Goal: Task Accomplishment & Management: Use online tool/utility

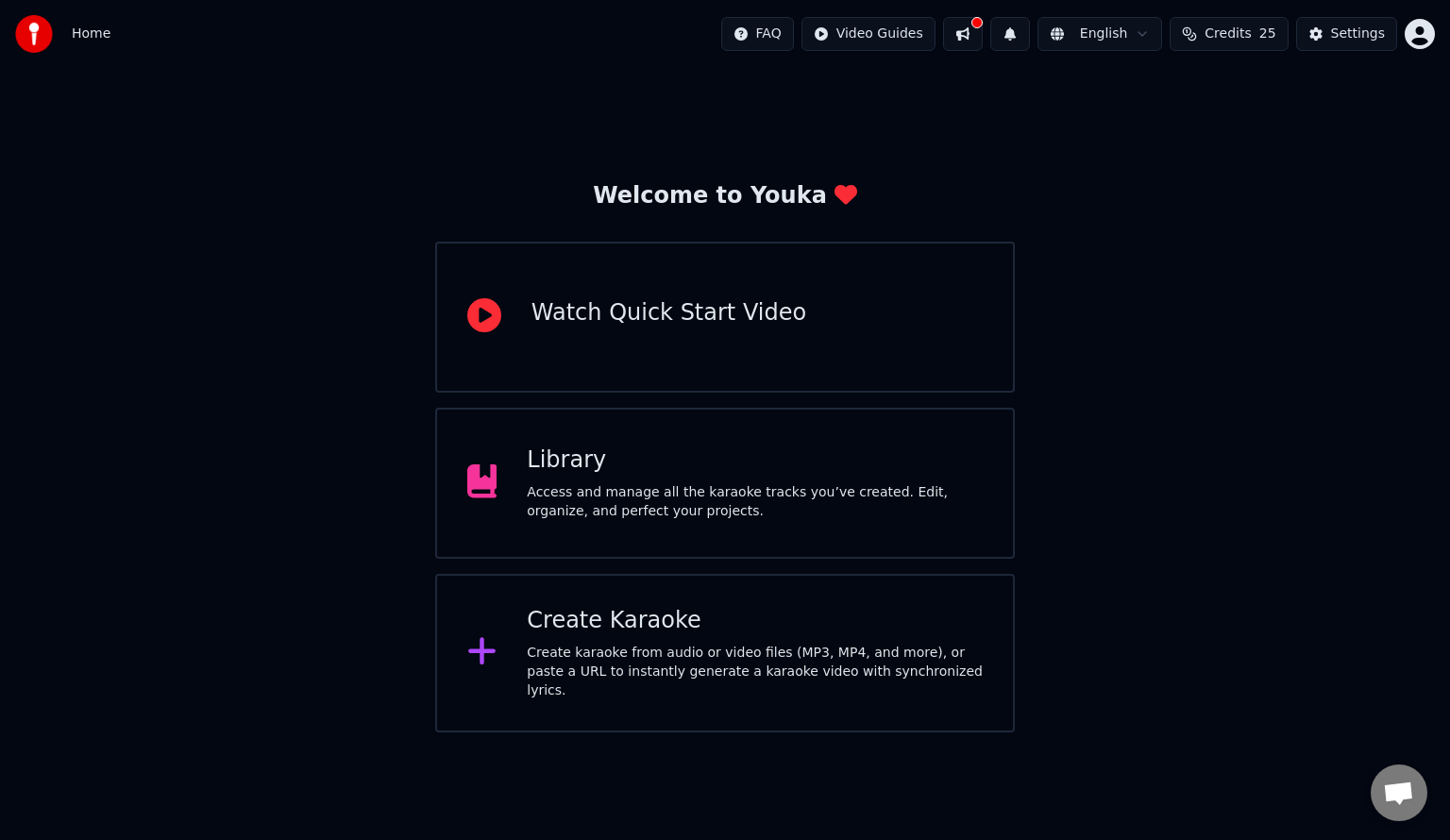
click at [758, 623] on div "Create Karaoke" at bounding box center [755, 621] width 456 height 30
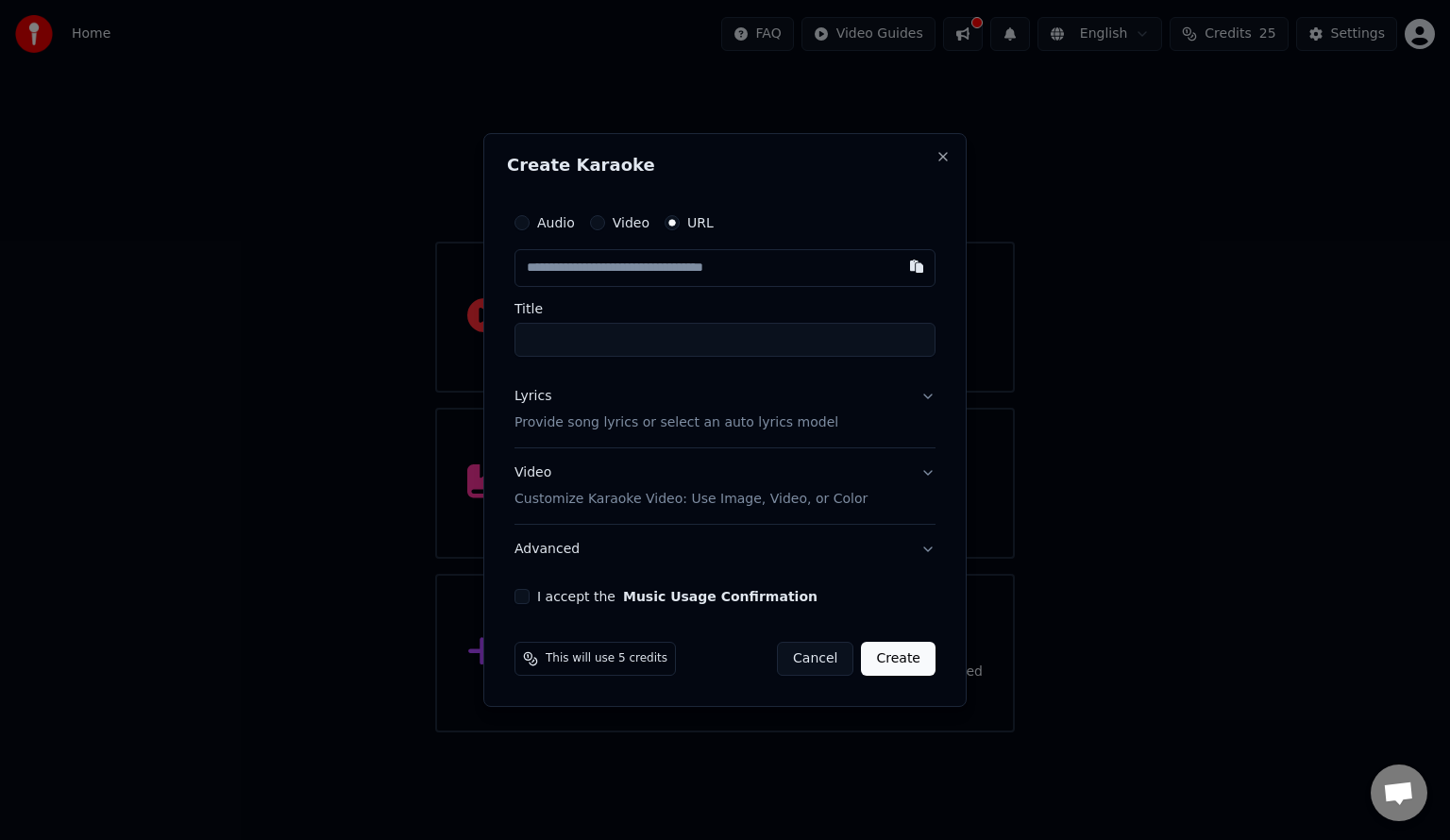
click at [632, 271] on input "text" at bounding box center [724, 268] width 421 height 38
paste input "**********"
type input "**********"
click at [602, 294] on div "**********" at bounding box center [724, 280] width 421 height 153
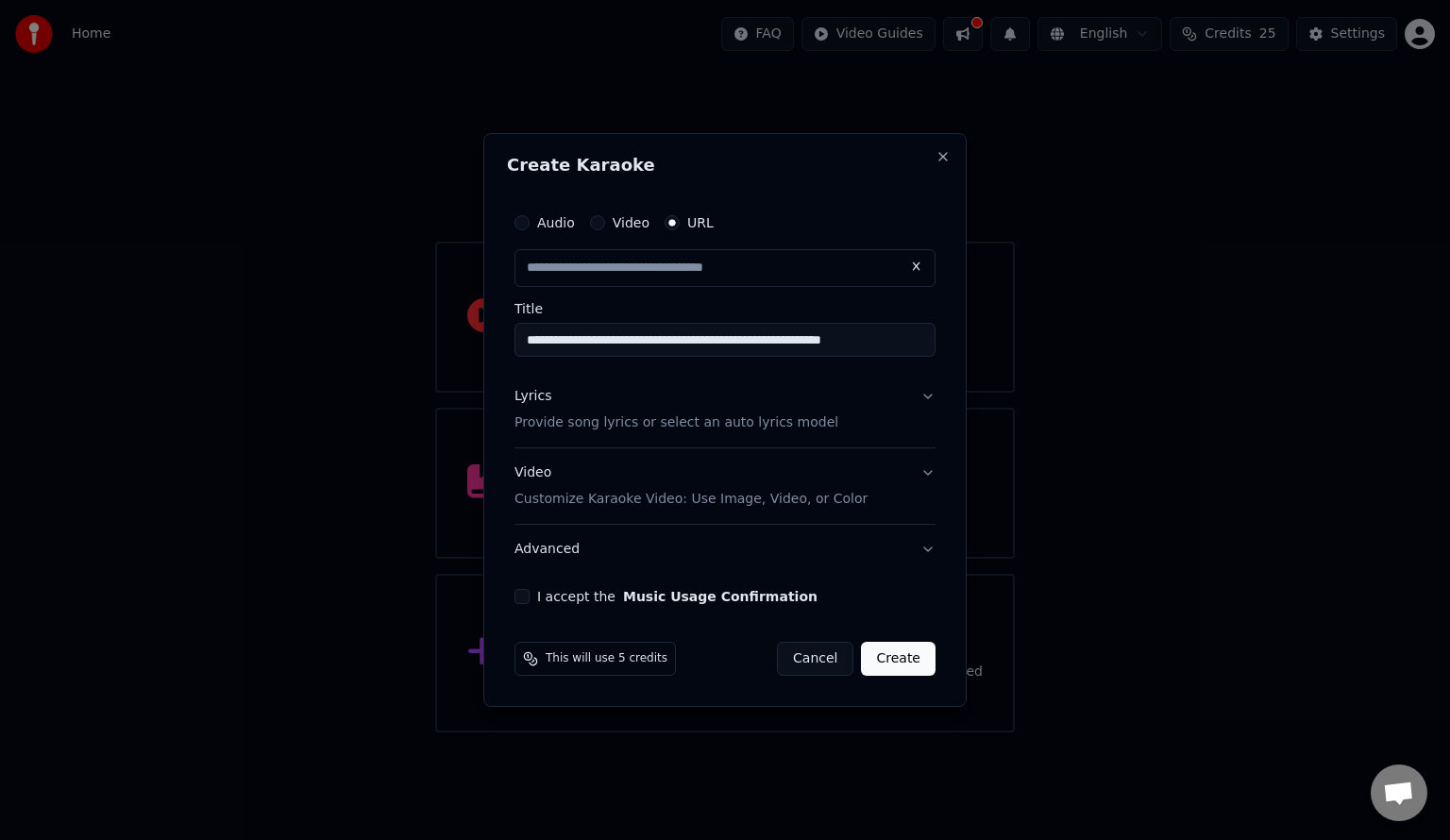
drag, startPoint x: 652, startPoint y: 336, endPoint x: 430, endPoint y: 341, distance: 221.9
click at [430, 341] on body "**********" at bounding box center [725, 366] width 1450 height 733
type input "**********"
click at [800, 423] on p "Provide song lyrics or select an auto lyrics model" at bounding box center [676, 422] width 324 height 19
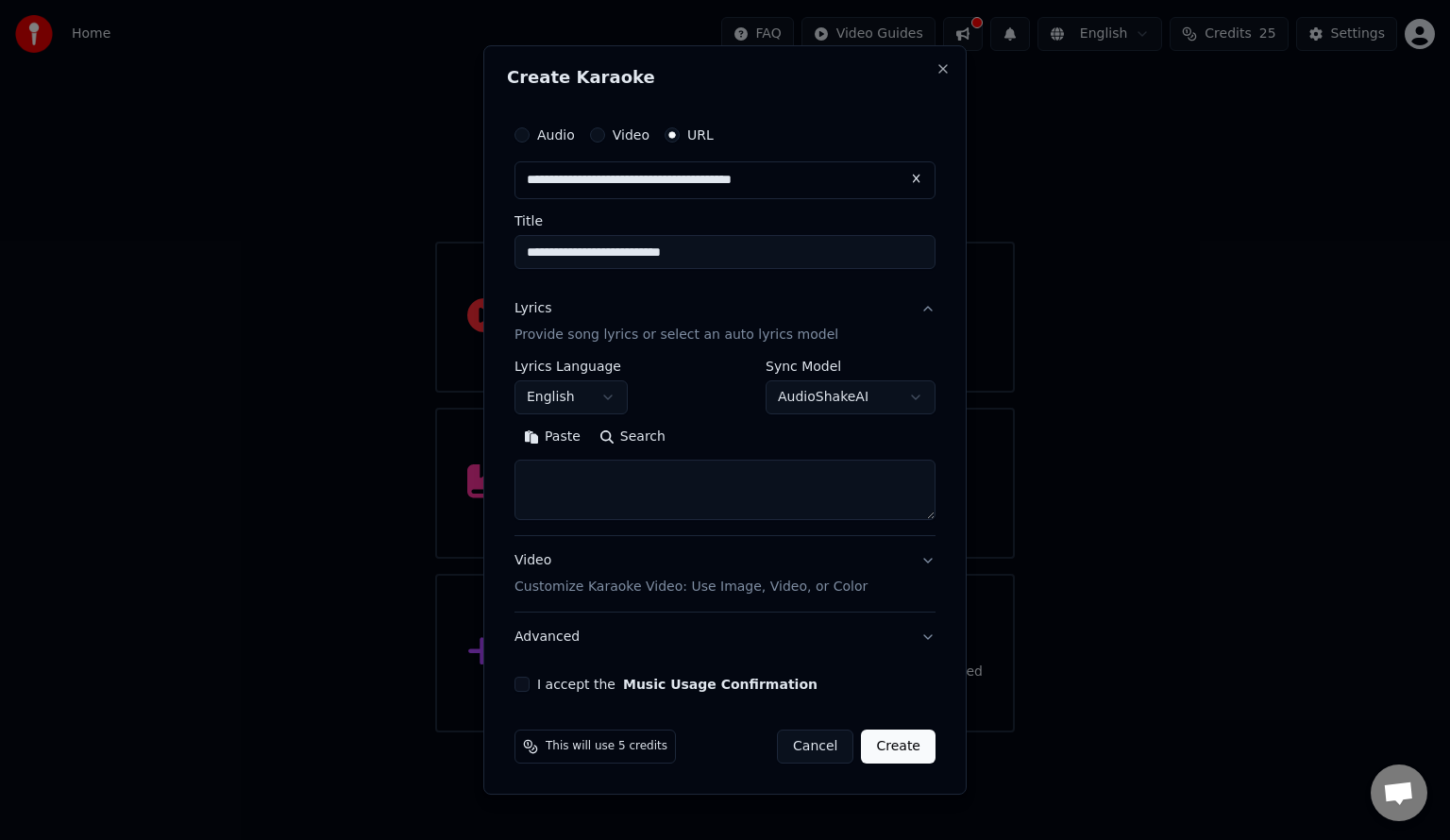
click at [640, 436] on button "Search" at bounding box center [632, 437] width 85 height 30
click at [661, 487] on textarea at bounding box center [724, 490] width 421 height 60
paste textarea "**********"
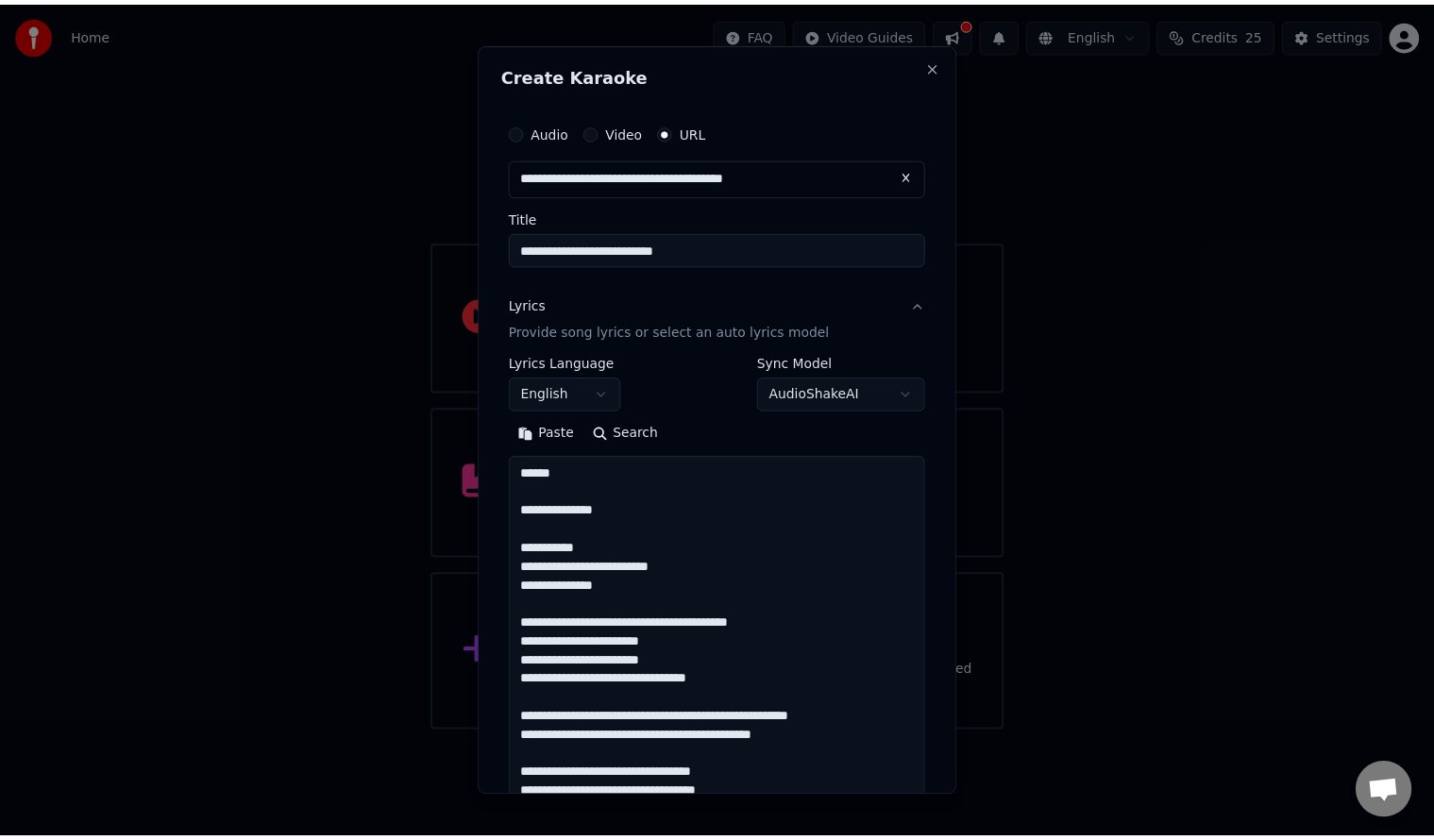
scroll to position [1192, 0]
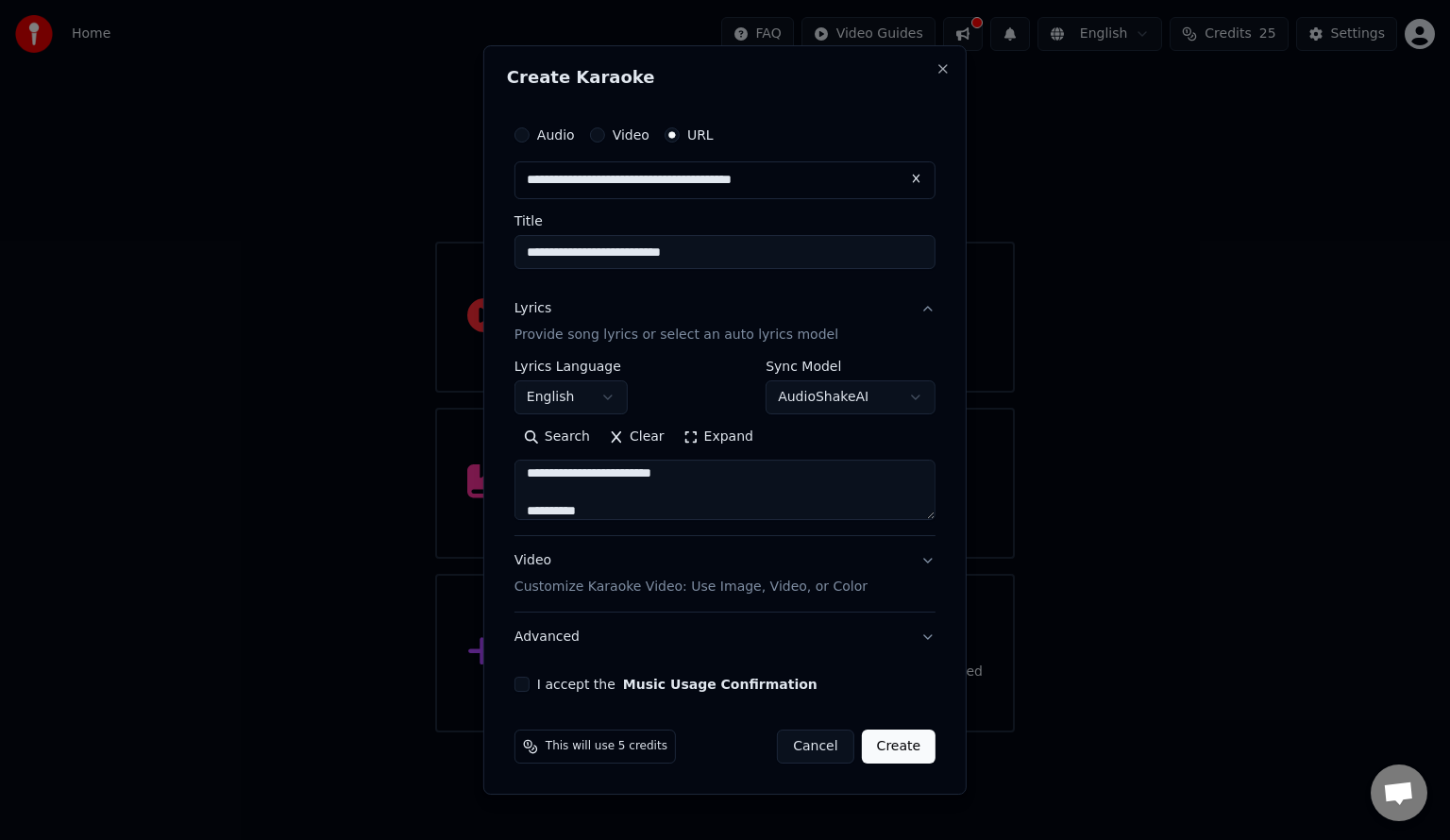
type textarea "**********"
click at [519, 681] on button "I accept the Music Usage Confirmation" at bounding box center [521, 684] width 15 height 15
click at [904, 745] on button "Create" at bounding box center [899, 747] width 75 height 34
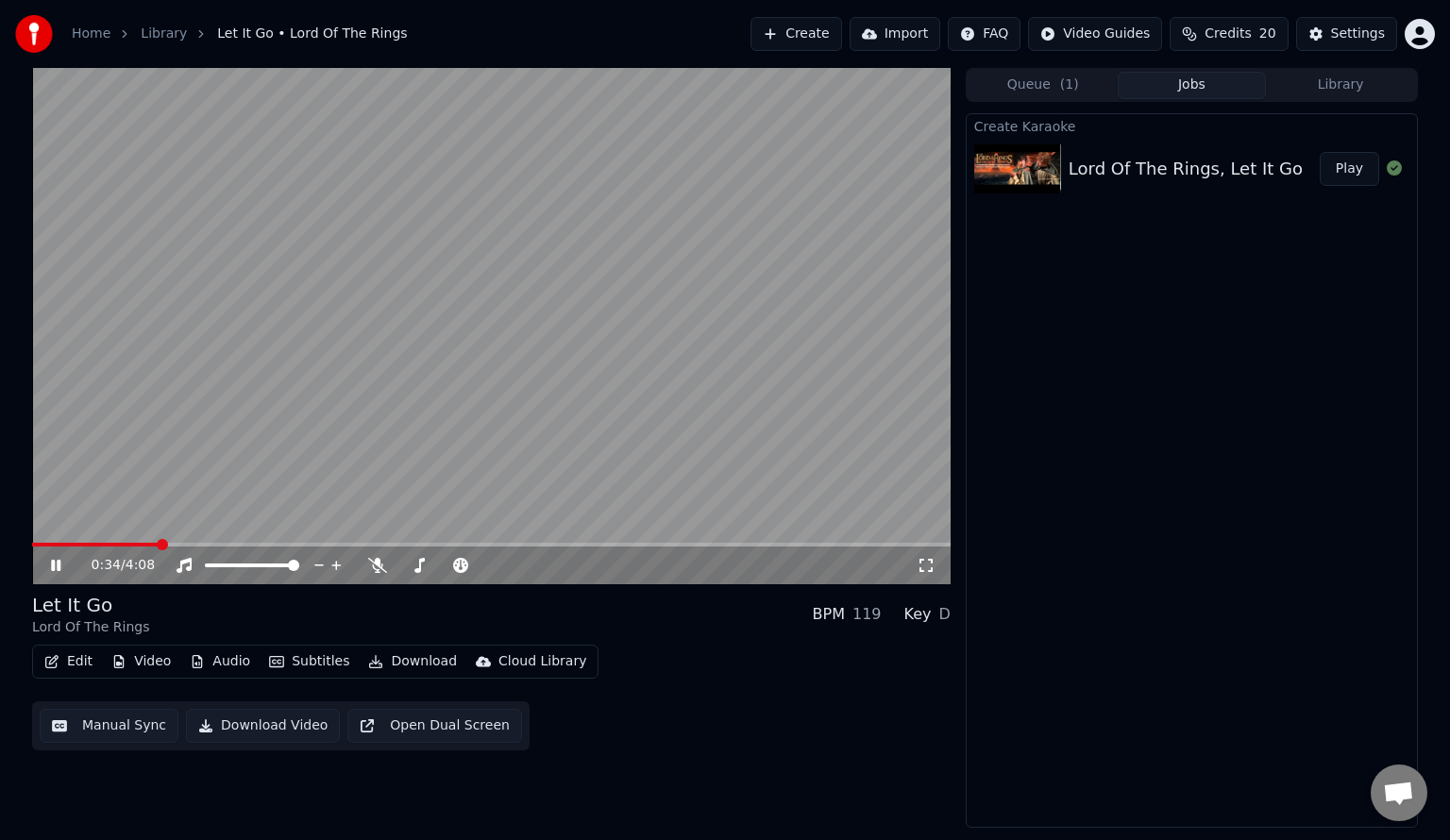
click at [570, 355] on video at bounding box center [491, 326] width 918 height 516
click at [39, 544] on span at bounding box center [36, 545] width 8 height 4
click at [329, 311] on video at bounding box center [491, 326] width 918 height 516
click at [258, 439] on video at bounding box center [491, 326] width 918 height 516
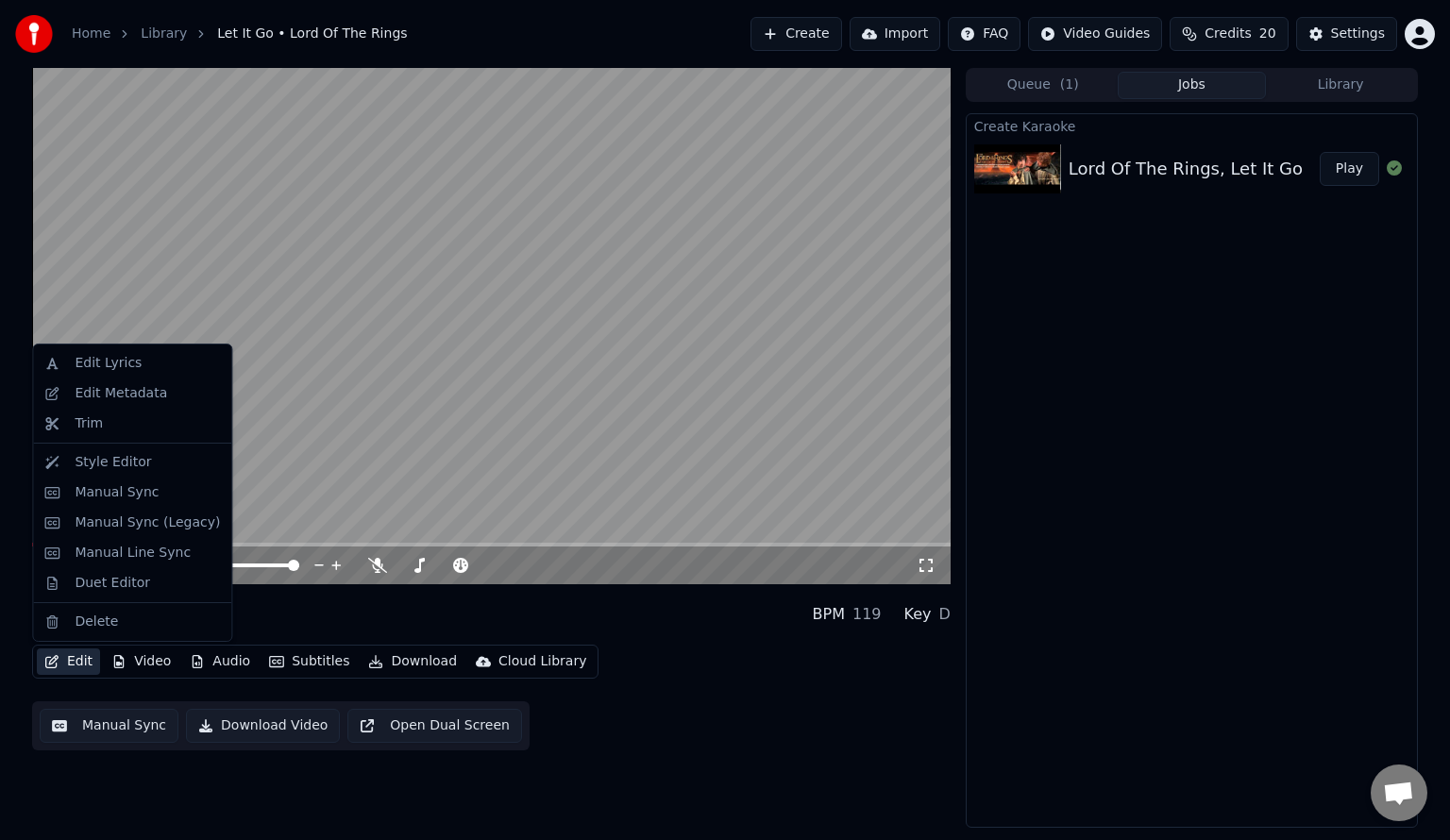
click at [67, 672] on button "Edit" at bounding box center [68, 662] width 63 height 26
click at [112, 579] on div "Duet Editor" at bounding box center [113, 583] width 76 height 19
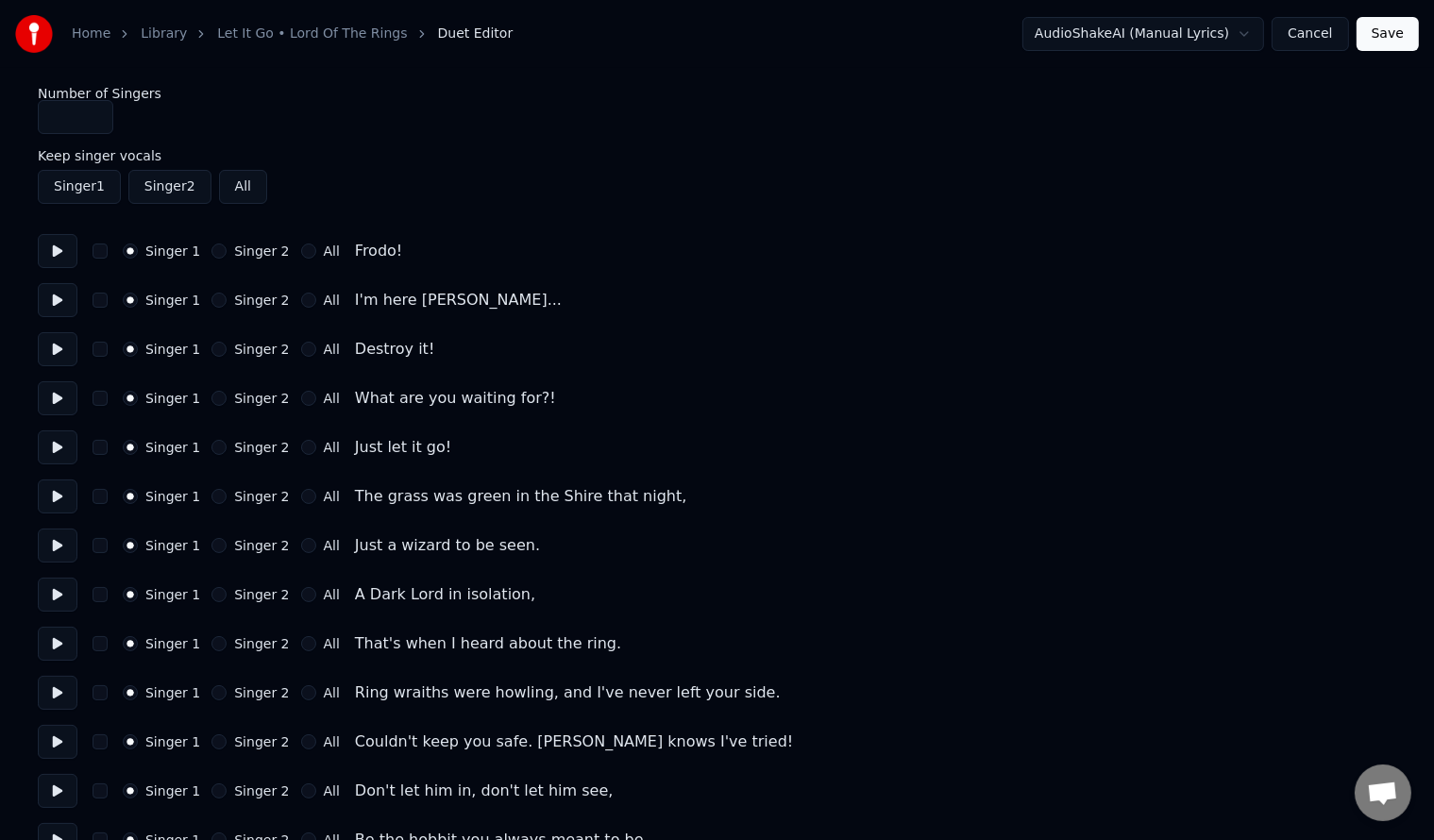
click at [214, 295] on button "Singer 2" at bounding box center [218, 300] width 15 height 15
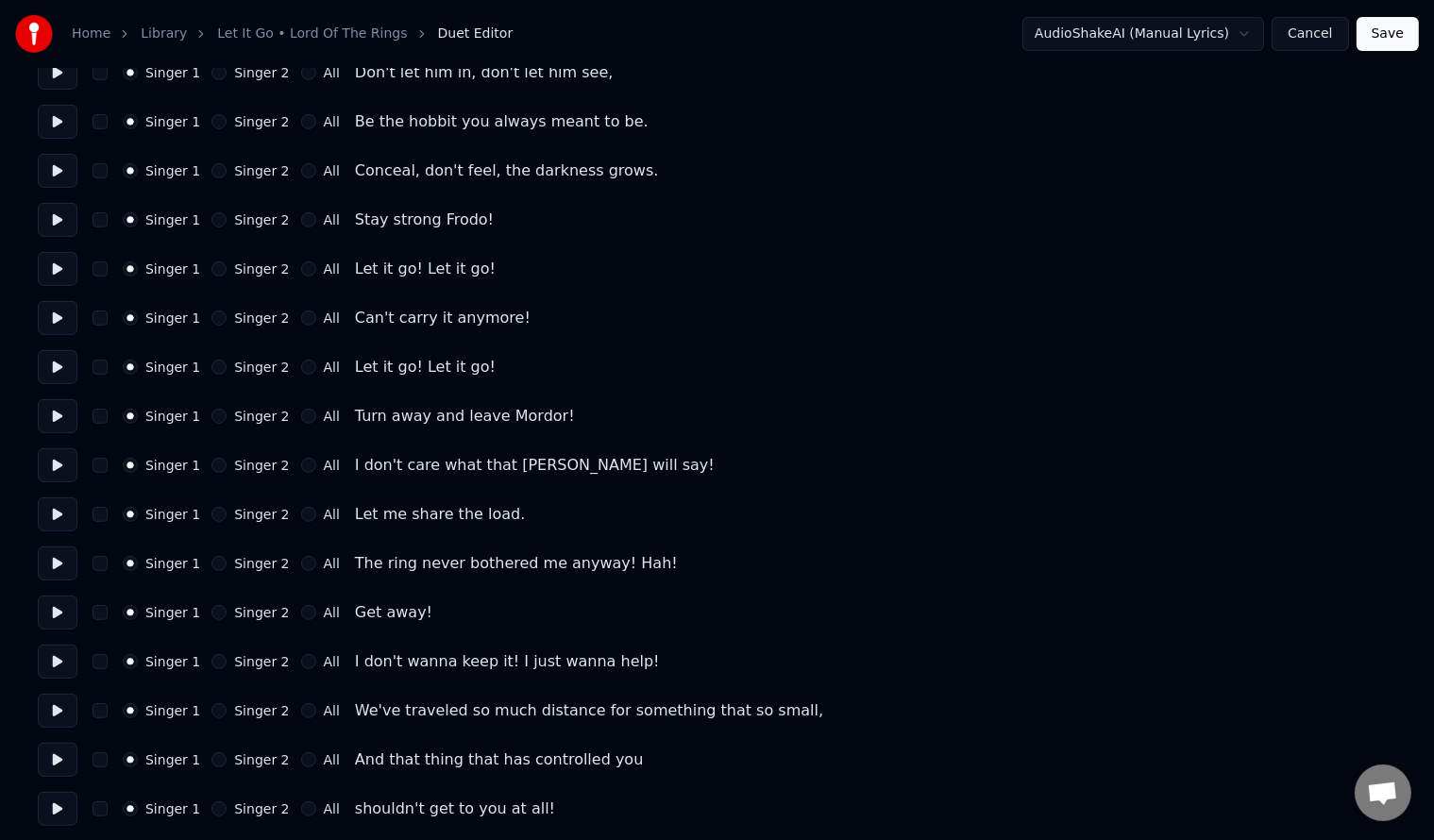
scroll to position [755, 0]
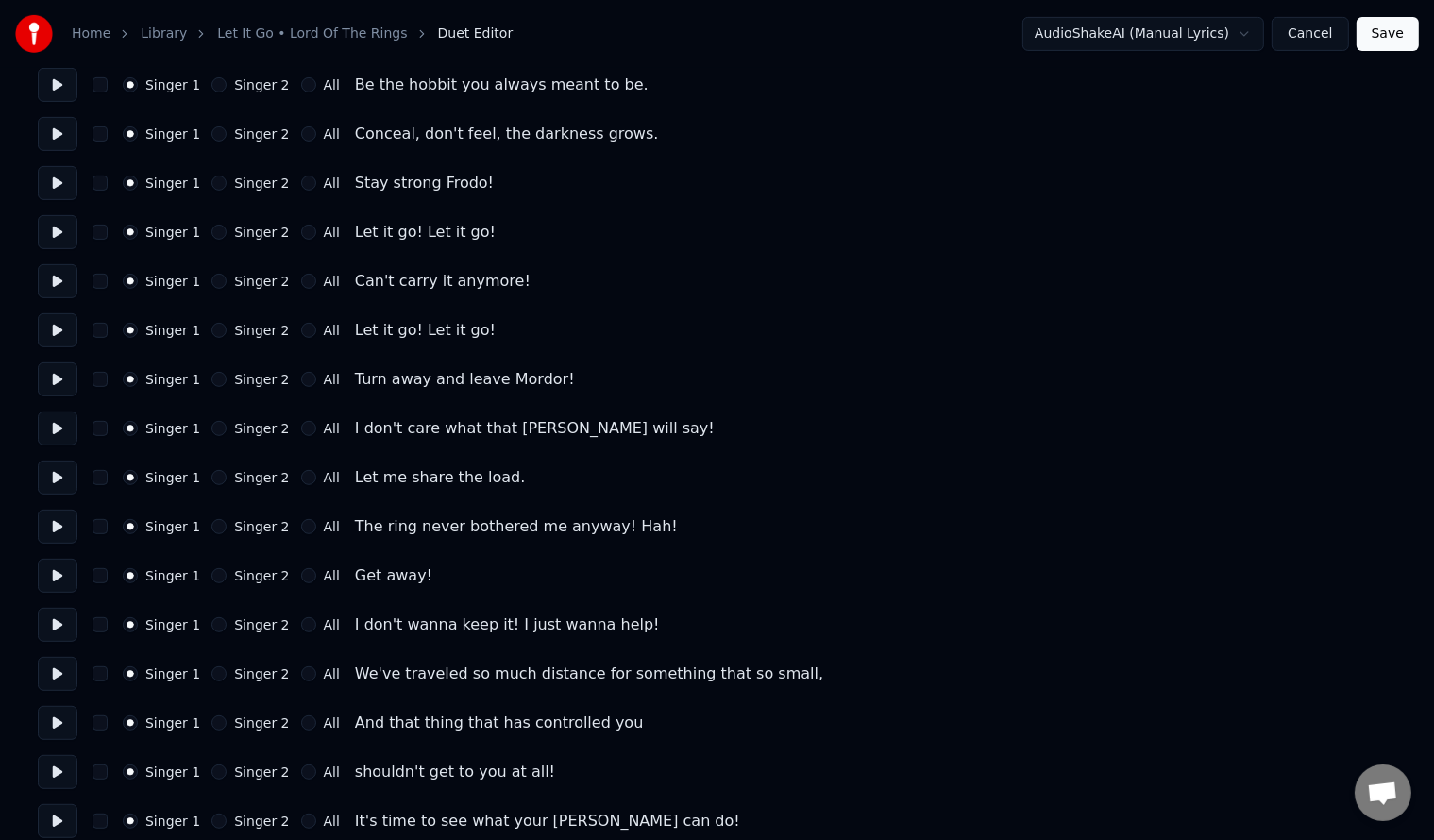
click at [213, 573] on button "Singer 2" at bounding box center [218, 575] width 15 height 15
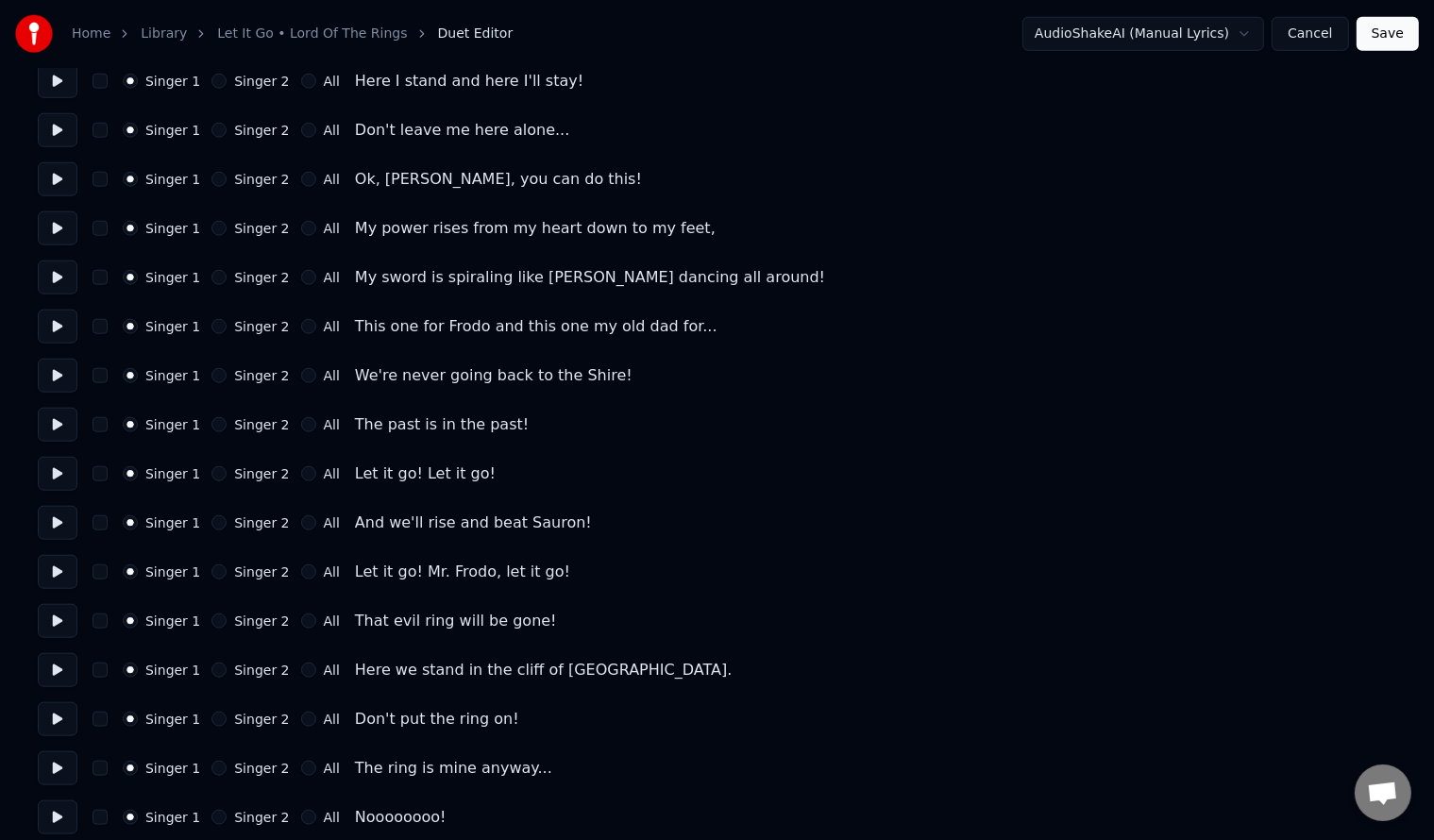
scroll to position [1901, 0]
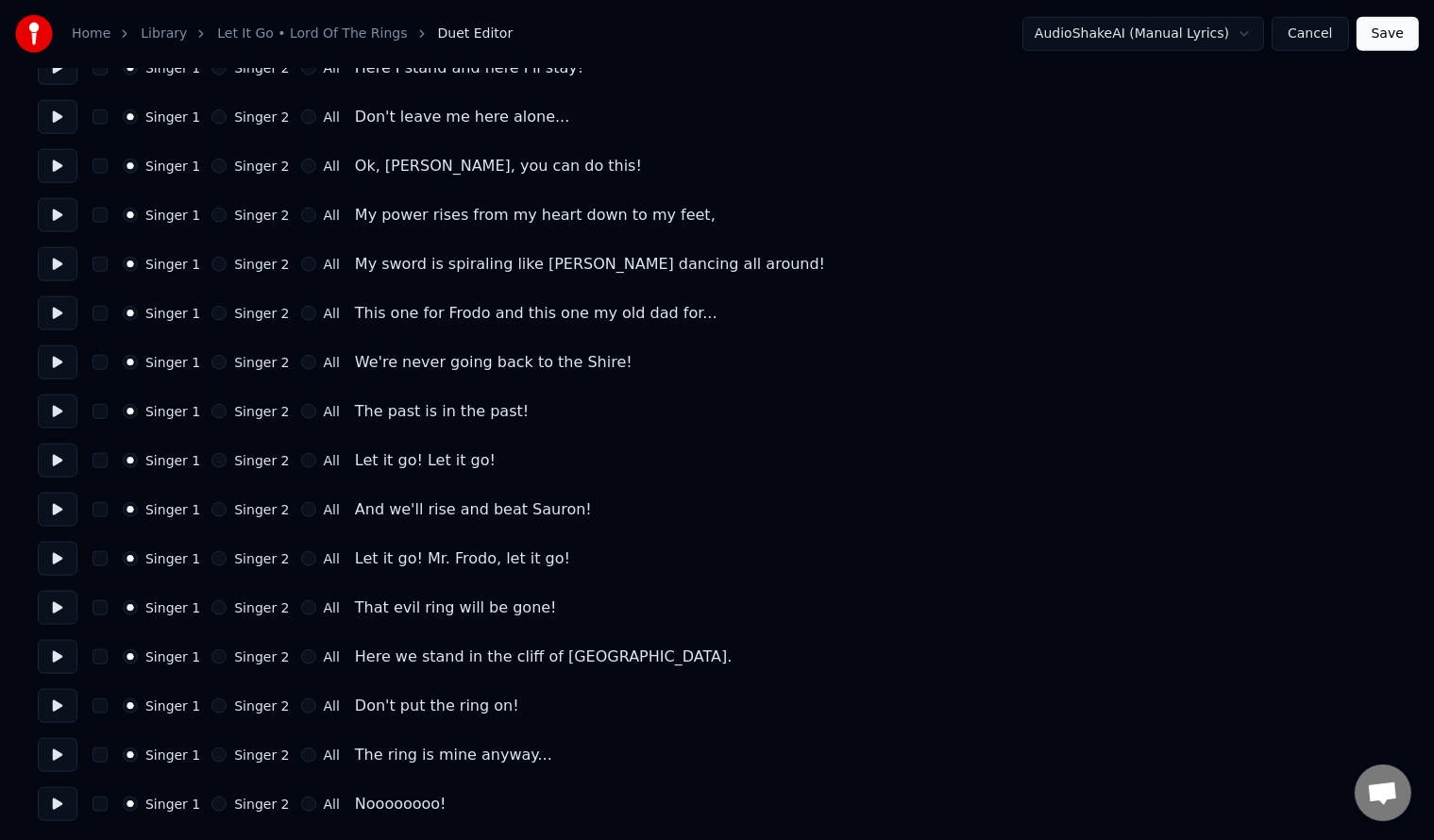
click at [214, 750] on button "Singer 2" at bounding box center [218, 755] width 15 height 15
click at [1386, 34] on button "Save" at bounding box center [1387, 34] width 62 height 34
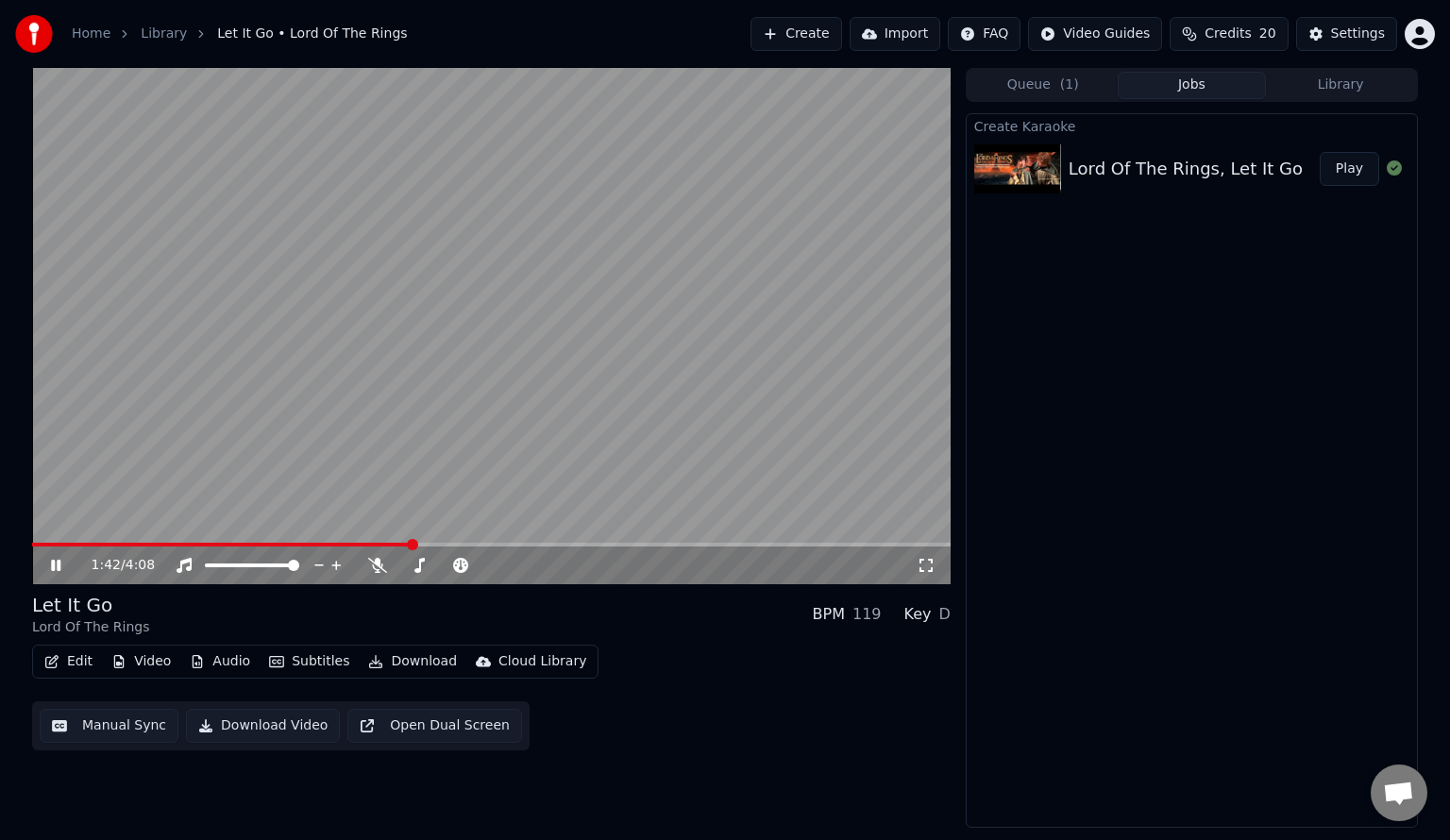
click at [296, 655] on button "Subtitles" at bounding box center [308, 662] width 95 height 26
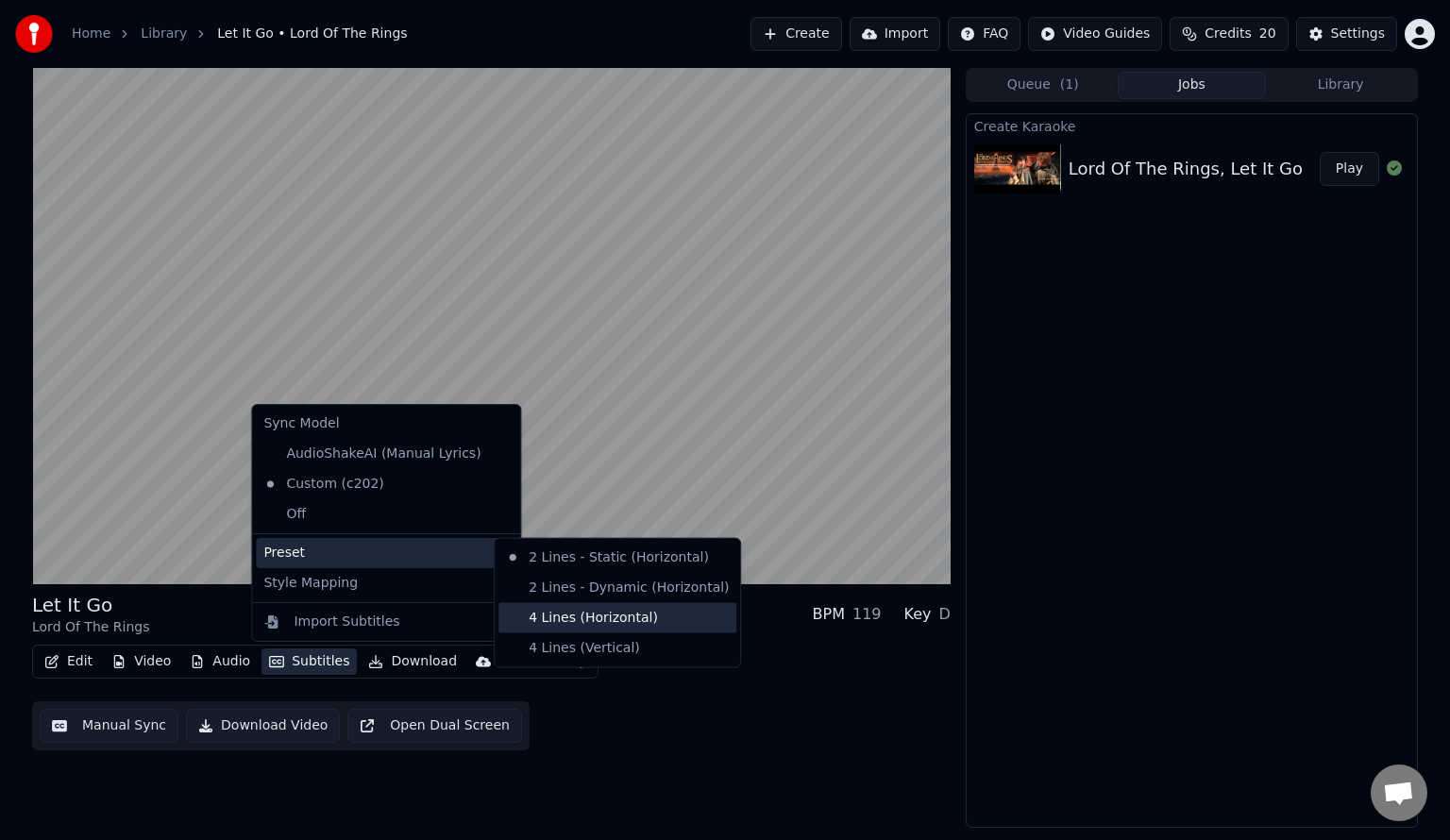
click at [579, 619] on div "4 Lines (Horizontal)" at bounding box center [617, 618] width 238 height 30
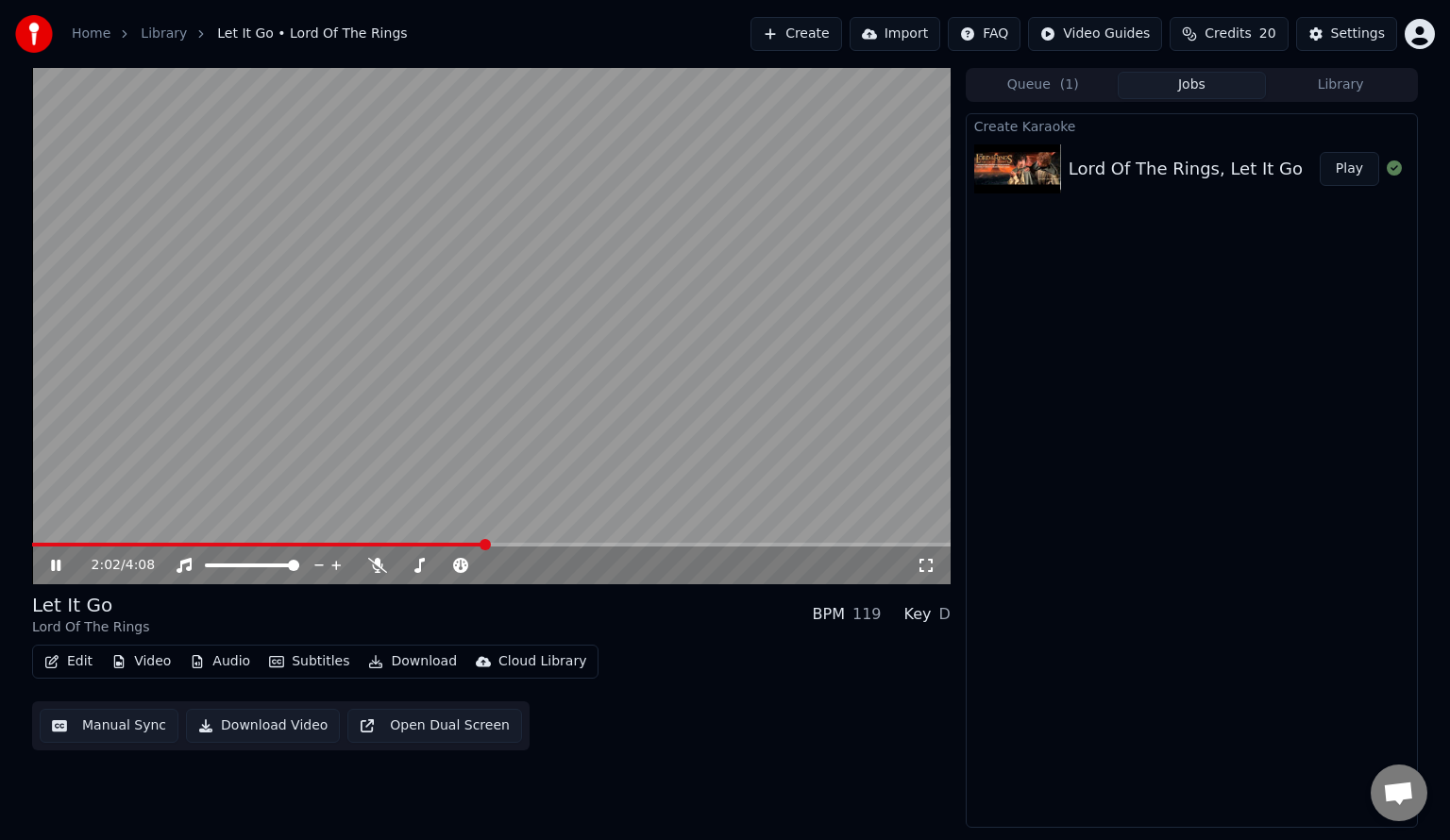
click at [413, 386] on video at bounding box center [491, 326] width 918 height 516
click at [103, 729] on button "Manual Sync" at bounding box center [109, 726] width 139 height 34
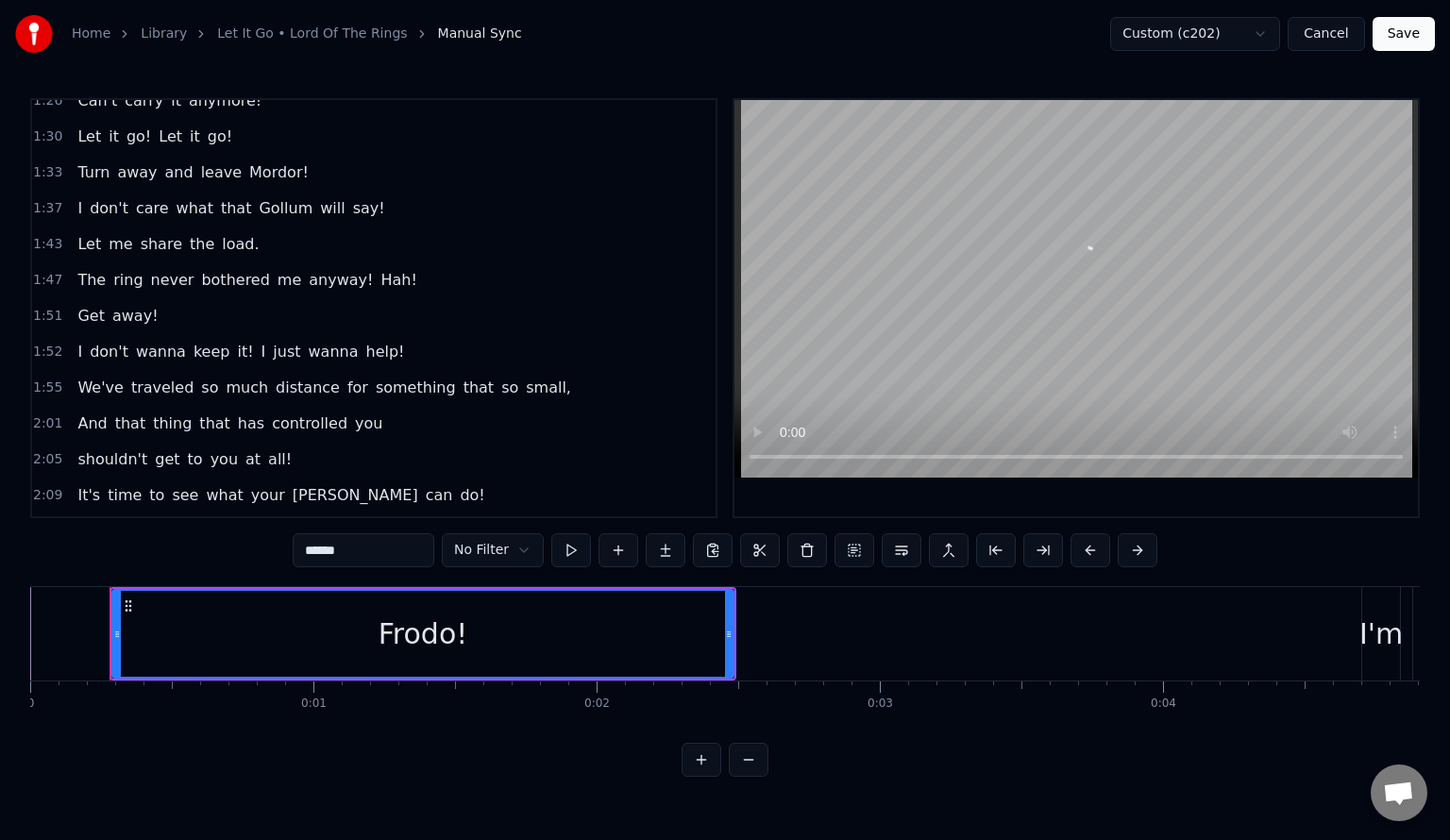
scroll to position [755, 0]
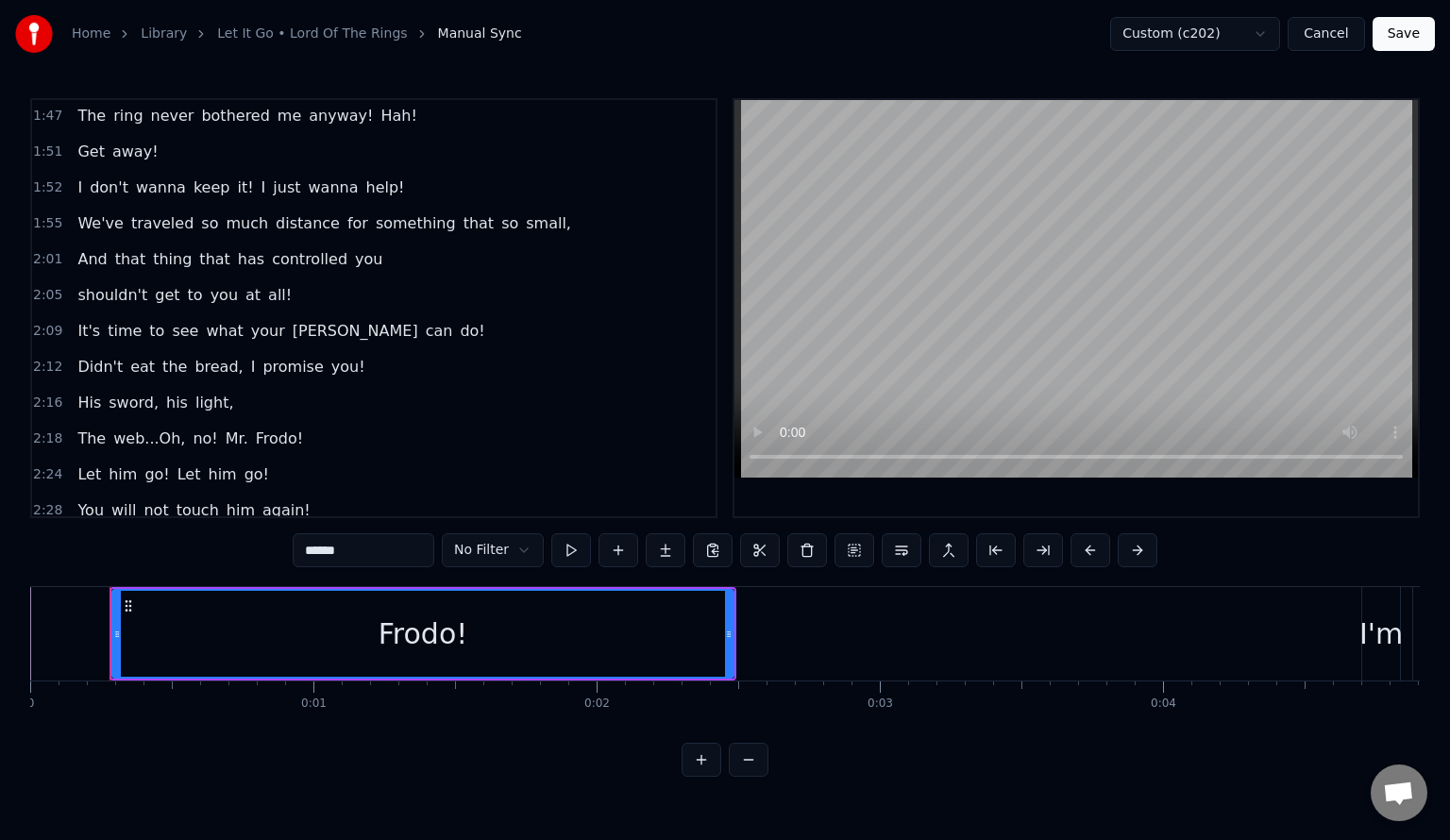
click at [462, 212] on span "that" at bounding box center [479, 223] width 35 height 22
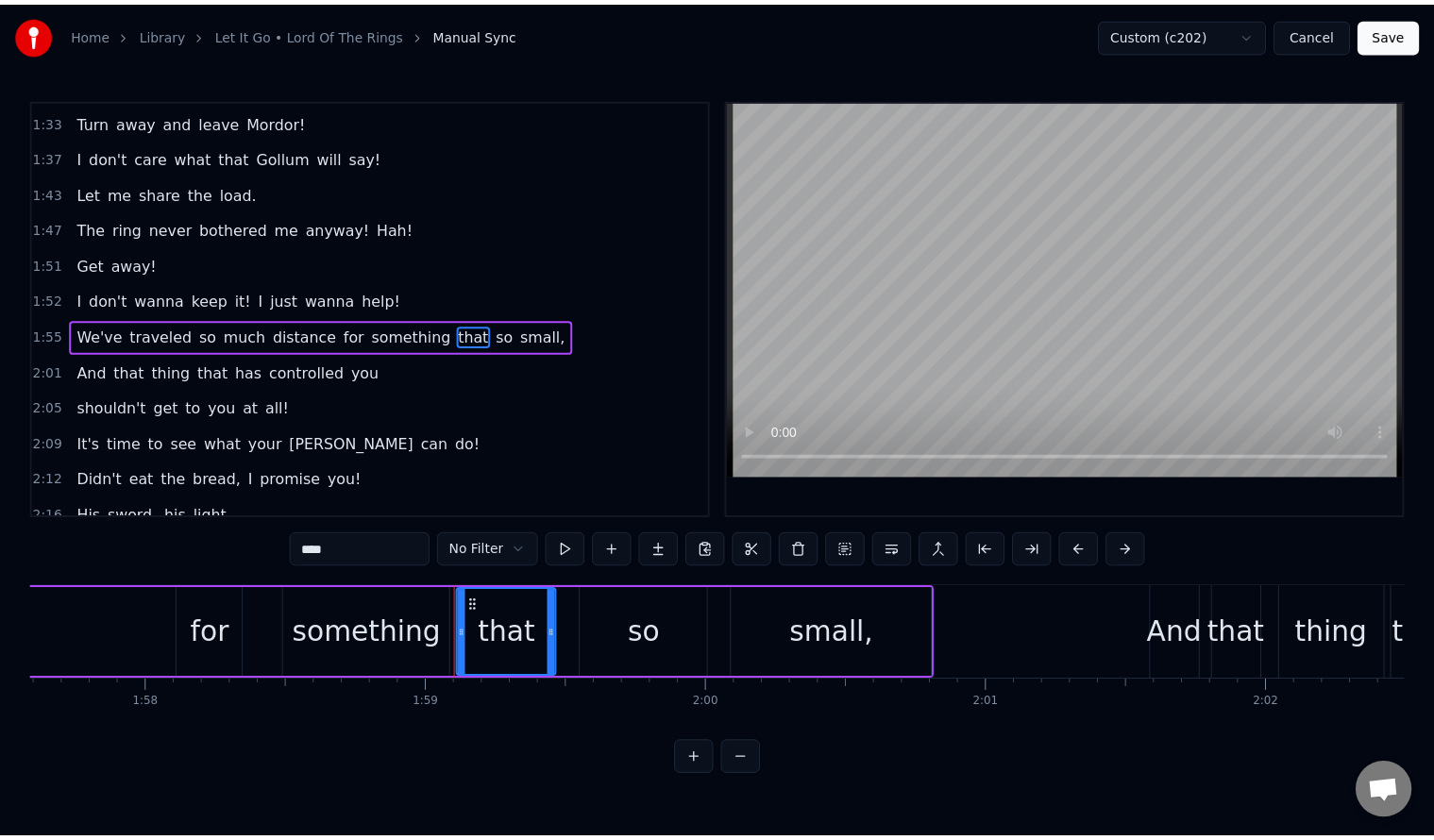
scroll to position [0, 33635]
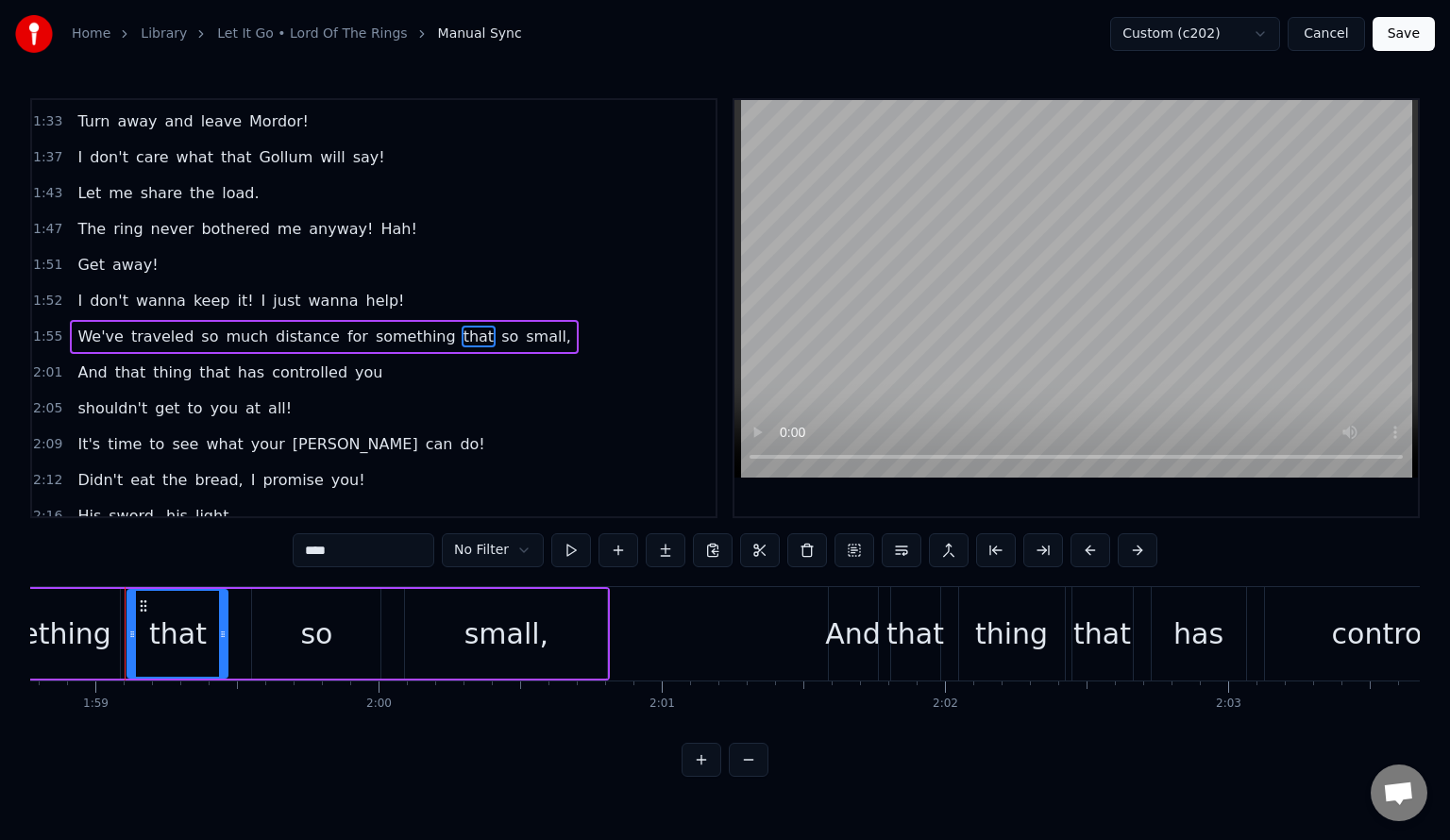
click at [398, 551] on input "****" at bounding box center [364, 550] width 142 height 34
type input "******"
click at [1396, 40] on button "Save" at bounding box center [1404, 34] width 62 height 34
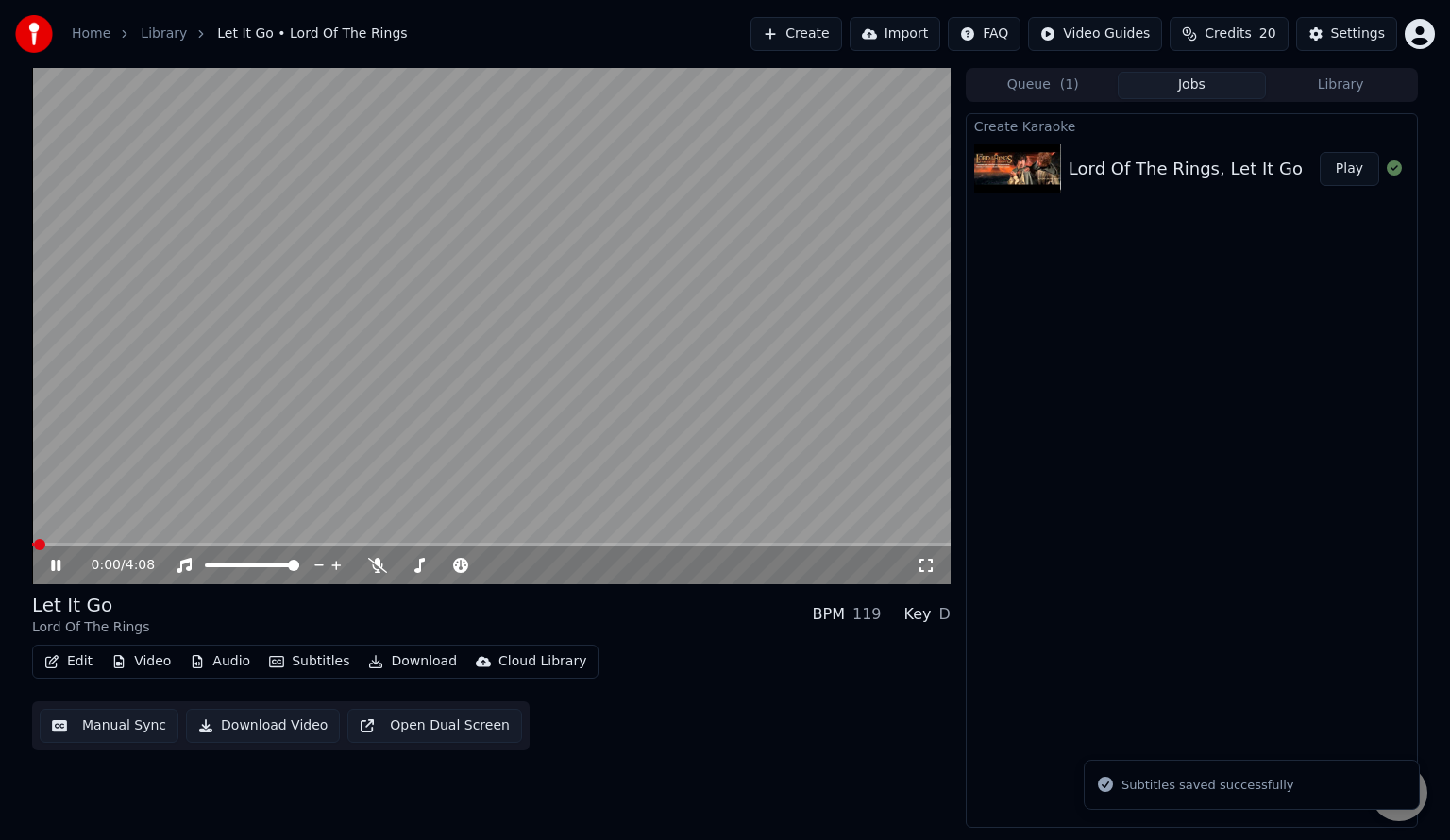
click at [412, 541] on video at bounding box center [491, 326] width 918 height 516
click at [392, 541] on video at bounding box center [491, 326] width 918 height 516
click at [315, 545] on span at bounding box center [491, 545] width 918 height 4
click at [434, 544] on span at bounding box center [491, 545] width 918 height 4
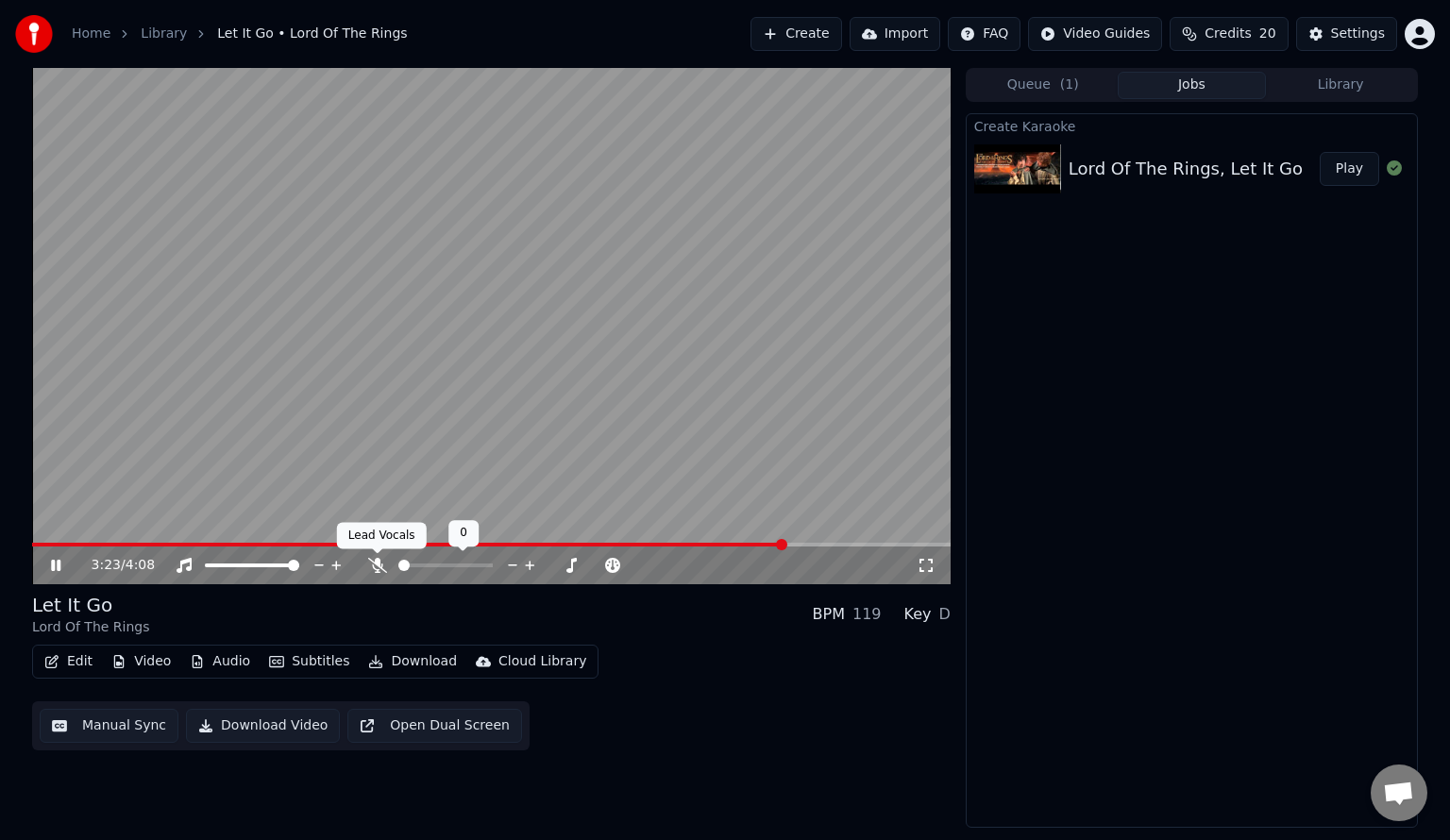
click at [376, 566] on icon at bounding box center [377, 565] width 19 height 15
click at [525, 543] on span at bounding box center [278, 545] width 493 height 4
click at [158, 408] on video at bounding box center [491, 326] width 918 height 516
click at [64, 666] on button "Edit" at bounding box center [68, 662] width 63 height 26
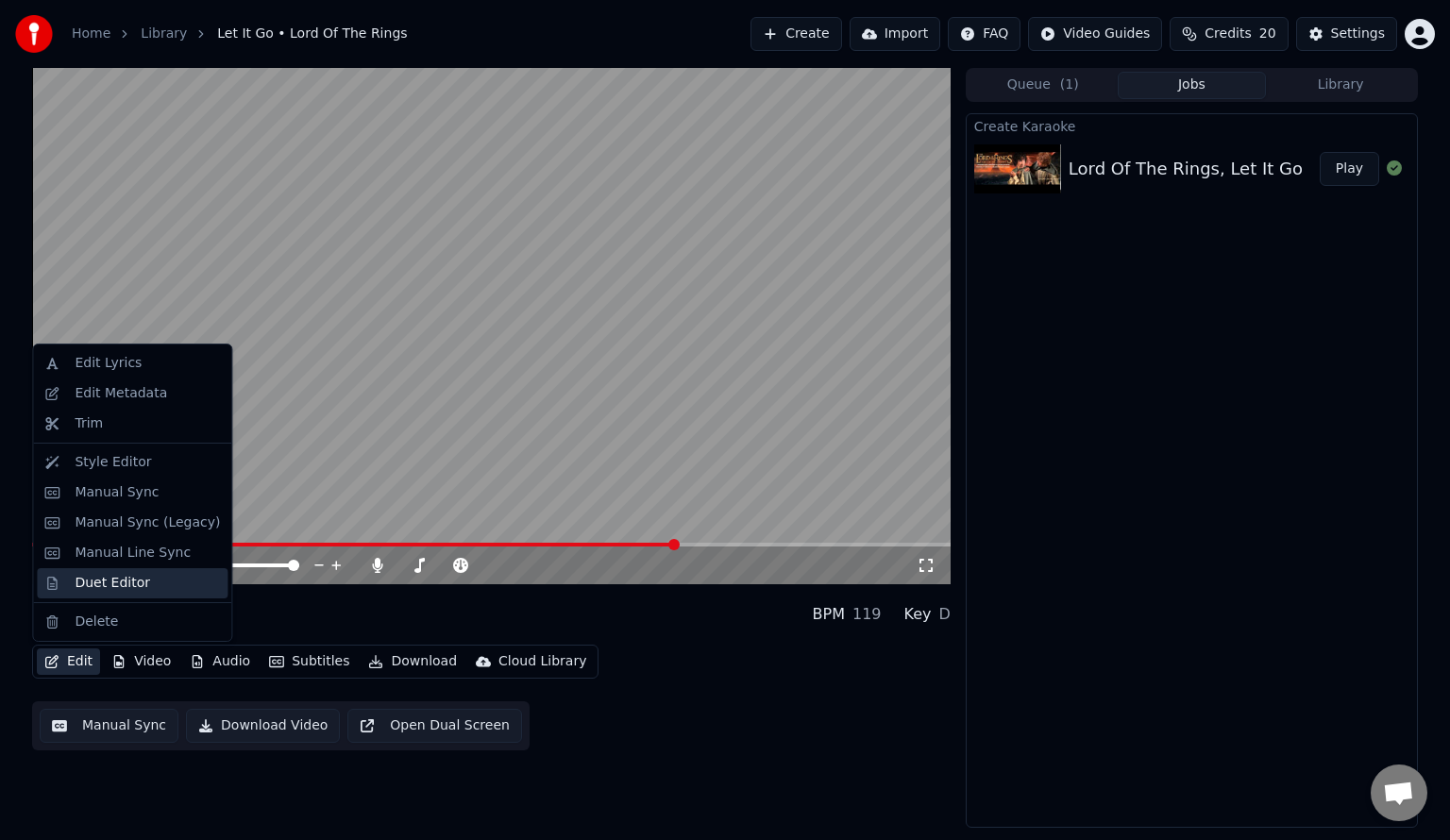
click at [85, 585] on div "Duet Editor" at bounding box center [113, 583] width 76 height 19
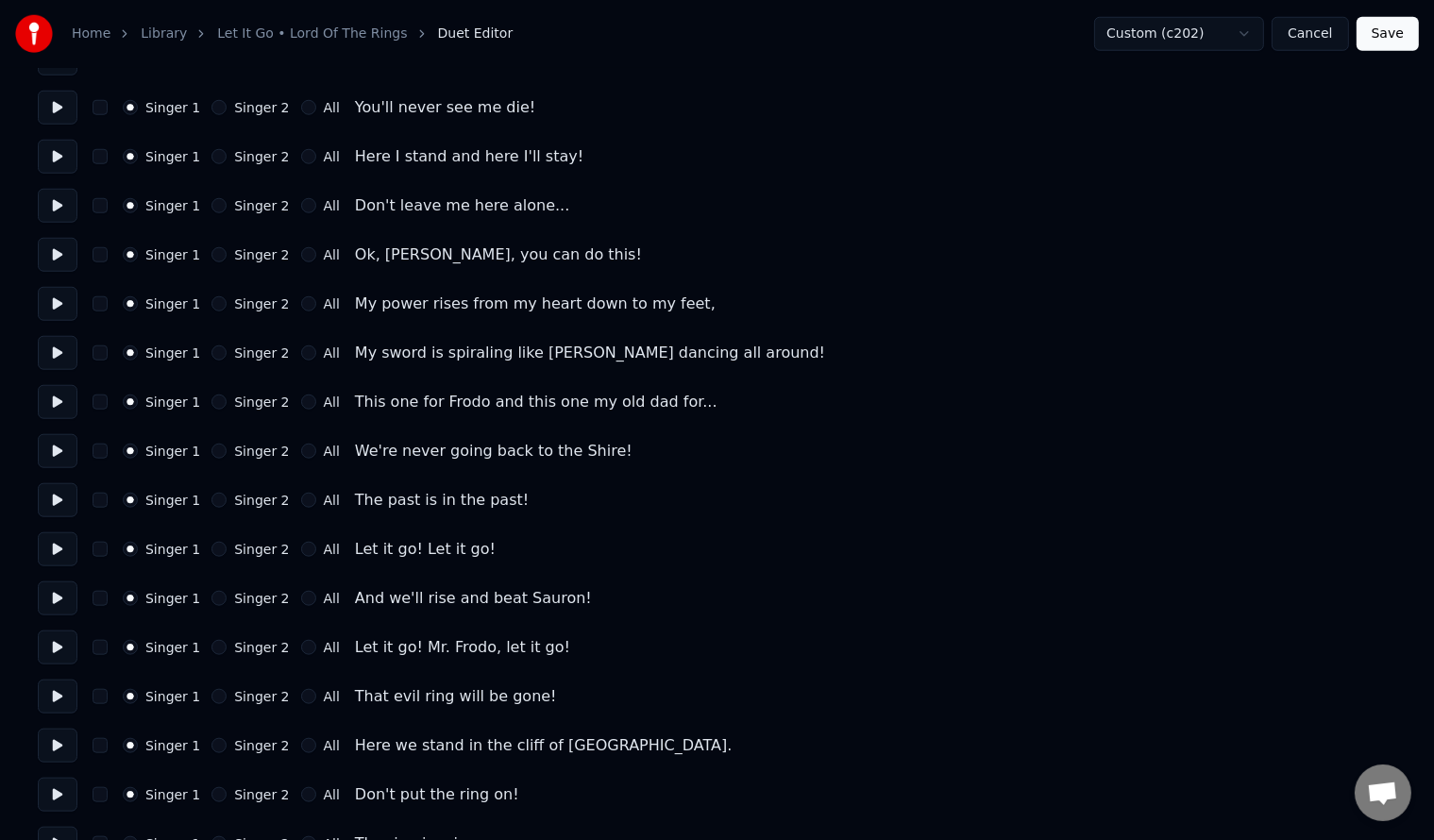
scroll to position [1775, 0]
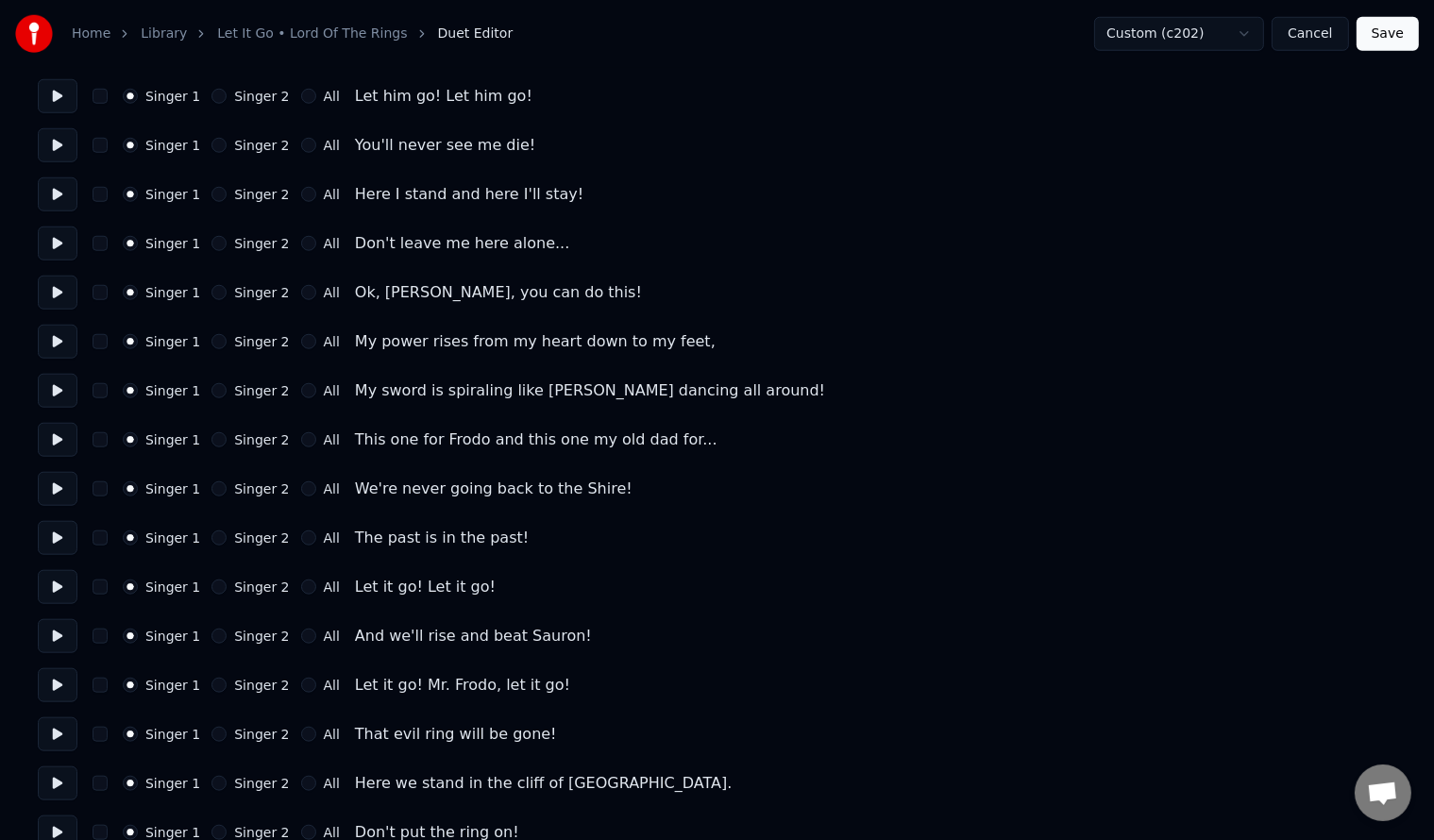
click at [211, 245] on button "Singer 2" at bounding box center [218, 243] width 15 height 15
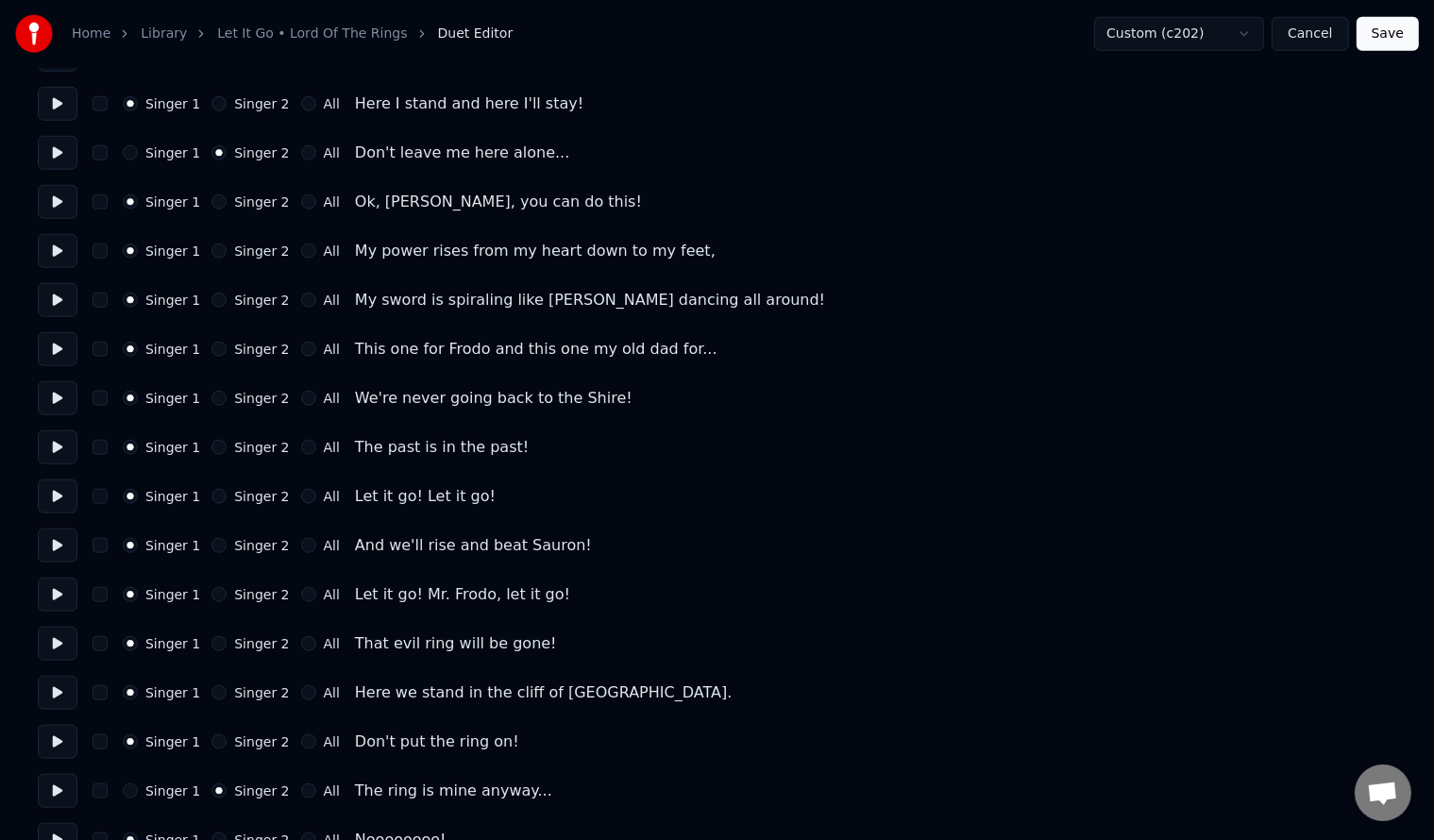
scroll to position [1901, 0]
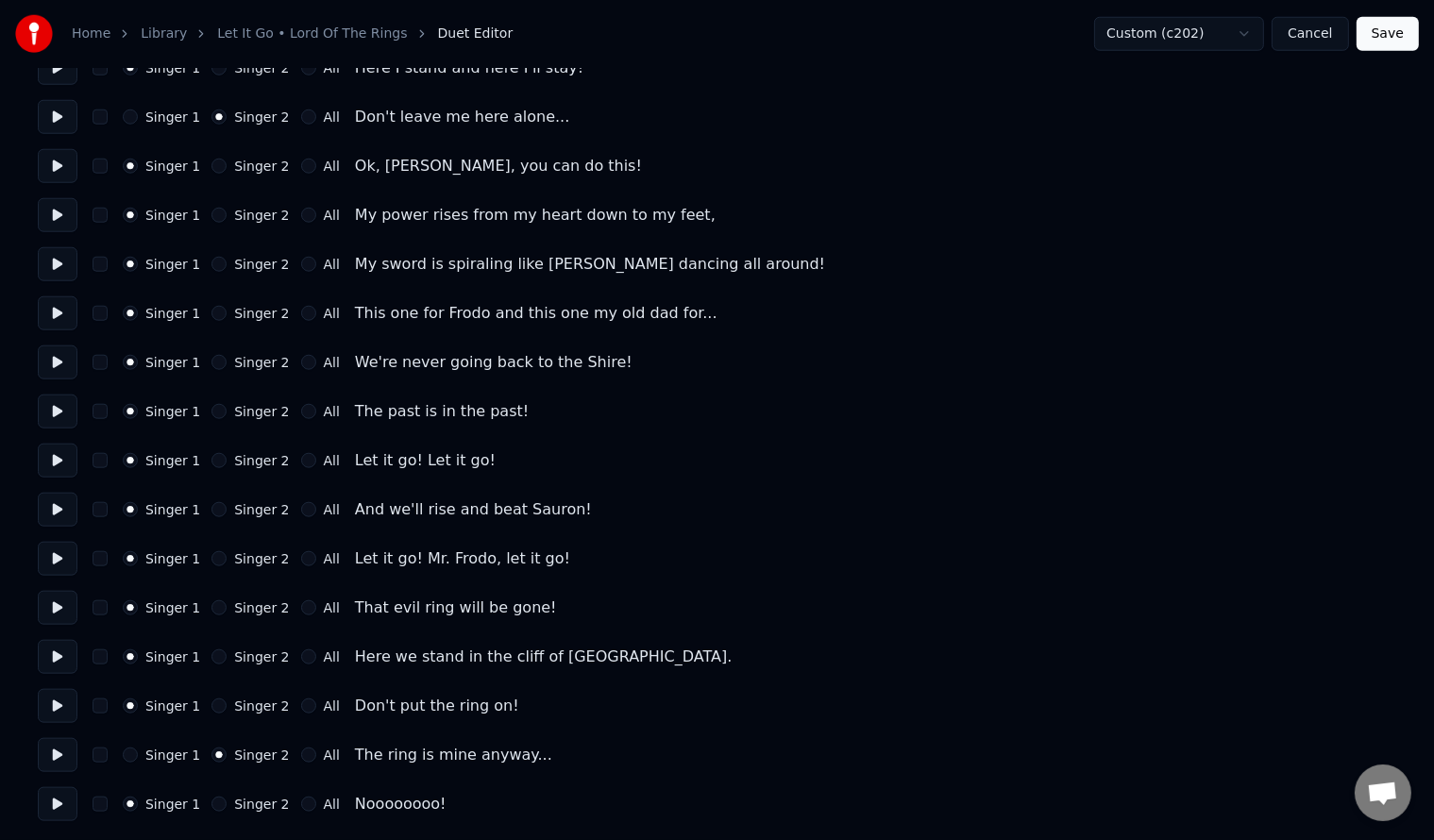
click at [1379, 33] on button "Save" at bounding box center [1387, 34] width 62 height 34
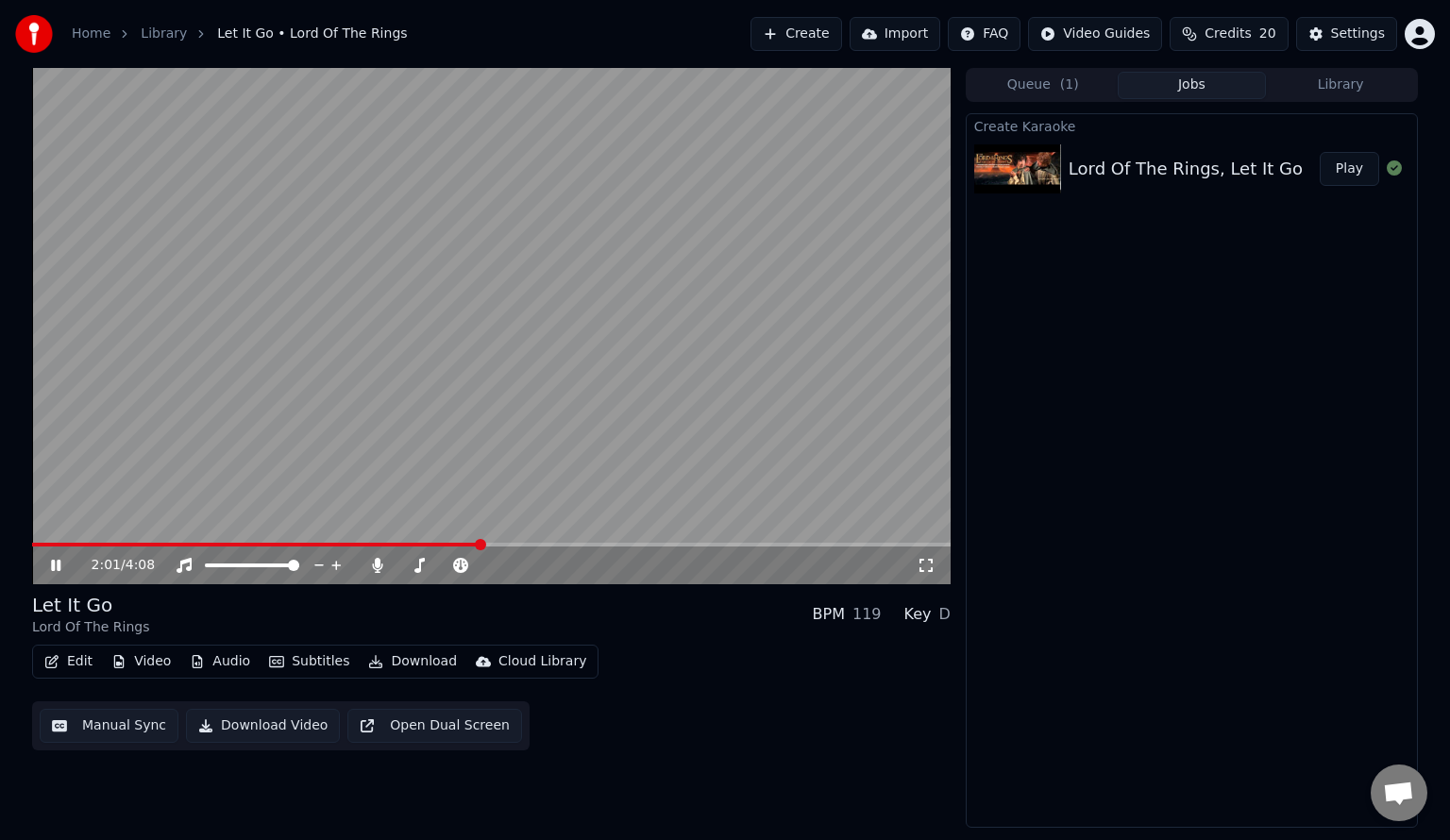
click at [480, 547] on span at bounding box center [491, 545] width 918 height 4
click at [457, 543] on span at bounding box center [245, 545] width 426 height 4
click at [397, 544] on span at bounding box center [253, 545] width 443 height 4
click at [558, 546] on span at bounding box center [491, 545] width 918 height 4
click at [531, 346] on video at bounding box center [491, 326] width 918 height 516
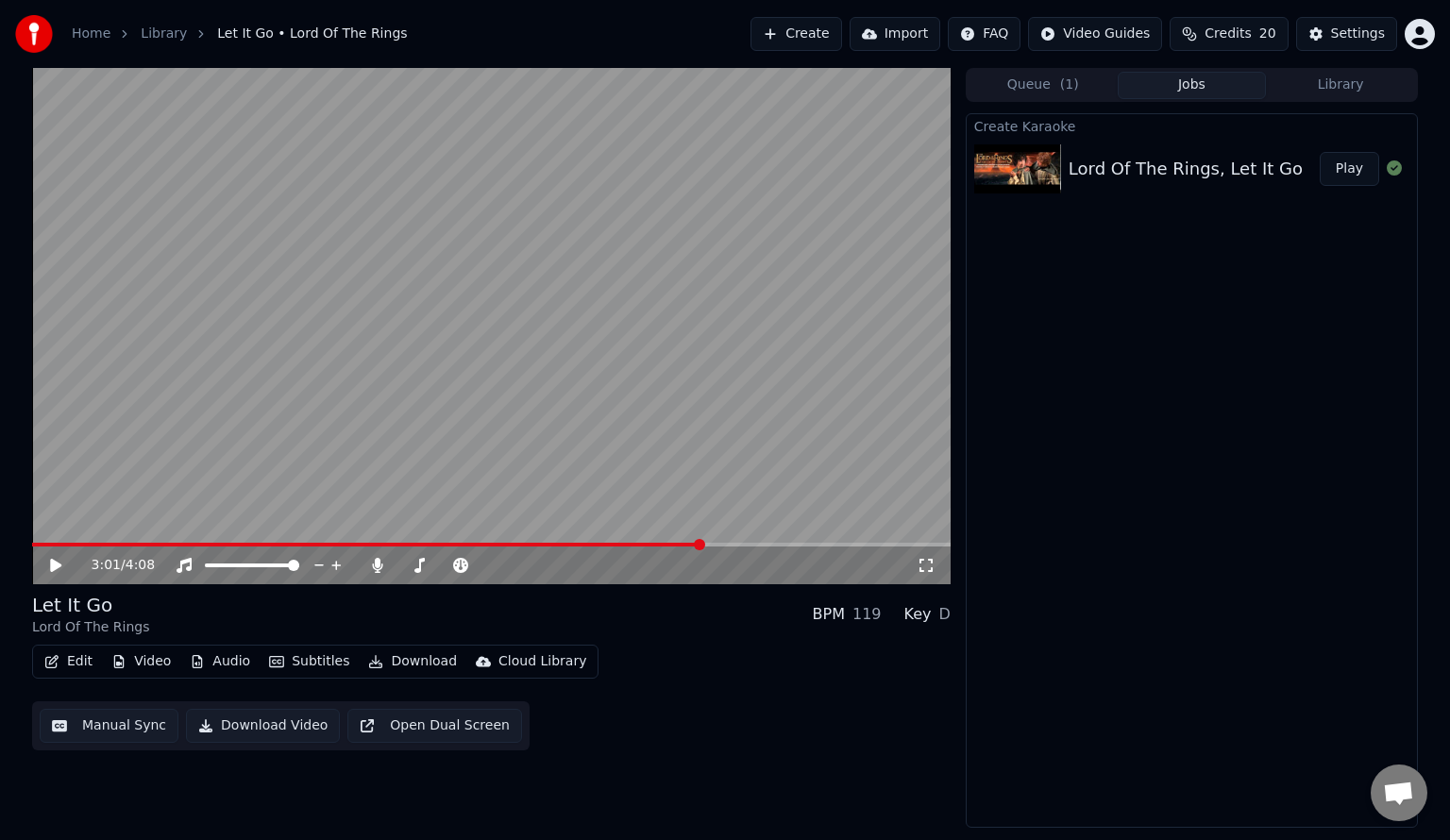
click at [702, 543] on span at bounding box center [367, 545] width 670 height 4
click at [684, 358] on video at bounding box center [491, 326] width 918 height 516
click at [539, 339] on video at bounding box center [491, 326] width 918 height 516
click at [125, 737] on button "Manual Sync" at bounding box center [109, 726] width 139 height 34
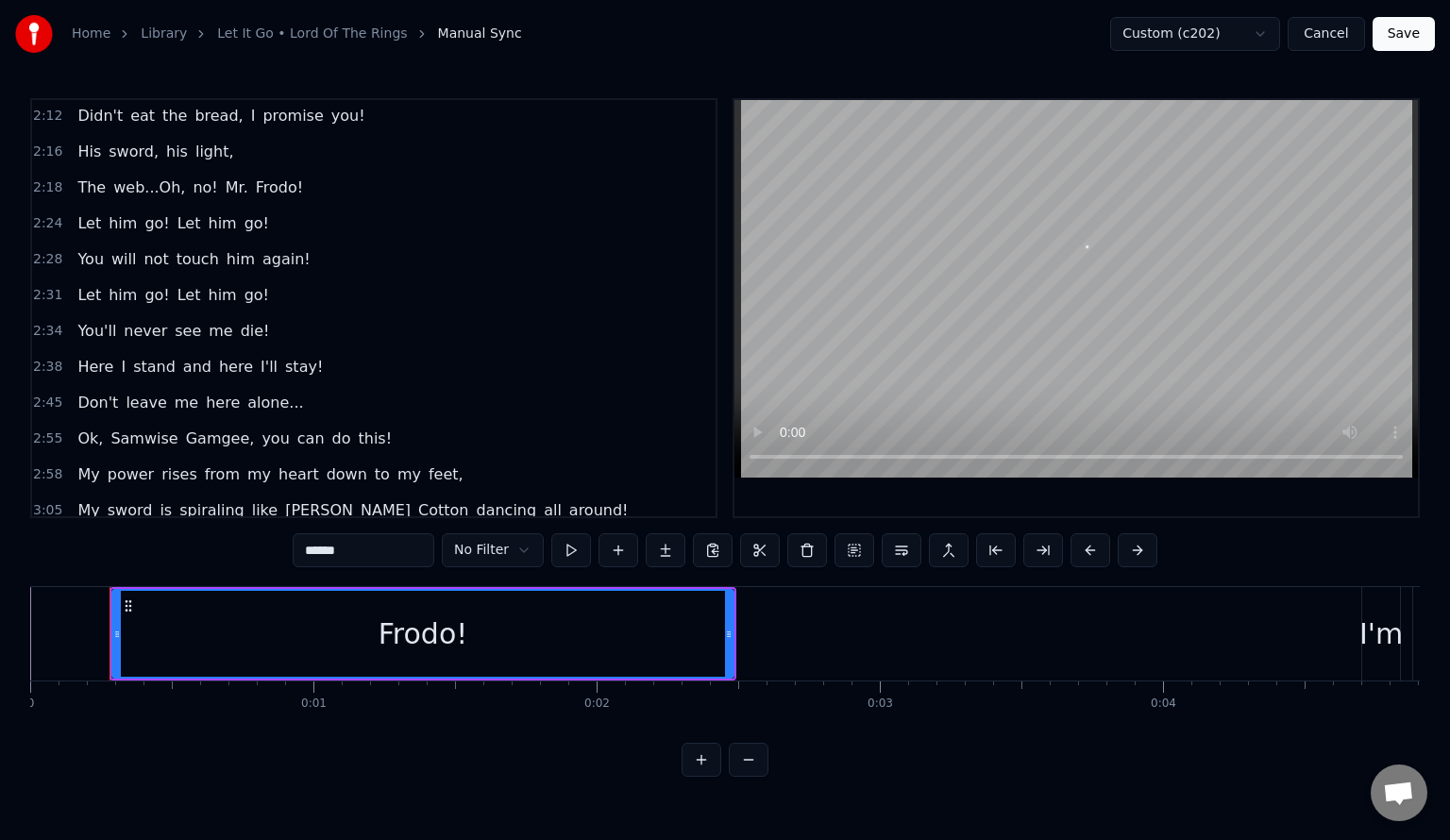
scroll to position [1133, 0]
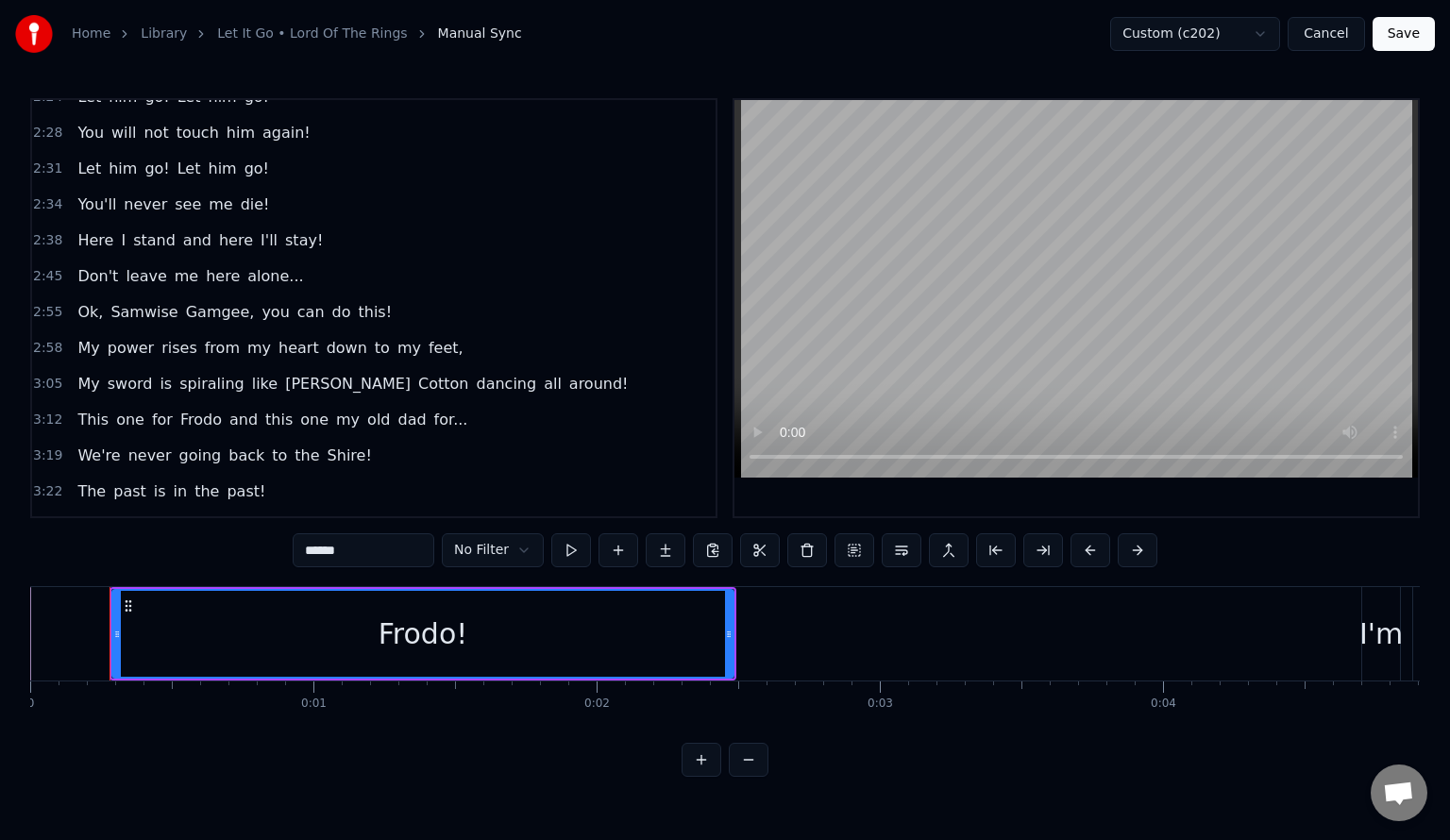
click at [132, 373] on span "sword" at bounding box center [130, 384] width 49 height 22
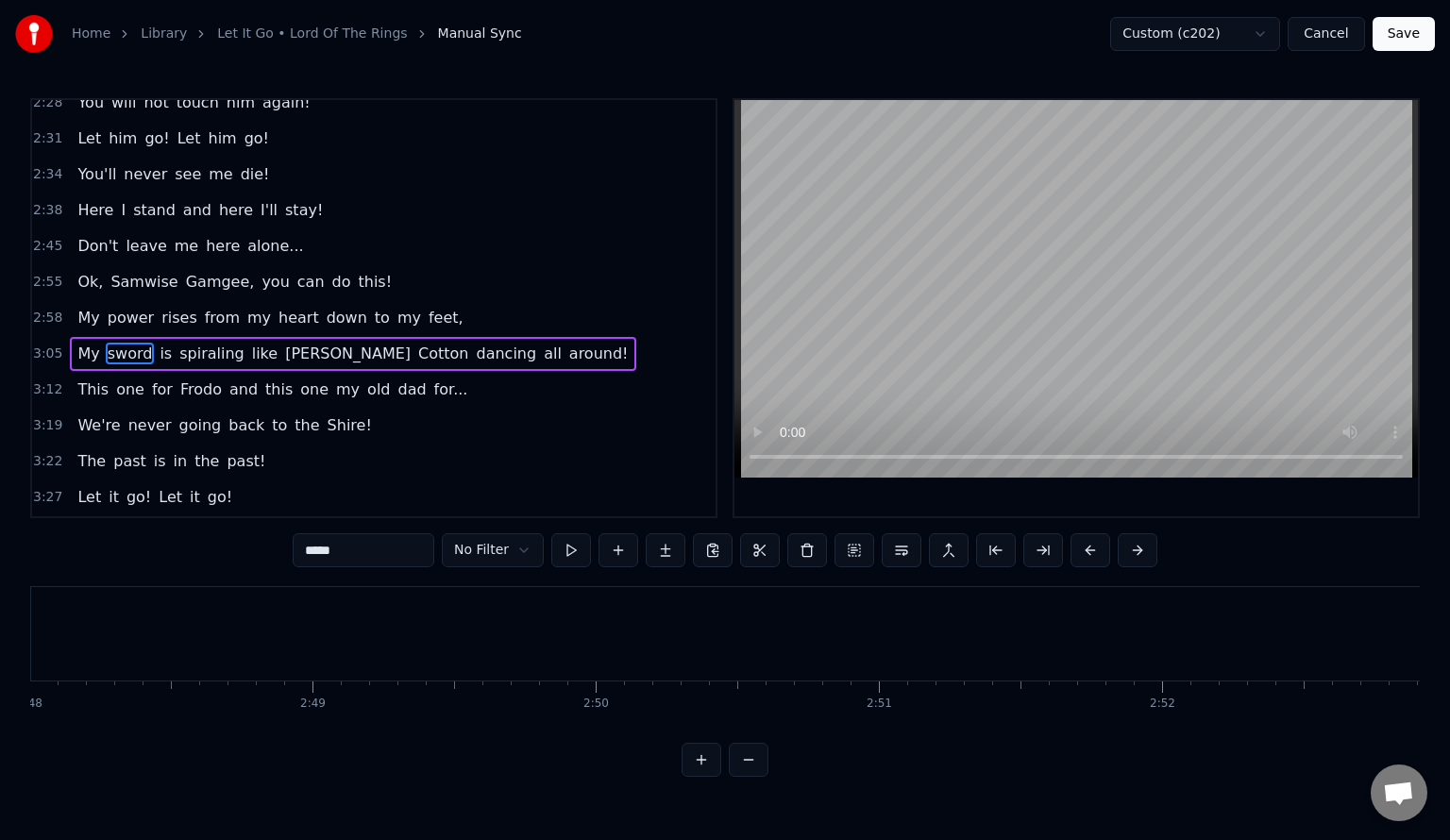
scroll to position [0, 52524]
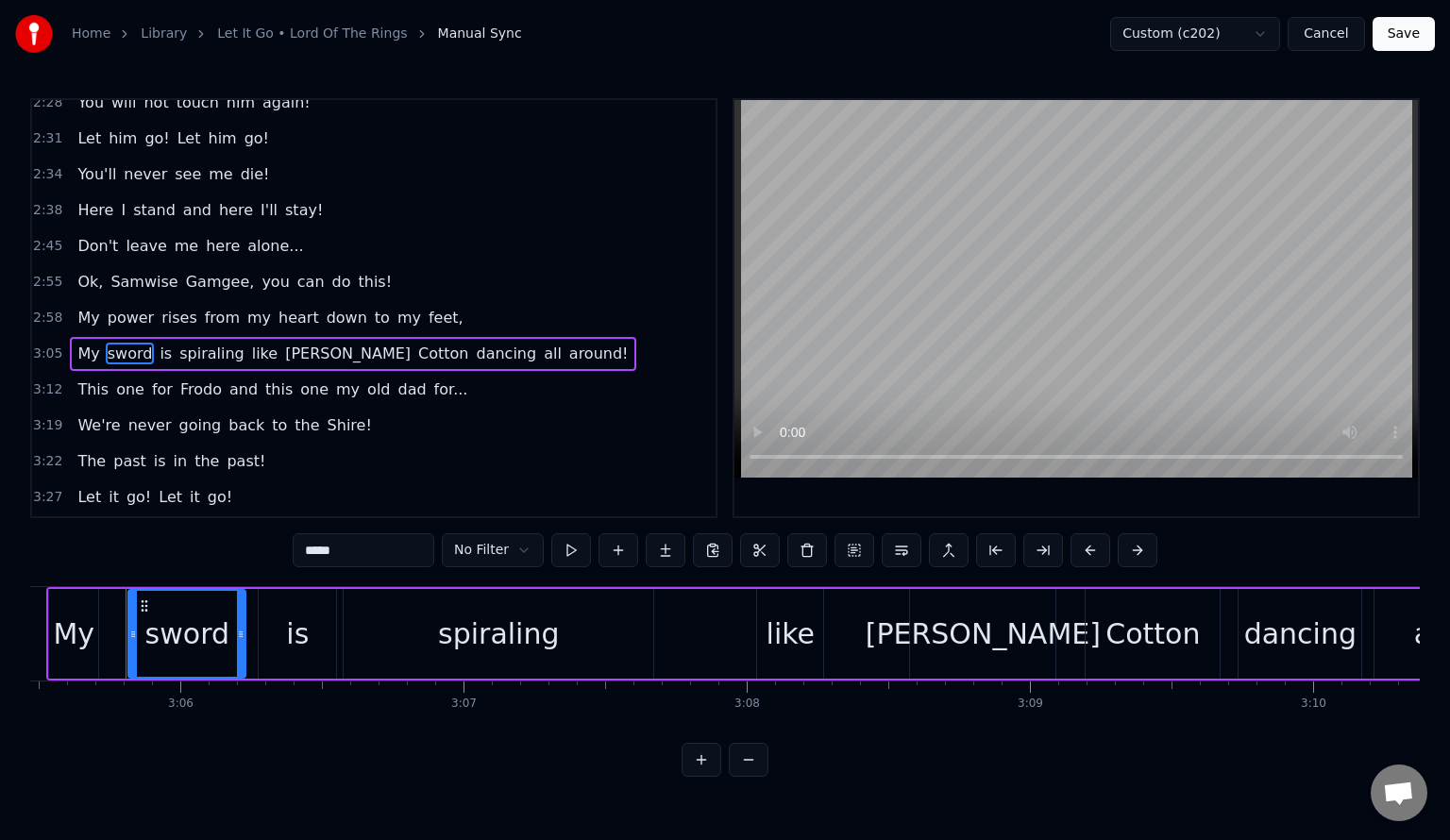
click at [338, 548] on input "*****" at bounding box center [364, 550] width 142 height 34
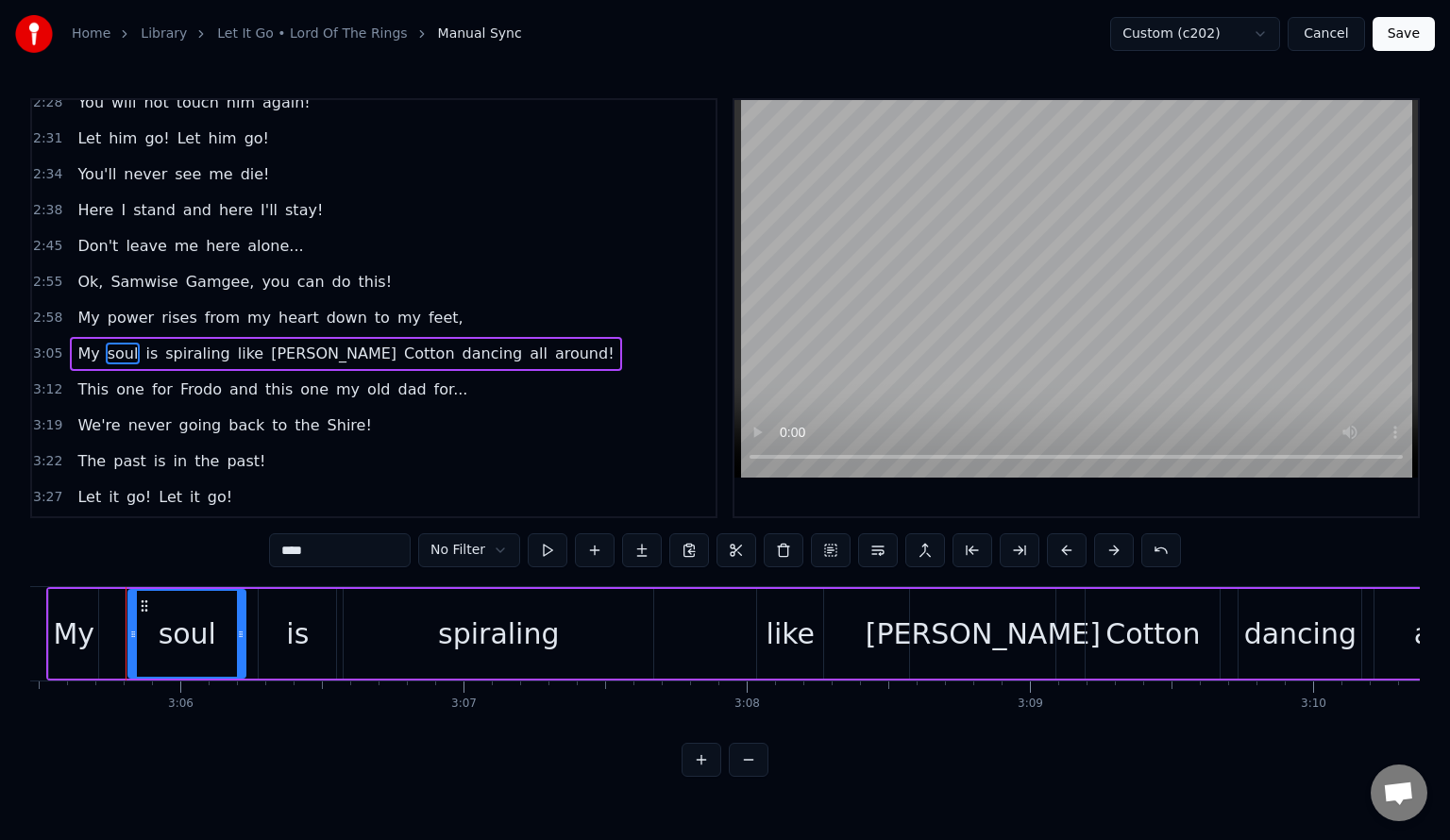
type input "****"
click at [1397, 42] on button "Save" at bounding box center [1404, 34] width 62 height 34
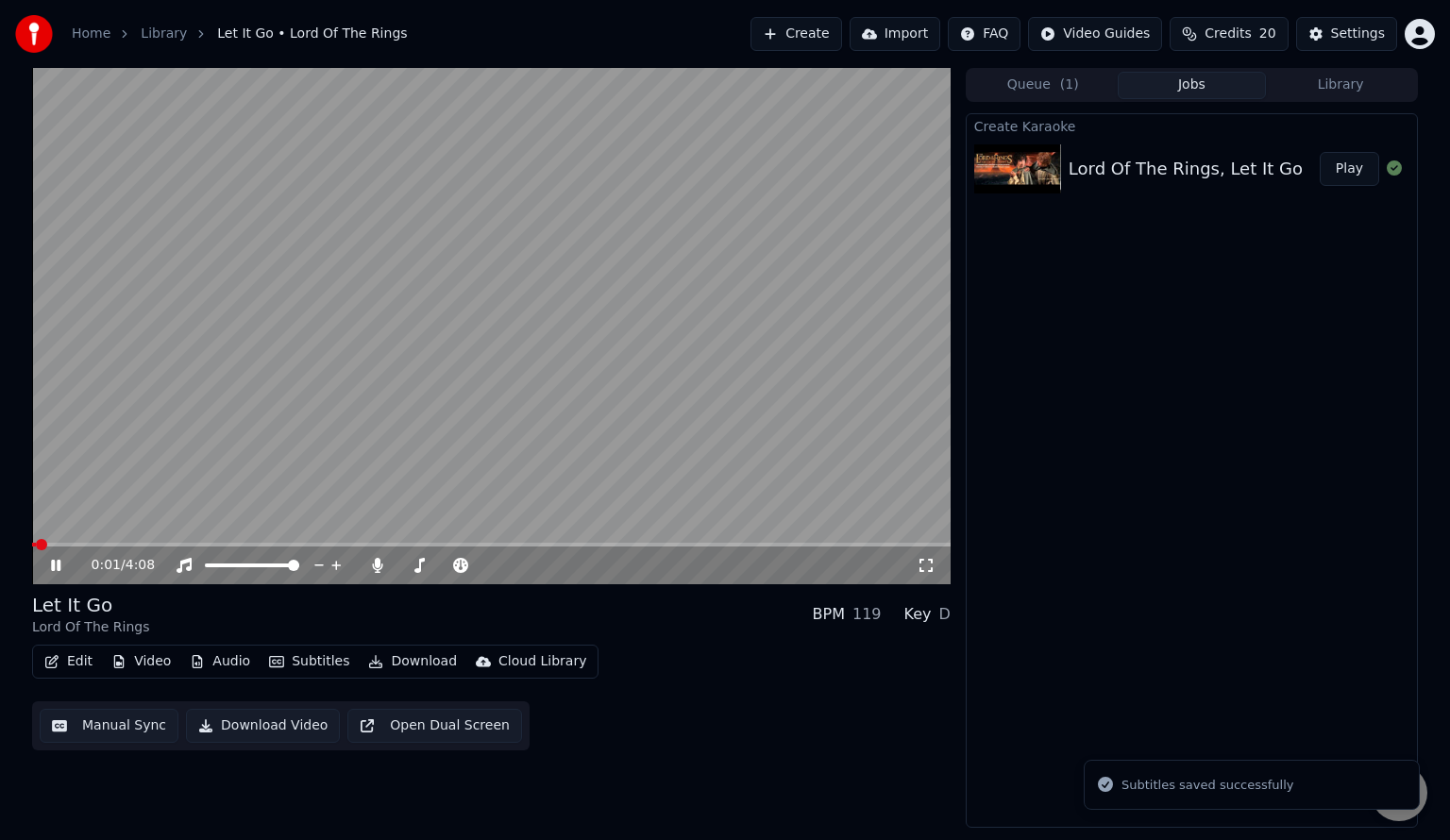
click at [590, 544] on span at bounding box center [491, 545] width 918 height 4
click at [658, 545] on span at bounding box center [491, 545] width 918 height 4
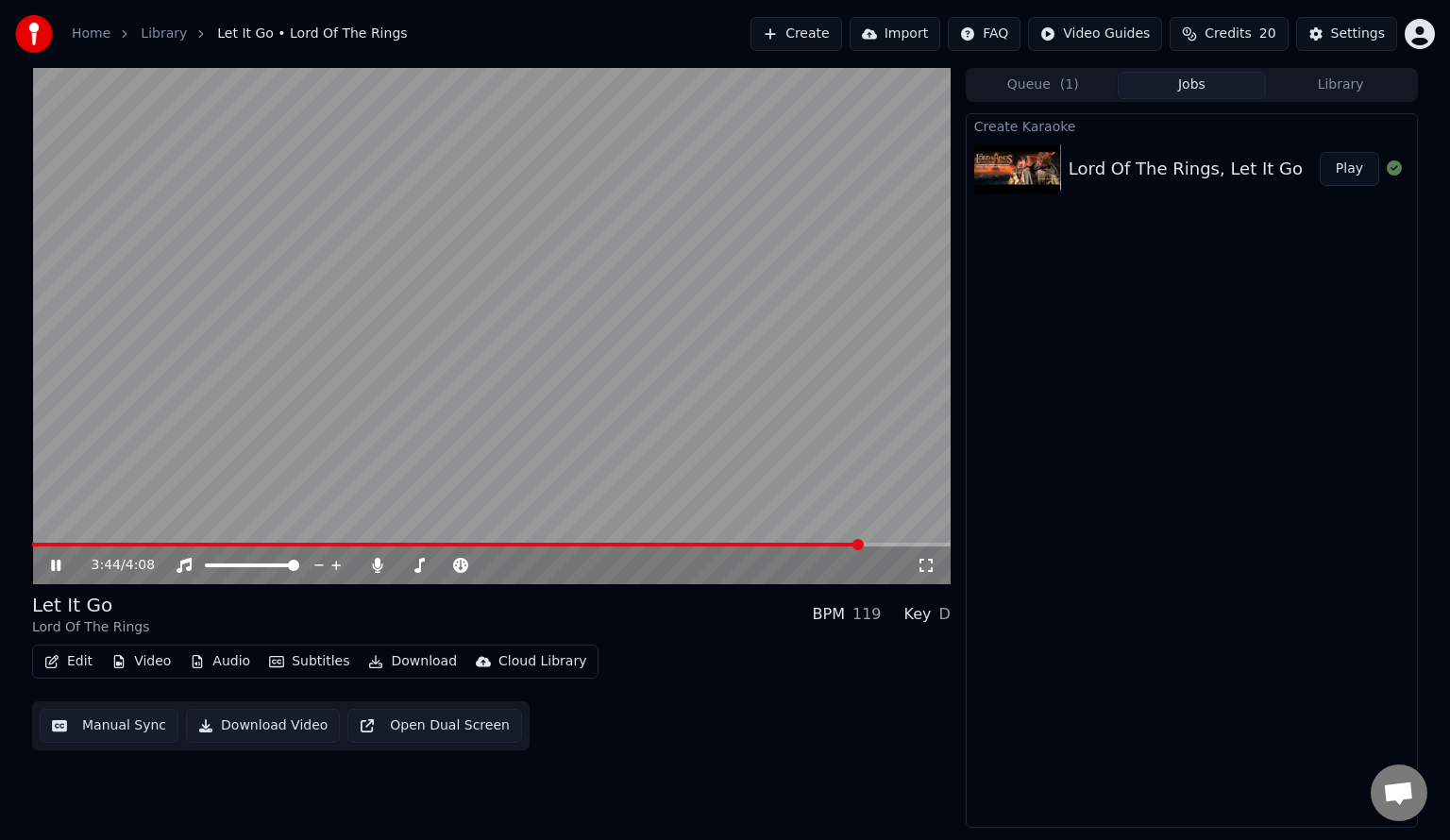
click at [261, 733] on button "Download Video" at bounding box center [263, 726] width 154 height 34
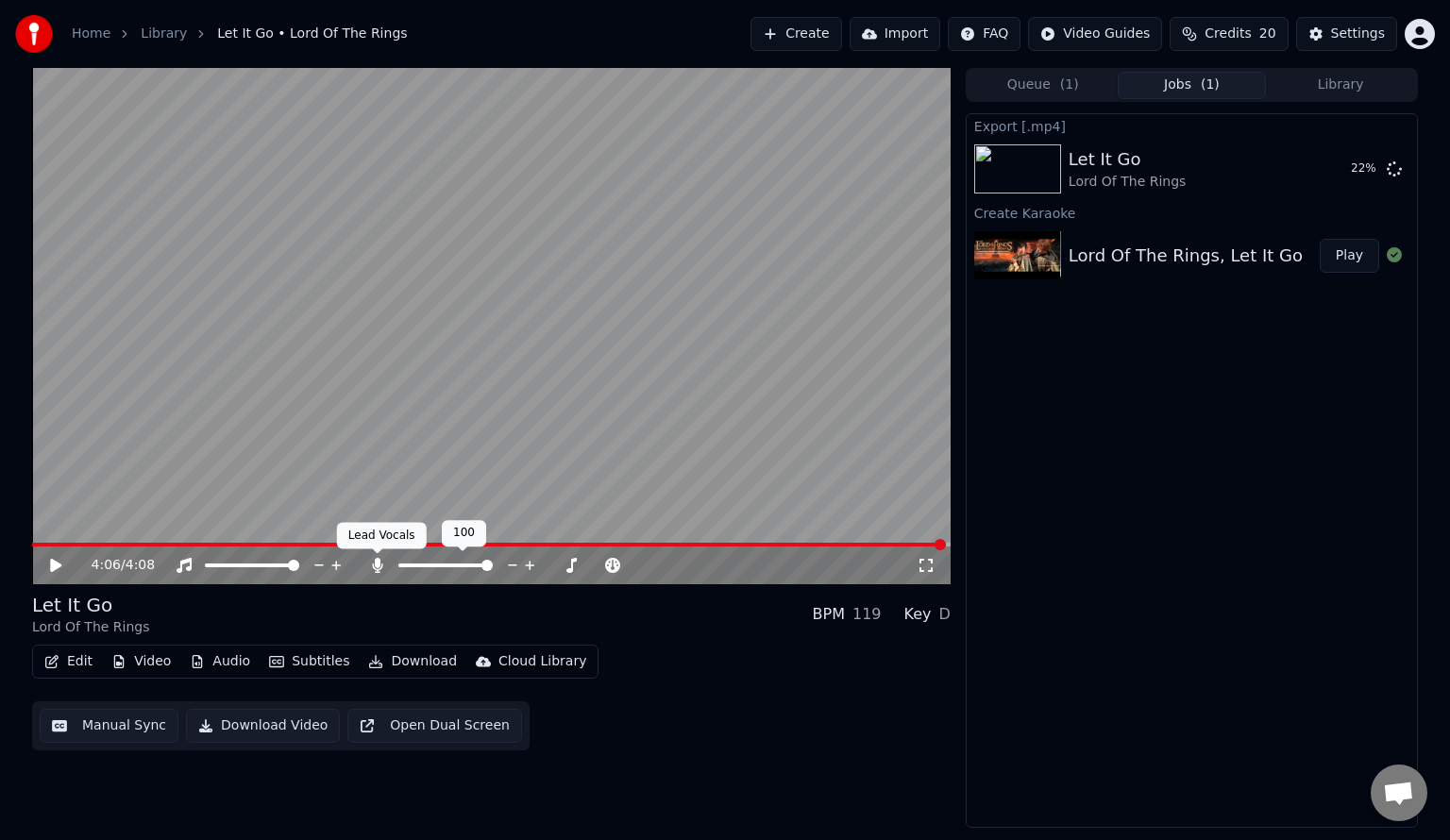
click at [377, 567] on icon at bounding box center [377, 565] width 10 height 15
click at [913, 546] on span at bounding box center [473, 545] width 882 height 4
click at [785, 339] on video at bounding box center [491, 326] width 918 height 516
click at [835, 33] on button "Create" at bounding box center [796, 34] width 92 height 34
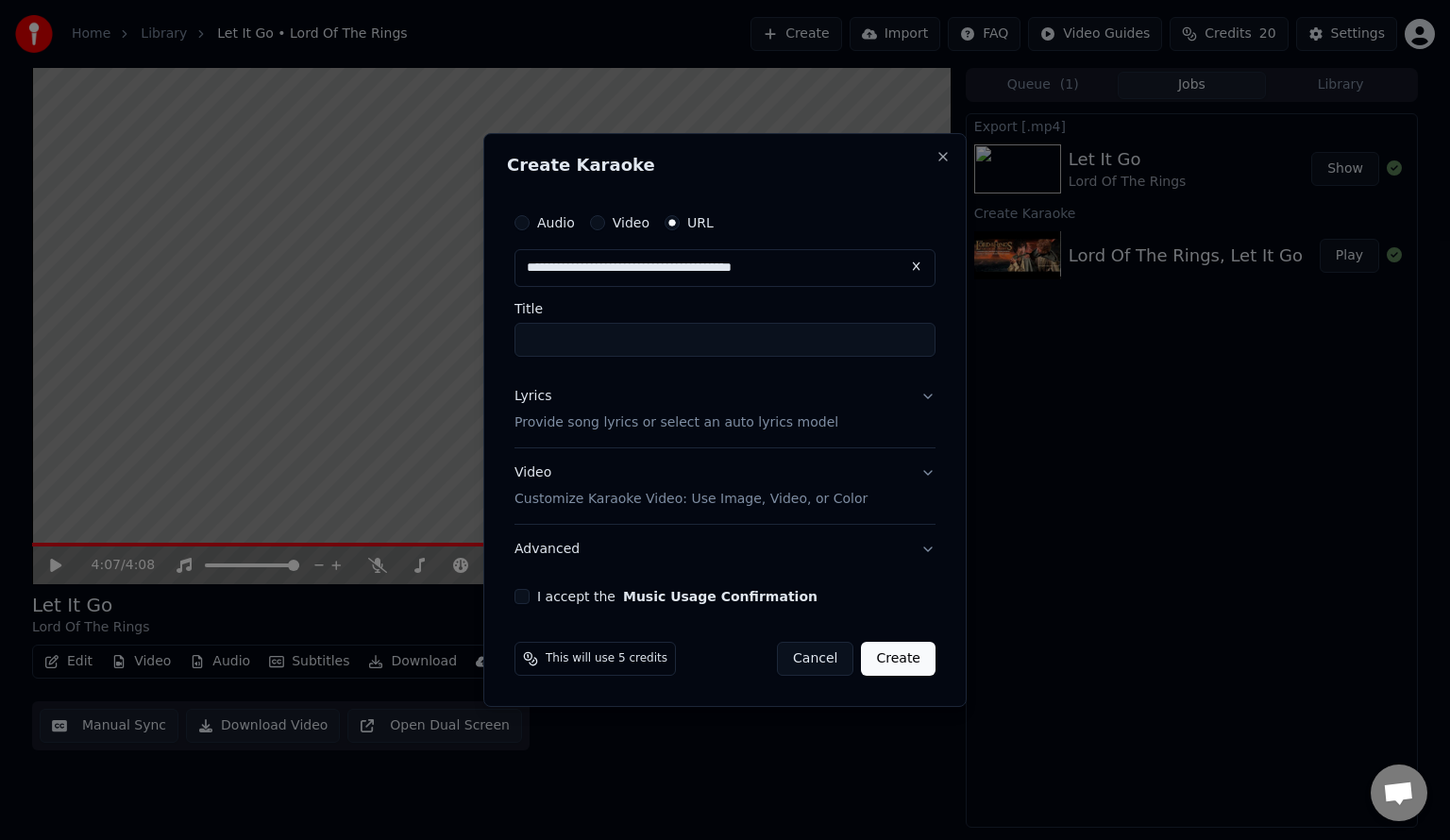
click at [642, 331] on input "Title" at bounding box center [724, 340] width 421 height 34
type input "**********"
click at [887, 423] on button "Lyrics Provide song lyrics or select an auto lyrics model" at bounding box center [724, 410] width 421 height 76
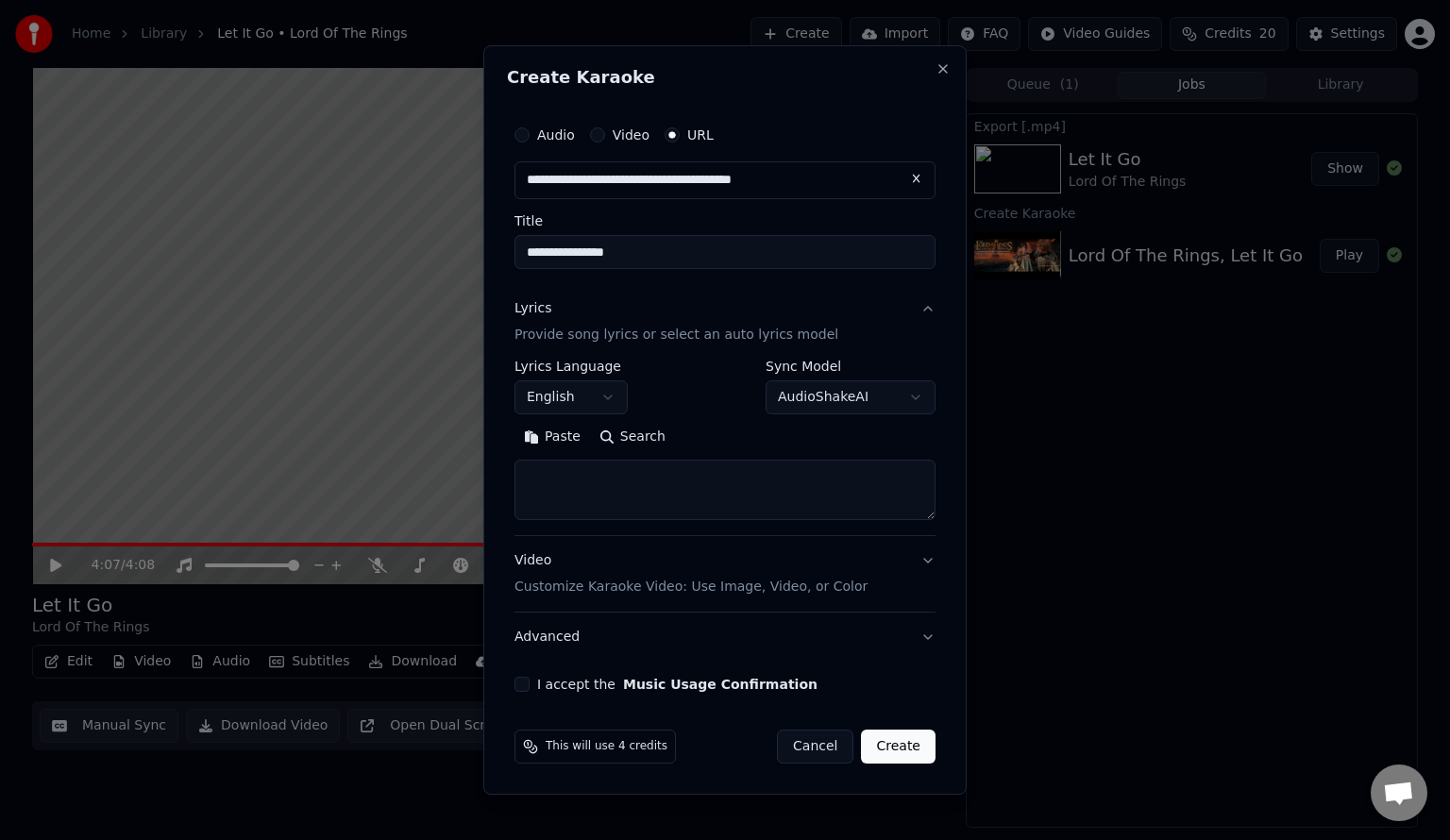
click at [642, 434] on button "Search" at bounding box center [632, 437] width 85 height 30
type textarea "**********"
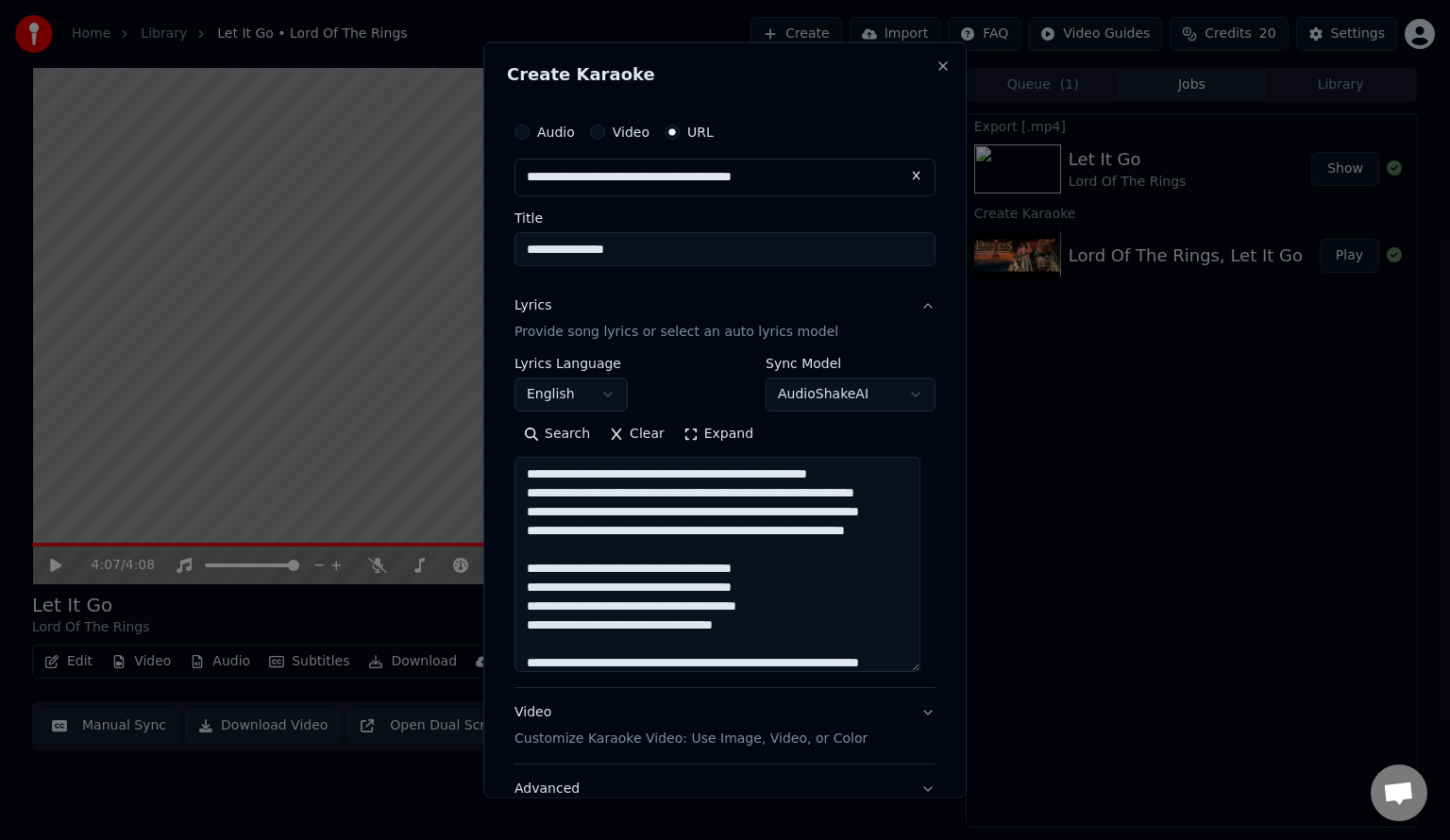
drag, startPoint x: 933, startPoint y: 517, endPoint x: 912, endPoint y: 670, distance: 154.3
click at [912, 670] on textarea at bounding box center [717, 563] width 406 height 215
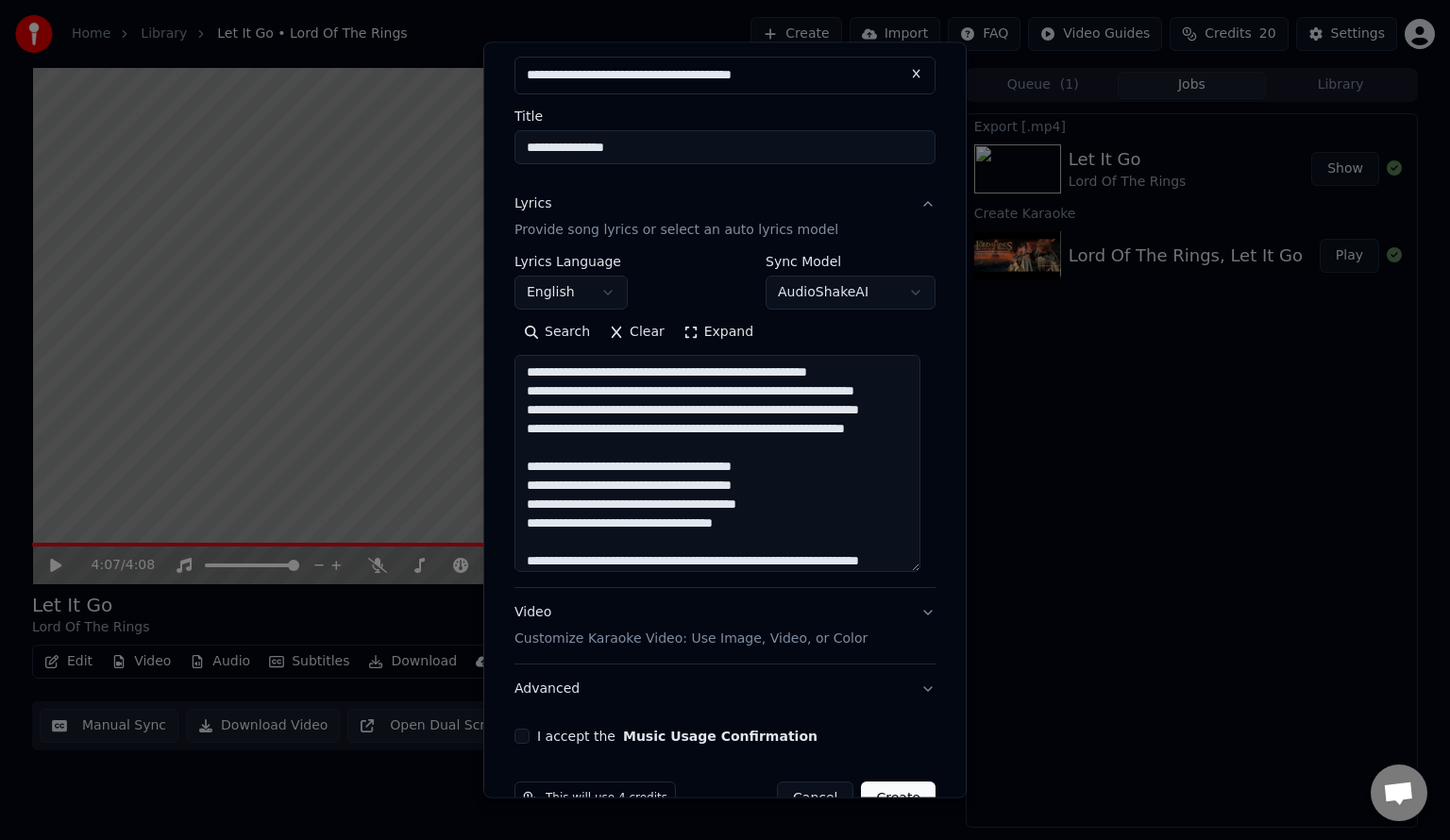
scroll to position [149, 0]
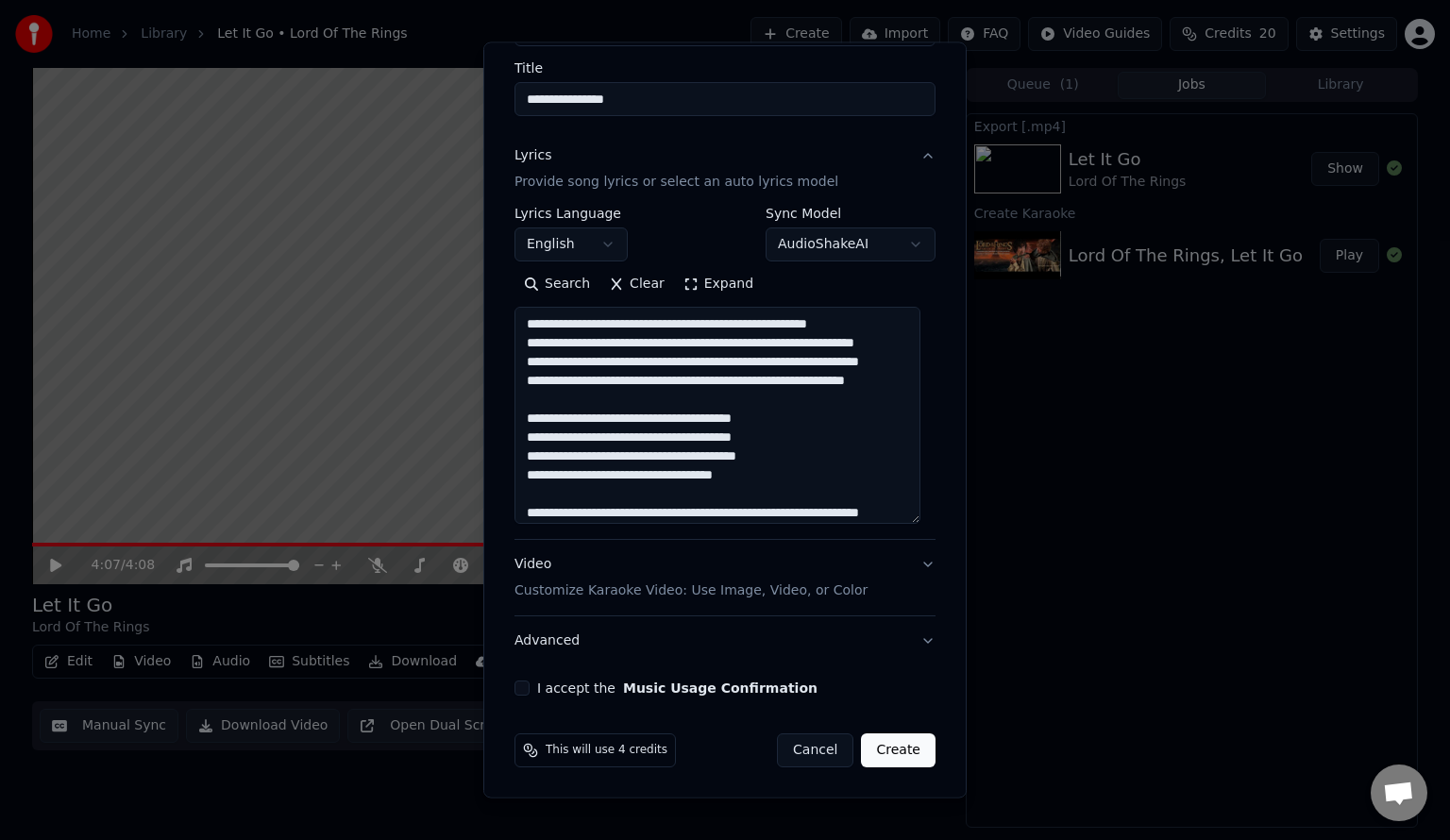
click at [522, 684] on button "I accept the Music Usage Confirmation" at bounding box center [521, 688] width 15 height 15
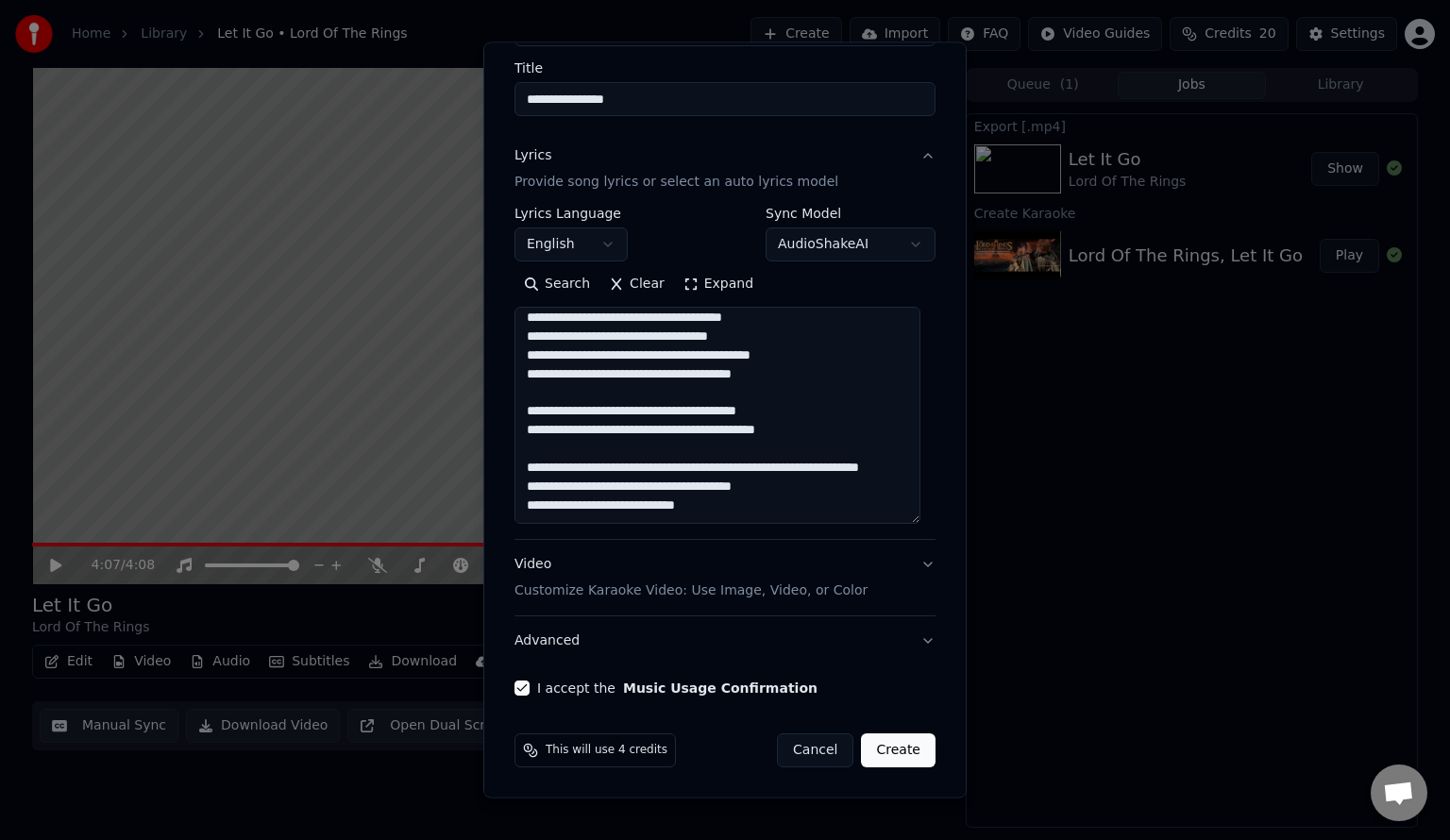
click at [888, 751] on button "Create" at bounding box center [898, 750] width 75 height 34
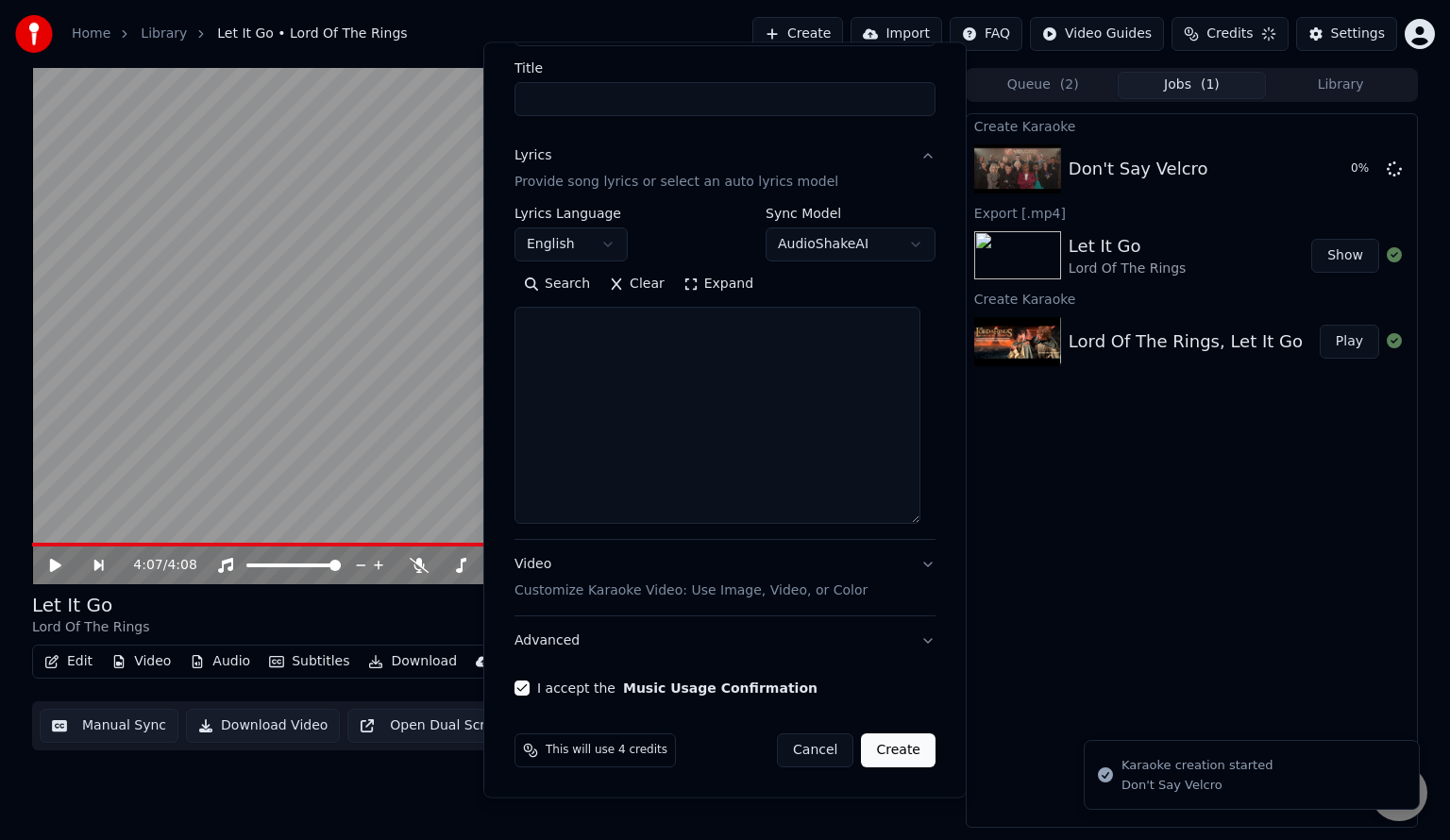
scroll to position [0, 0]
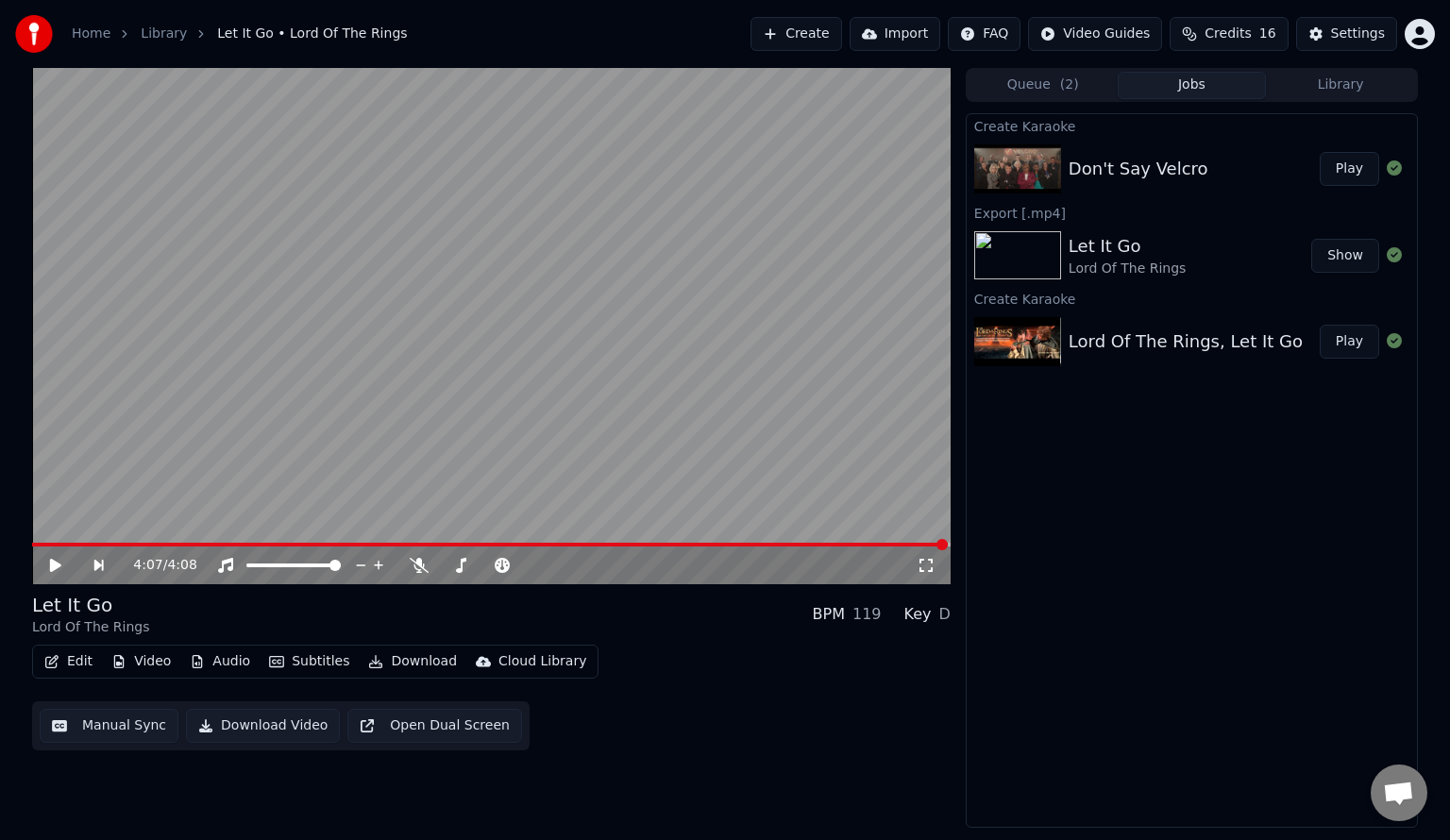
click at [833, 29] on button "Create" at bounding box center [796, 34] width 92 height 34
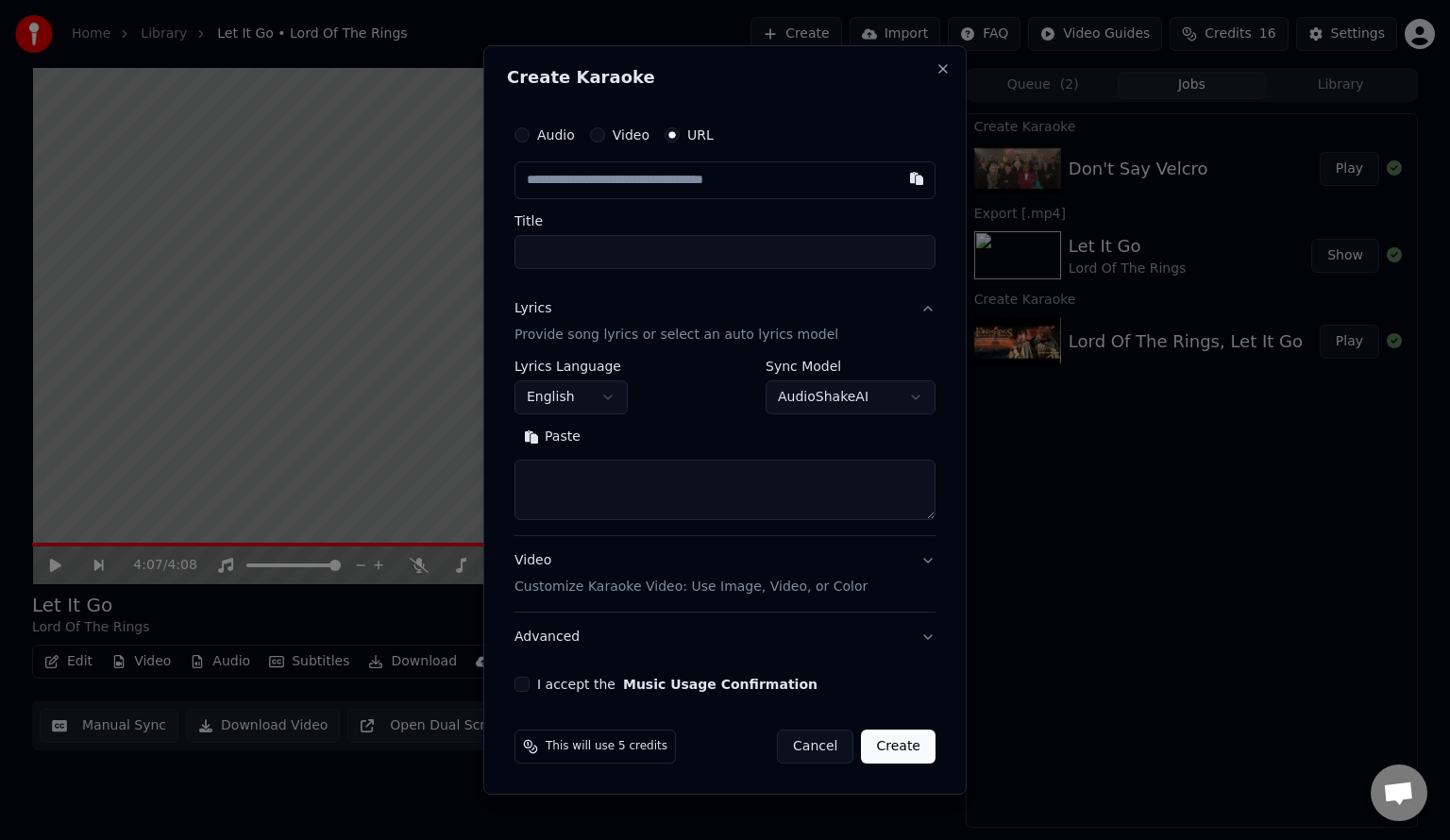
paste input "**********"
type input "**********"
click at [642, 208] on div "Audio Video URL Title" at bounding box center [724, 192] width 421 height 153
type input "**********"
drag, startPoint x: 699, startPoint y: 248, endPoint x: 831, endPoint y: 249, distance: 131.2
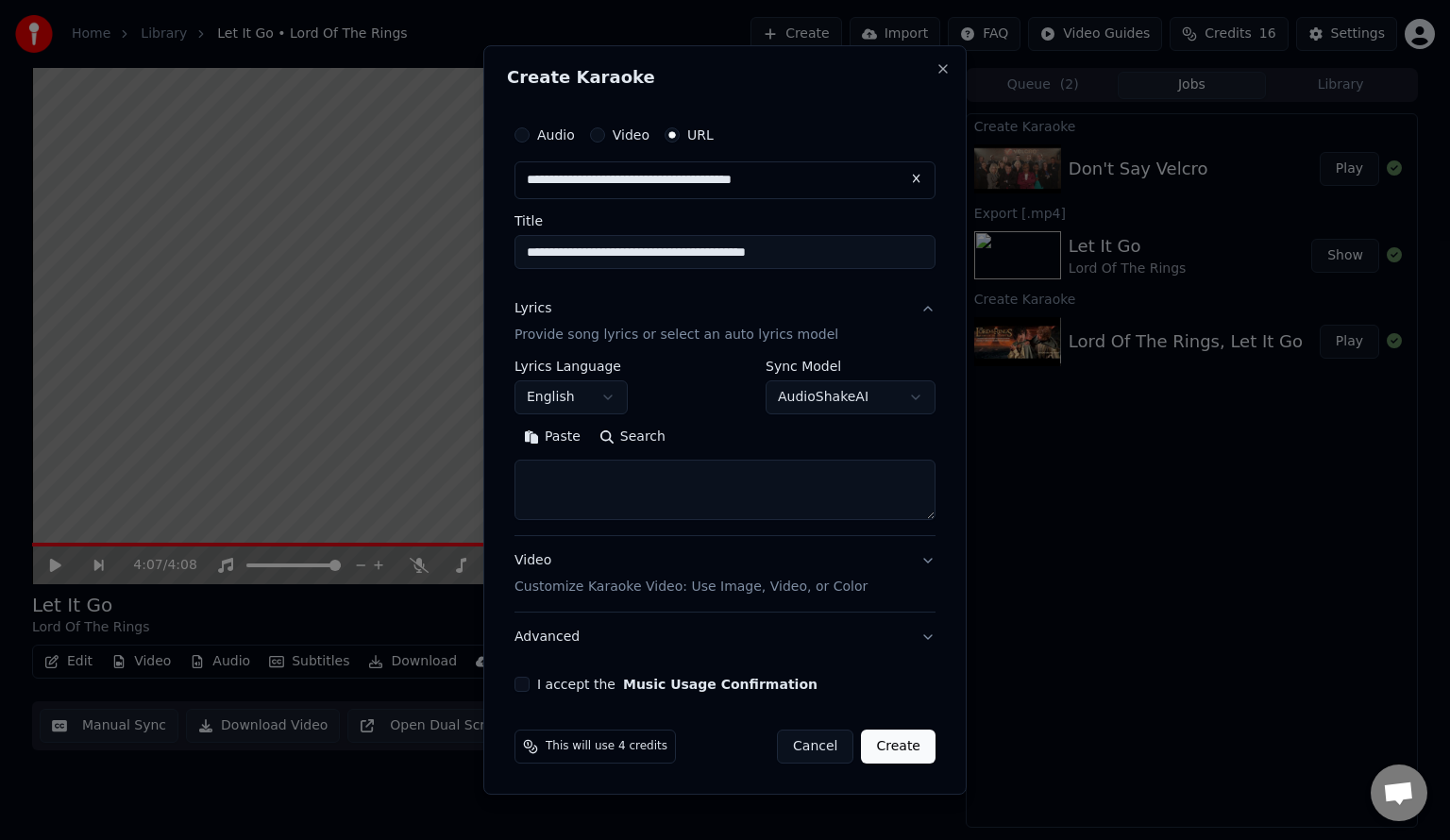
click at [831, 249] on input "**********" at bounding box center [724, 252] width 421 height 34
drag, startPoint x: 699, startPoint y: 245, endPoint x: 709, endPoint y: 245, distance: 10.4
click at [709, 245] on input "**********" at bounding box center [724, 252] width 421 height 34
click at [709, 249] on input "**********" at bounding box center [724, 252] width 421 height 34
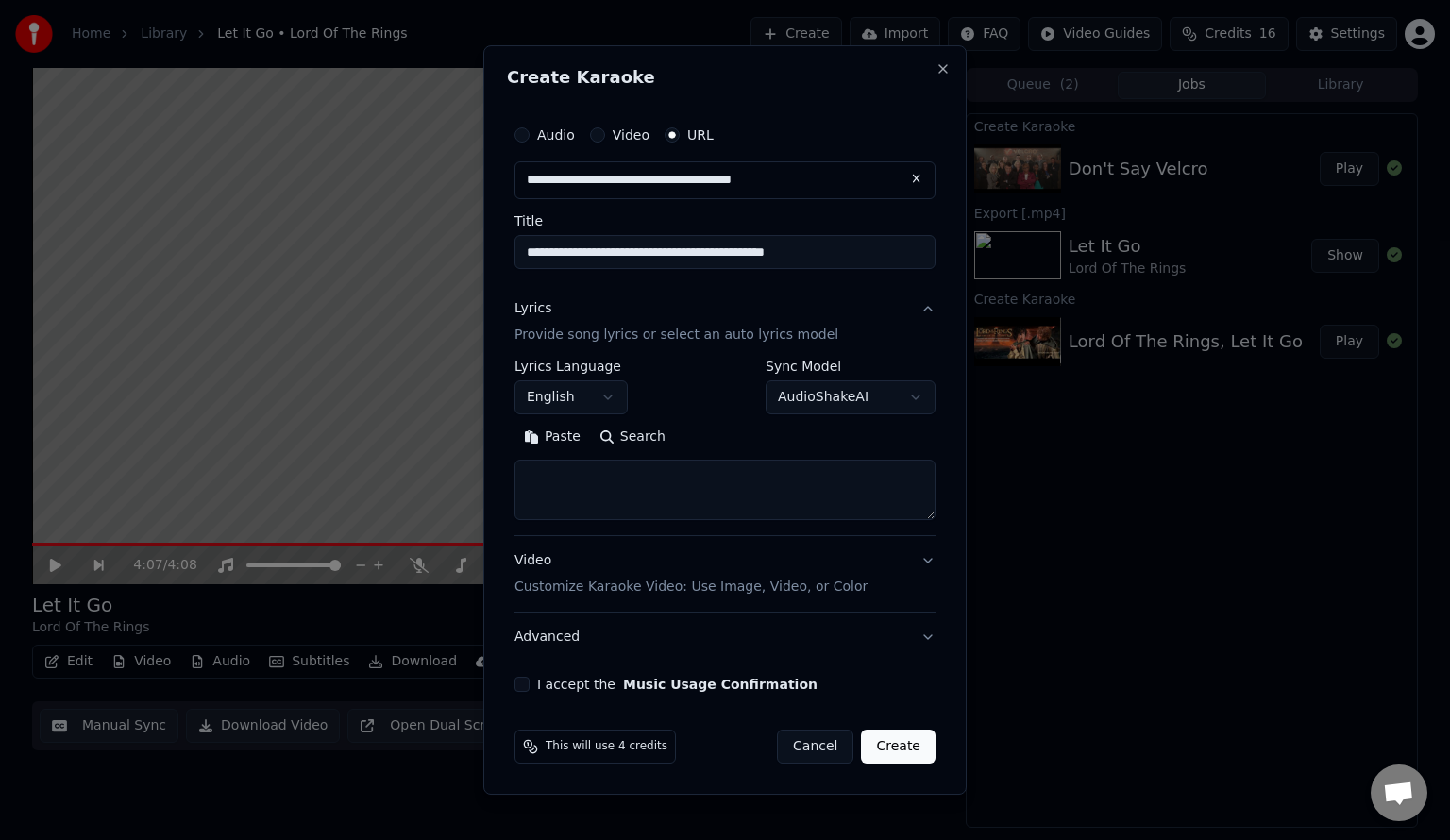
type input "**********"
click at [626, 438] on button "Search" at bounding box center [632, 437] width 85 height 30
click at [638, 75] on h2 "Create Karaoke" at bounding box center [725, 77] width 436 height 17
click at [642, 481] on textarea at bounding box center [724, 490] width 421 height 60
paste textarea "**********"
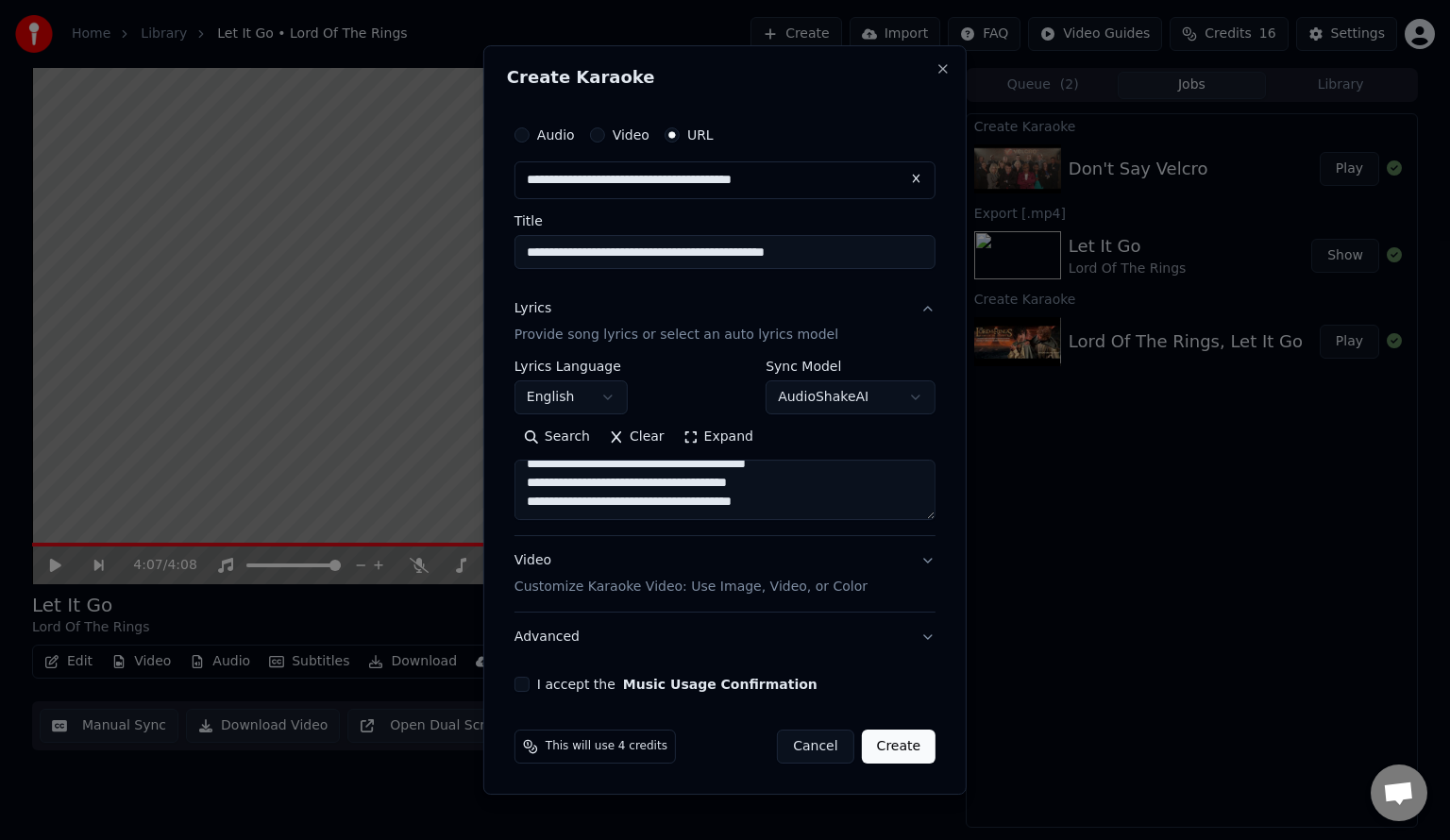
scroll to position [1729, 0]
type textarea "**********"
click at [526, 687] on button "I accept the Music Usage Confirmation" at bounding box center [521, 684] width 15 height 15
click at [894, 750] on button "Create" at bounding box center [899, 747] width 75 height 34
select select
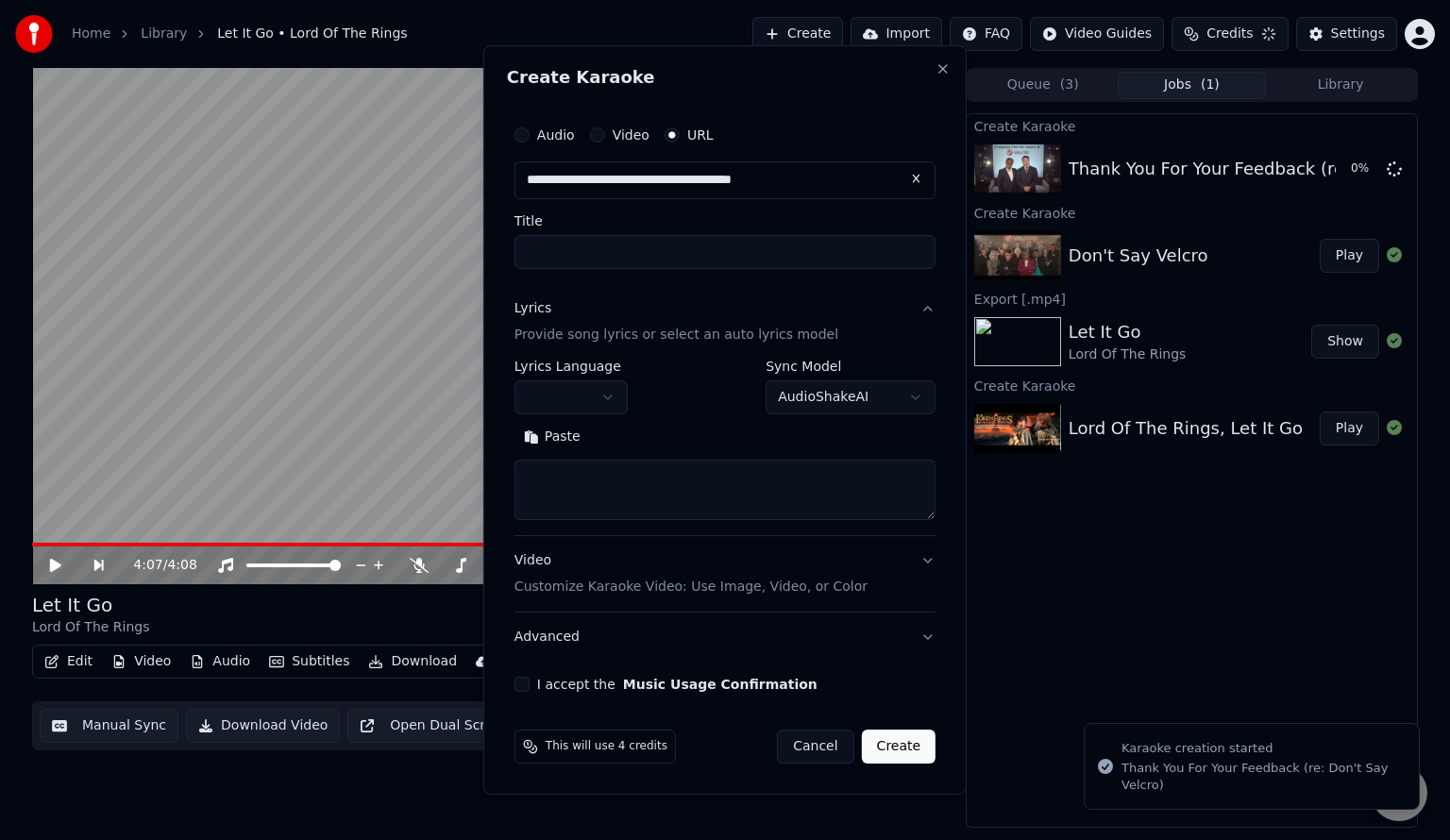
scroll to position [0, 0]
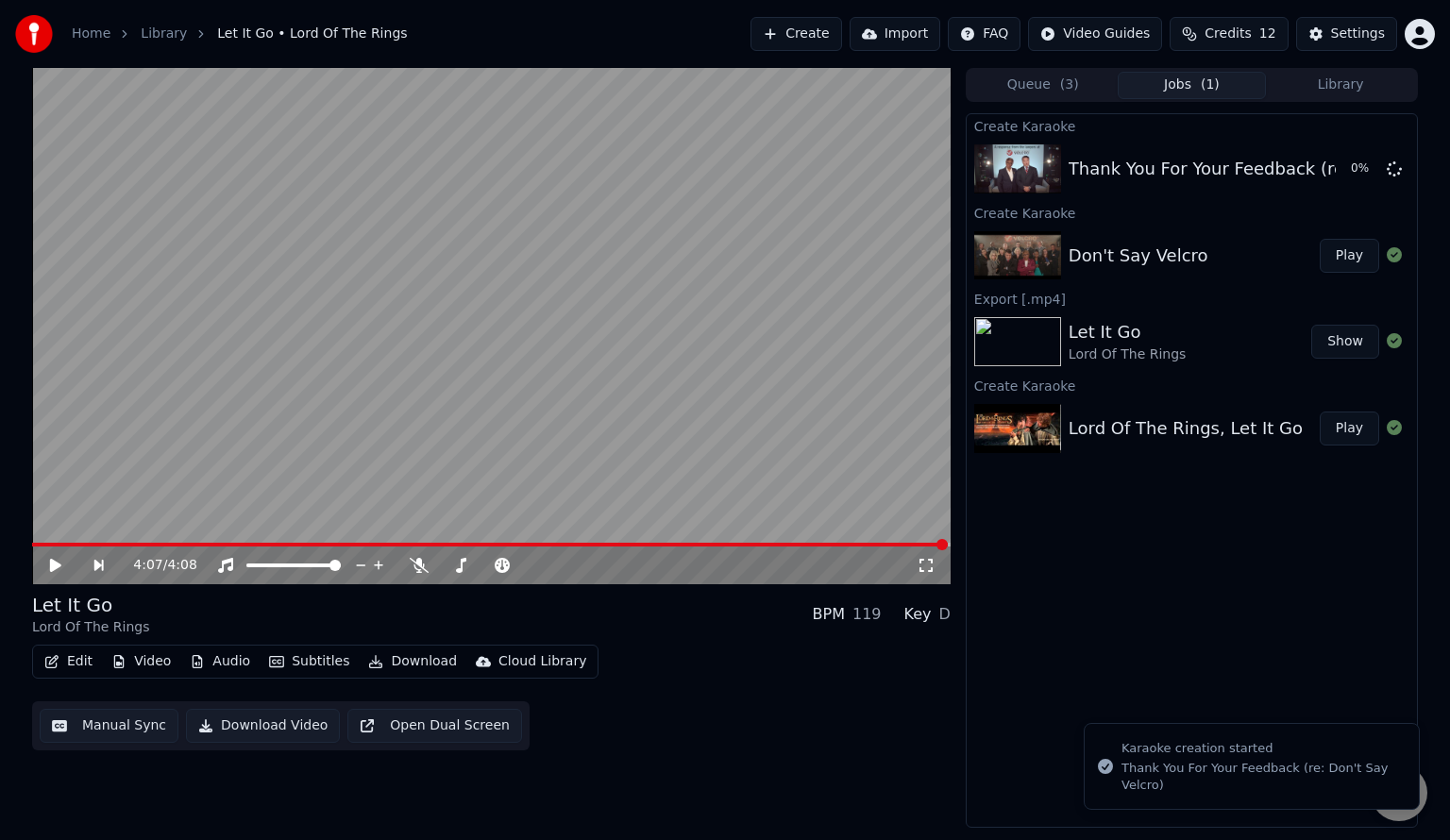
click at [1348, 259] on button "Play" at bounding box center [1349, 256] width 59 height 34
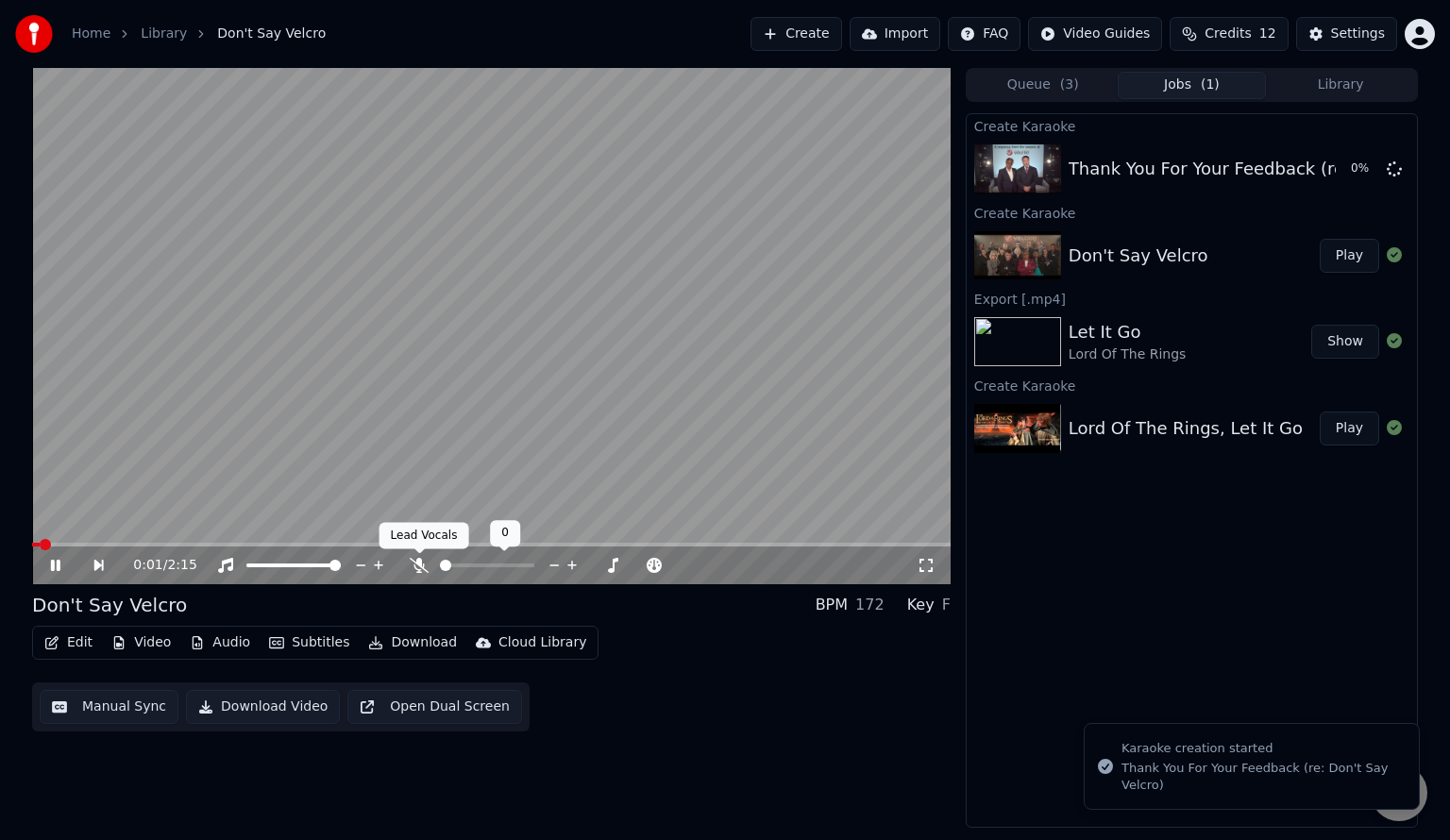
click at [424, 570] on icon at bounding box center [419, 565] width 19 height 15
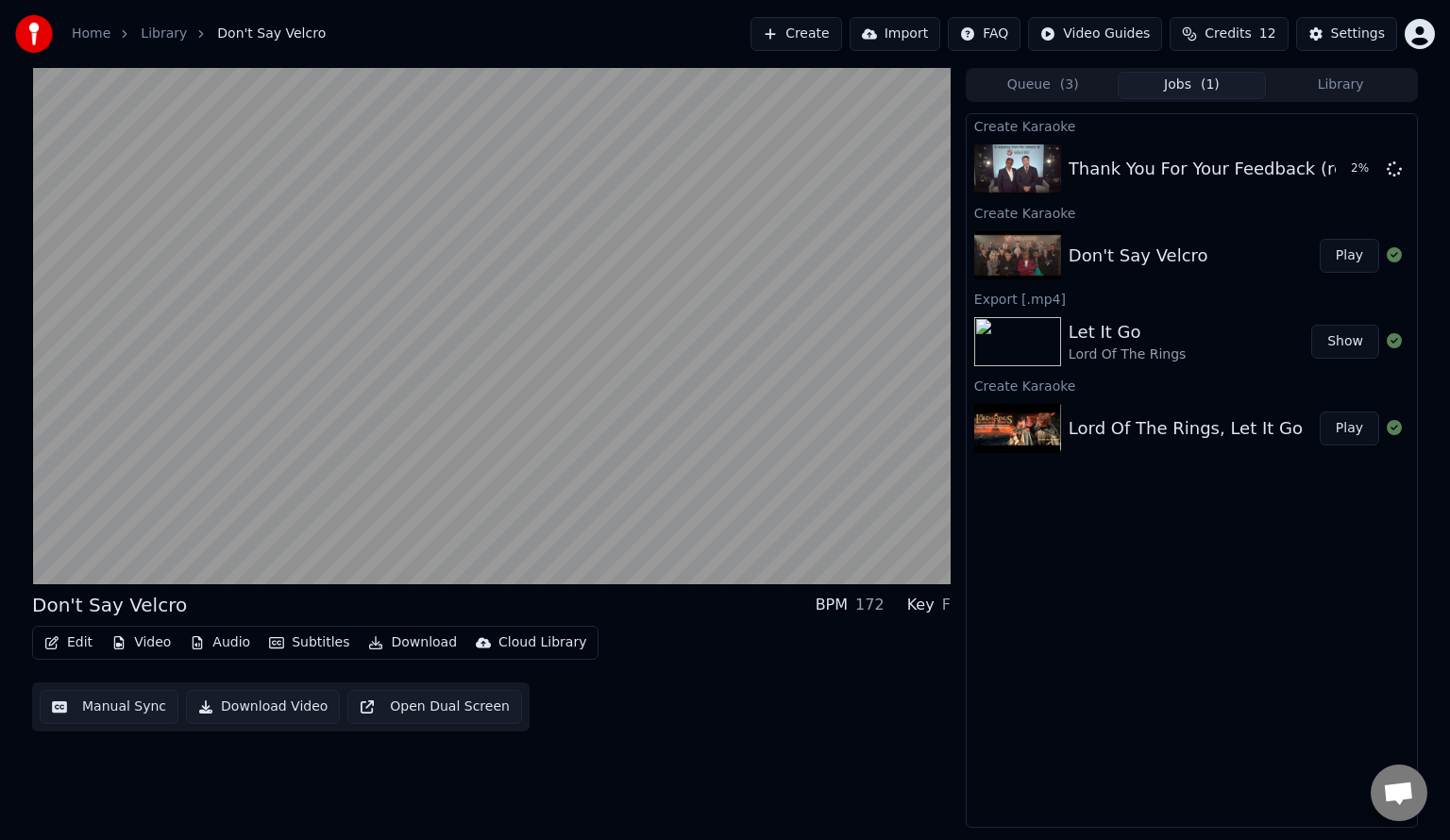
click at [312, 643] on button "Subtitles" at bounding box center [308, 643] width 95 height 26
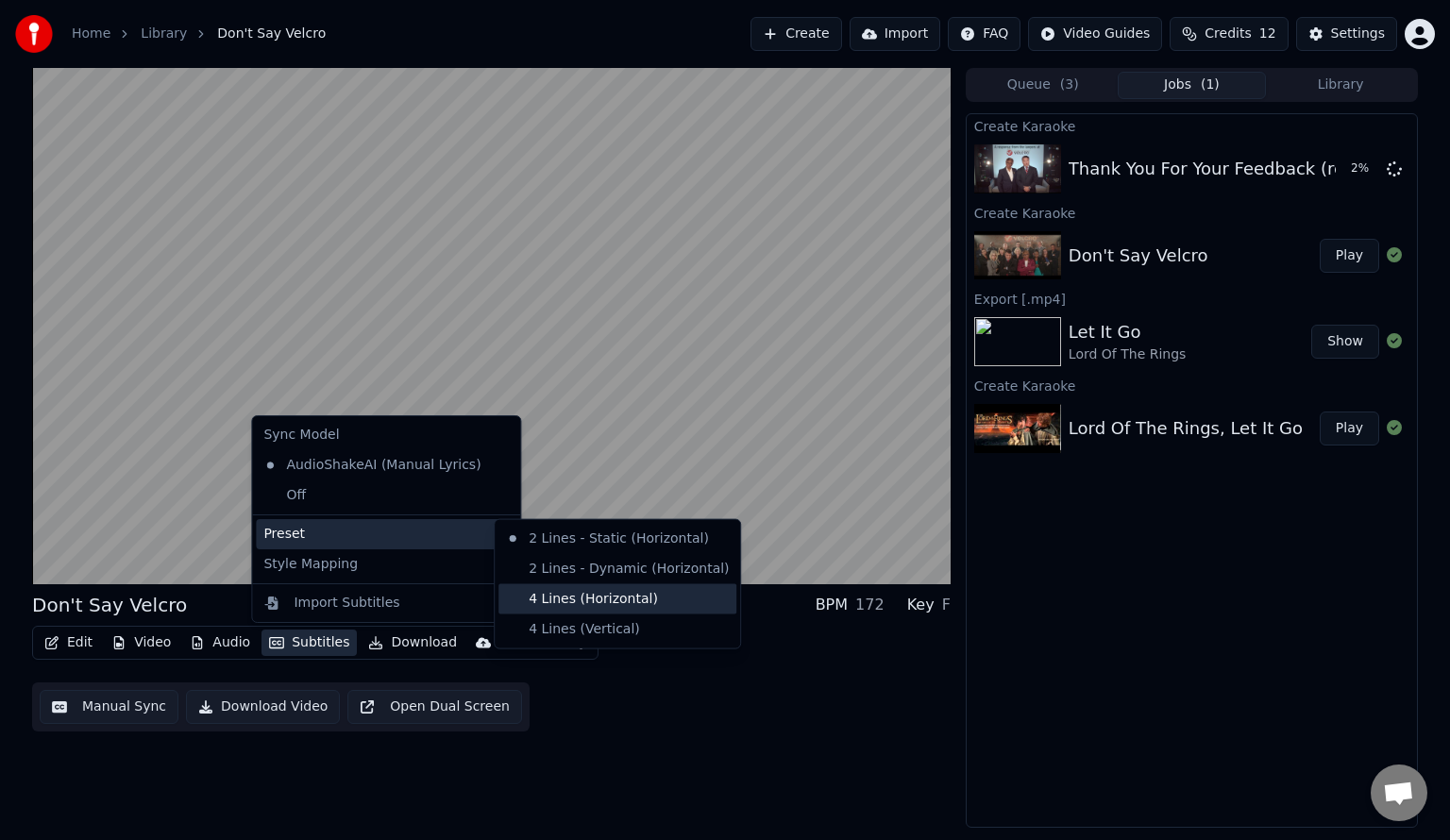
click at [581, 594] on div "4 Lines (Horizontal)" at bounding box center [617, 599] width 238 height 30
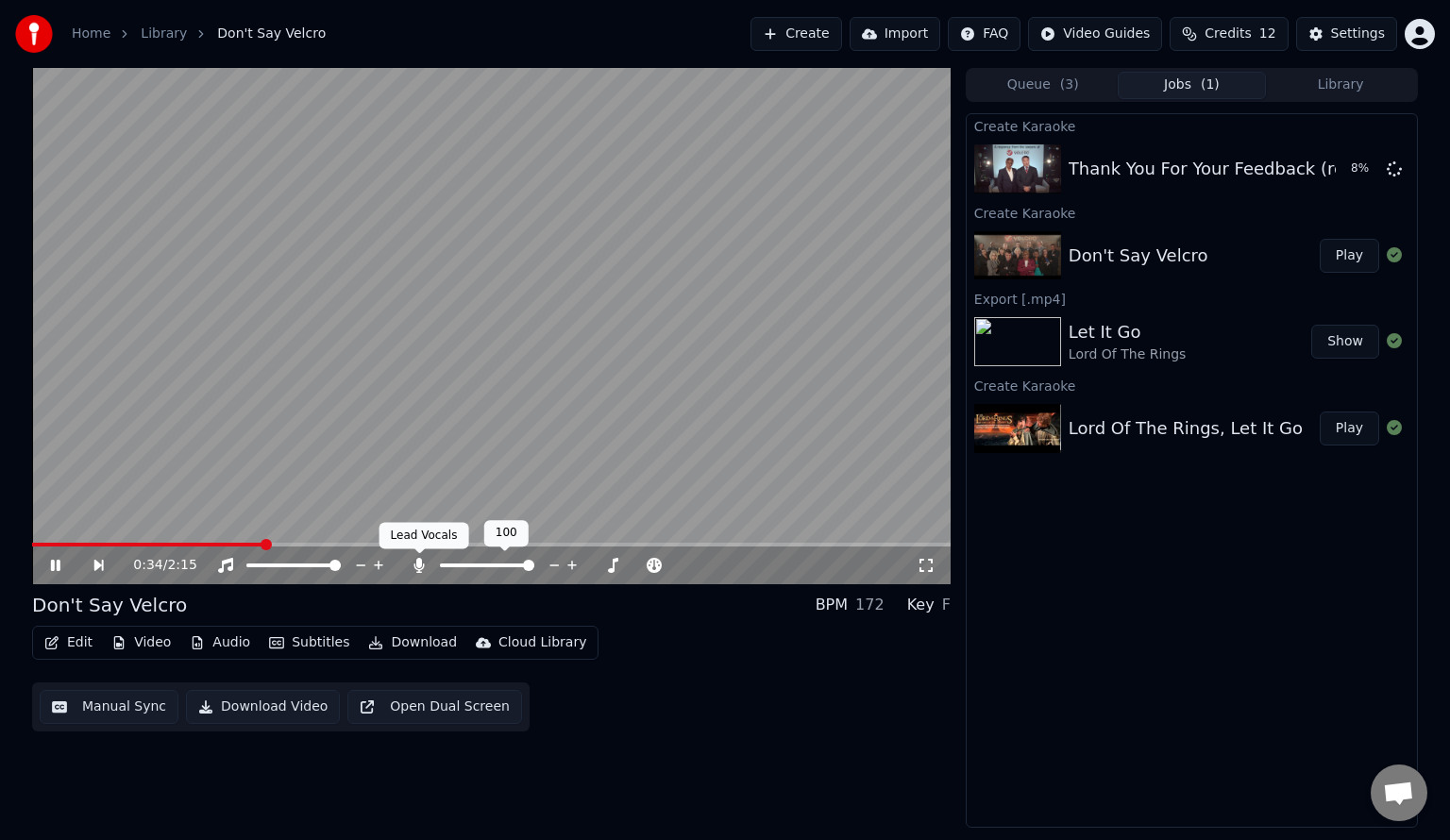
click at [424, 564] on icon at bounding box center [419, 565] width 10 height 15
click at [423, 565] on icon at bounding box center [419, 565] width 19 height 15
click at [456, 438] on video at bounding box center [491, 326] width 918 height 516
click at [335, 544] on span at bounding box center [187, 545] width 311 height 4
click at [427, 434] on video at bounding box center [491, 326] width 918 height 516
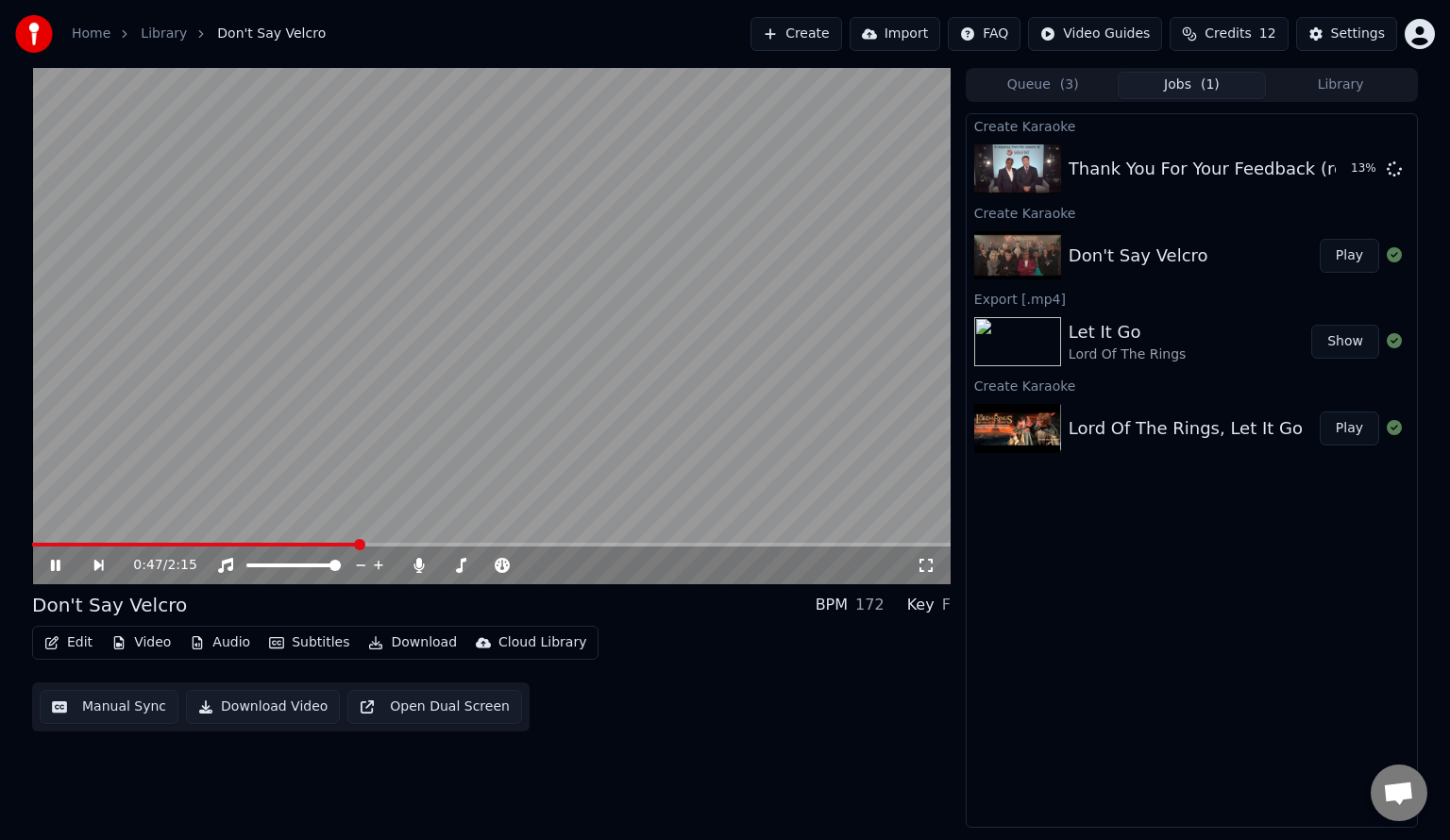
click at [326, 545] on span at bounding box center [195, 545] width 326 height 4
click at [487, 439] on video at bounding box center [491, 326] width 918 height 516
click at [331, 547] on span at bounding box center [181, 545] width 299 height 4
click at [541, 347] on video at bounding box center [491, 326] width 918 height 516
click at [416, 446] on video at bounding box center [491, 326] width 918 height 516
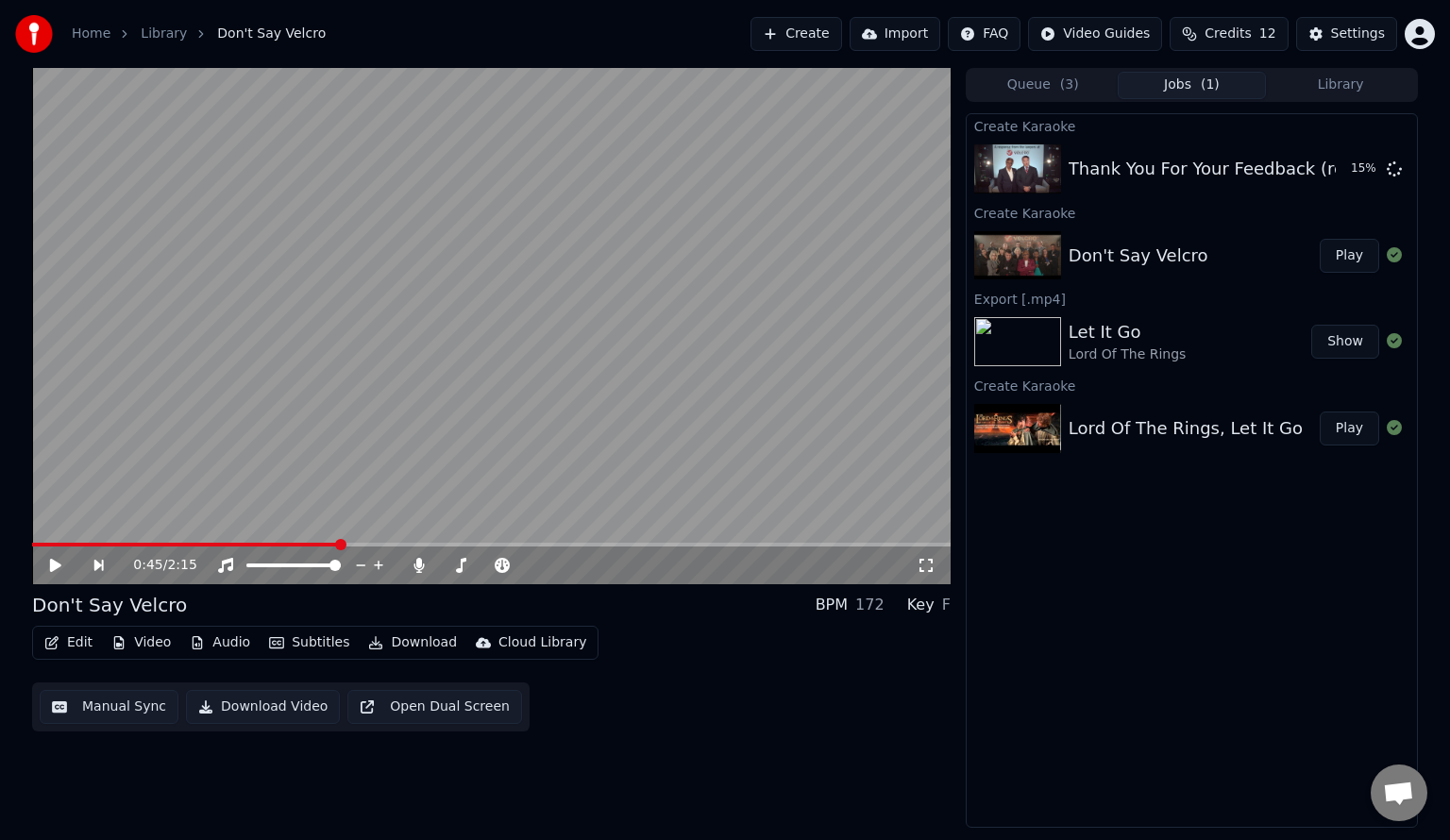
click at [276, 543] on span at bounding box center [185, 545] width 307 height 4
click at [516, 357] on video at bounding box center [491, 326] width 918 height 516
click at [623, 370] on video at bounding box center [491, 326] width 918 height 516
click at [110, 708] on button "Manual Sync" at bounding box center [109, 707] width 139 height 34
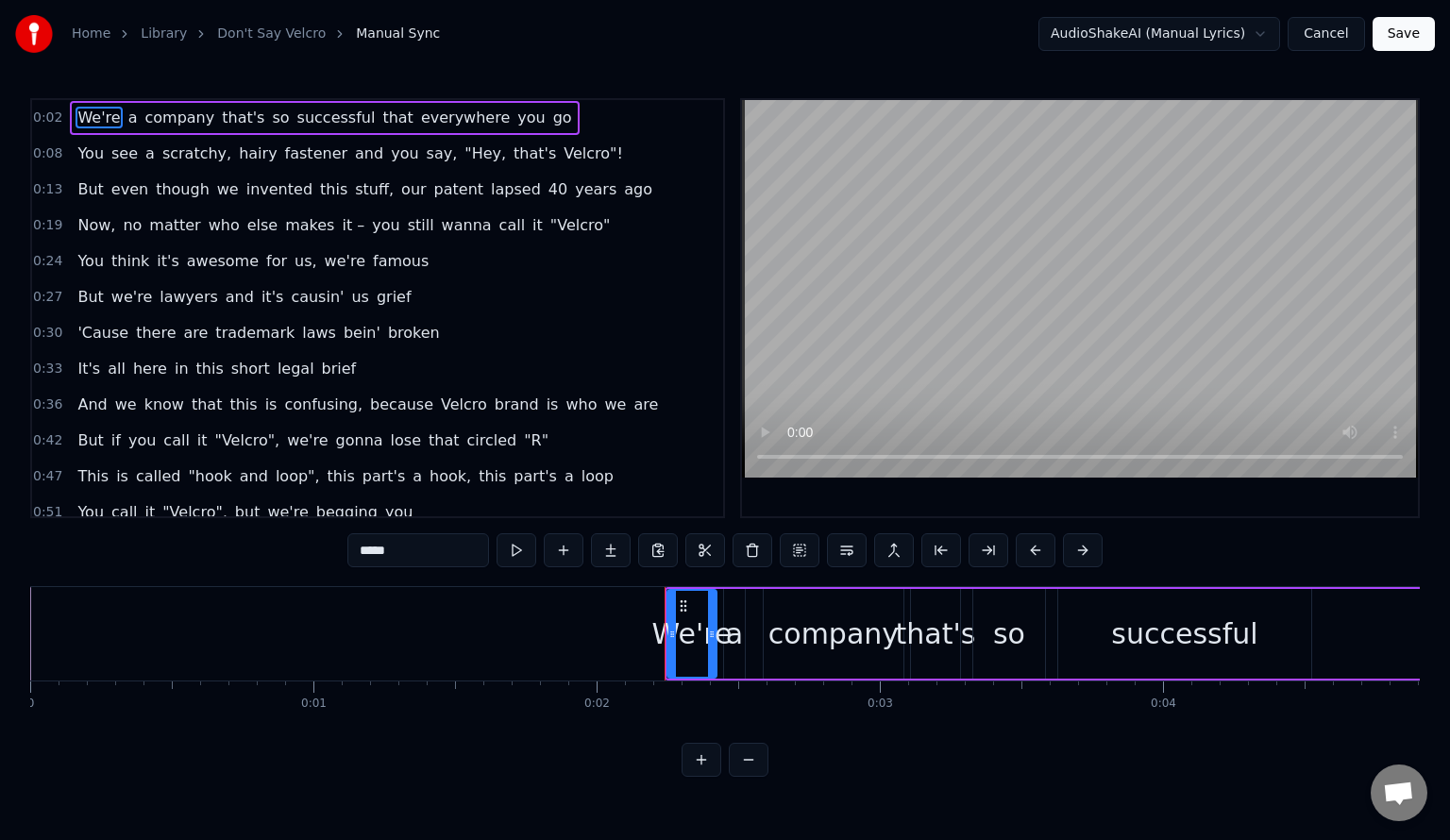
click at [340, 223] on span "it –" at bounding box center [353, 225] width 26 height 22
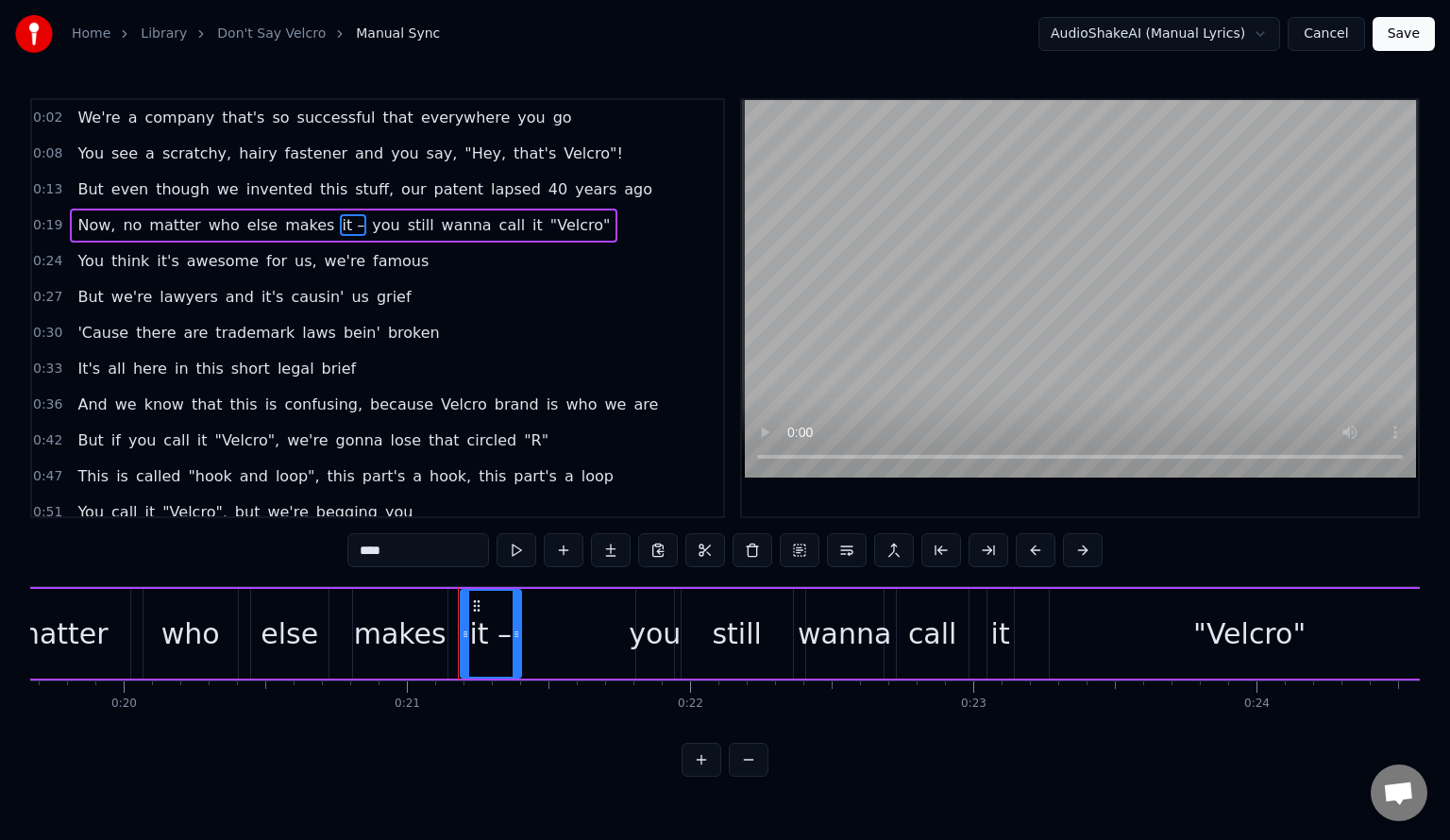
scroll to position [0, 5903]
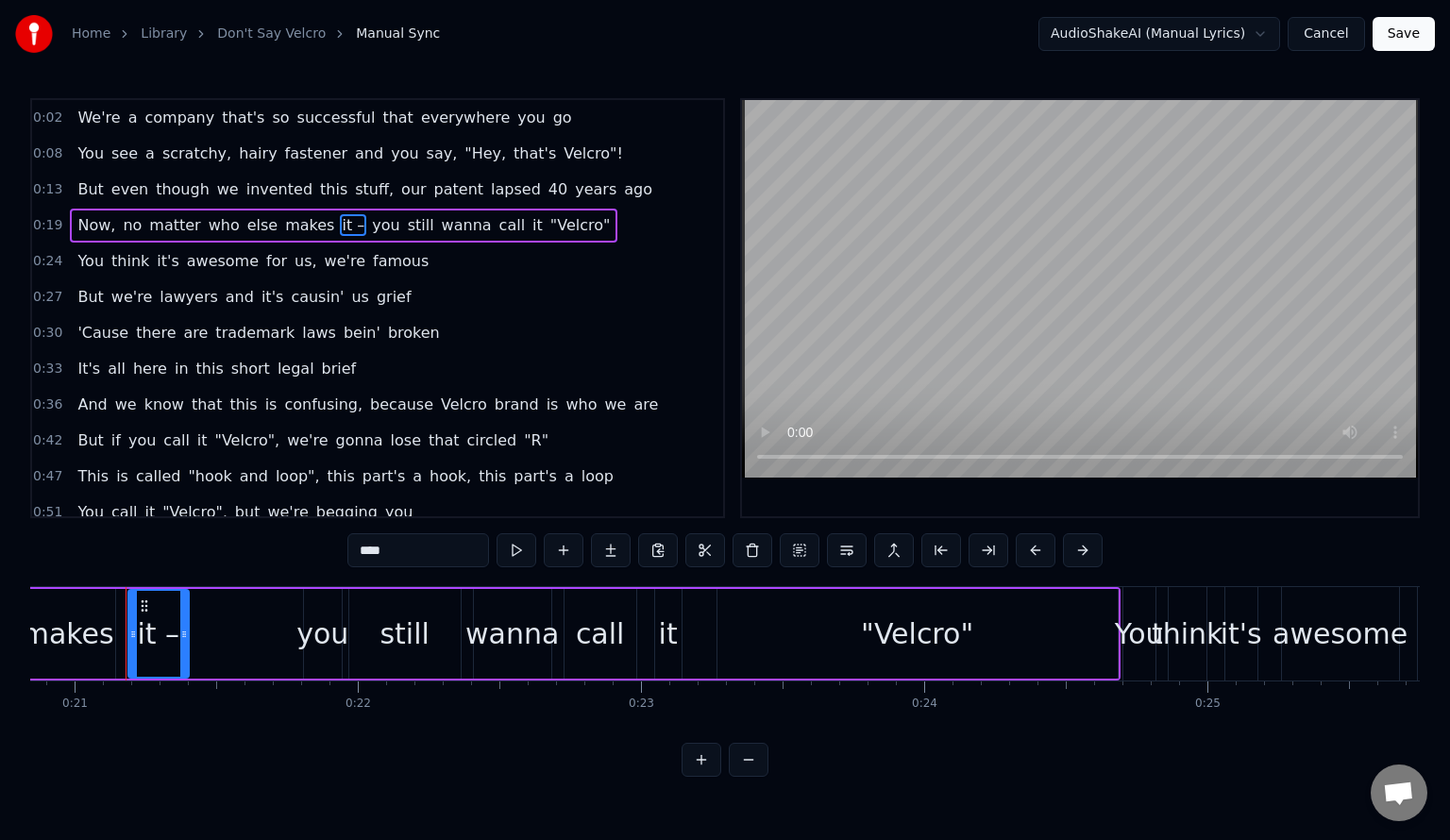
click at [407, 549] on input "****" at bounding box center [418, 550] width 142 height 34
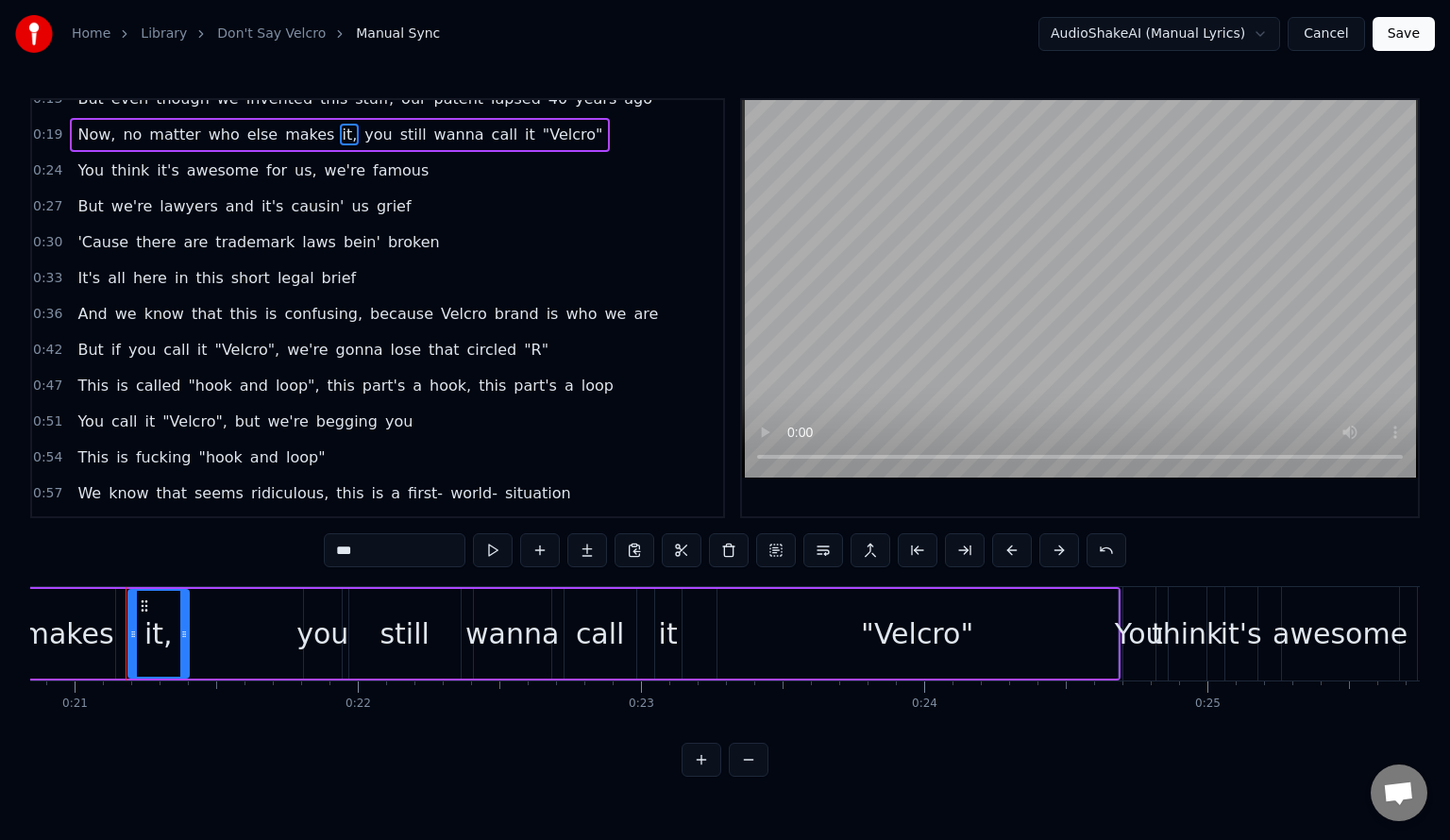
scroll to position [126, 0]
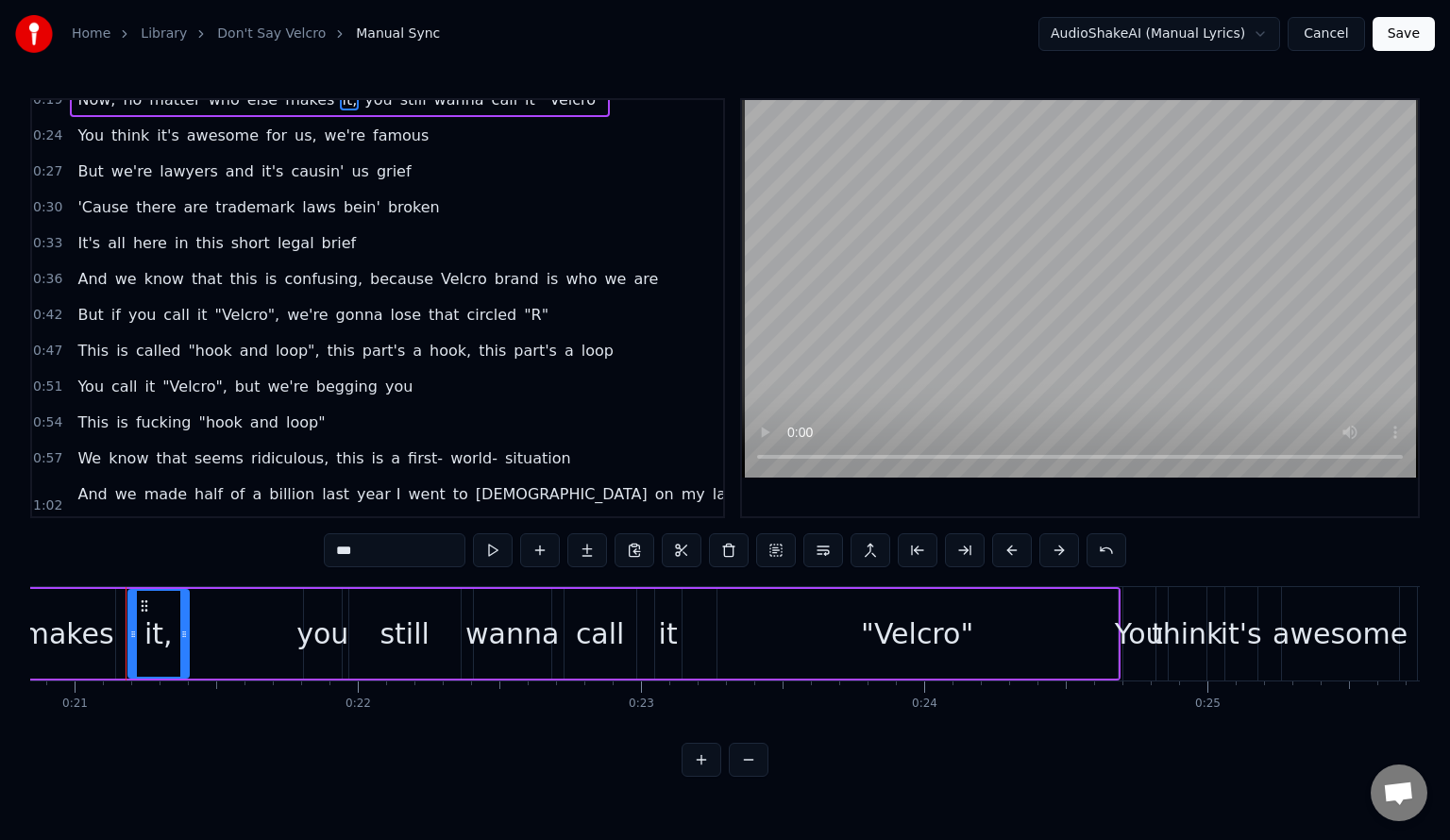
click at [195, 304] on span "it" at bounding box center [202, 315] width 14 height 22
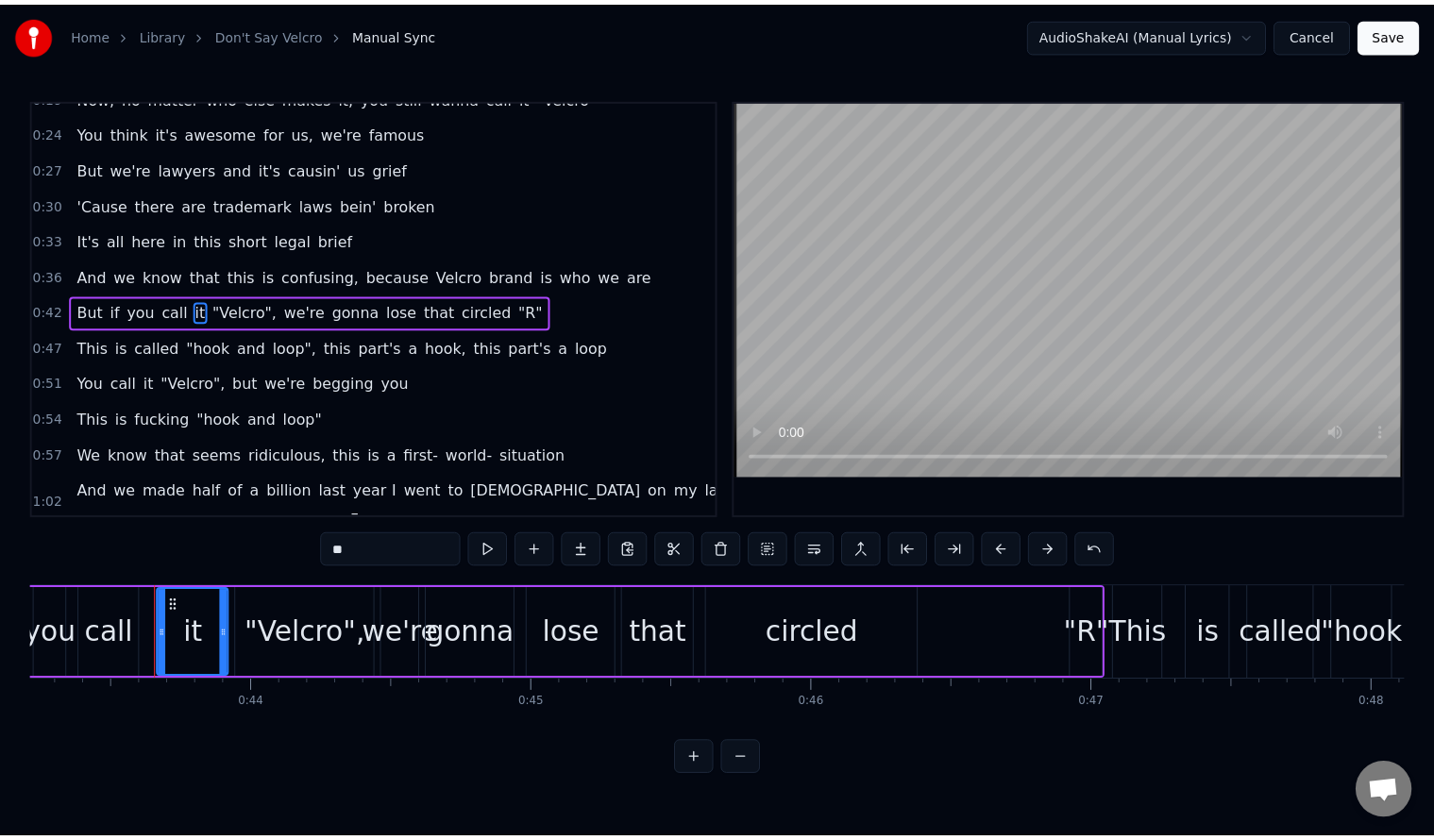
scroll to position [0, 12268]
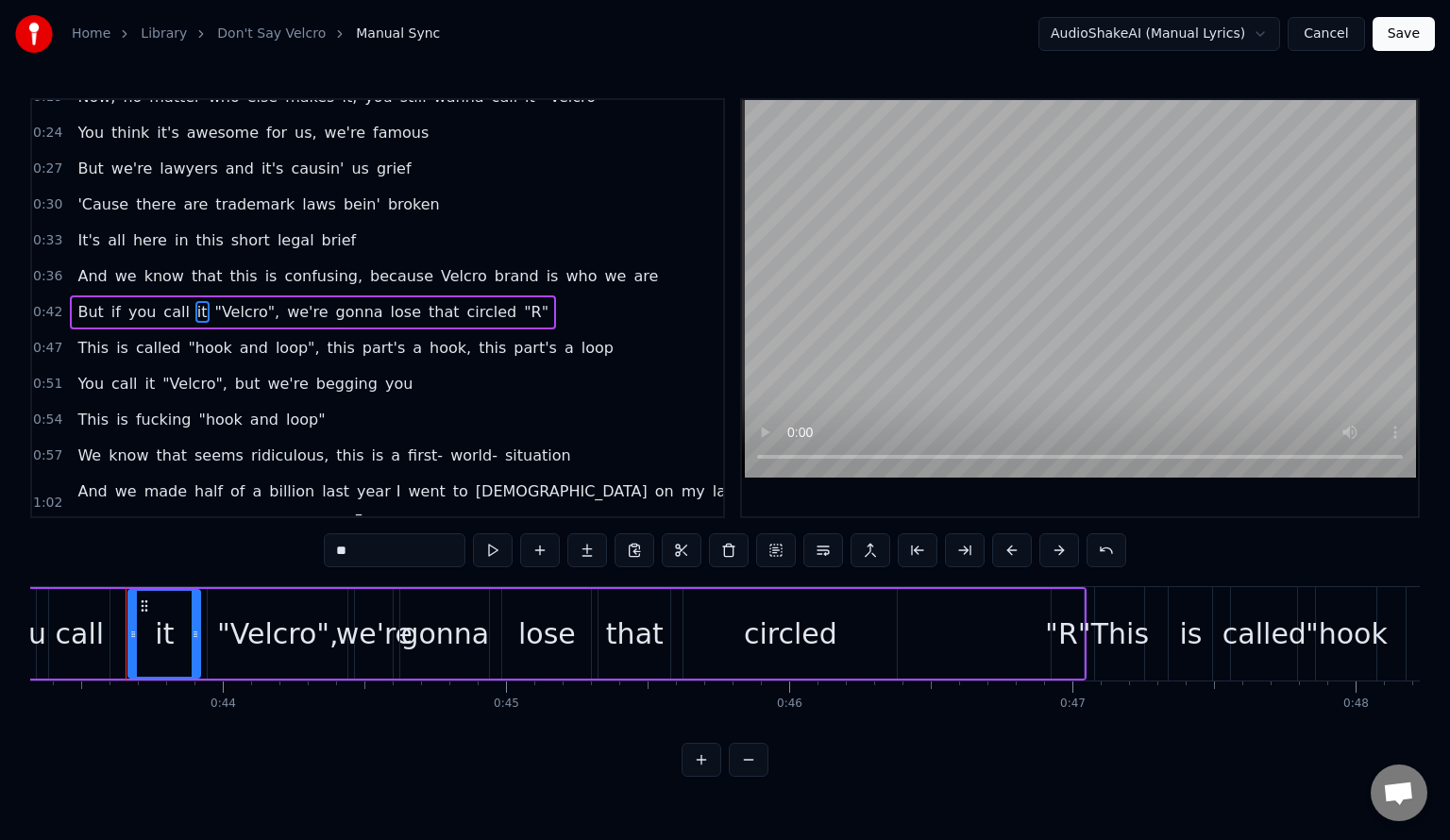
click at [399, 553] on input "**" at bounding box center [395, 550] width 142 height 34
type input "******"
click at [258, 543] on div "0:02 We're a company that's so successful that everywhere you go 0:08 You see a…" at bounding box center [725, 437] width 1390 height 679
click at [1416, 33] on button "Save" at bounding box center [1404, 34] width 62 height 34
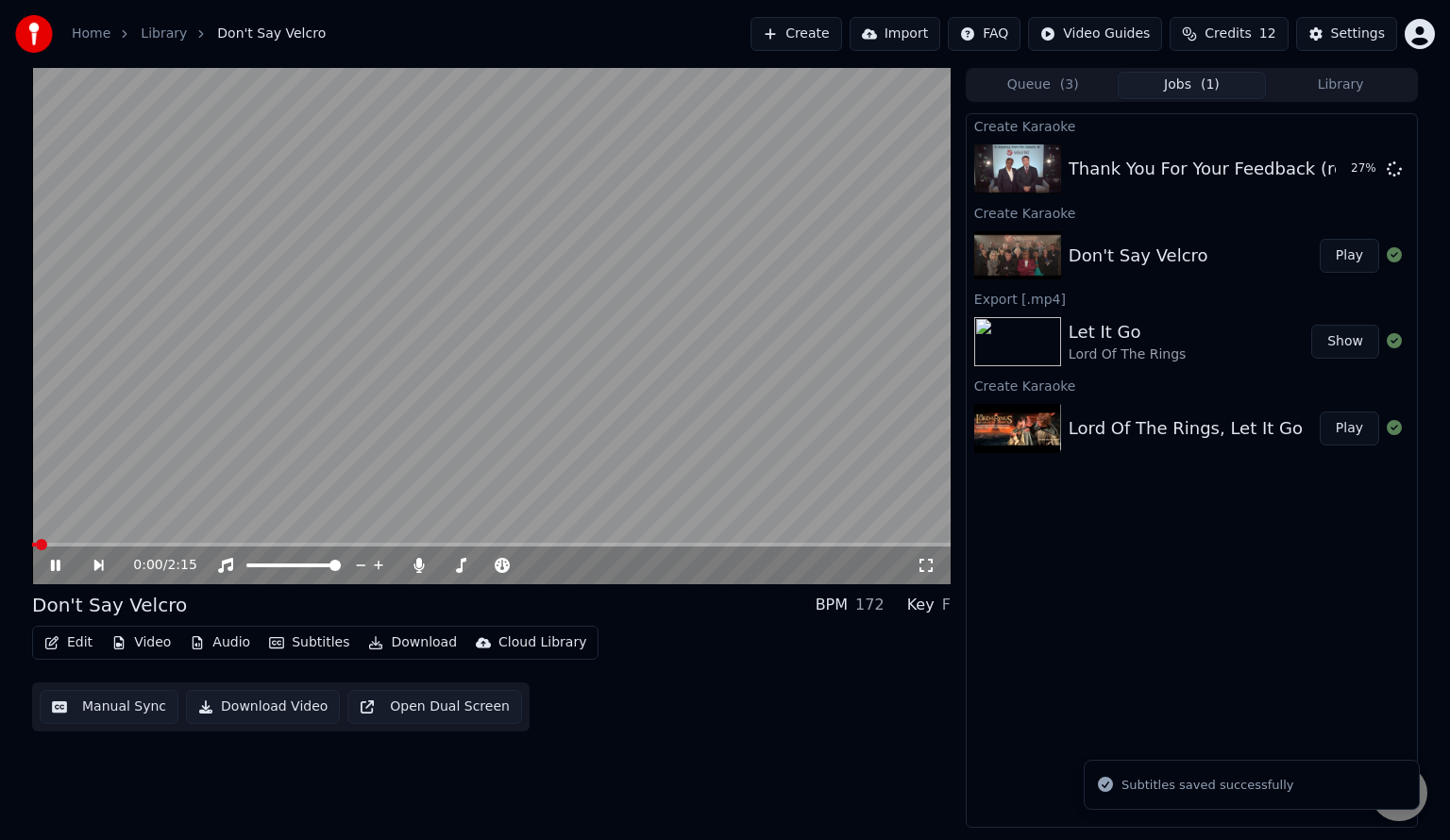
click at [324, 545] on span at bounding box center [491, 545] width 918 height 4
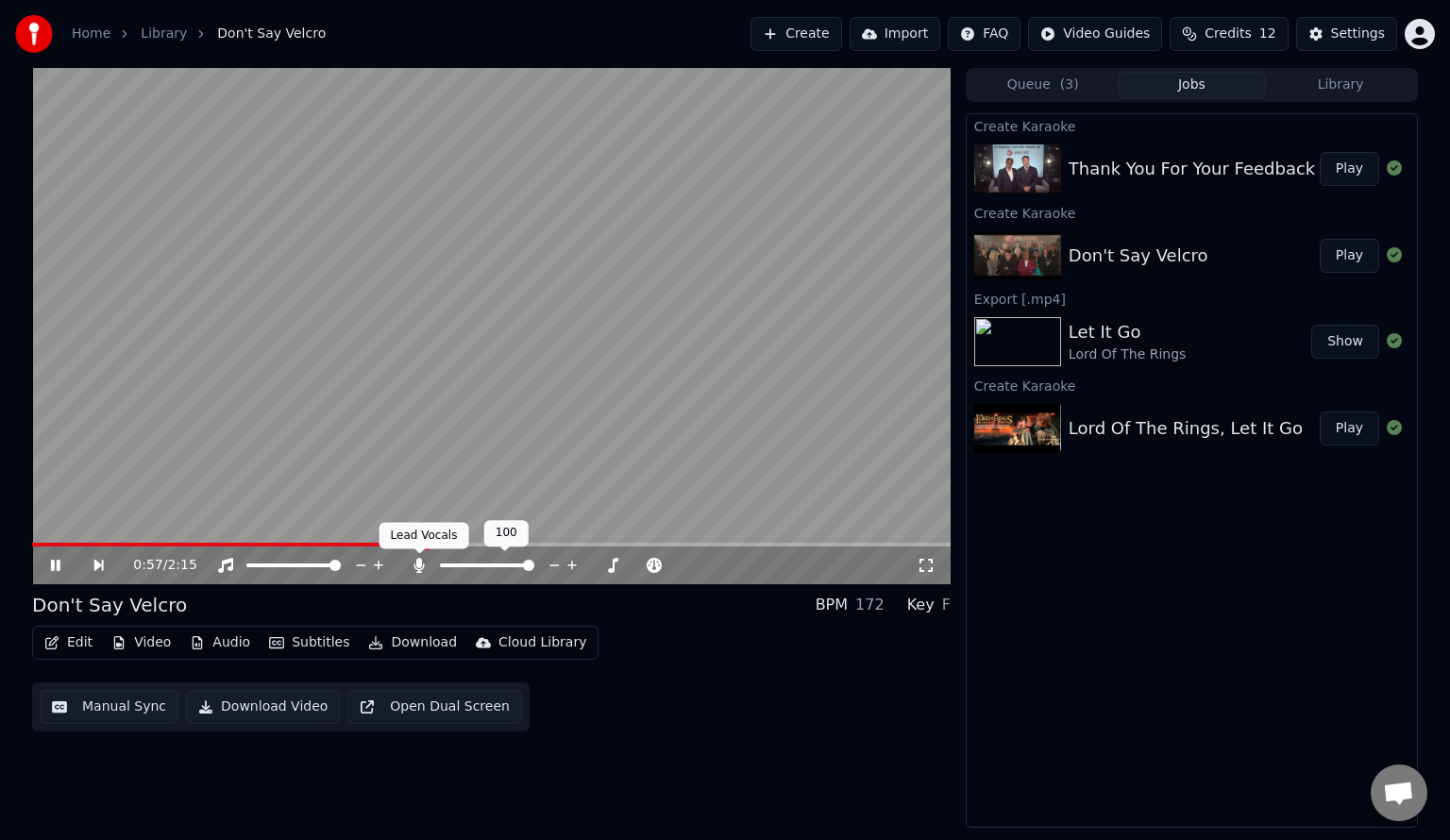
click at [413, 573] on icon at bounding box center [419, 565] width 19 height 15
click at [397, 547] on span at bounding box center [215, 545] width 367 height 4
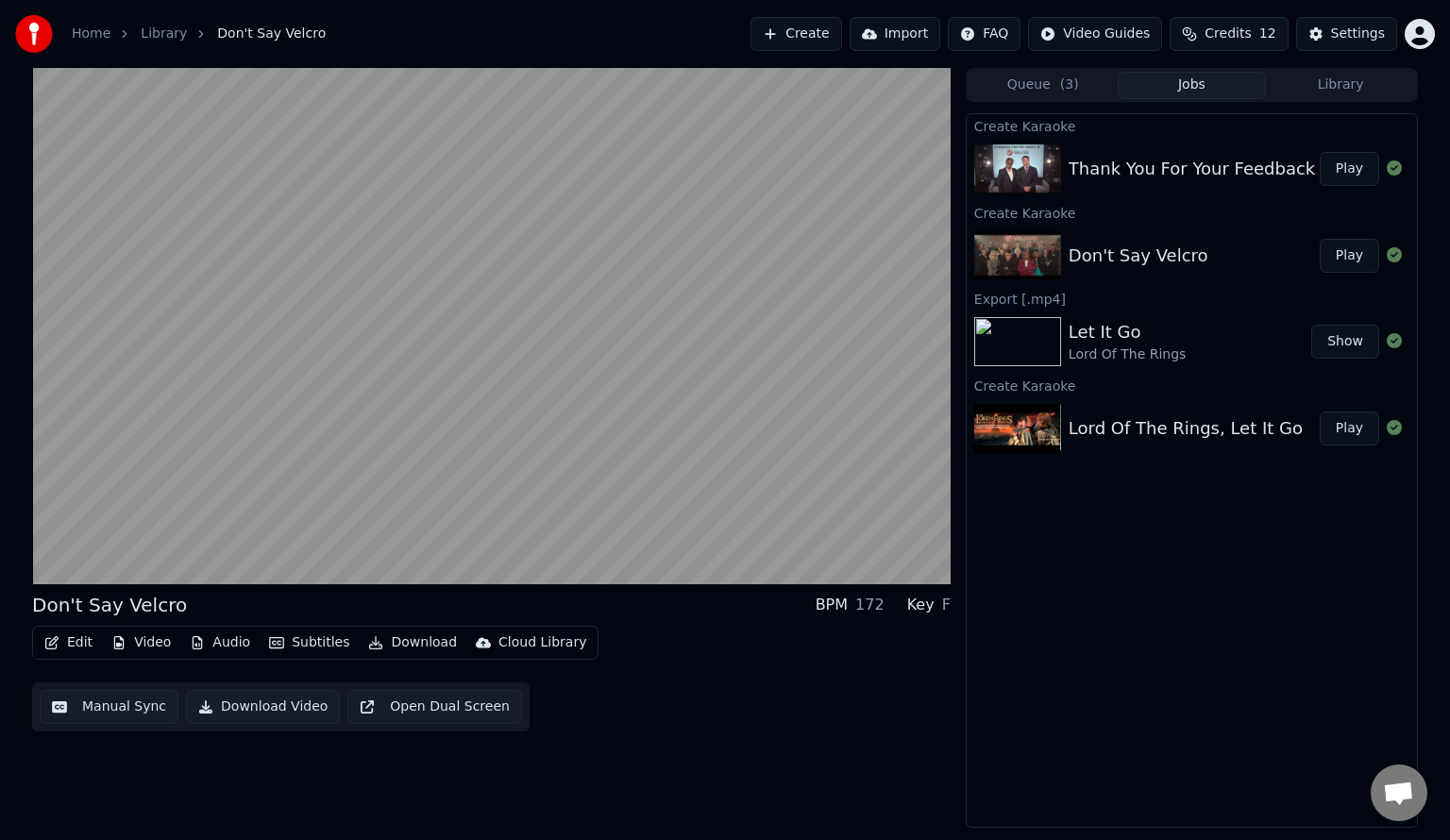
click at [259, 708] on button "Download Video" at bounding box center [263, 707] width 154 height 34
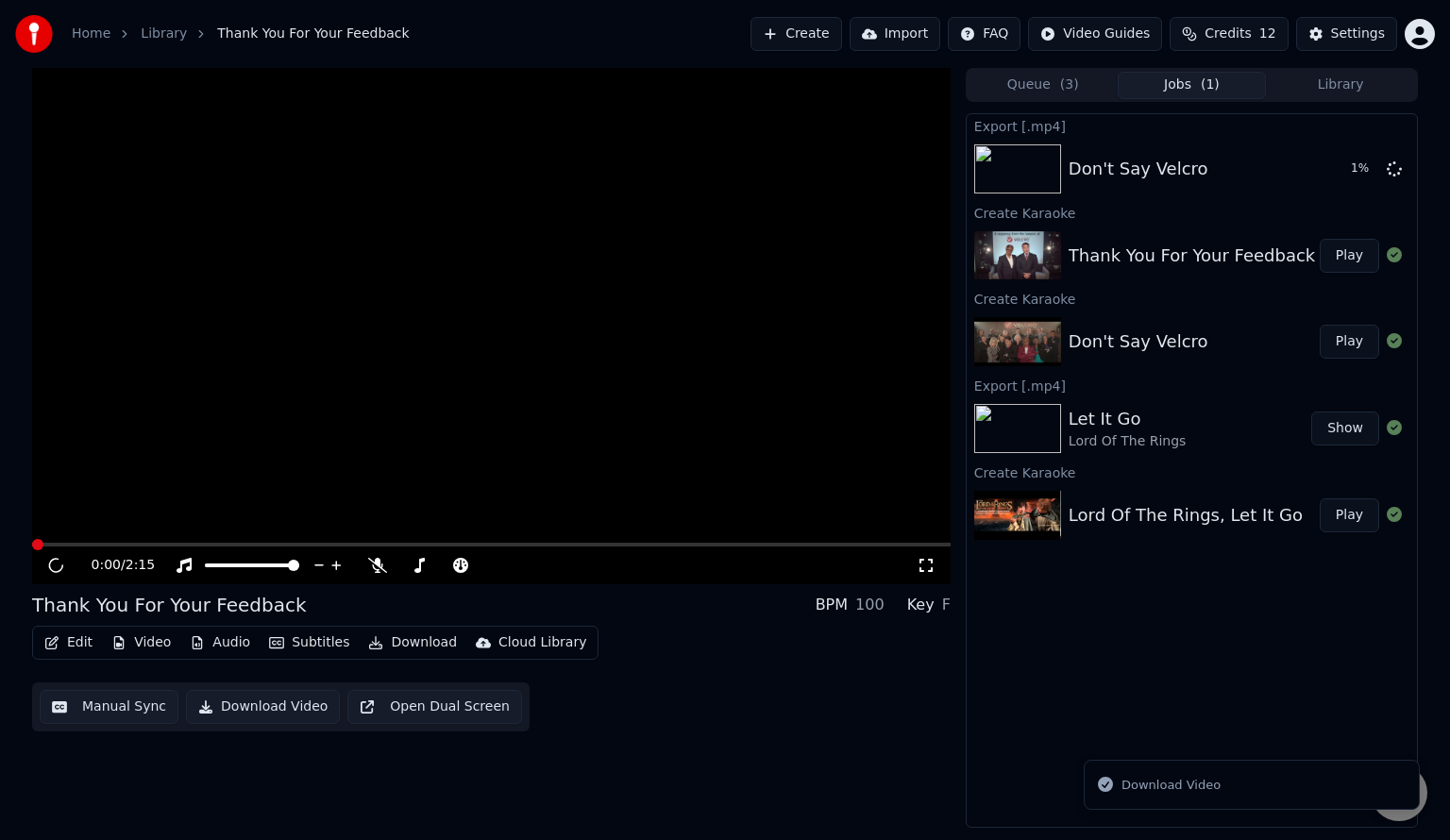
click at [1354, 261] on button "Play" at bounding box center [1349, 256] width 59 height 34
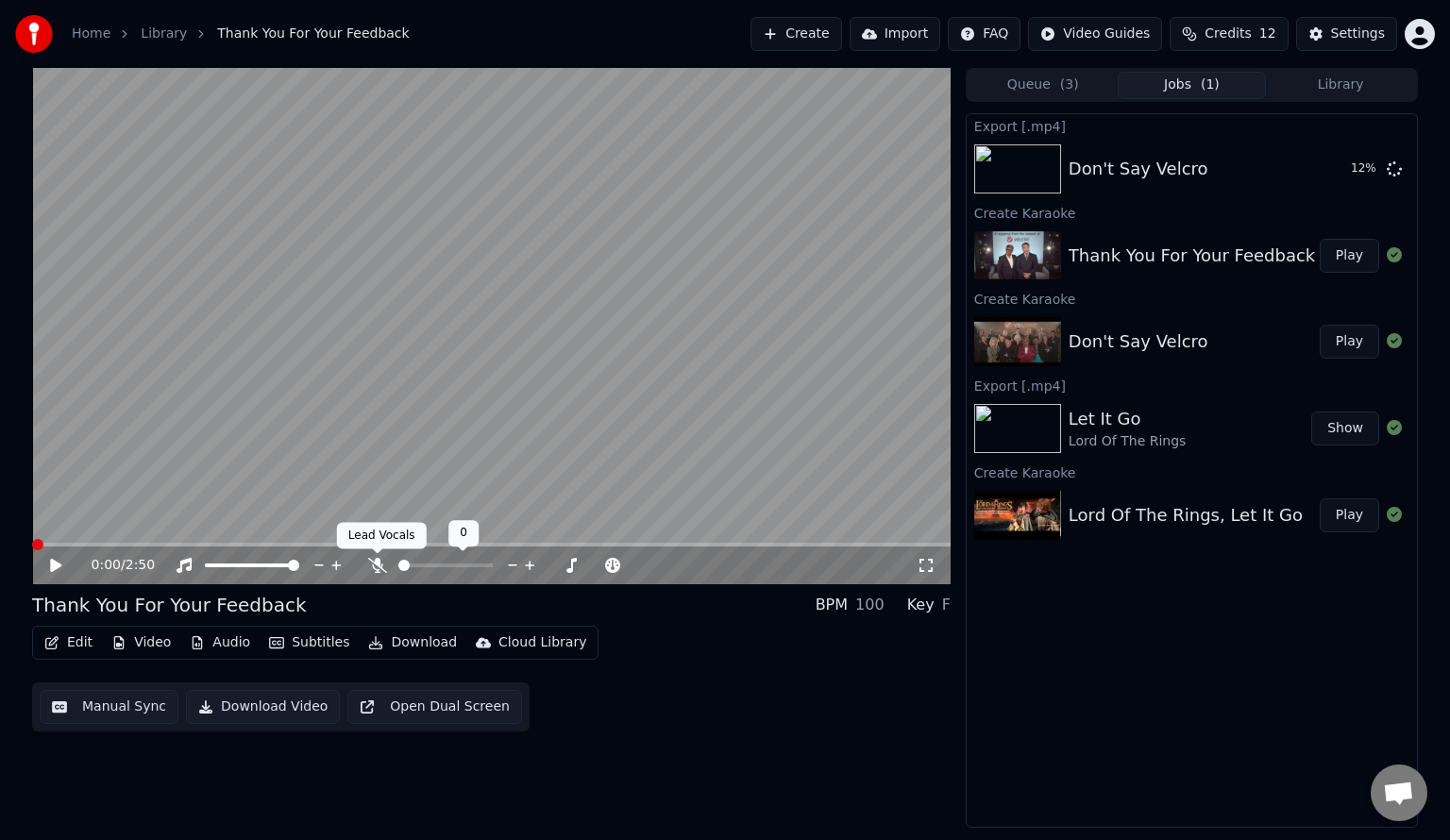
click at [377, 565] on icon at bounding box center [377, 565] width 19 height 15
click at [319, 415] on video at bounding box center [491, 326] width 918 height 516
click at [302, 370] on video at bounding box center [491, 326] width 918 height 516
click at [51, 569] on icon at bounding box center [55, 565] width 11 height 13
click at [51, 563] on icon at bounding box center [55, 565] width 9 height 11
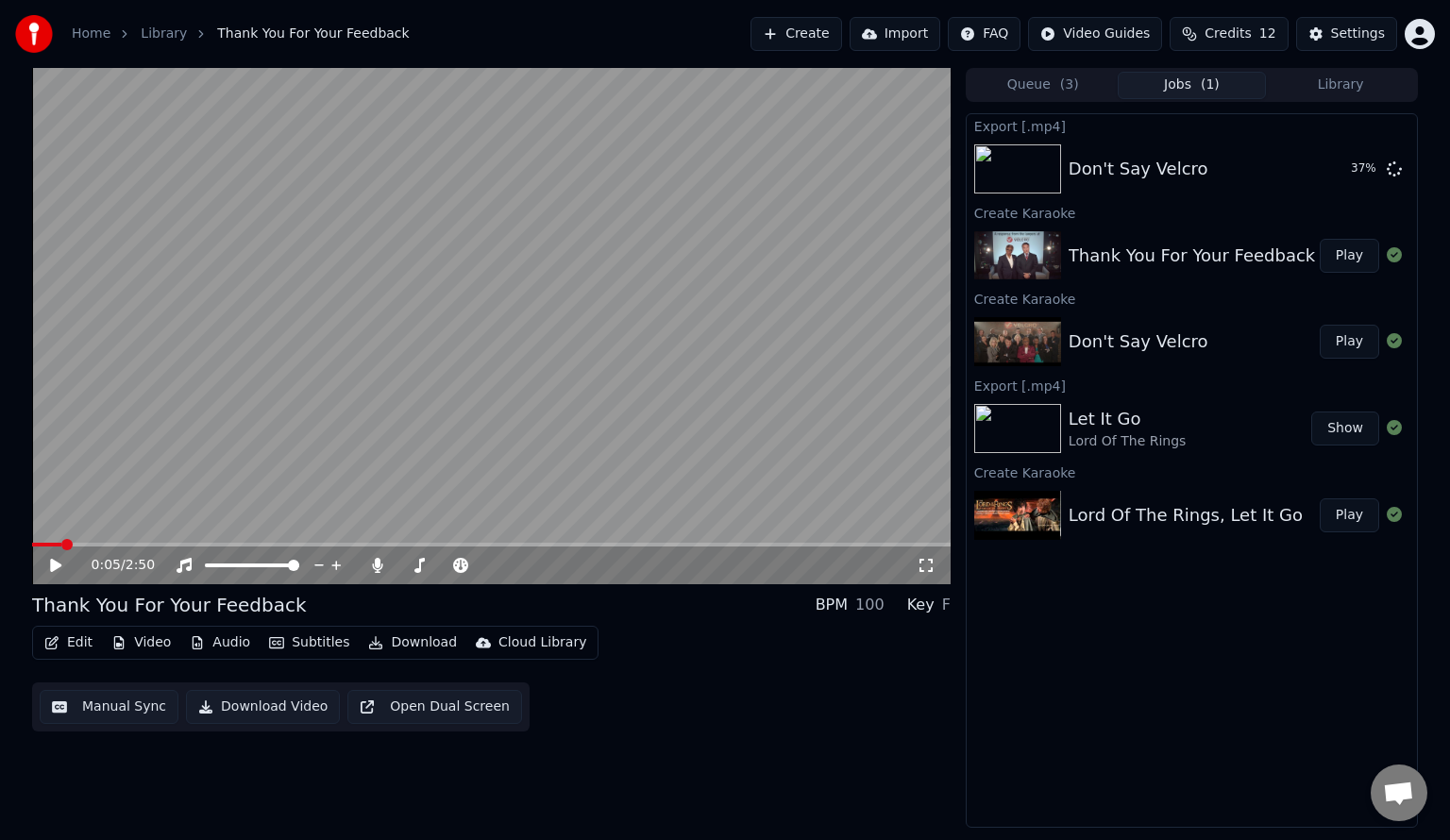
click at [110, 708] on button "Manual Sync" at bounding box center [109, 707] width 139 height 34
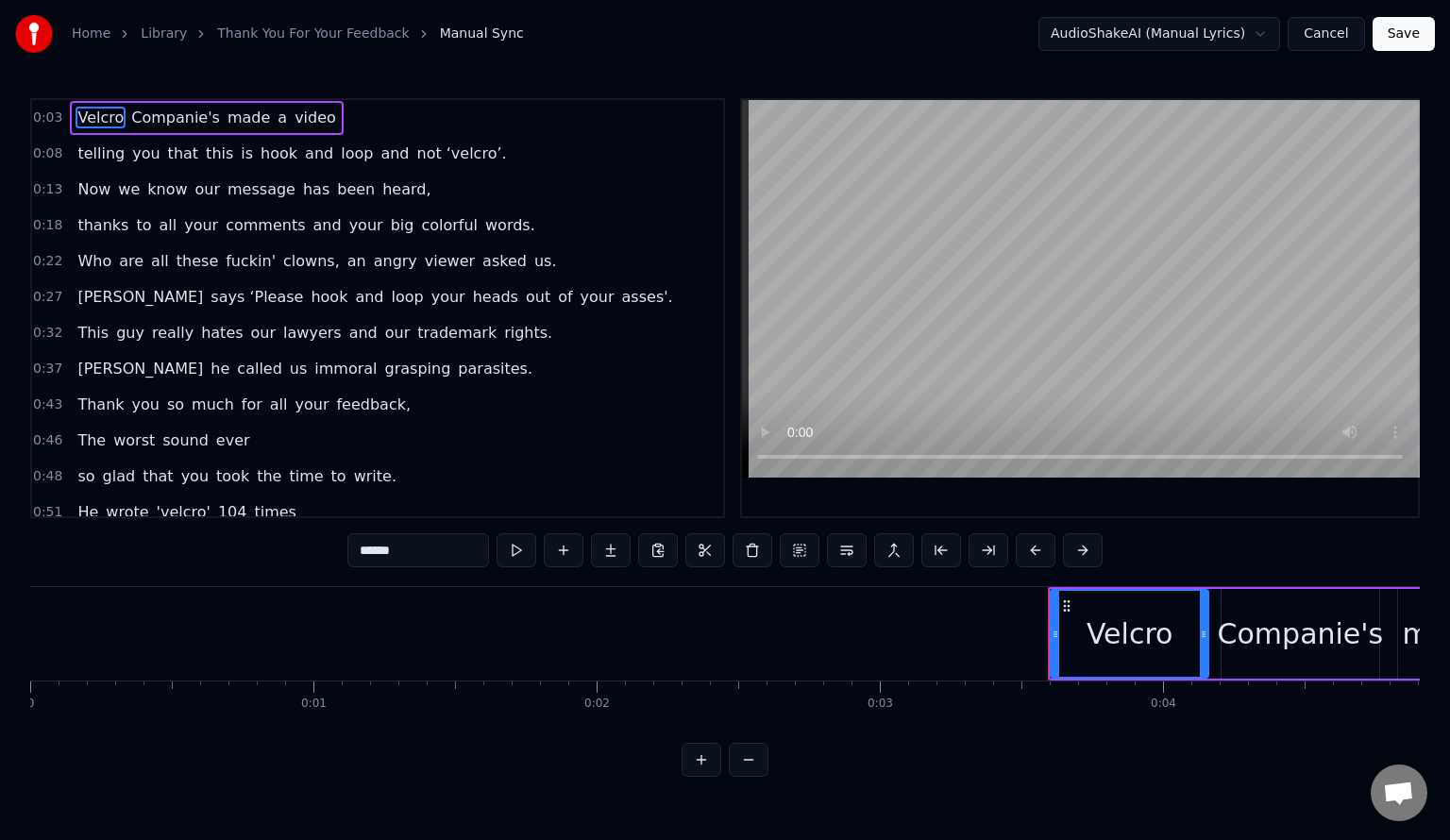
click at [362, 42] on link "Thank You For Your Feedback" at bounding box center [313, 34] width 192 height 19
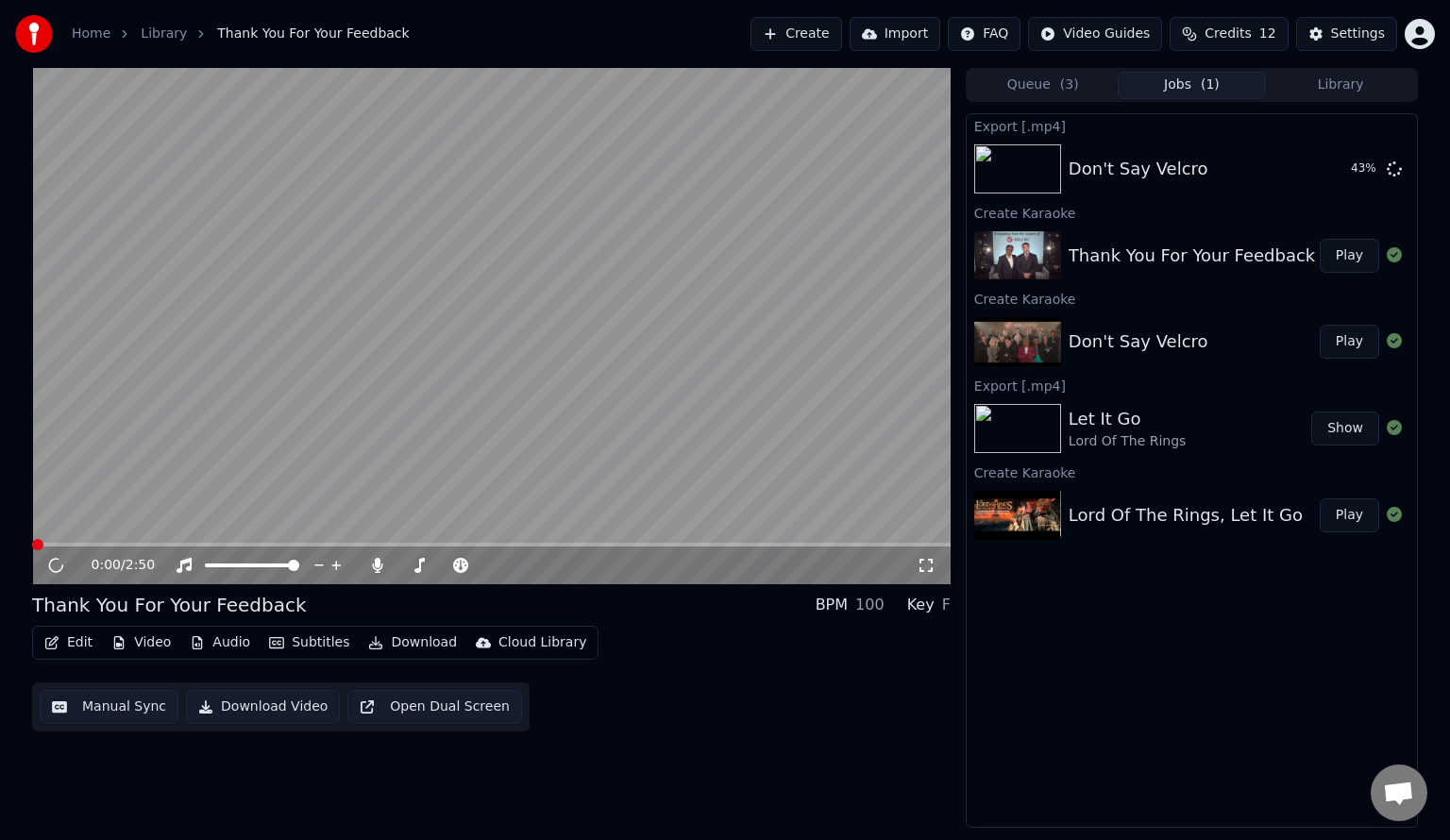
click at [70, 647] on button "Edit" at bounding box center [68, 643] width 63 height 26
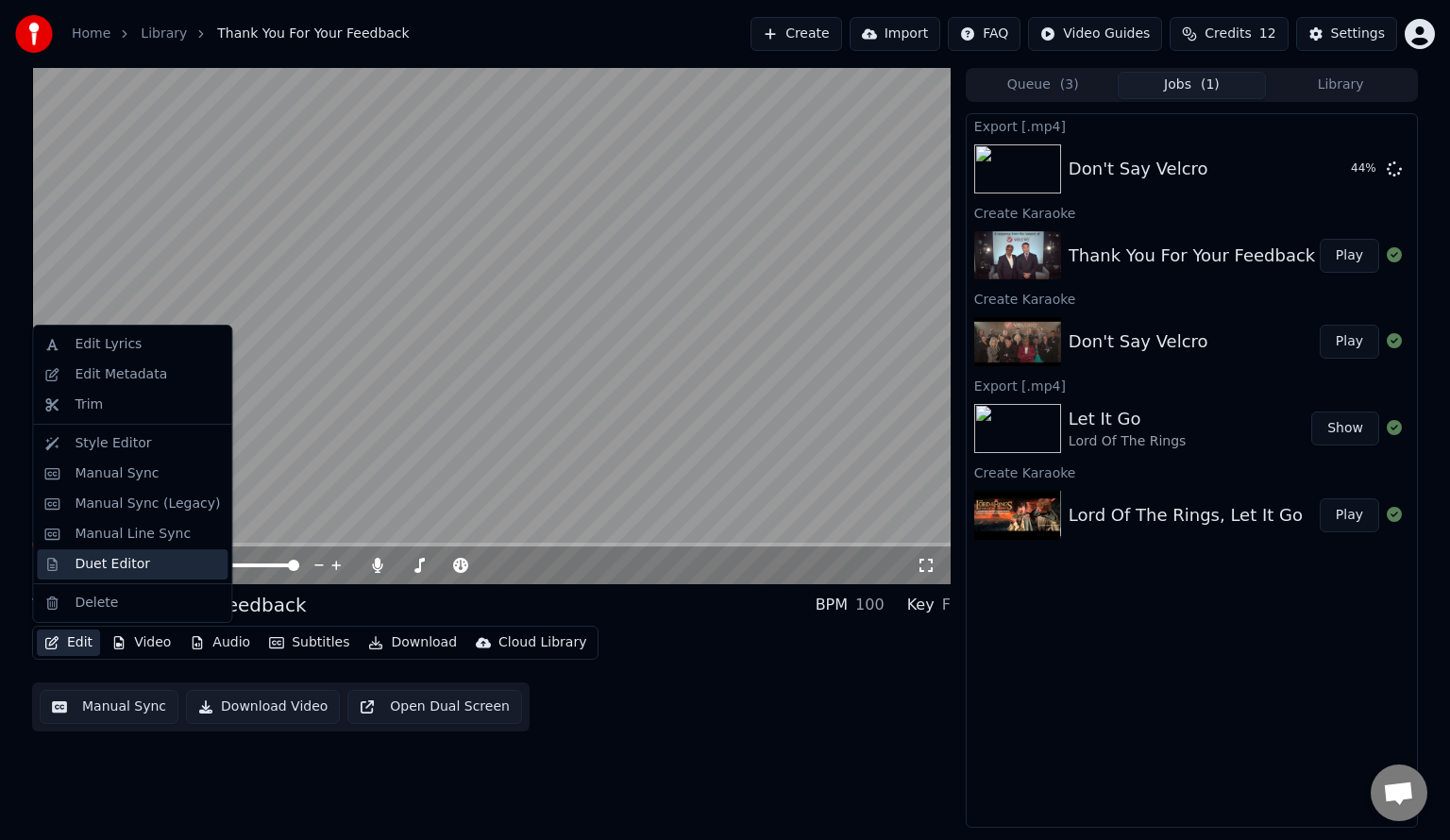
click at [95, 564] on div "Duet Editor" at bounding box center [113, 564] width 76 height 19
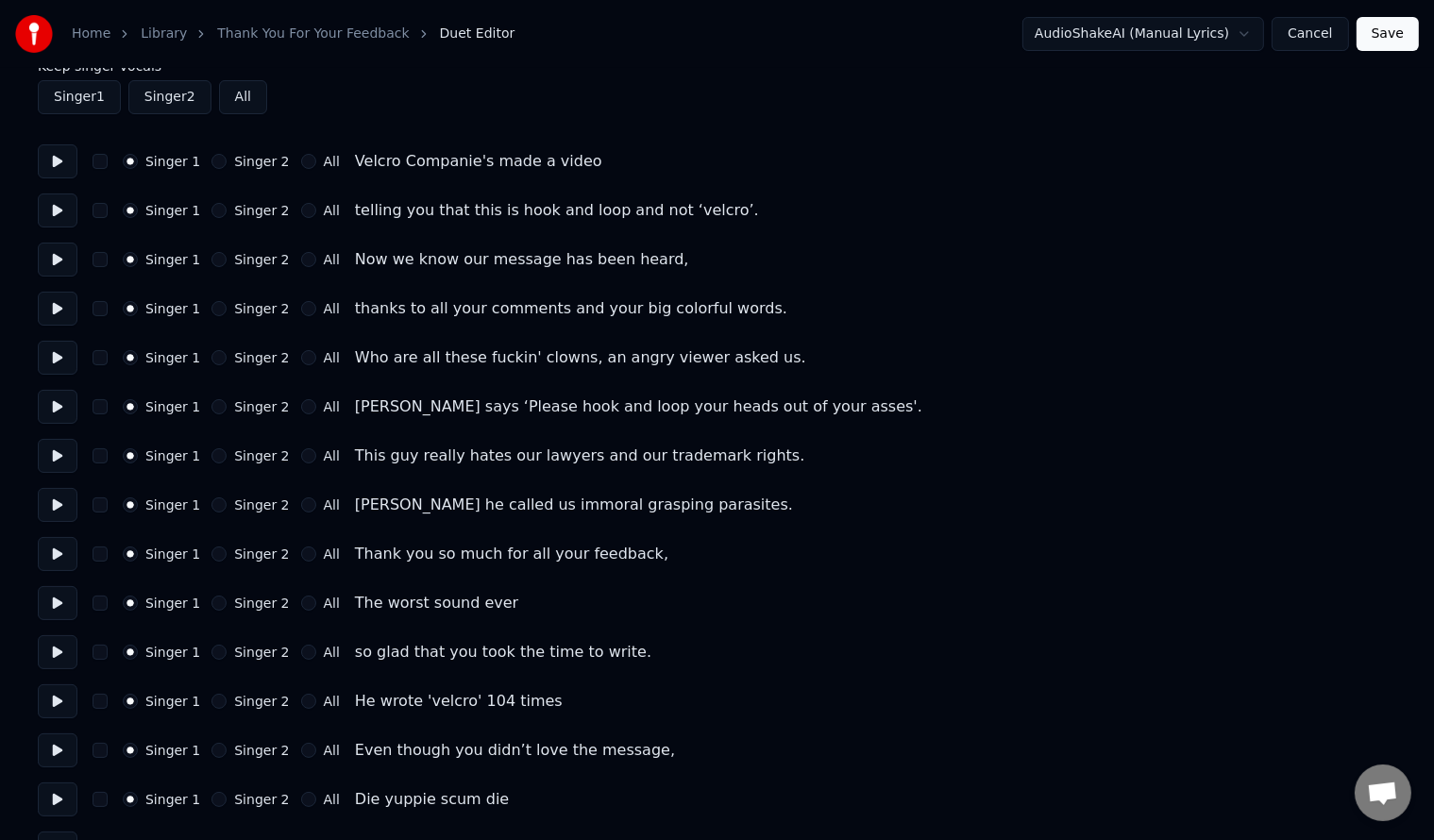
scroll to position [126, 0]
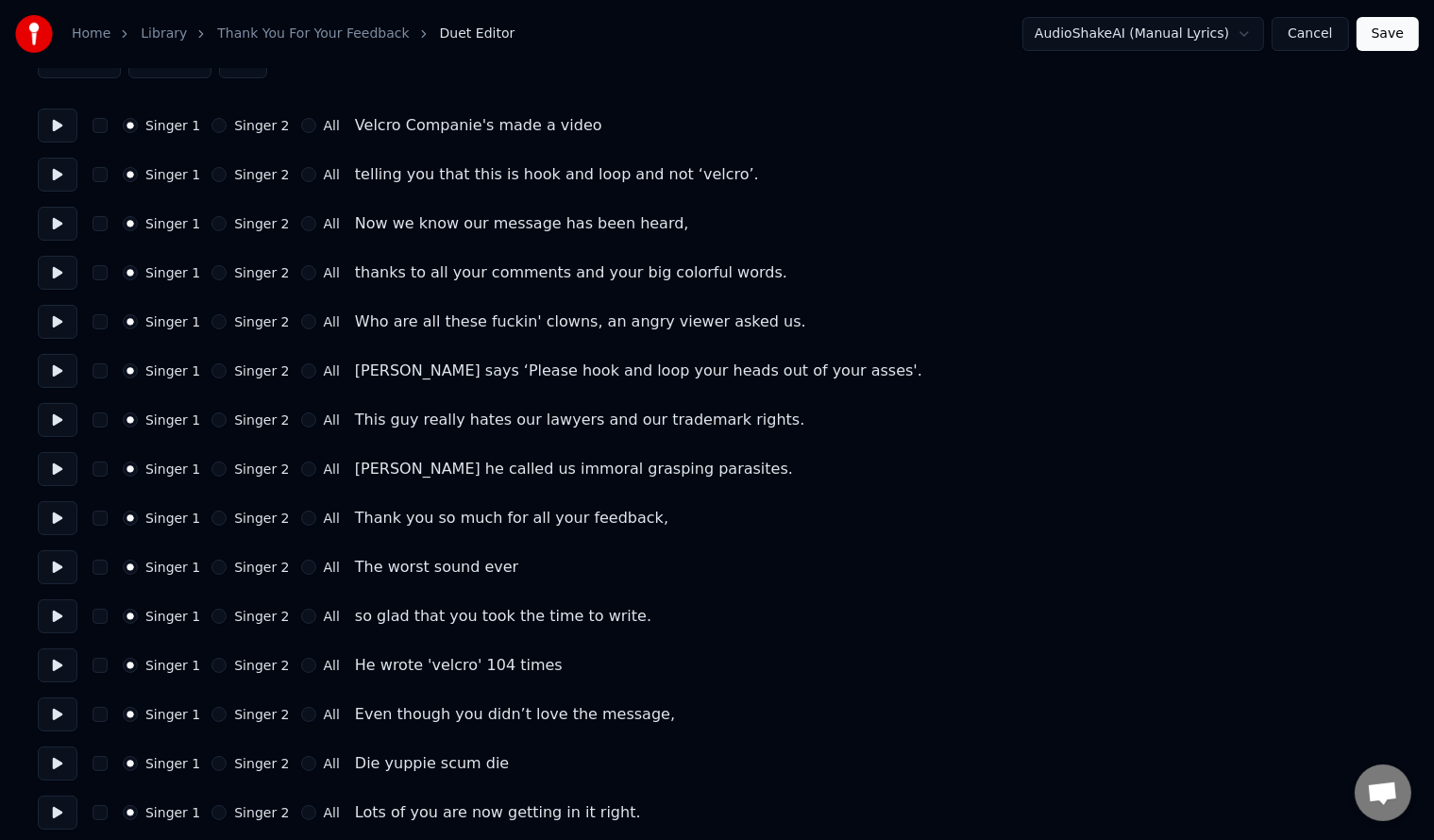
click at [211, 325] on button "Singer 2" at bounding box center [218, 321] width 15 height 15
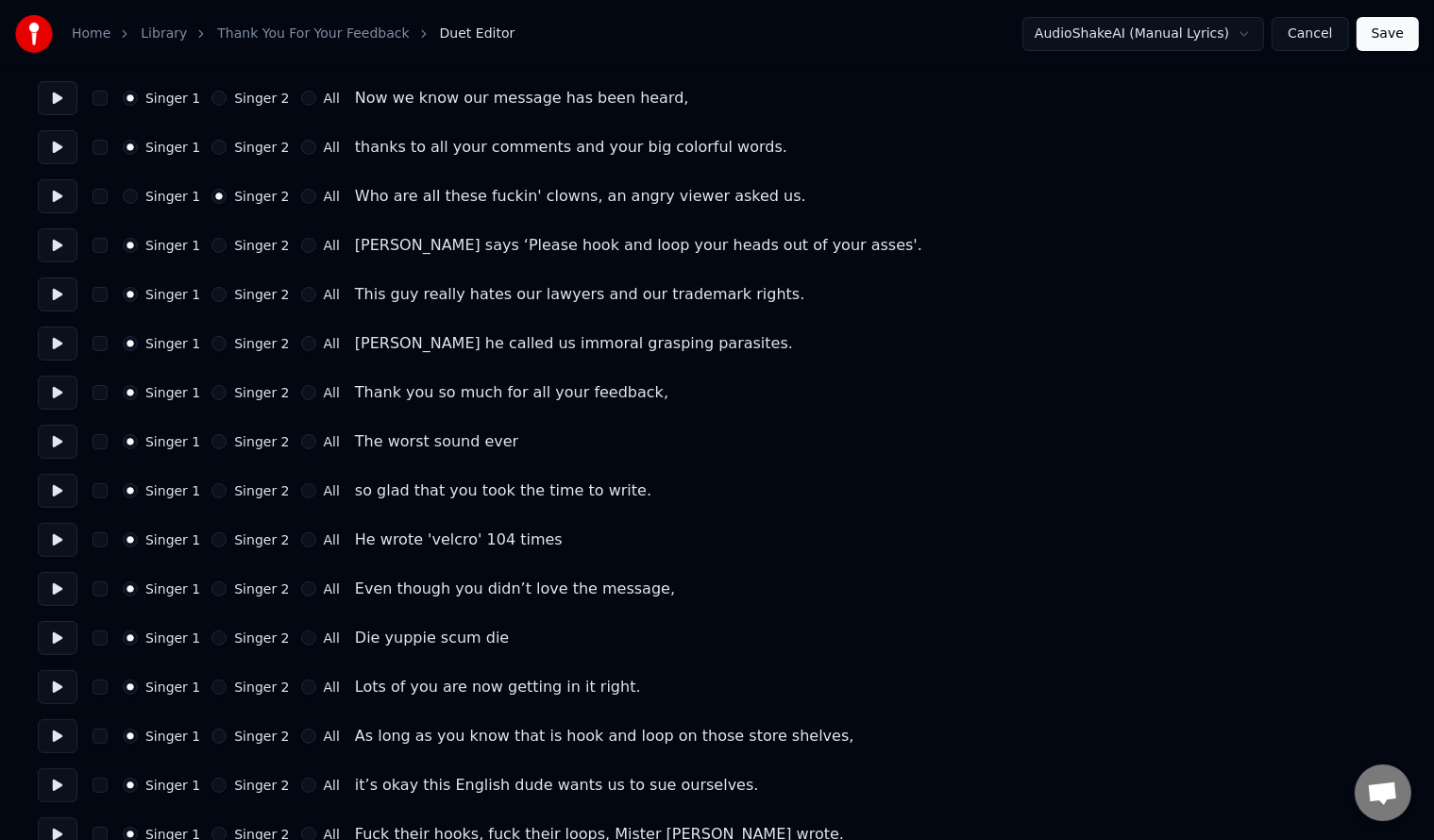
click at [211, 298] on button "Singer 2" at bounding box center [218, 294] width 15 height 15
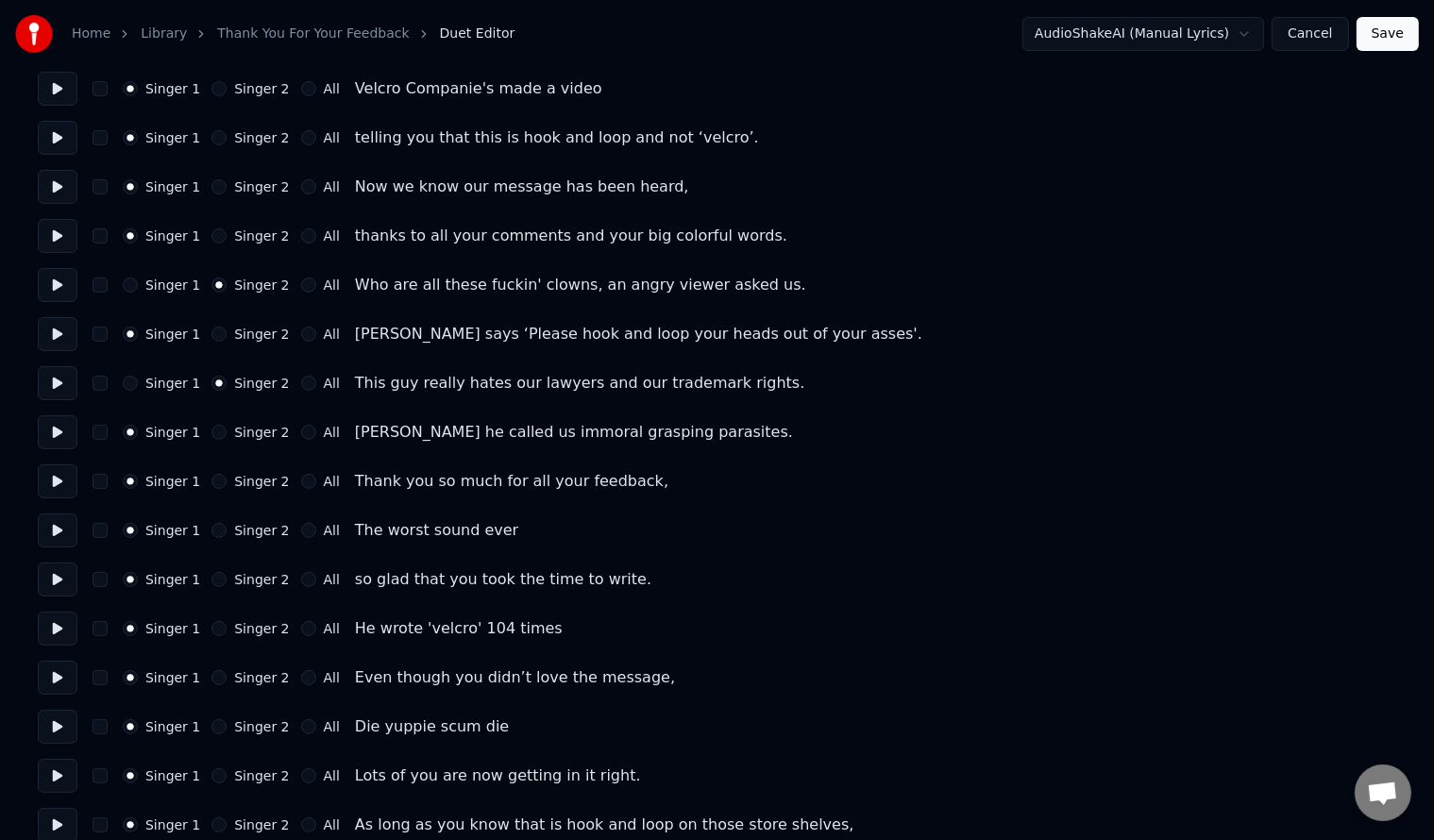
scroll to position [126, 0]
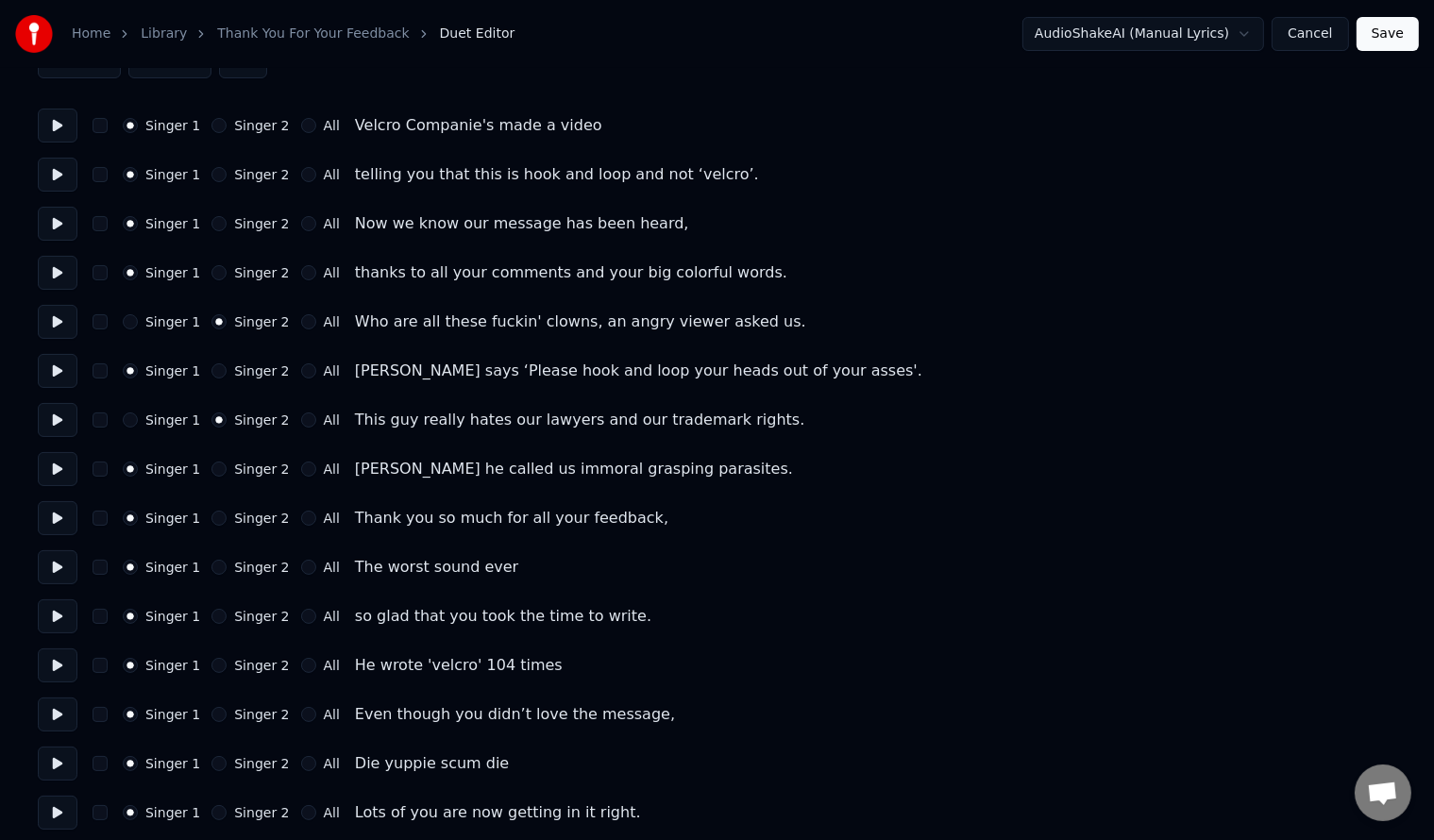
click at [211, 564] on button "Singer 2" at bounding box center [218, 567] width 15 height 15
click at [212, 468] on button "Singer 2" at bounding box center [218, 469] width 15 height 15
click at [134, 417] on button "Singer 1" at bounding box center [130, 420] width 15 height 15
click at [212, 366] on button "Singer 2" at bounding box center [218, 370] width 15 height 15
click at [126, 321] on button "Singer 1" at bounding box center [130, 321] width 15 height 15
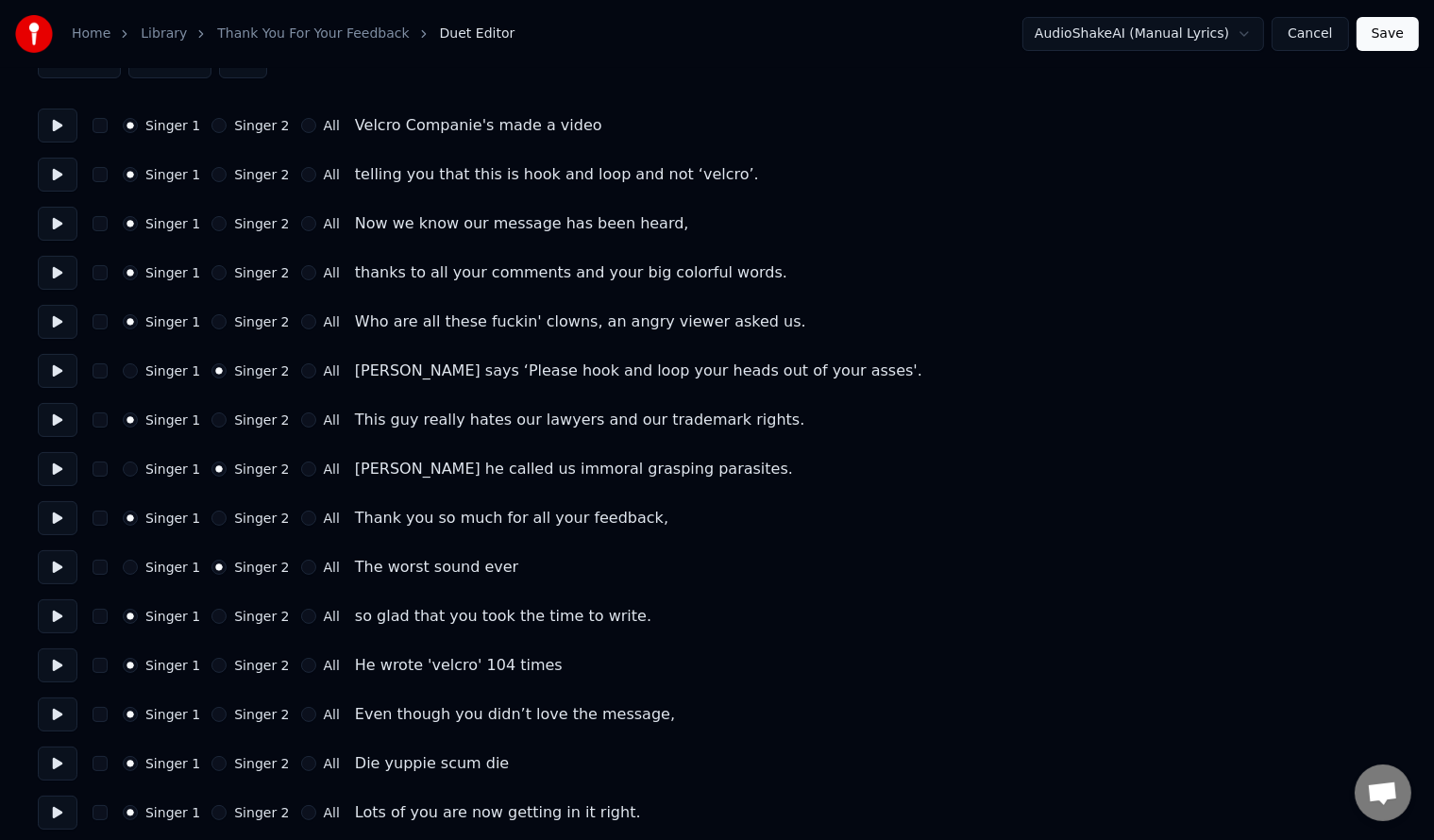
click at [216, 266] on div "Singer 2" at bounding box center [249, 272] width 77 height 15
click at [211, 271] on button "Singer 2" at bounding box center [218, 272] width 15 height 15
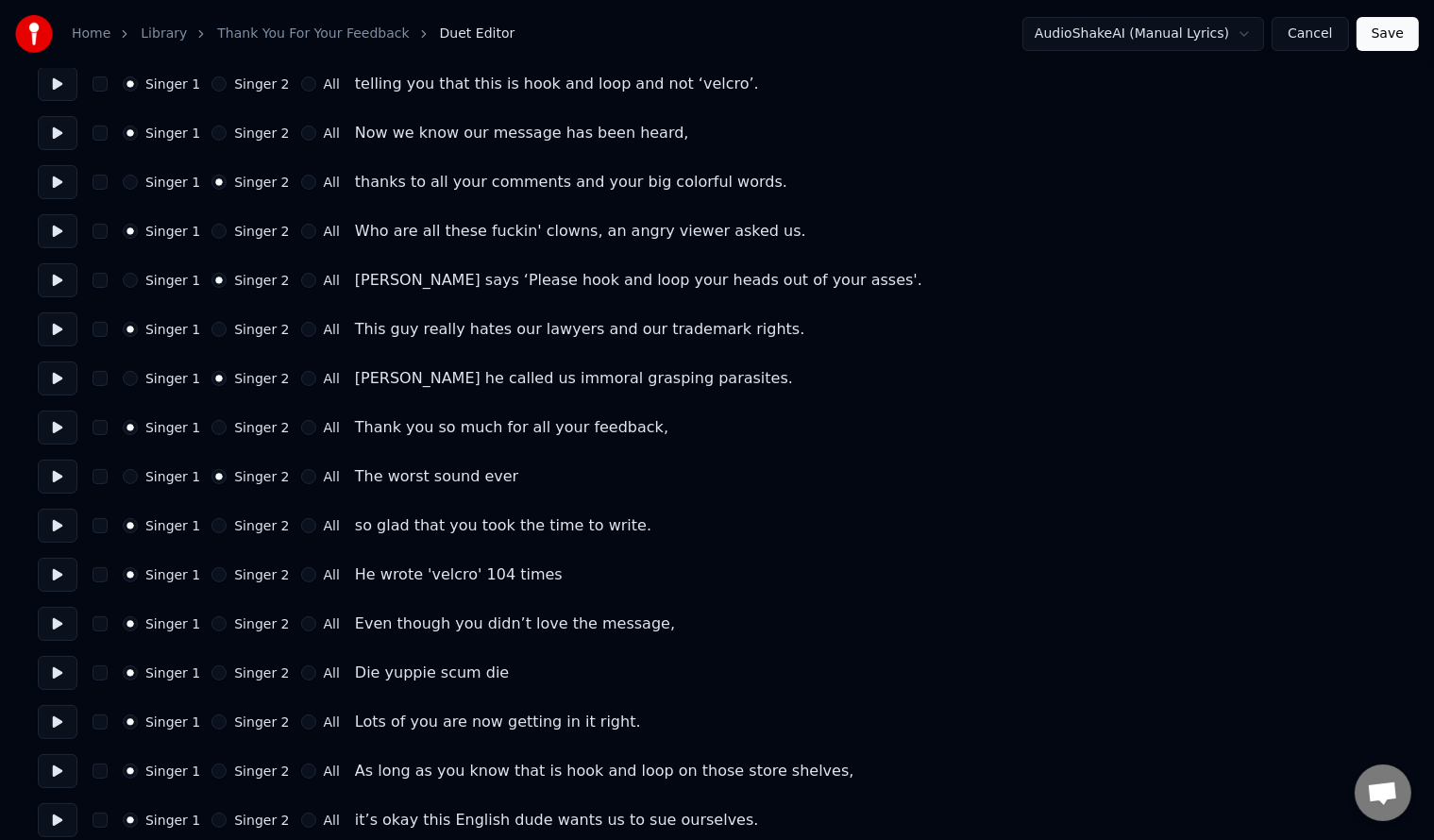
scroll to position [251, 0]
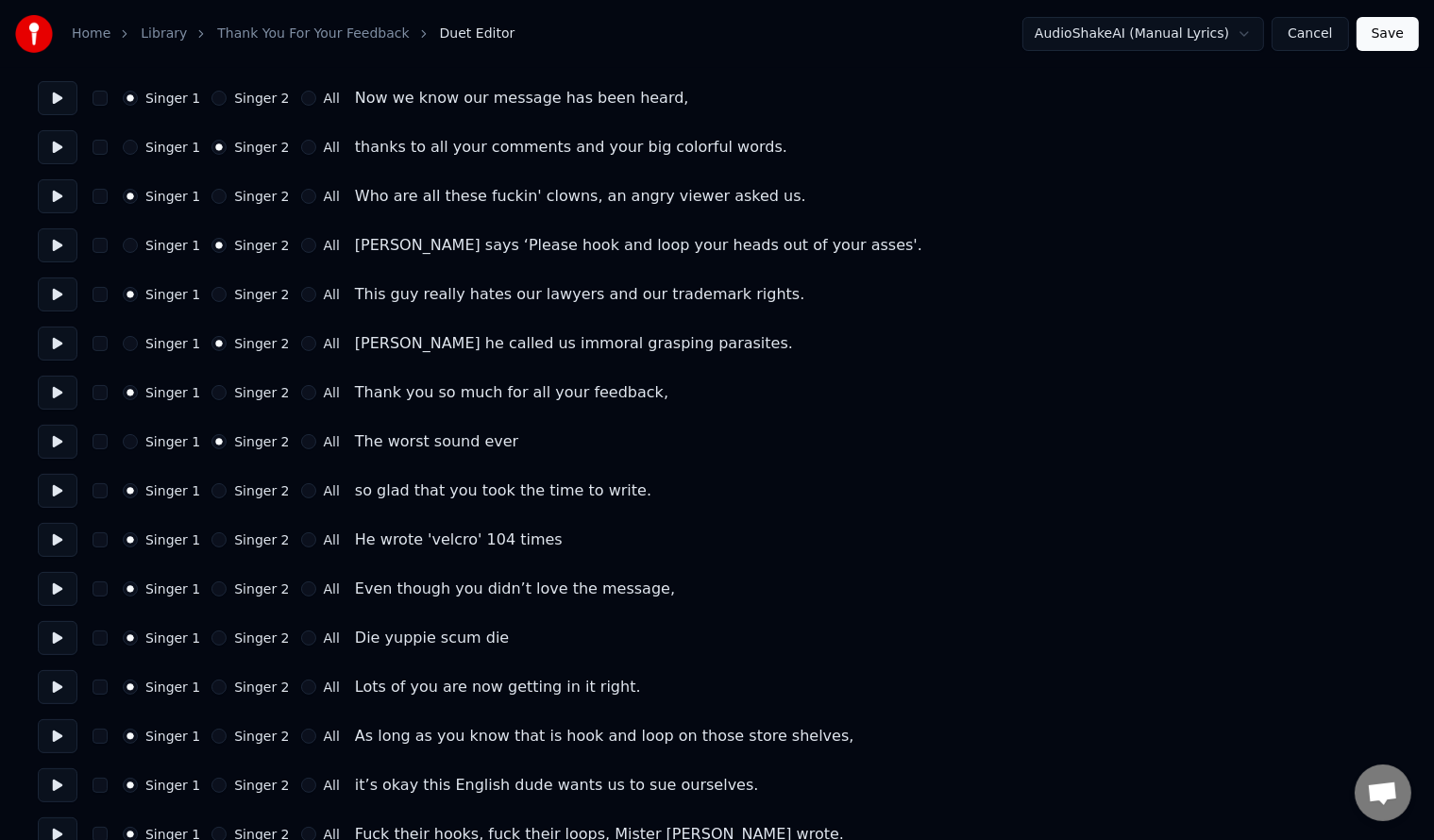
click at [211, 541] on button "Singer 2" at bounding box center [218, 539] width 15 height 15
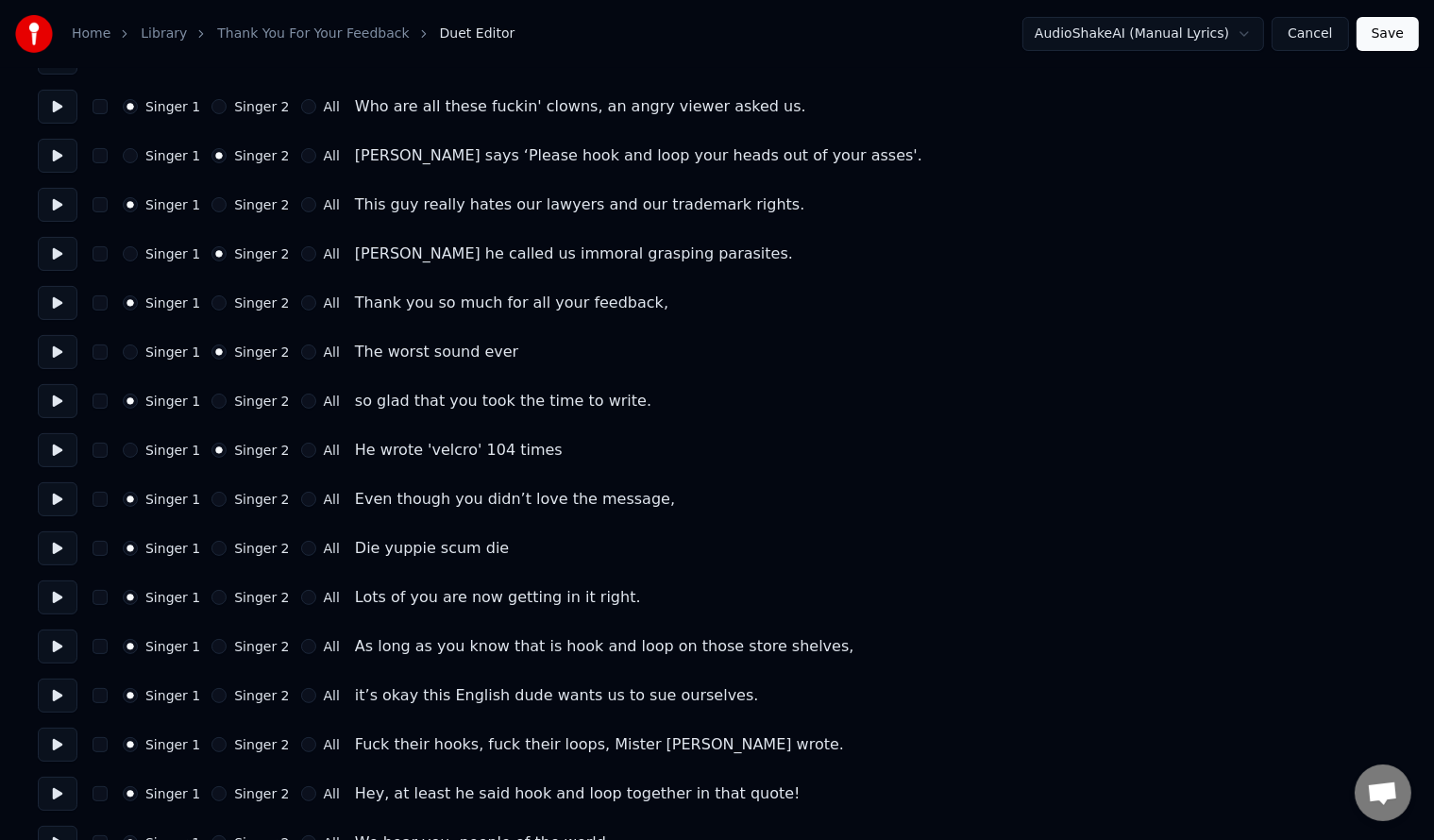
scroll to position [378, 0]
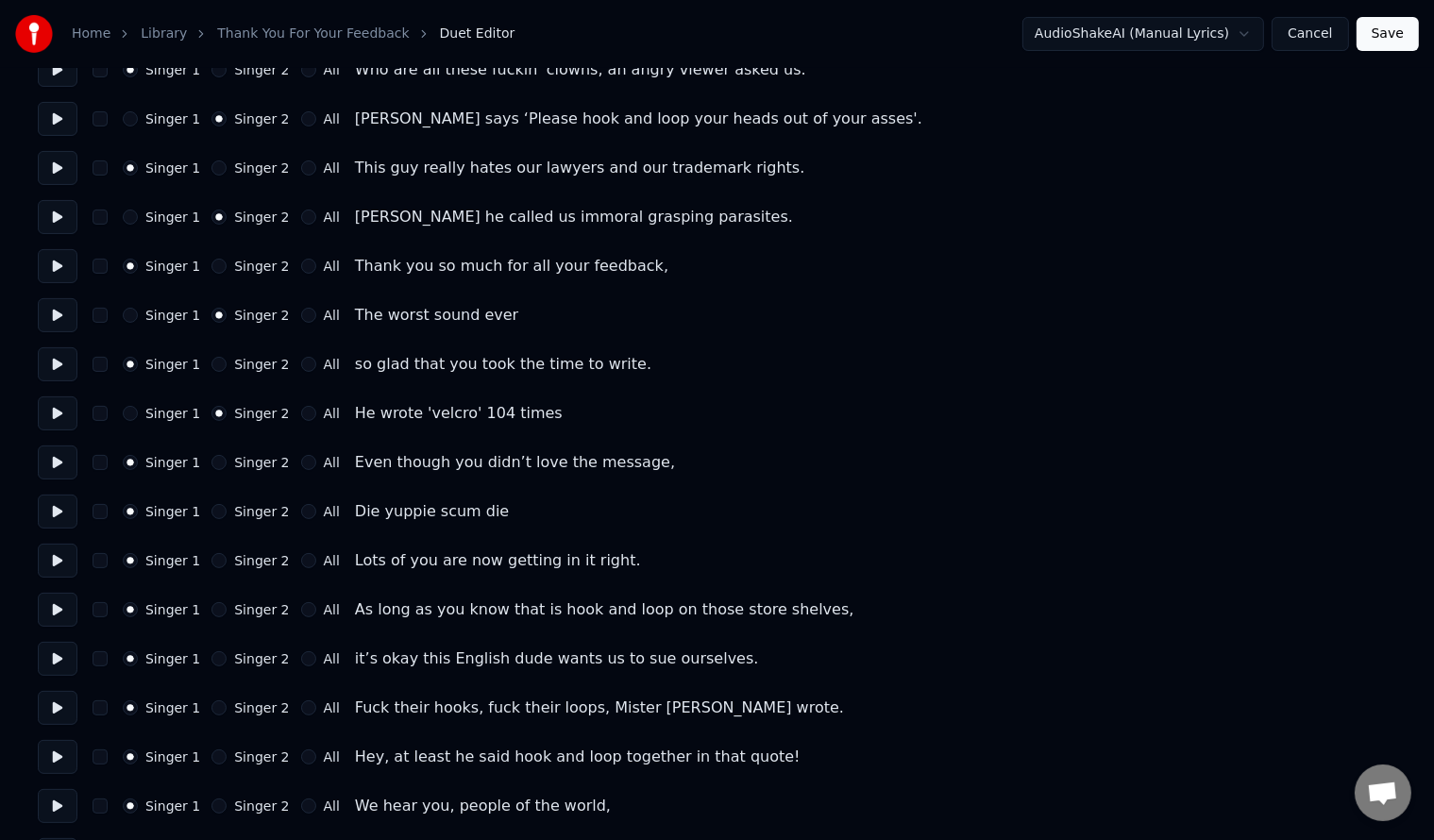
click at [216, 510] on button "Singer 2" at bounding box center [218, 511] width 15 height 15
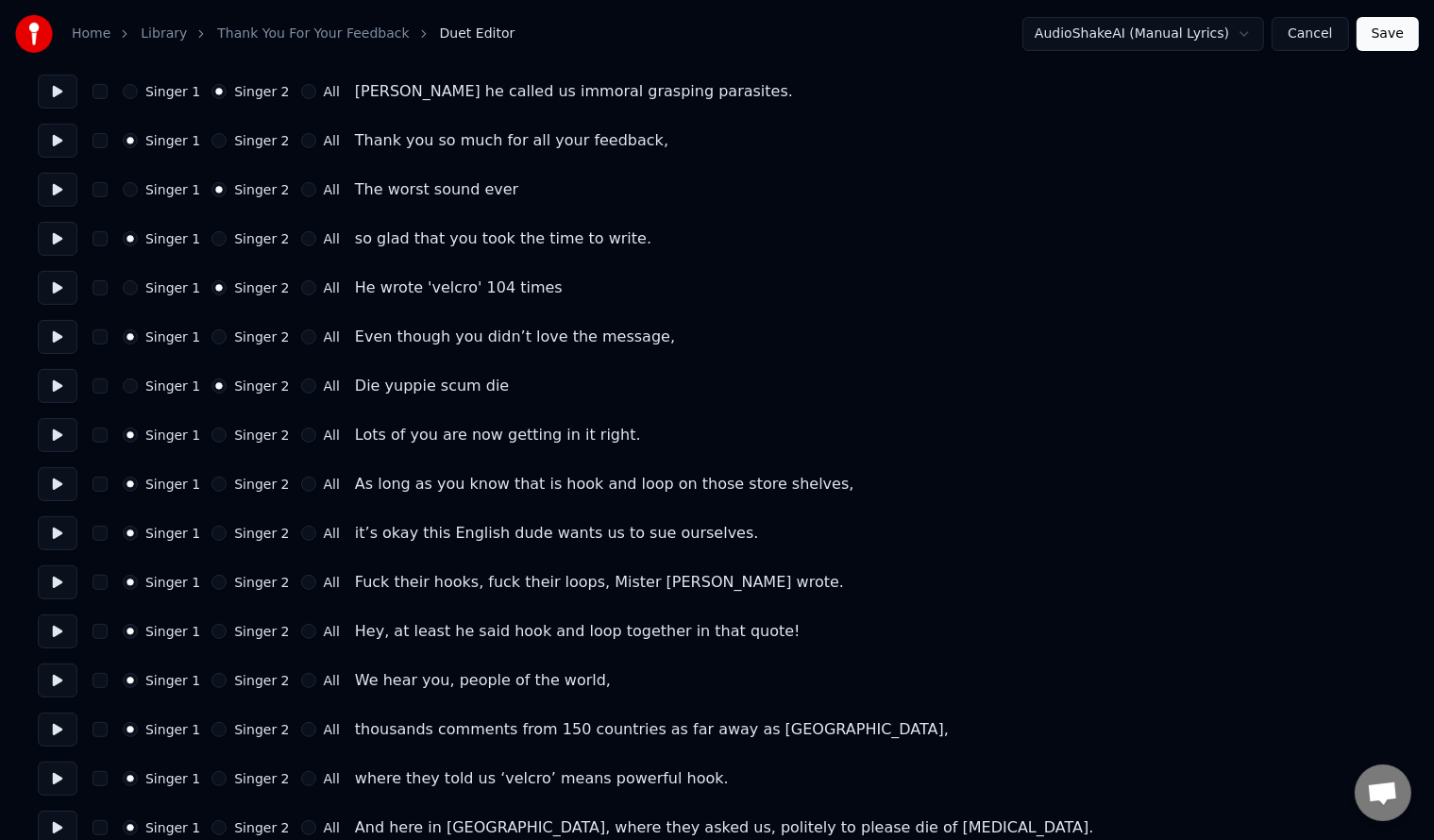
click at [211, 536] on button "Singer 2" at bounding box center [218, 533] width 15 height 15
click at [131, 528] on button "Singer 1" at bounding box center [130, 533] width 15 height 15
click at [221, 480] on div "Singer 2" at bounding box center [249, 484] width 77 height 15
click at [213, 483] on button "Singer 2" at bounding box center [218, 484] width 15 height 15
click at [213, 578] on button "Singer 2" at bounding box center [218, 582] width 15 height 15
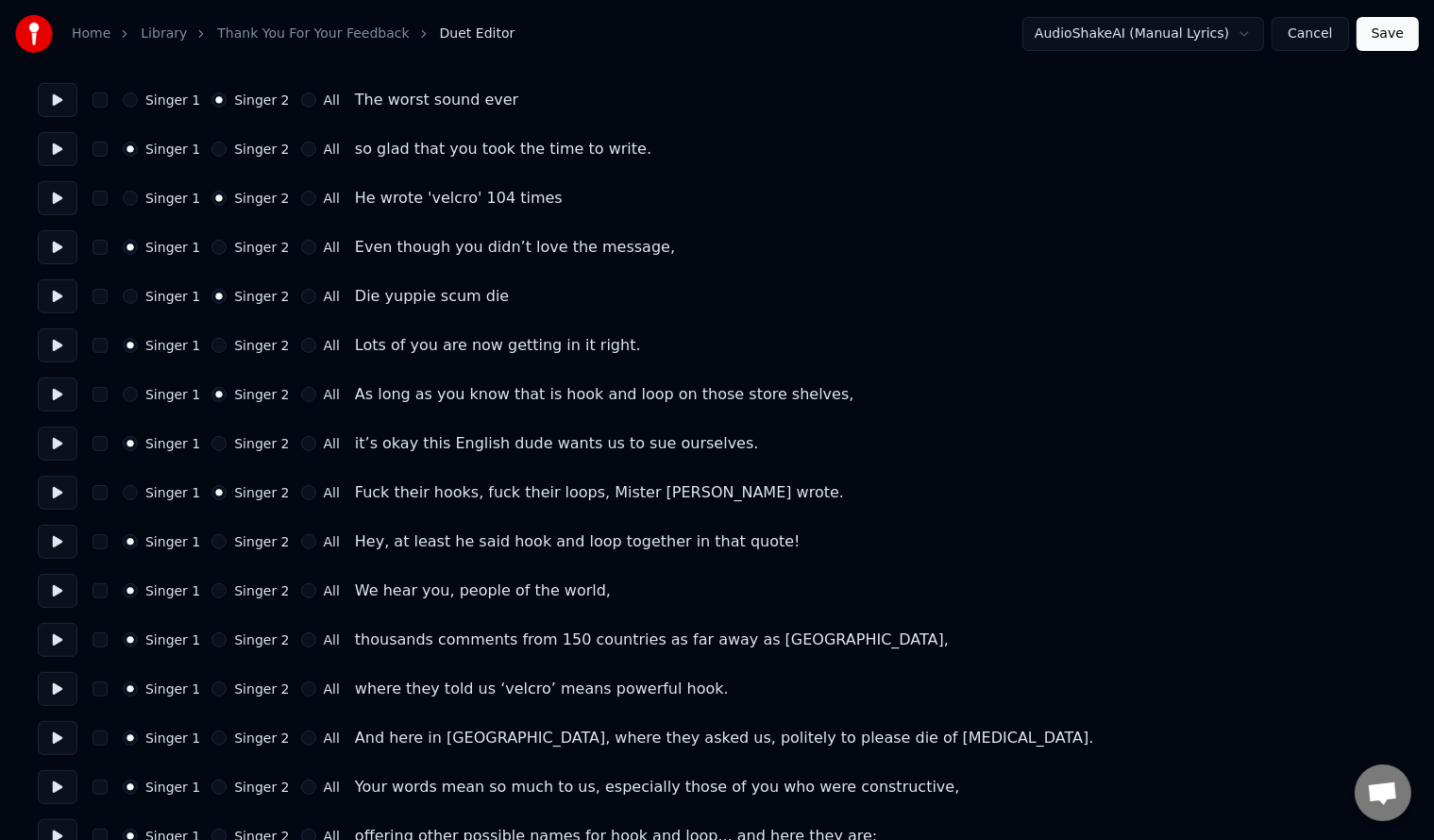
scroll to position [629, 0]
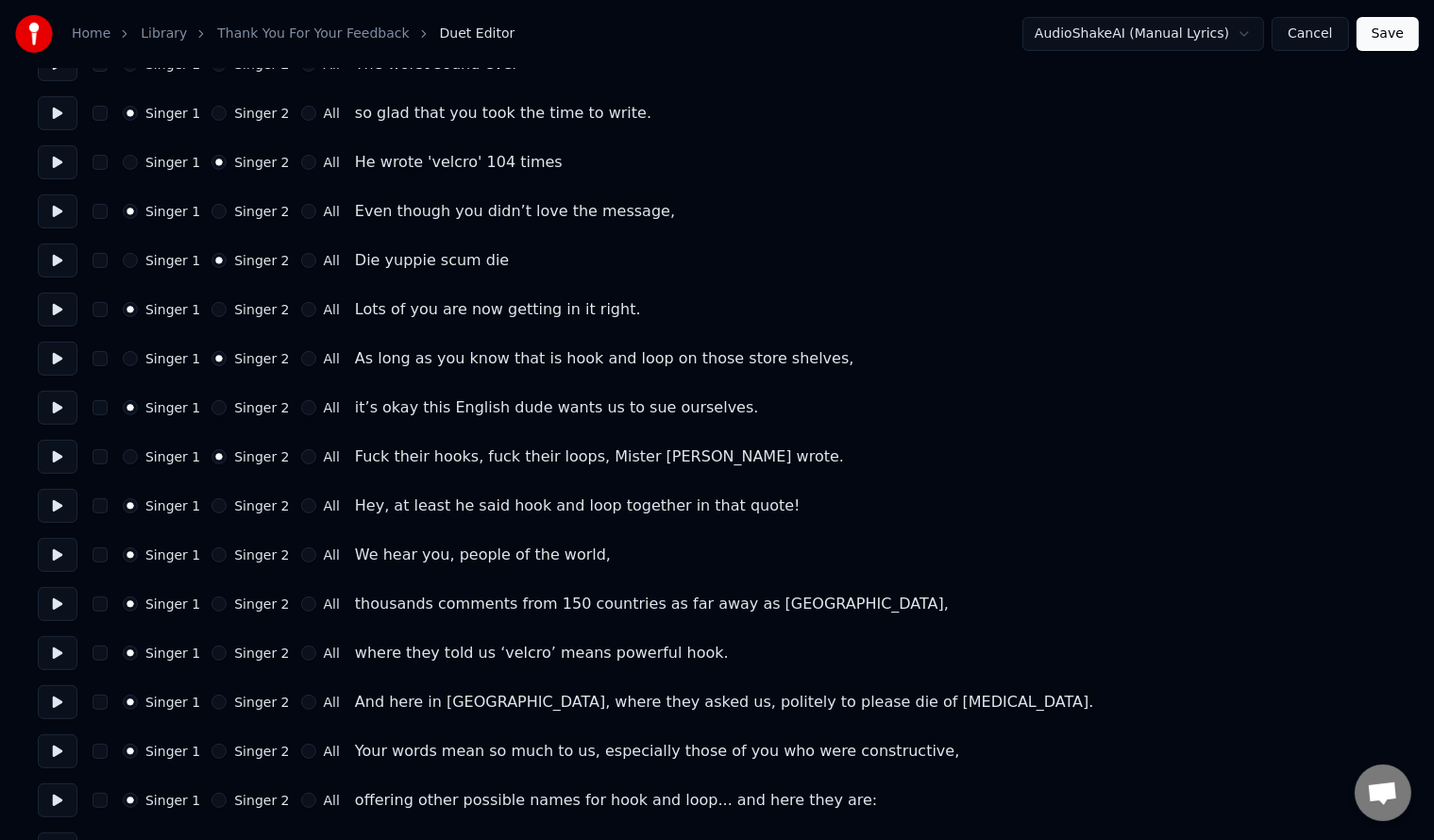
click at [301, 555] on button "All" at bounding box center [308, 555] width 15 height 15
click at [301, 606] on button "All" at bounding box center [308, 604] width 15 height 15
click at [211, 656] on button "Singer 2" at bounding box center [218, 653] width 15 height 15
click at [212, 559] on button "Singer 2" at bounding box center [218, 555] width 15 height 15
click at [136, 602] on button "Singer 1" at bounding box center [130, 604] width 15 height 15
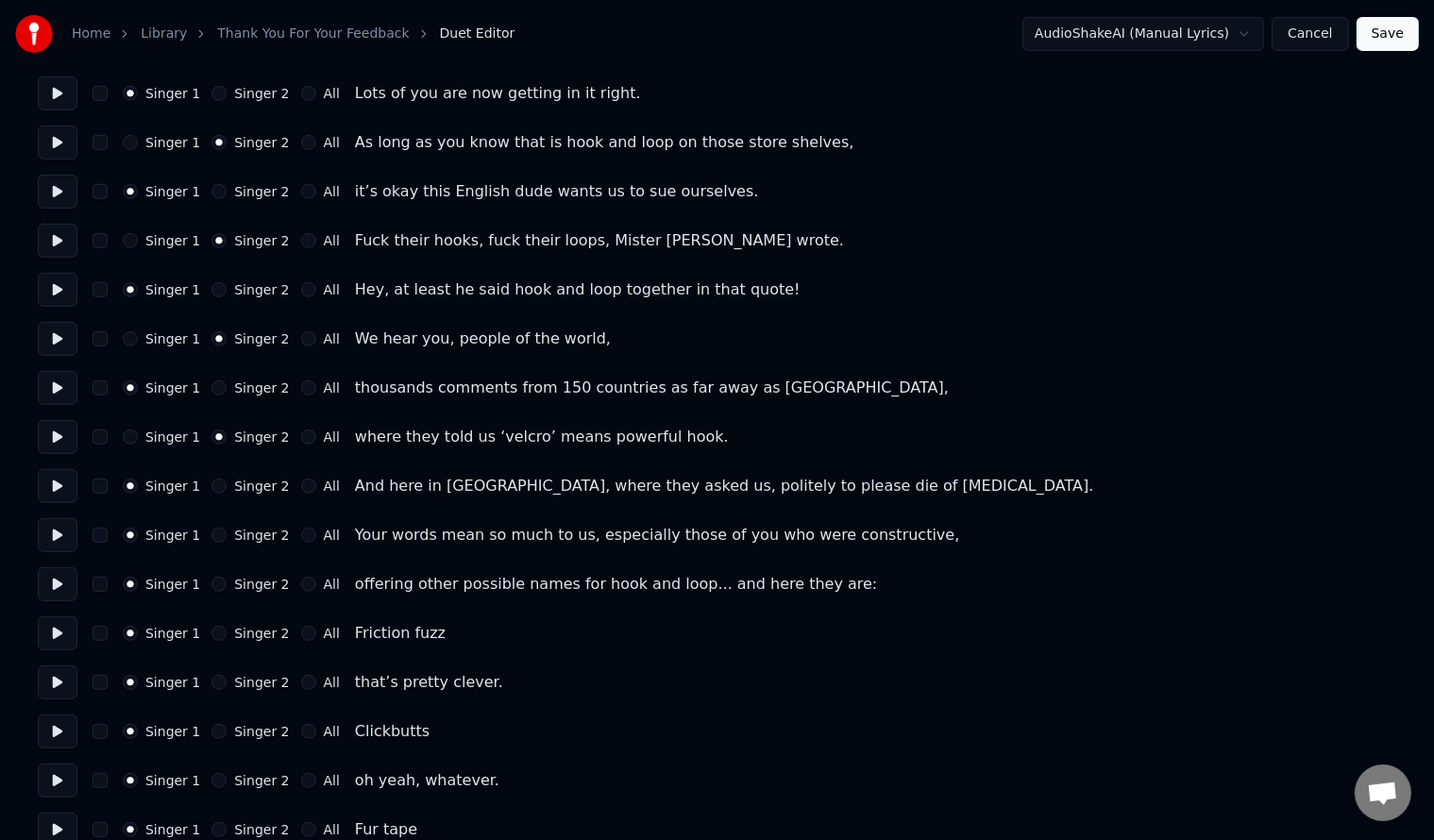
scroll to position [881, 0]
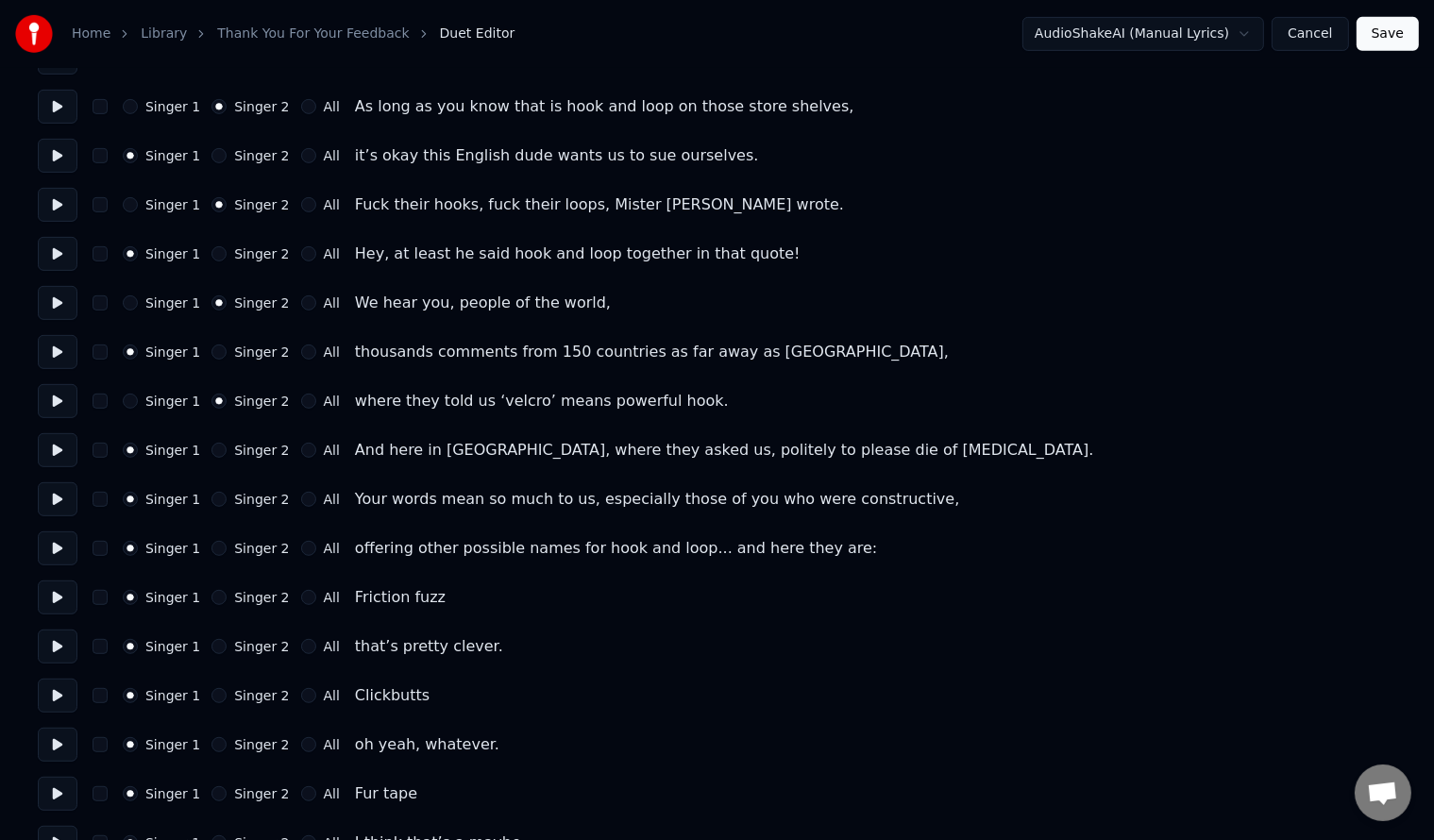
click at [211, 451] on button "Singer 2" at bounding box center [218, 450] width 15 height 15
click at [301, 355] on div "All" at bounding box center [320, 352] width 39 height 15
click at [301, 351] on button "All" at bounding box center [308, 352] width 15 height 15
click at [132, 396] on button "Singer 1" at bounding box center [130, 401] width 15 height 15
click at [211, 544] on button "Singer 2" at bounding box center [218, 548] width 15 height 15
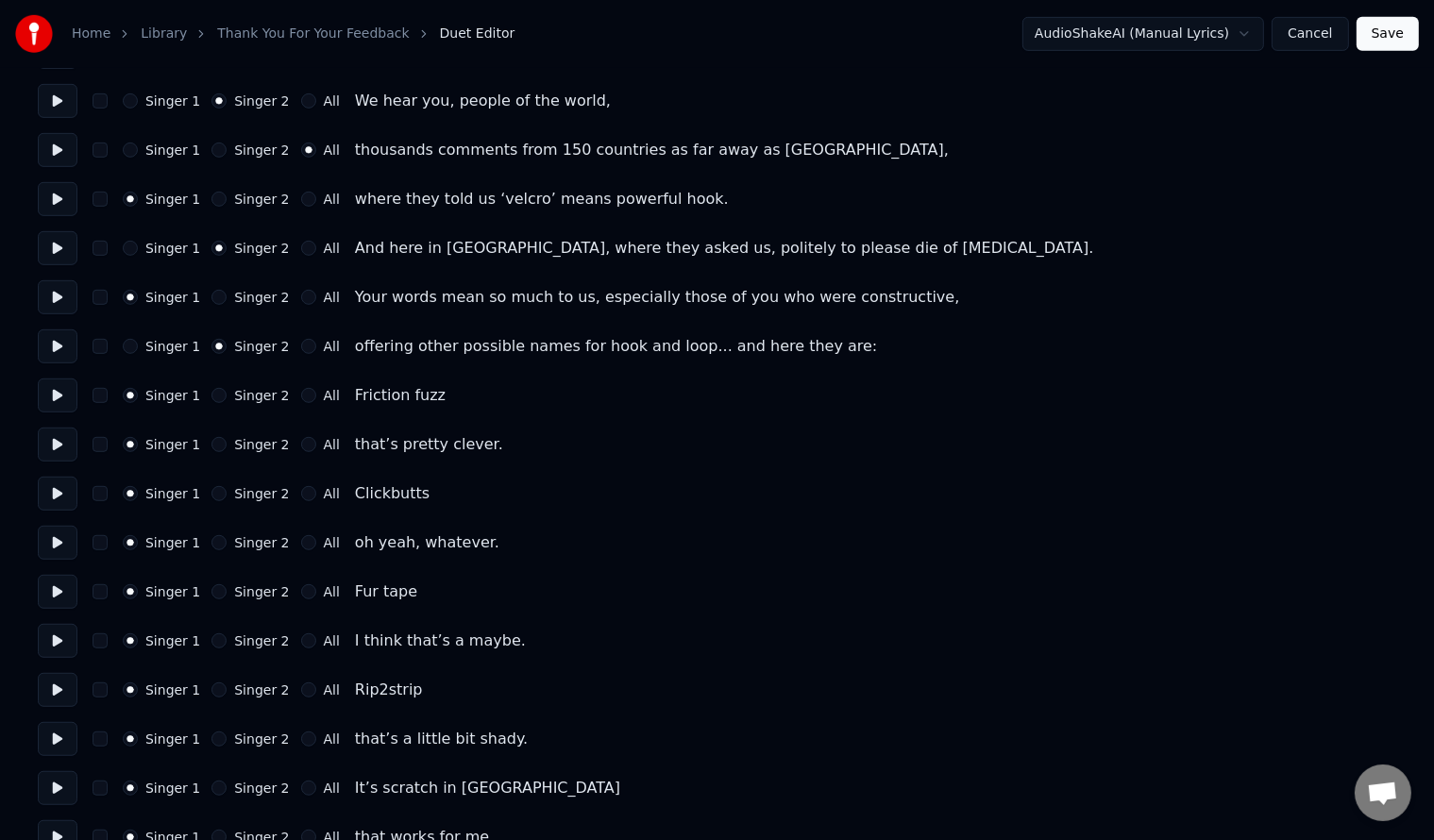
scroll to position [1133, 0]
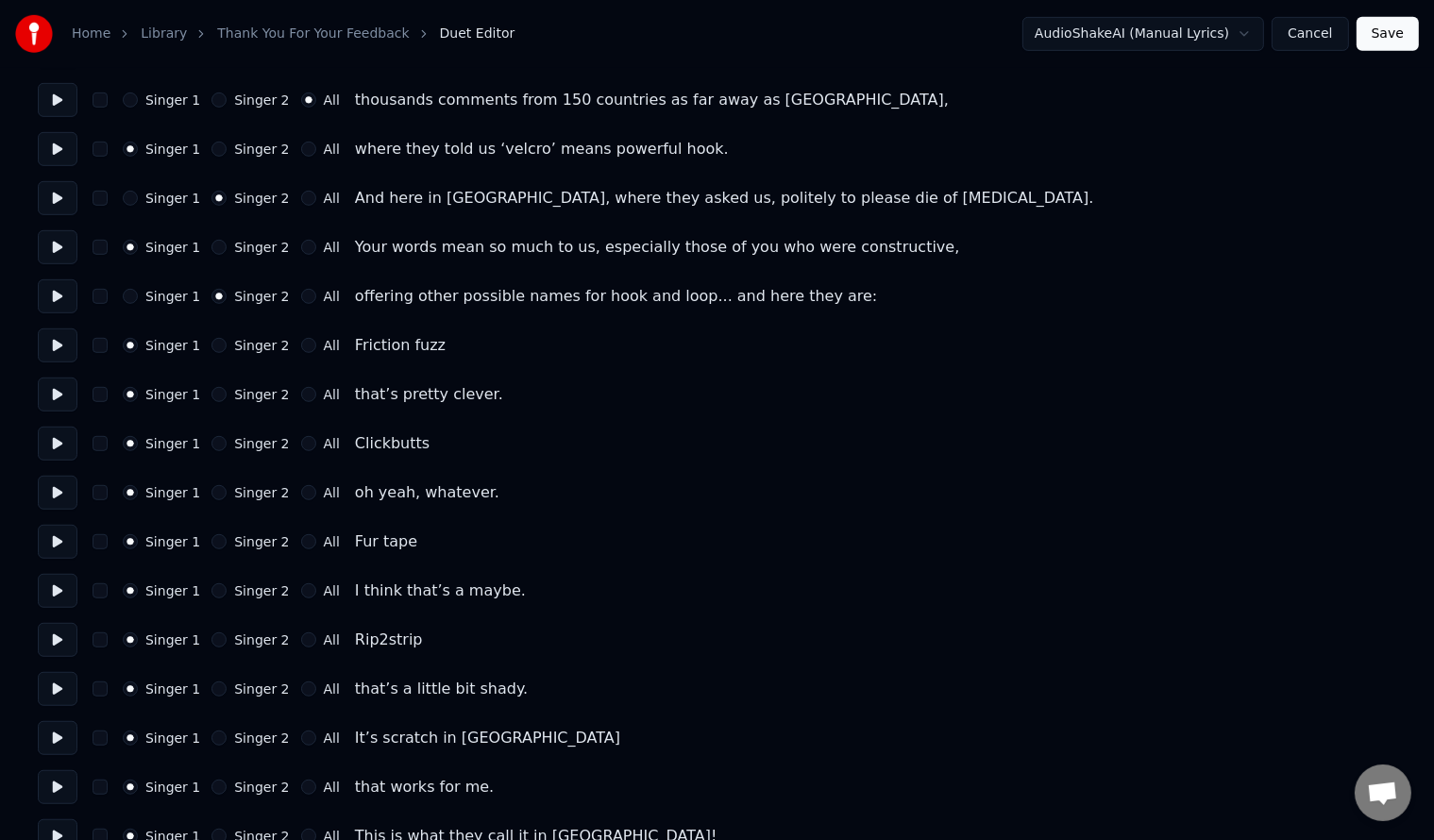
click at [211, 393] on button "Singer 2" at bounding box center [218, 394] width 15 height 15
click at [213, 496] on button "Singer 2" at bounding box center [218, 492] width 15 height 15
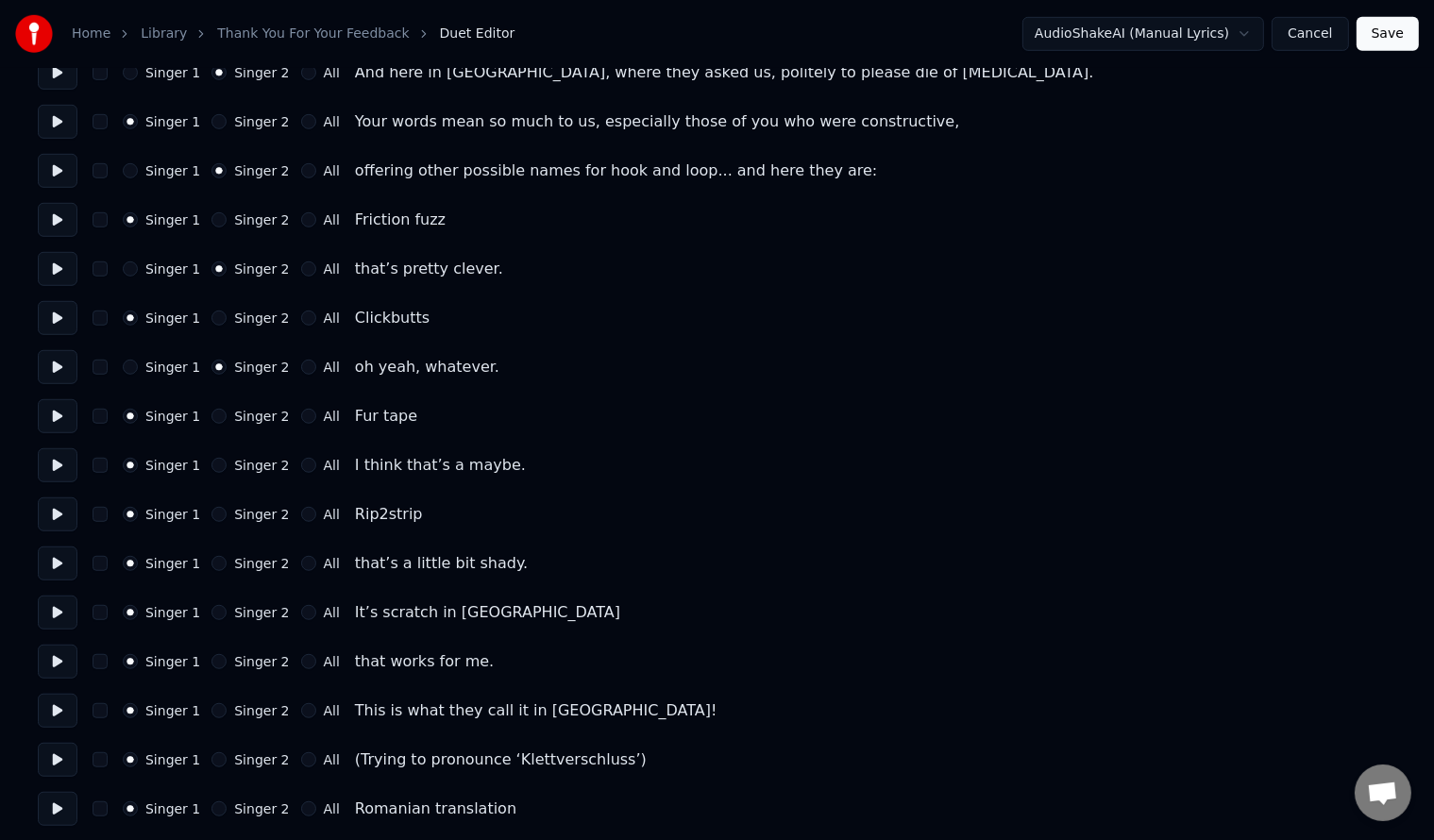
click at [211, 467] on button "Singer 2" at bounding box center [218, 465] width 15 height 15
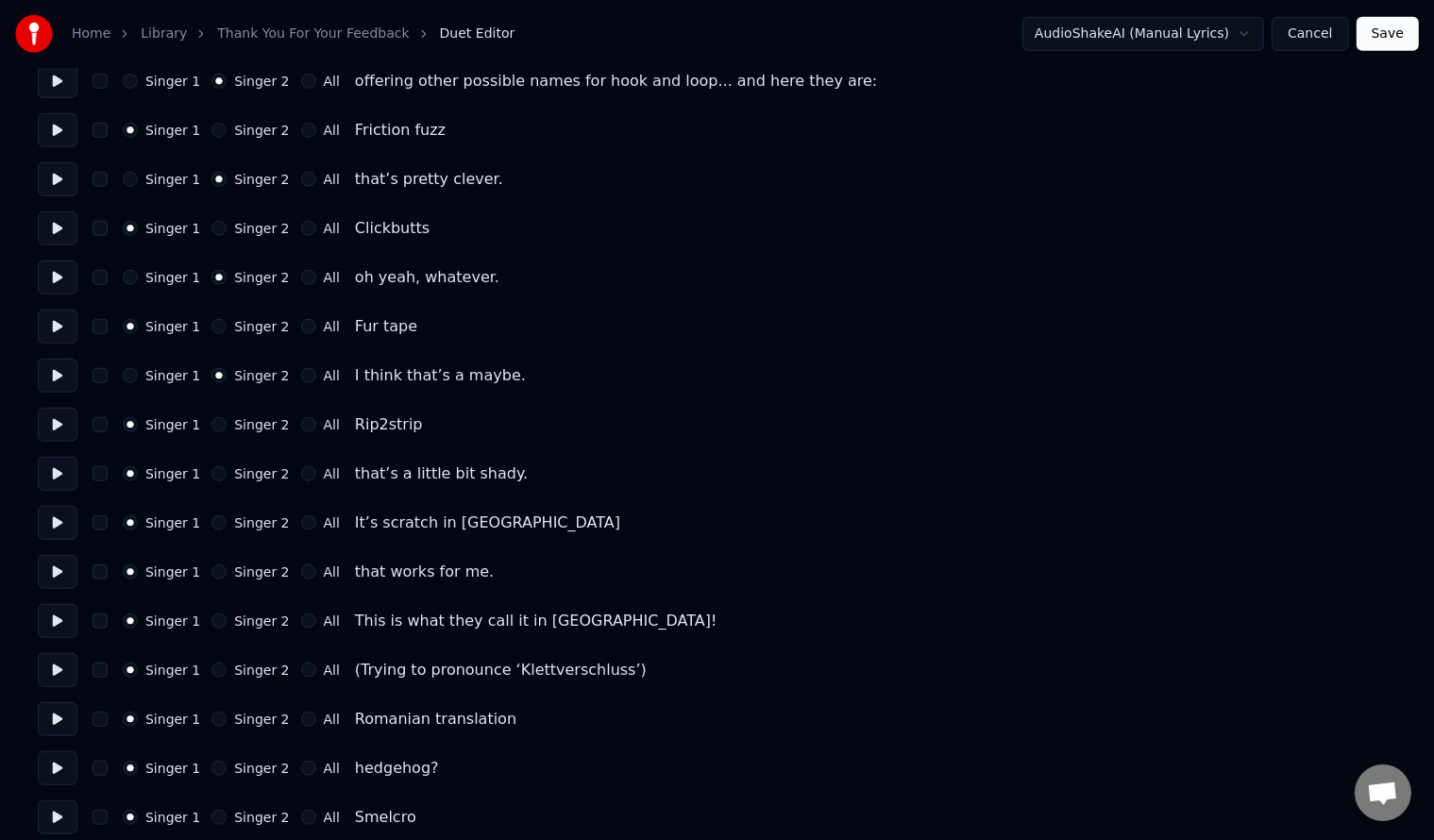
scroll to position [1384, 0]
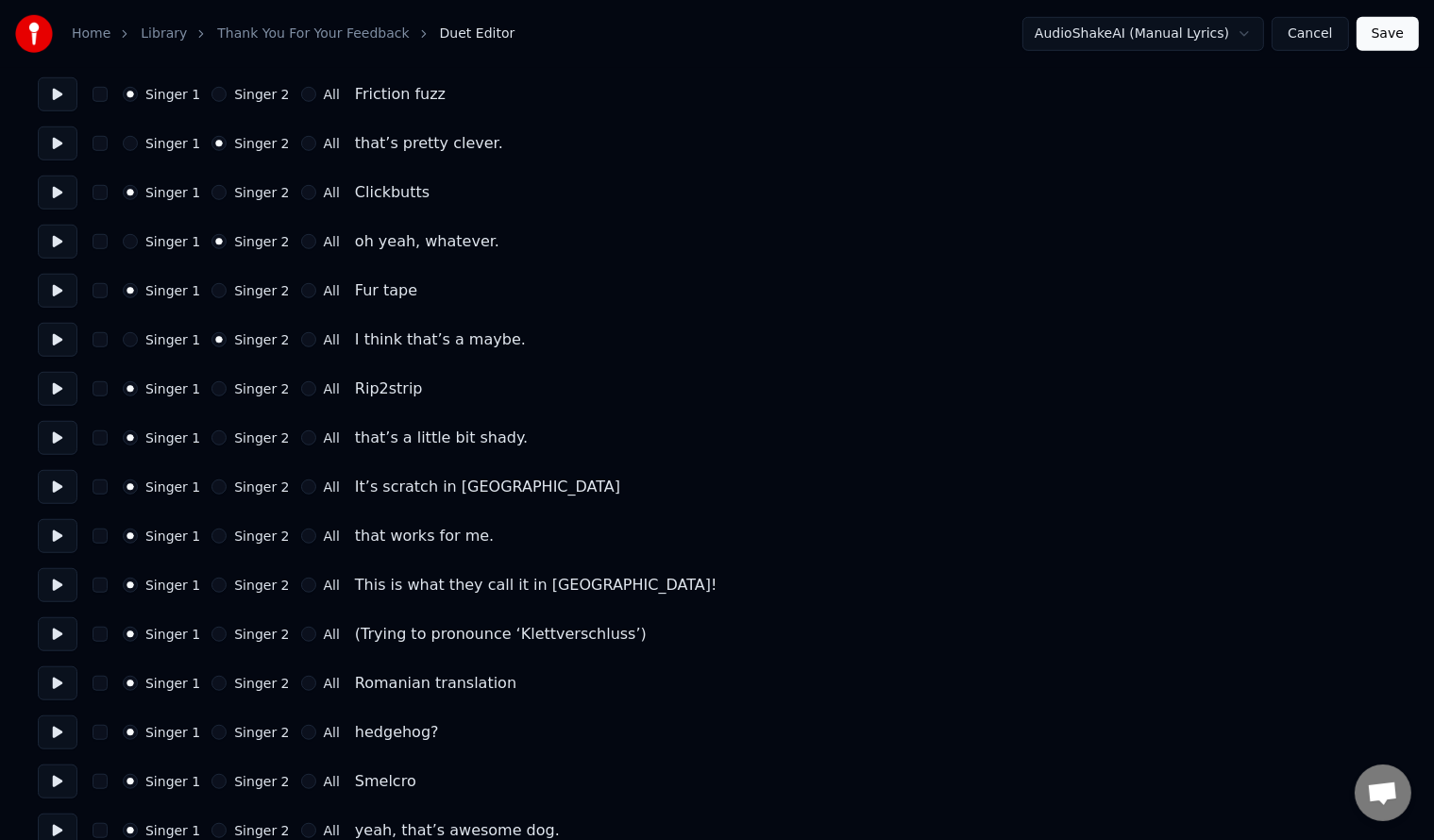
click at [212, 438] on button "Singer 2" at bounding box center [218, 437] width 15 height 15
click at [211, 534] on button "Singer 2" at bounding box center [218, 536] width 15 height 15
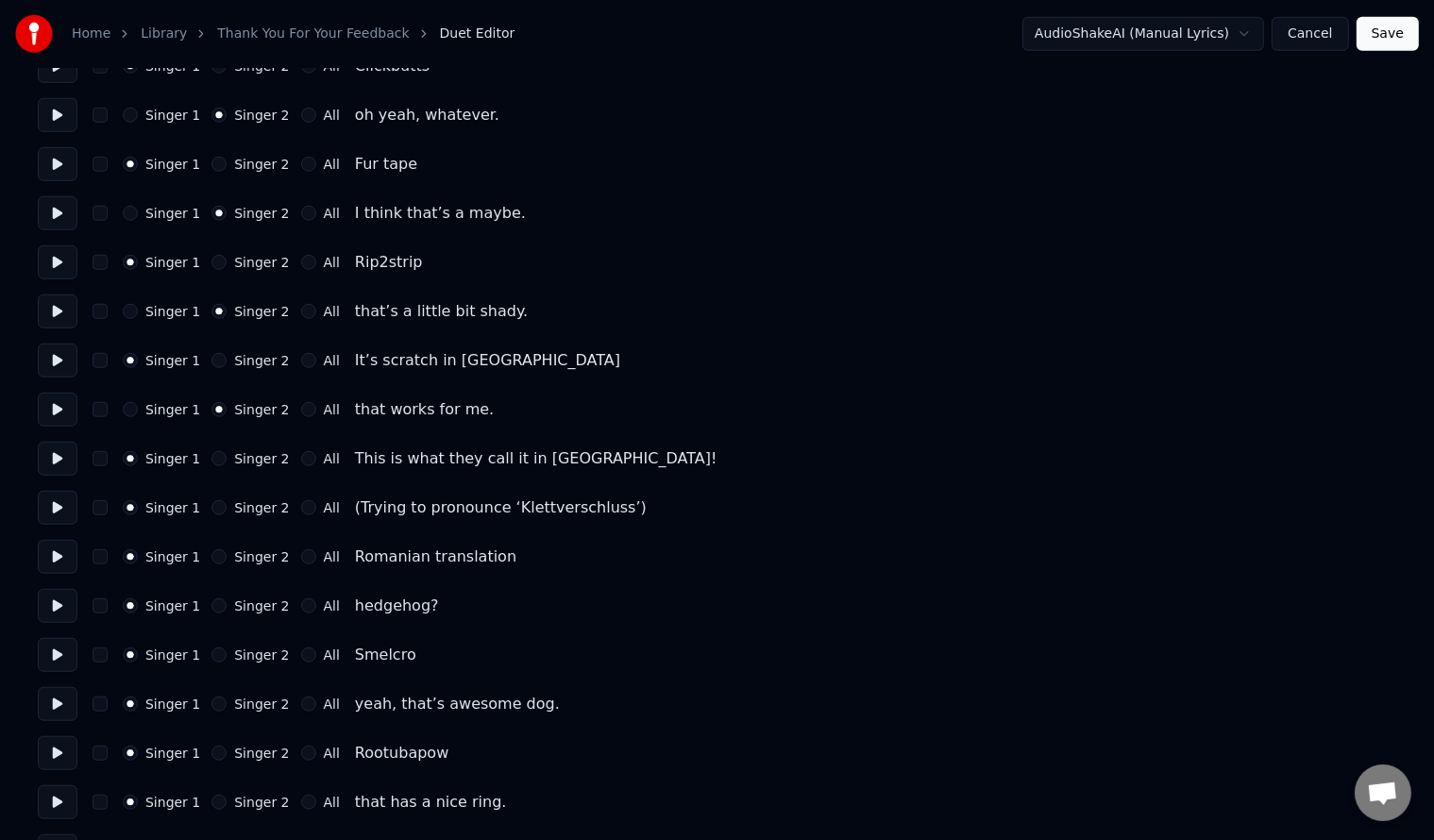
click at [301, 506] on button "All" at bounding box center [308, 507] width 15 height 15
click at [213, 604] on button "Singer 2" at bounding box center [218, 605] width 15 height 15
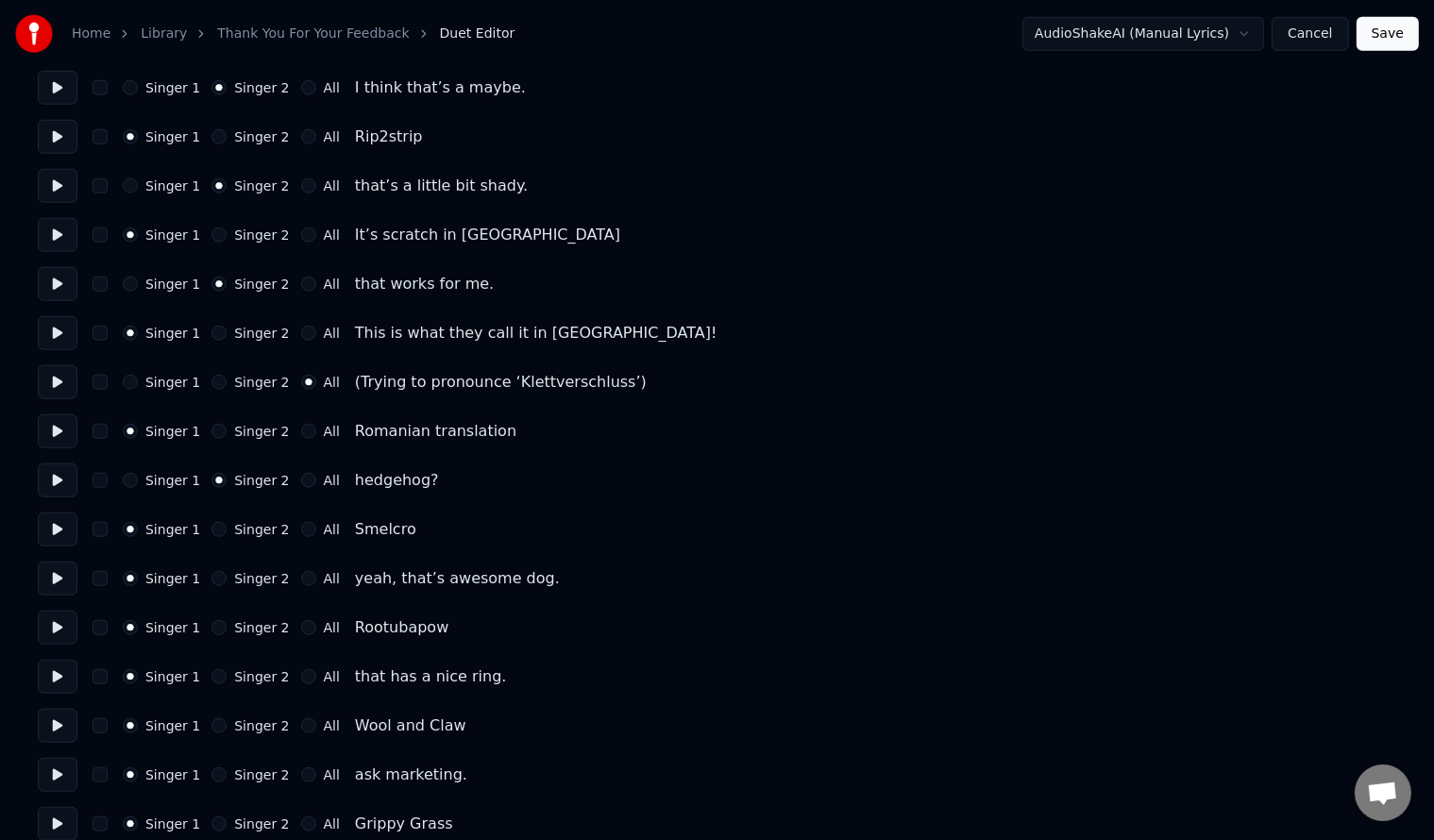
click at [211, 577] on button "Singer 2" at bounding box center [218, 578] width 15 height 15
click at [211, 676] on button "Singer 2" at bounding box center [218, 676] width 15 height 15
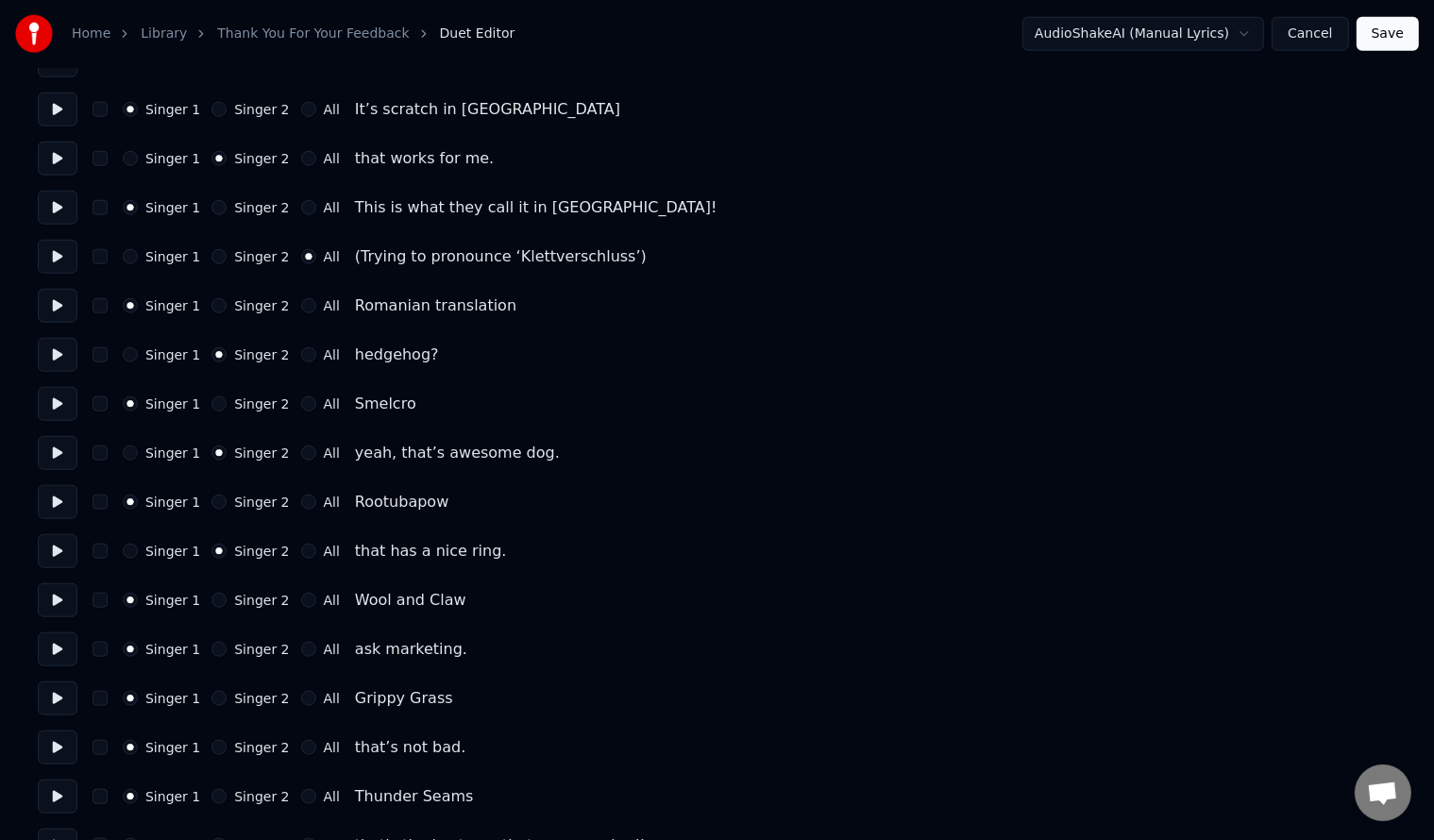
click at [211, 646] on button "Singer 2" at bounding box center [218, 649] width 15 height 15
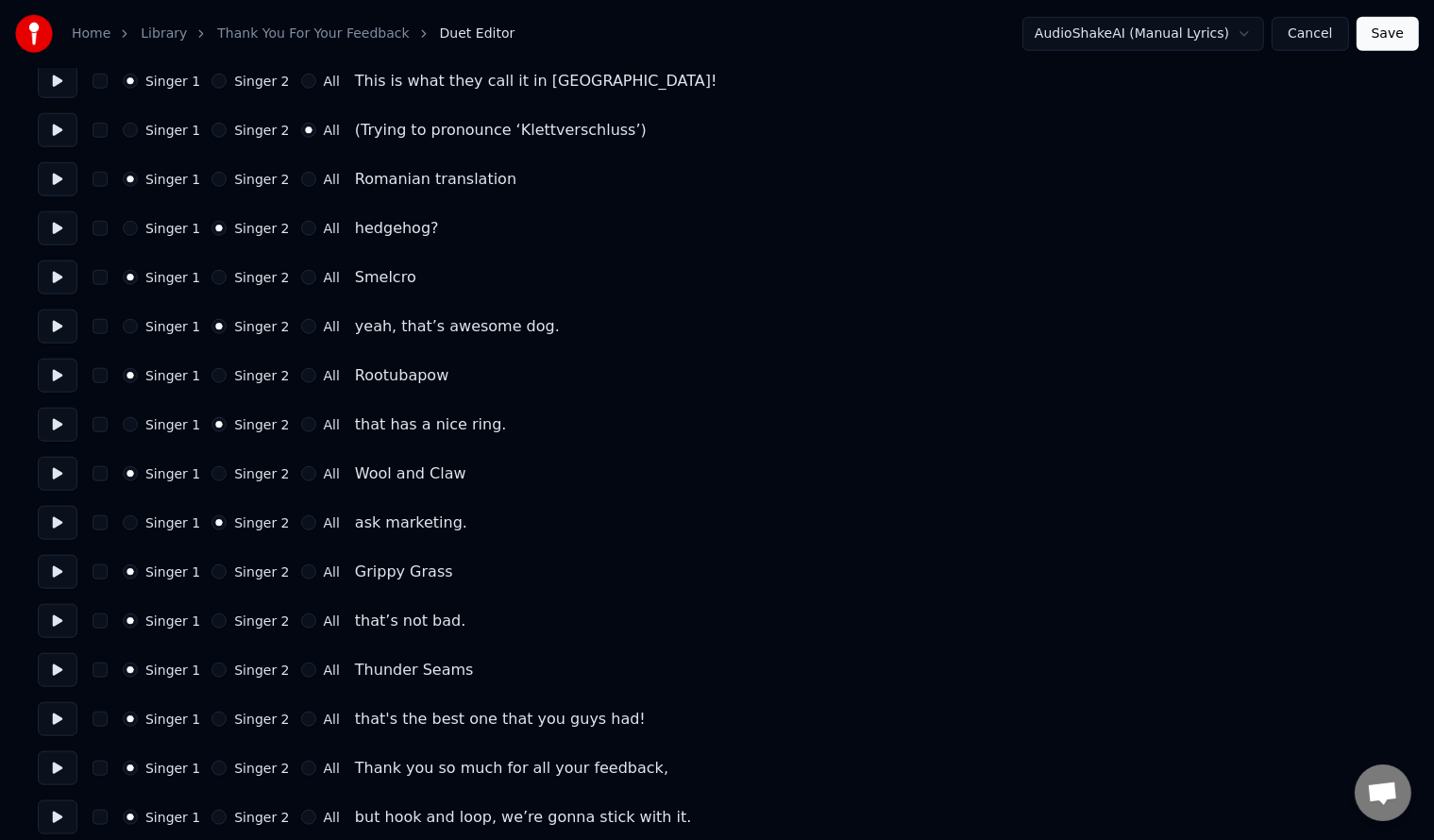
click at [211, 621] on button "Singer 2" at bounding box center [218, 621] width 15 height 15
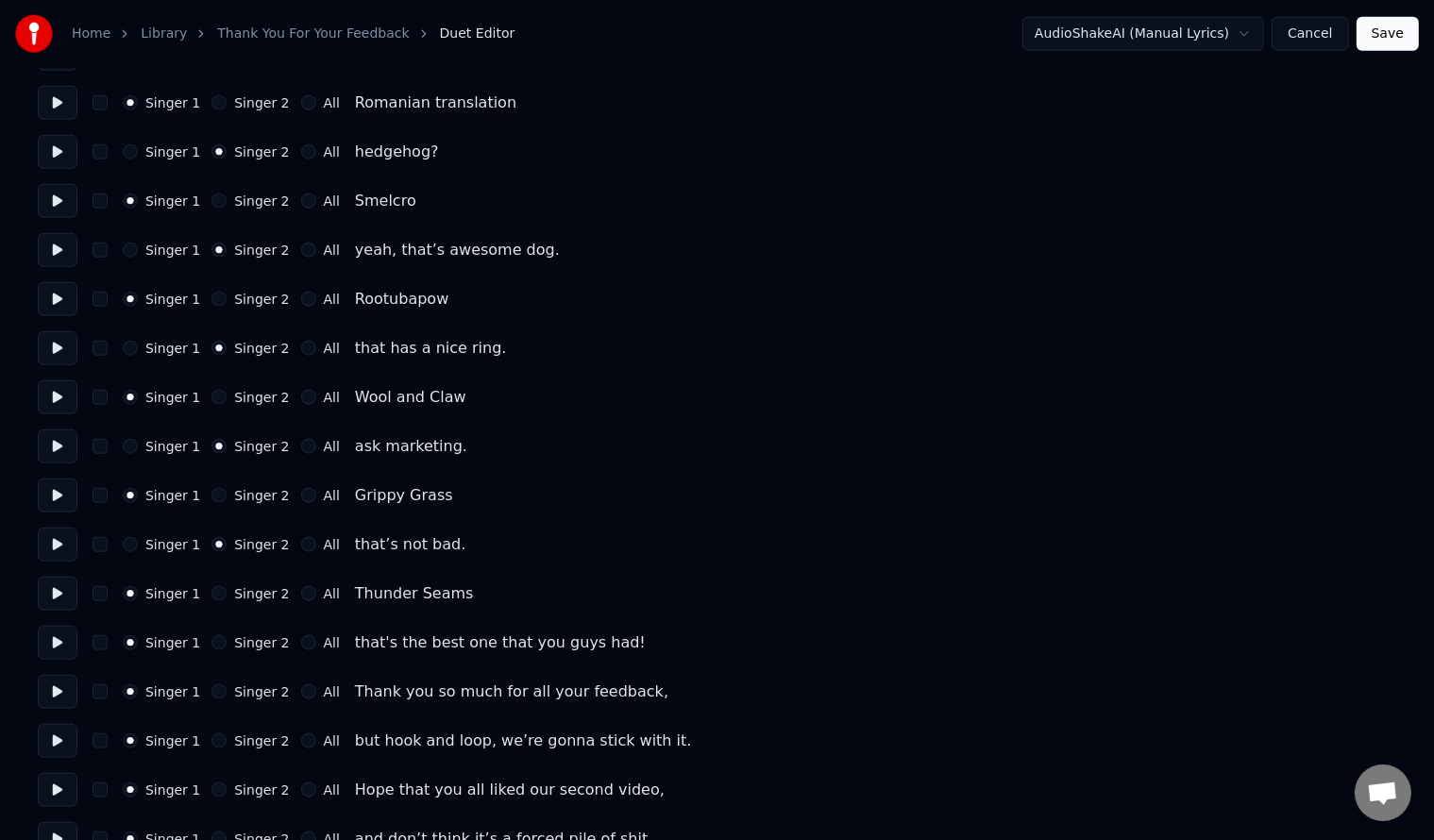
scroll to position [1999, 0]
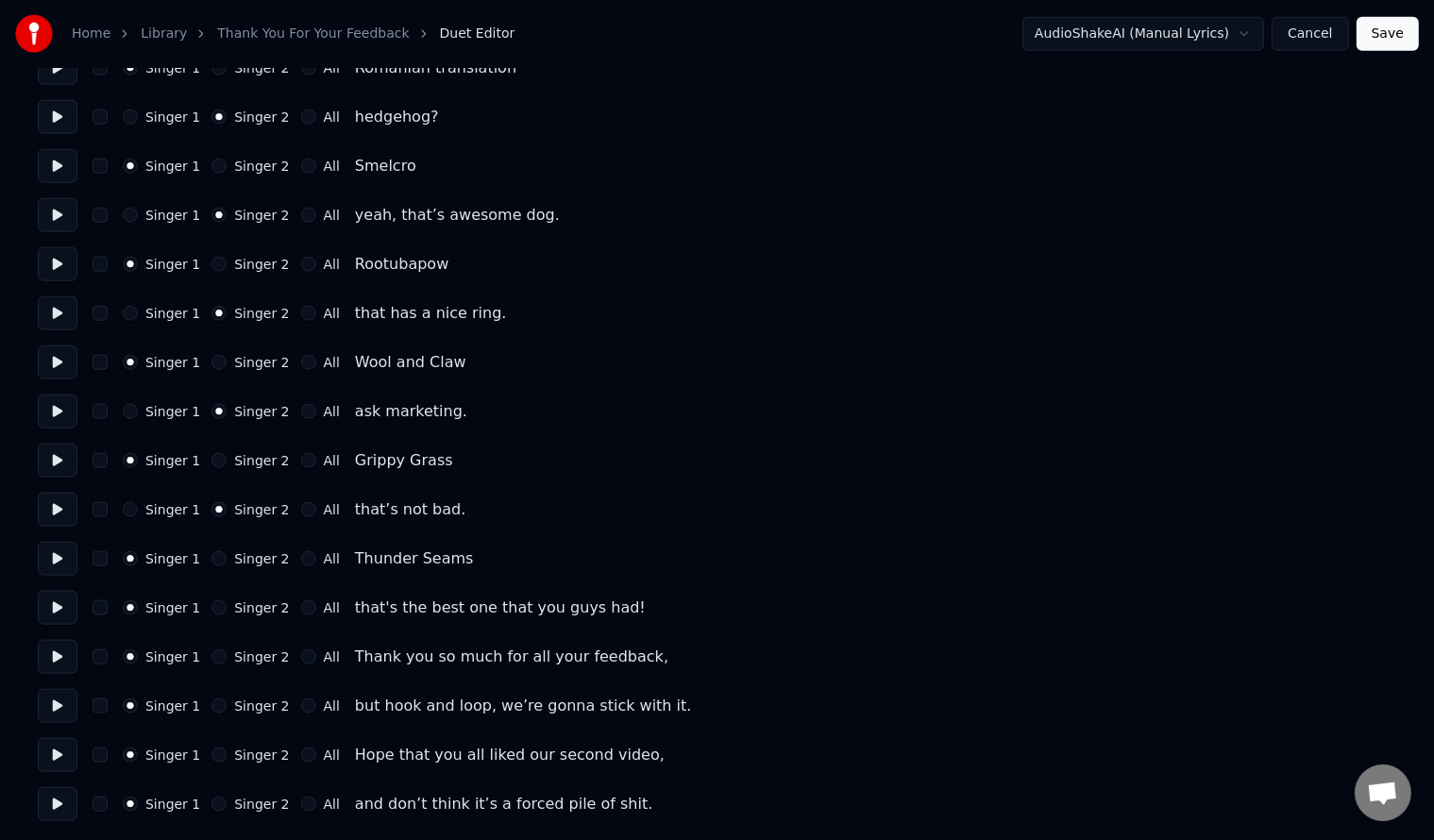
click at [211, 612] on button "Singer 2" at bounding box center [218, 607] width 15 height 15
click at [301, 657] on button "All" at bounding box center [308, 656] width 15 height 15
click at [301, 705] on button "All" at bounding box center [308, 706] width 15 height 15
click at [301, 755] on button "All" at bounding box center [308, 755] width 15 height 15
click at [301, 801] on button "All" at bounding box center [308, 804] width 15 height 15
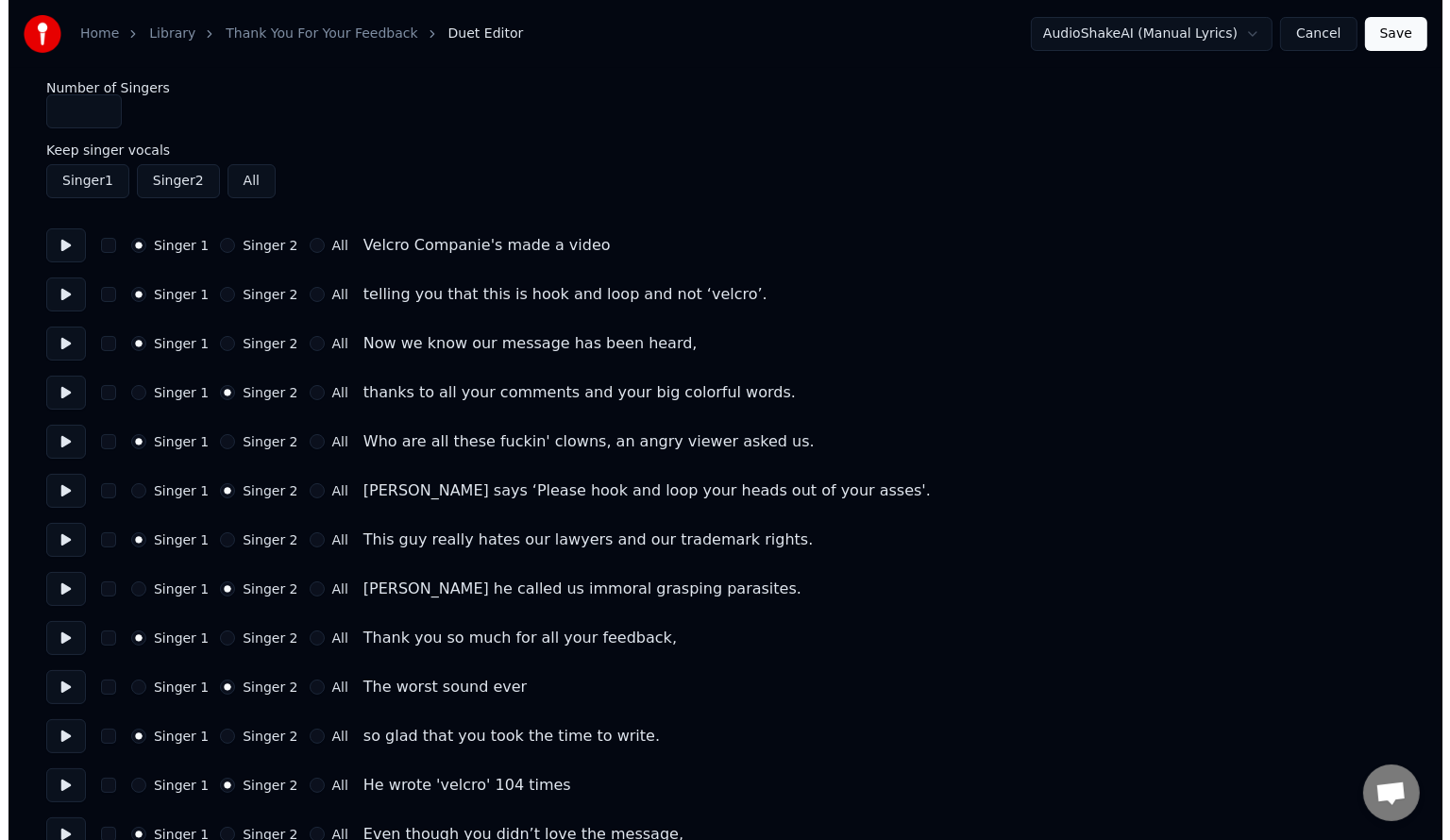
scroll to position [0, 0]
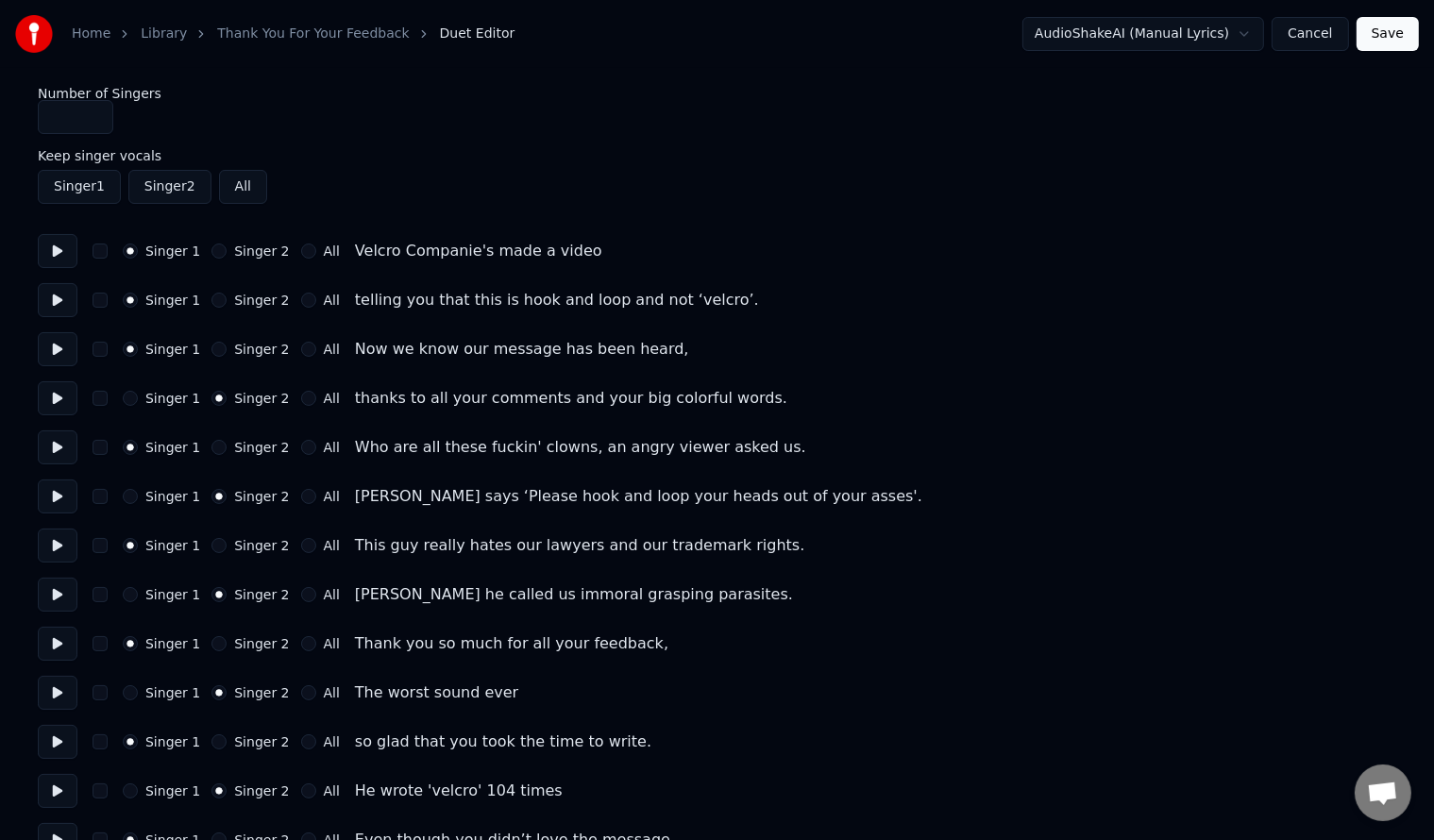
click at [1382, 31] on button "Save" at bounding box center [1387, 34] width 62 height 34
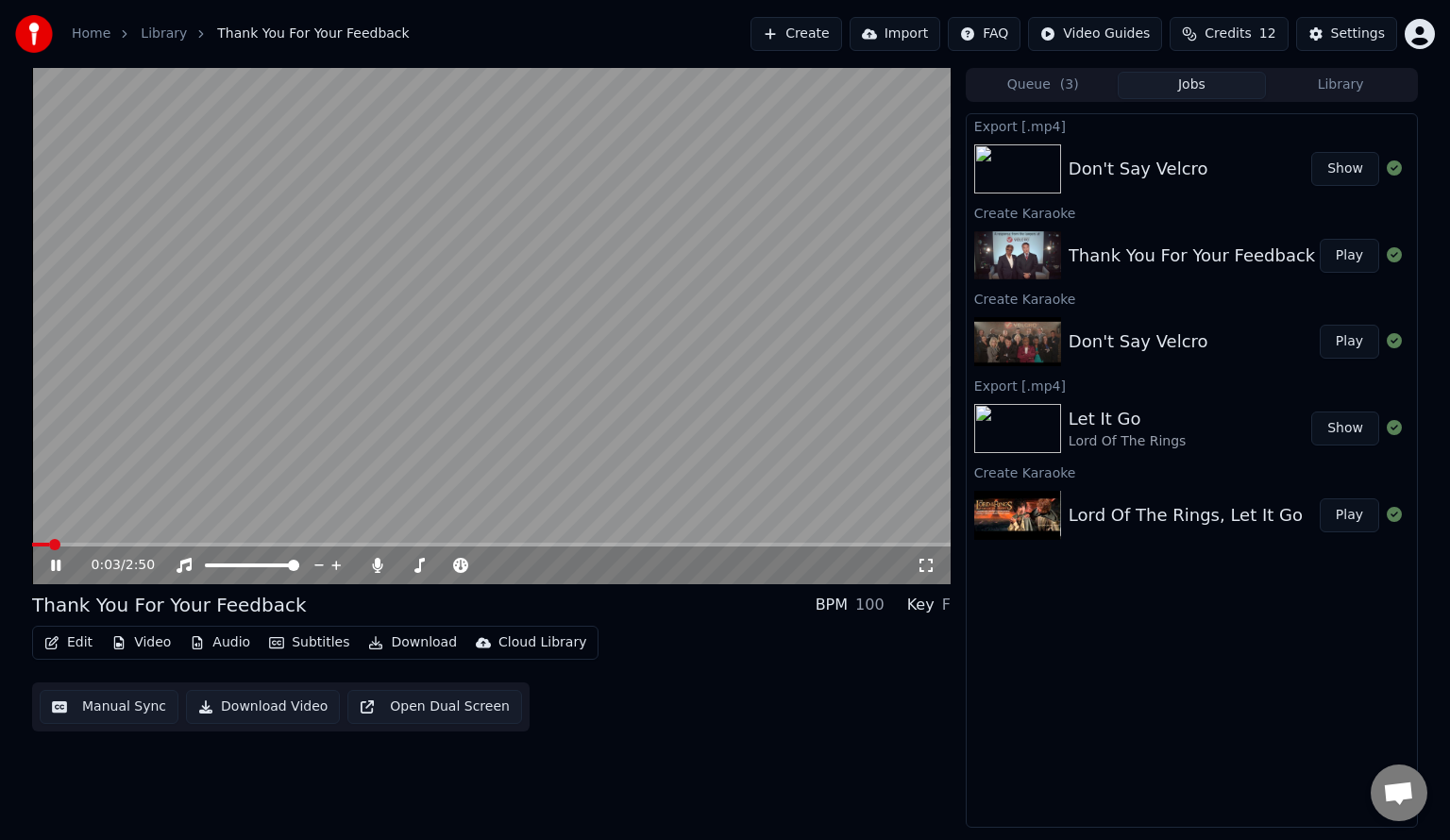
click at [213, 347] on video at bounding box center [491, 326] width 918 height 516
click at [109, 715] on button "Manual Sync" at bounding box center [109, 707] width 139 height 34
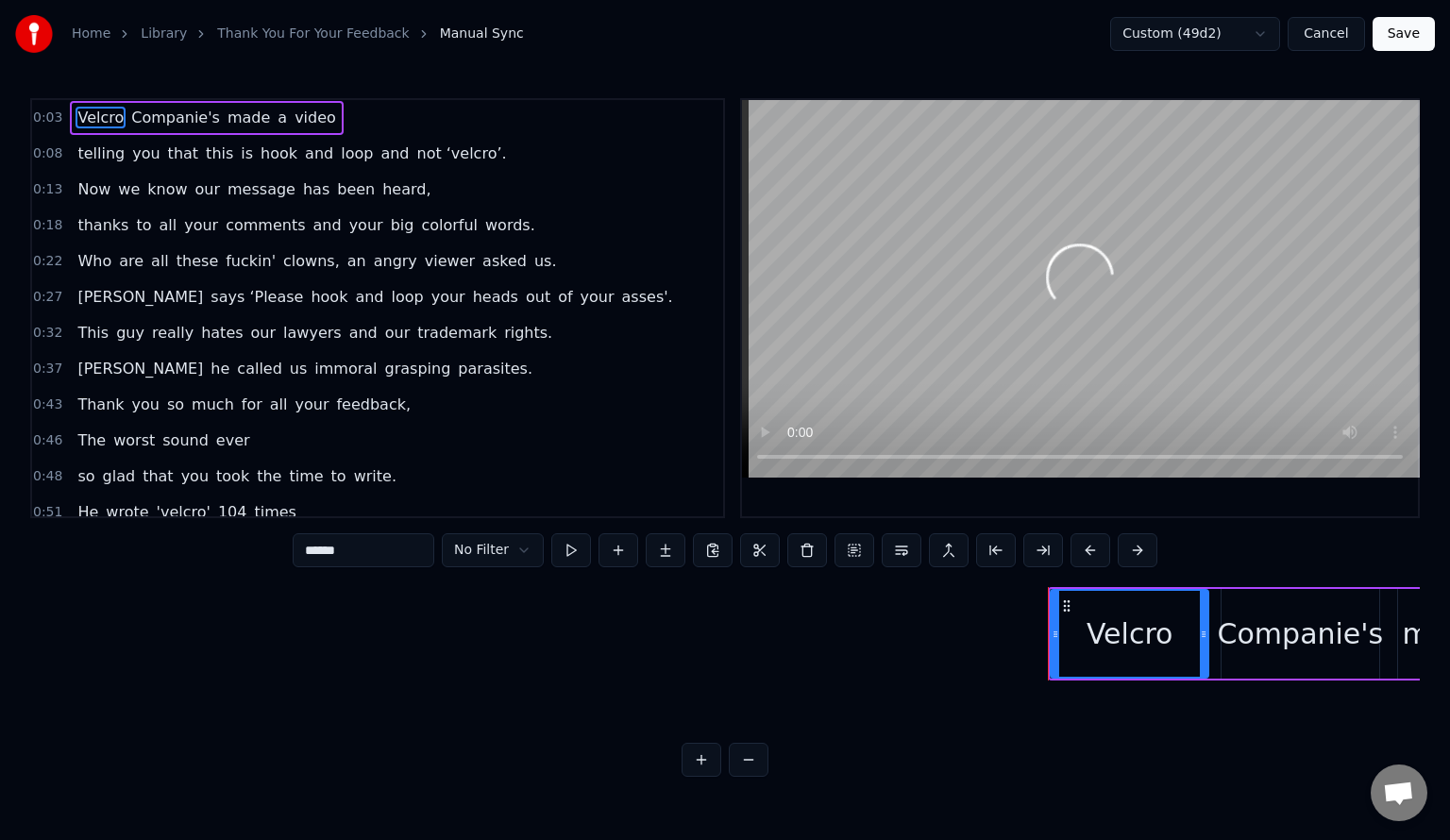
click at [145, 121] on span "Companie's" at bounding box center [175, 118] width 93 height 22
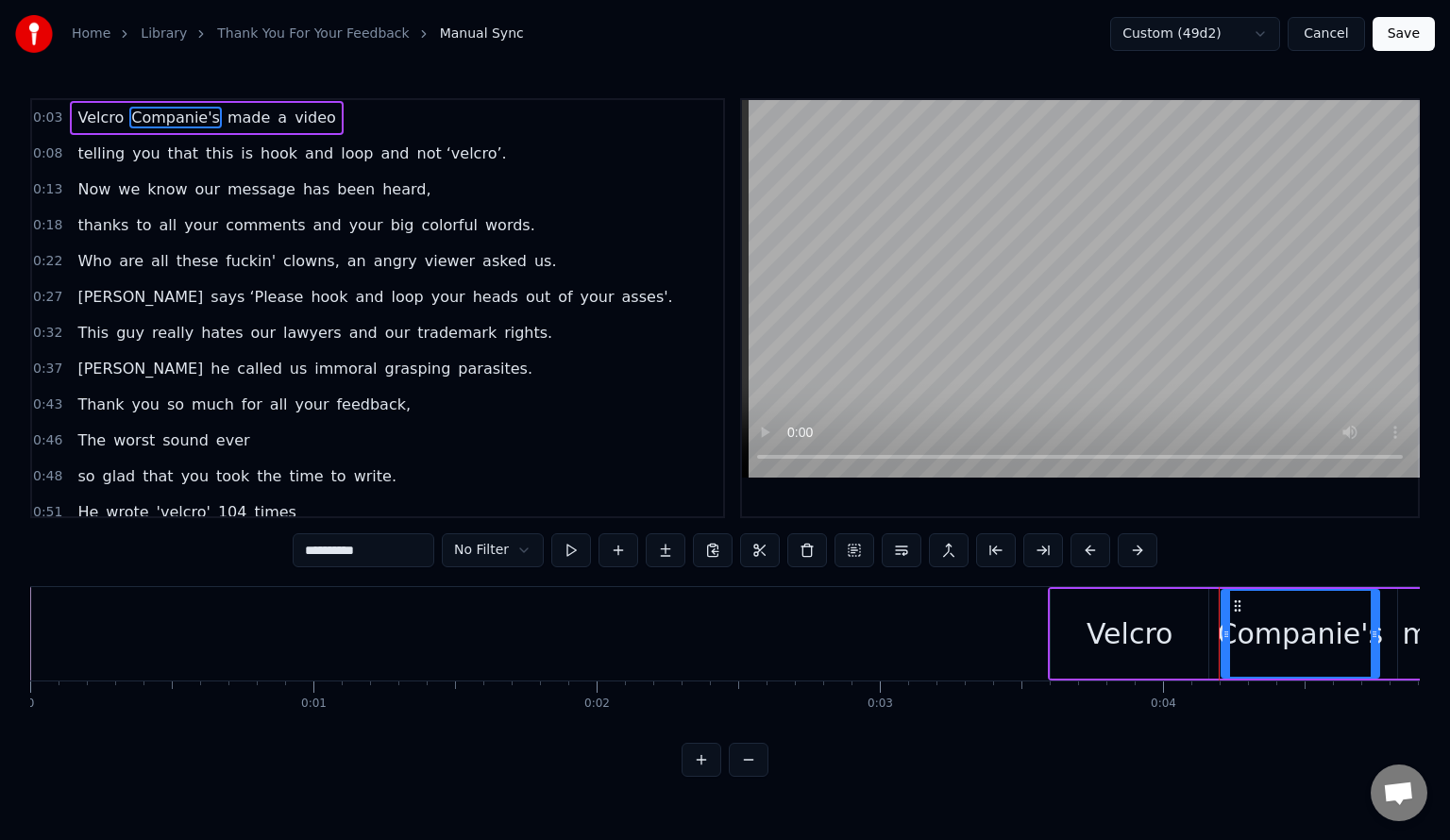
click at [362, 551] on input "**********" at bounding box center [364, 550] width 142 height 34
type input "*********"
click at [1405, 30] on button "Save" at bounding box center [1404, 34] width 62 height 34
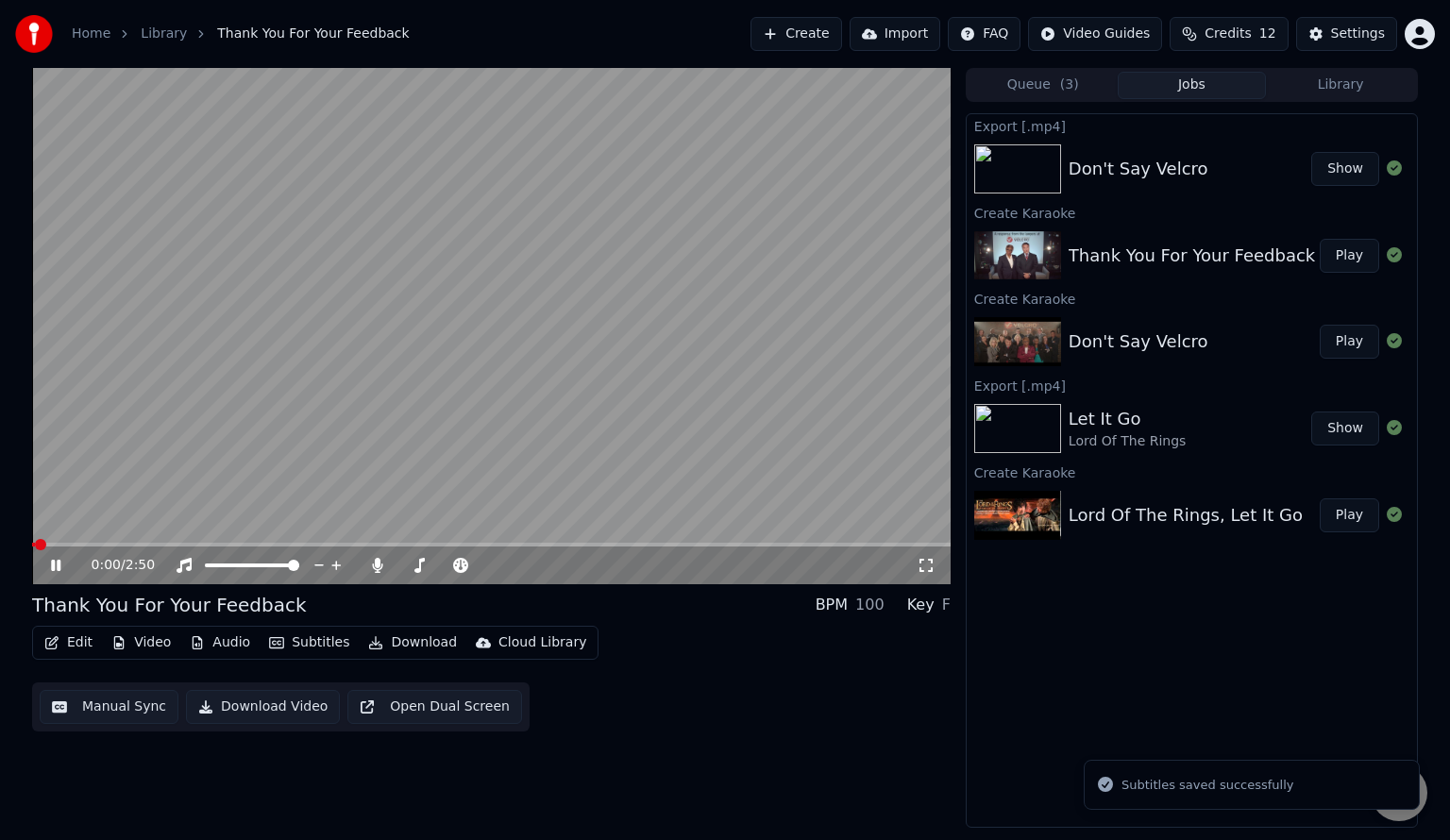
click at [294, 642] on button "Subtitles" at bounding box center [308, 643] width 95 height 26
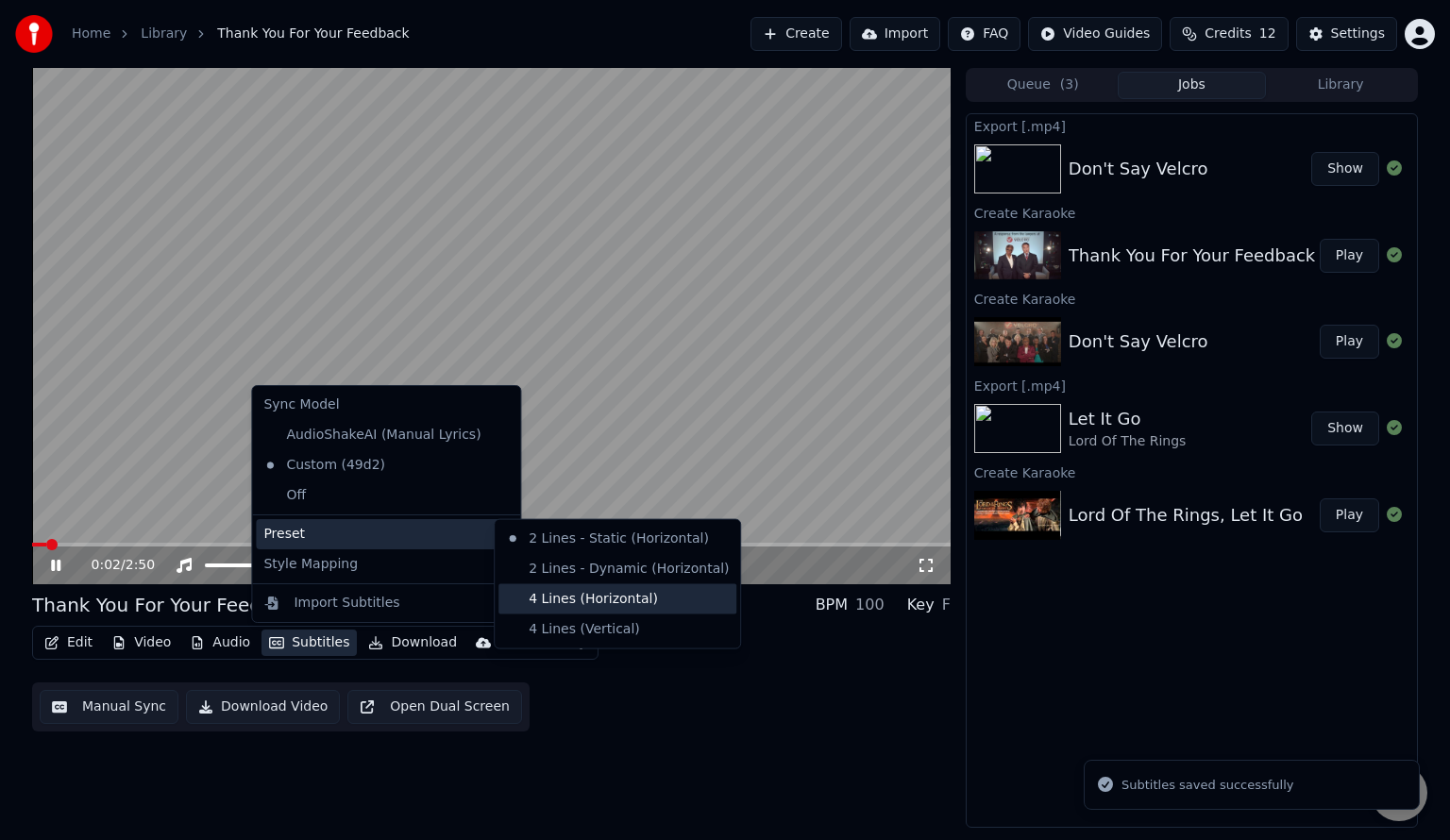
click at [545, 593] on div "4 Lines (Horizontal)" at bounding box center [617, 599] width 238 height 30
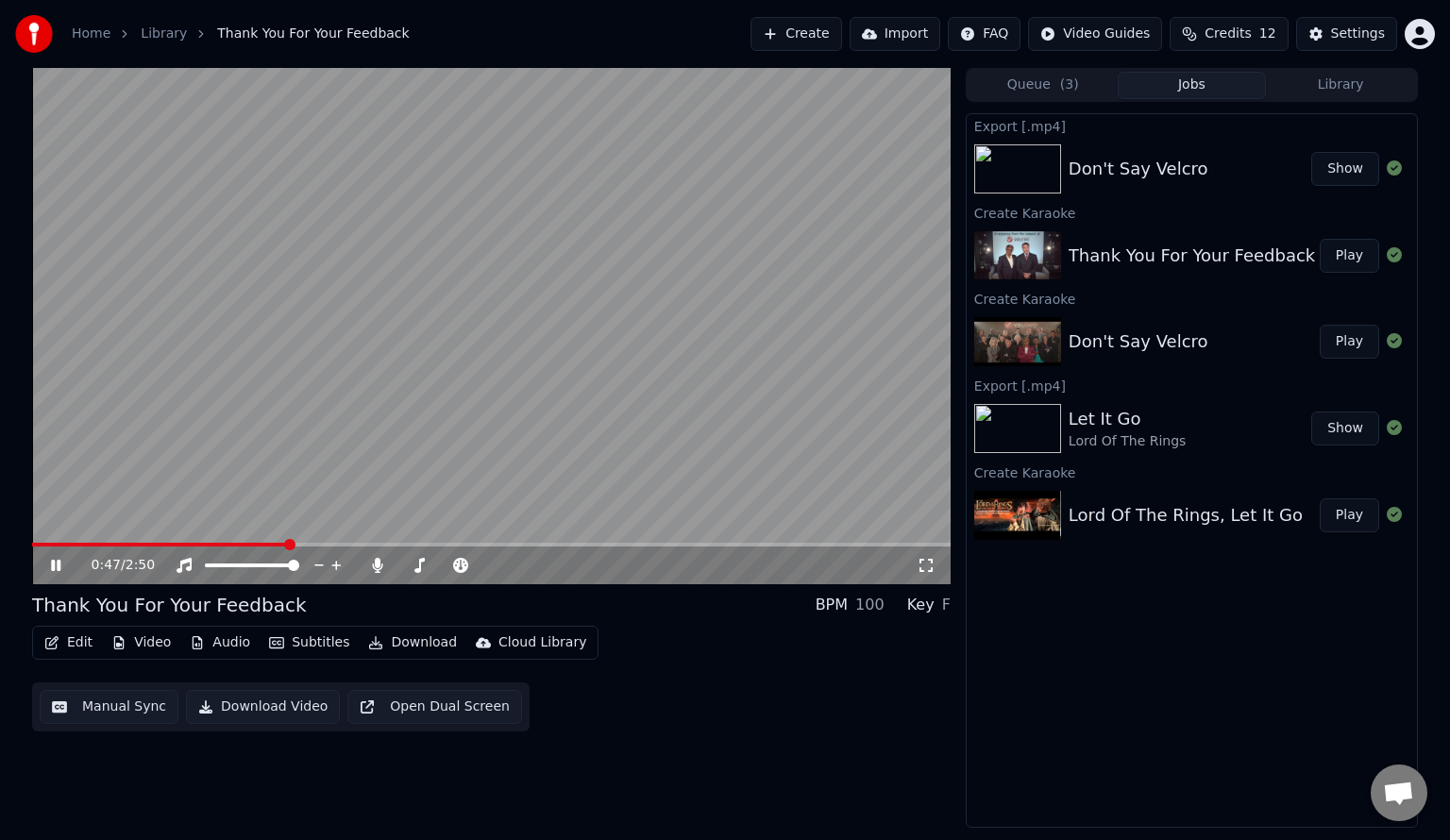
click at [312, 652] on button "Subtitles" at bounding box center [308, 643] width 95 height 26
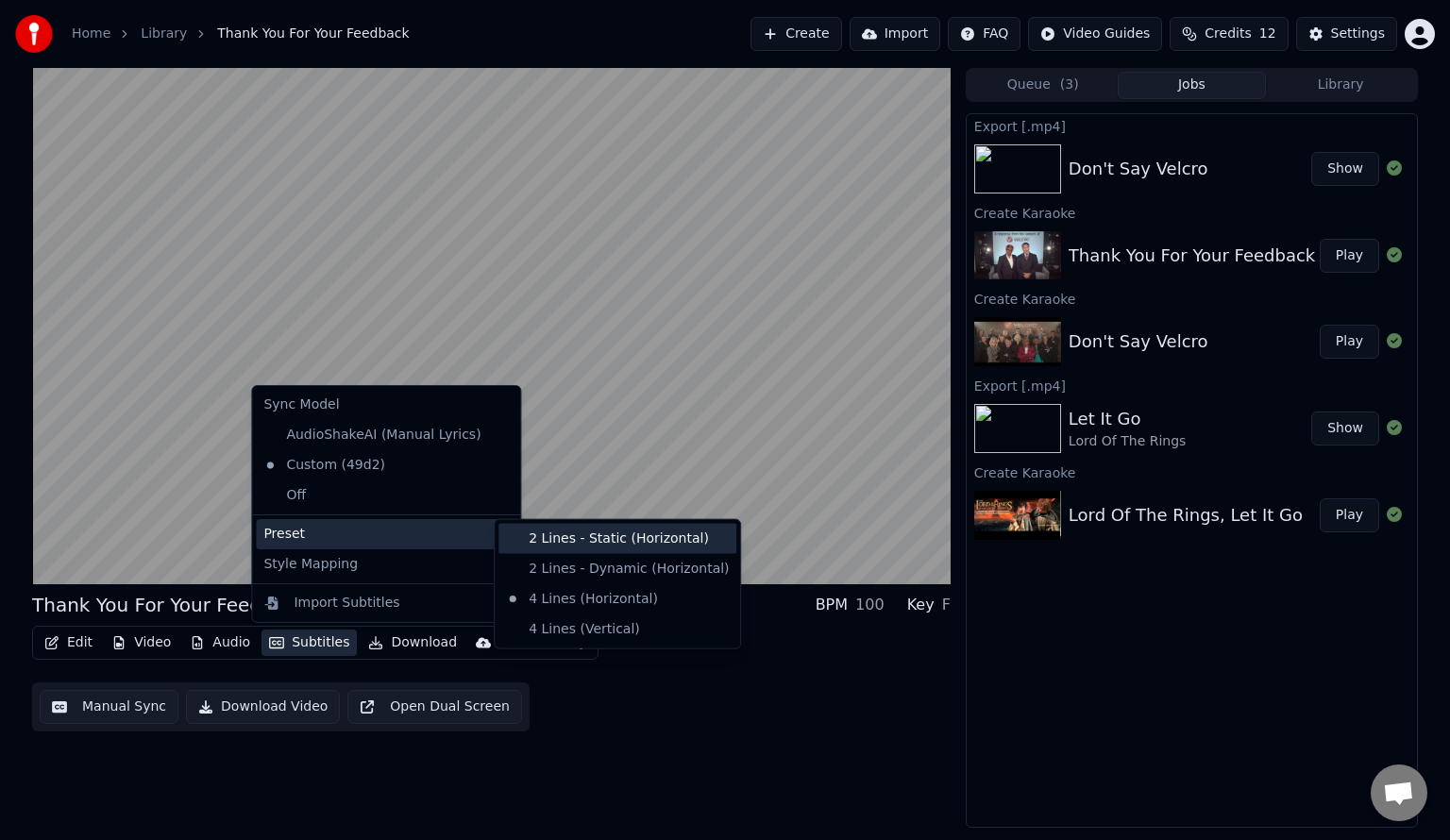
click at [548, 531] on div "2 Lines - Static (Horizontal)" at bounding box center [617, 539] width 238 height 30
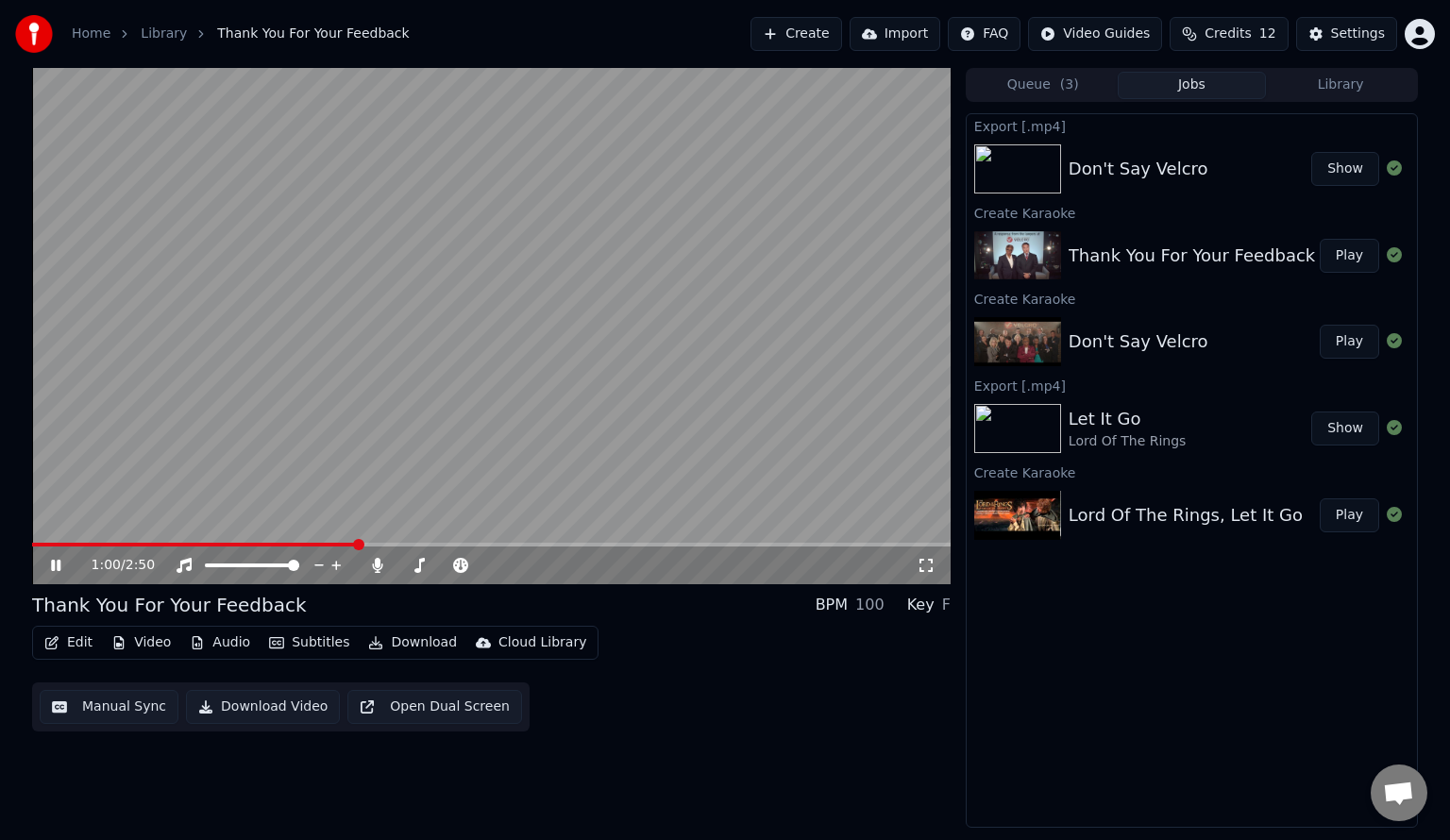
click at [438, 386] on video at bounding box center [491, 326] width 918 height 516
click at [94, 705] on button "Manual Sync" at bounding box center [109, 707] width 139 height 34
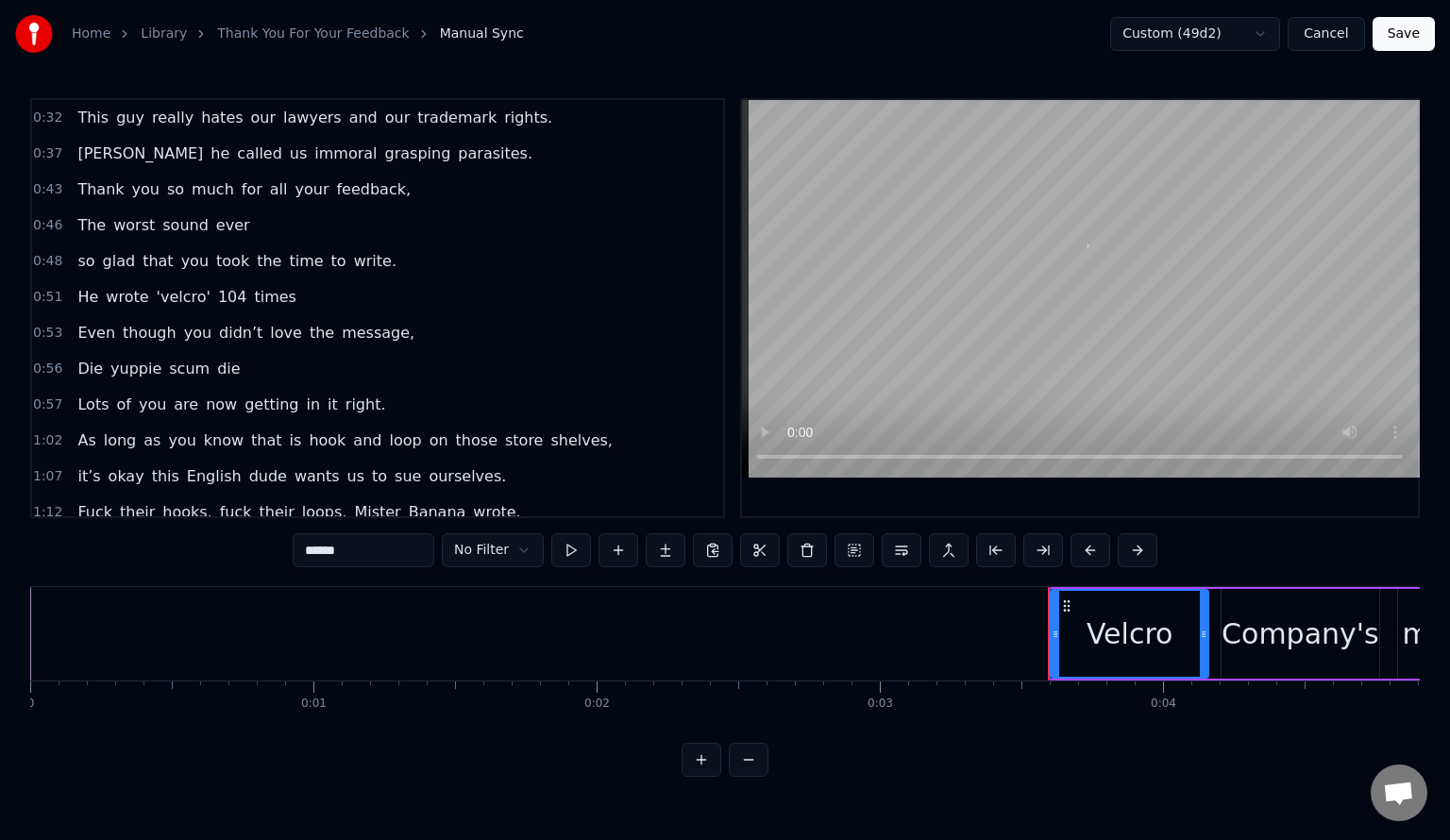
scroll to position [251, 0]
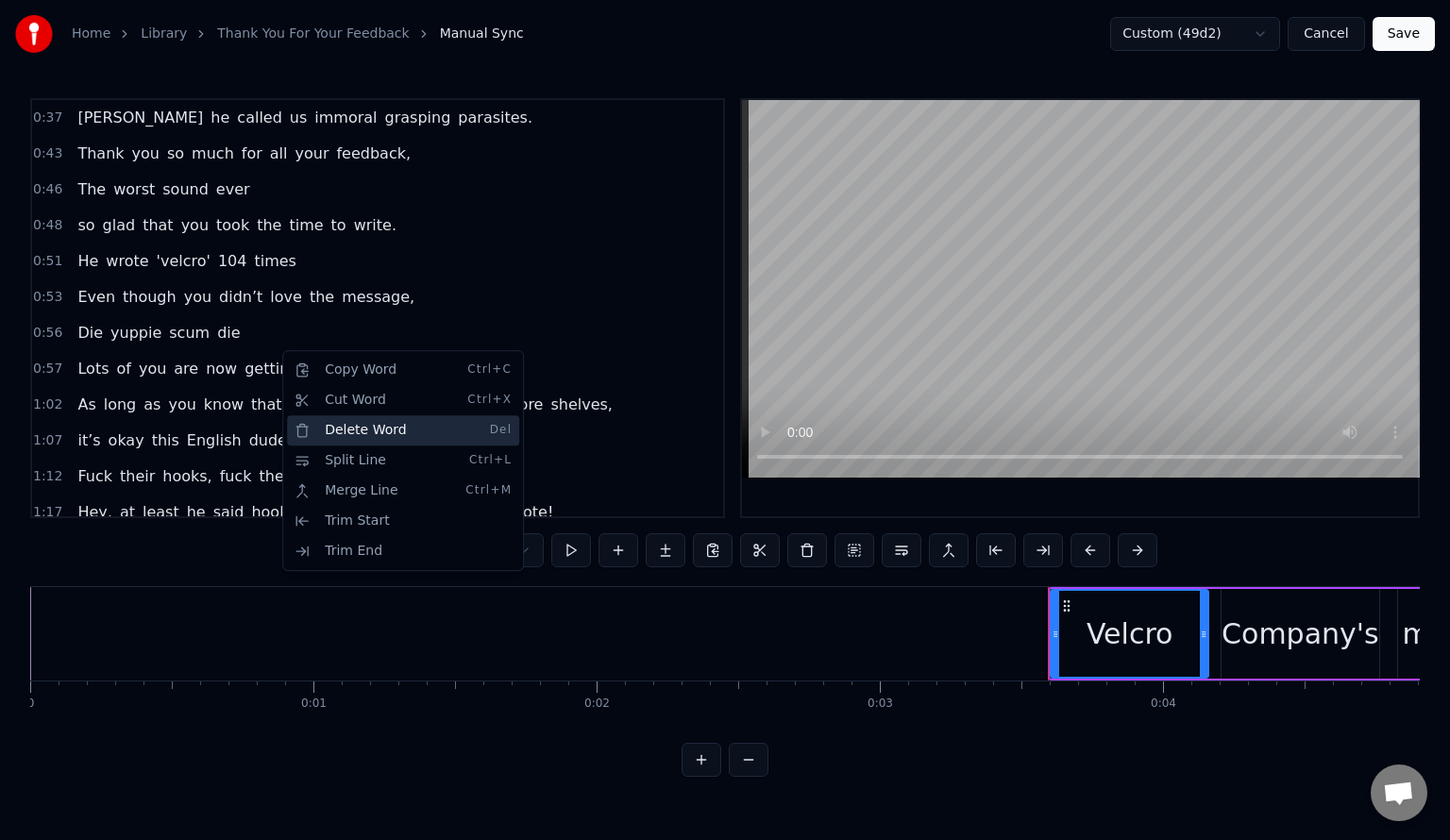
click at [329, 425] on div "Delete Word Del" at bounding box center [403, 430] width 232 height 30
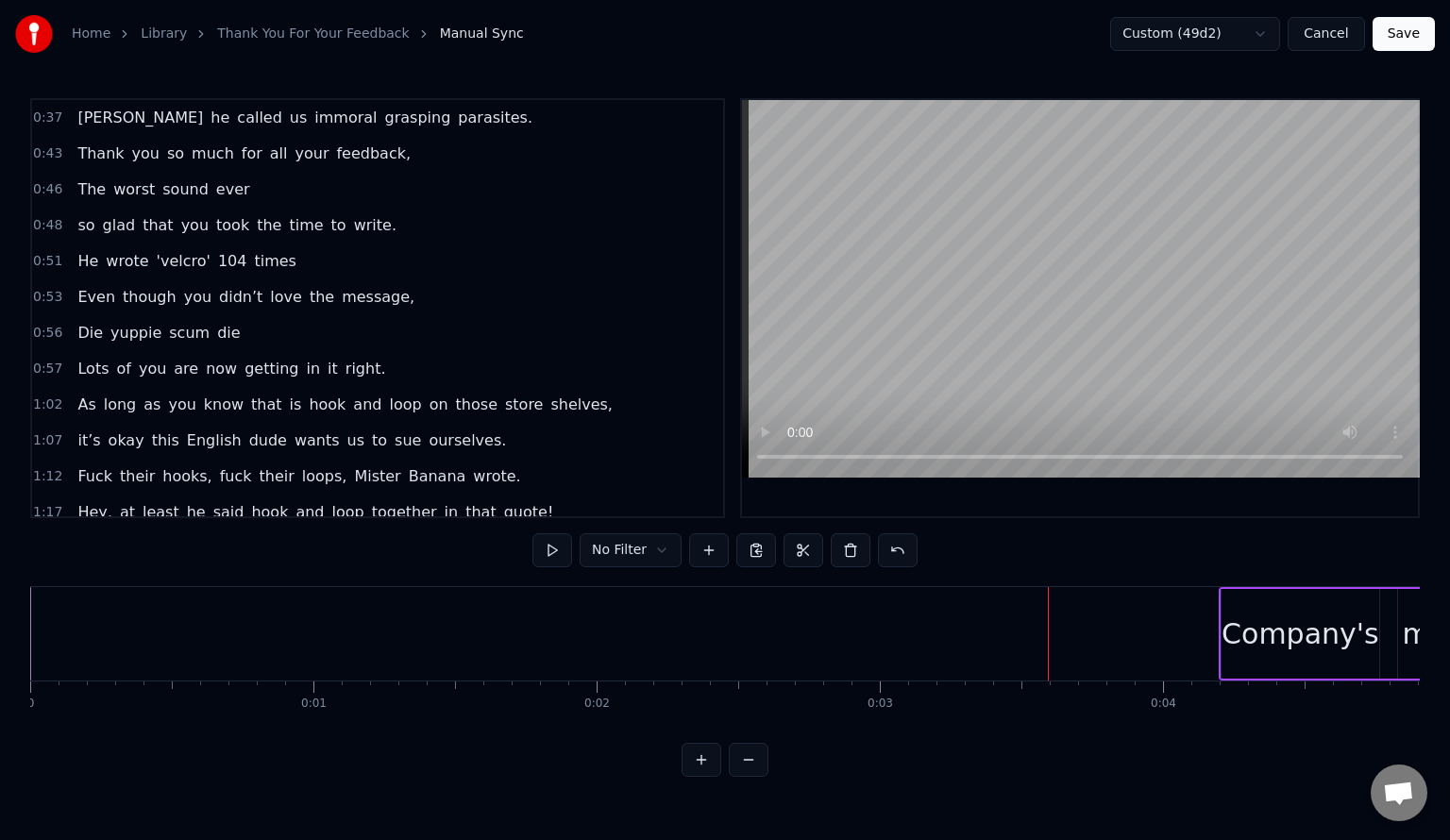
click at [305, 358] on span "in" at bounding box center [314, 369] width 18 height 22
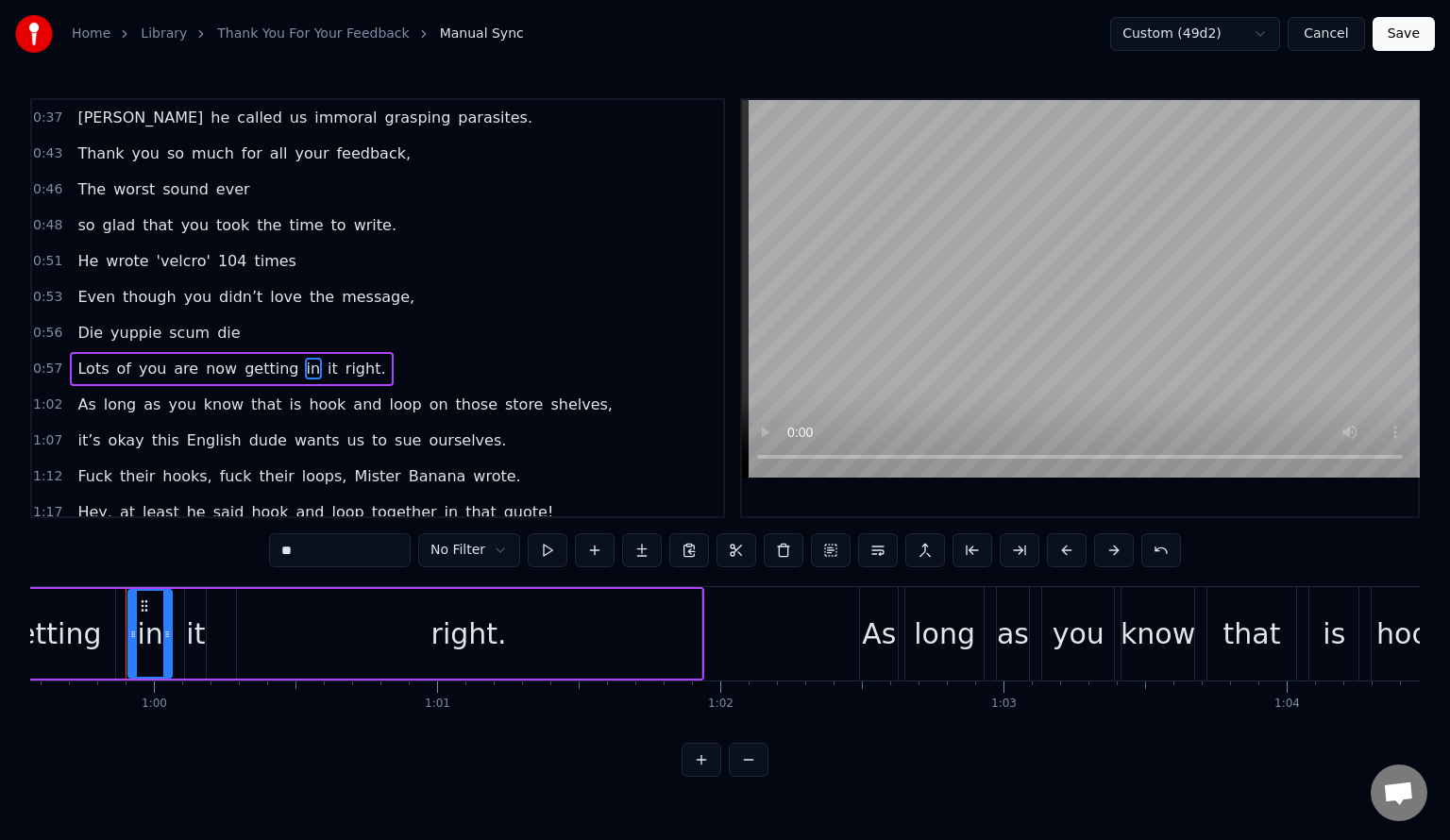
scroll to position [0, 0]
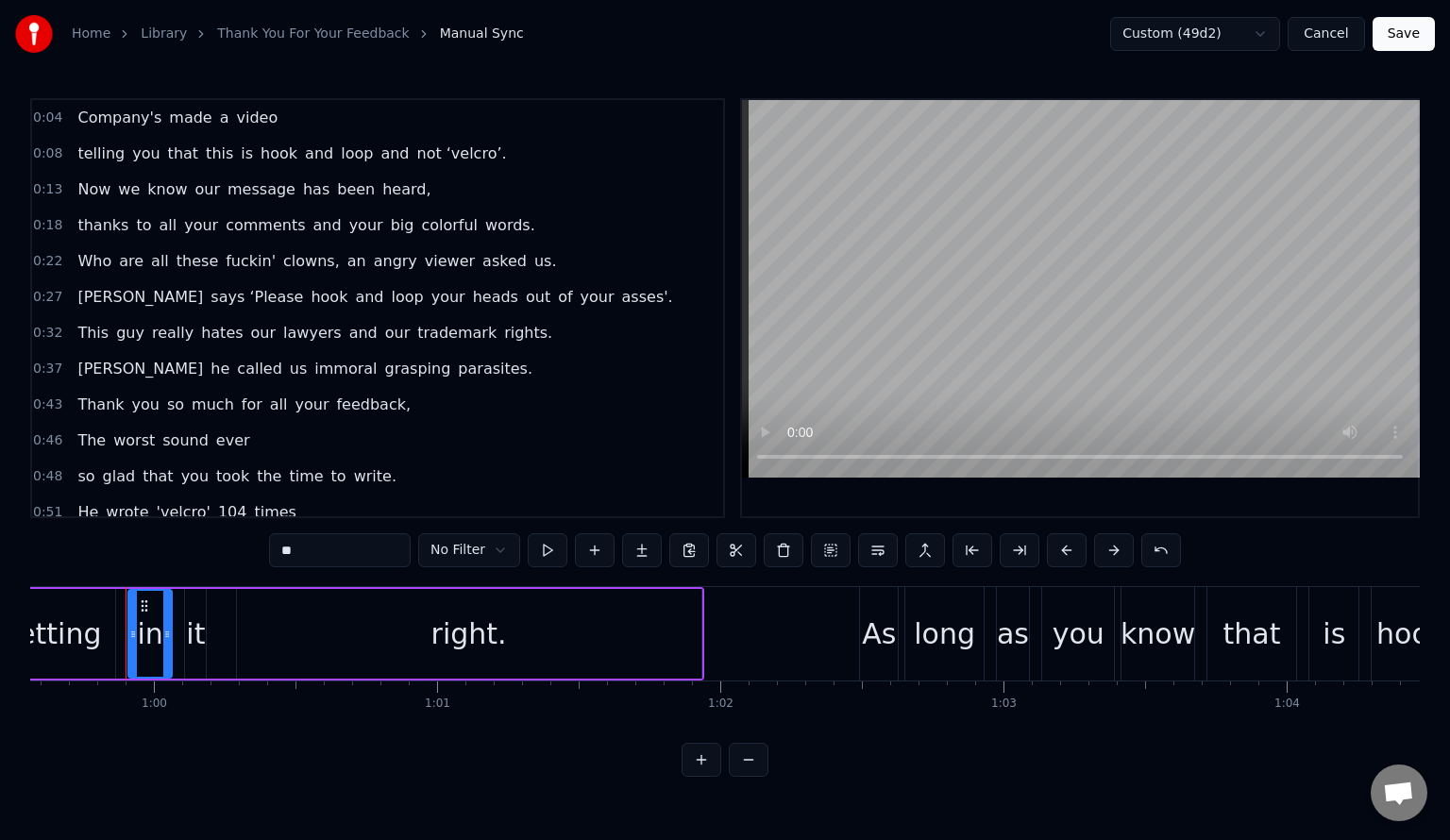
click at [1340, 34] on button "Cancel" at bounding box center [1326, 34] width 76 height 34
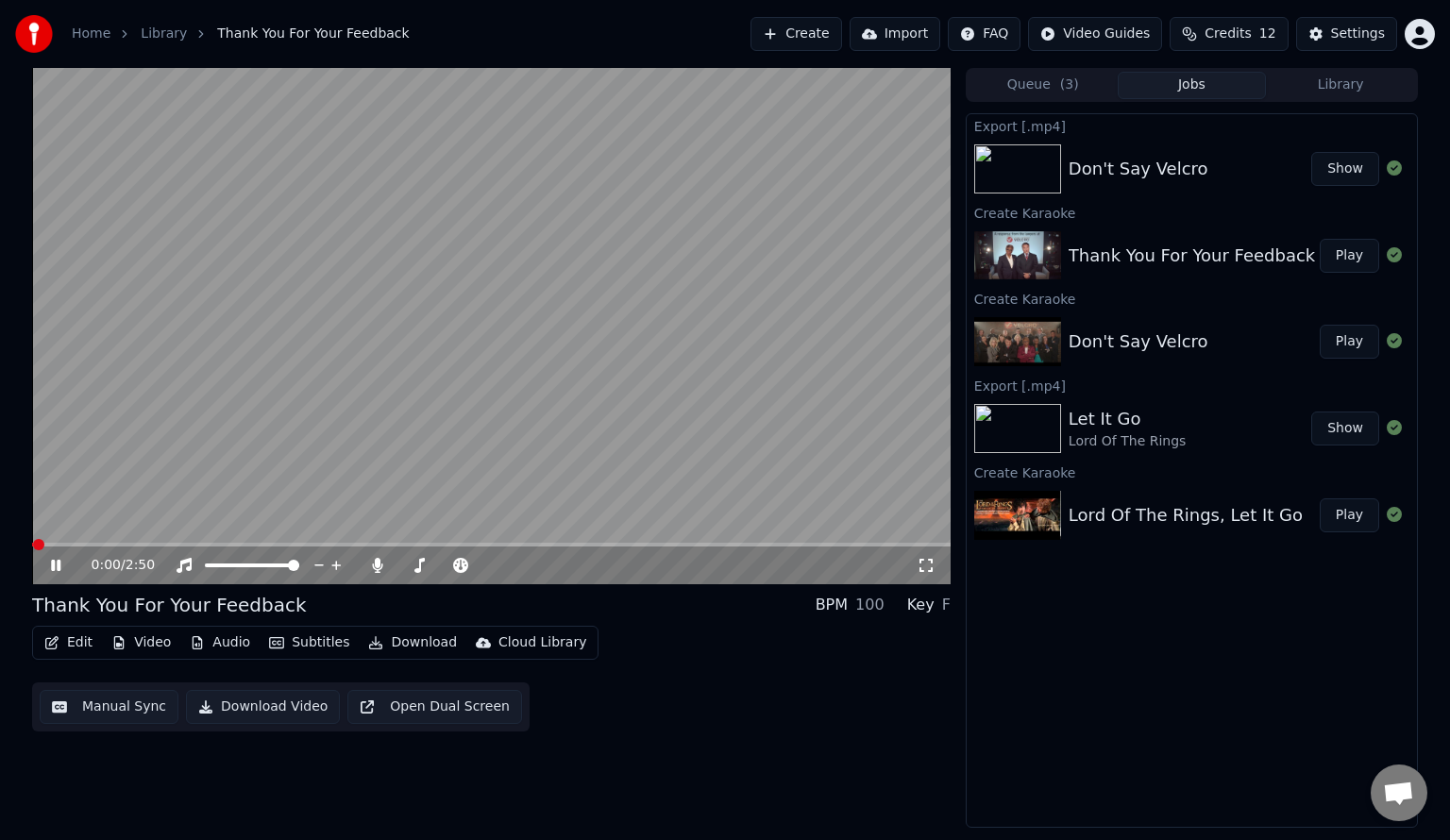
click at [114, 702] on button "Manual Sync" at bounding box center [109, 707] width 139 height 34
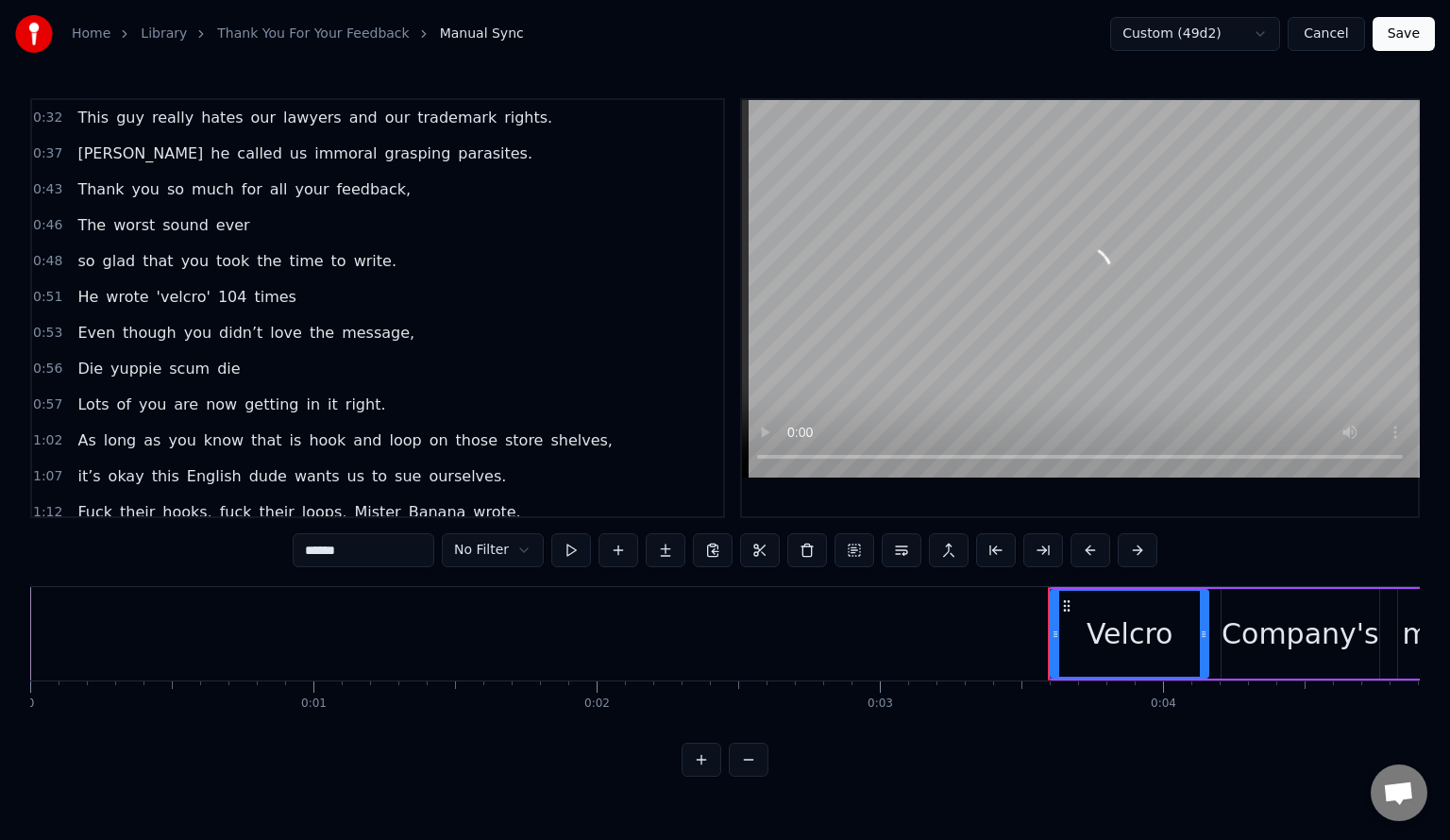
scroll to position [251, 0]
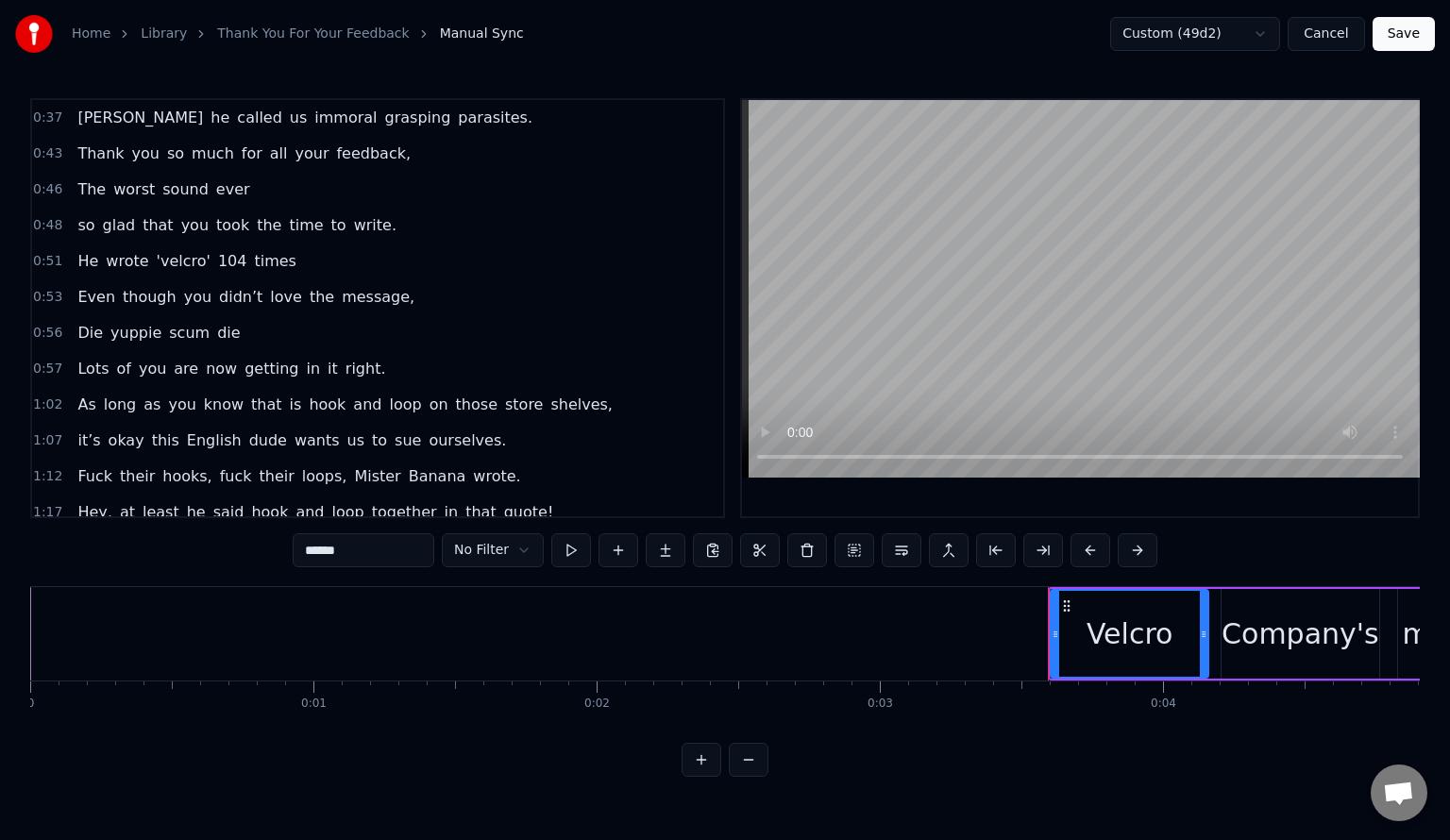
click at [305, 358] on span "in" at bounding box center [314, 369] width 18 height 22
type input "**"
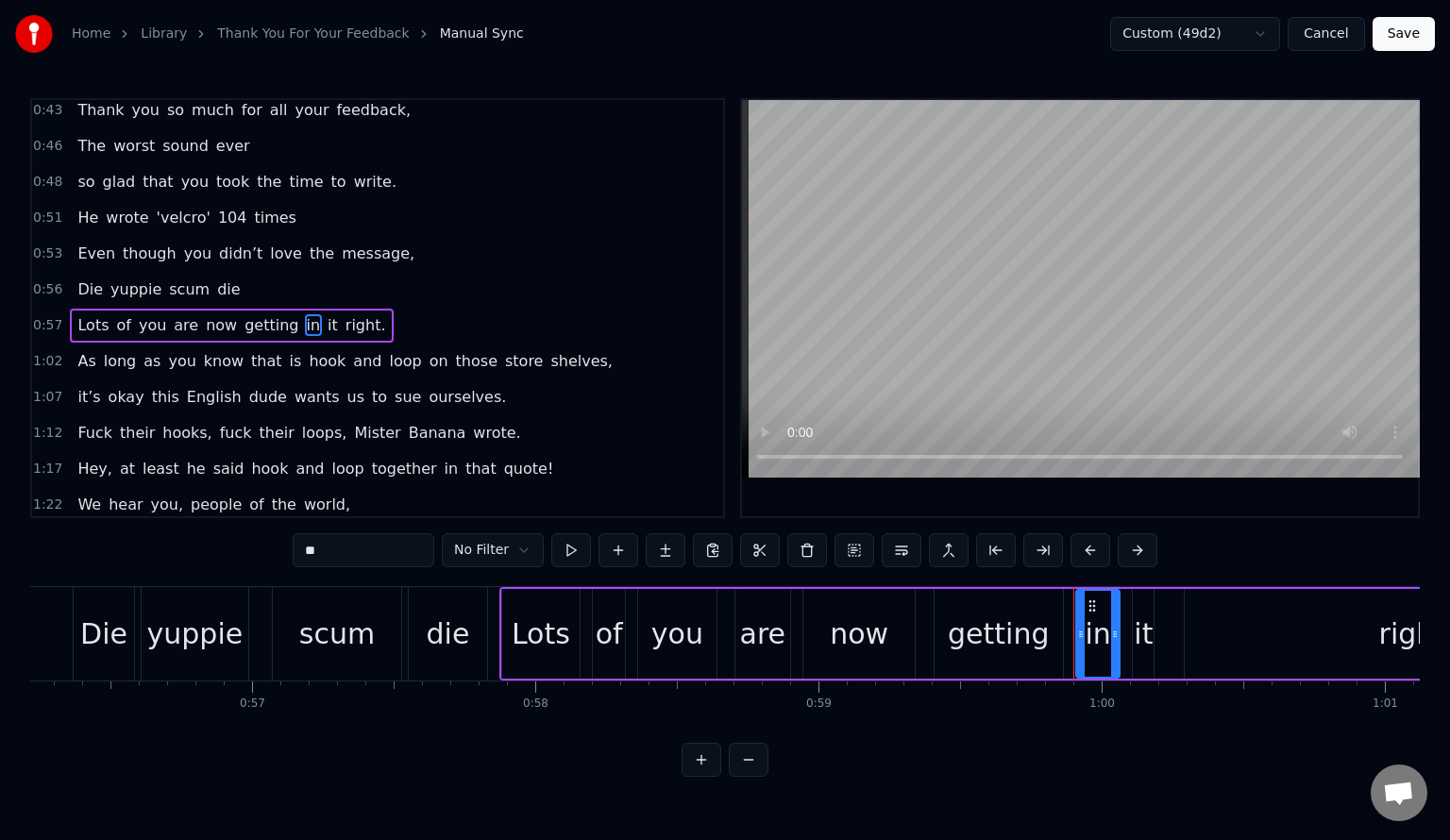
scroll to position [0, 16868]
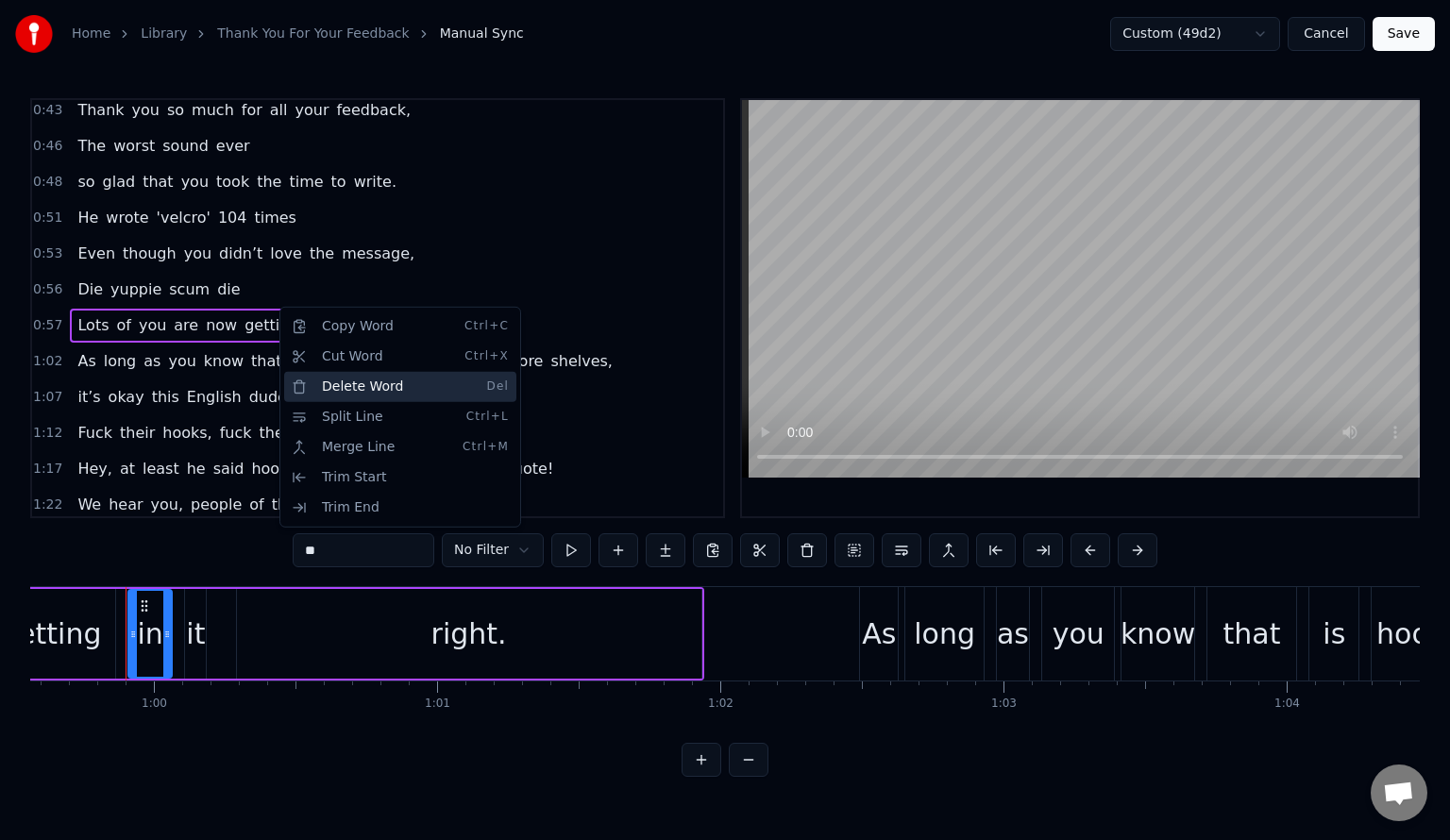
click at [384, 385] on div "Delete Word Del" at bounding box center [400, 387] width 232 height 30
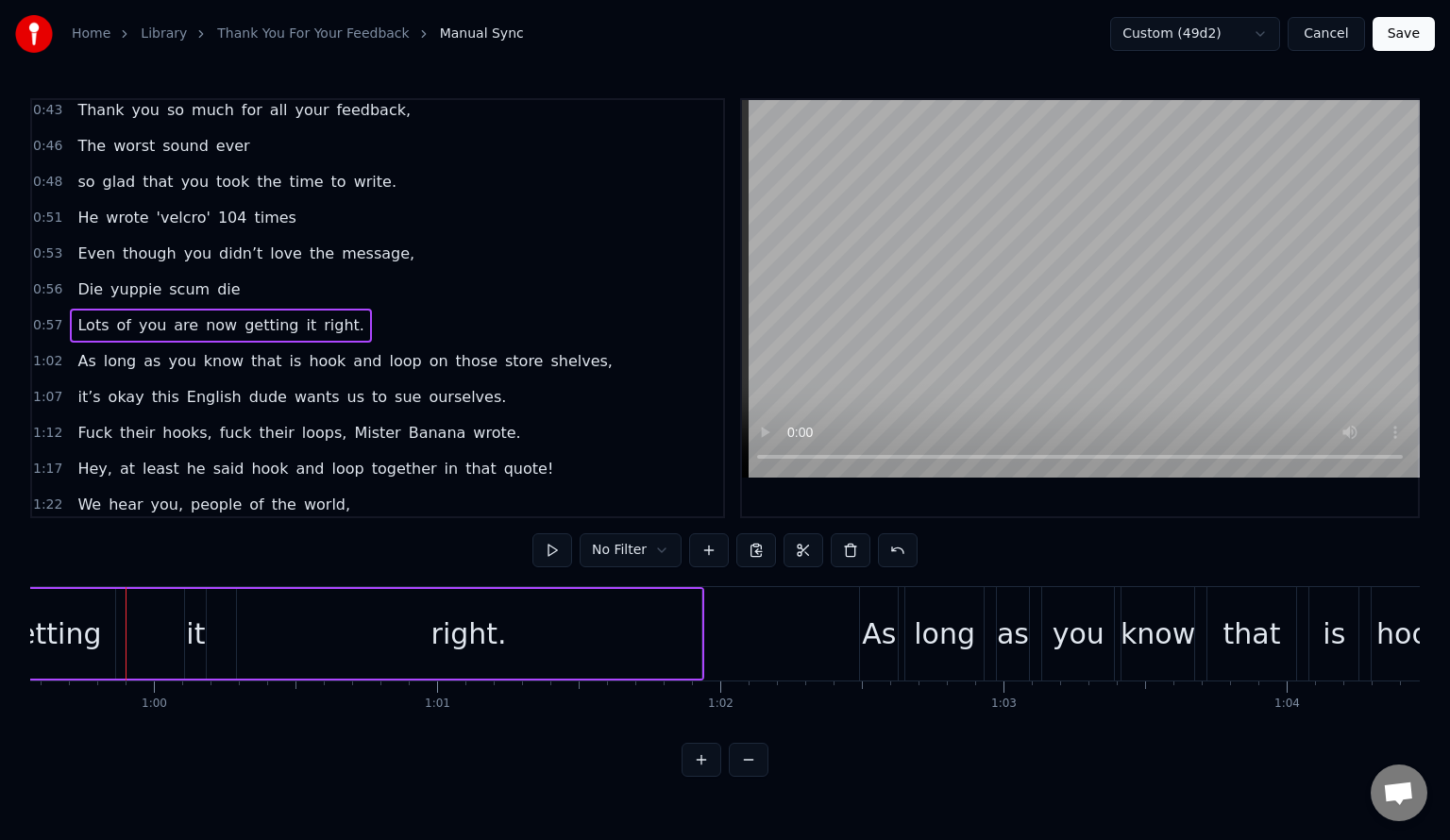
click at [197, 623] on div "it" at bounding box center [195, 634] width 19 height 42
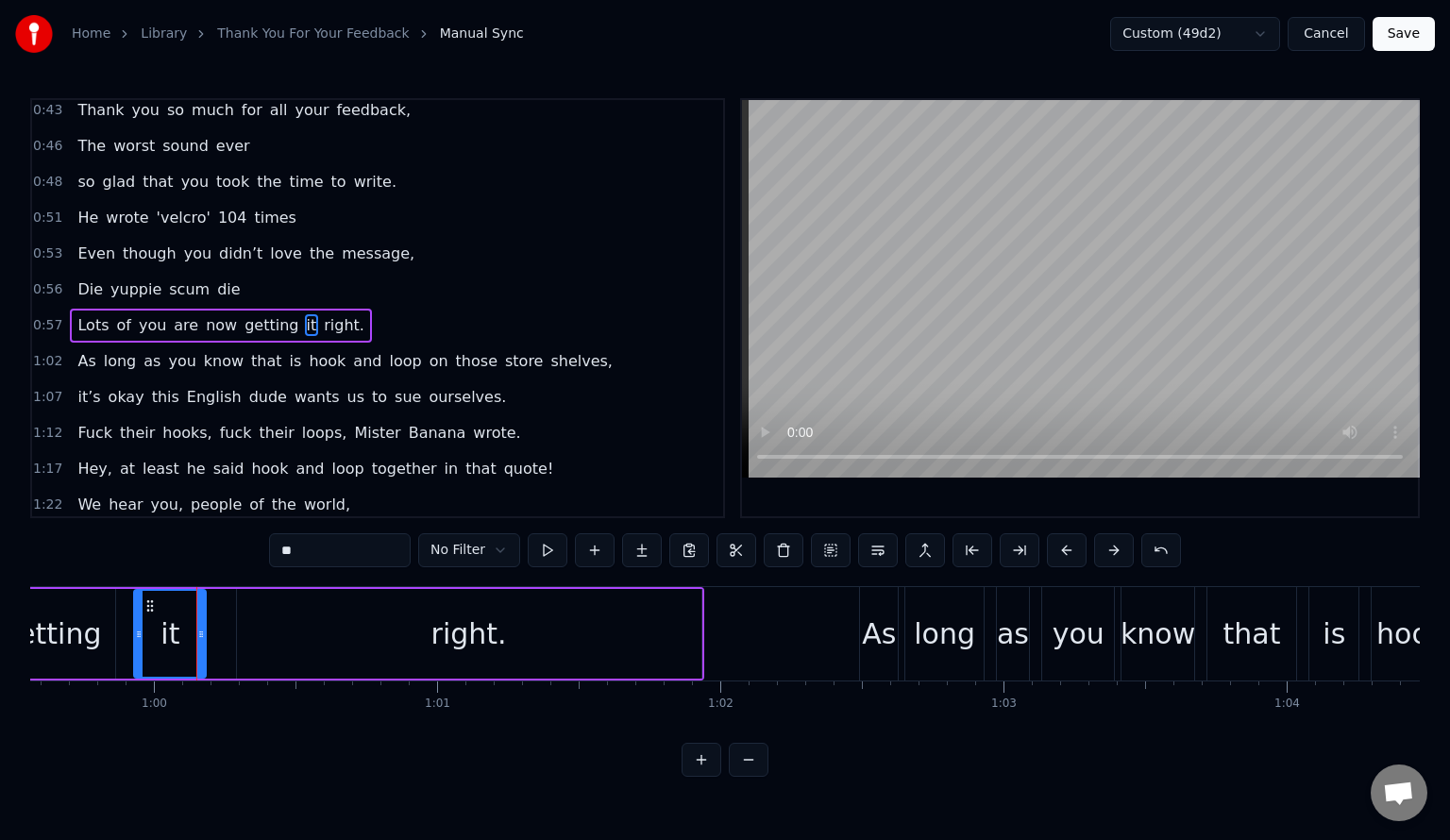
drag, startPoint x: 187, startPoint y: 638, endPoint x: 136, endPoint y: 638, distance: 51.0
click at [136, 638] on icon at bounding box center [139, 634] width 8 height 15
click at [44, 316] on span "0:57" at bounding box center [47, 325] width 29 height 19
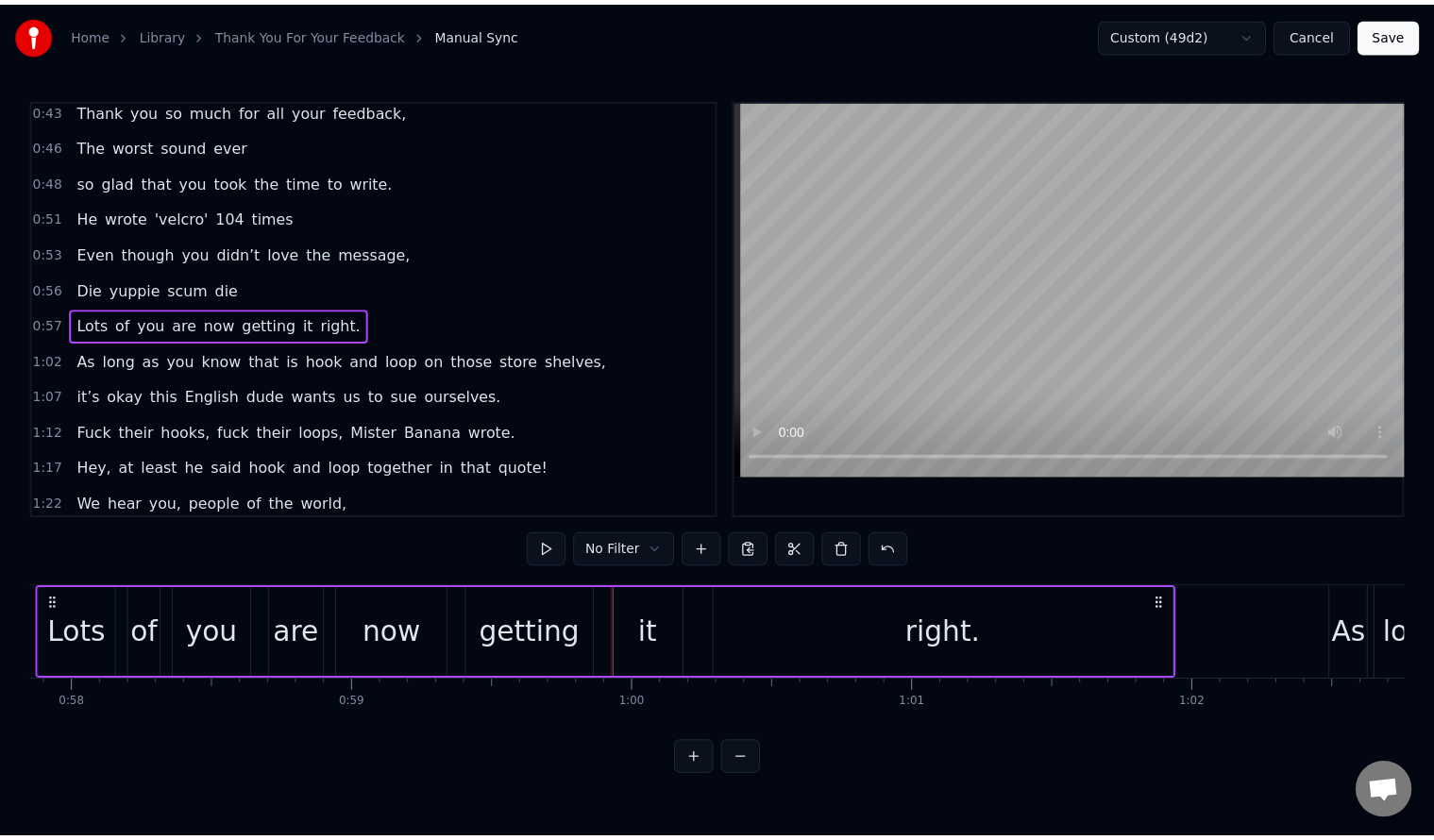
scroll to position [0, 16294]
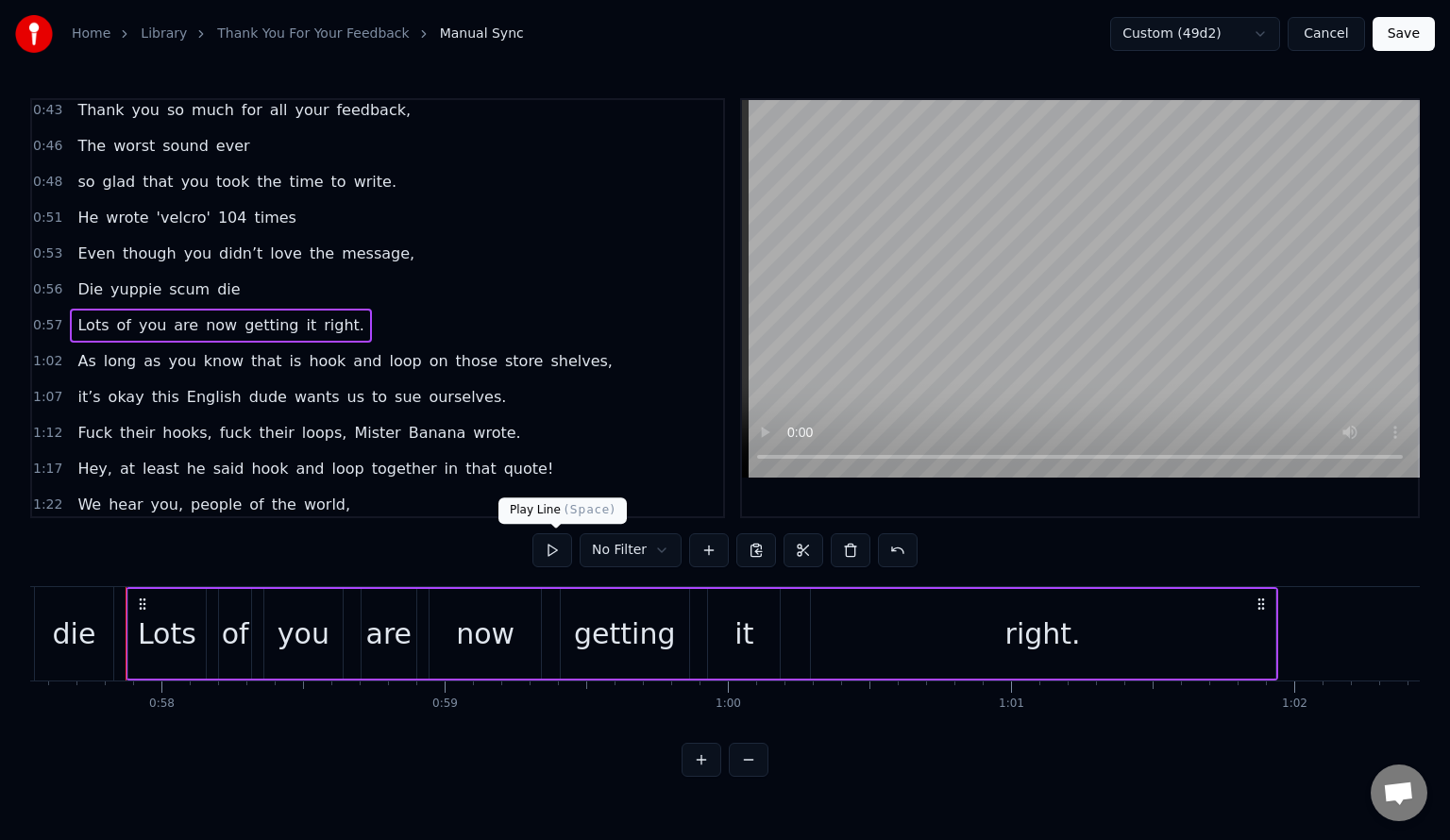
click at [550, 556] on button at bounding box center [552, 550] width 40 height 34
click at [1411, 39] on button "Save" at bounding box center [1404, 34] width 62 height 34
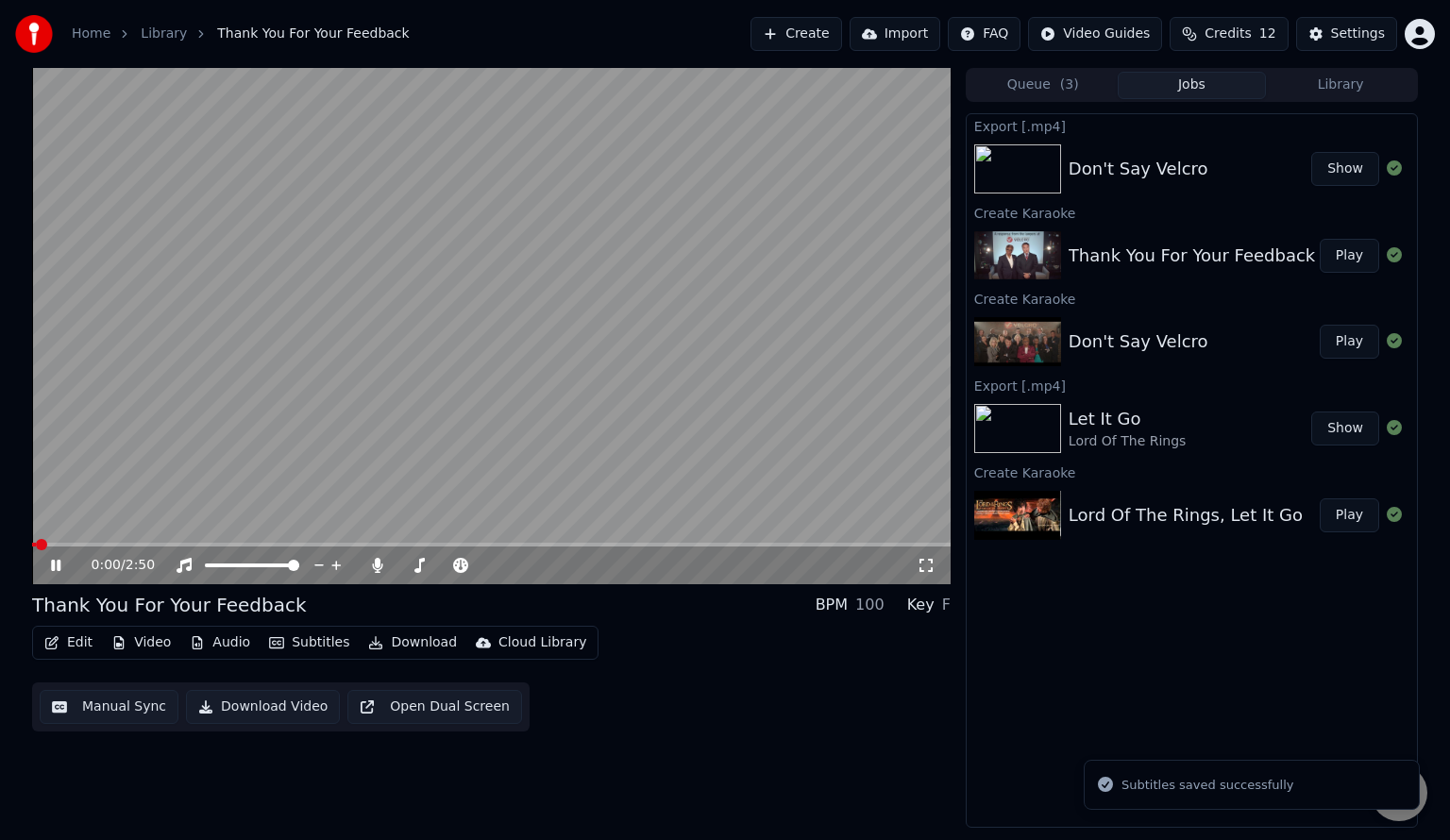
click at [287, 546] on span at bounding box center [491, 545] width 918 height 4
click at [98, 344] on video at bounding box center [491, 326] width 918 height 516
click at [143, 363] on video at bounding box center [491, 326] width 918 height 516
click at [147, 447] on video at bounding box center [491, 326] width 918 height 516
click at [75, 649] on button "Edit" at bounding box center [68, 643] width 63 height 26
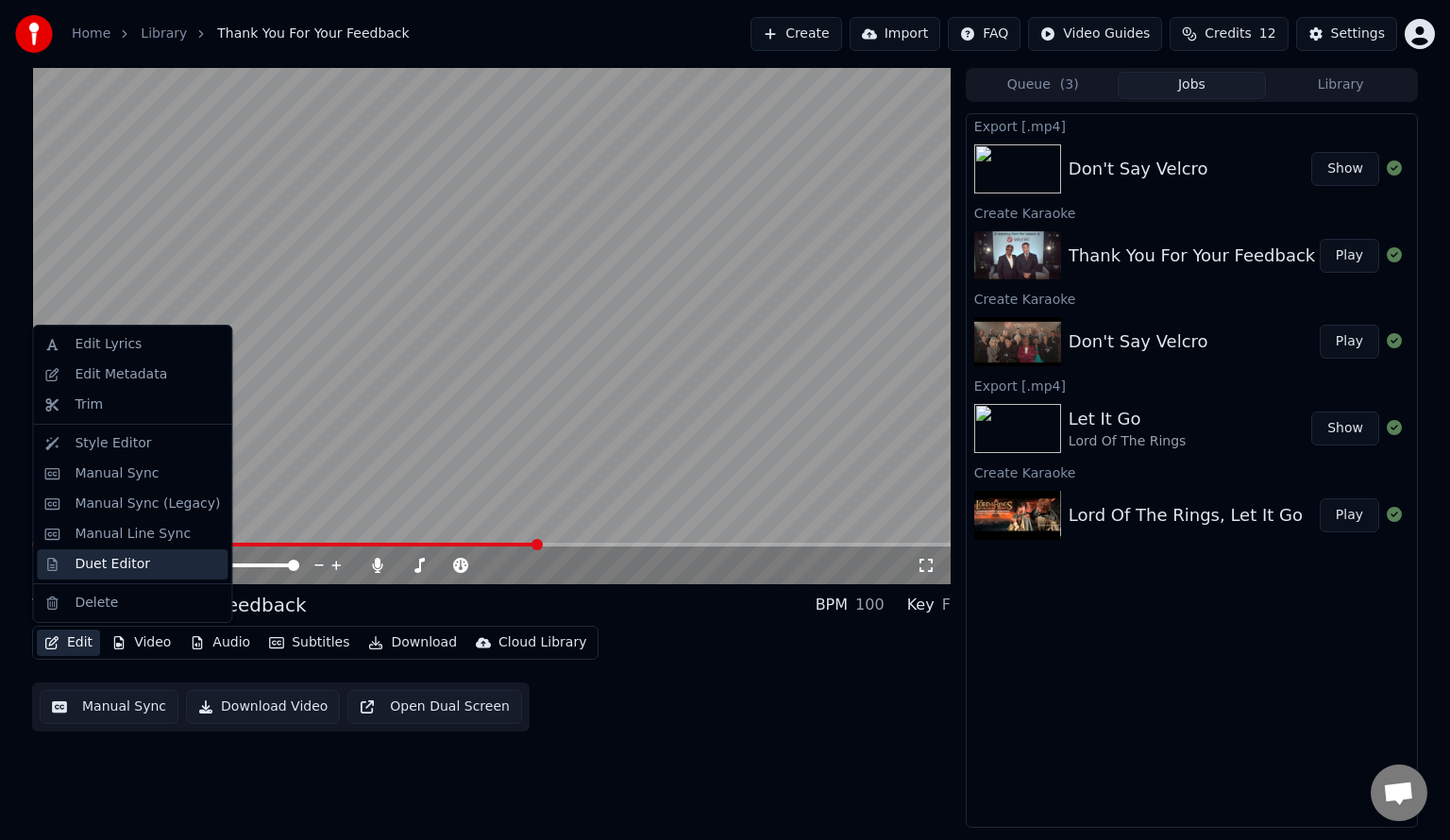
click at [93, 563] on div "Duet Editor" at bounding box center [113, 564] width 76 height 19
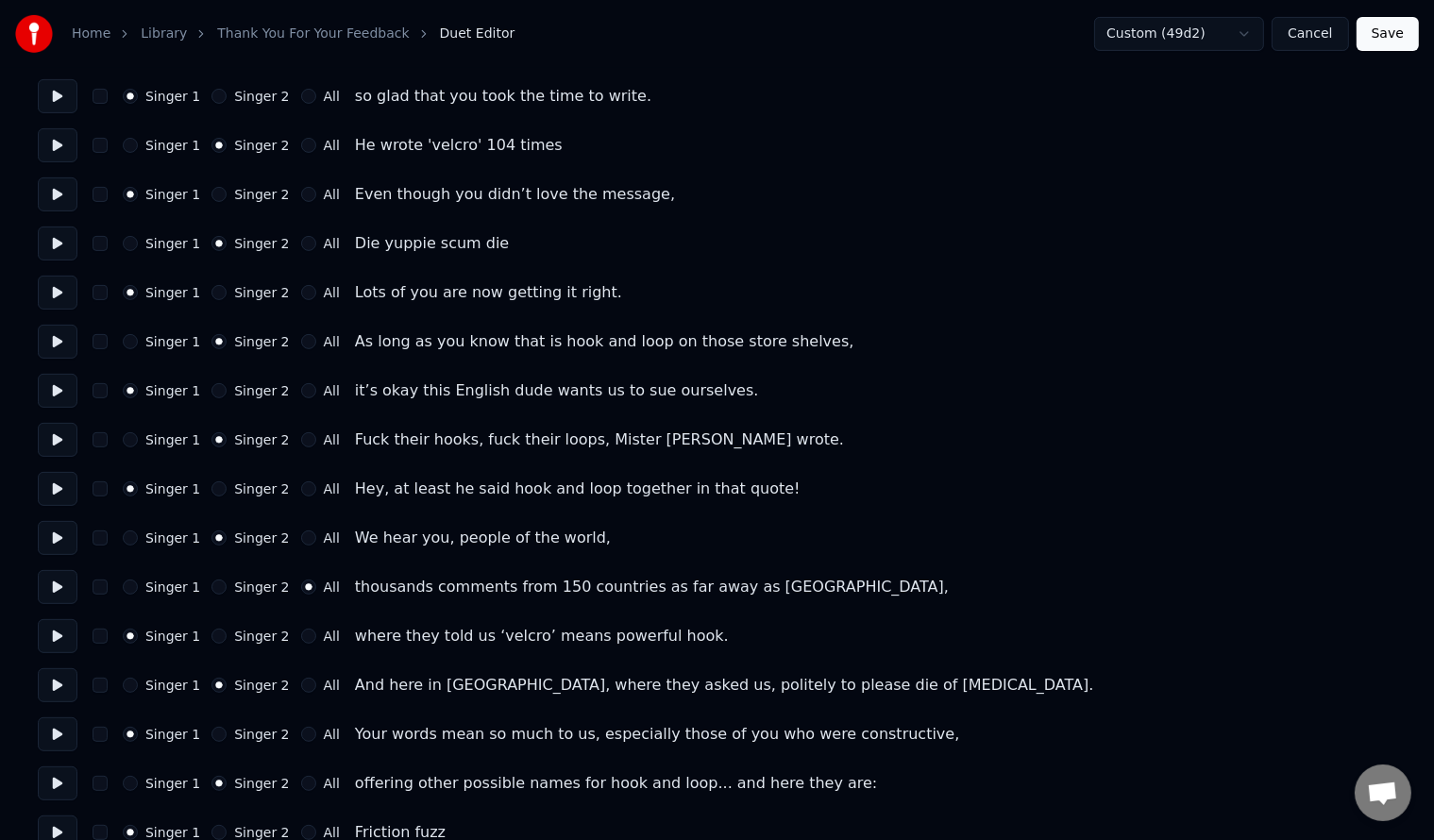
scroll to position [881, 0]
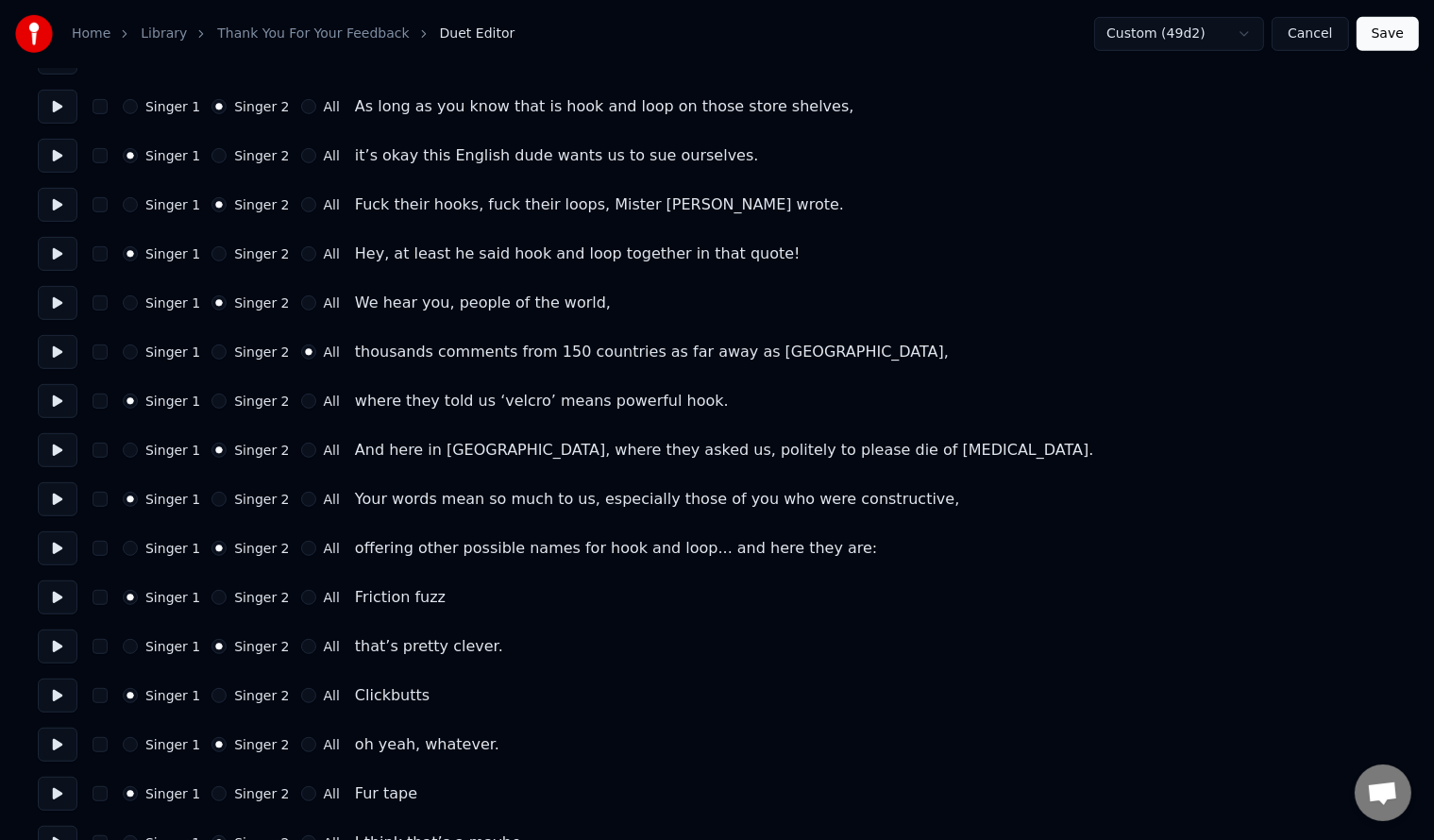
click at [215, 351] on button "Singer 2" at bounding box center [218, 352] width 15 height 15
click at [213, 405] on button "Singer 2" at bounding box center [218, 401] width 15 height 15
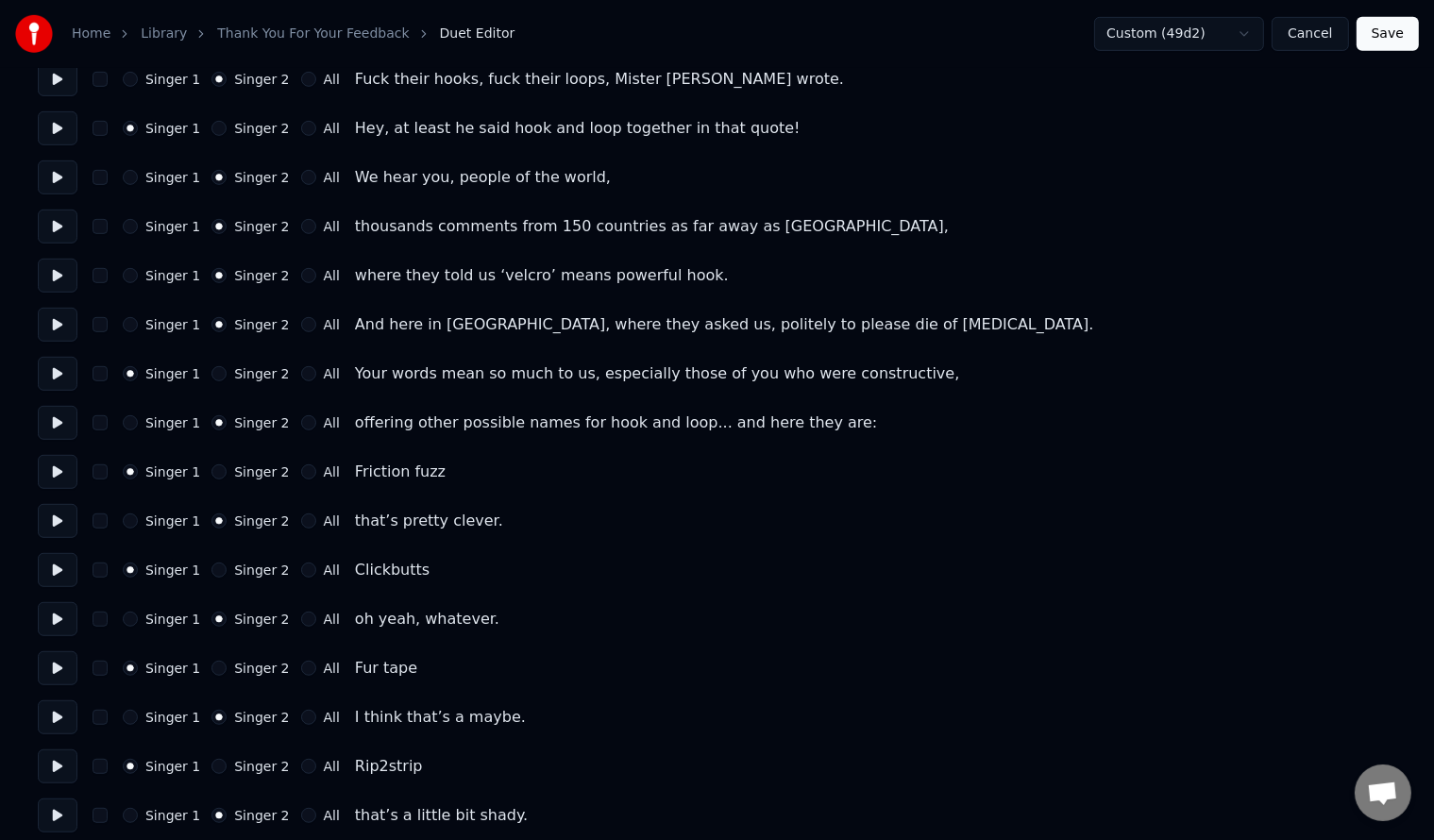
click at [216, 370] on button "Singer 2" at bounding box center [218, 373] width 15 height 15
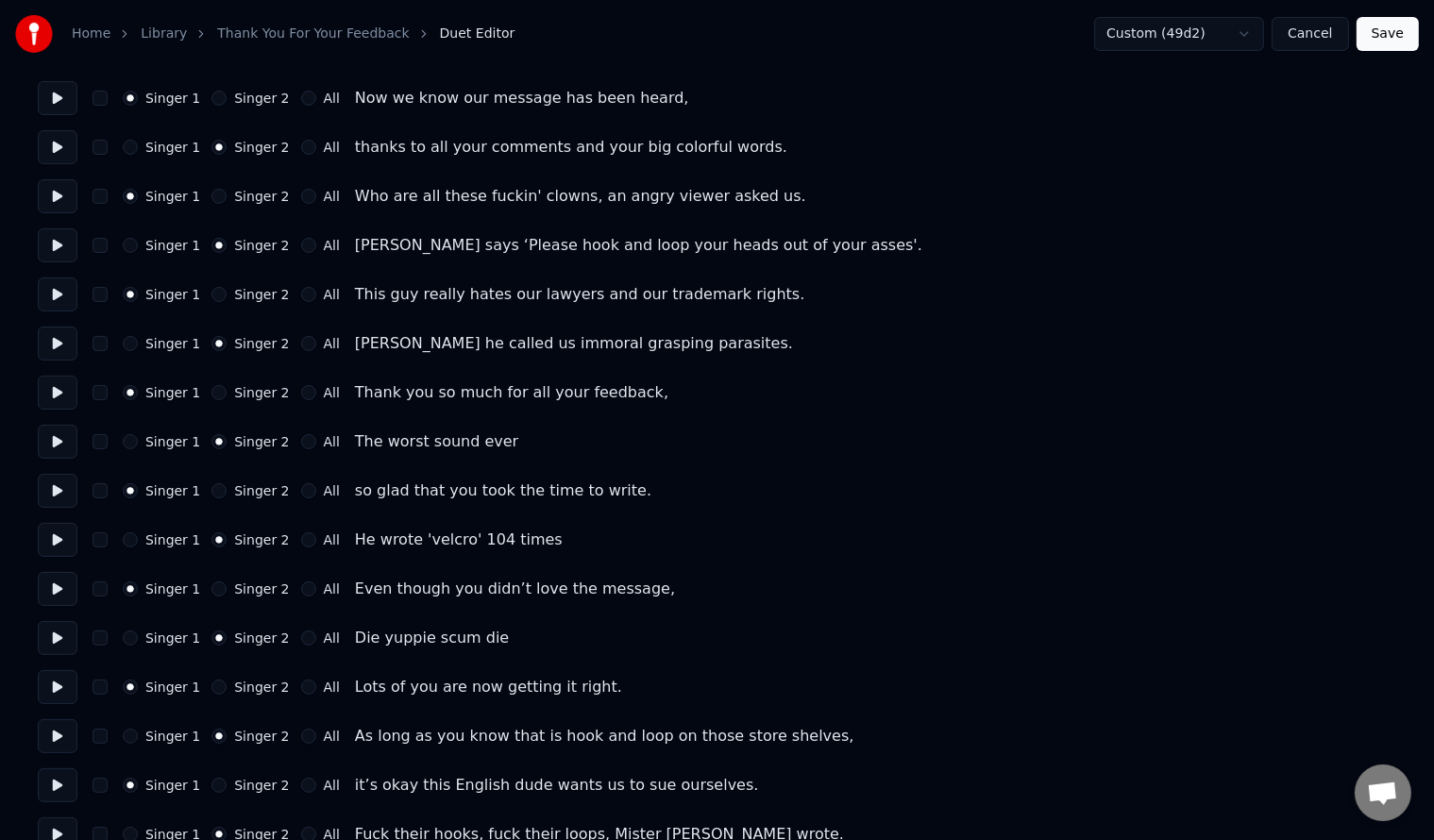
scroll to position [0, 0]
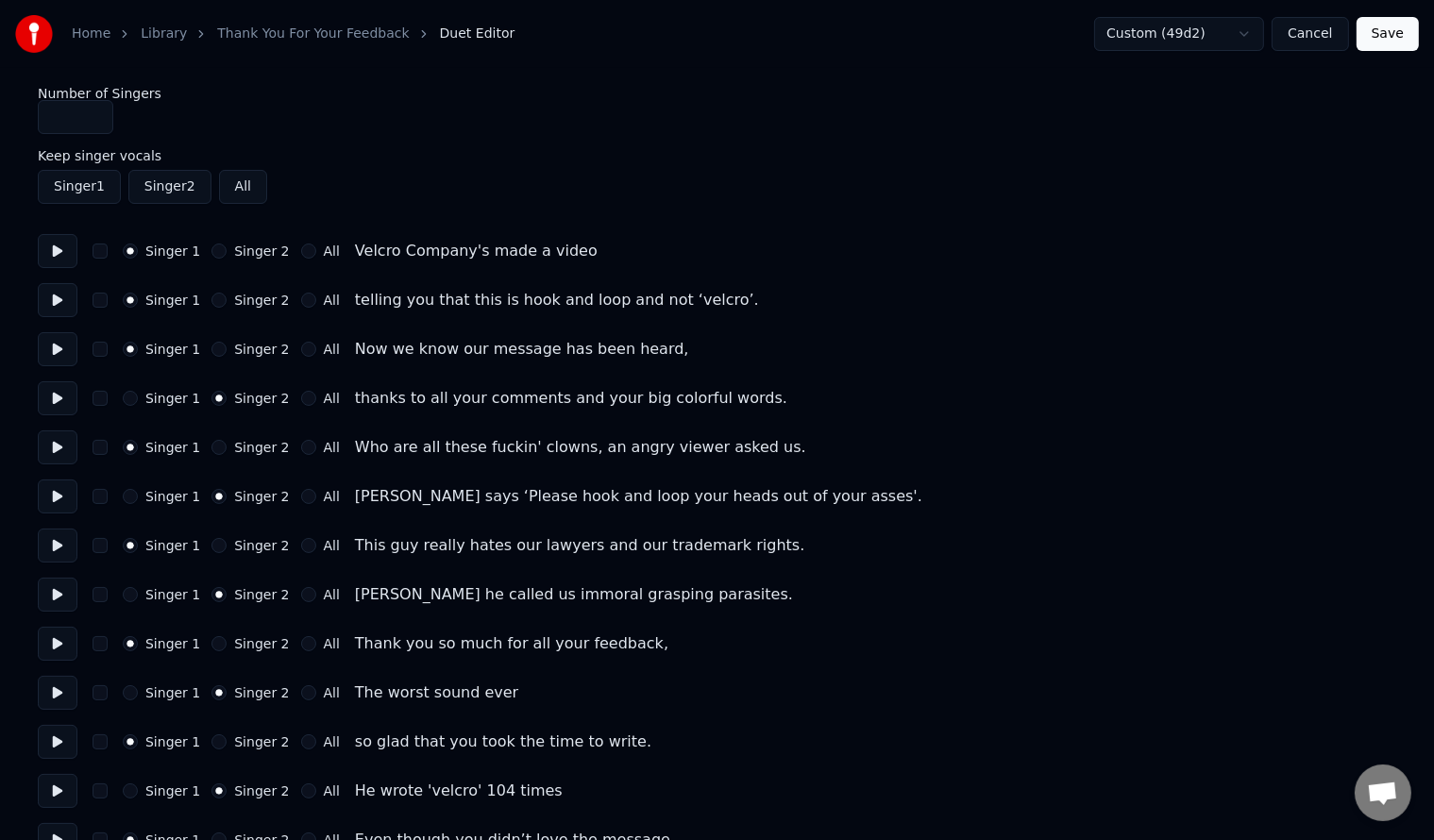
click at [301, 253] on button "All" at bounding box center [308, 251] width 15 height 15
click at [301, 300] on button "All" at bounding box center [308, 300] width 15 height 15
click at [308, 356] on div "All" at bounding box center [320, 349] width 39 height 15
click at [301, 349] on button "All" at bounding box center [308, 349] width 15 height 15
click at [301, 400] on button "All" at bounding box center [308, 398] width 15 height 15
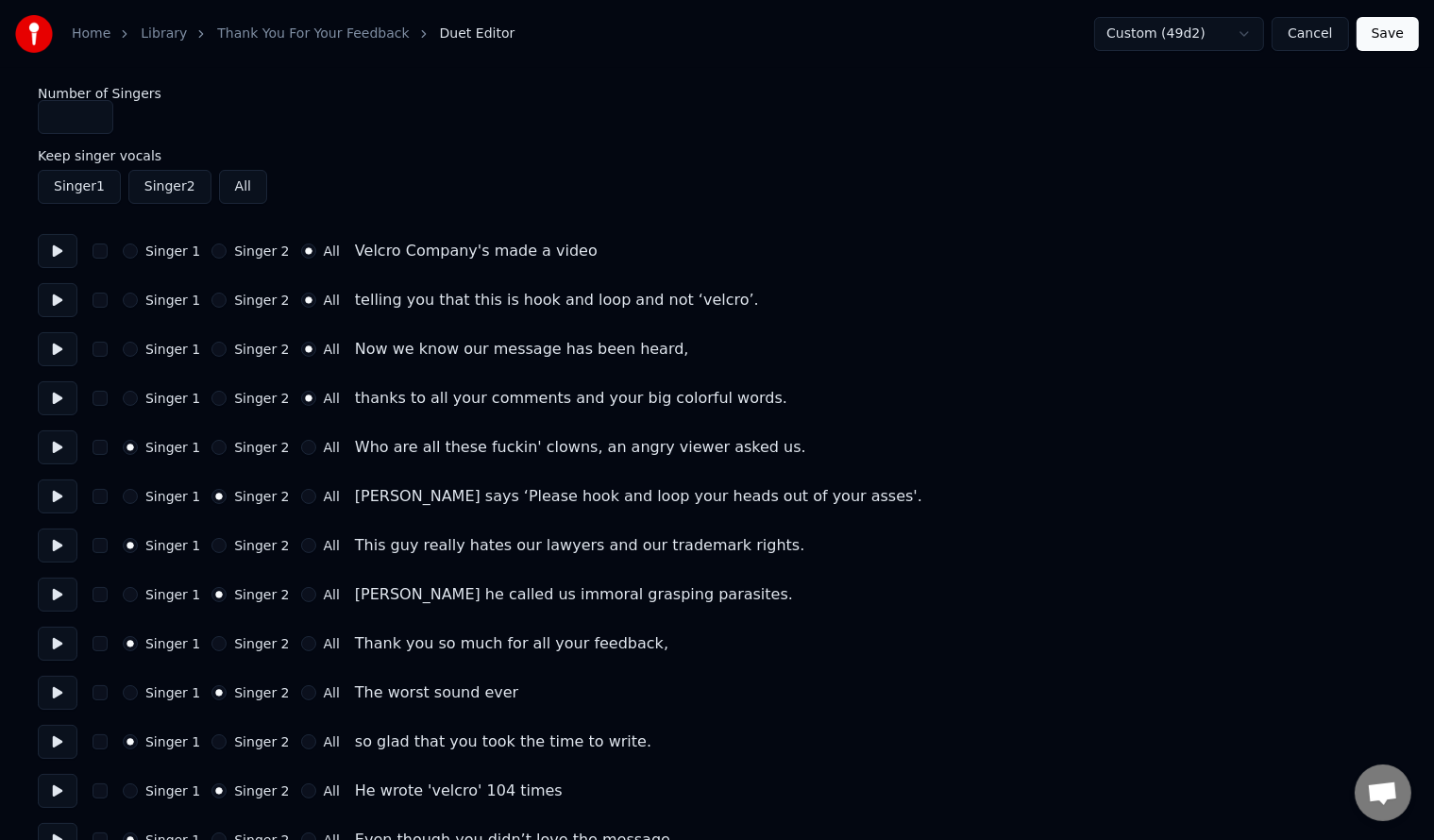
click at [301, 444] on button "All" at bounding box center [308, 447] width 15 height 15
click at [301, 501] on button "All" at bounding box center [308, 496] width 15 height 15
click at [301, 548] on button "All" at bounding box center [308, 545] width 15 height 15
click at [301, 587] on div "All" at bounding box center [320, 594] width 39 height 15
click at [301, 589] on button "All" at bounding box center [308, 594] width 15 height 15
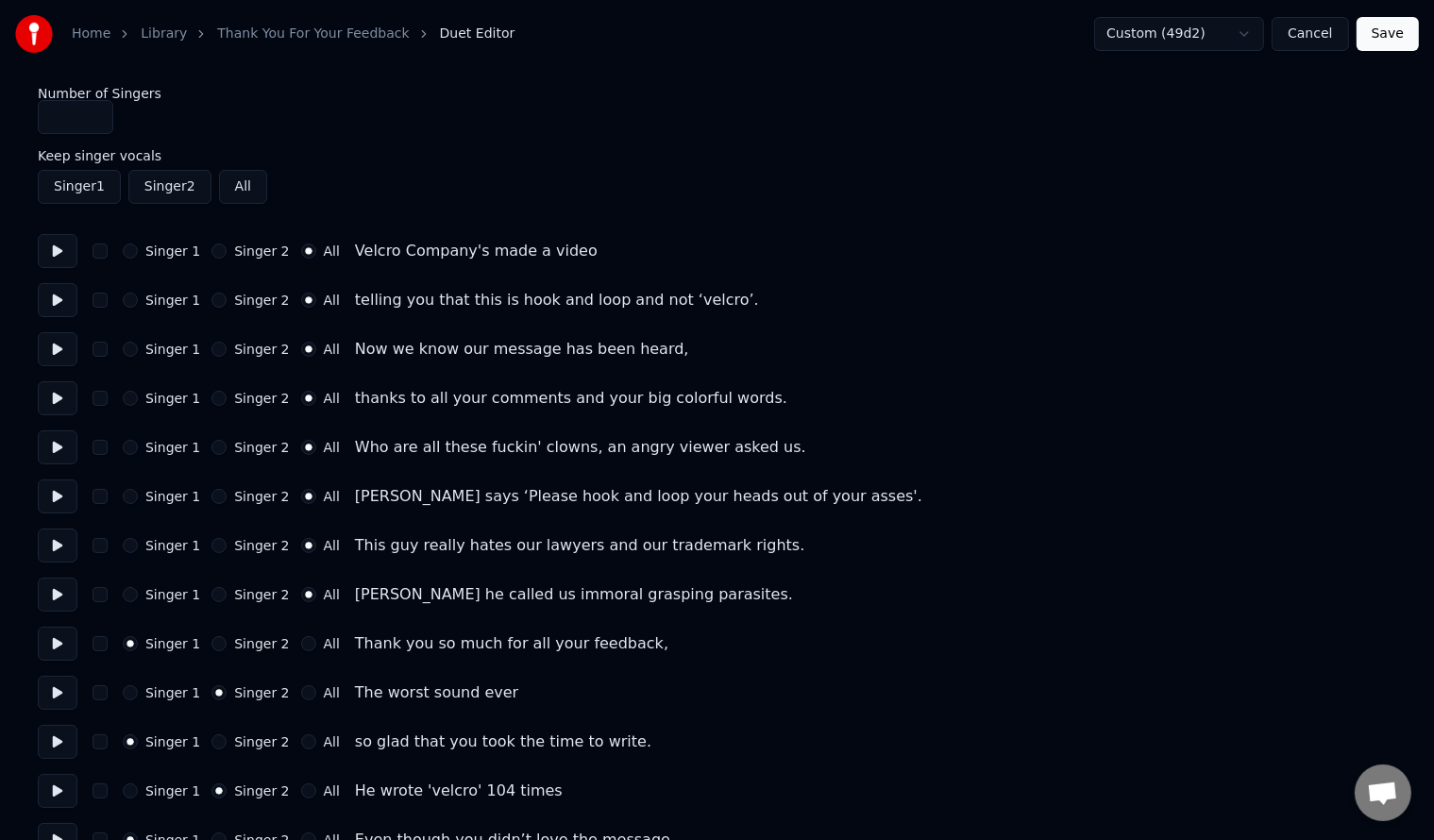
click at [301, 644] on button "All" at bounding box center [308, 643] width 15 height 15
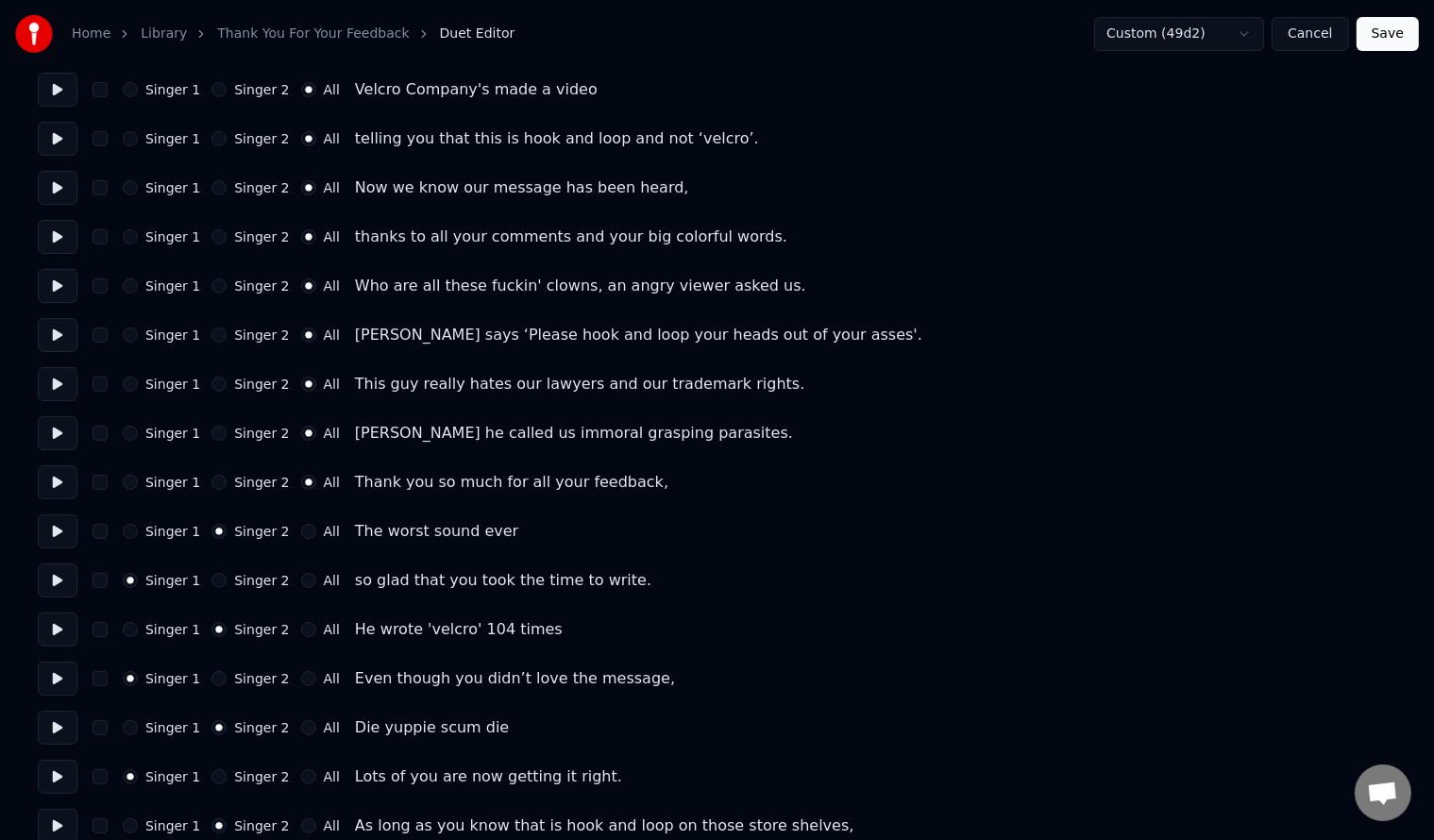
scroll to position [251, 0]
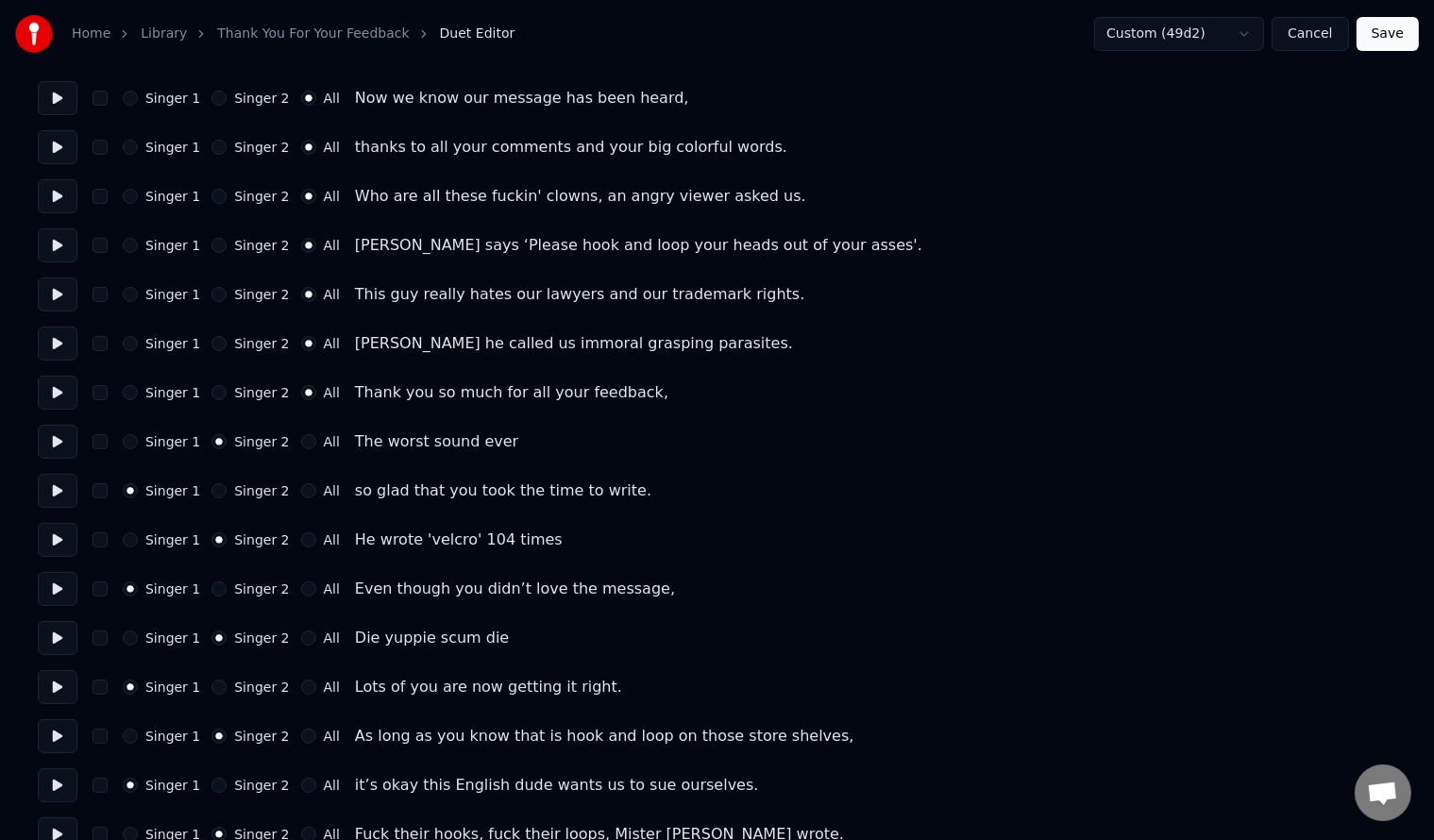
click at [128, 345] on button "Singer 1" at bounding box center [130, 343] width 15 height 15
click at [301, 341] on button "All" at bounding box center [308, 343] width 15 height 15
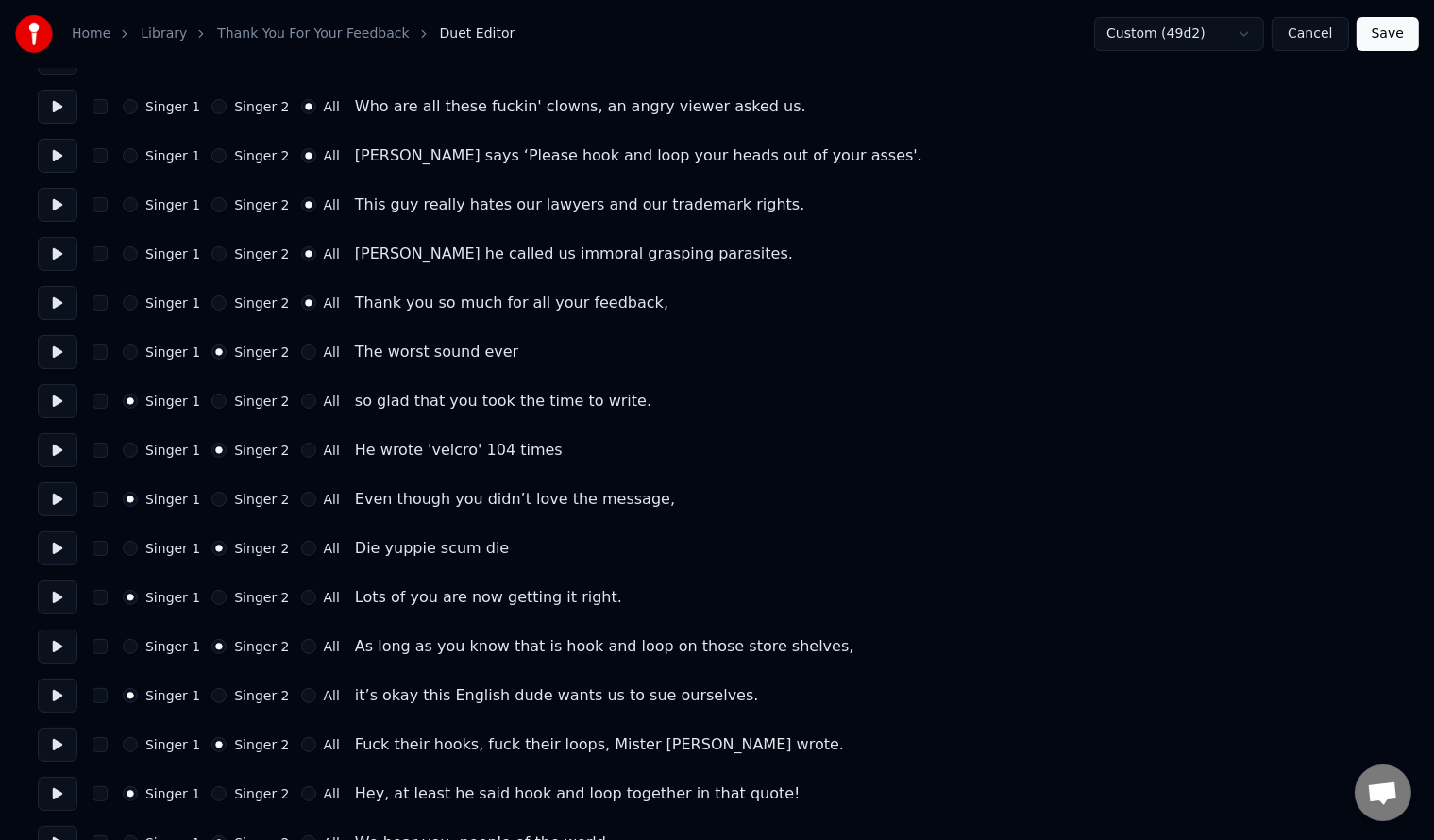
scroll to position [378, 0]
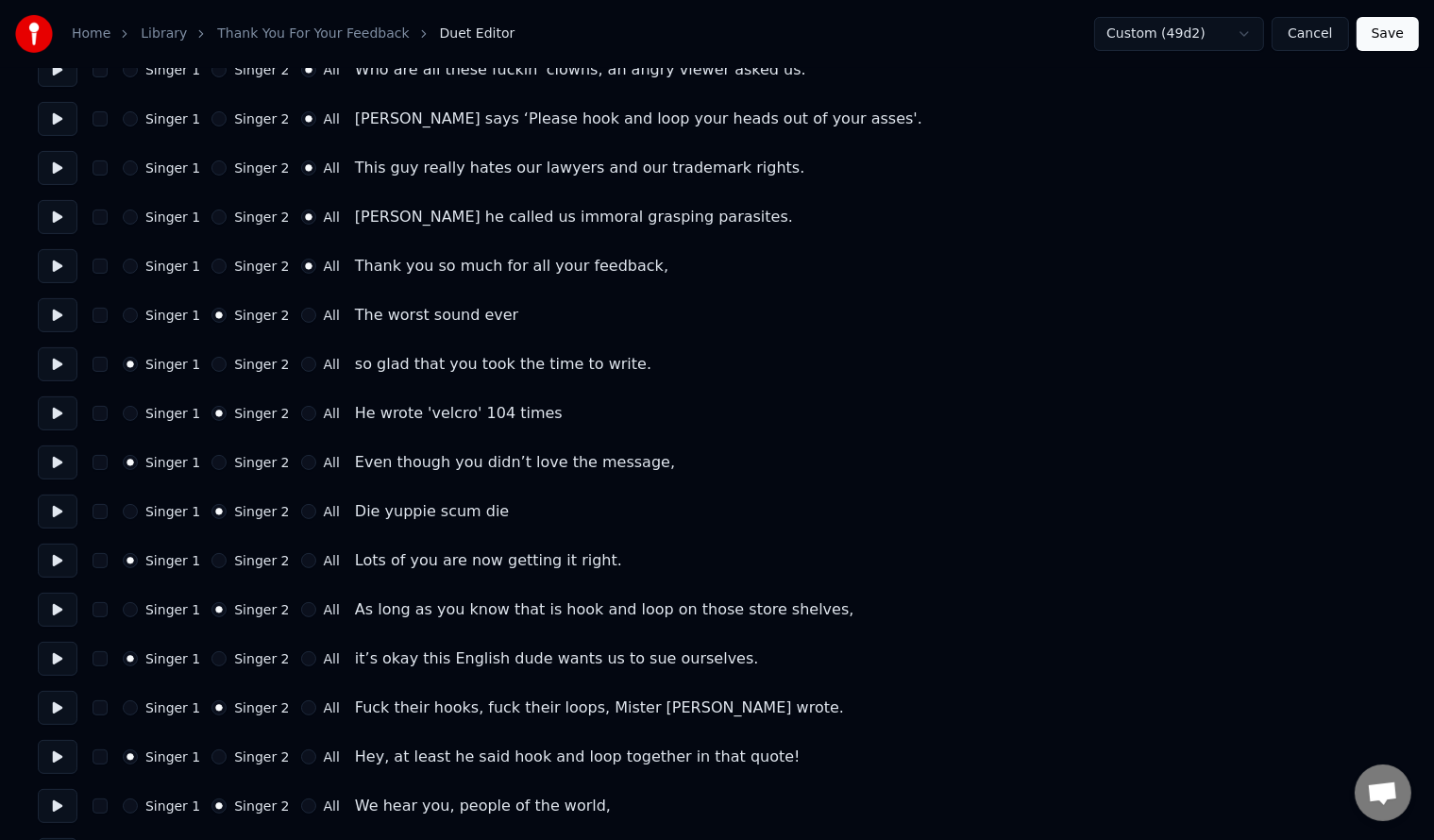
click at [131, 261] on button "Singer 1" at bounding box center [130, 266] width 15 height 15
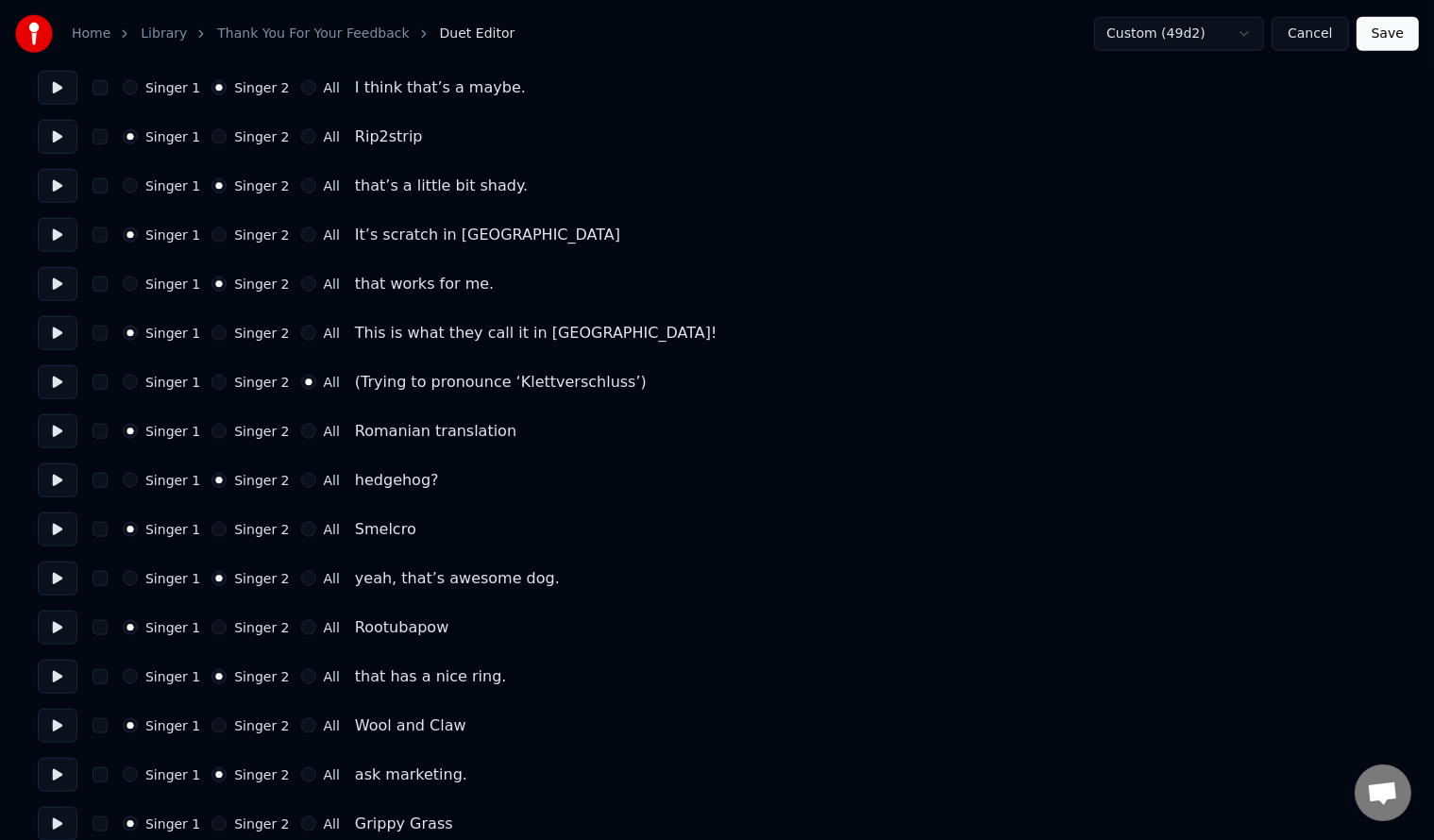
scroll to position [1761, 0]
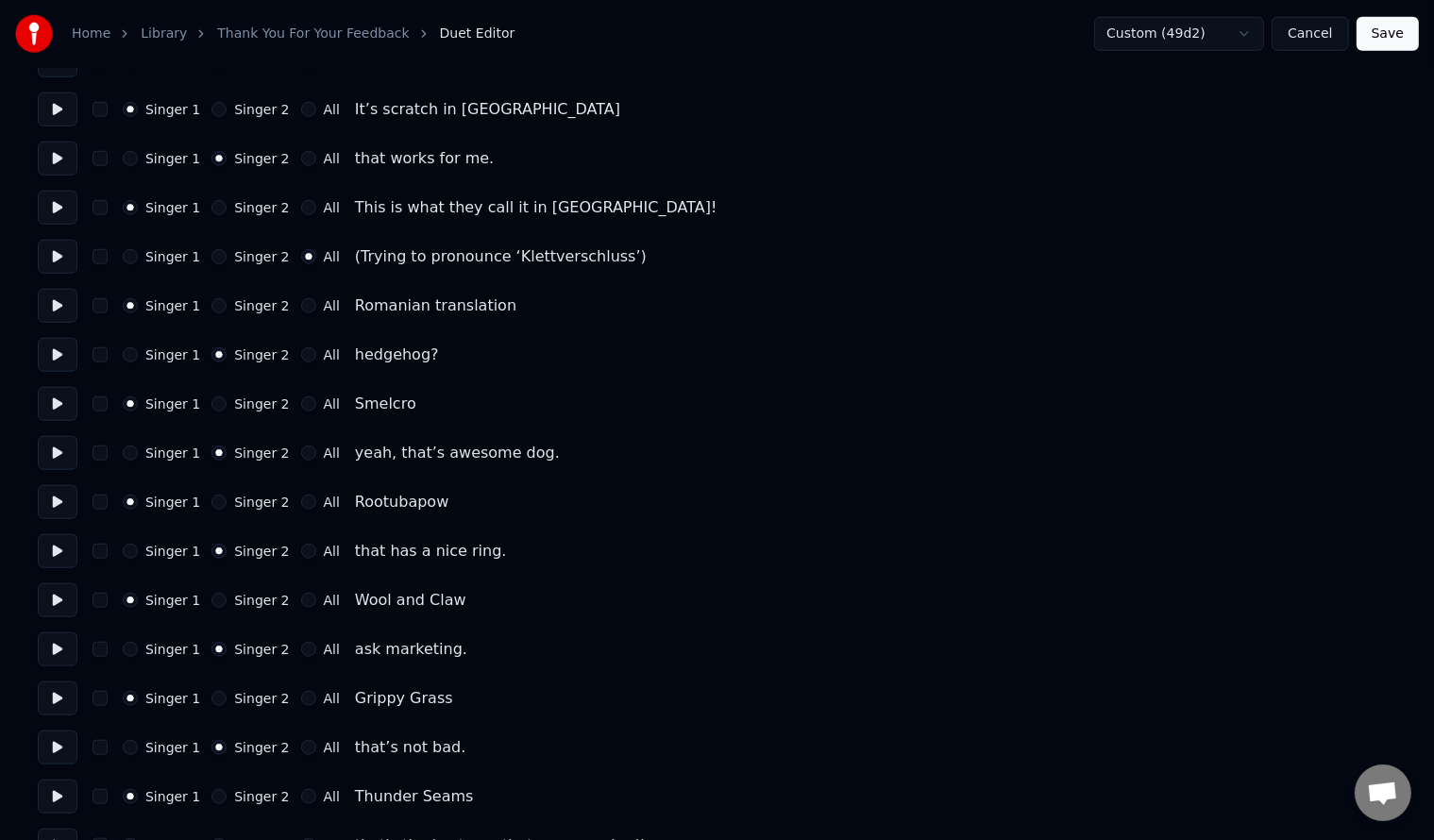
click at [1377, 31] on button "Save" at bounding box center [1387, 34] width 62 height 34
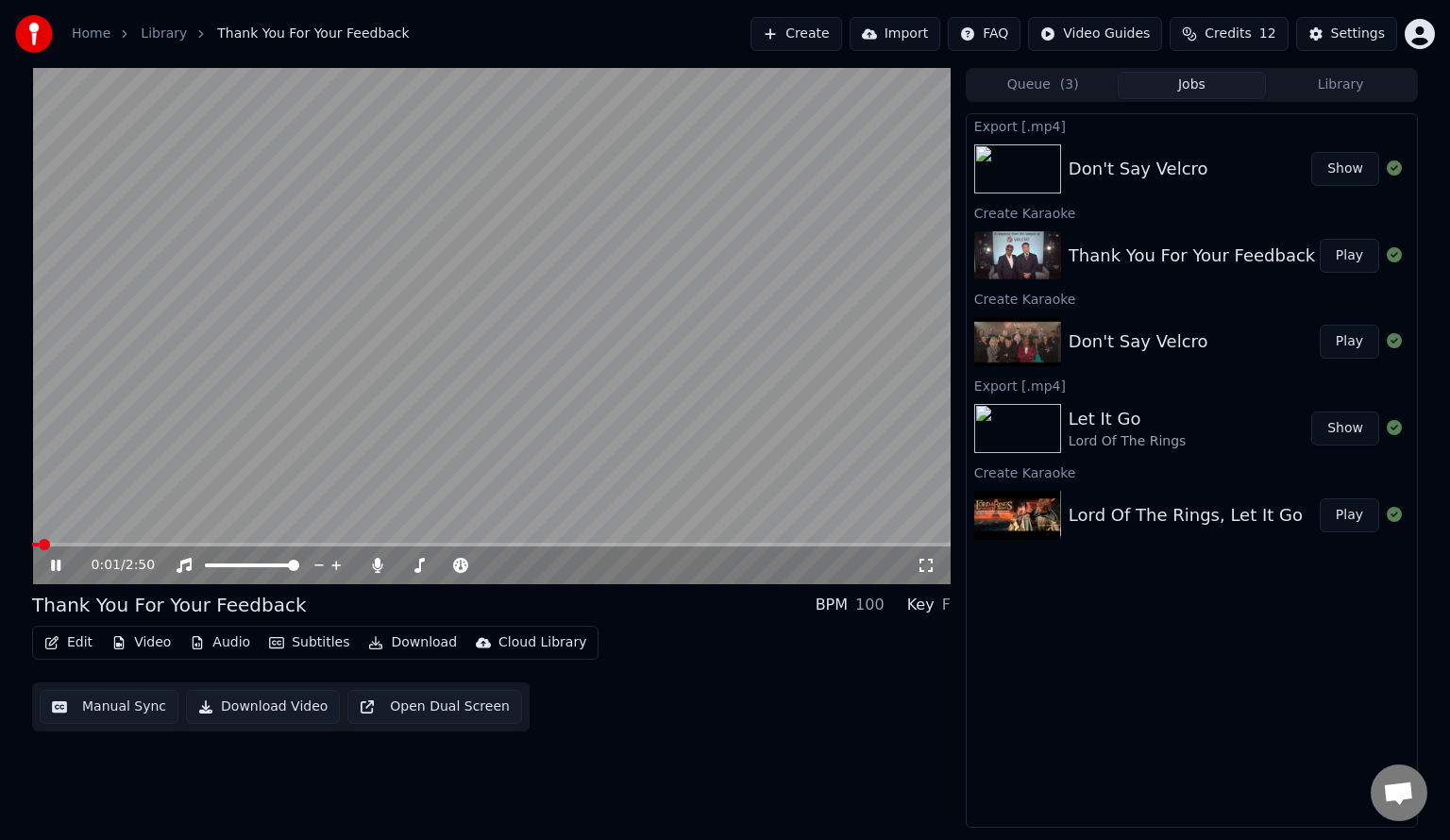
click at [545, 317] on video at bounding box center [491, 326] width 918 height 516
click at [317, 542] on video at bounding box center [491, 326] width 918 height 516
click at [347, 546] on span at bounding box center [491, 545] width 918 height 4
click at [418, 342] on video at bounding box center [491, 326] width 918 height 516
click at [123, 709] on button "Manual Sync" at bounding box center [109, 707] width 139 height 34
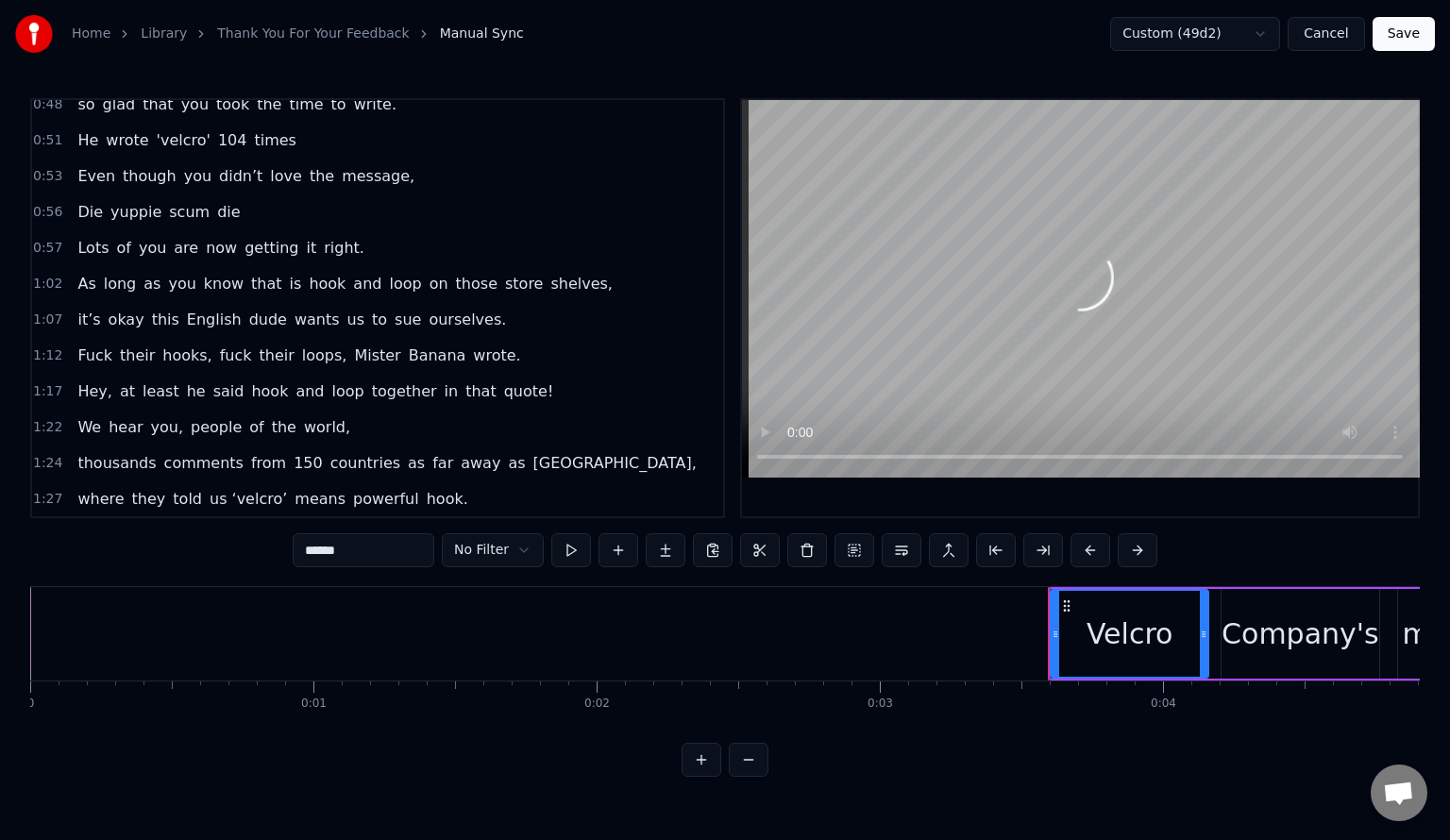
scroll to position [378, 0]
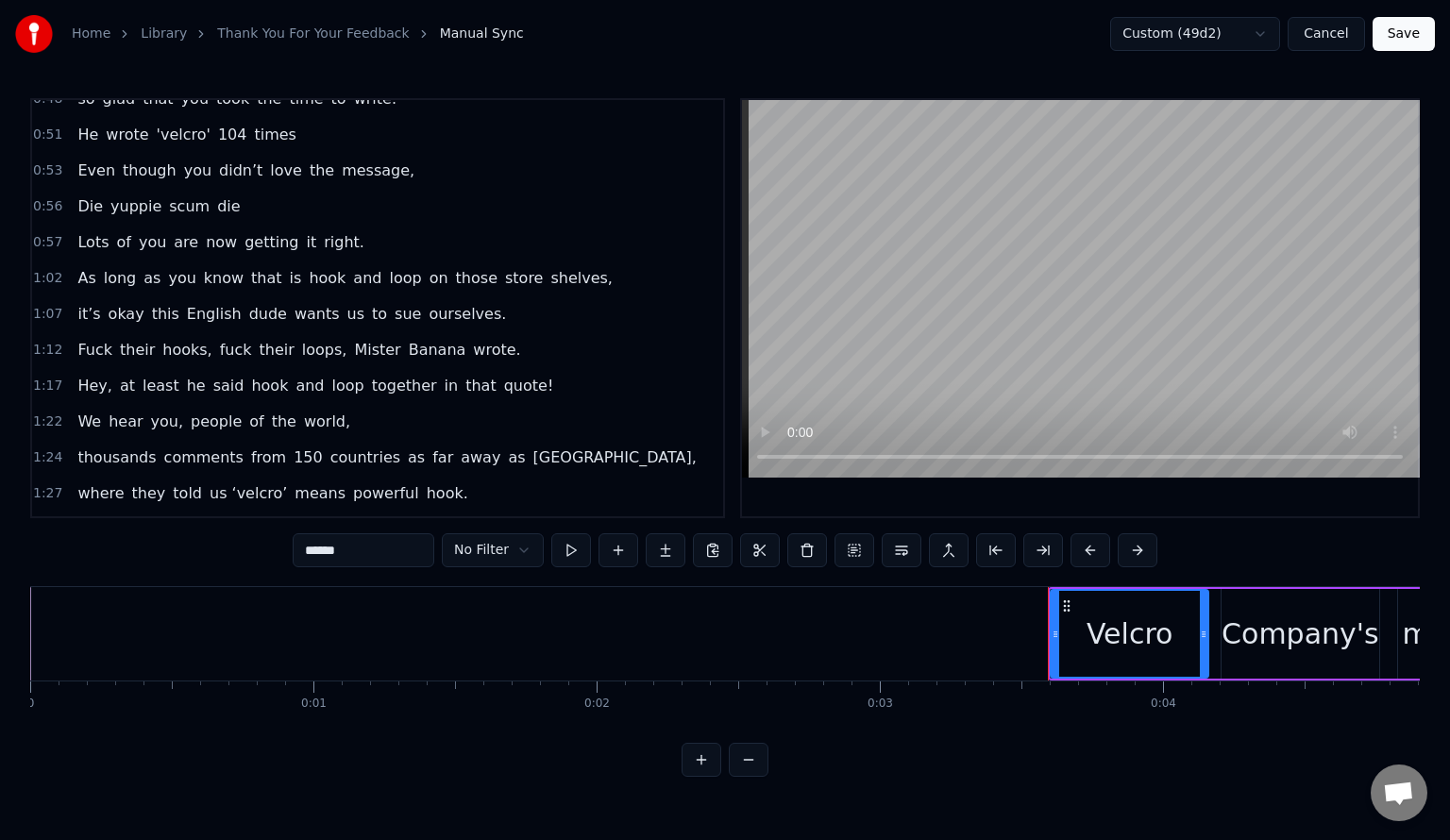
click at [133, 447] on span "thousands" at bounding box center [117, 458] width 82 height 22
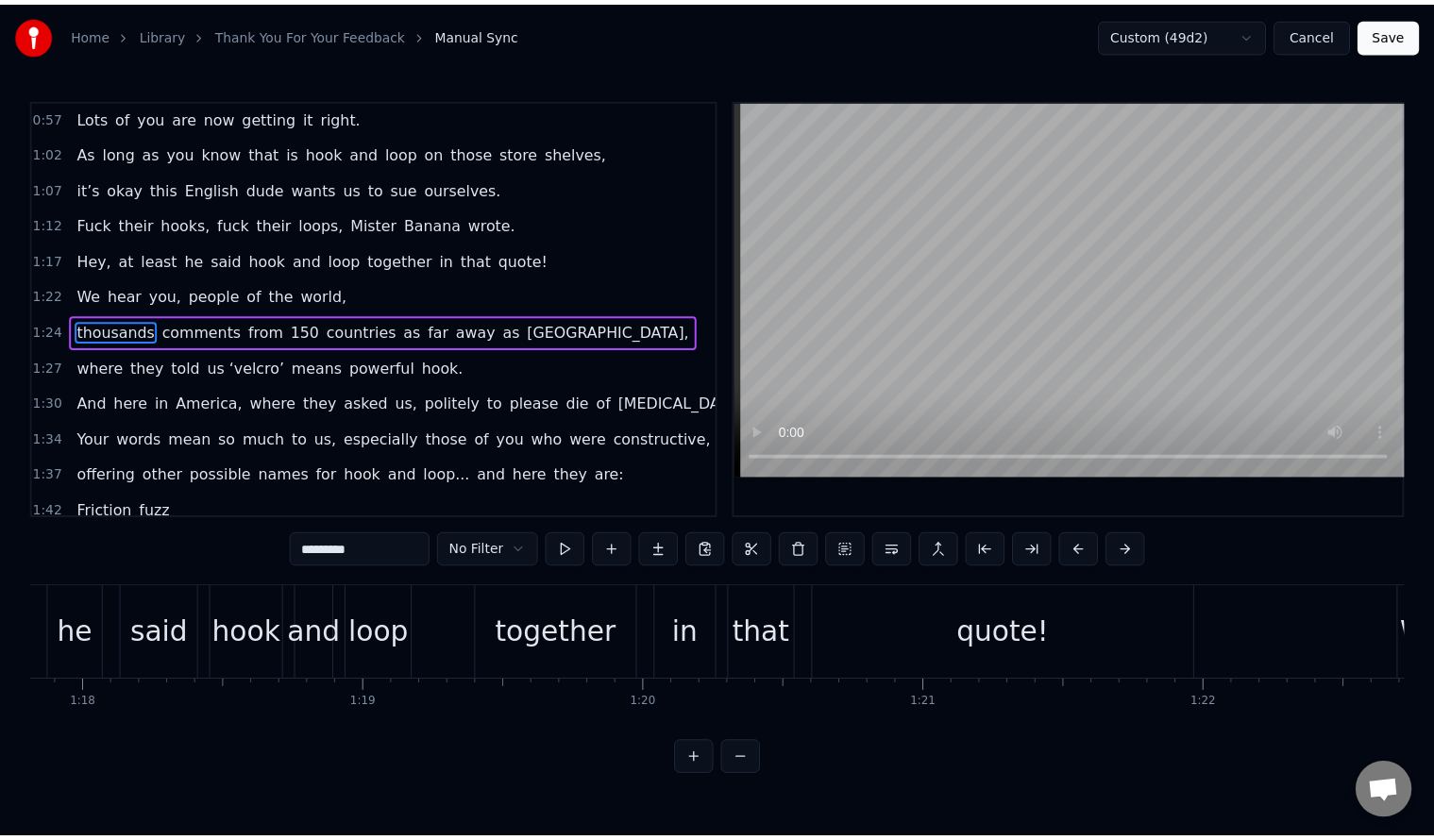
scroll to position [0, 23795]
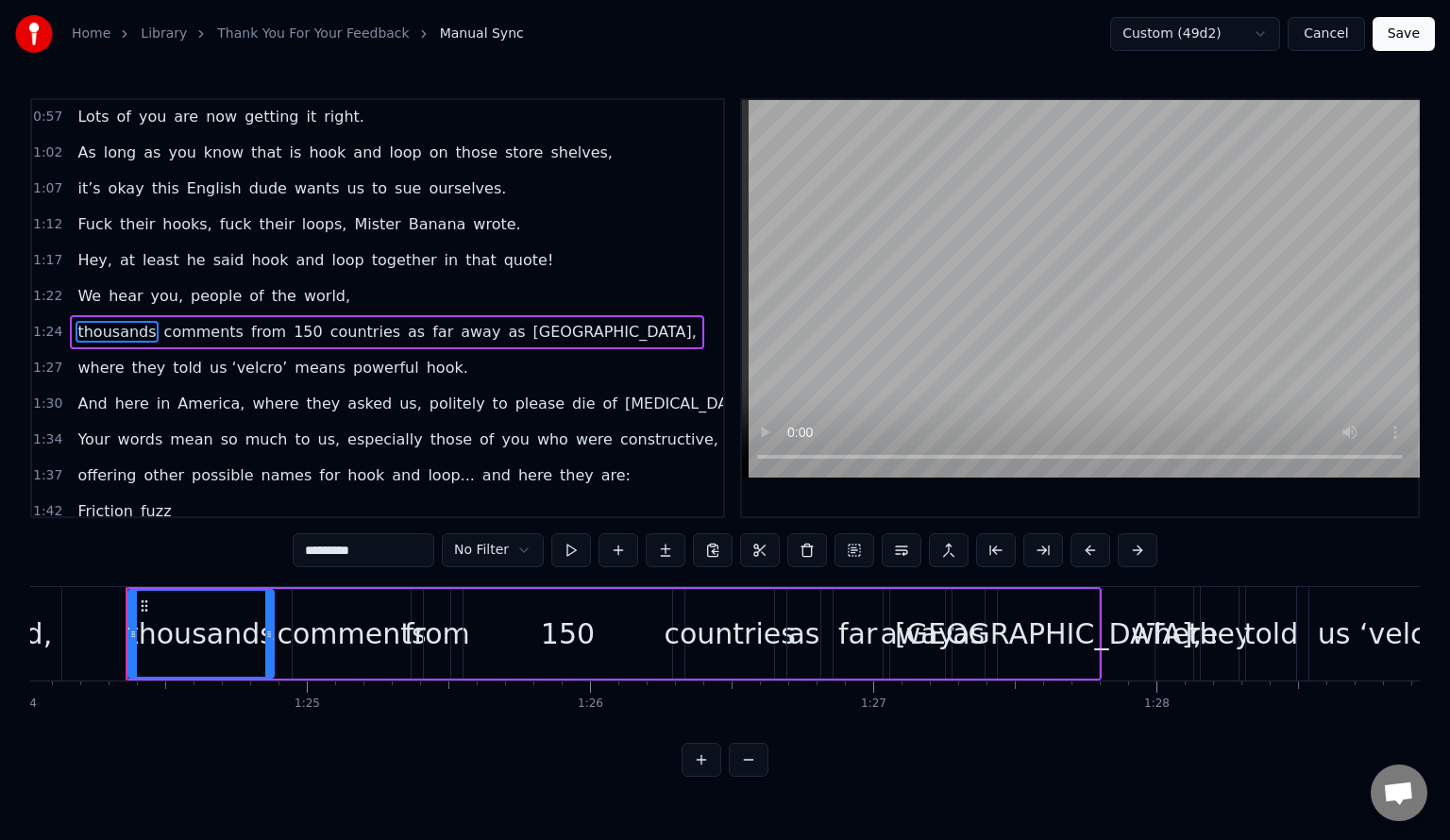
click at [393, 547] on input "*********" at bounding box center [364, 550] width 142 height 34
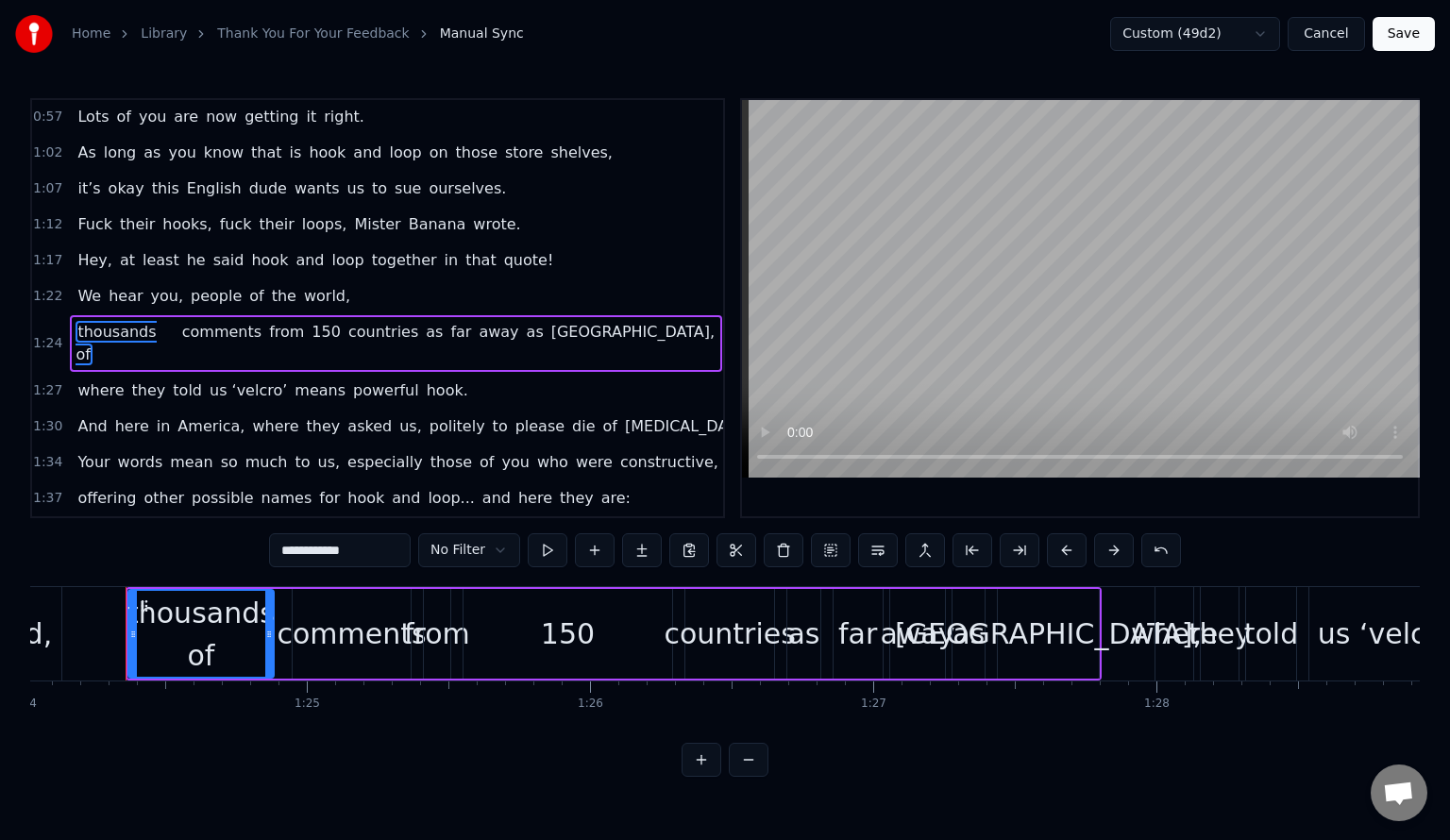
type input "**********"
click at [1401, 36] on button "Save" at bounding box center [1404, 34] width 62 height 34
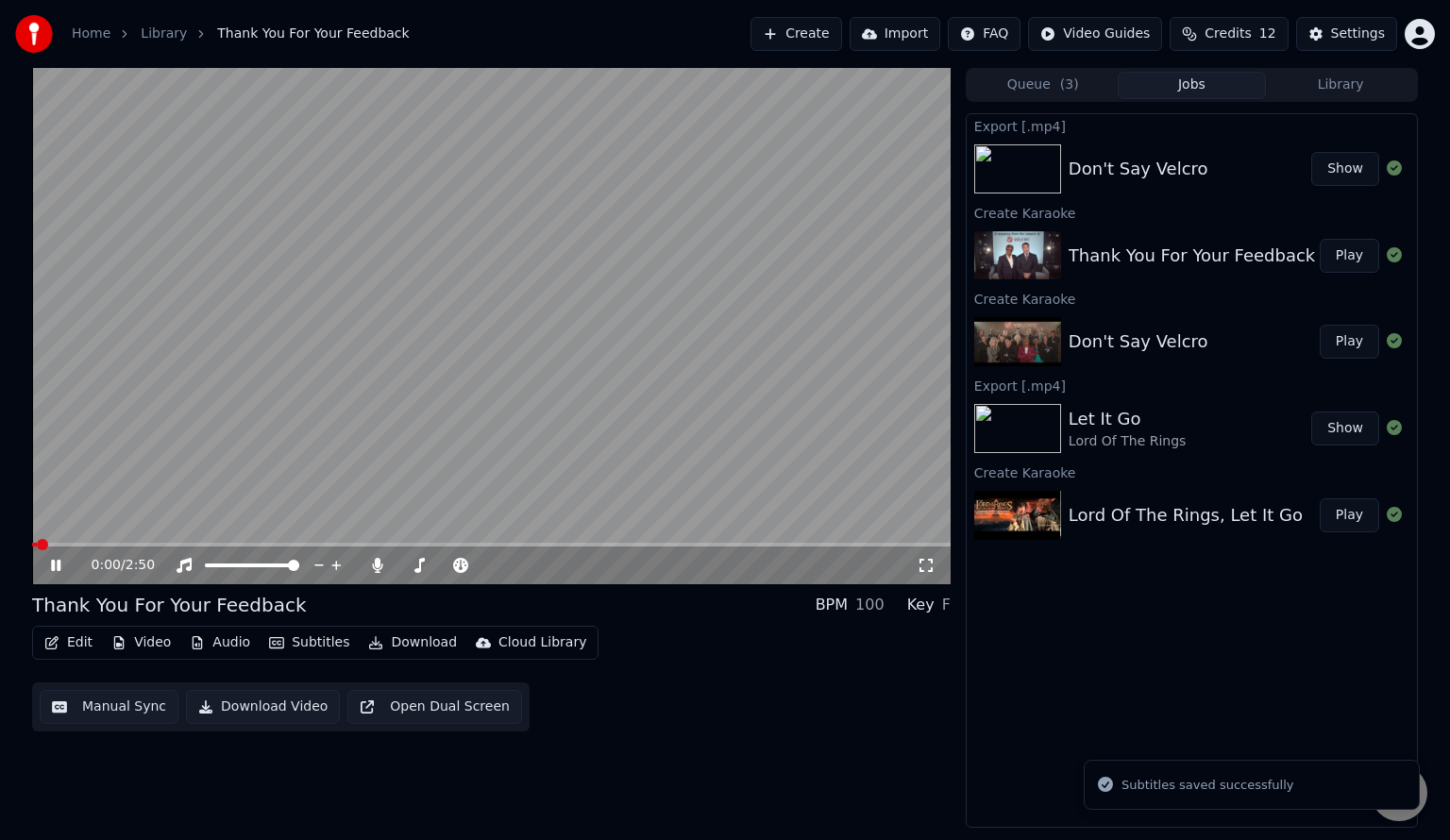
click at [516, 546] on span at bounding box center [491, 545] width 918 height 4
click at [102, 327] on video at bounding box center [491, 326] width 918 height 516
click at [79, 646] on button "Edit" at bounding box center [68, 643] width 63 height 26
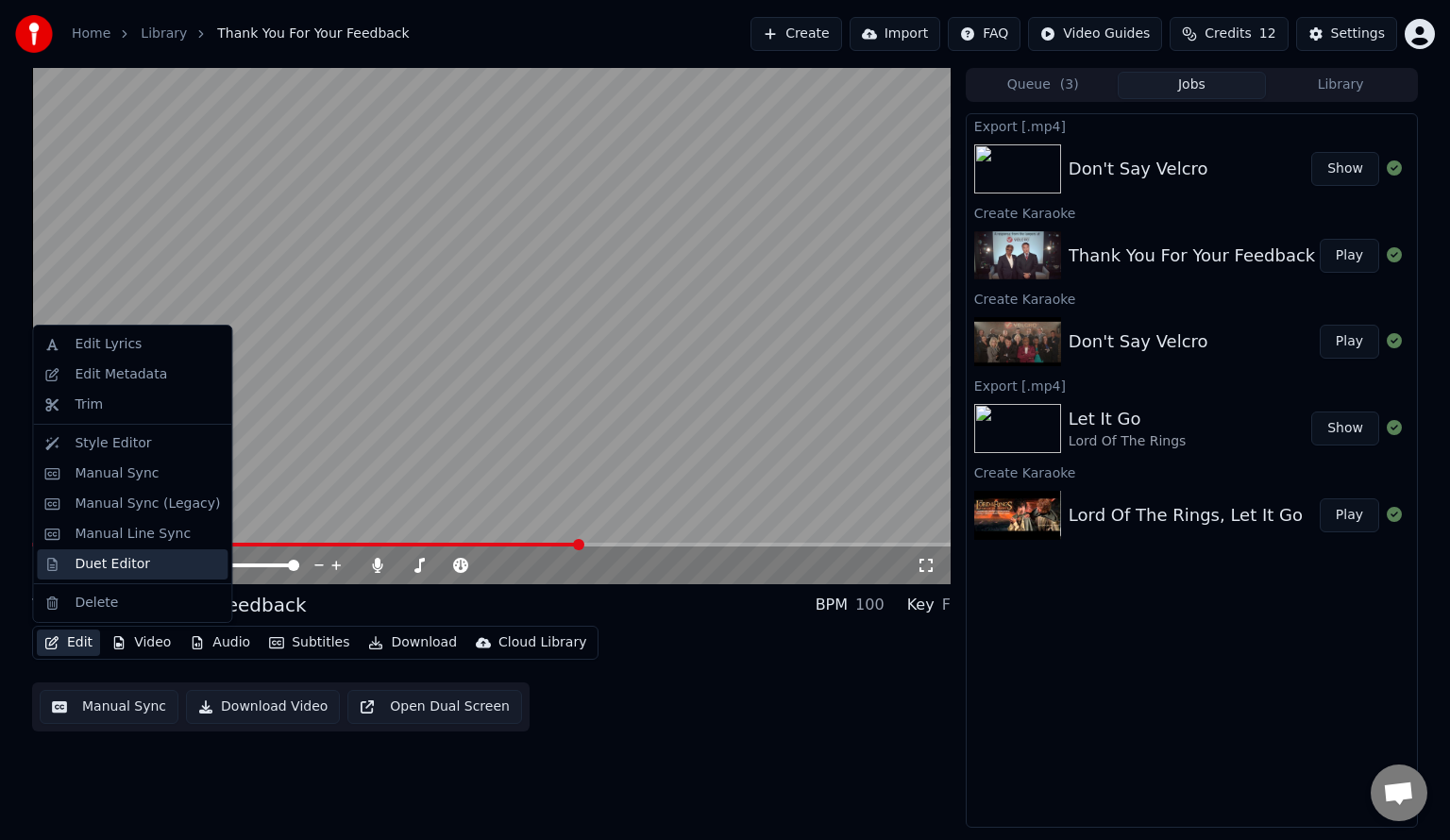
click at [79, 559] on div "Duet Editor" at bounding box center [113, 564] width 76 height 19
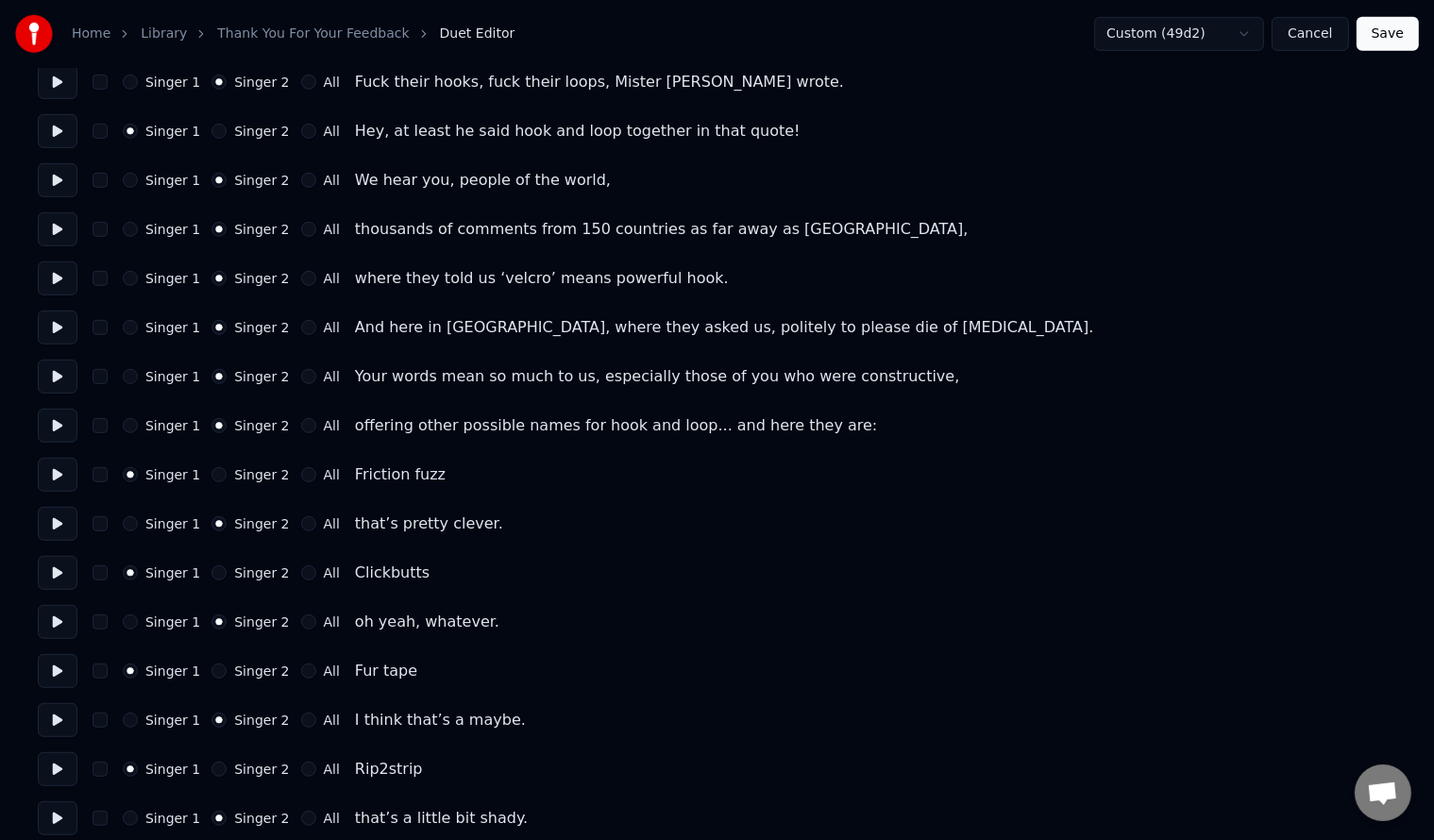
scroll to position [1006, 0]
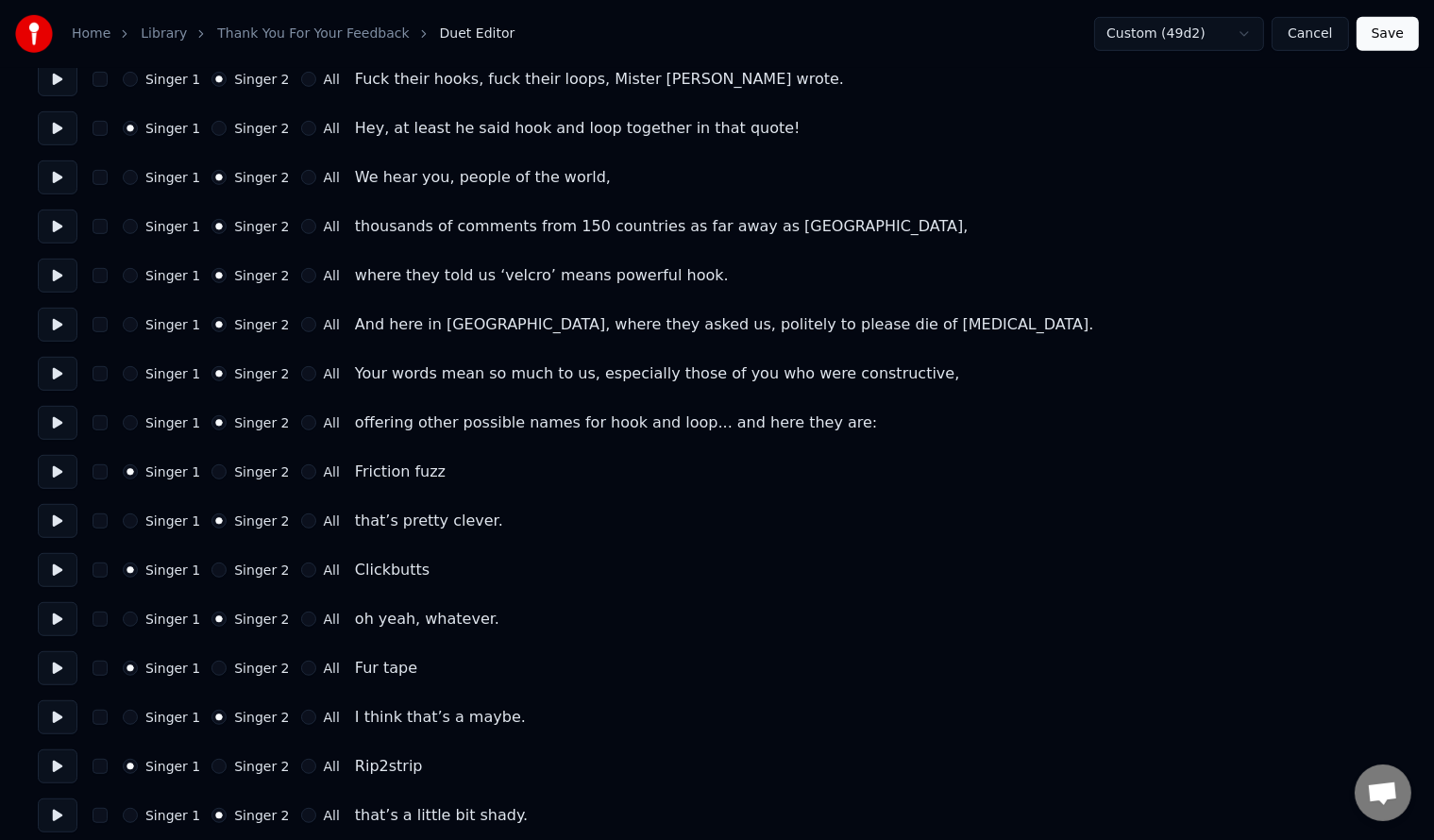
click at [124, 370] on button "Singer 1" at bounding box center [130, 373] width 15 height 15
click at [132, 416] on button "Singer 1" at bounding box center [130, 422] width 15 height 15
click at [1377, 35] on button "Save" at bounding box center [1387, 34] width 62 height 34
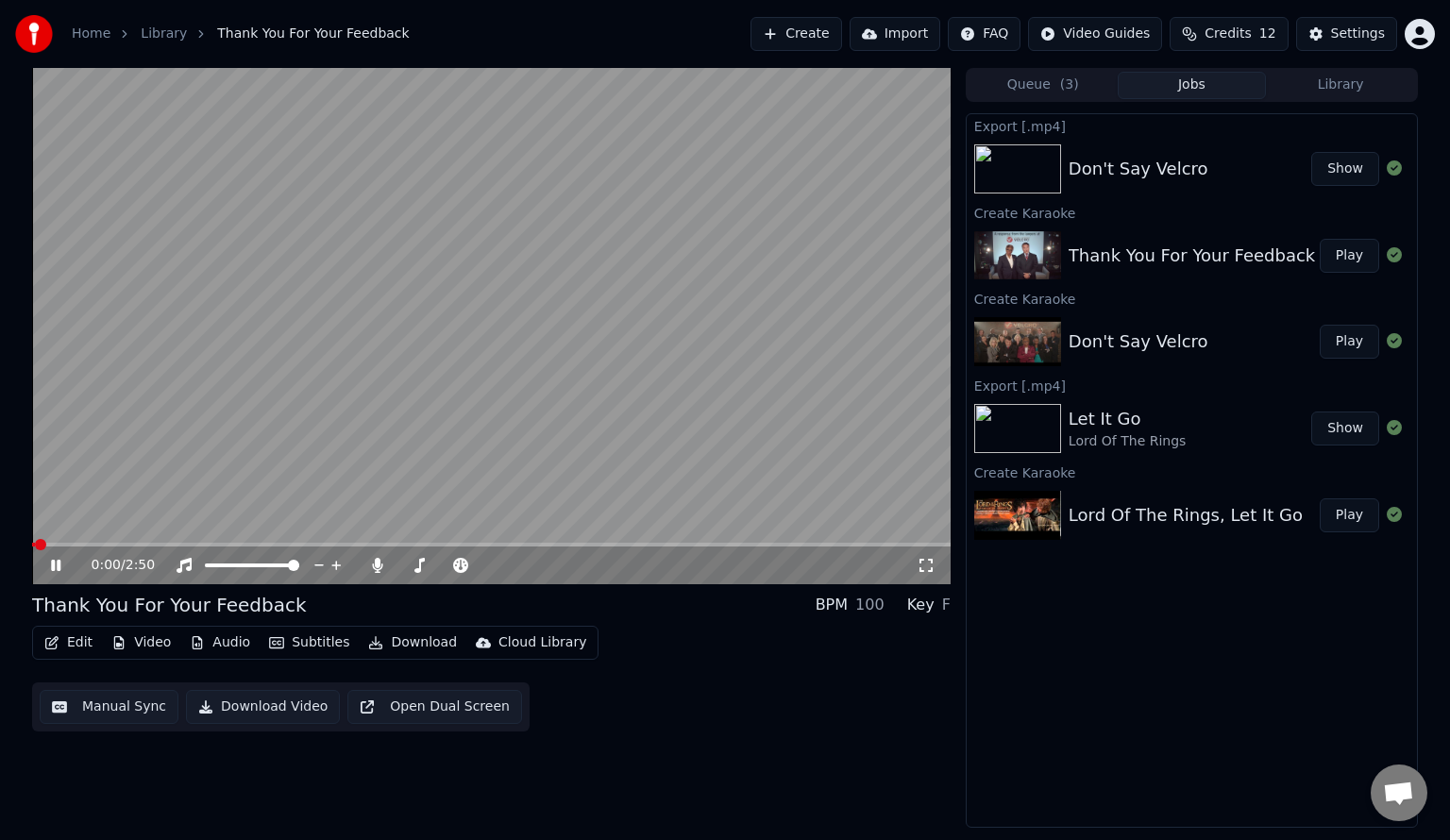
click at [480, 544] on span at bounding box center [491, 545] width 918 height 4
click at [580, 247] on video at bounding box center [491, 326] width 918 height 516
click at [72, 647] on button "Edit" at bounding box center [68, 643] width 63 height 26
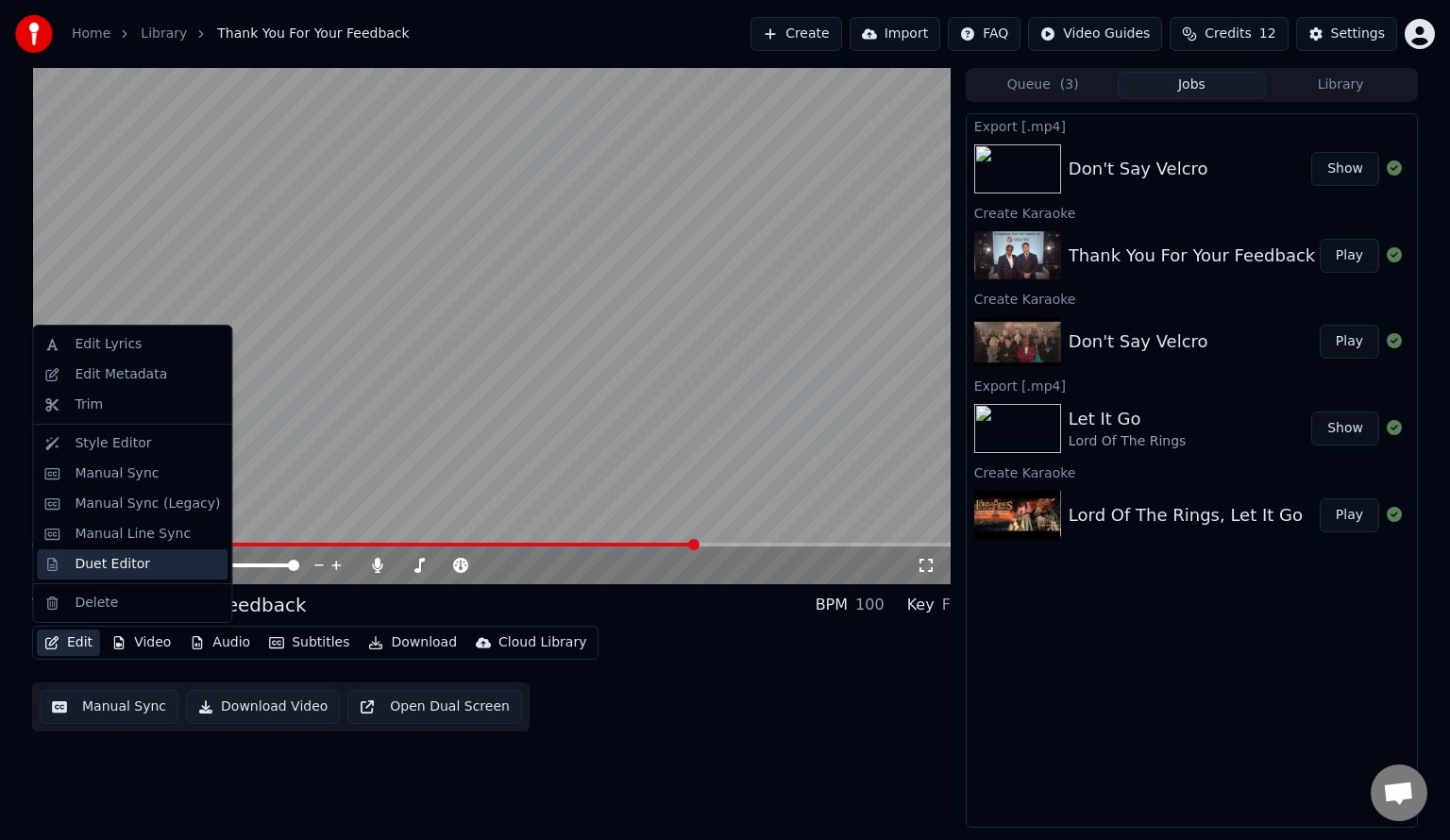
click at [98, 563] on div "Duet Editor" at bounding box center [113, 564] width 76 height 19
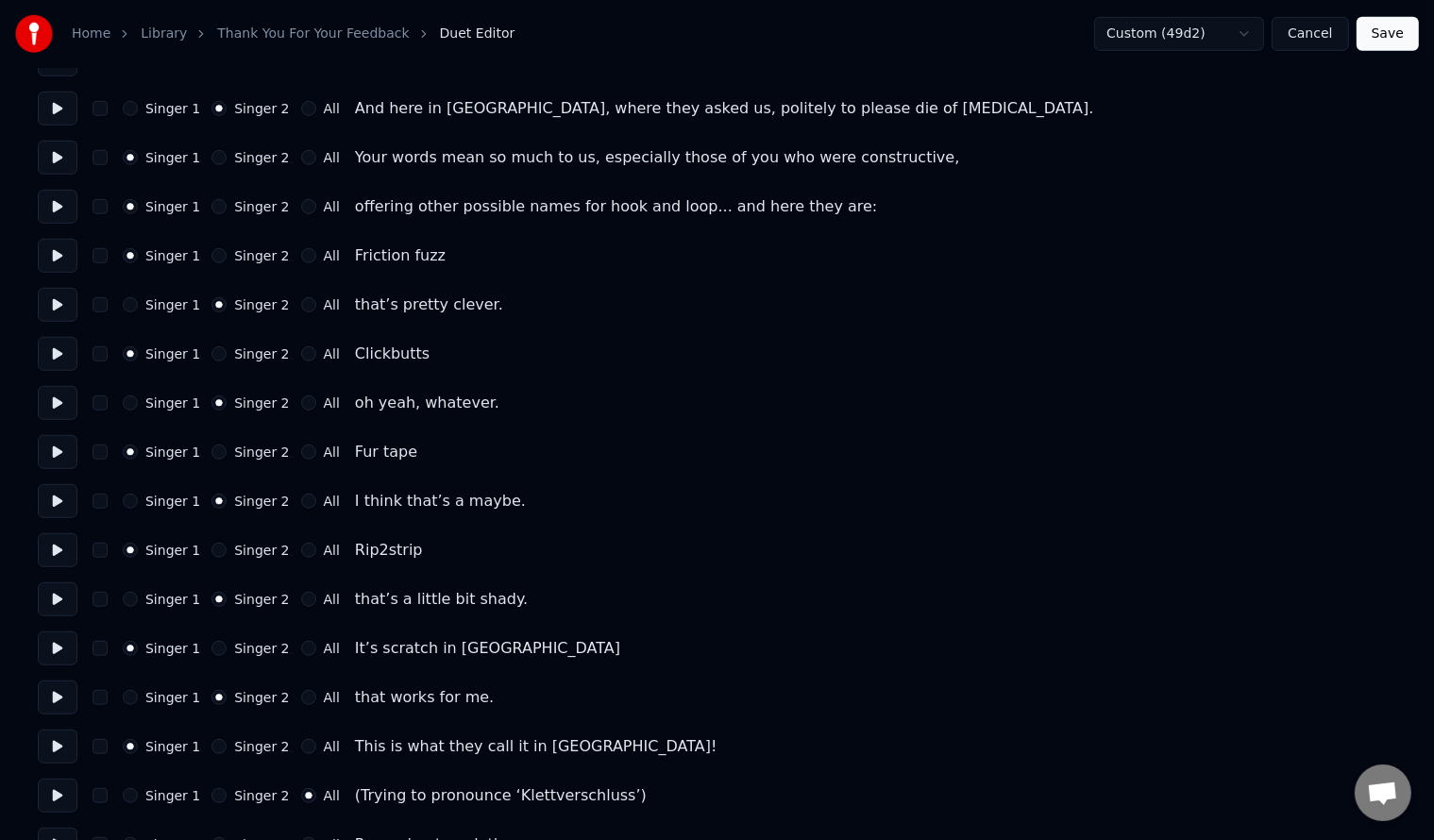
scroll to position [1258, 0]
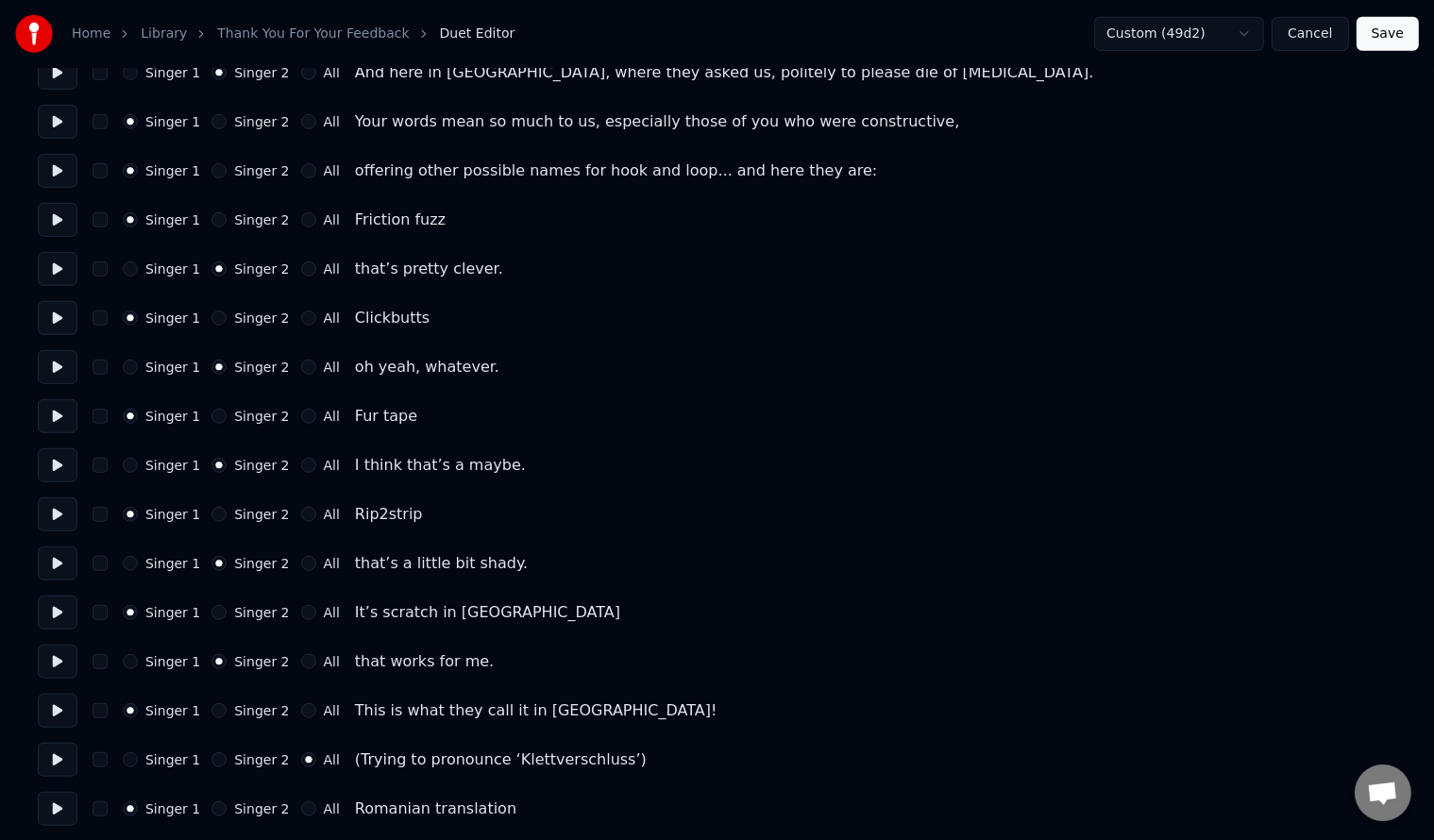
click at [99, 518] on button "button" at bounding box center [100, 514] width 15 height 15
click at [99, 515] on button "button" at bounding box center [100, 514] width 15 height 15
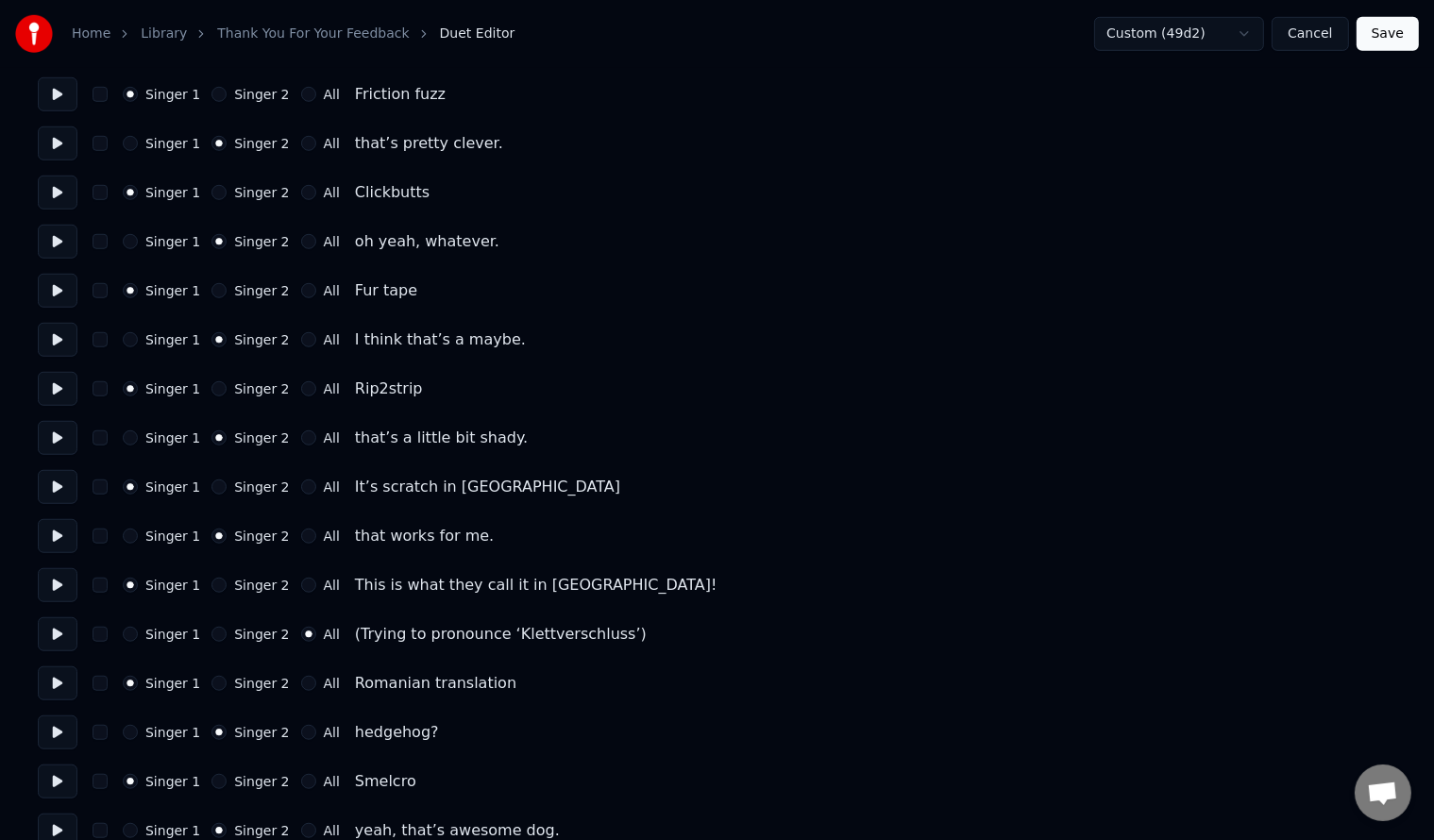
scroll to position [1510, 0]
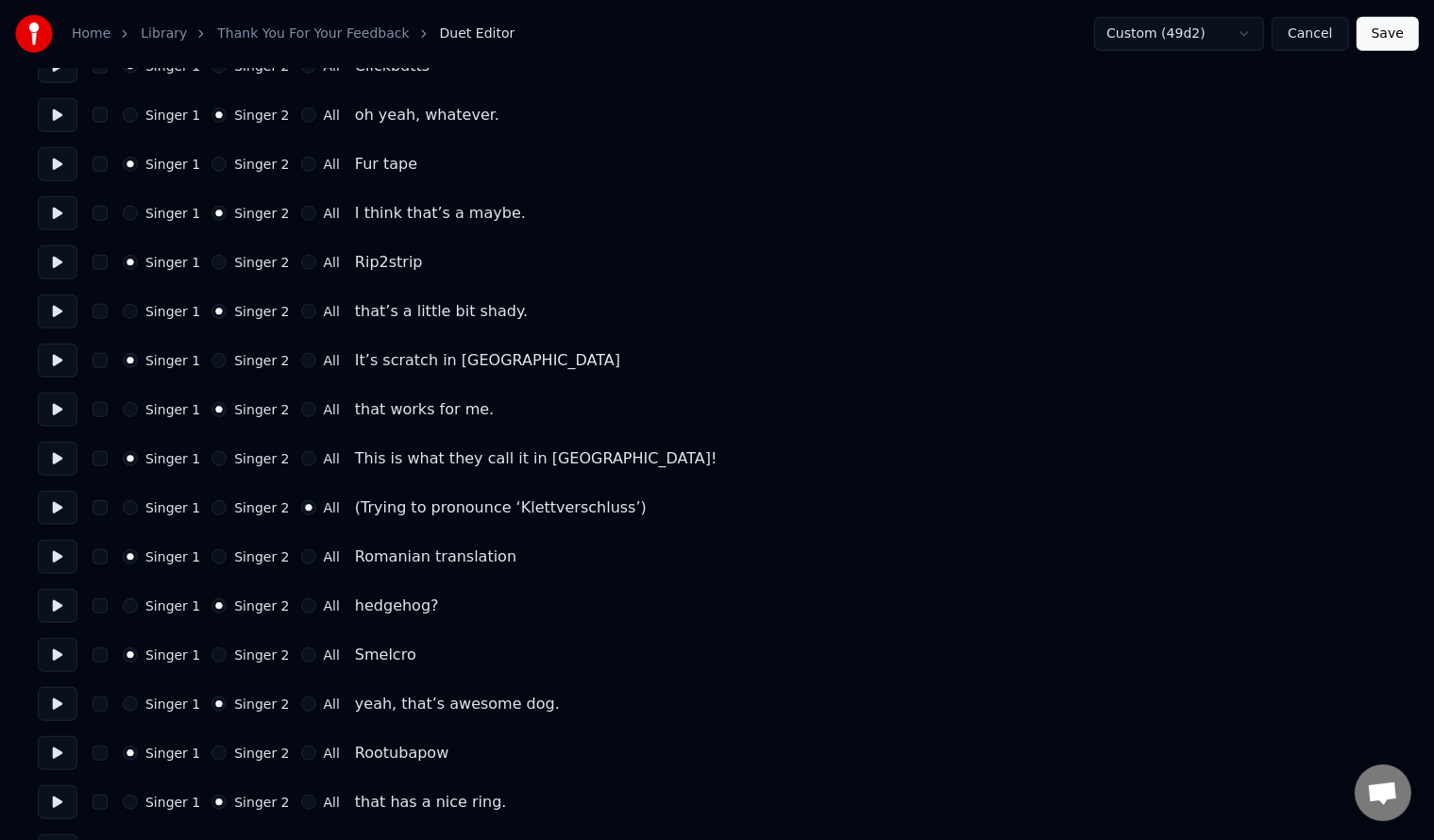
click at [211, 507] on button "Singer 2" at bounding box center [218, 507] width 15 height 15
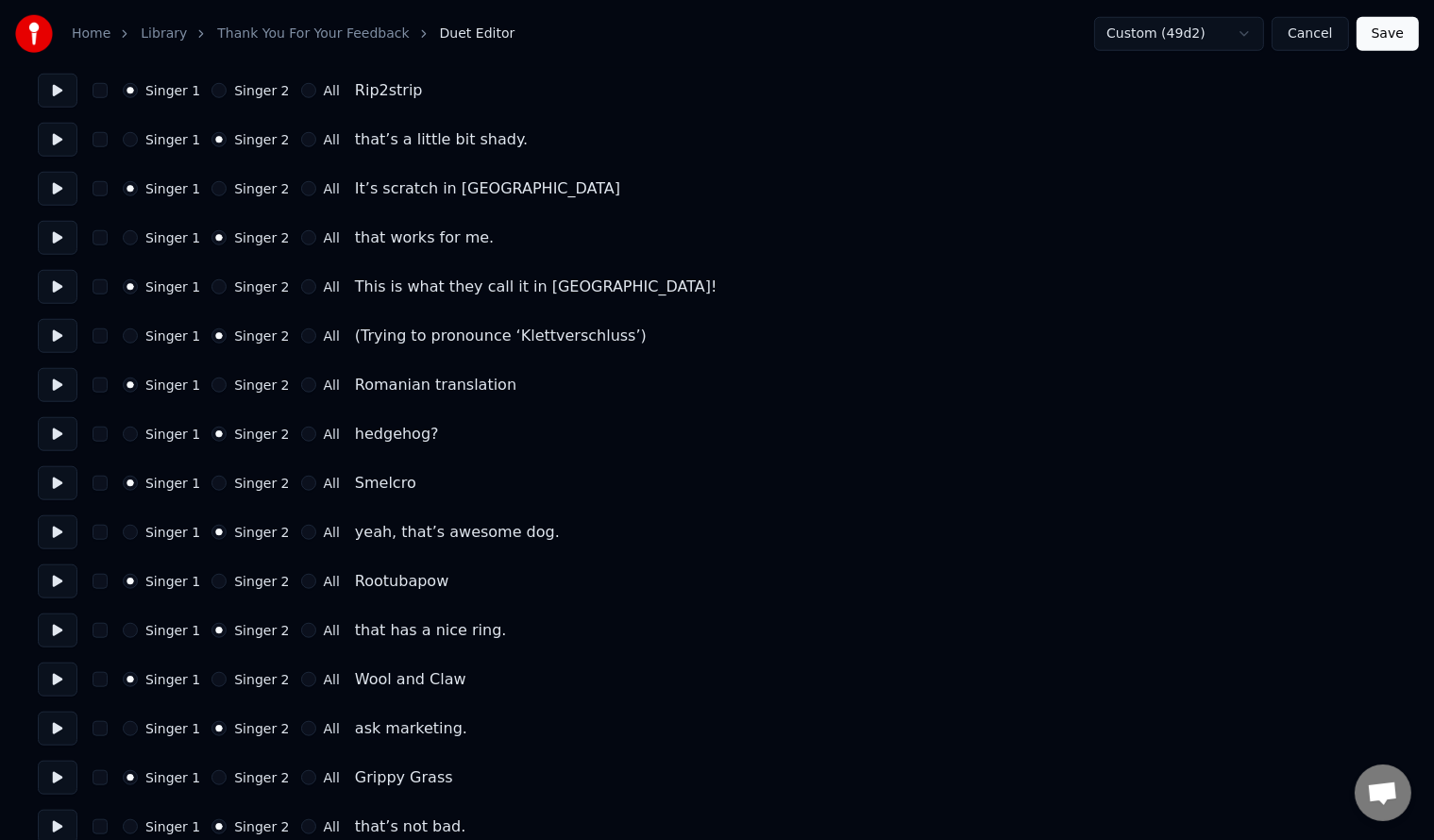
scroll to position [1761, 0]
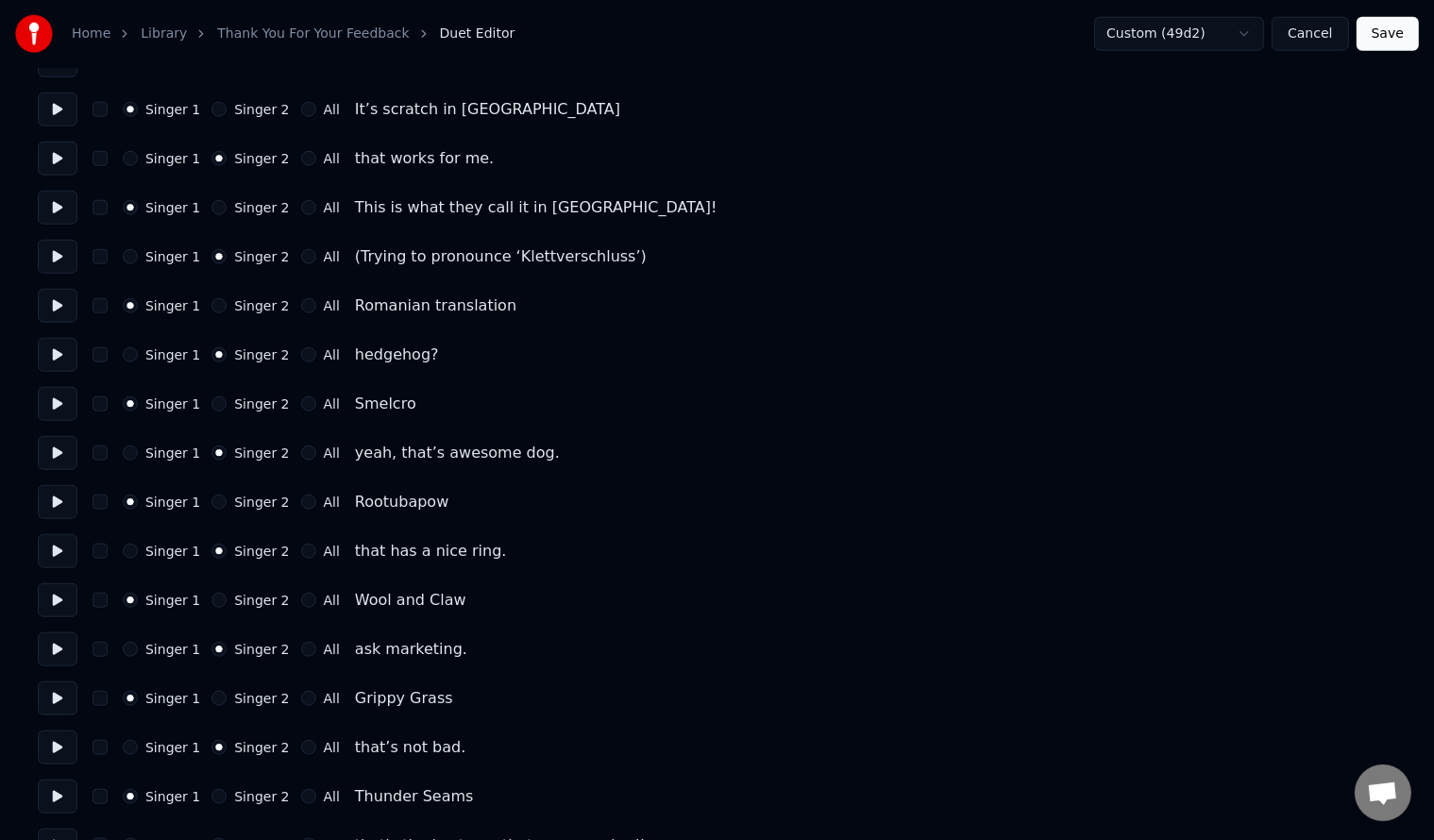
click at [1372, 35] on button "Save" at bounding box center [1387, 34] width 62 height 34
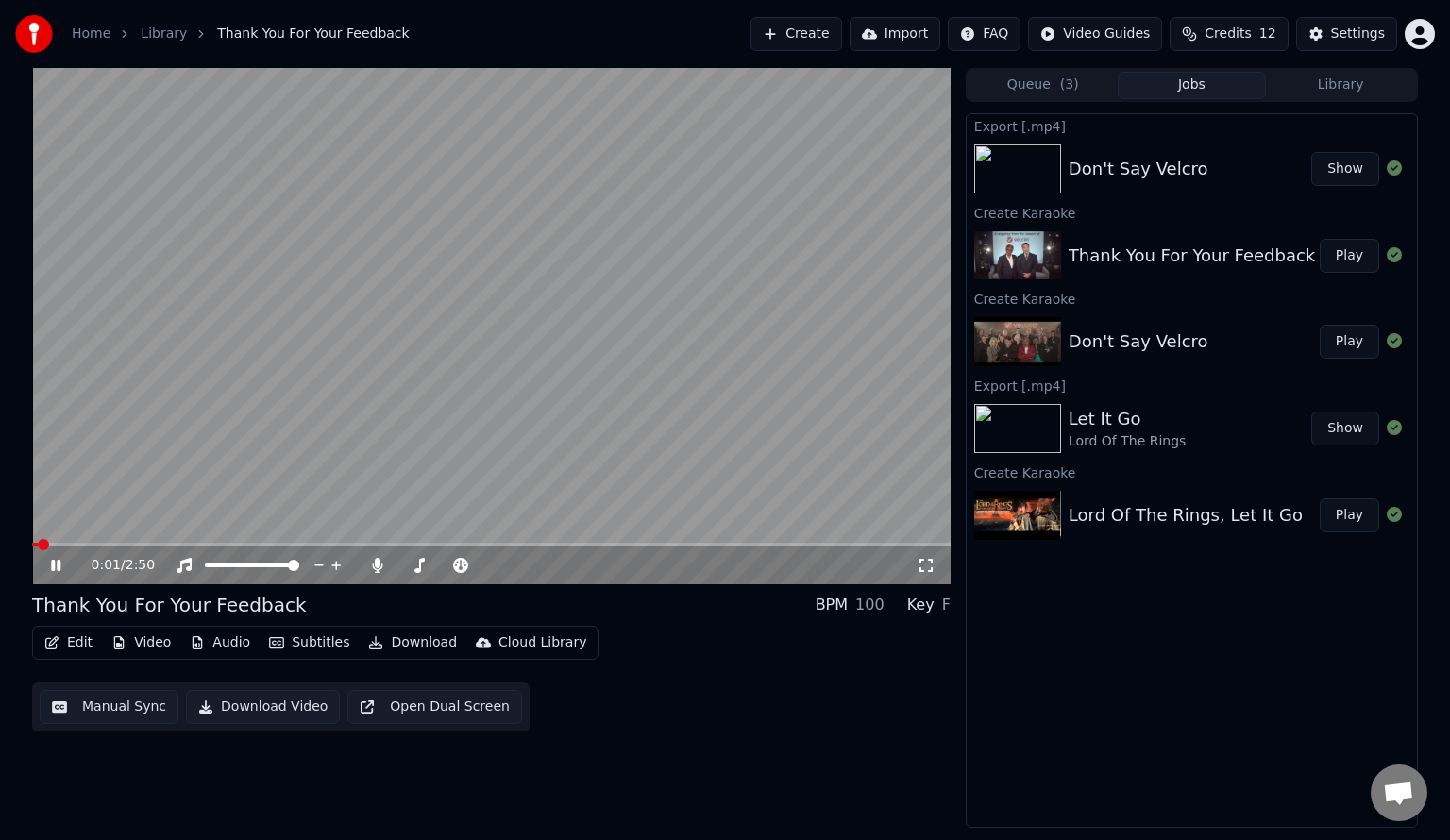
click at [592, 542] on video at bounding box center [491, 326] width 918 height 516
click at [592, 543] on span at bounding box center [491, 545] width 918 height 4
click at [505, 352] on video at bounding box center [491, 326] width 918 height 516
click at [270, 711] on button "Download Video" at bounding box center [263, 707] width 154 height 34
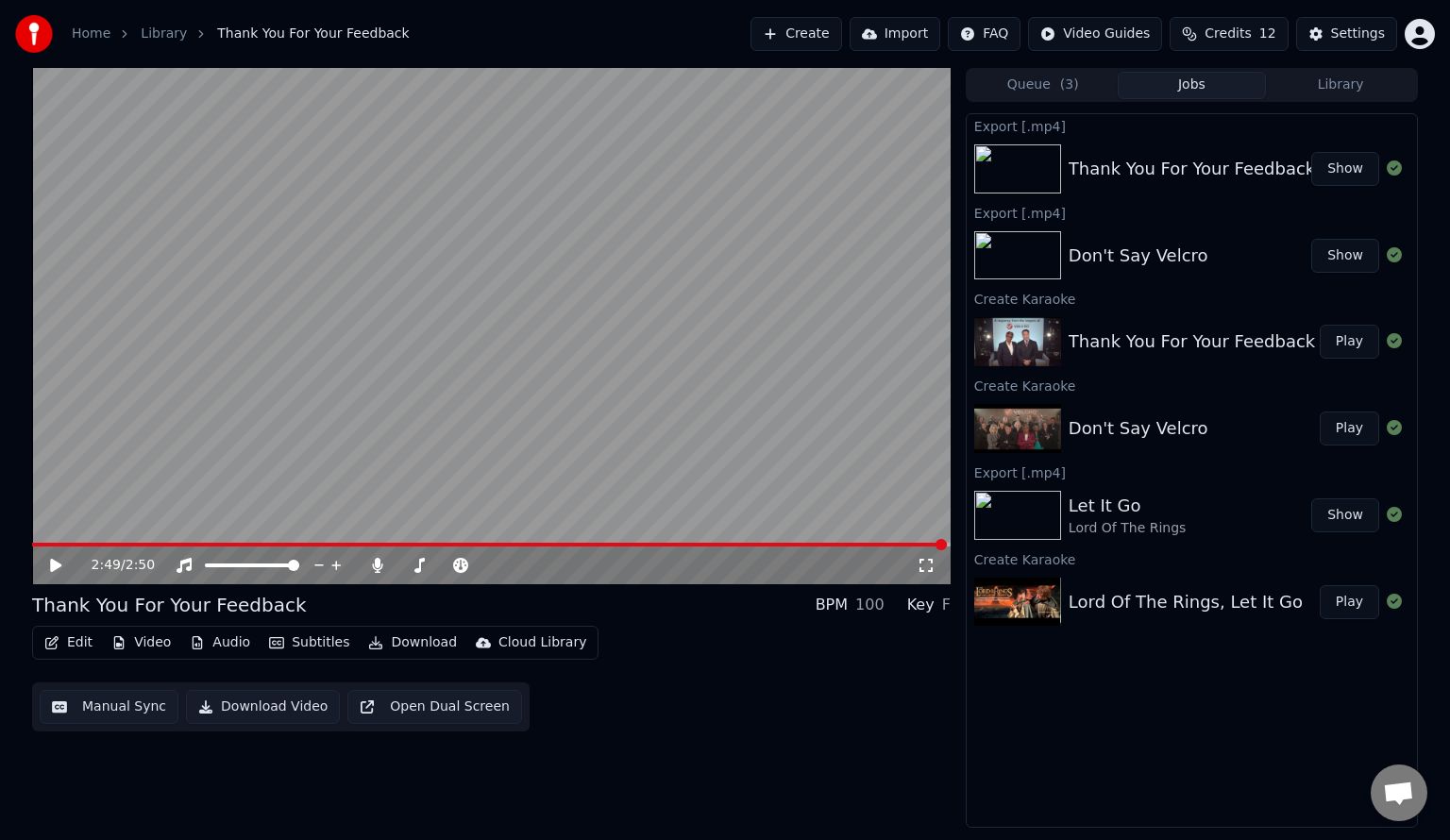
click at [831, 35] on button "Create" at bounding box center [796, 34] width 92 height 34
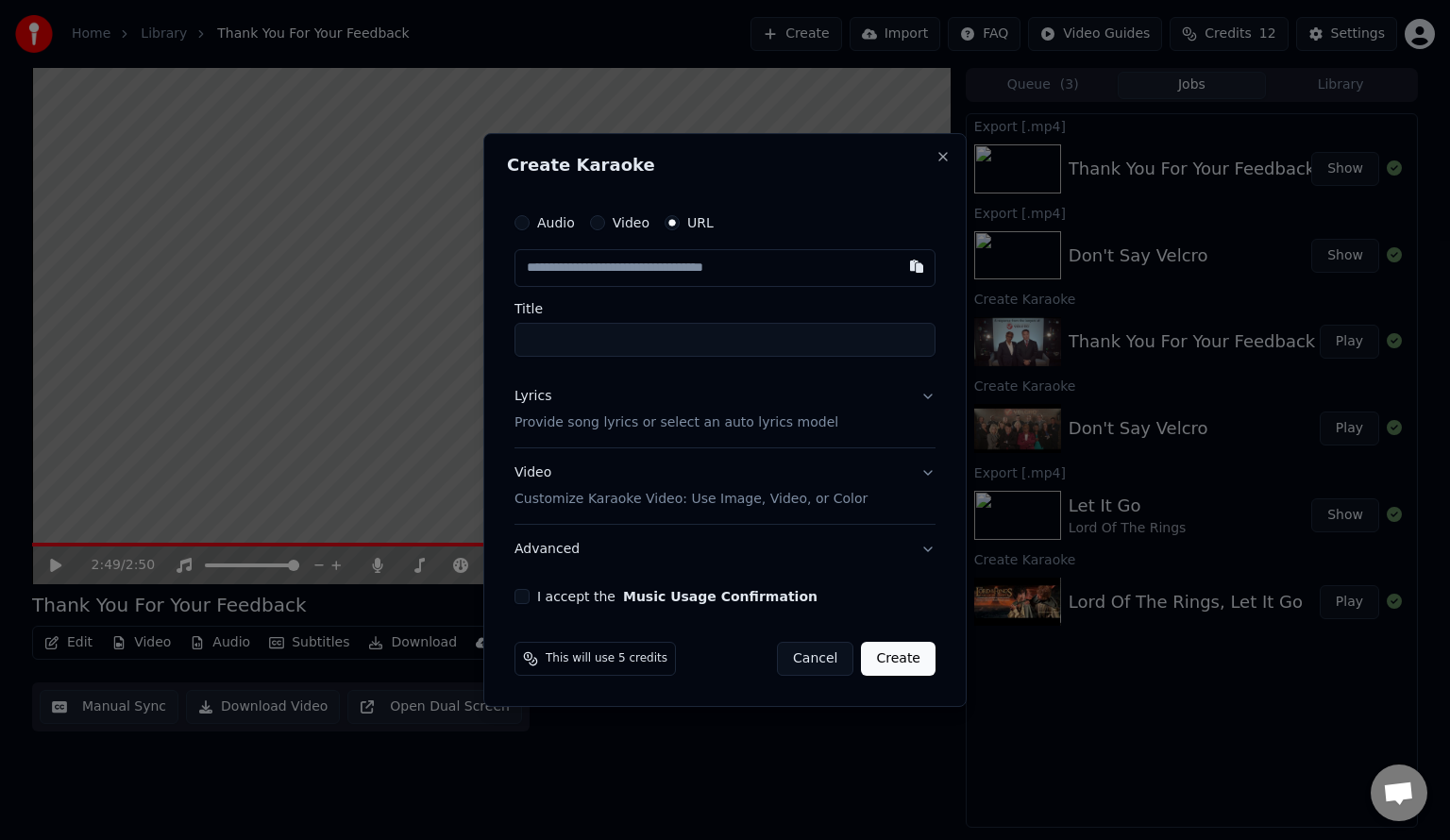
click at [615, 223] on label "Video" at bounding box center [631, 222] width 37 height 13
click at [605, 223] on button "Video" at bounding box center [597, 222] width 15 height 15
click at [598, 276] on div "Choose File" at bounding box center [568, 268] width 106 height 34
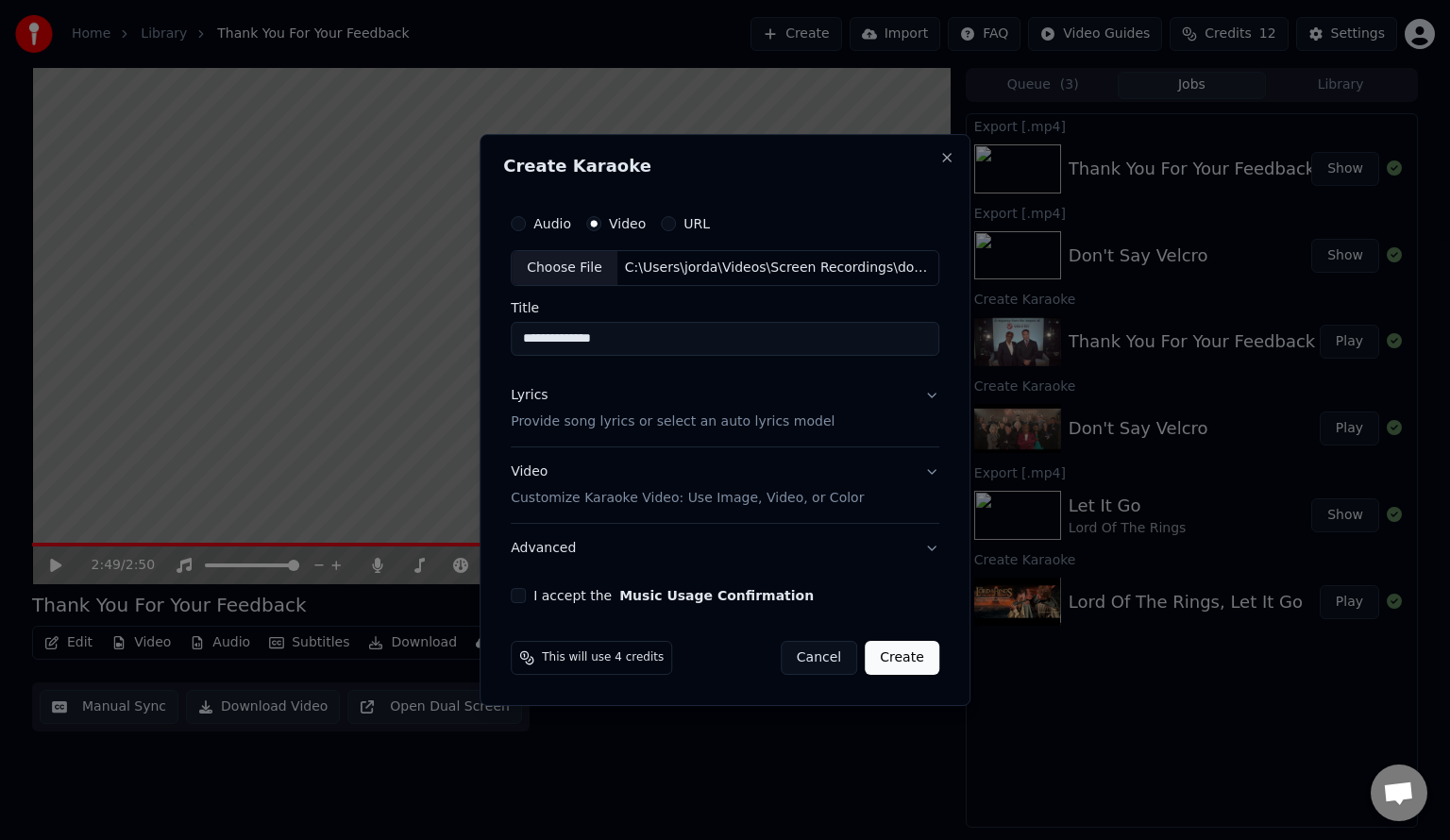
click at [634, 336] on input "**********" at bounding box center [725, 339] width 429 height 34
type input "**********"
click at [660, 426] on p "Provide song lyrics or select an auto lyrics model" at bounding box center [673, 422] width 324 height 19
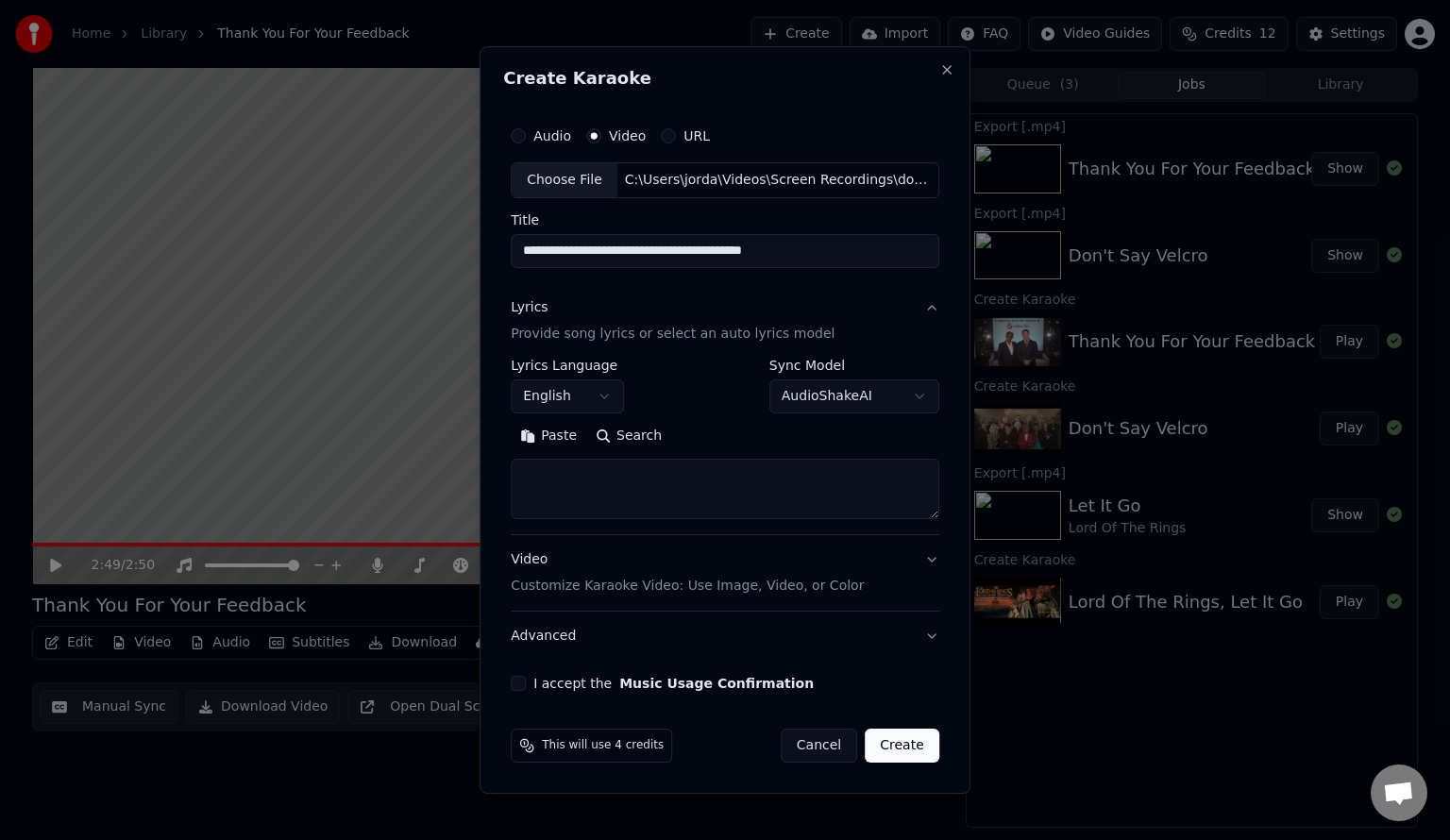
click at [619, 80] on h2 "Create Karaoke" at bounding box center [725, 78] width 444 height 17
click at [666, 491] on textarea at bounding box center [725, 489] width 429 height 60
paste textarea "**********"
type textarea "**********"
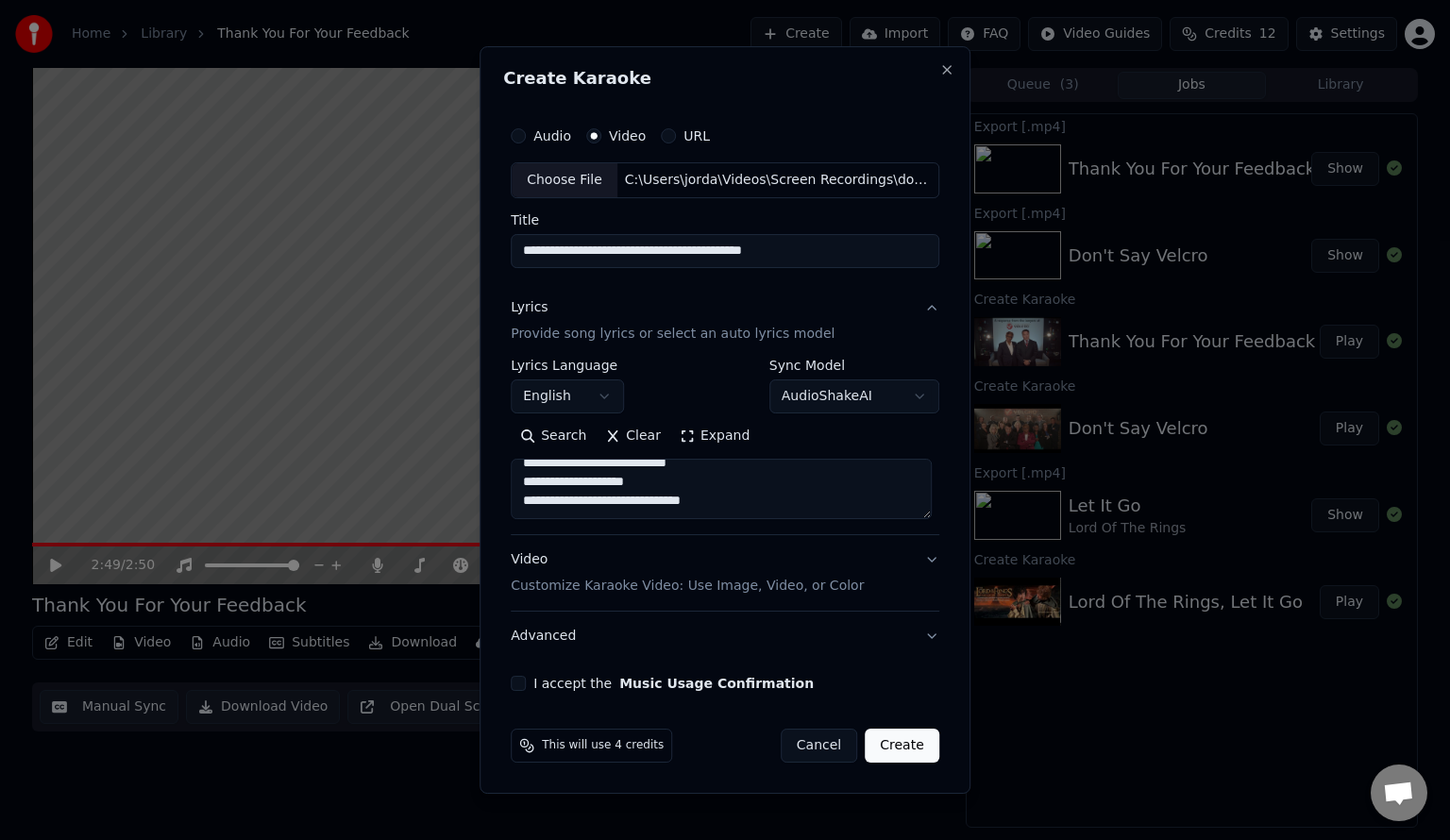
click at [880, 576] on button "Video Customize Karaoke Video: Use Image, Video, or Color" at bounding box center [725, 573] width 429 height 76
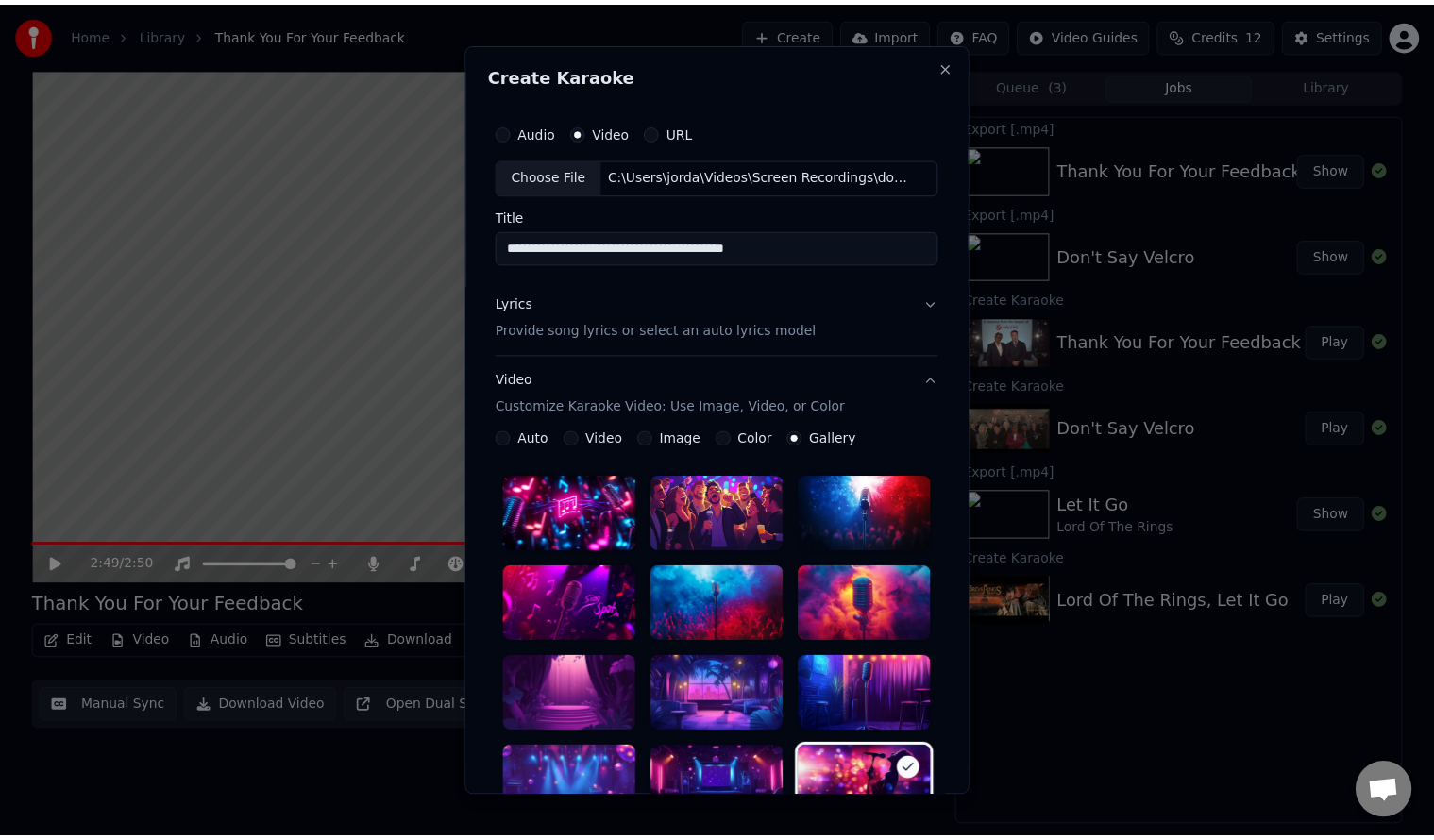
scroll to position [379, 0]
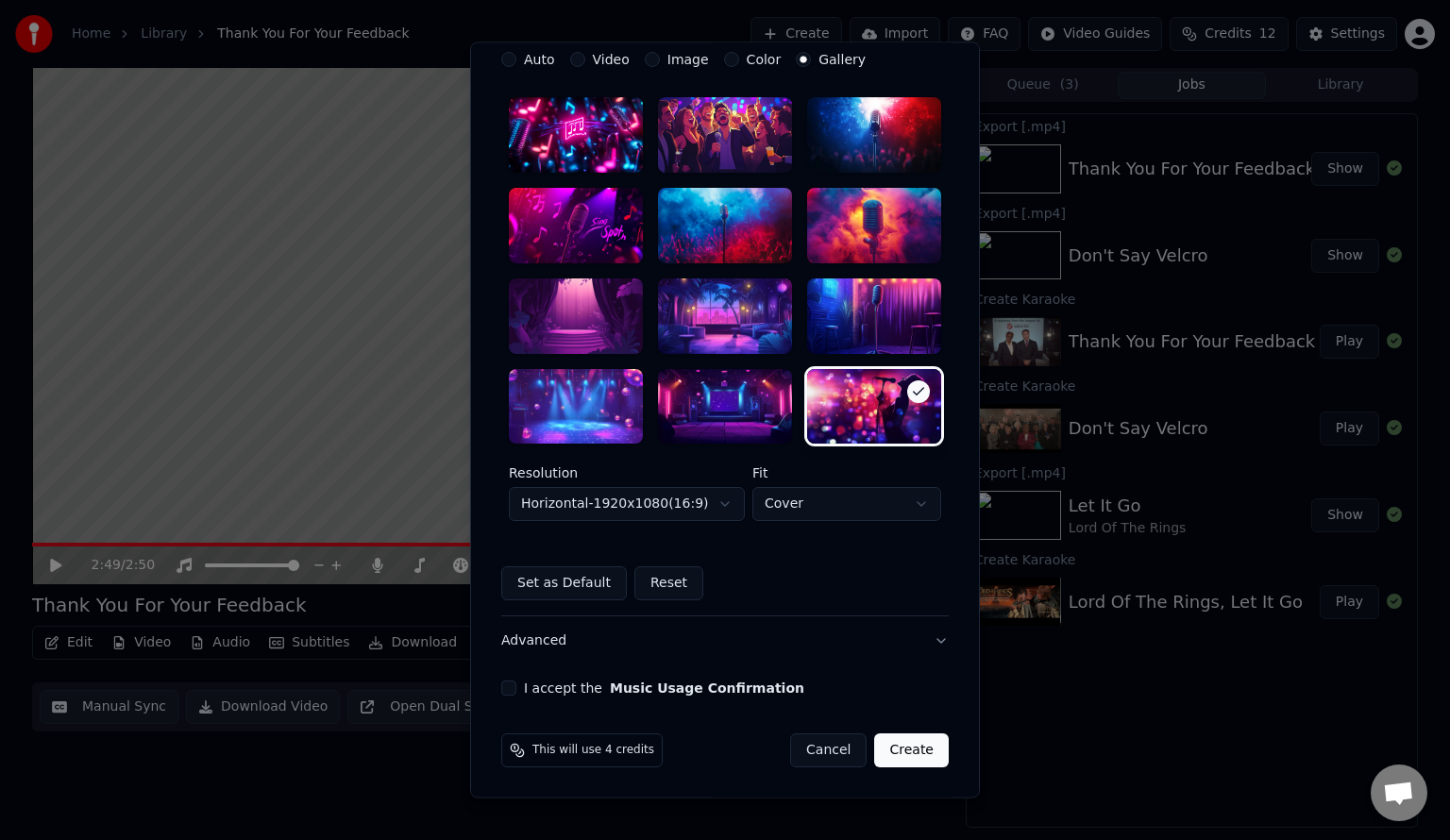
click at [503, 682] on button "I accept the Music Usage Confirmation" at bounding box center [508, 689] width 15 height 15
click at [902, 759] on button "Create" at bounding box center [911, 751] width 75 height 34
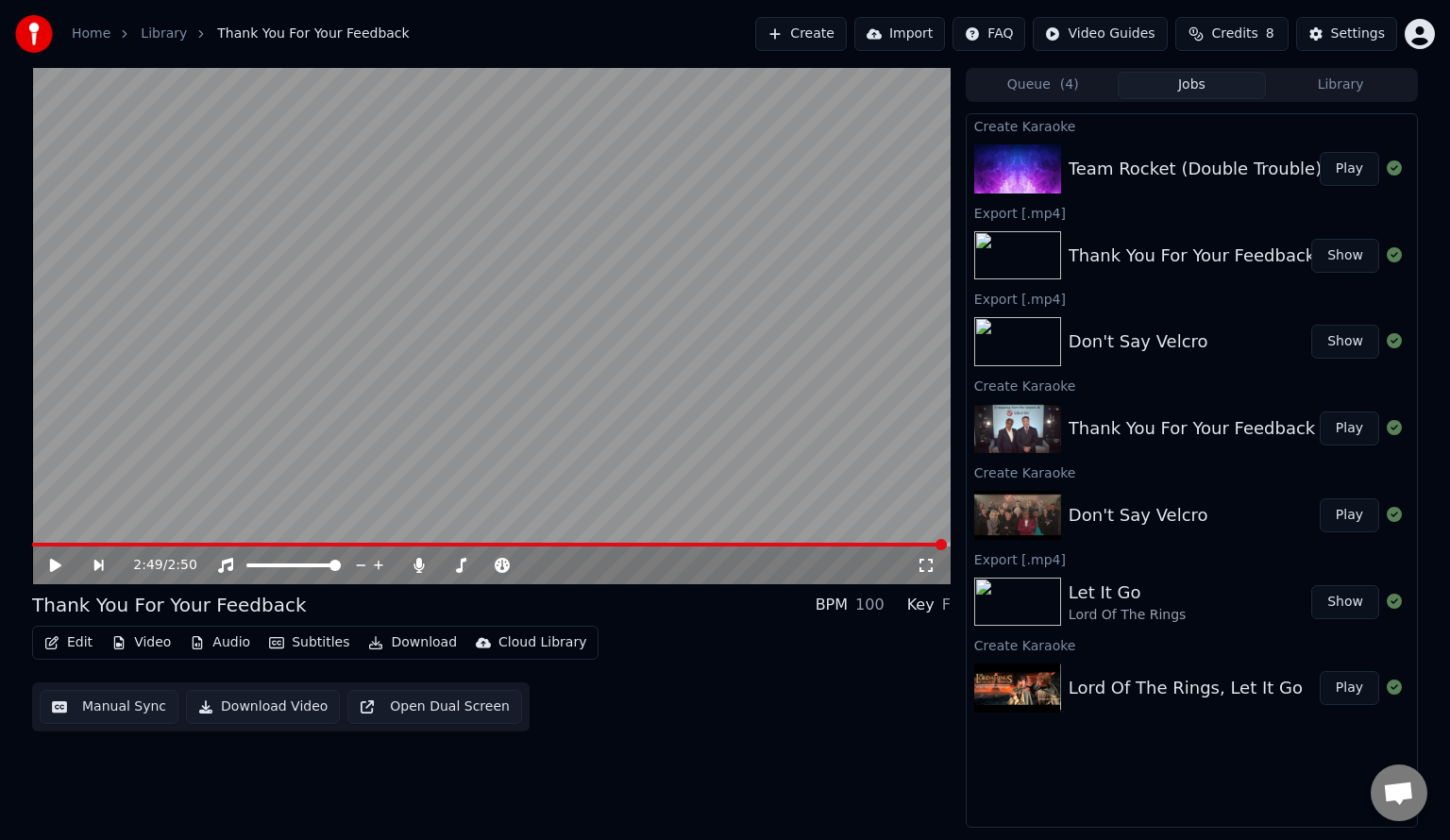
click at [1338, 175] on button "Play" at bounding box center [1349, 169] width 59 height 34
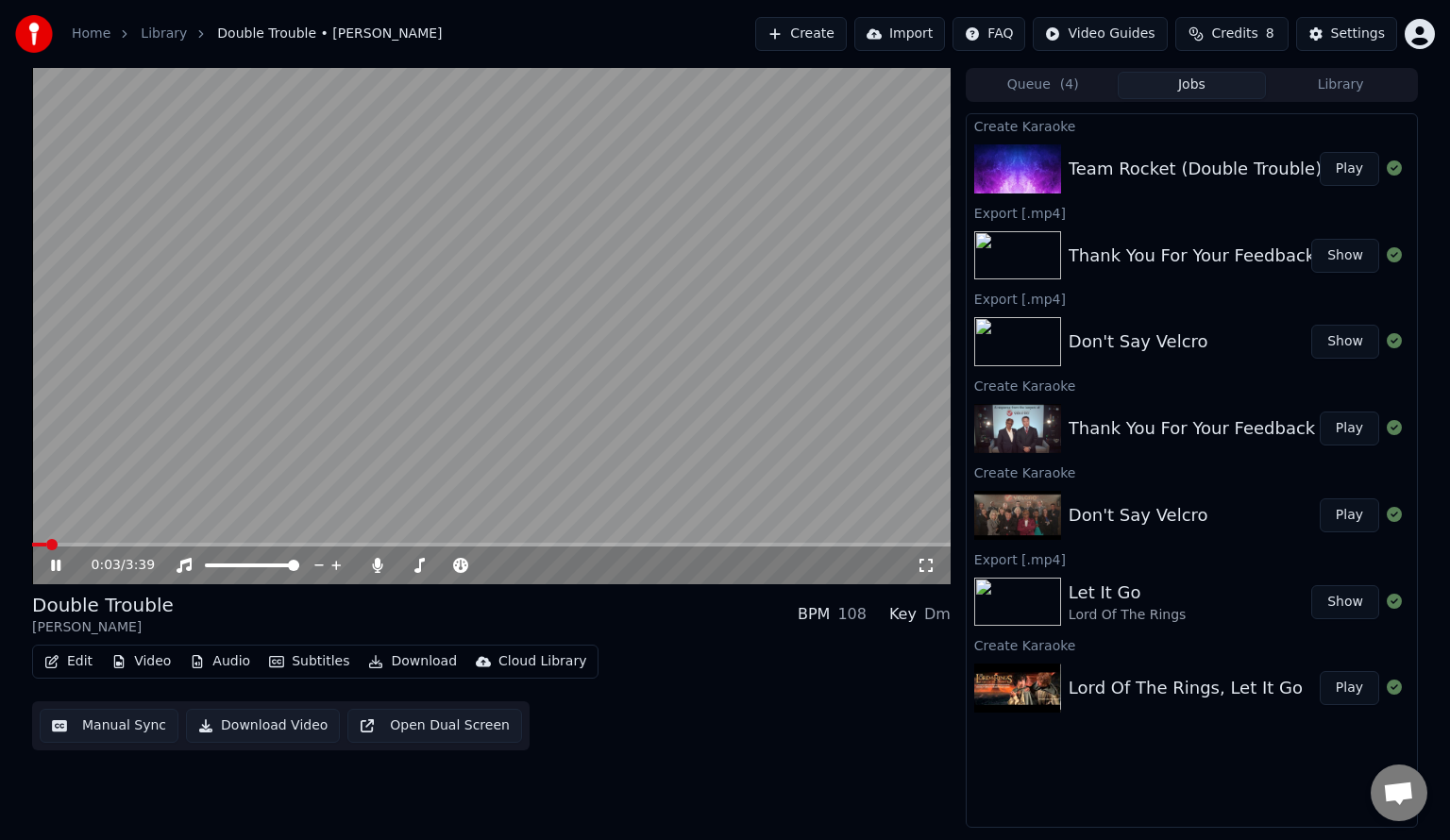
drag, startPoint x: 512, startPoint y: 419, endPoint x: 0, endPoint y: 553, distance: 528.9
click at [511, 421] on video at bounding box center [491, 326] width 918 height 516
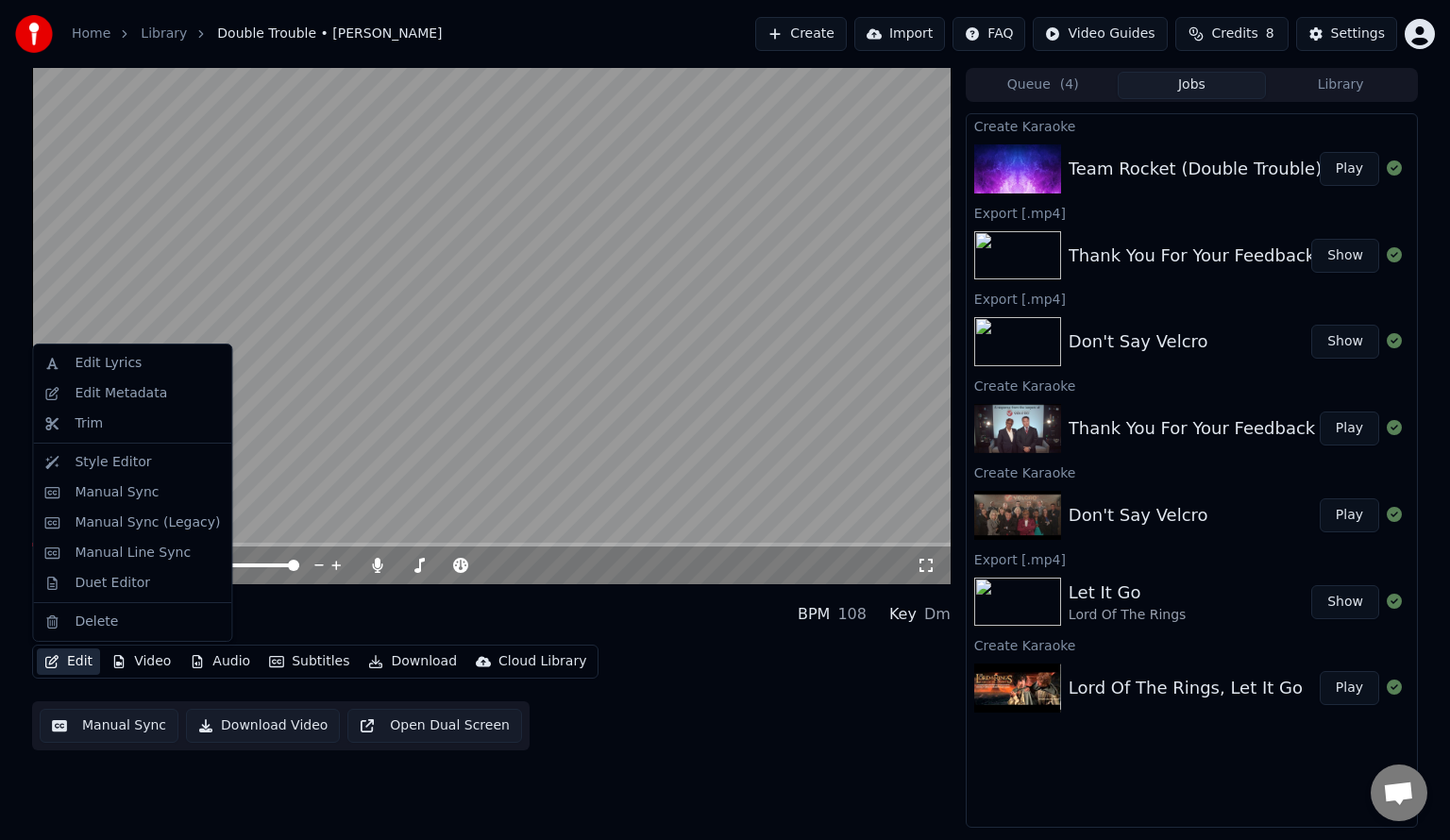
click at [62, 664] on button "Edit" at bounding box center [68, 662] width 63 height 26
click at [104, 581] on div "Duet Editor" at bounding box center [113, 583] width 76 height 19
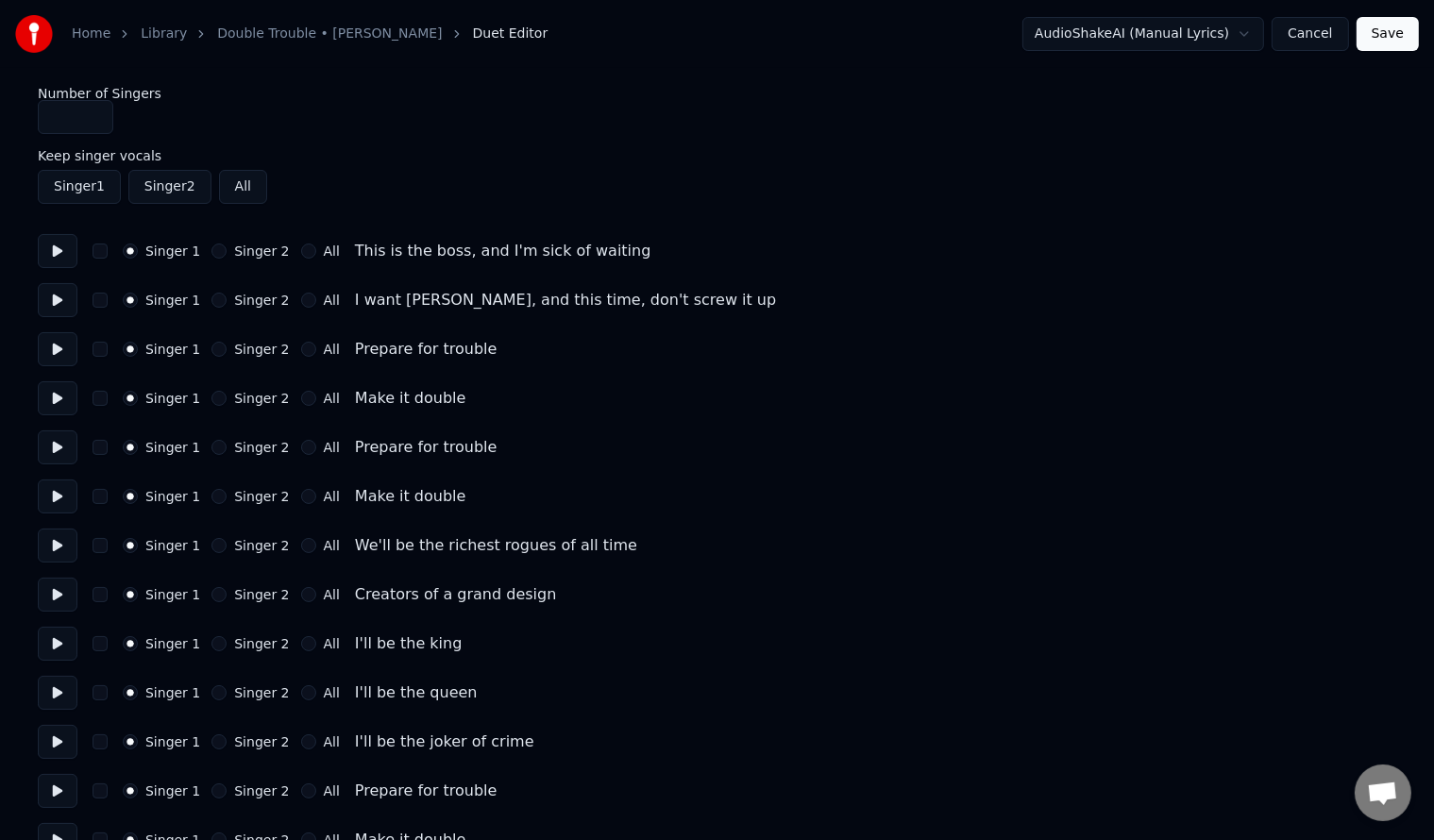
type input "*"
click at [94, 113] on input "*" at bounding box center [76, 117] width 76 height 34
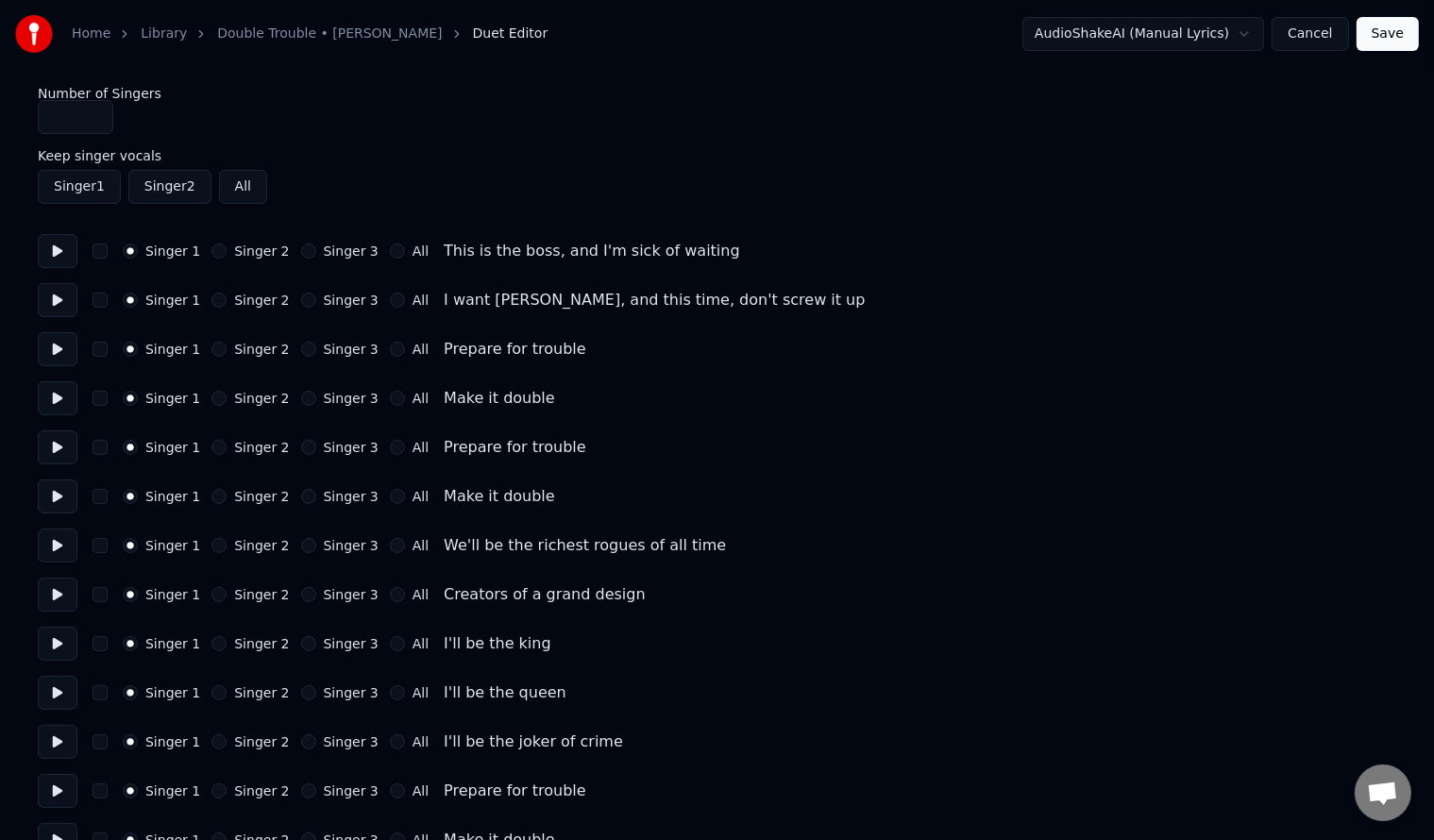
click at [301, 252] on button "Singer 3" at bounding box center [308, 251] width 15 height 15
click at [301, 305] on button "Singer 3" at bounding box center [308, 300] width 15 height 15
click at [211, 344] on button "Singer 2" at bounding box center [218, 349] width 15 height 15
click at [211, 402] on button "Singer 2" at bounding box center [218, 398] width 15 height 15
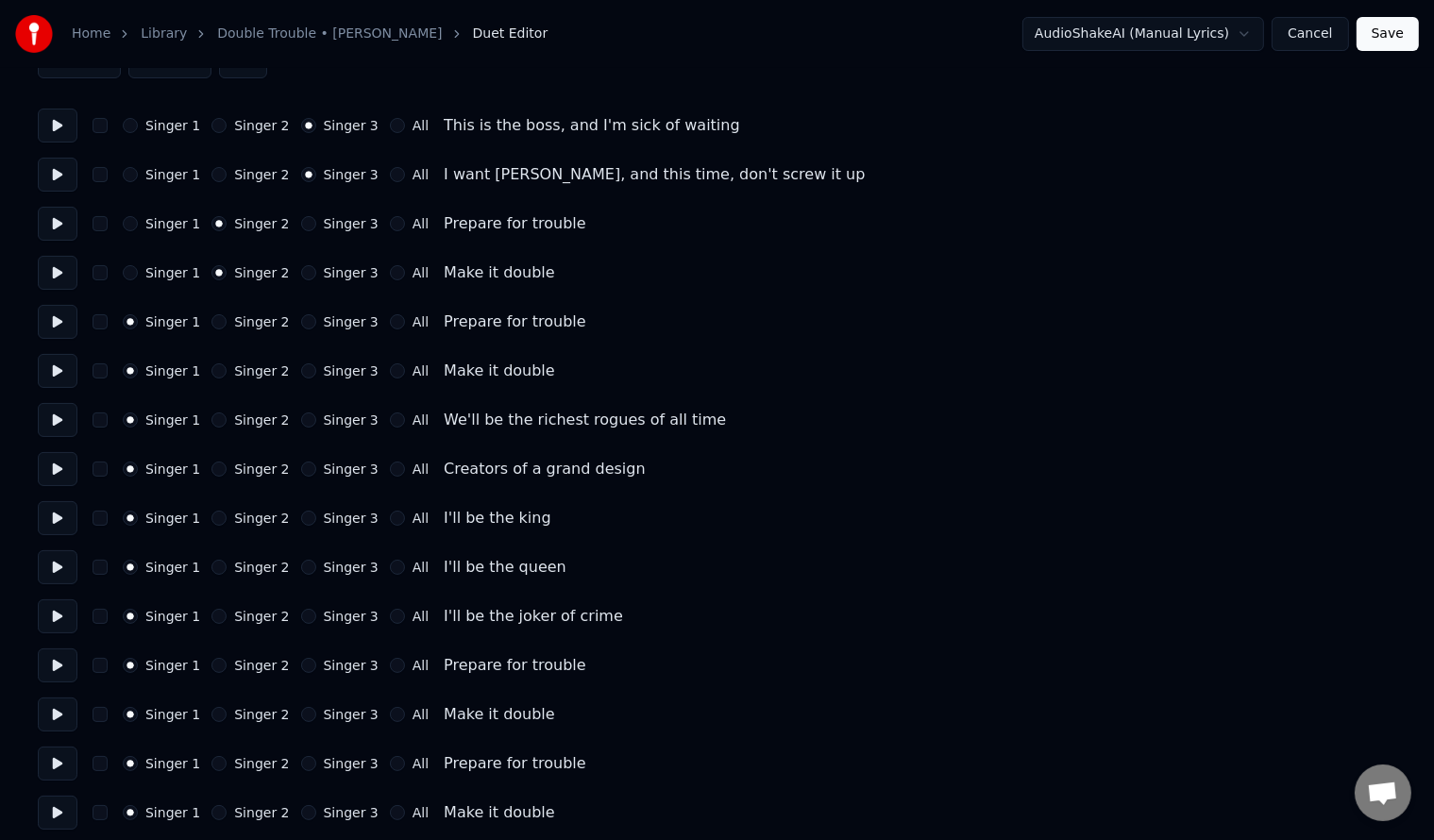
click at [211, 471] on button "Singer 2" at bounding box center [218, 469] width 15 height 15
click at [214, 566] on button "Singer 2" at bounding box center [218, 567] width 15 height 15
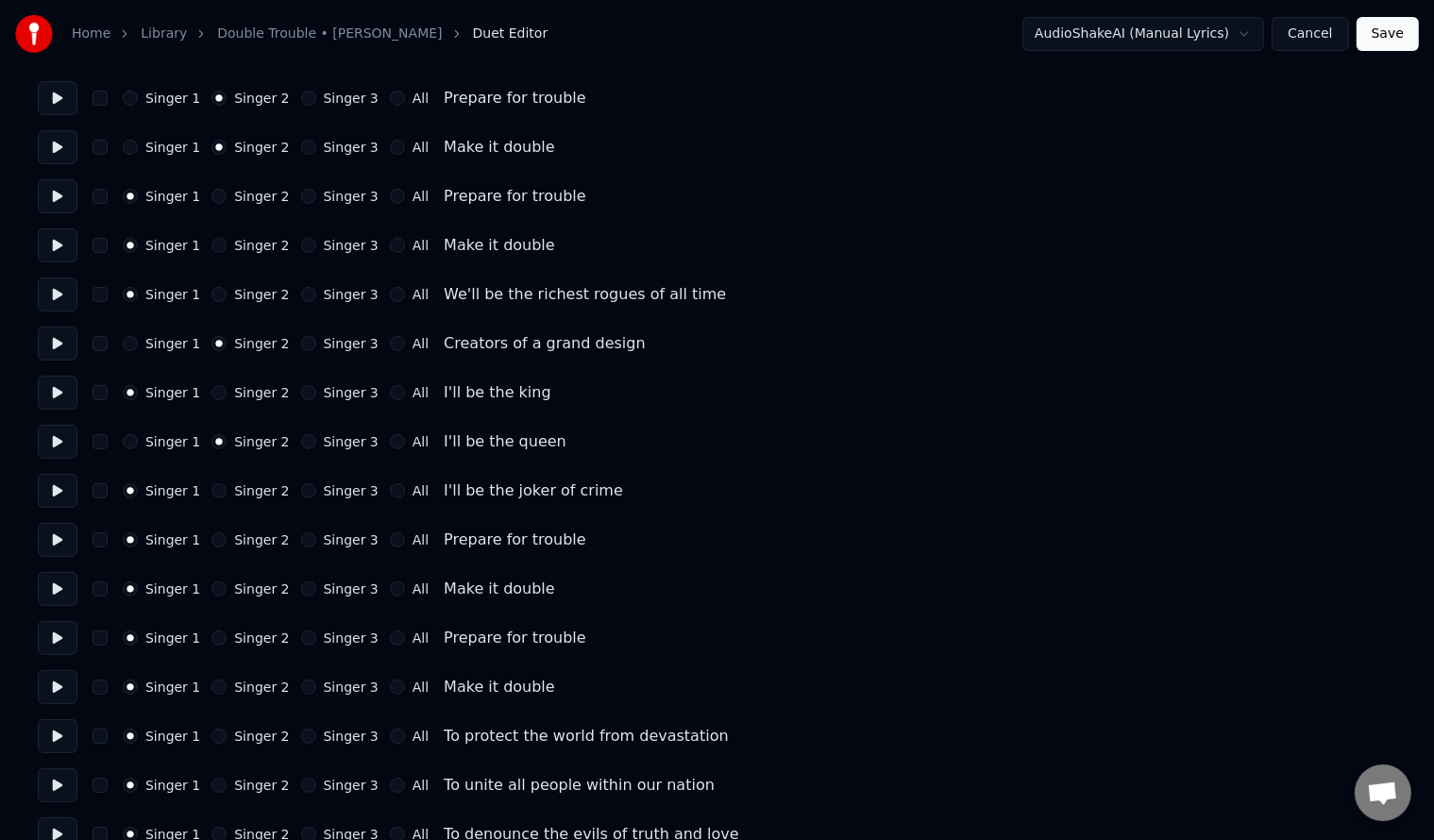
click at [301, 487] on button "Singer 3" at bounding box center [308, 490] width 15 height 15
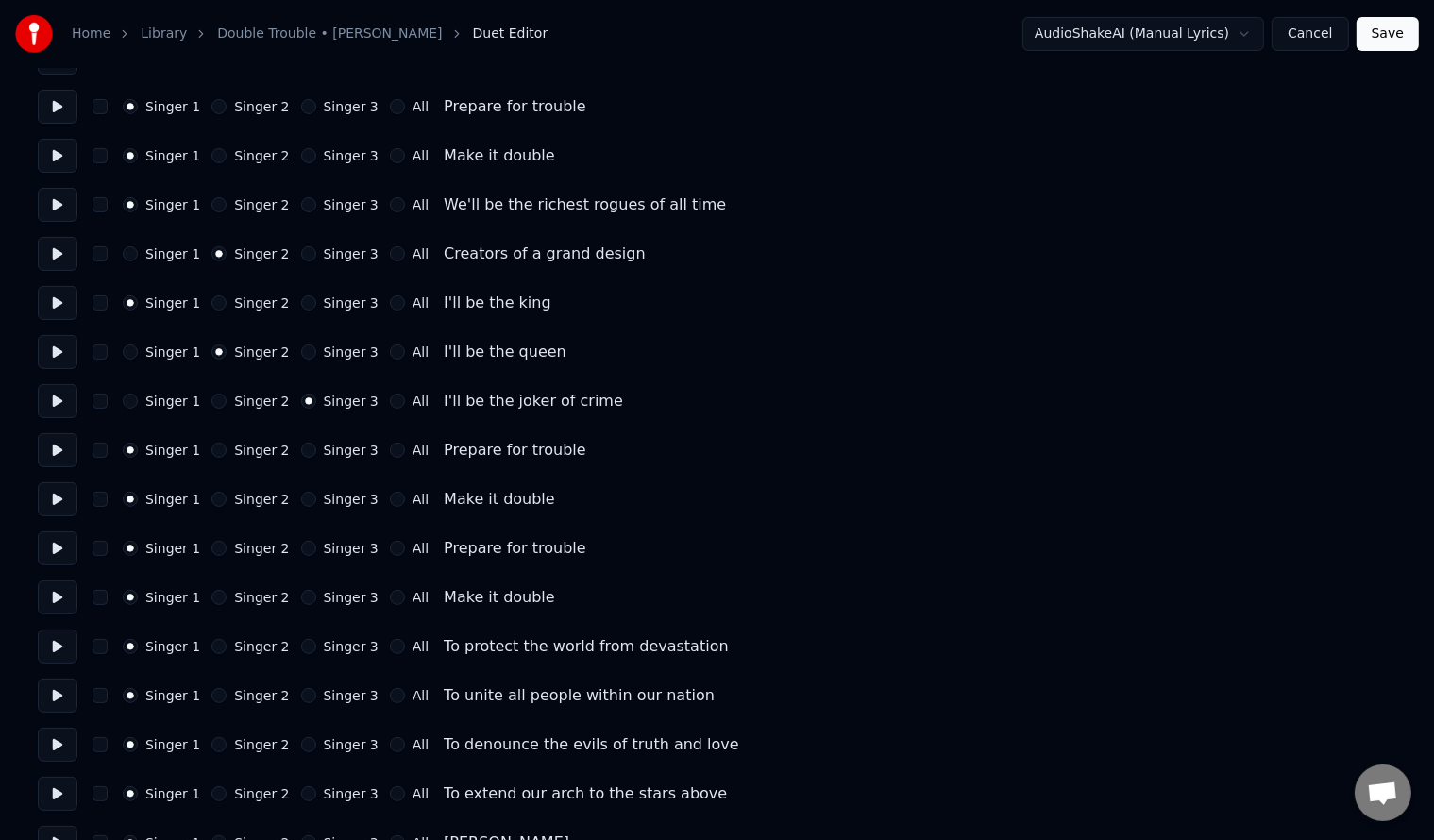
scroll to position [378, 0]
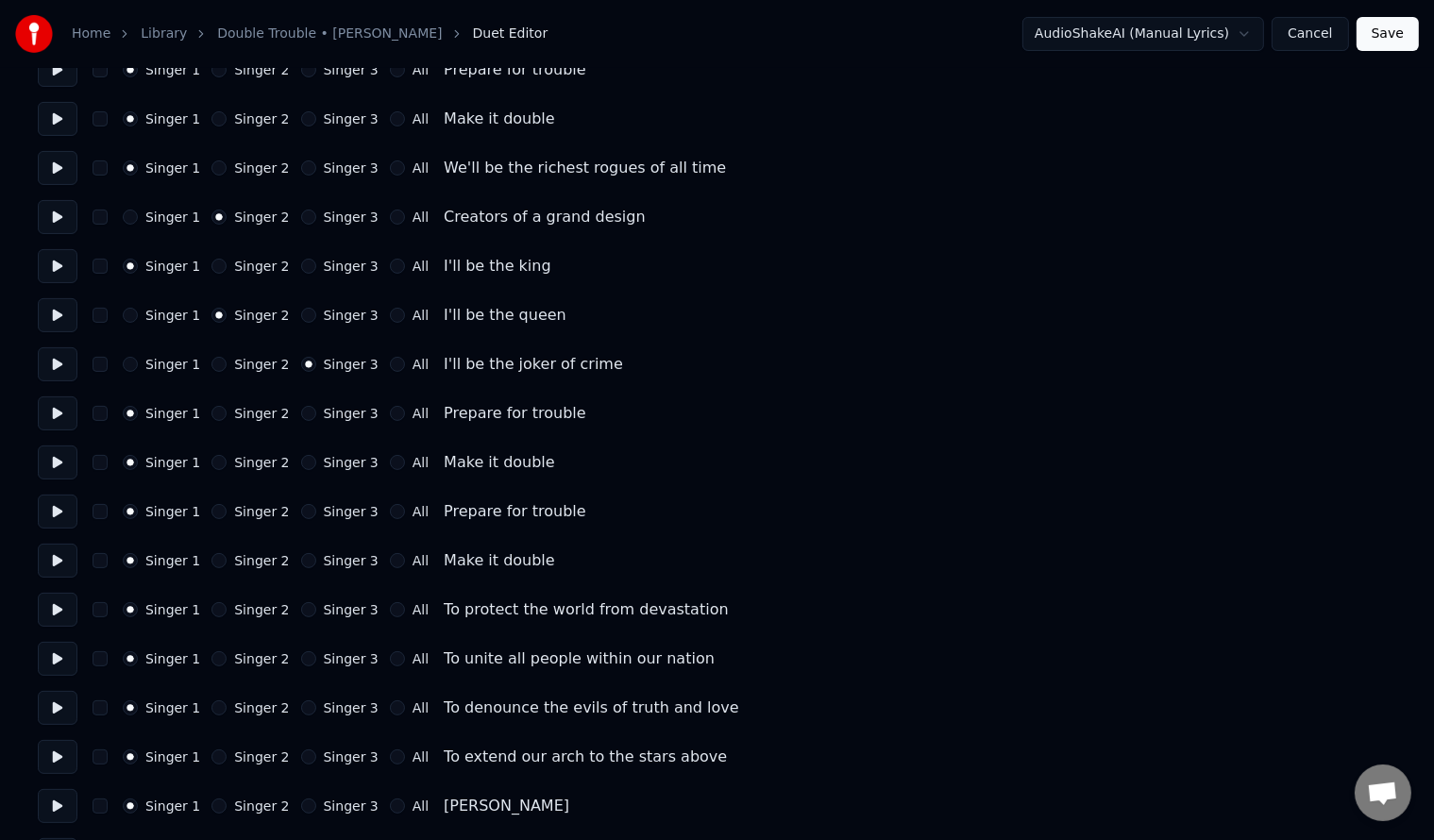
click at [211, 457] on button "Singer 2" at bounding box center [218, 462] width 15 height 15
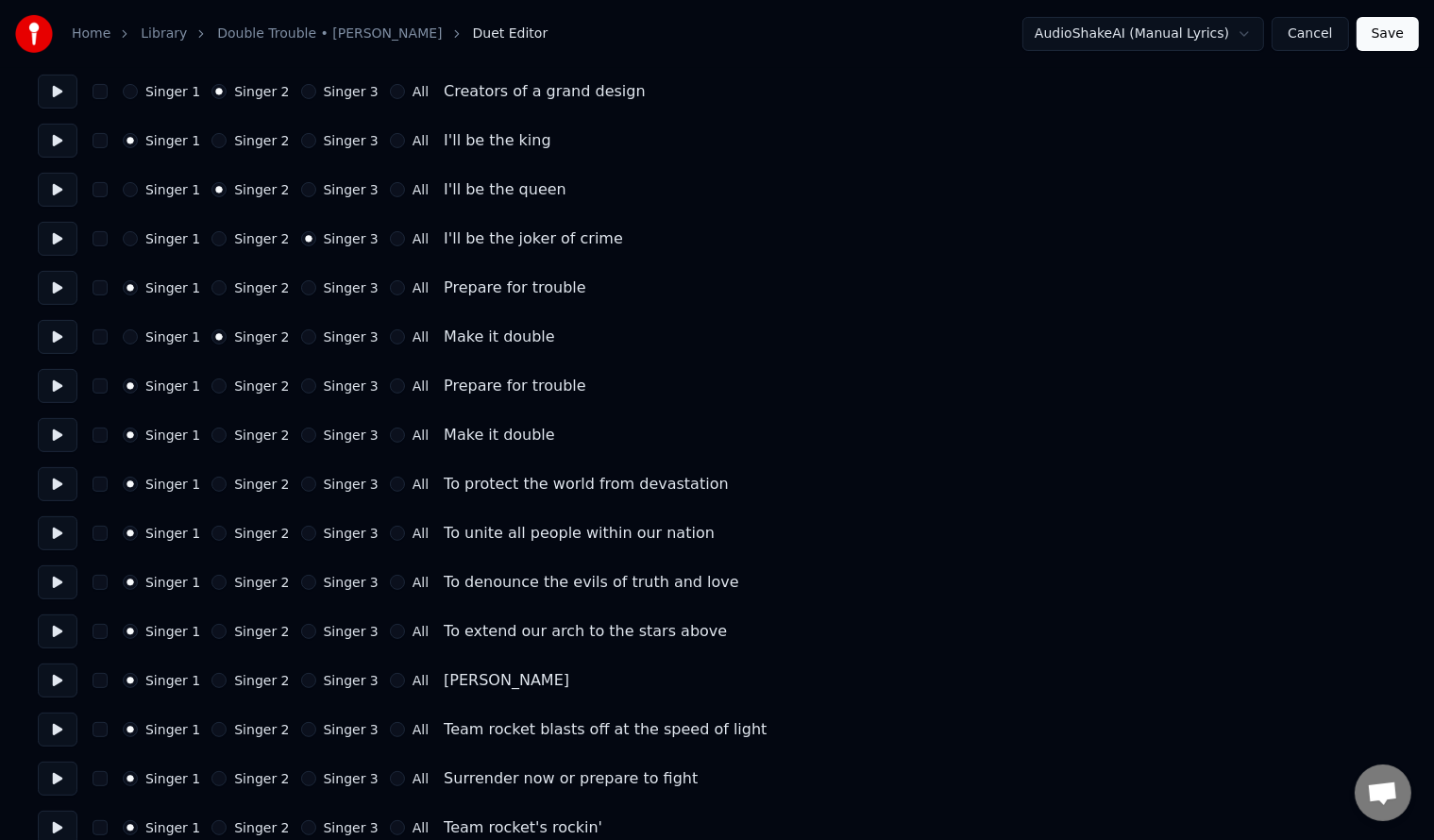
click at [131, 332] on button "Singer 1" at bounding box center [130, 336] width 15 height 15
click at [211, 580] on button "Singer 2" at bounding box center [218, 582] width 15 height 15
click at [211, 681] on button "Singer 2" at bounding box center [218, 680] width 15 height 15
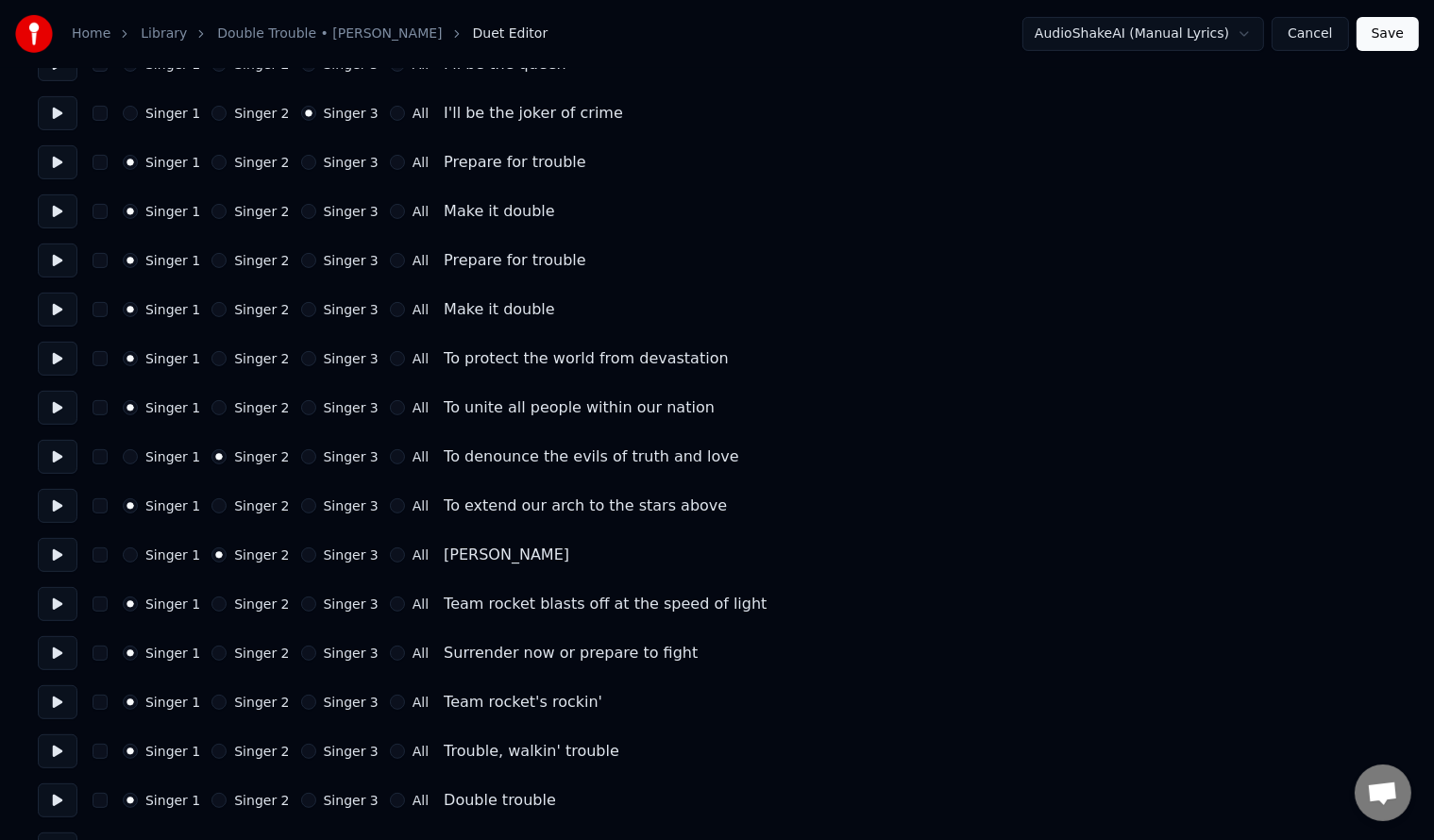
click at [390, 605] on button "All" at bounding box center [397, 604] width 15 height 15
click at [390, 653] on button "All" at bounding box center [397, 653] width 15 height 15
click at [390, 701] on button "All" at bounding box center [397, 702] width 15 height 15
click at [150, 647] on label "Singer 1" at bounding box center [172, 653] width 55 height 13
click at [138, 646] on button "Singer 1" at bounding box center [130, 653] width 15 height 15
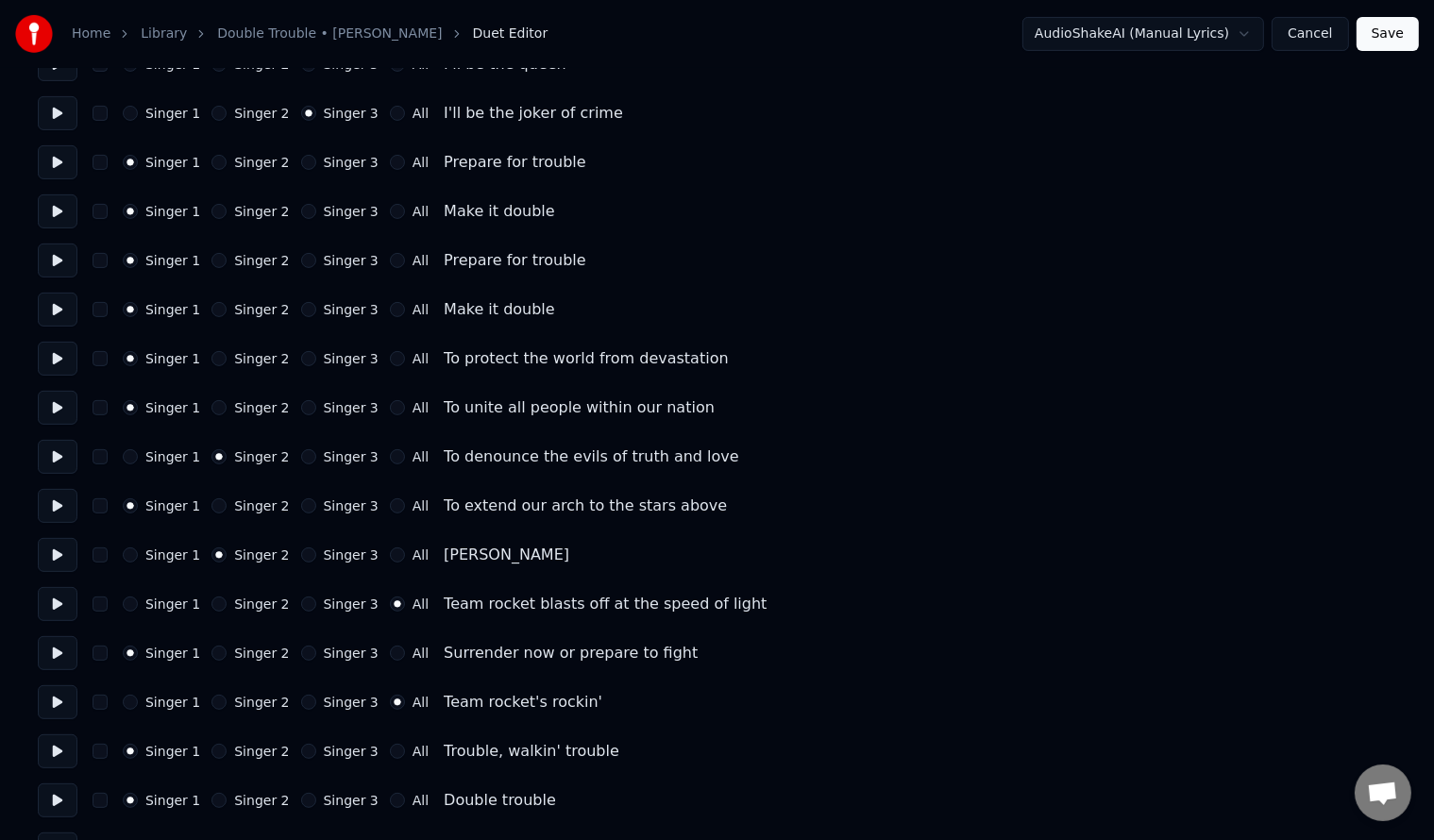
click at [234, 598] on label "Singer 2" at bounding box center [261, 604] width 55 height 13
click at [227, 598] on button "Singer 2" at bounding box center [218, 604] width 15 height 15
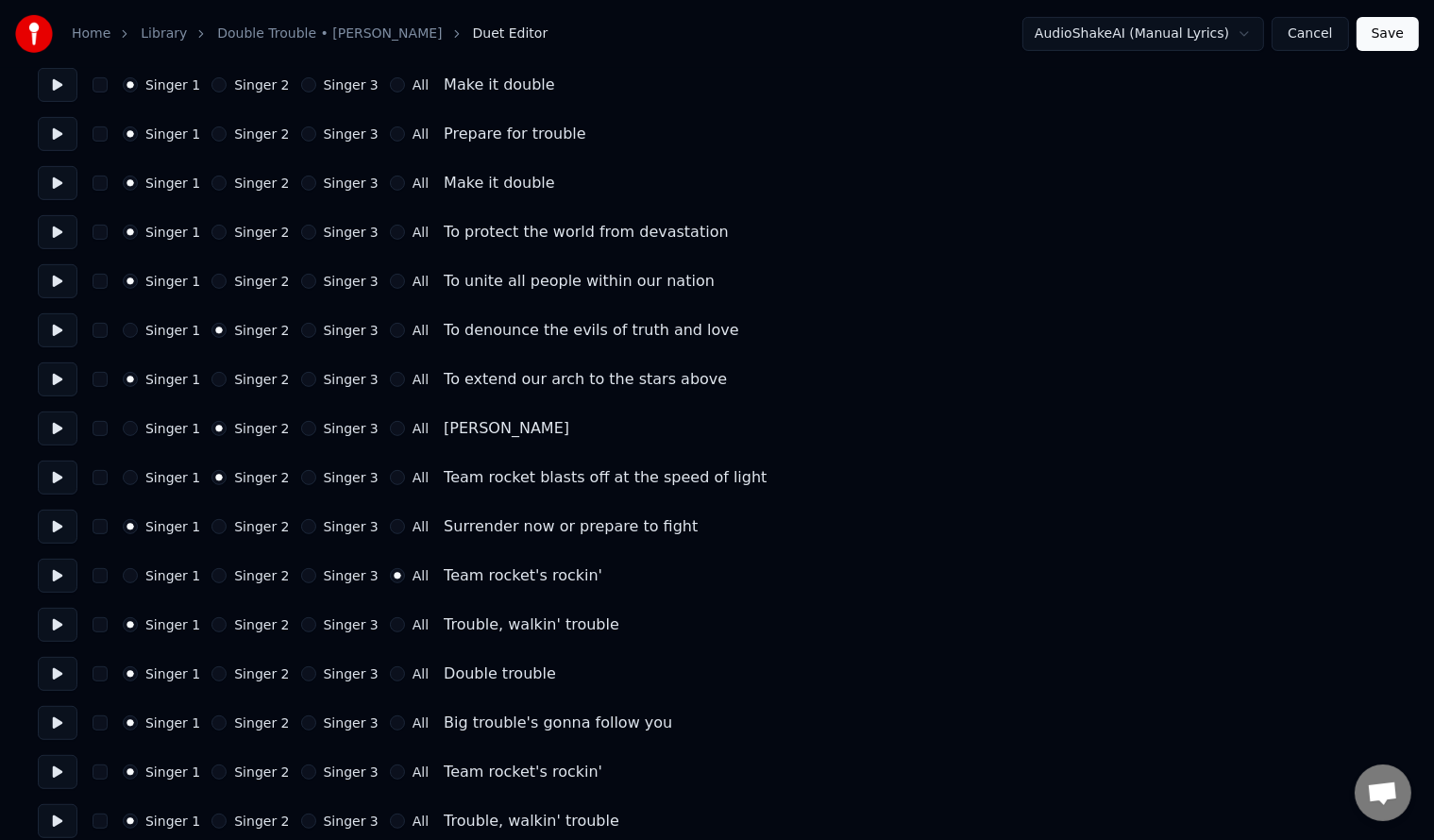
click at [390, 627] on button "All" at bounding box center [397, 624] width 15 height 15
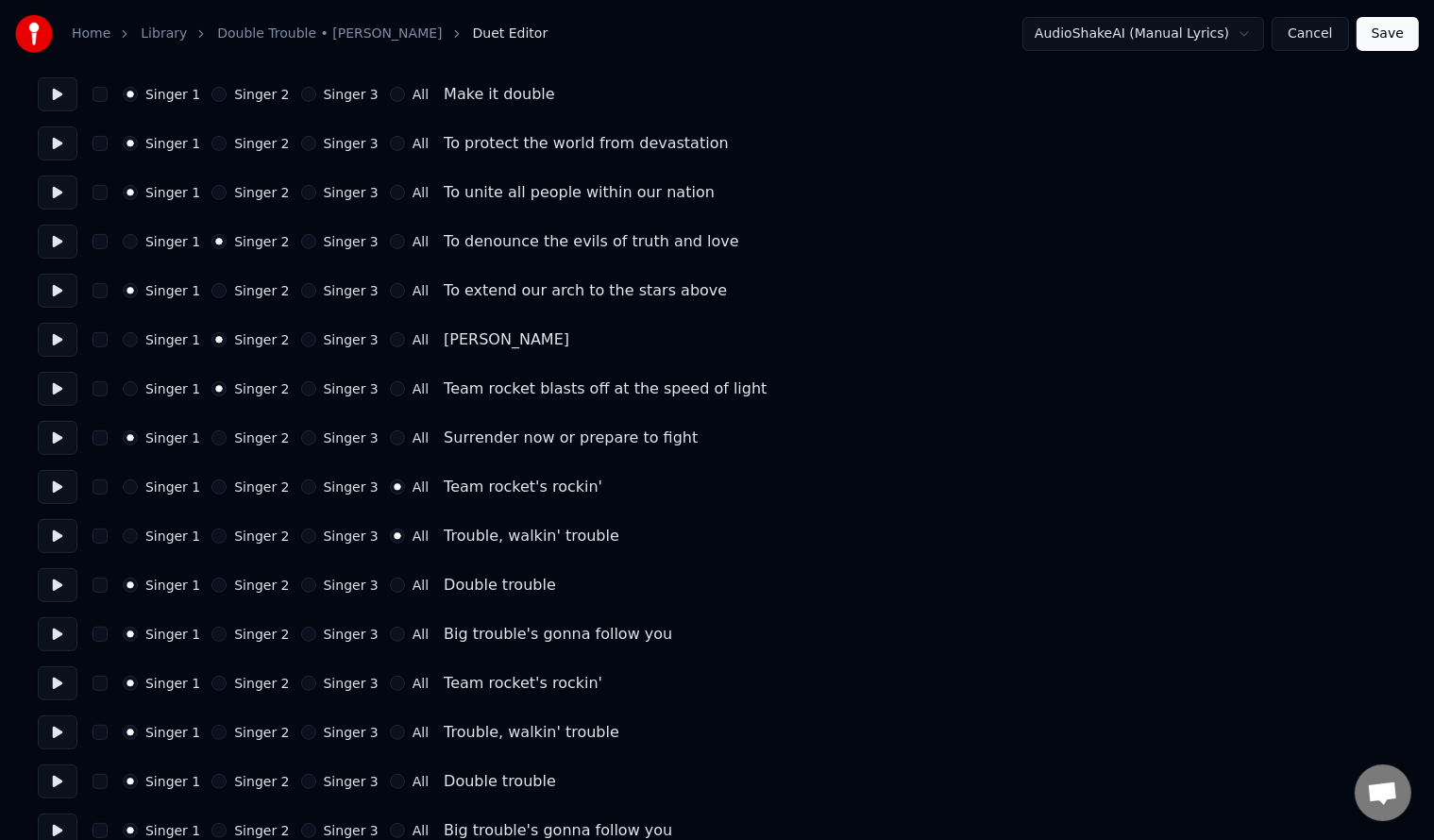
scroll to position [881, 0]
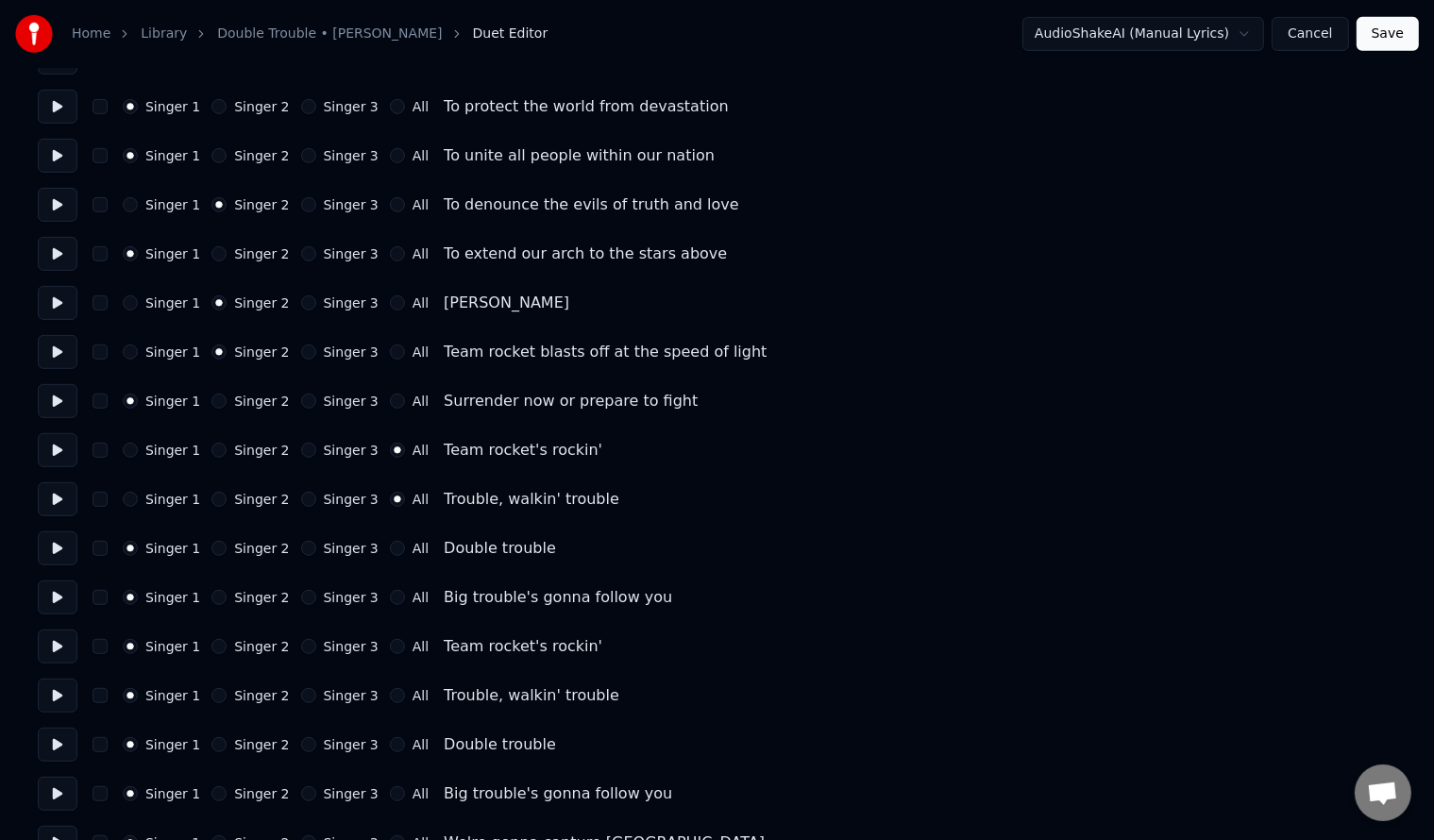
click at [390, 543] on button "All" at bounding box center [397, 548] width 15 height 15
click at [390, 649] on button "All" at bounding box center [397, 646] width 15 height 15
click at [390, 695] on button "All" at bounding box center [397, 695] width 15 height 15
click at [390, 744] on button "All" at bounding box center [397, 744] width 15 height 15
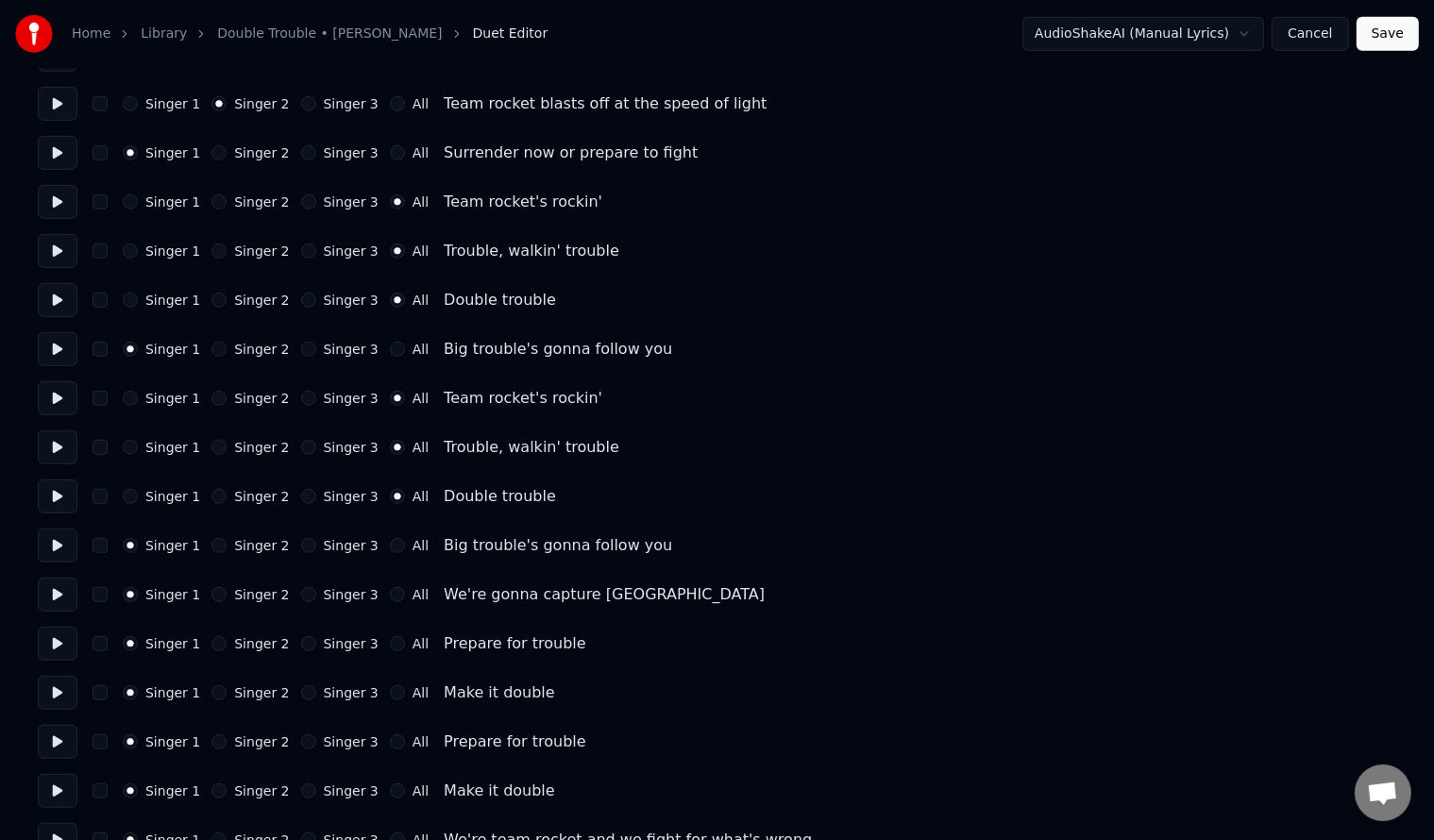
scroll to position [1133, 0]
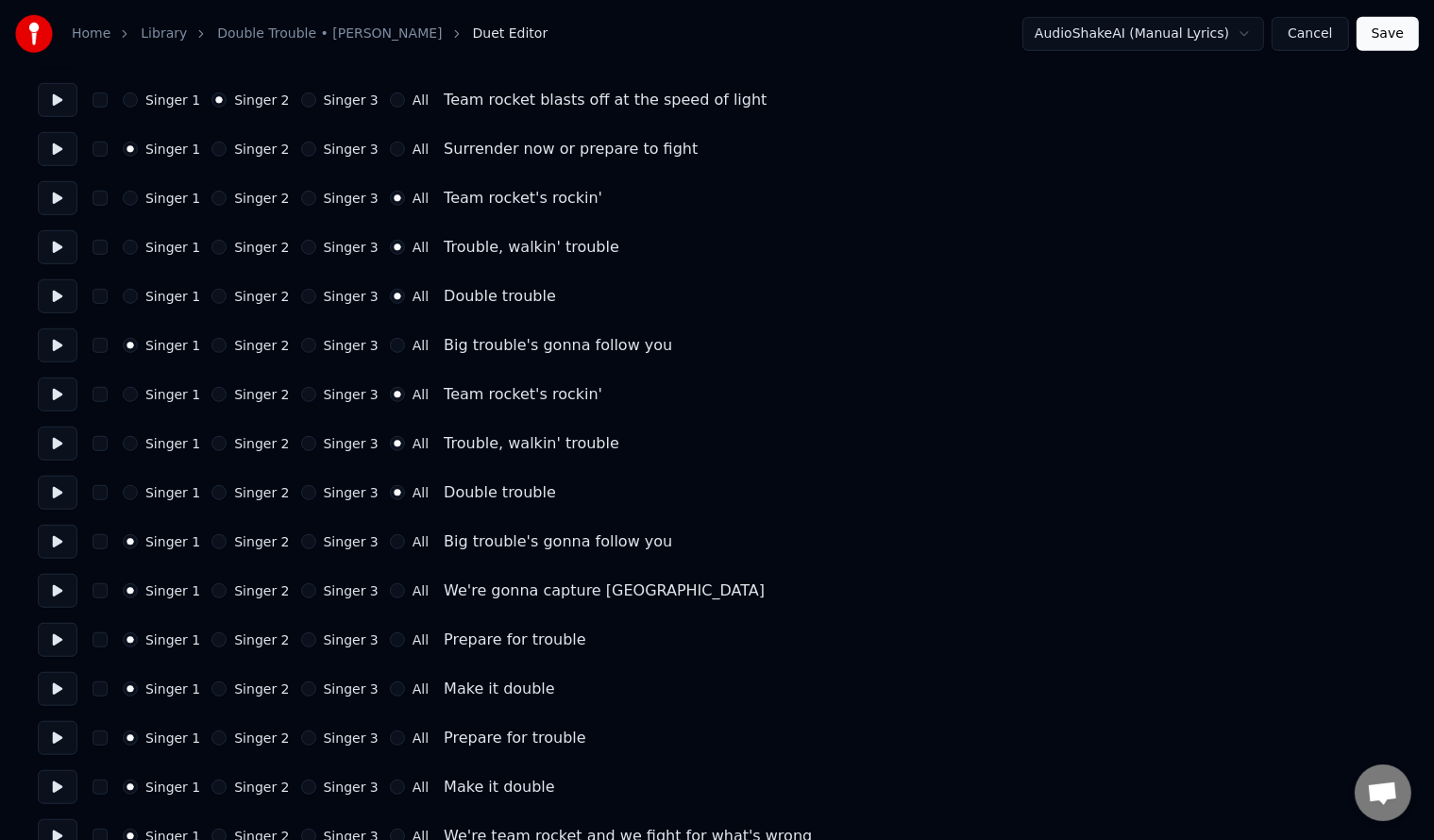
click at [390, 594] on button "All" at bounding box center [397, 590] width 15 height 15
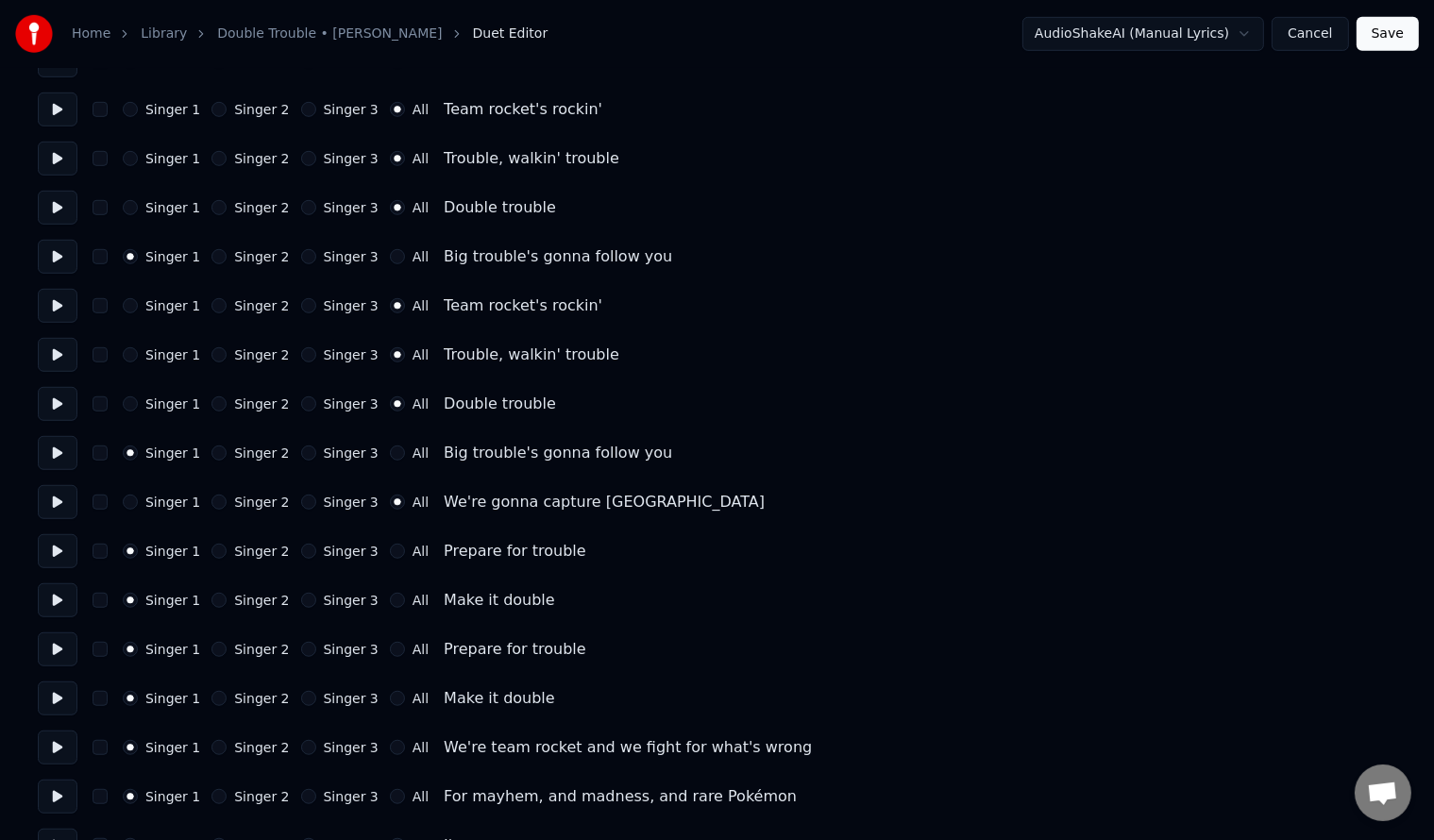
scroll to position [1258, 0]
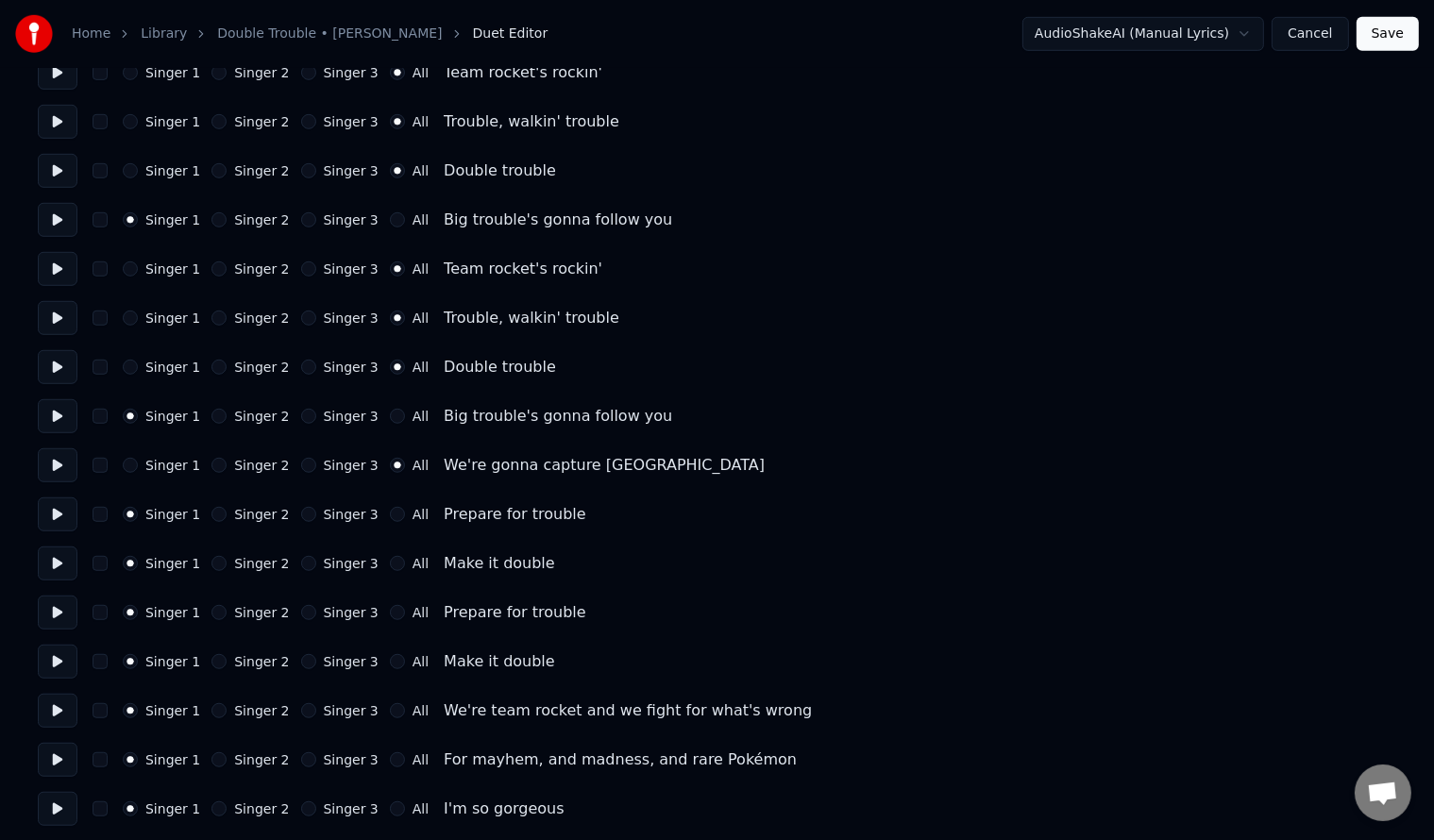
click at [390, 512] on button "All" at bounding box center [397, 514] width 15 height 15
click at [123, 513] on button "Singer 1" at bounding box center [130, 514] width 15 height 15
click at [128, 463] on button "Singer 1" at bounding box center [130, 465] width 15 height 15
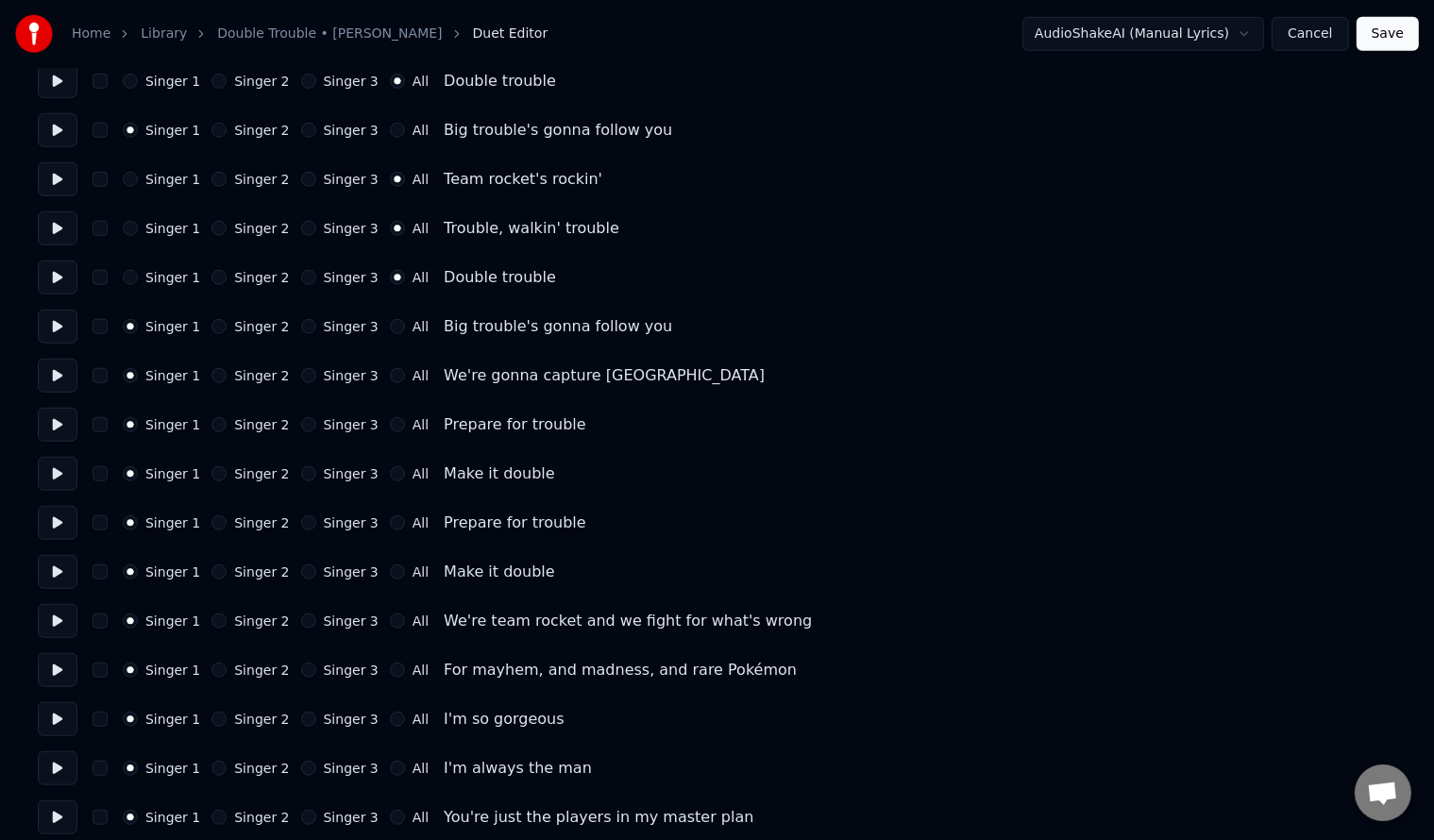
scroll to position [1384, 0]
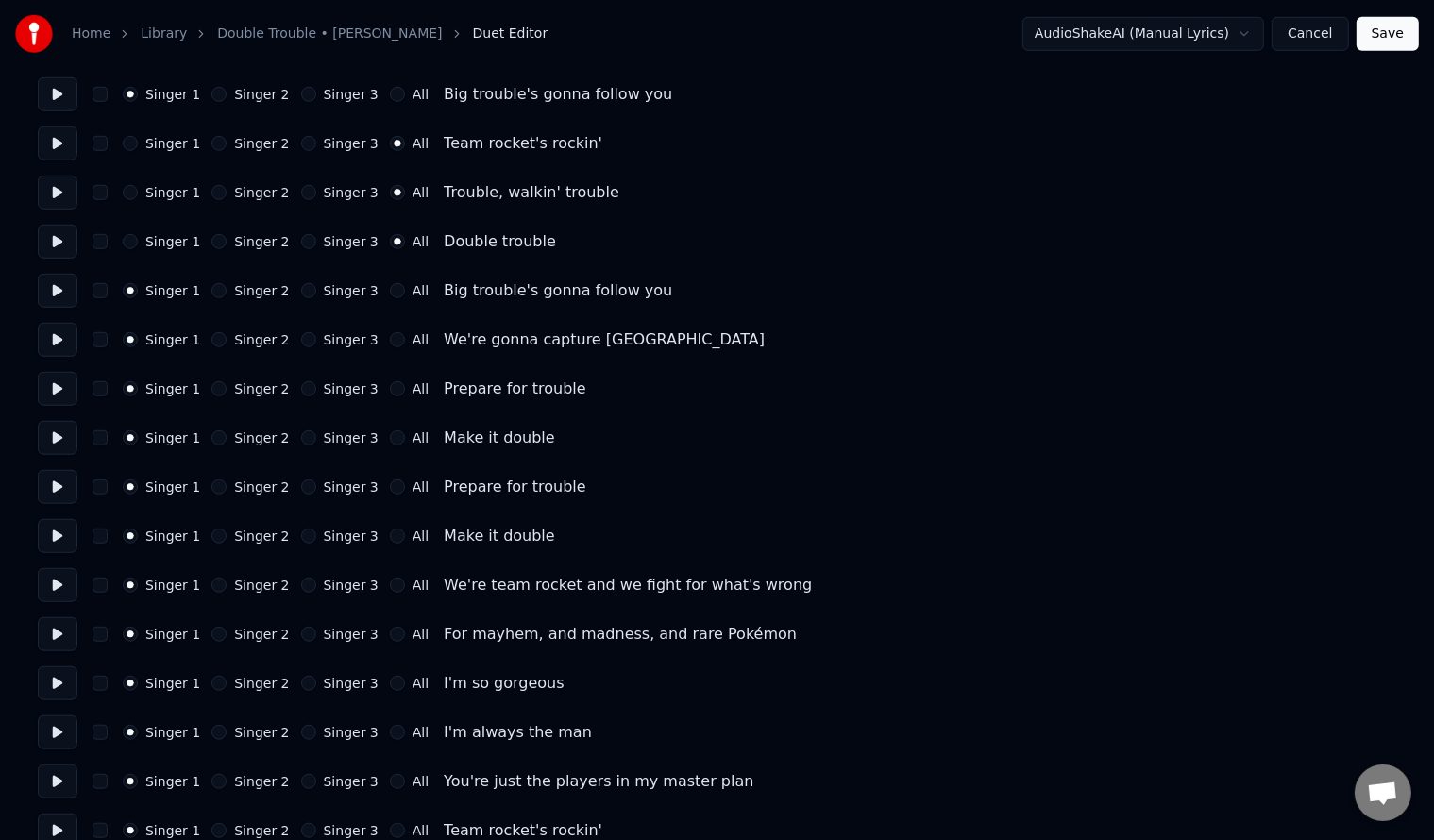
click at [325, 583] on label "Singer 3" at bounding box center [351, 585] width 55 height 13
click at [316, 583] on button "Singer 3" at bounding box center [308, 585] width 15 height 15
click at [325, 630] on label "Singer 3" at bounding box center [351, 634] width 55 height 13
click at [316, 630] on button "Singer 3" at bounding box center [308, 634] width 15 height 15
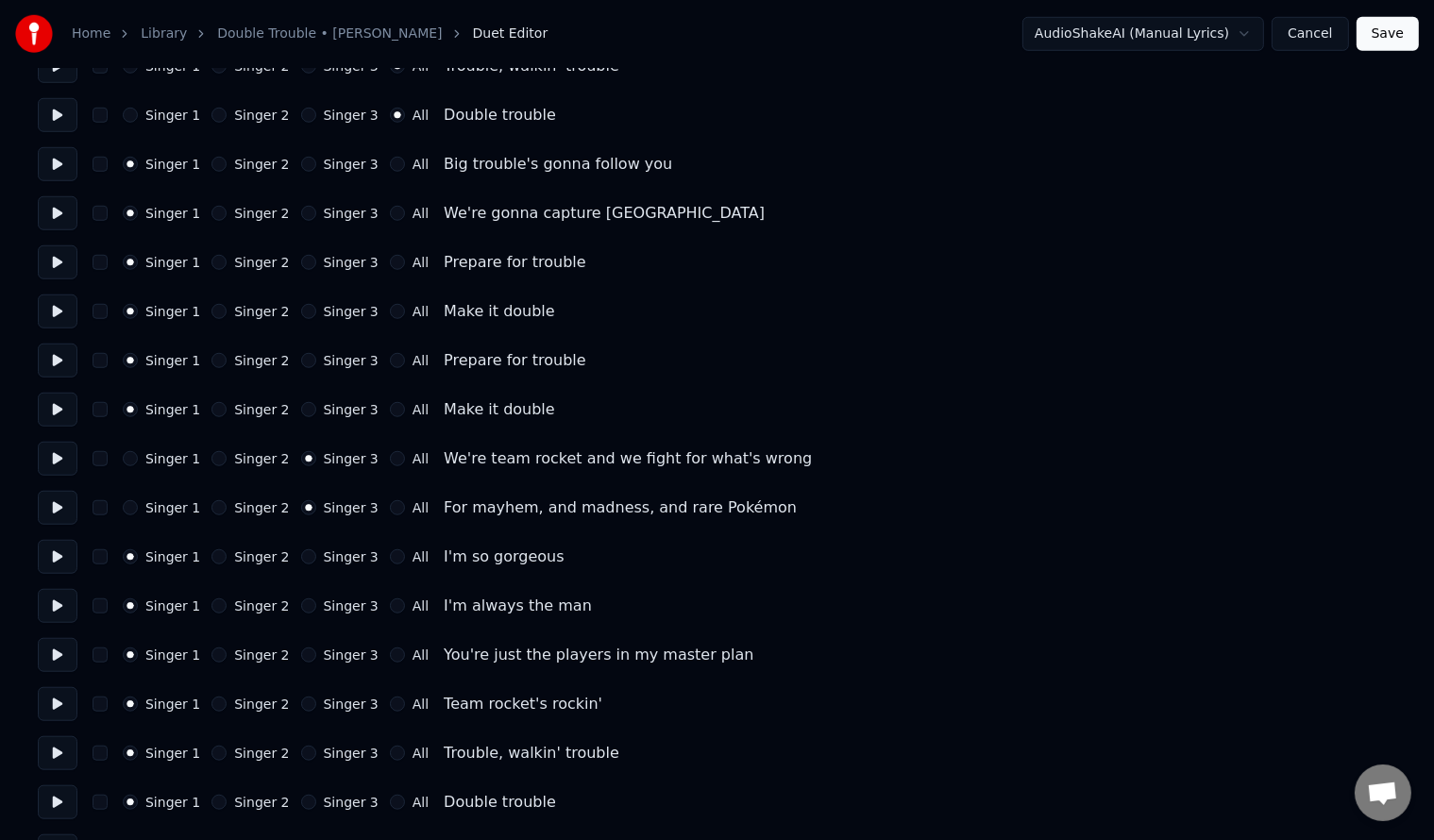
scroll to position [1636, 0]
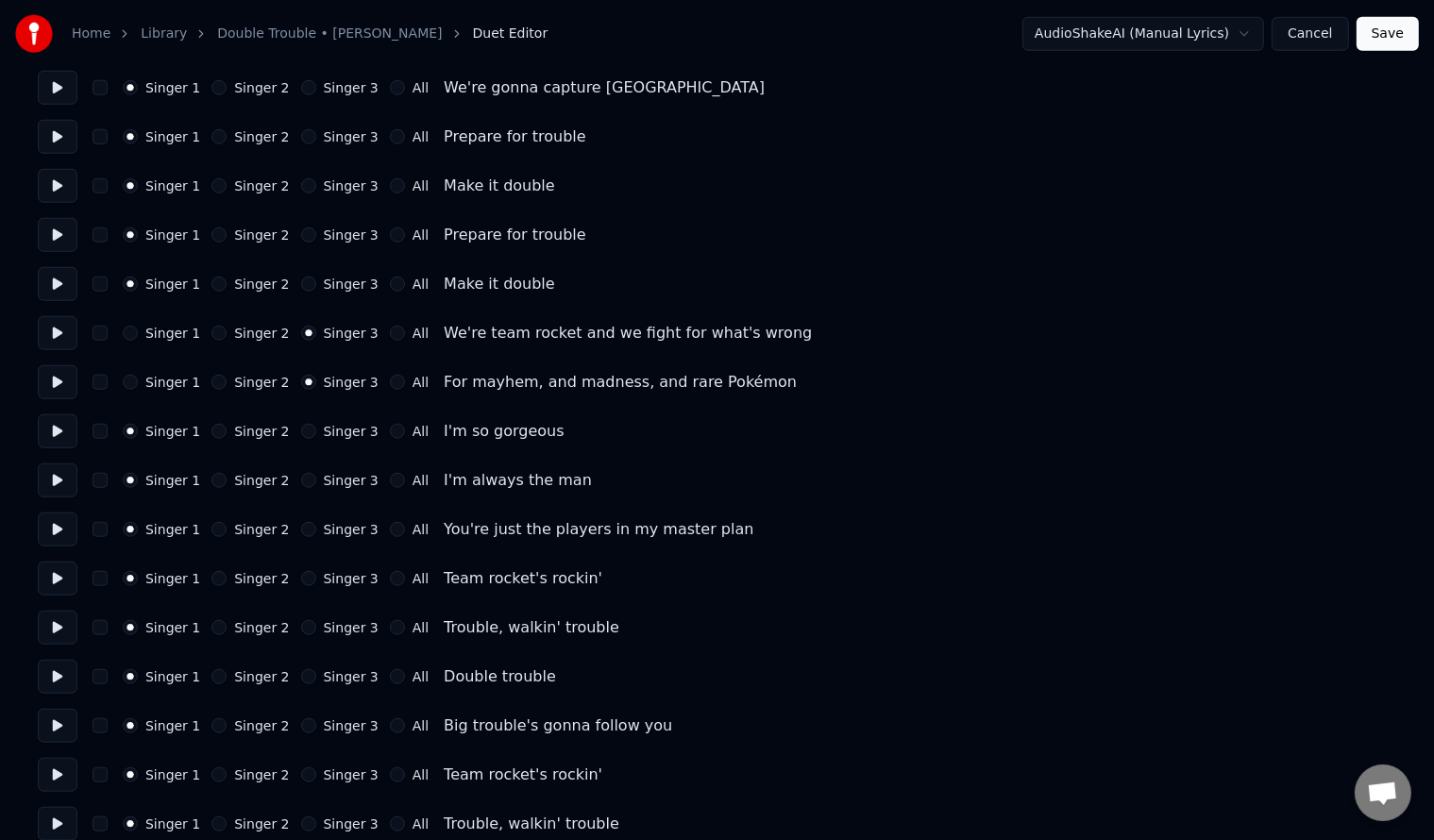
click at [238, 438] on label "Singer 2" at bounding box center [261, 431] width 55 height 13
click at [227, 438] on button "Singer 2" at bounding box center [218, 431] width 15 height 15
click at [301, 528] on button "Singer 3" at bounding box center [308, 529] width 15 height 15
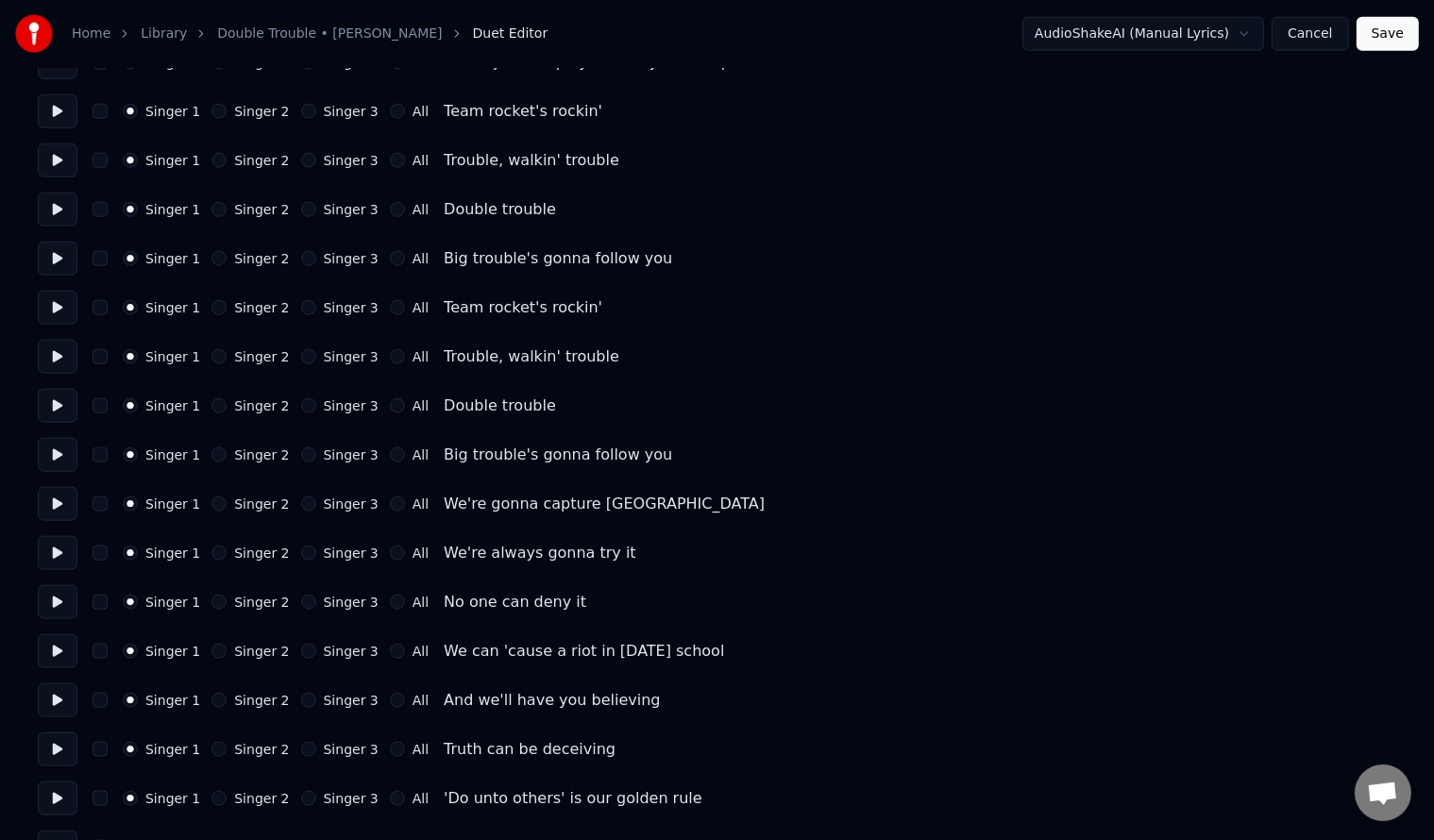
scroll to position [2139, 0]
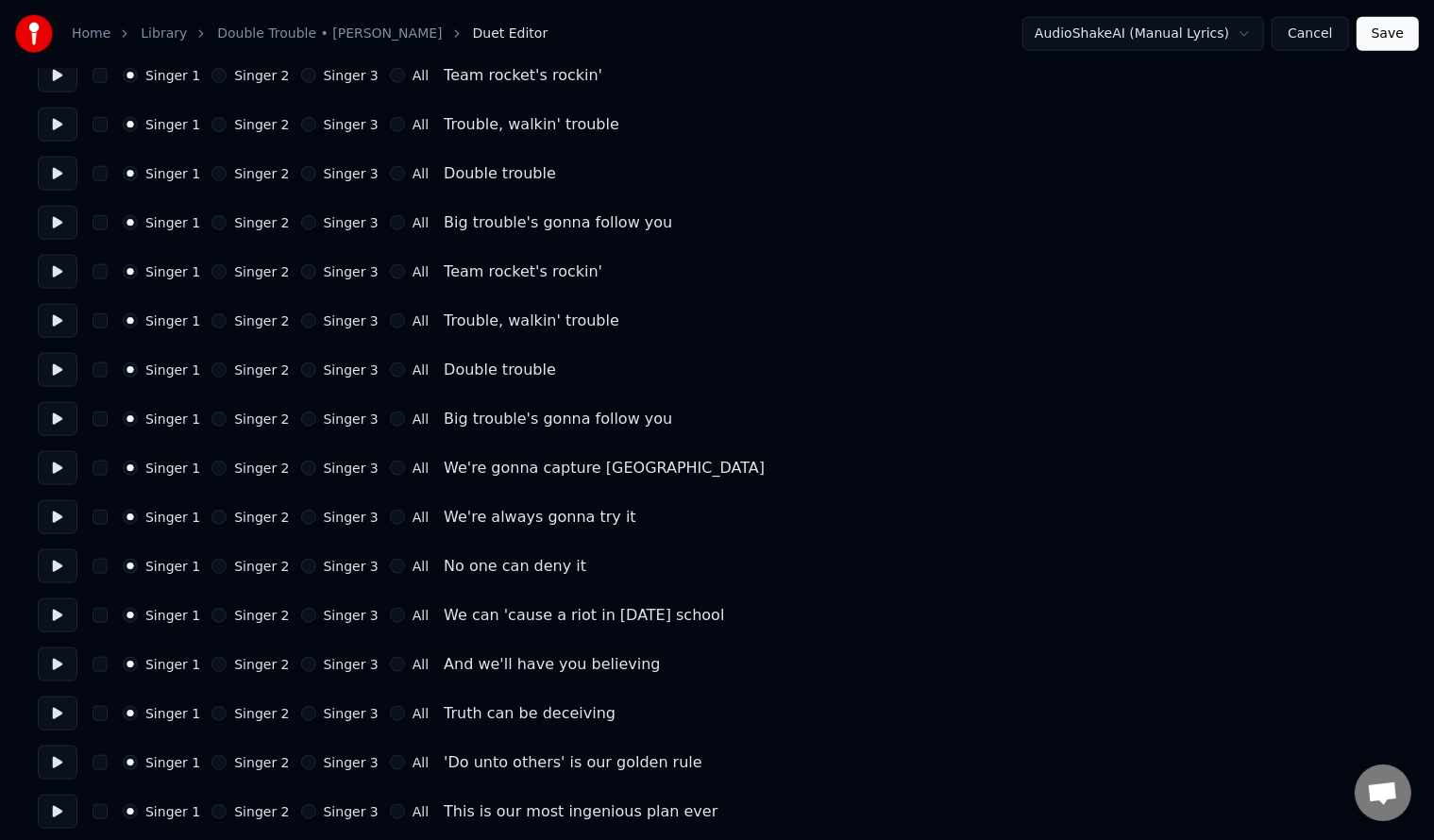
click at [242, 521] on label "Singer 2" at bounding box center [261, 517] width 55 height 13
click at [227, 521] on button "Singer 2" at bounding box center [218, 517] width 15 height 15
click at [234, 566] on label "Singer 2" at bounding box center [261, 566] width 55 height 13
click at [227, 566] on button "Singer 2" at bounding box center [218, 566] width 15 height 15
click at [234, 615] on label "Singer 2" at bounding box center [261, 615] width 55 height 13
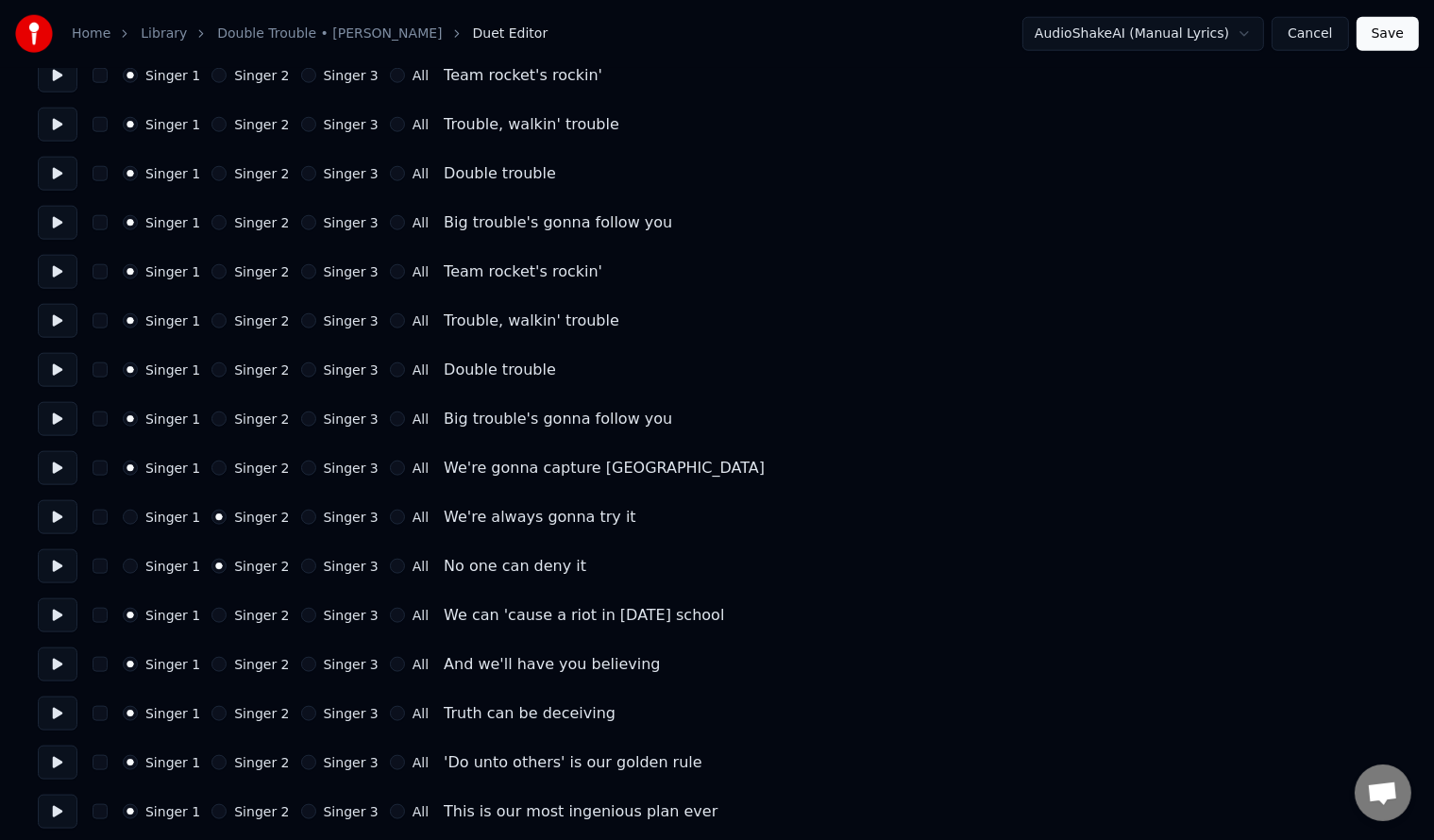
click at [227, 615] on button "Singer 2" at bounding box center [218, 615] width 15 height 15
click at [234, 658] on label "Singer 2" at bounding box center [261, 664] width 55 height 13
click at [227, 657] on button "Singer 2" at bounding box center [218, 664] width 15 height 15
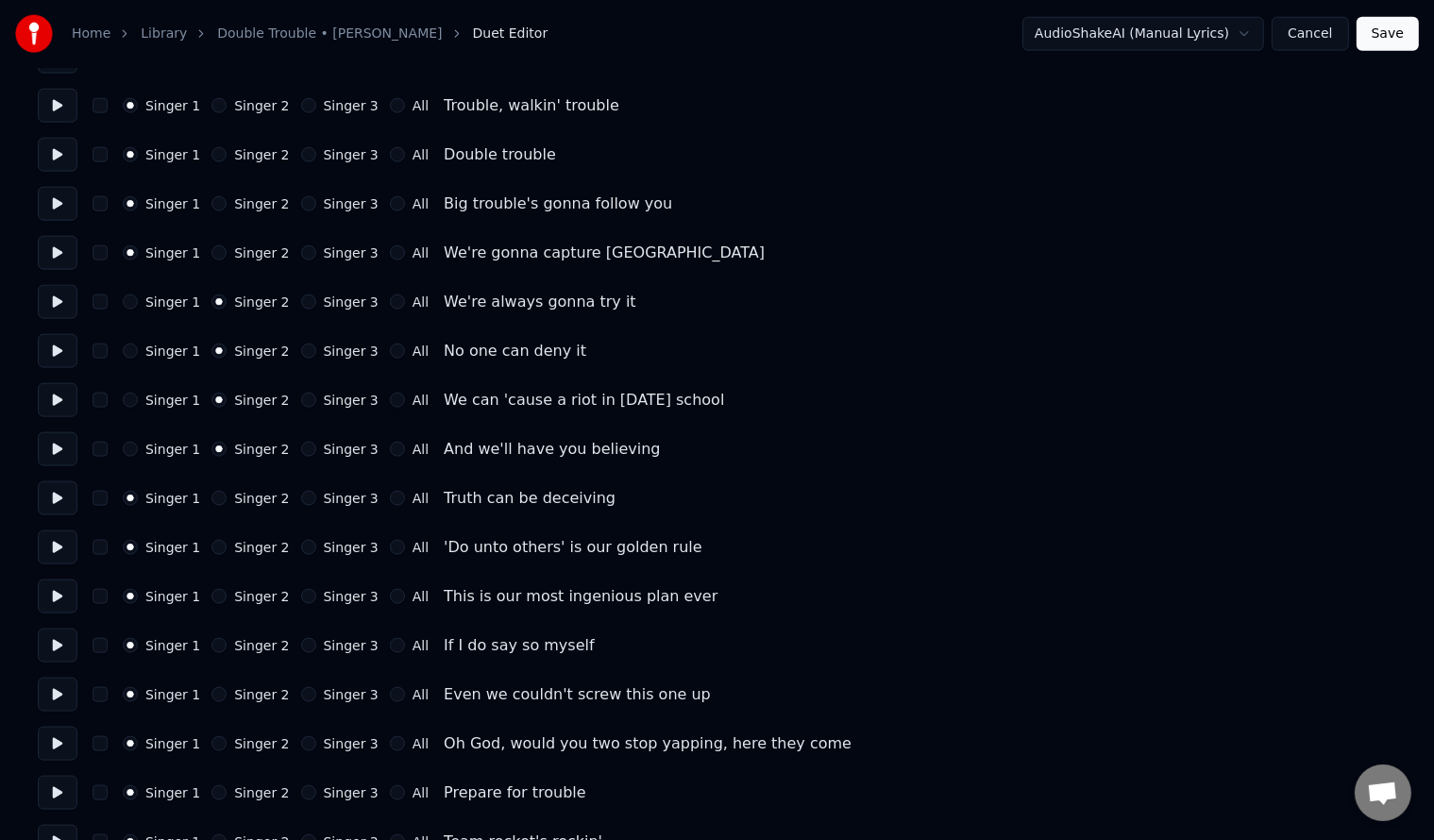
scroll to position [2391, 0]
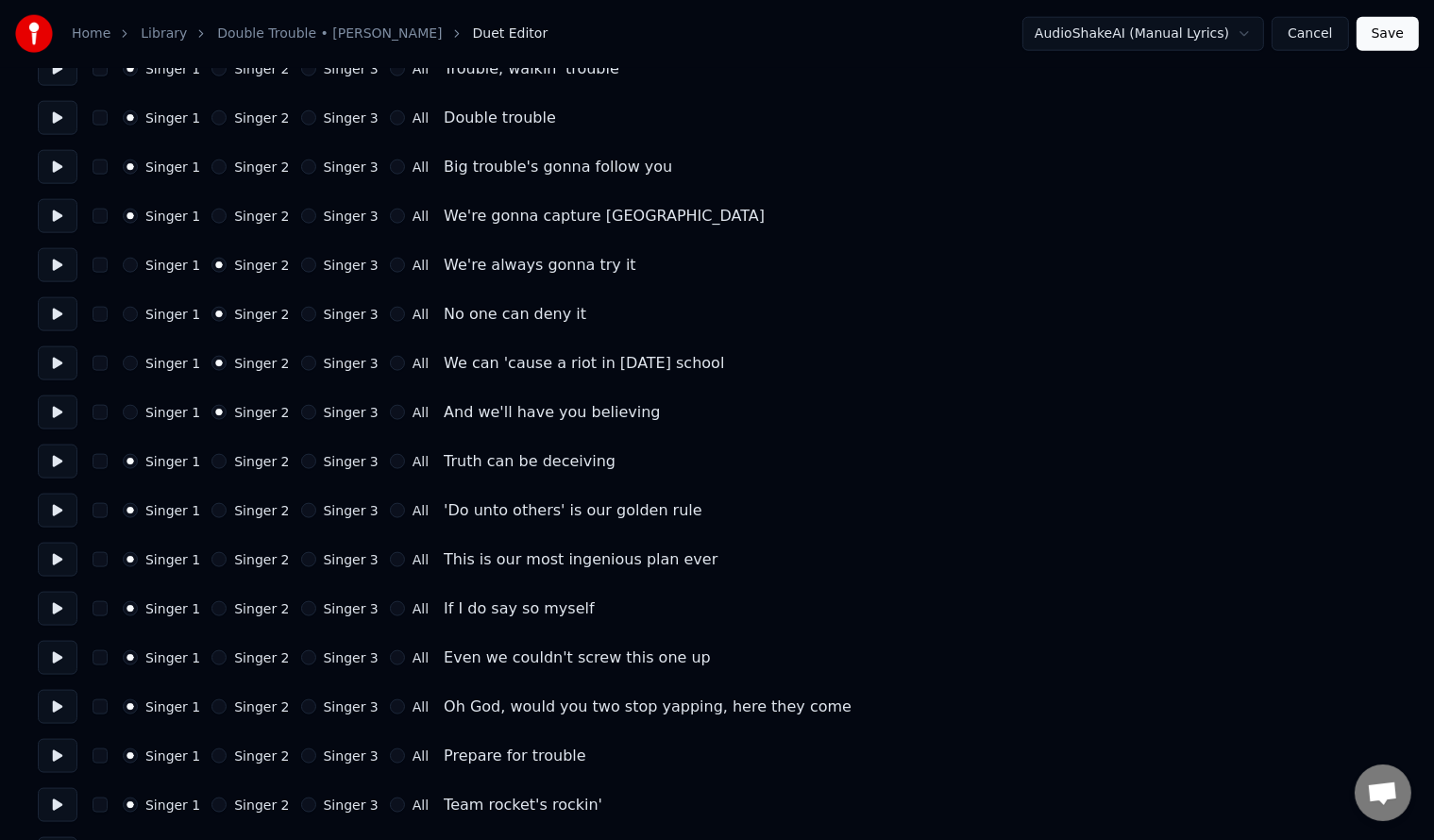
click at [237, 464] on label "Singer 2" at bounding box center [261, 461] width 55 height 13
click at [227, 464] on button "Singer 2" at bounding box center [218, 461] width 15 height 15
click at [236, 510] on label "Singer 2" at bounding box center [261, 510] width 55 height 13
click at [227, 510] on button "Singer 2" at bounding box center [218, 510] width 15 height 15
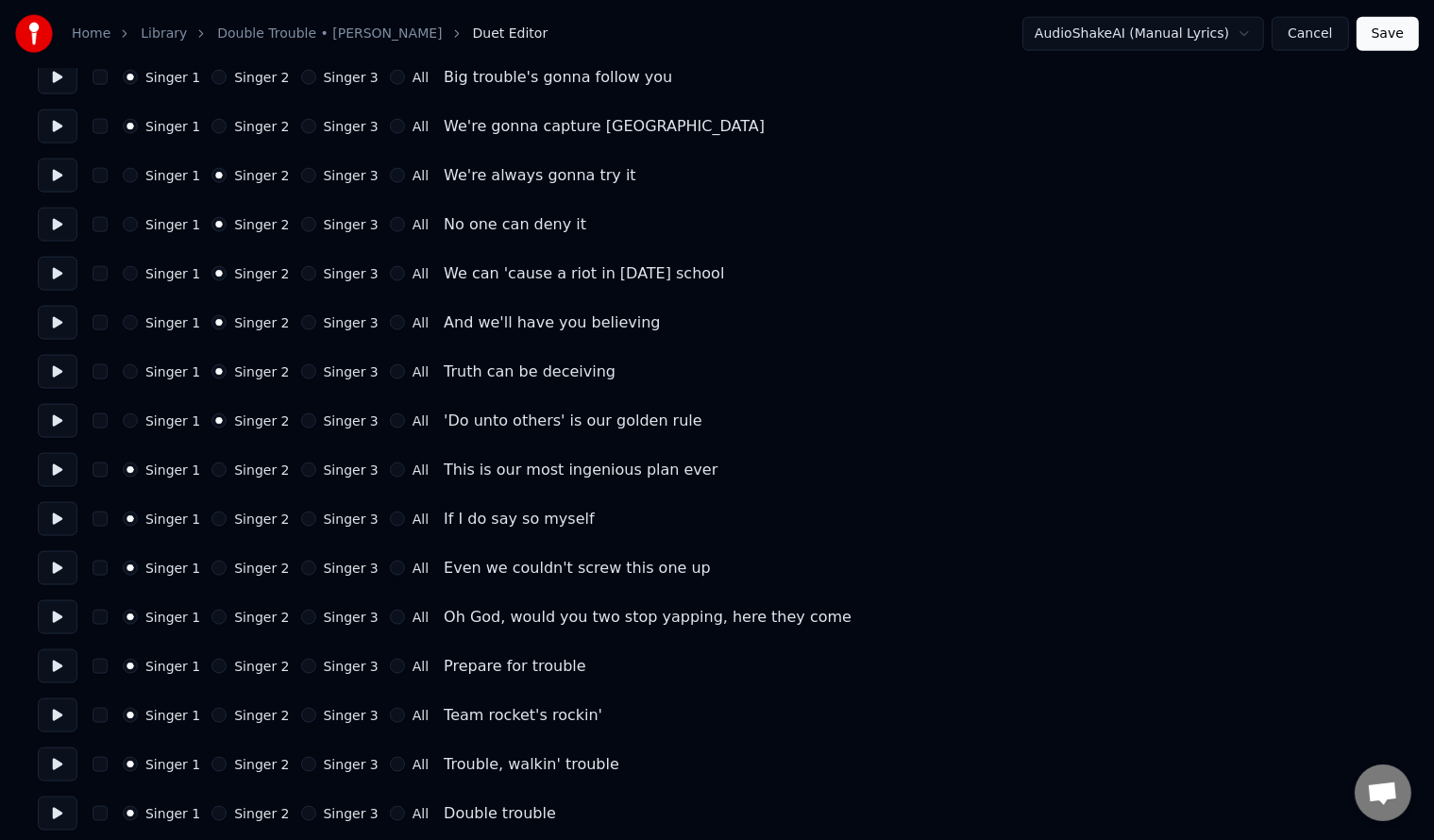
scroll to position [2517, 0]
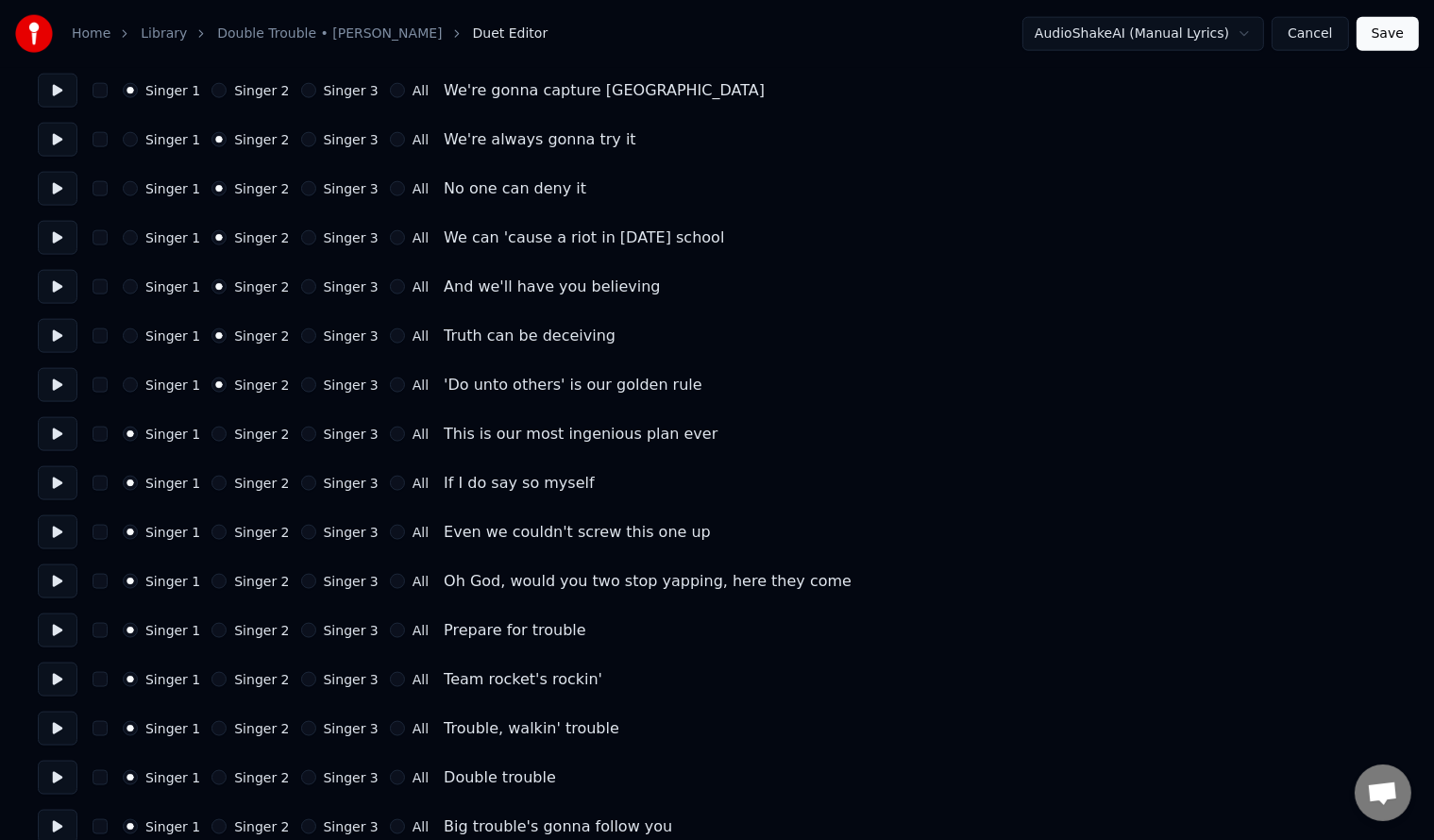
click at [249, 430] on label "Singer 2" at bounding box center [261, 434] width 55 height 13
click at [227, 430] on button "Singer 2" at bounding box center [218, 434] width 15 height 15
click at [240, 490] on label "Singer 2" at bounding box center [261, 483] width 55 height 13
click at [227, 491] on button "Singer 2" at bounding box center [218, 483] width 15 height 15
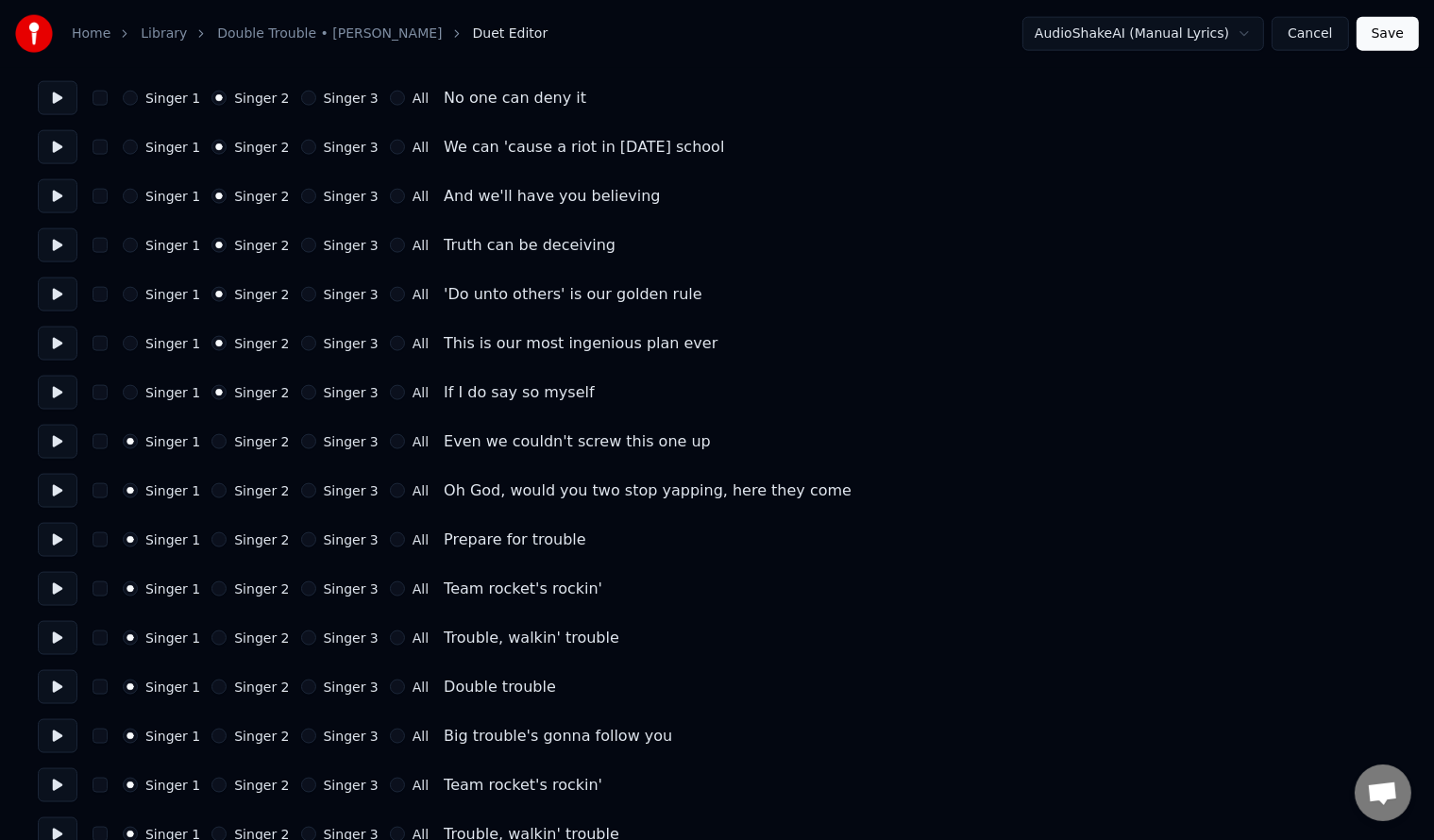
scroll to position [2643, 0]
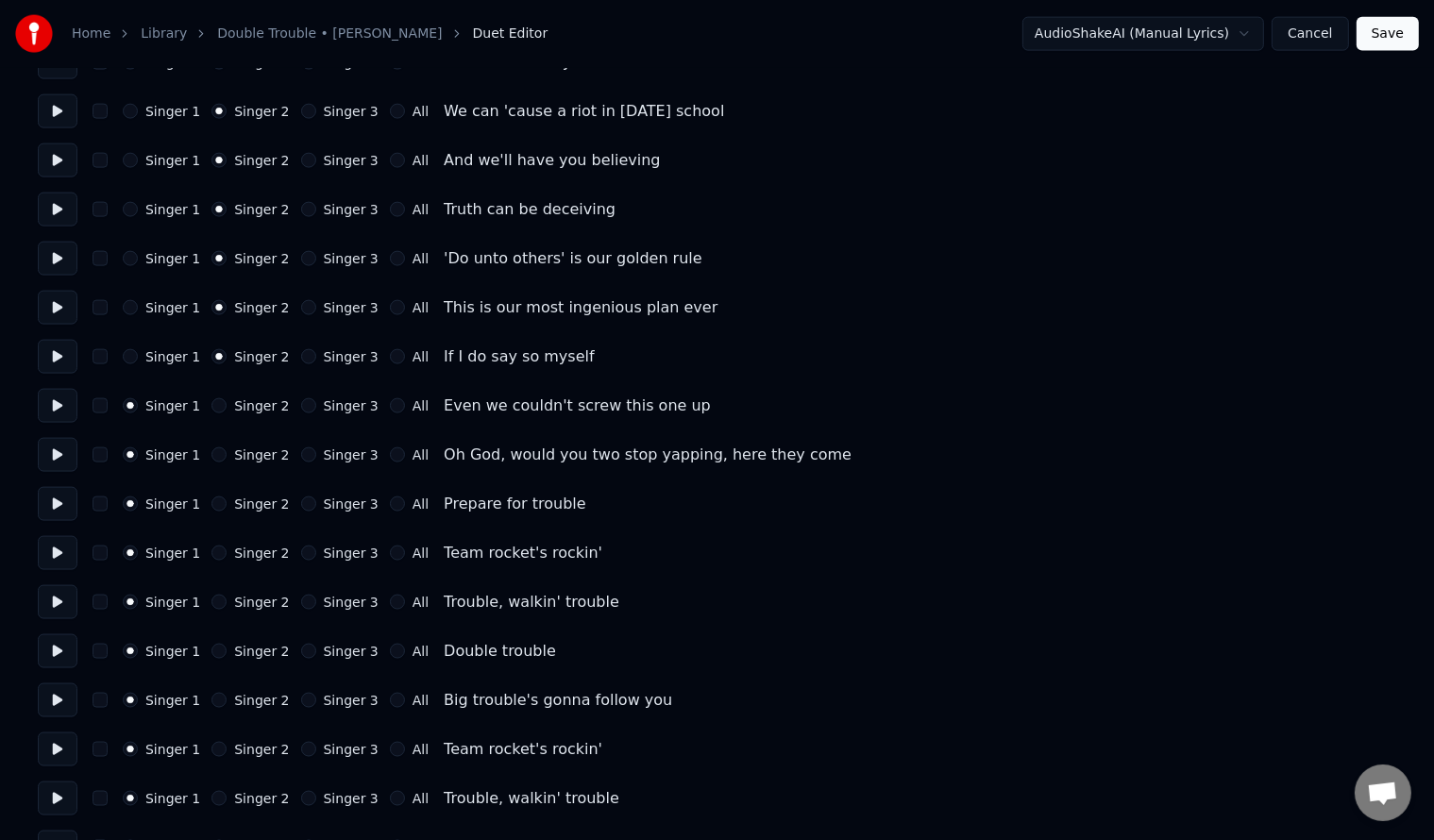
click at [307, 457] on div "Singer 3" at bounding box center [339, 454] width 77 height 15
click at [301, 457] on button "Singer 3" at bounding box center [308, 454] width 15 height 15
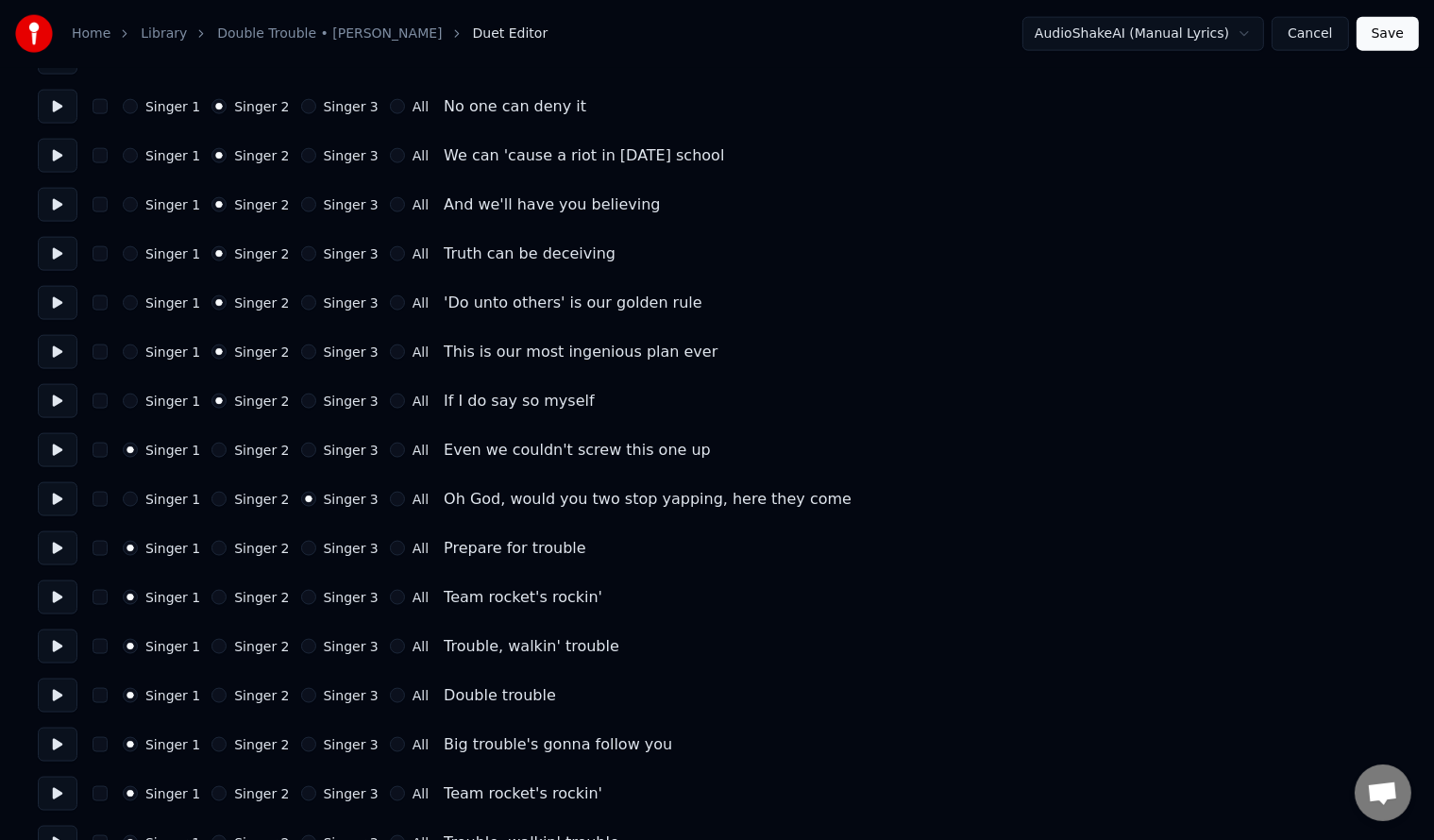
scroll to position [2598, 0]
click at [1395, 36] on button "Save" at bounding box center [1387, 34] width 62 height 34
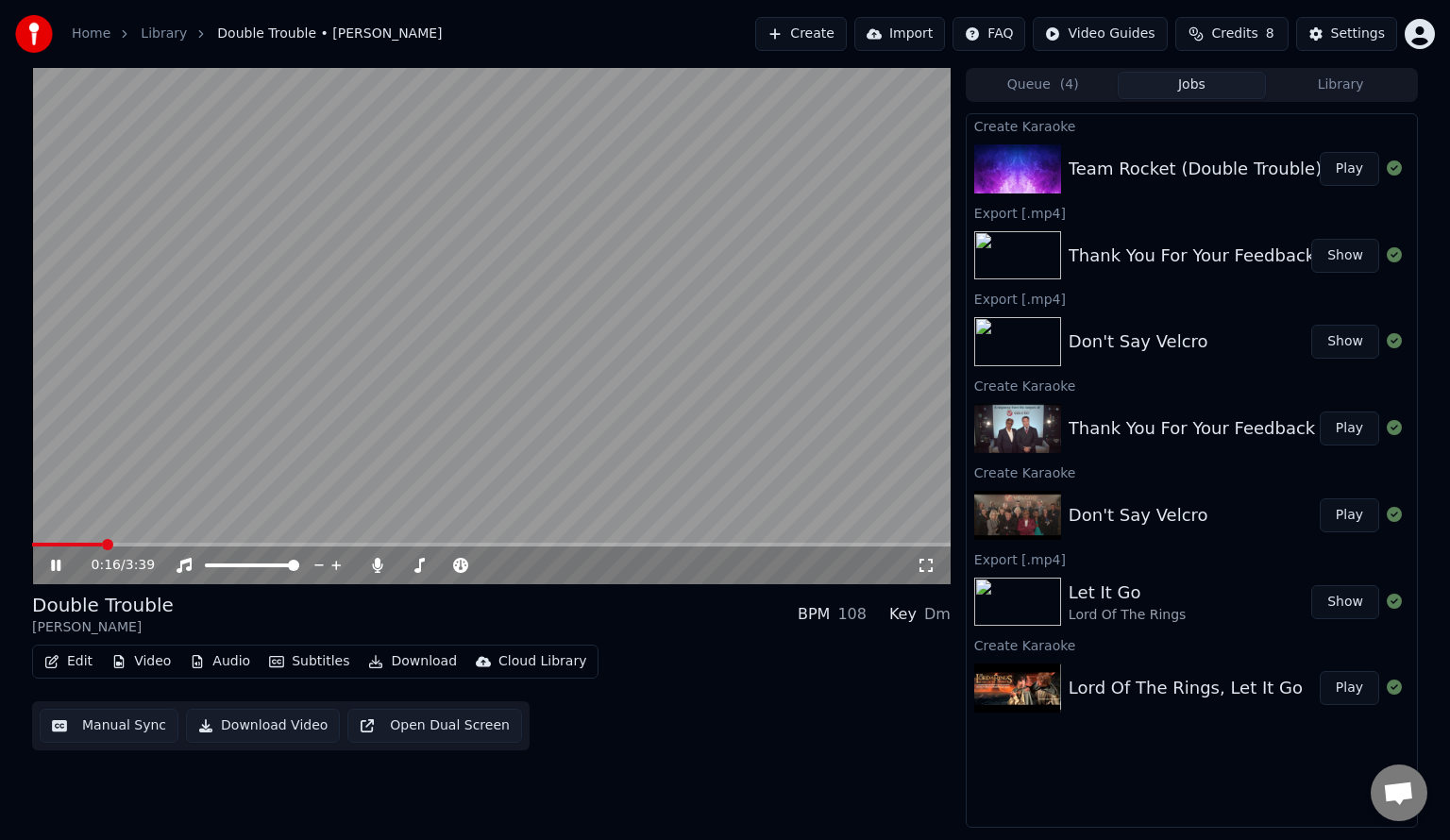
click at [162, 401] on video at bounding box center [491, 326] width 918 height 516
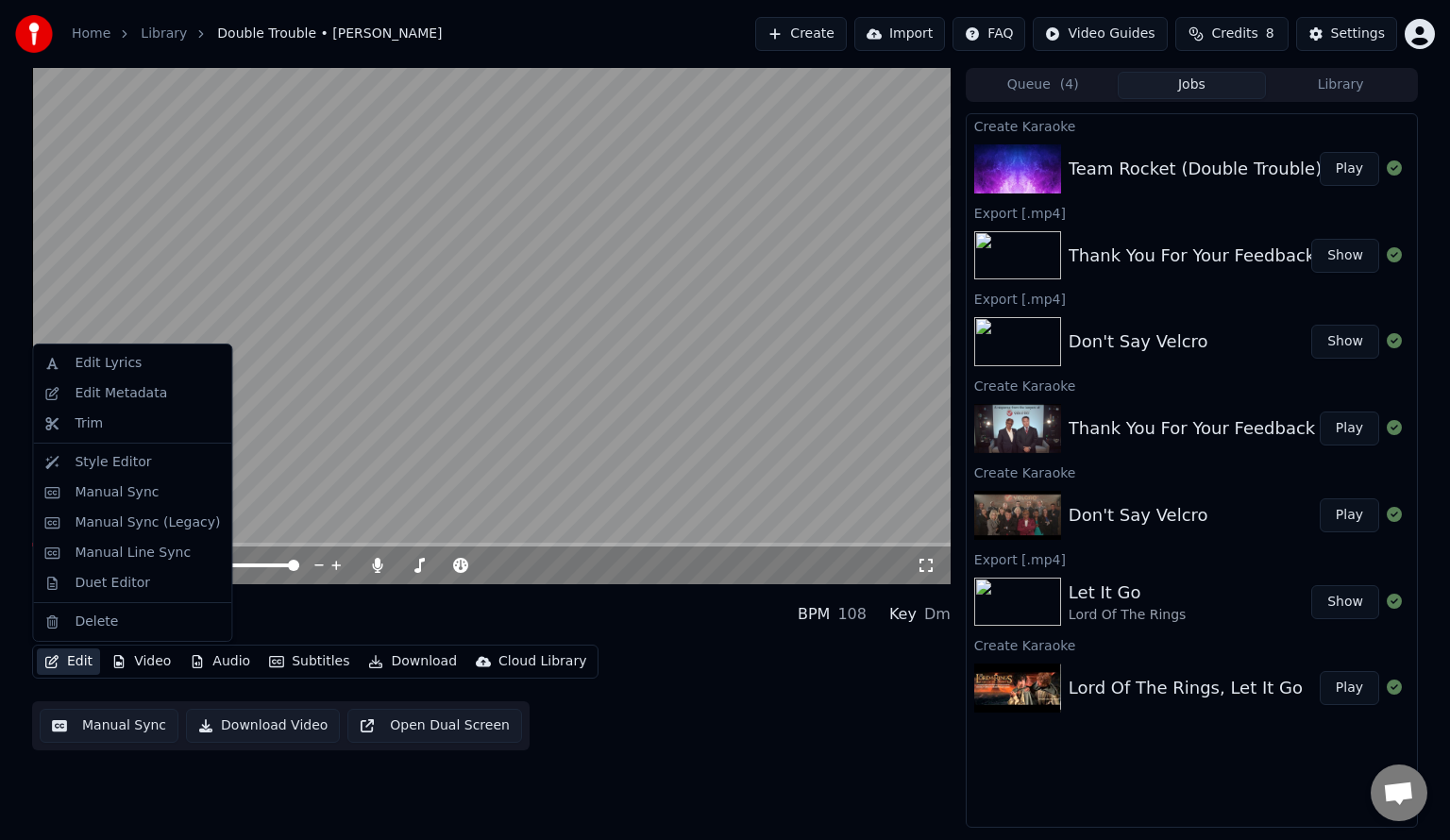
click at [65, 672] on button "Edit" at bounding box center [68, 662] width 63 height 26
click at [118, 582] on div "Duet Editor" at bounding box center [113, 583] width 76 height 19
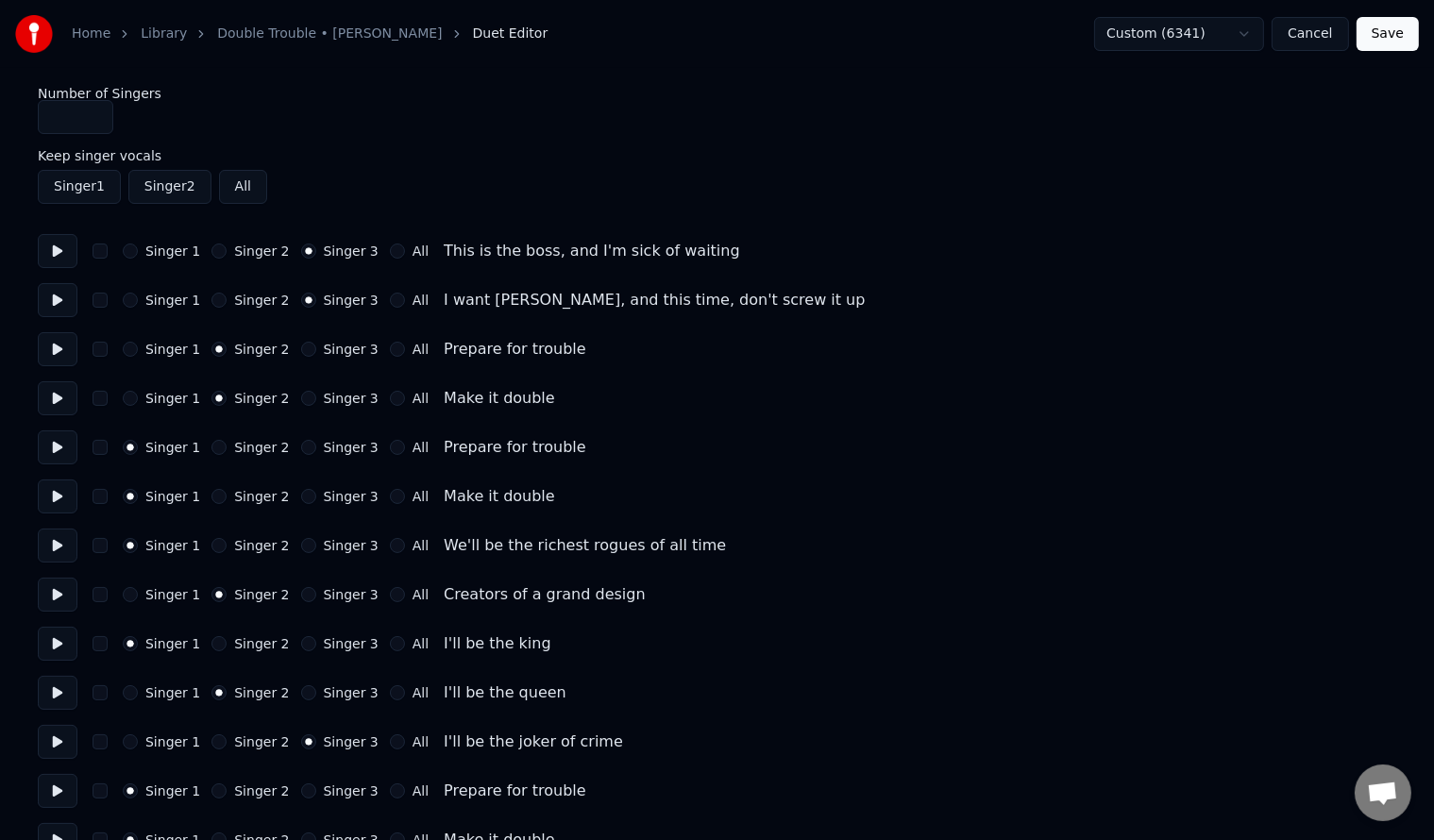
click at [141, 344] on div "Singer 1" at bounding box center [161, 349] width 77 height 15
click at [129, 351] on button "Singer 1" at bounding box center [130, 349] width 15 height 15
click at [129, 401] on button "Singer 1" at bounding box center [130, 398] width 15 height 15
click at [390, 348] on button "All" at bounding box center [397, 349] width 15 height 15
click at [390, 396] on button "All" at bounding box center [397, 398] width 15 height 15
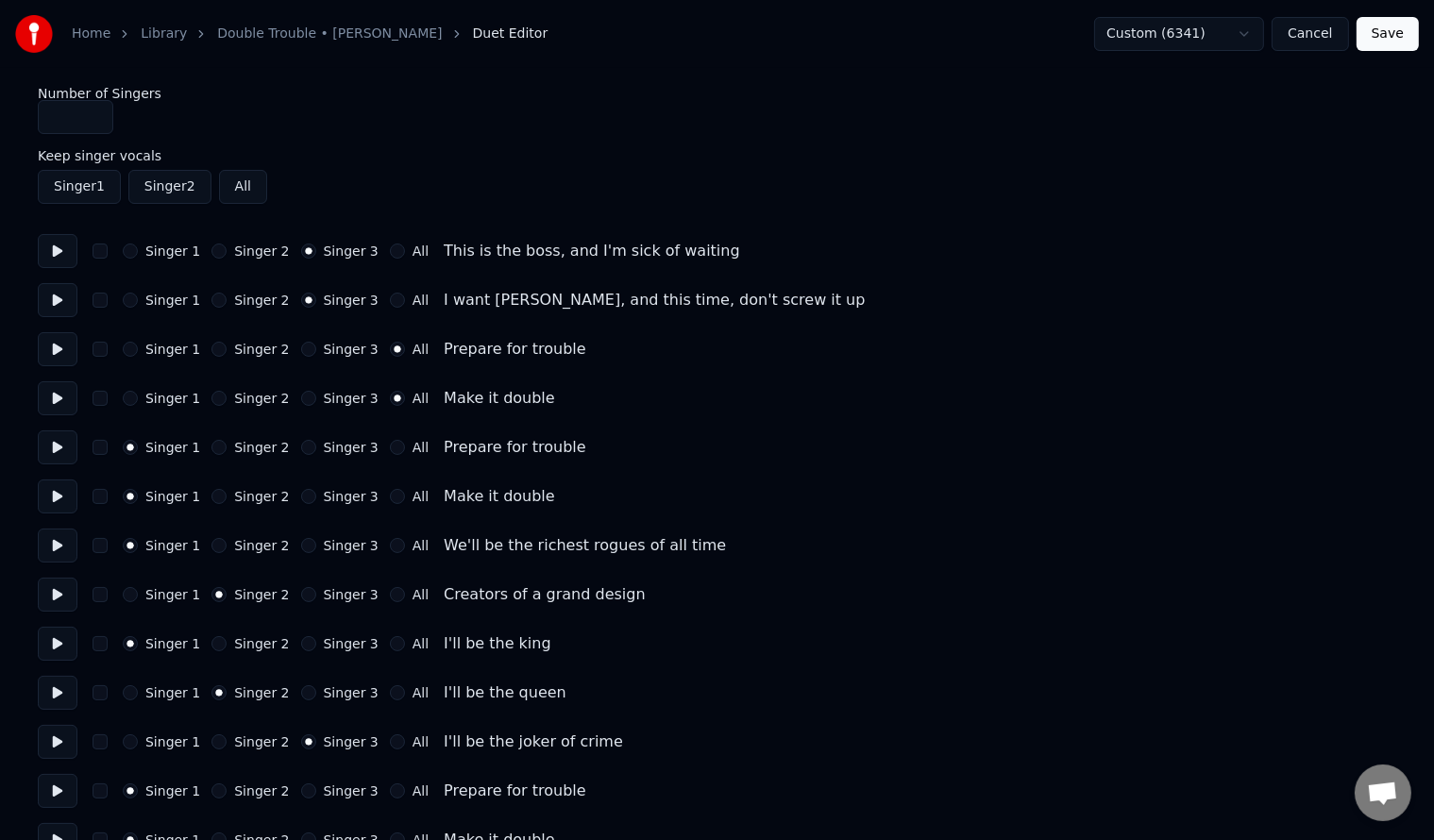
click at [390, 447] on button "All" at bounding box center [397, 447] width 15 height 15
click at [390, 497] on button "All" at bounding box center [397, 496] width 15 height 15
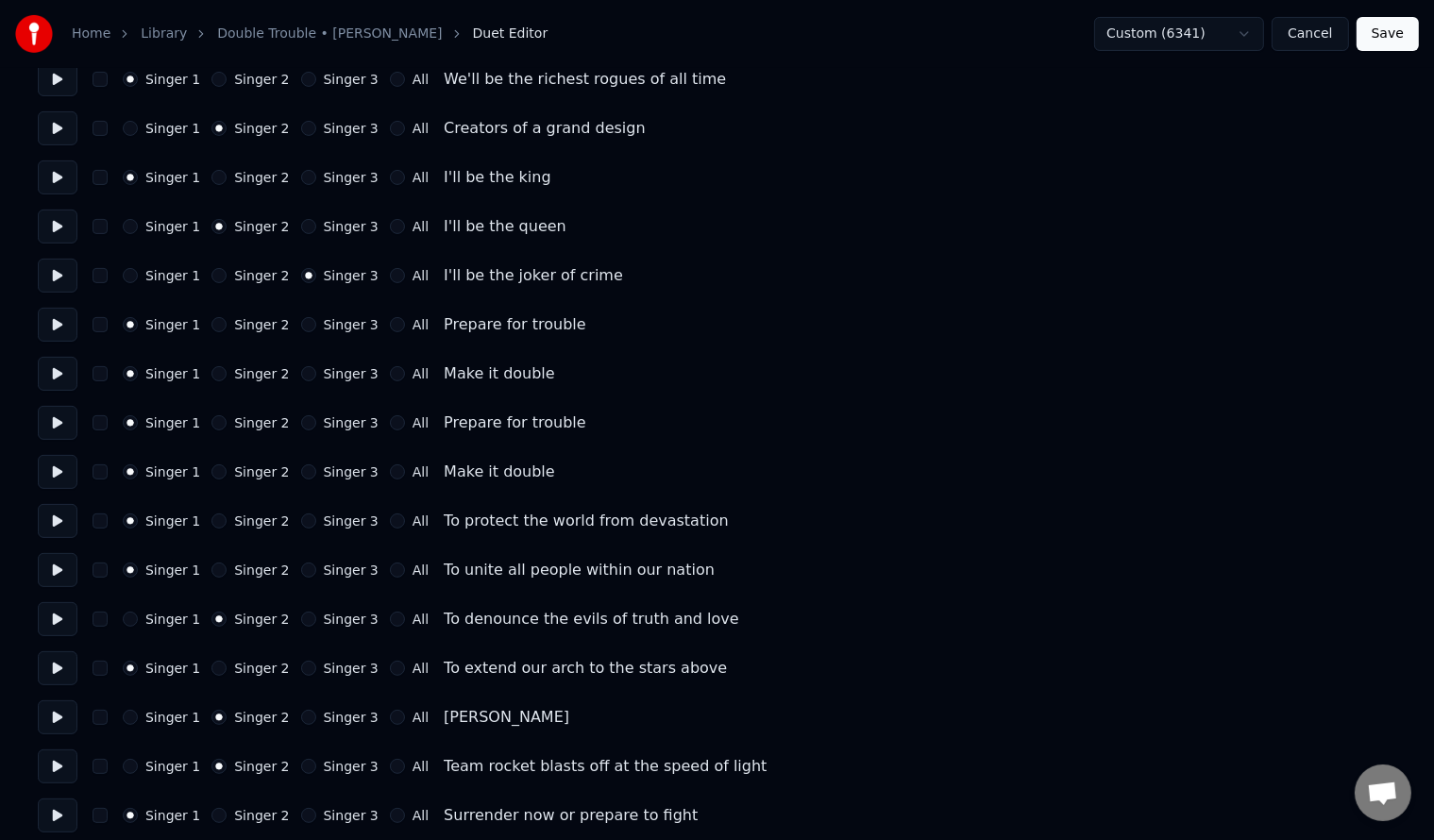
scroll to position [503, 0]
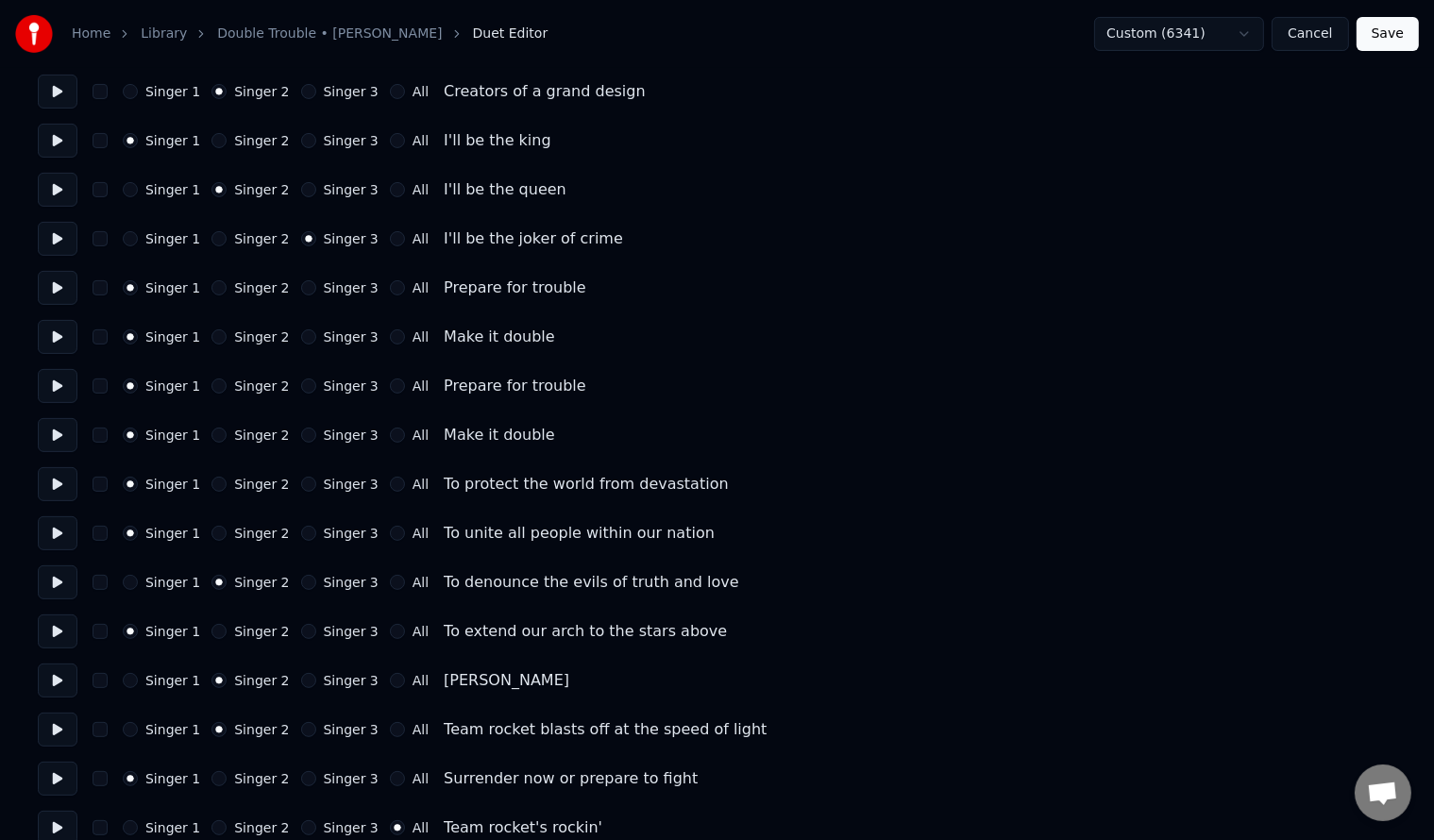
click at [390, 291] on button "All" at bounding box center [397, 287] width 15 height 15
click at [390, 337] on button "All" at bounding box center [397, 336] width 15 height 15
click at [390, 384] on button "All" at bounding box center [397, 386] width 15 height 15
click at [390, 431] on button "All" at bounding box center [397, 435] width 15 height 15
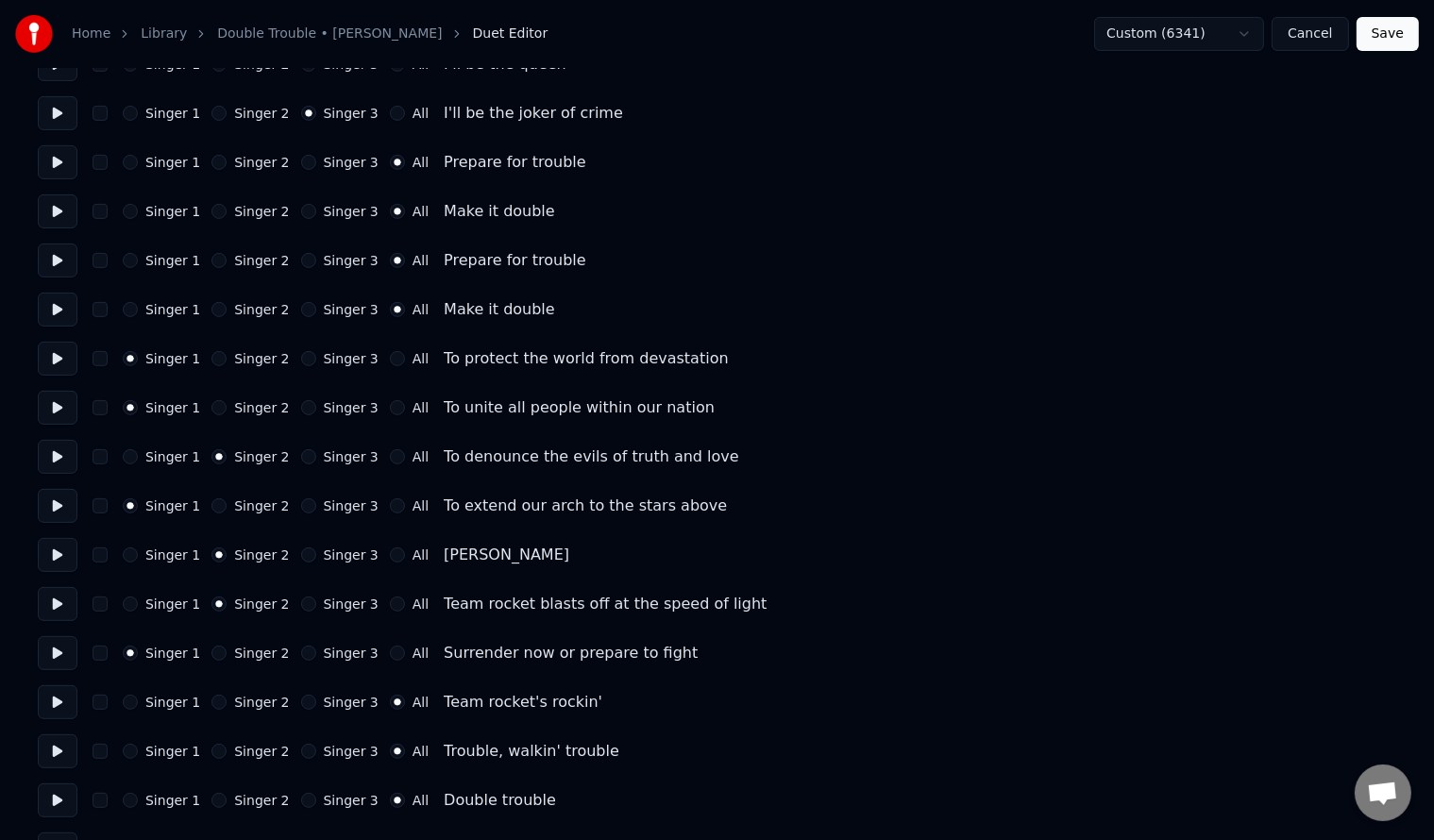
click at [213, 351] on button "Singer 2" at bounding box center [218, 358] width 15 height 15
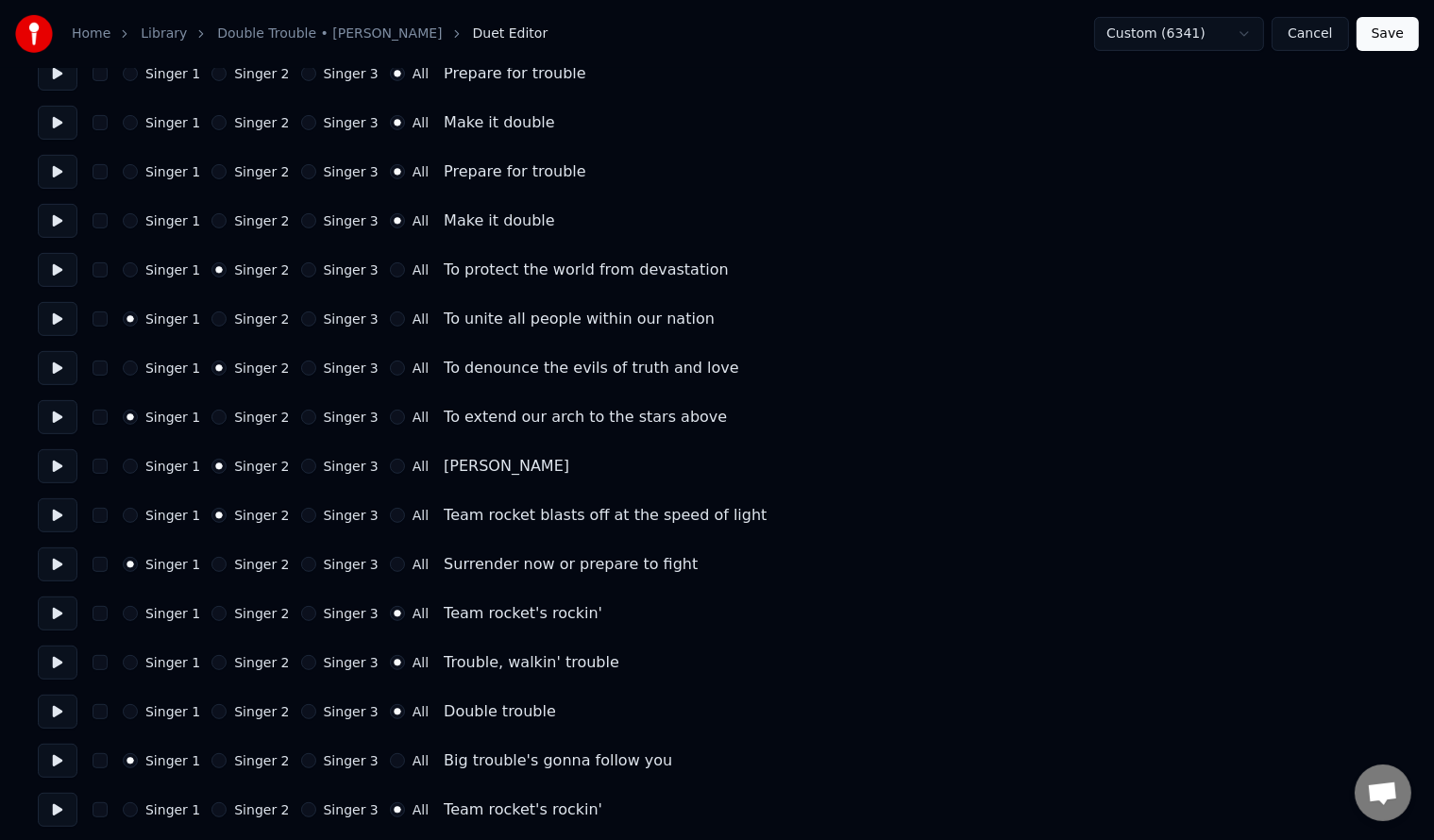
scroll to position [755, 0]
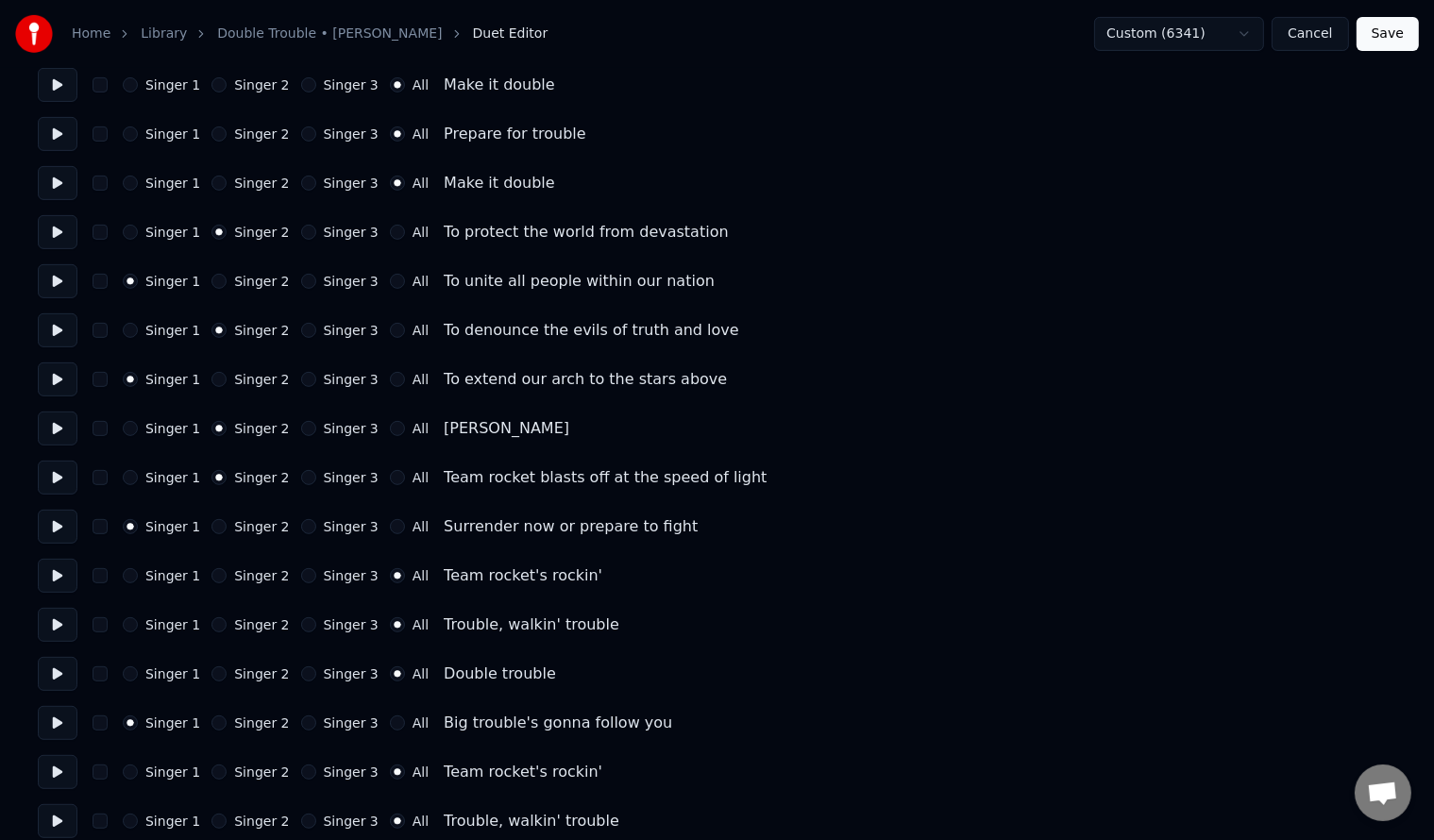
click at [390, 424] on button "All" at bounding box center [397, 428] width 15 height 15
click at [215, 425] on button "Singer 2" at bounding box center [218, 428] width 15 height 15
click at [134, 479] on button "Singer 1" at bounding box center [130, 477] width 15 height 15
click at [390, 474] on button "All" at bounding box center [397, 477] width 15 height 15
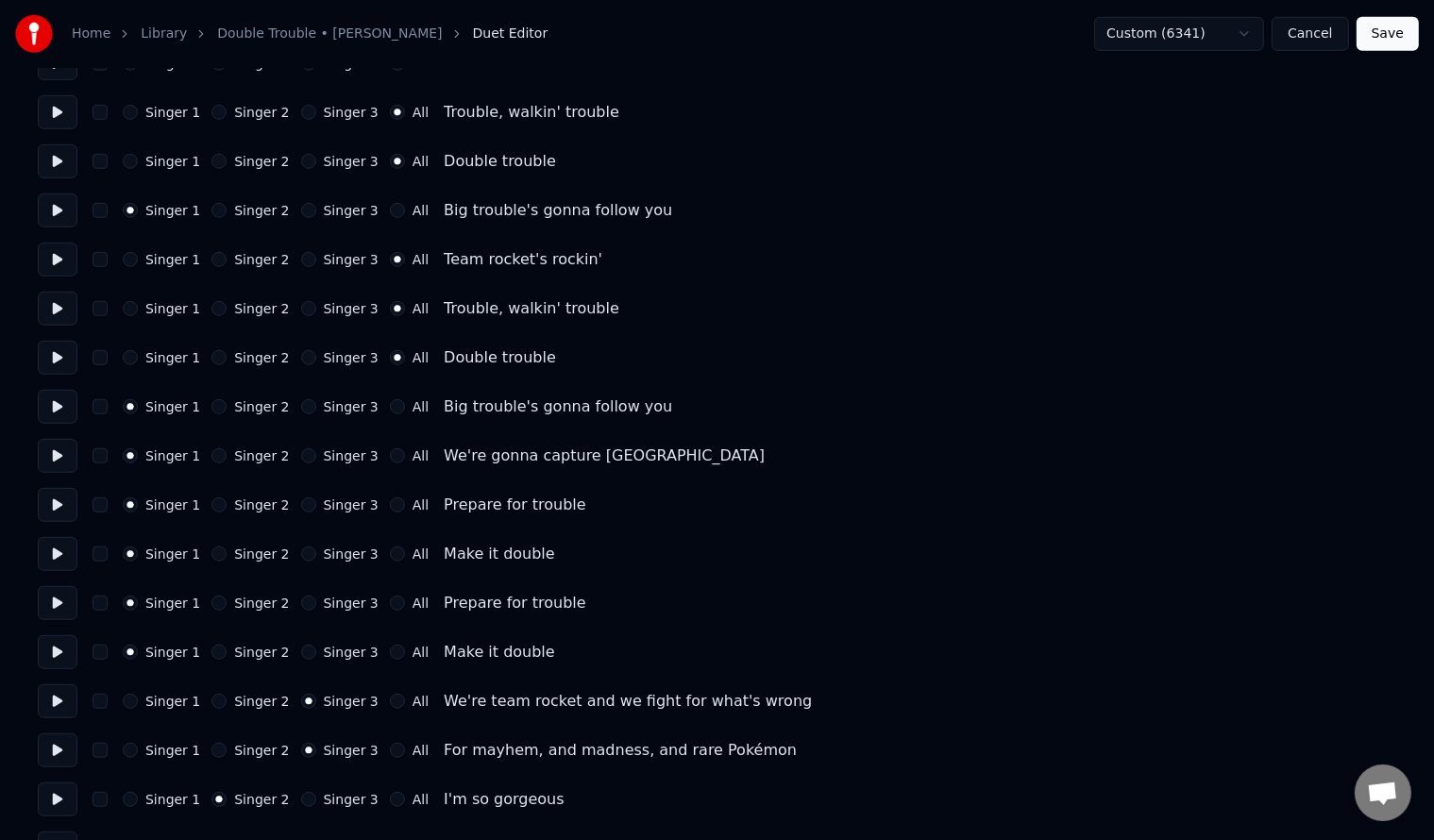
scroll to position [1384, 0]
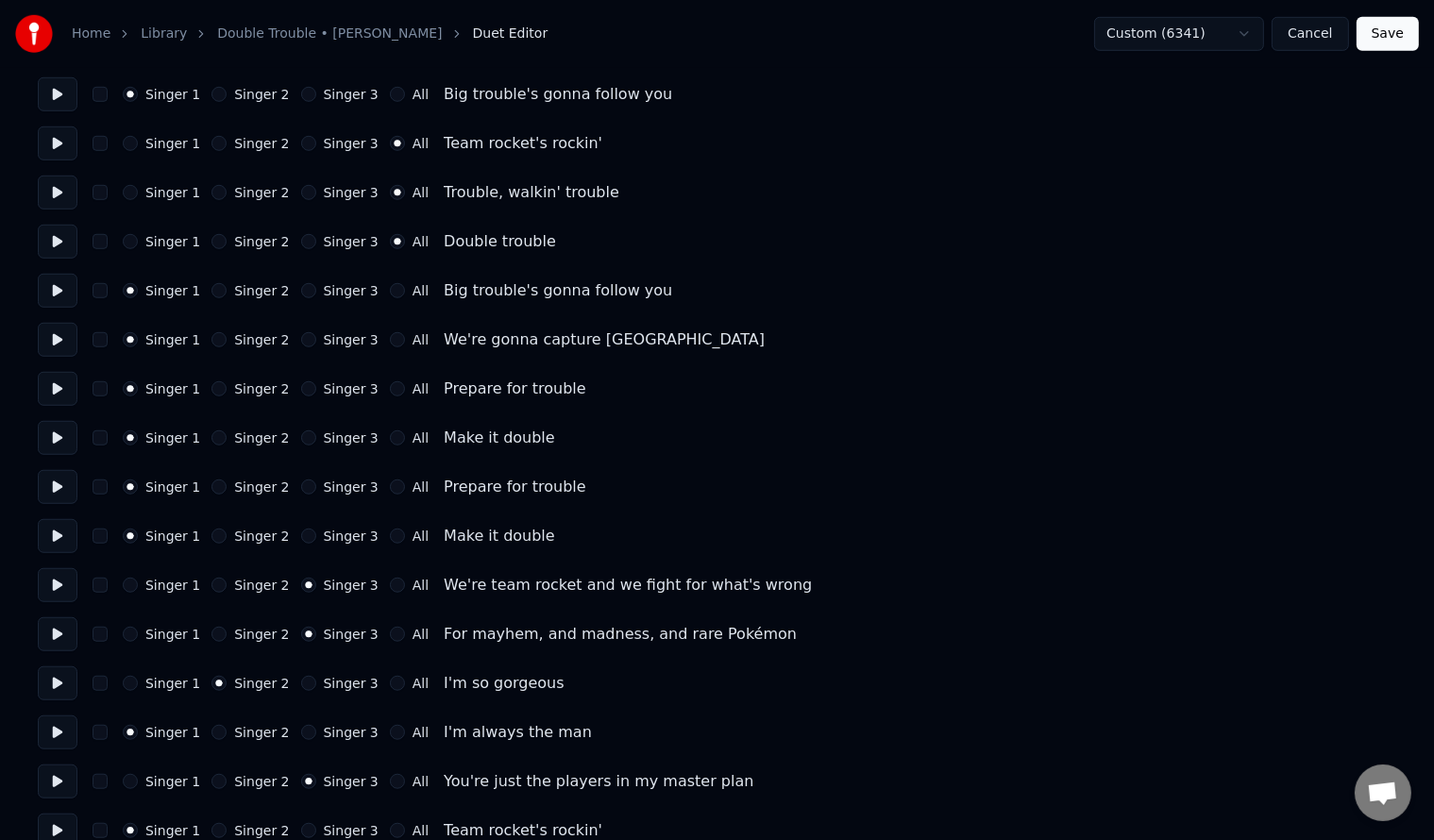
click at [390, 334] on button "All" at bounding box center [397, 339] width 15 height 15
click at [390, 388] on button "All" at bounding box center [397, 388] width 15 height 15
click at [390, 434] on button "All" at bounding box center [397, 437] width 15 height 15
click at [390, 480] on button "All" at bounding box center [397, 487] width 15 height 15
click at [390, 532] on button "All" at bounding box center [397, 536] width 15 height 15
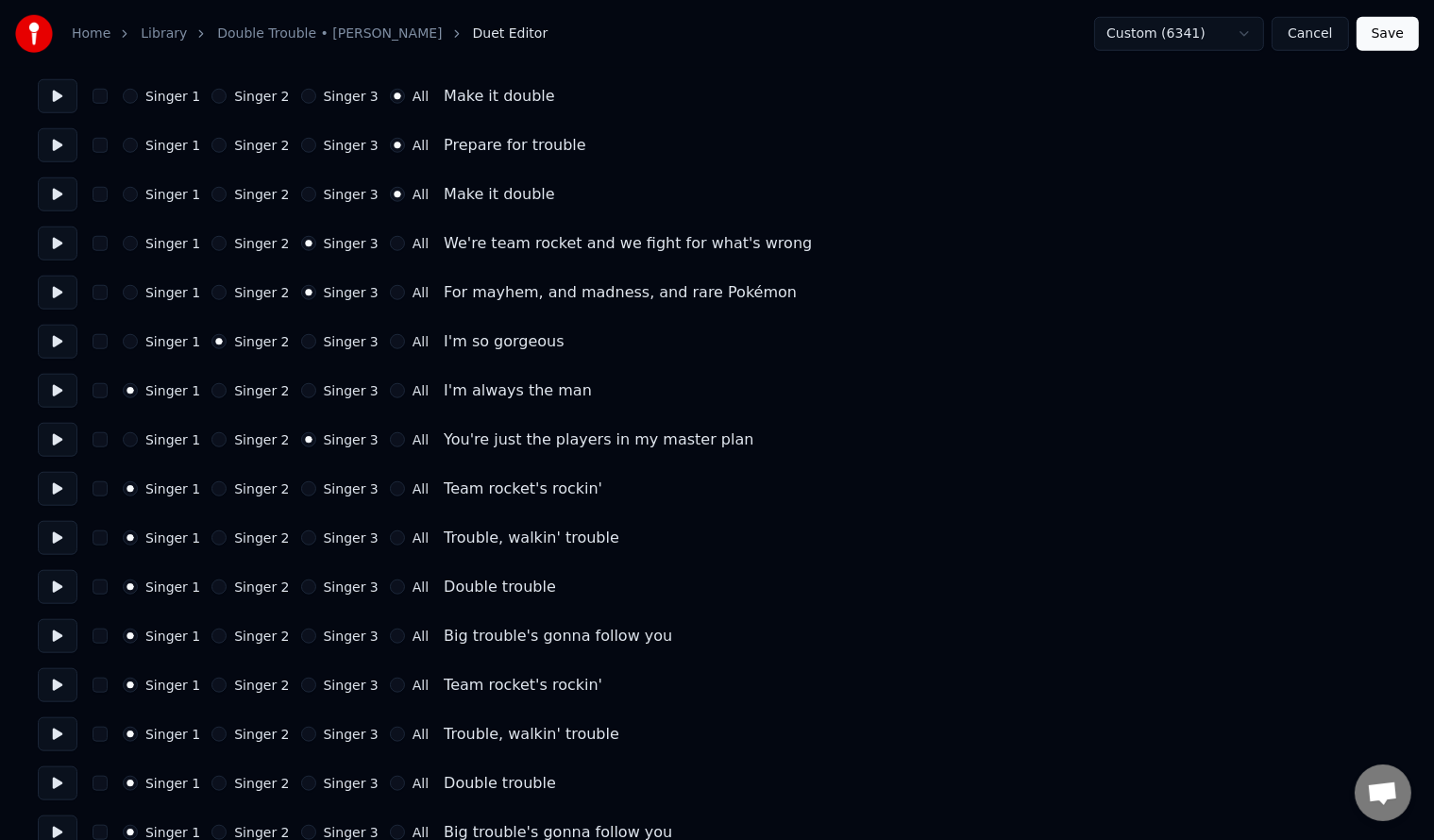
scroll to position [1761, 0]
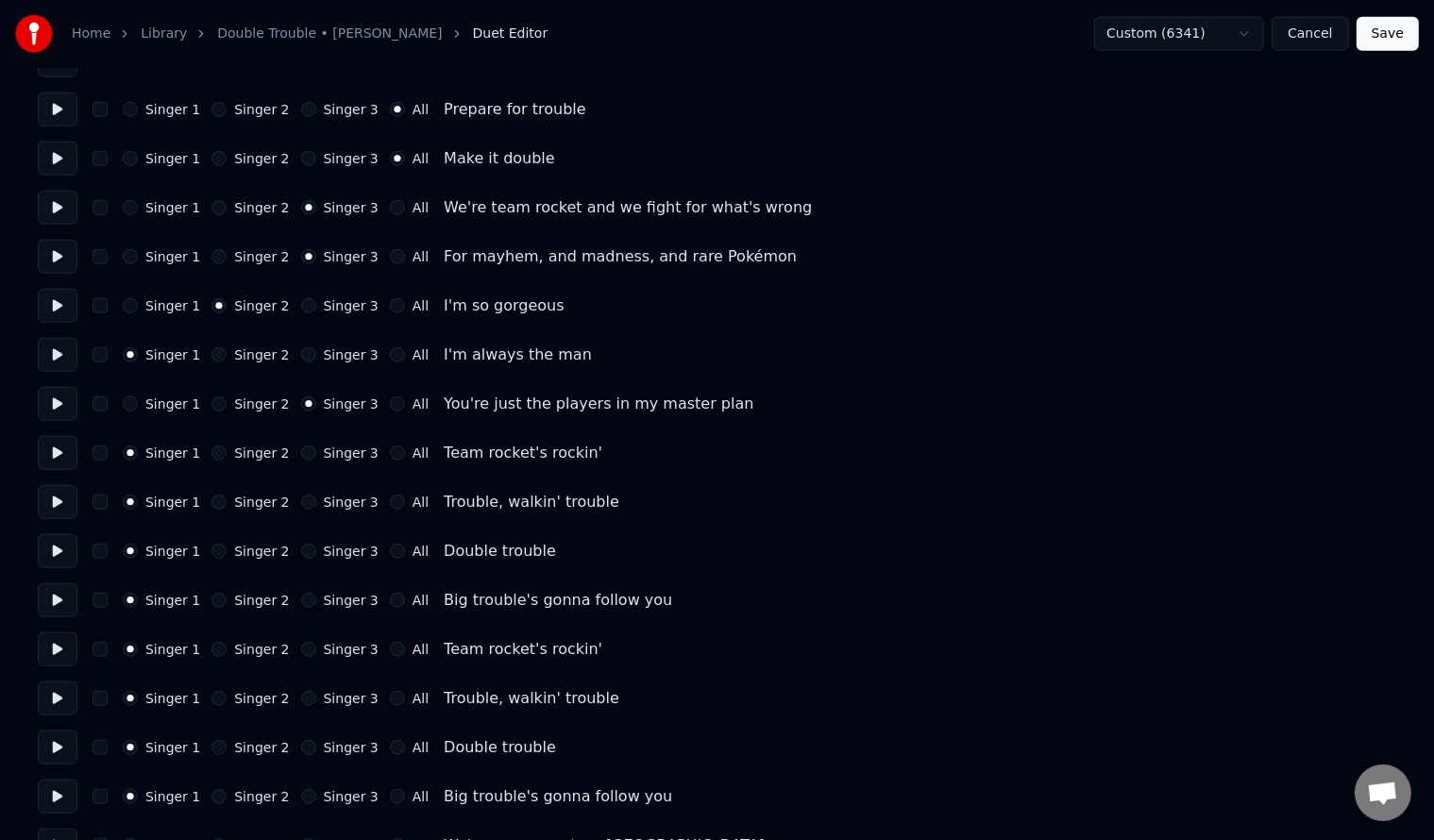
click at [129, 211] on button "Singer 1" at bounding box center [130, 207] width 15 height 15
click at [301, 203] on div "Singer 3" at bounding box center [339, 207] width 77 height 15
click at [301, 210] on button "Singer 3" at bounding box center [308, 207] width 15 height 15
click at [390, 209] on button "All" at bounding box center [397, 207] width 15 height 15
click at [390, 254] on button "All" at bounding box center [397, 256] width 15 height 15
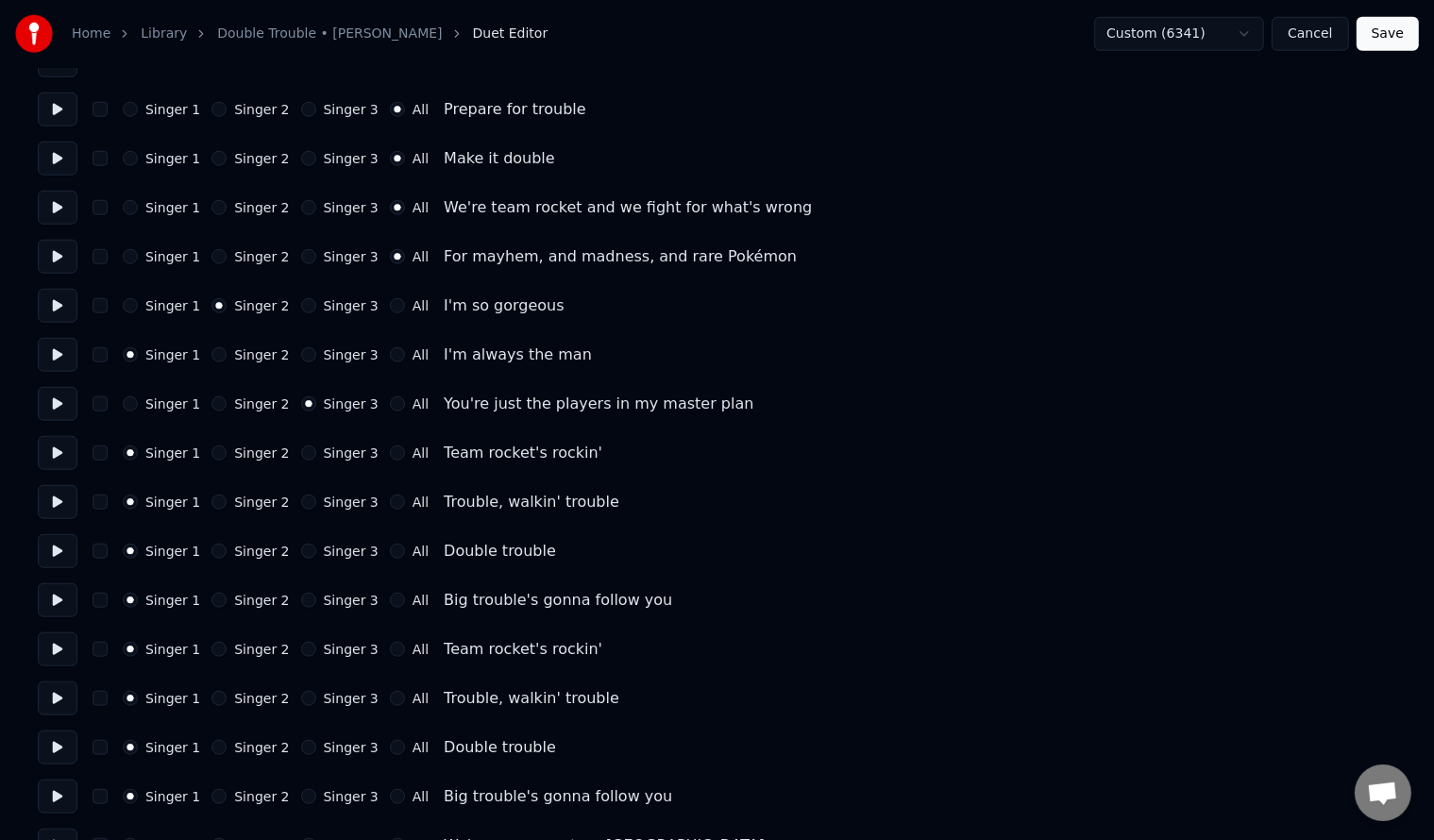
click at [390, 453] on button "All" at bounding box center [397, 453] width 15 height 15
click at [390, 506] on button "All" at bounding box center [397, 502] width 15 height 15
click at [390, 551] on button "All" at bounding box center [397, 551] width 15 height 15
click at [378, 590] on div "Singer 1 Singer 2 Singer 3 All Big trouble's gonna follow you" at bounding box center [717, 600] width 1358 height 34
click at [390, 597] on button "All" at bounding box center [397, 600] width 15 height 15
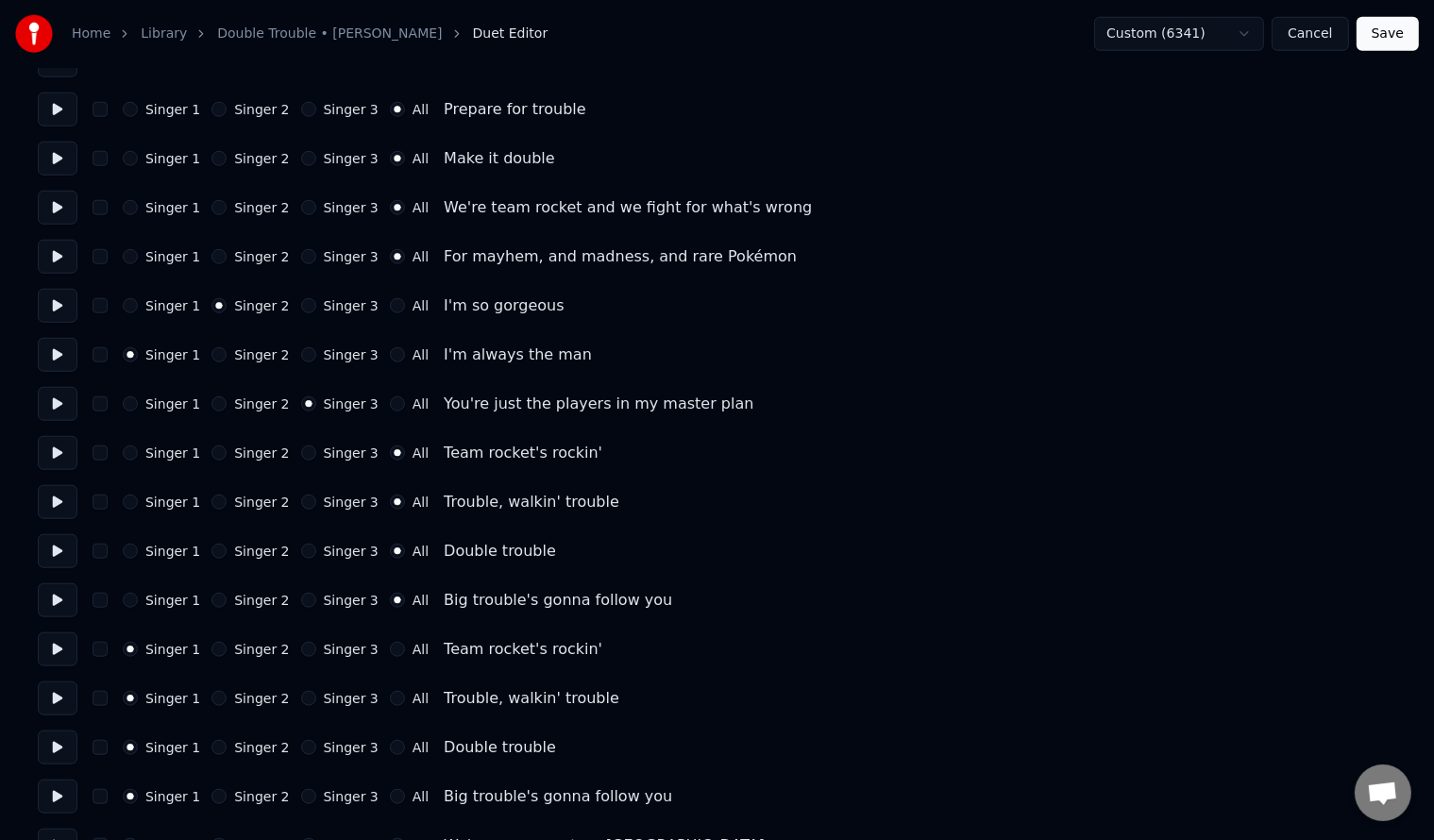
click at [379, 660] on div "Singer 1 Singer 2 Singer 3 All Team rocket's rockin'" at bounding box center [717, 649] width 1358 height 34
click at [390, 648] on button "All" at bounding box center [397, 649] width 15 height 15
click at [390, 699] on button "All" at bounding box center [397, 698] width 15 height 15
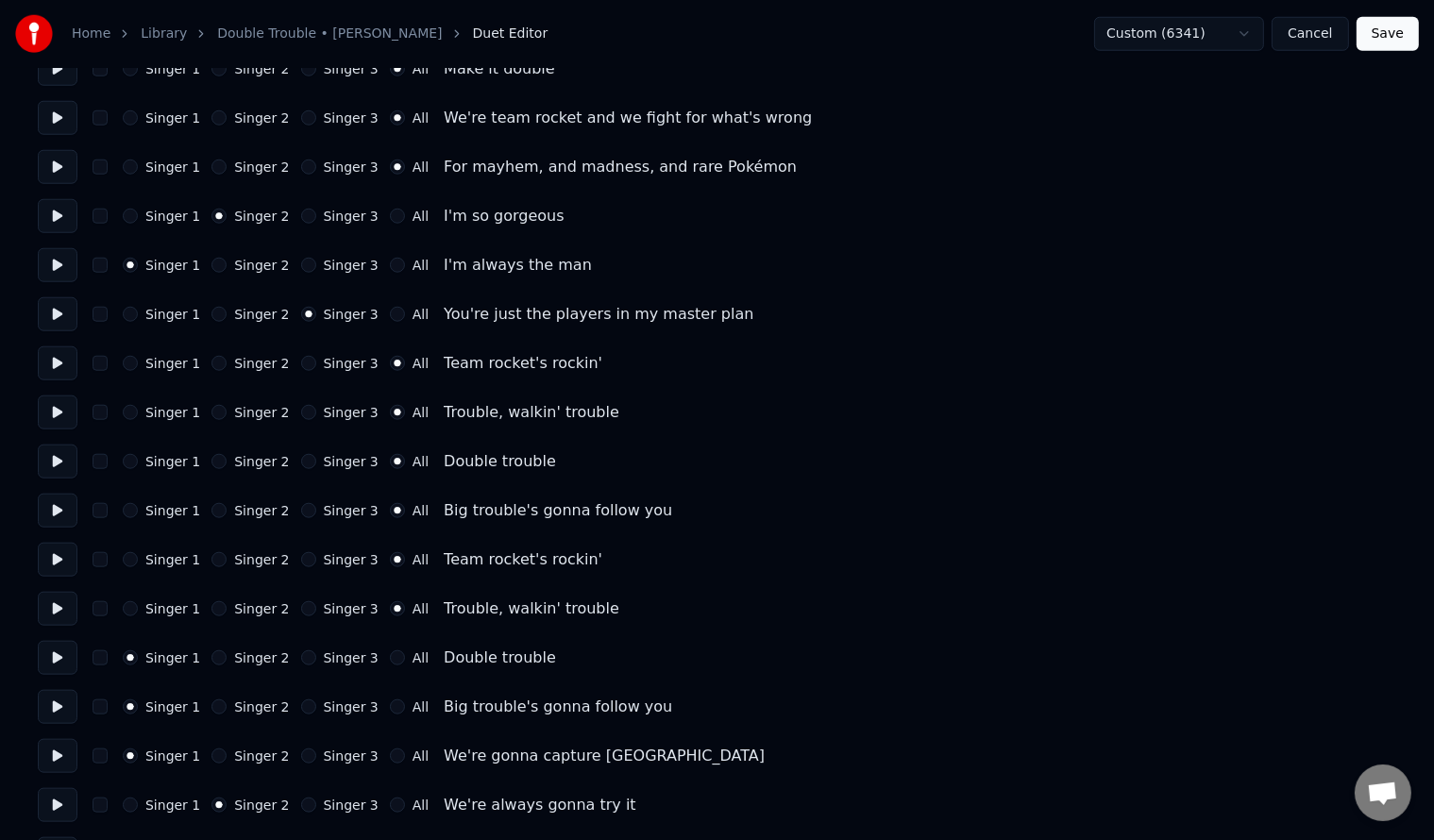
scroll to position [1888, 0]
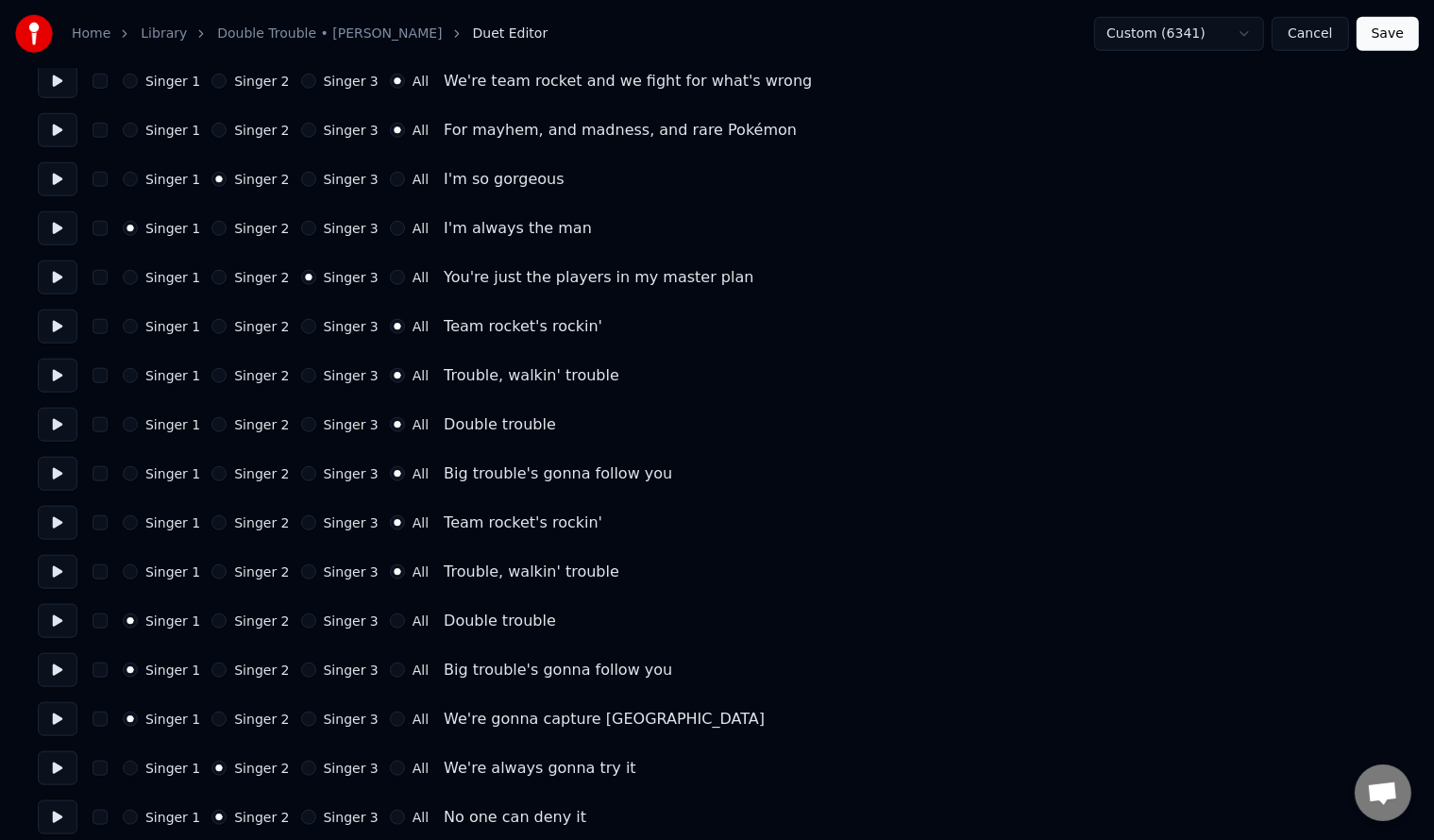
click at [390, 617] on button "All" at bounding box center [397, 621] width 15 height 15
click at [390, 667] on button "All" at bounding box center [397, 670] width 15 height 15
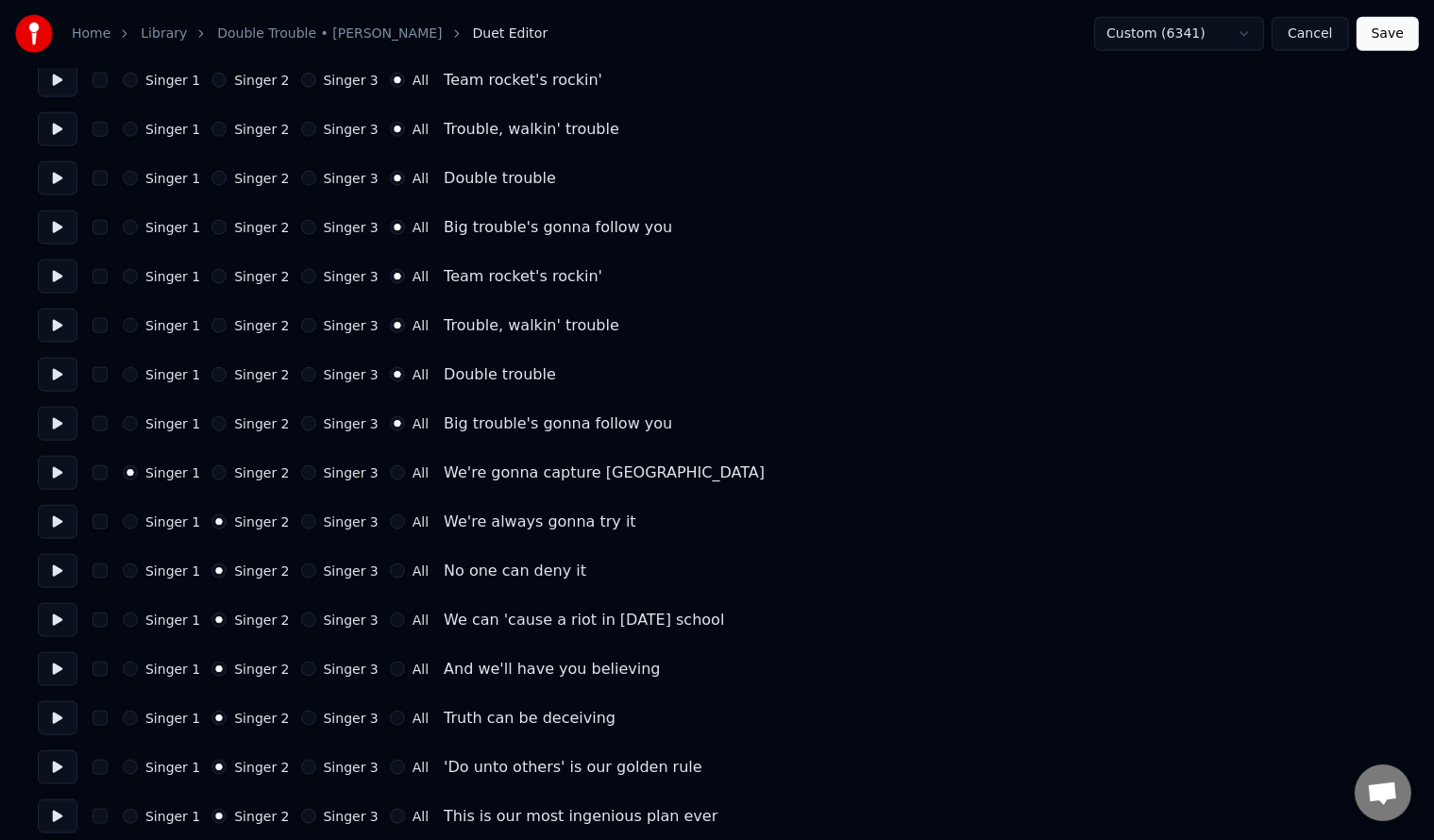
scroll to position [2139, 0]
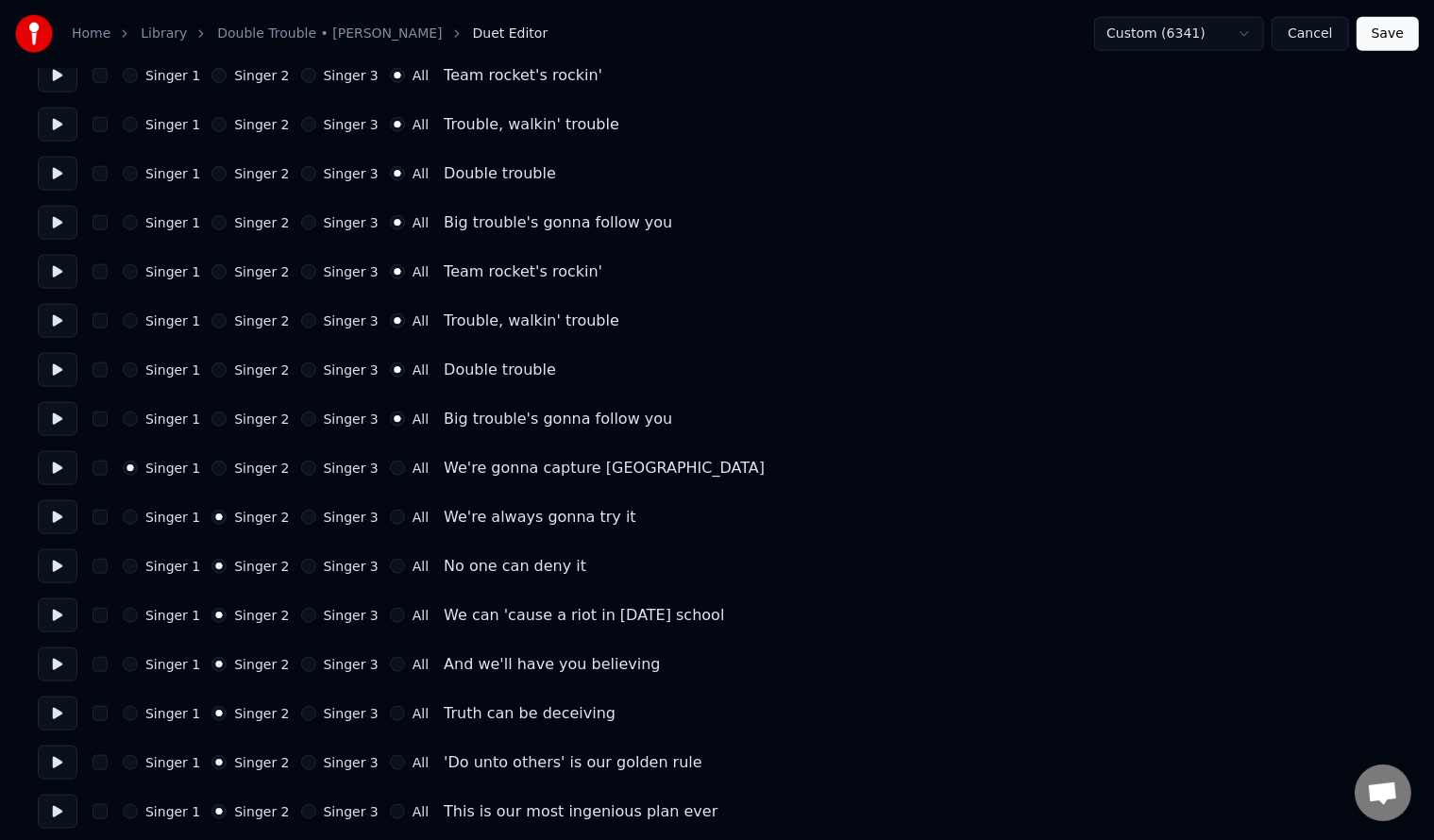
click at [390, 469] on button "All" at bounding box center [397, 468] width 15 height 15
click at [234, 463] on label "Singer 2" at bounding box center [261, 468] width 55 height 13
click at [227, 463] on button "Singer 2" at bounding box center [218, 468] width 15 height 15
click at [155, 470] on label "Singer 1" at bounding box center [172, 468] width 55 height 13
click at [138, 470] on button "Singer 1" at bounding box center [130, 468] width 15 height 15
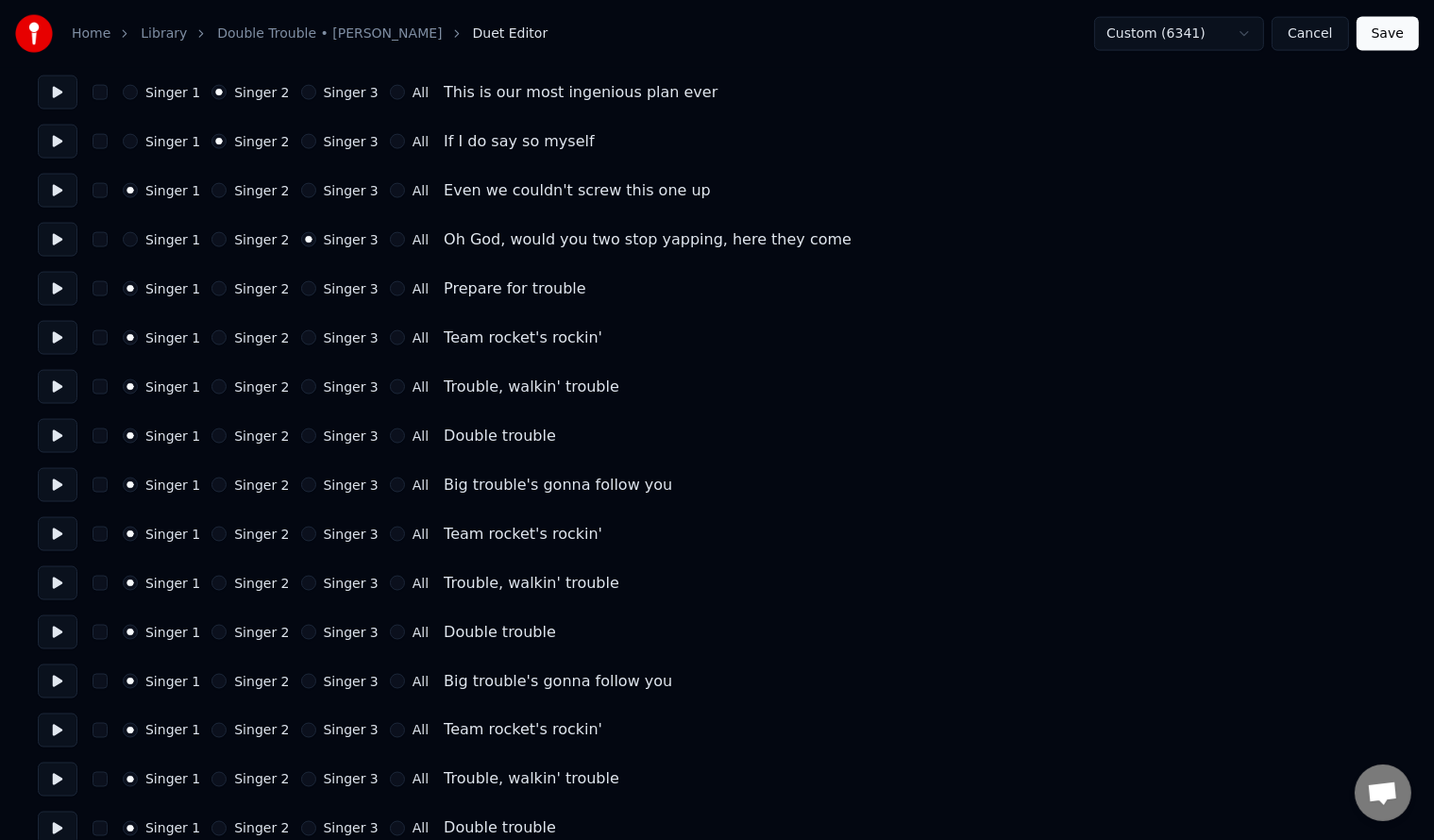
scroll to position [2894, 0]
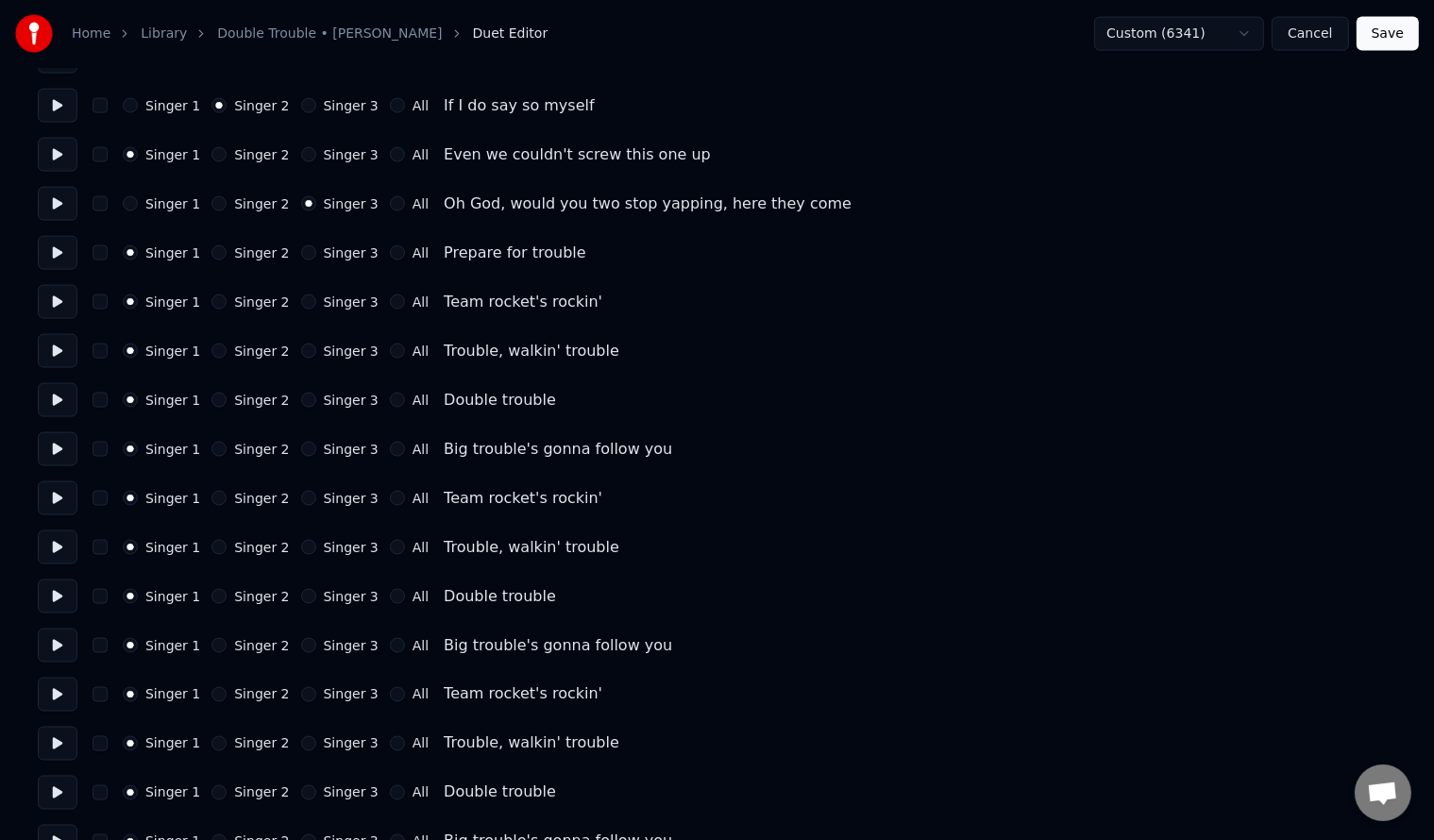
click at [390, 248] on button "All" at bounding box center [397, 252] width 15 height 15
click at [390, 301] on button "All" at bounding box center [397, 302] width 15 height 15
click at [379, 342] on div "Singer 1 Singer 2 Singer 3 All Trouble, walkin' trouble" at bounding box center [717, 351] width 1358 height 34
click at [379, 360] on div "Singer 1 Singer 2 Singer 3 All Trouble, walkin' trouble" at bounding box center [717, 351] width 1358 height 34
click at [390, 350] on button "All" at bounding box center [397, 351] width 15 height 15
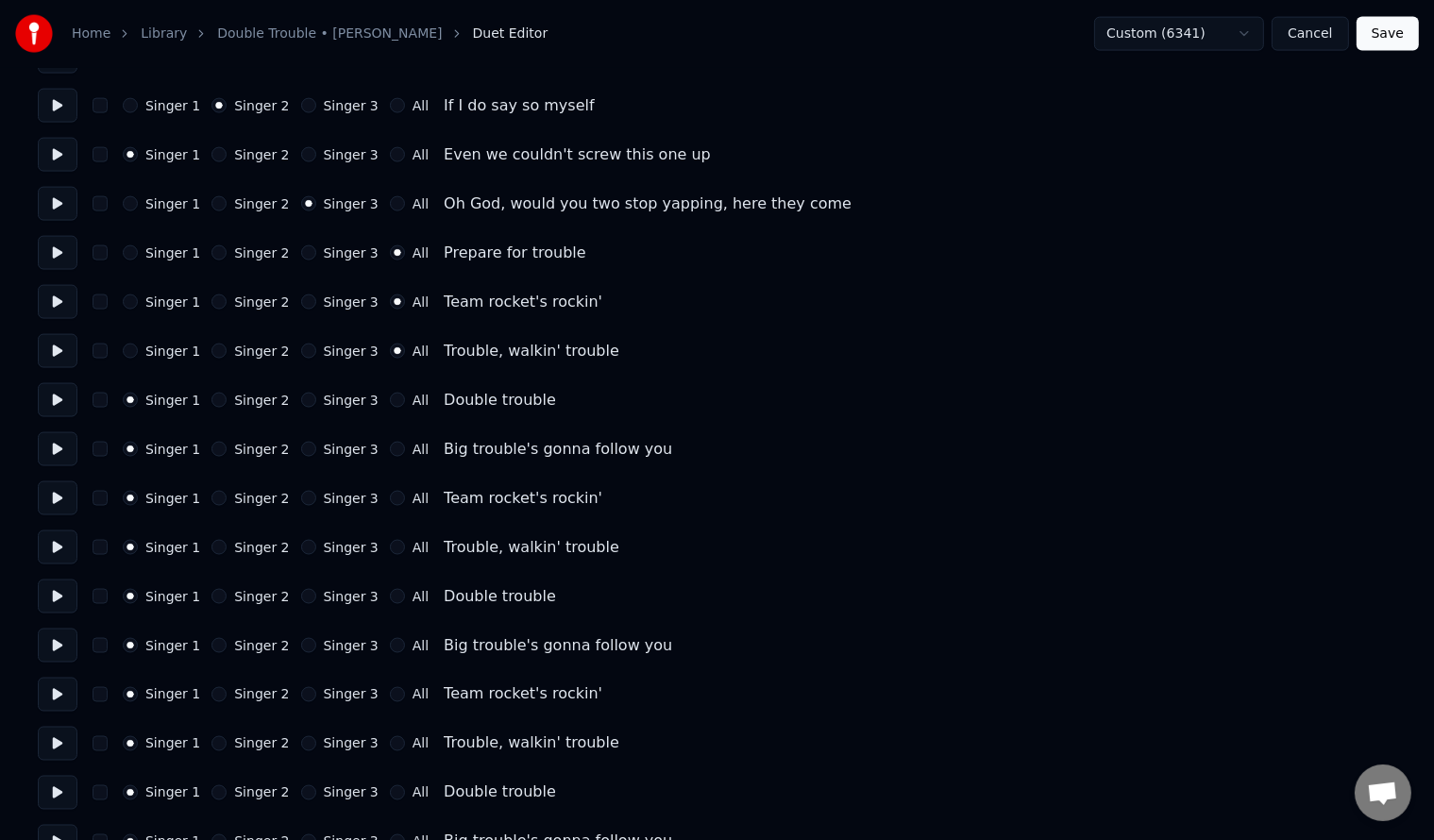
click at [390, 400] on button "All" at bounding box center [397, 400] width 15 height 15
click at [390, 442] on button "All" at bounding box center [397, 449] width 15 height 15
click at [390, 491] on button "All" at bounding box center [397, 498] width 15 height 15
click at [378, 533] on div "Singer 1 Singer 2 Singer 3 All Trouble, walkin' trouble" at bounding box center [717, 548] width 1358 height 34
click at [390, 547] on button "All" at bounding box center [397, 547] width 15 height 15
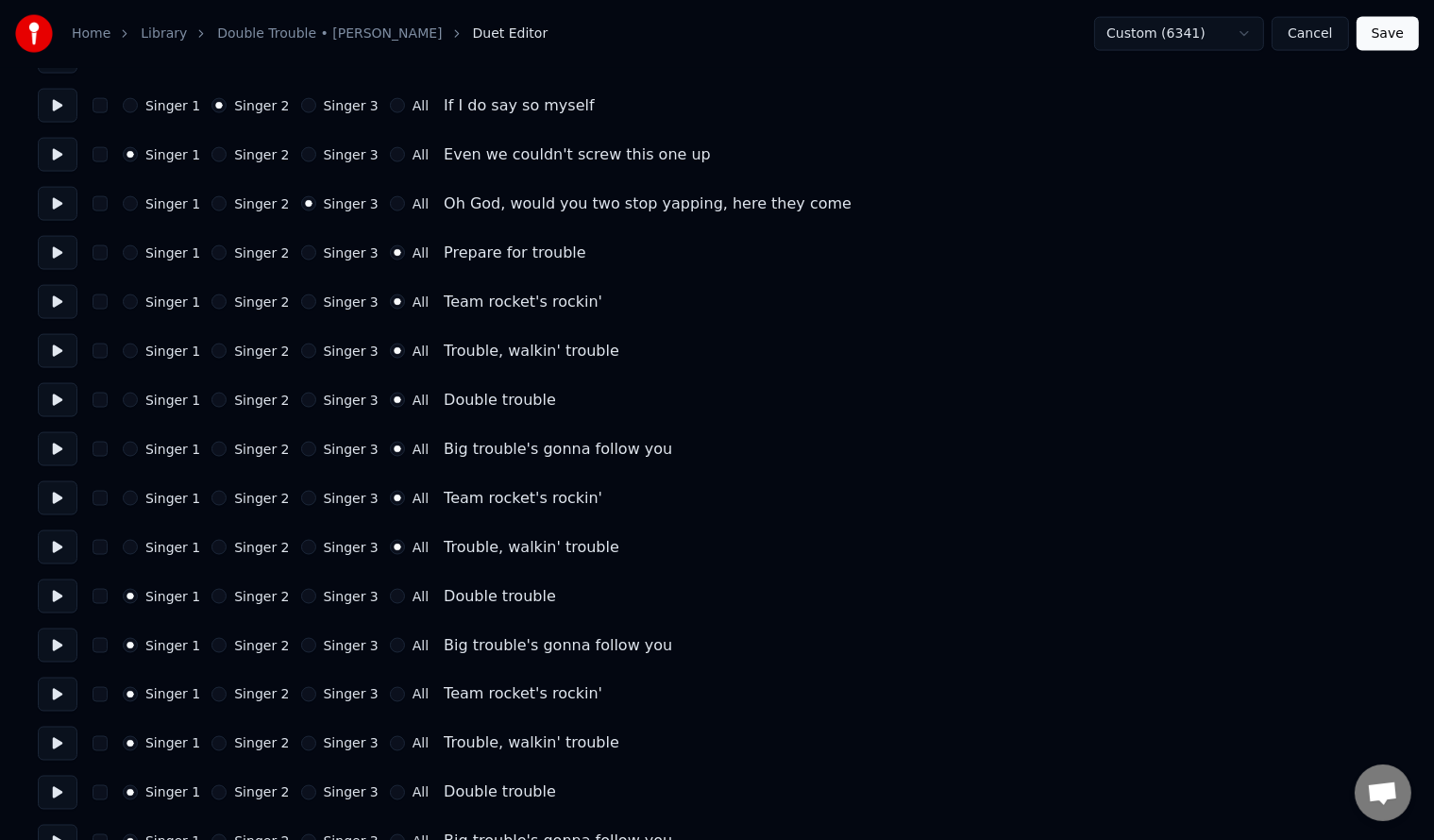
click at [390, 596] on button "All" at bounding box center [397, 596] width 15 height 15
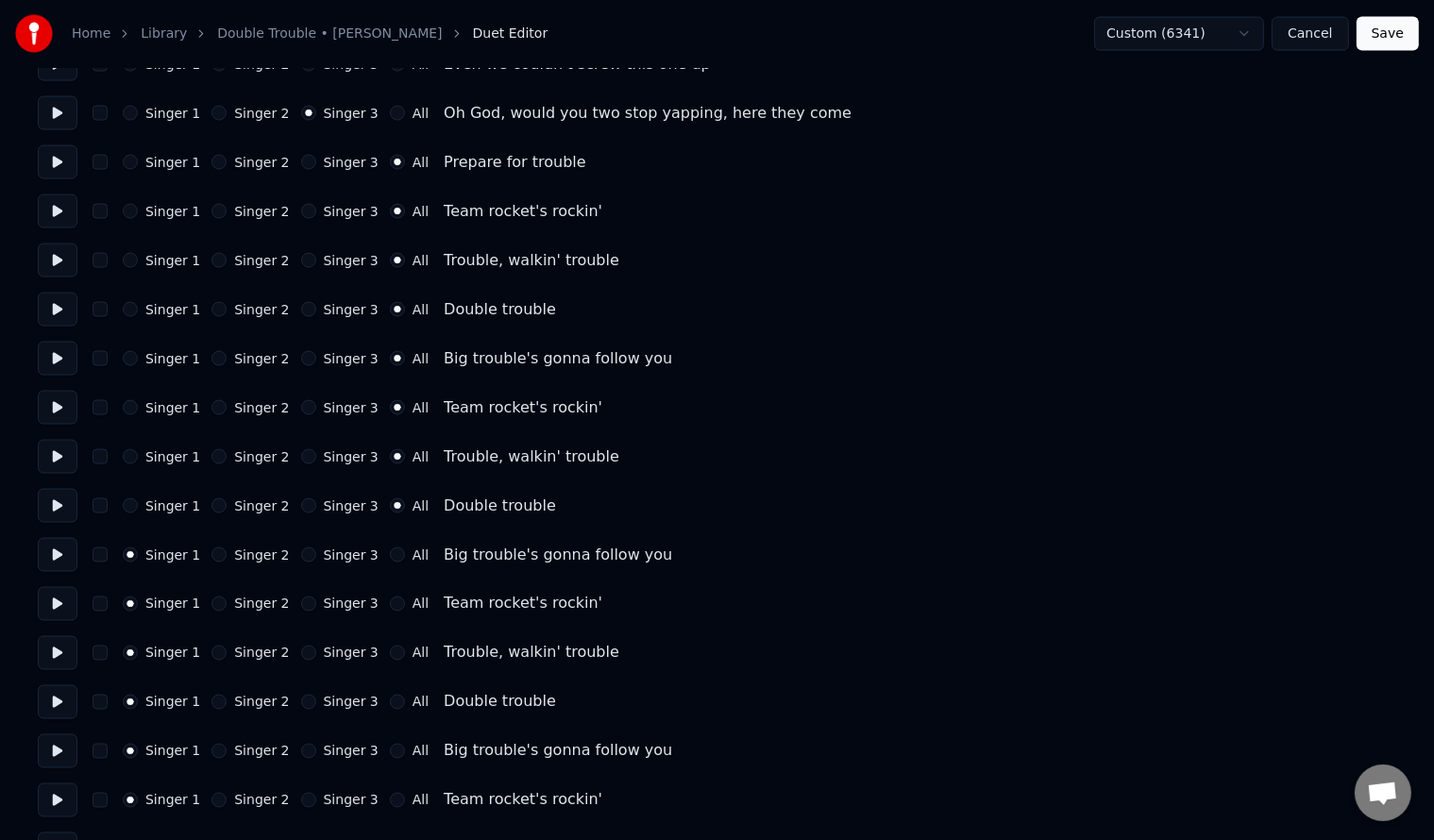
scroll to position [3021, 0]
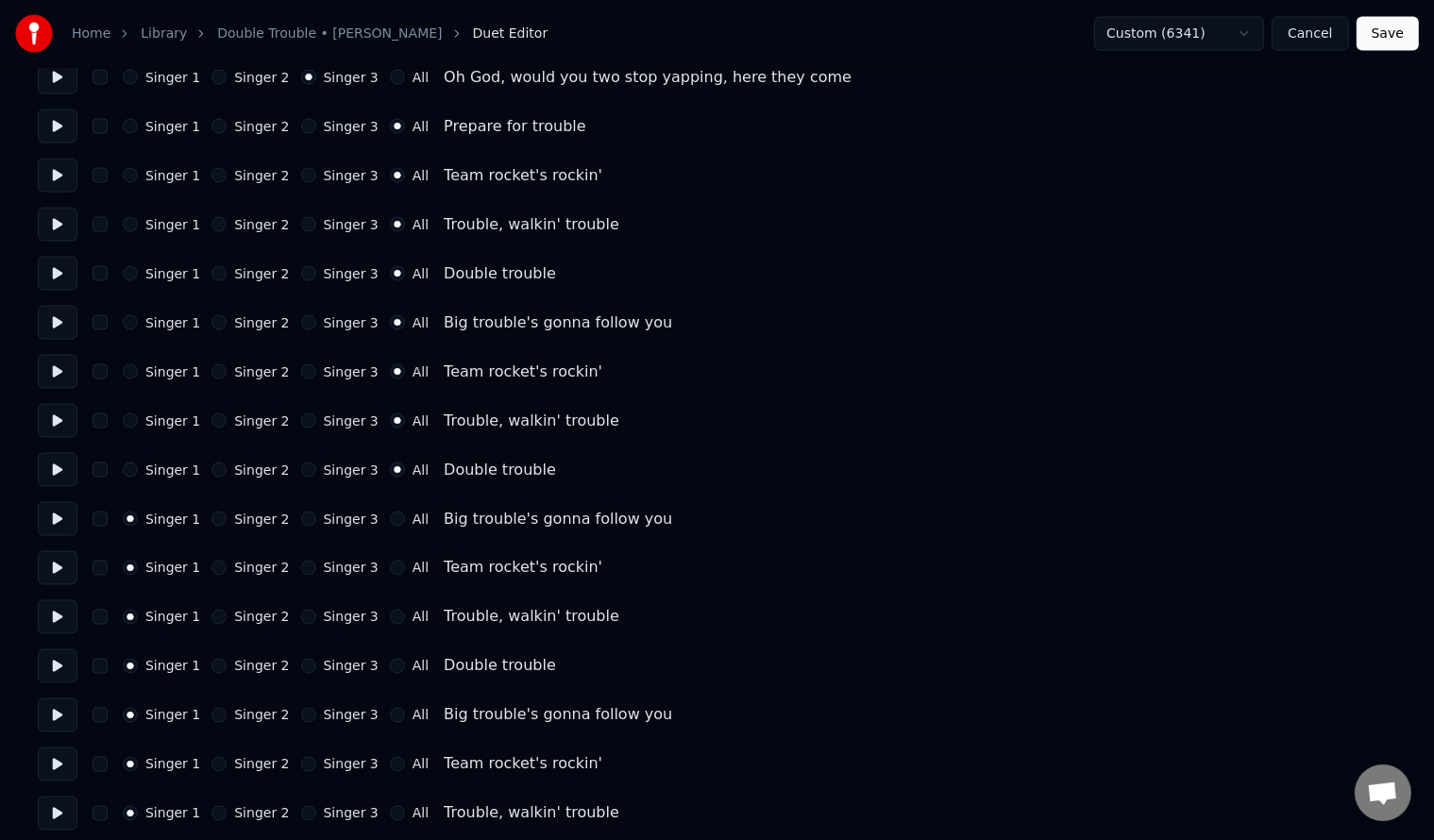
click at [390, 523] on button "All" at bounding box center [397, 519] width 15 height 15
click at [390, 567] on button "All" at bounding box center [397, 568] width 15 height 15
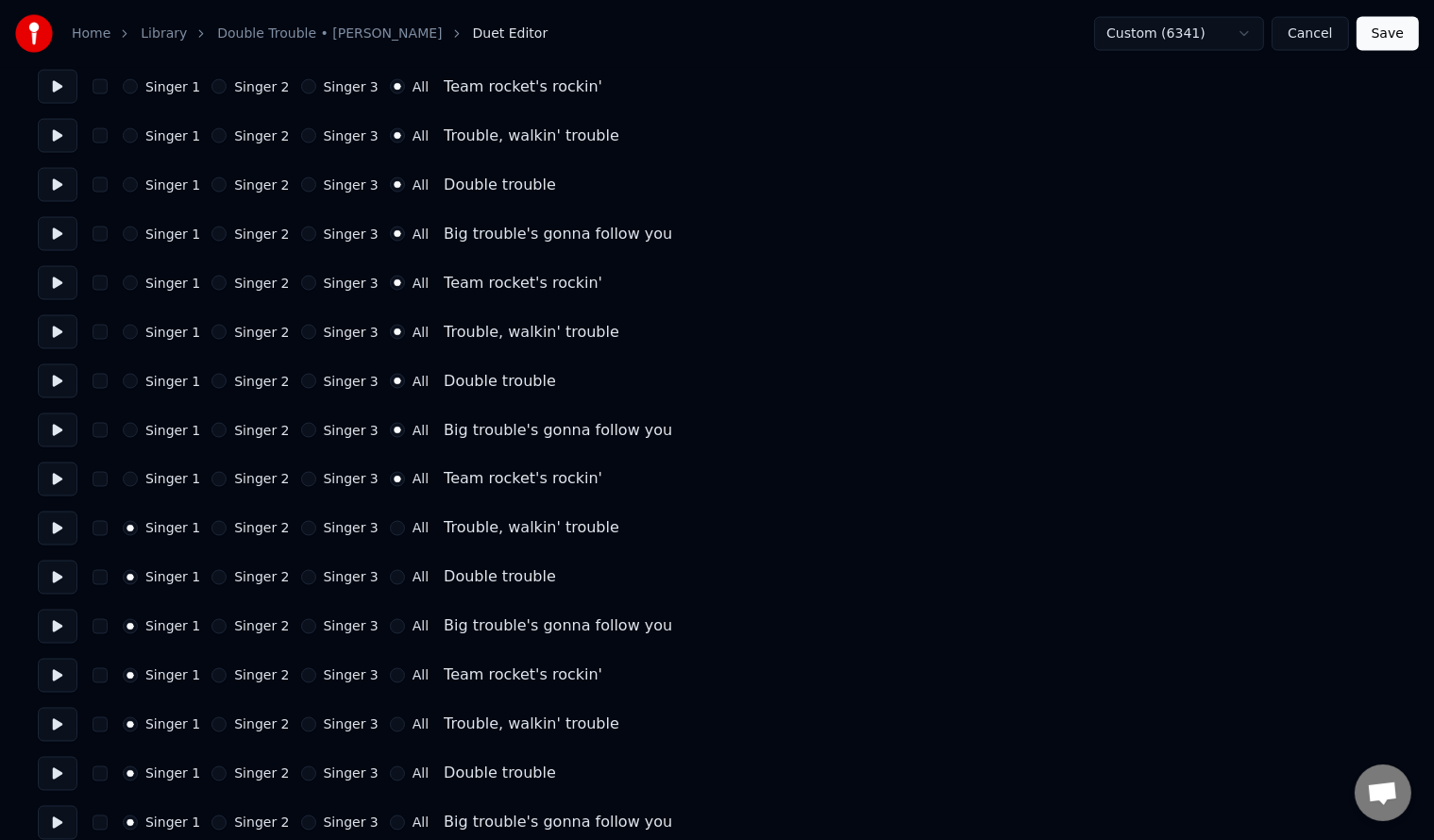
scroll to position [3146, 0]
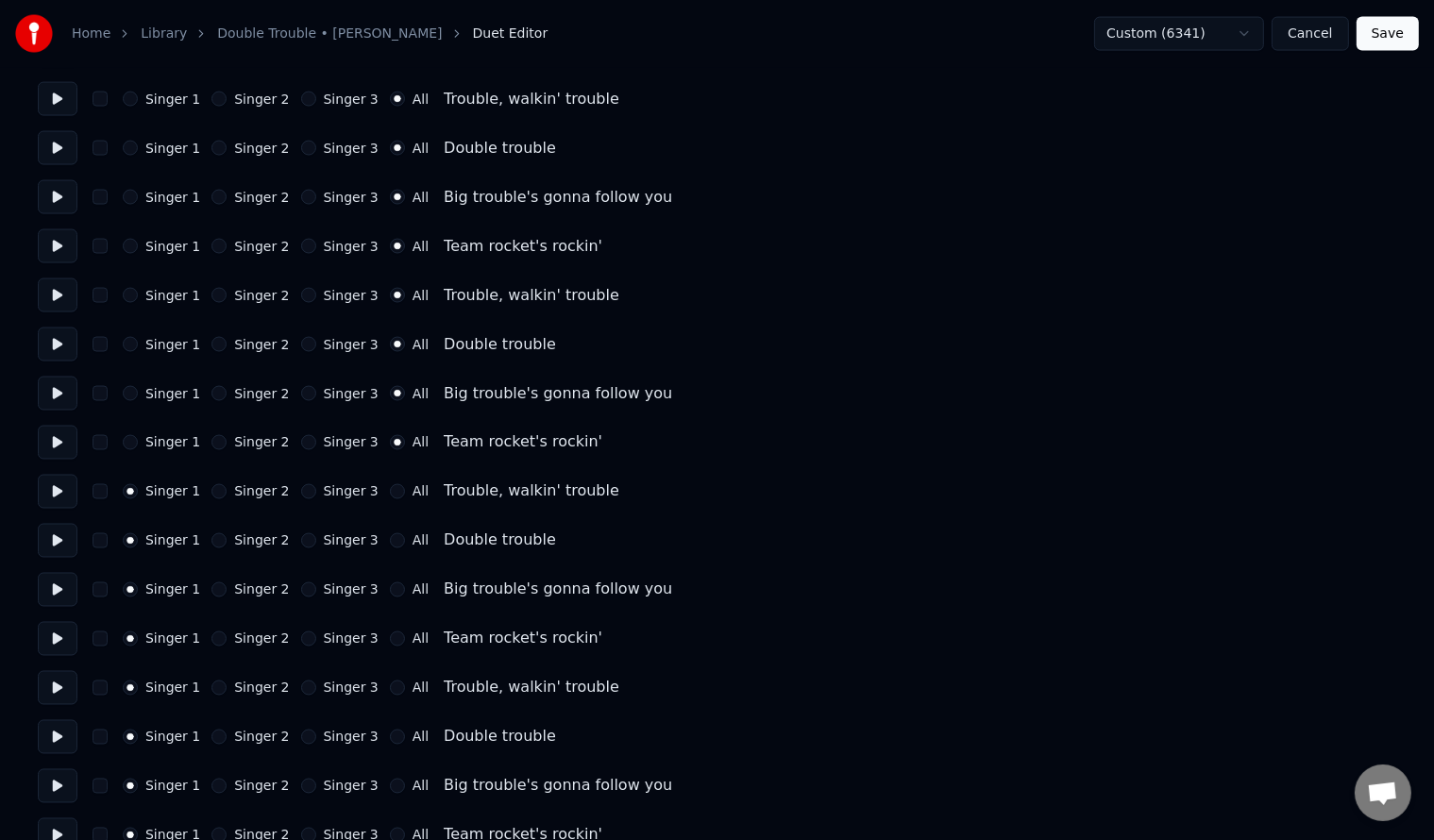
click at [390, 493] on button "All" at bounding box center [397, 491] width 15 height 15
click at [390, 536] on button "All" at bounding box center [397, 540] width 15 height 15
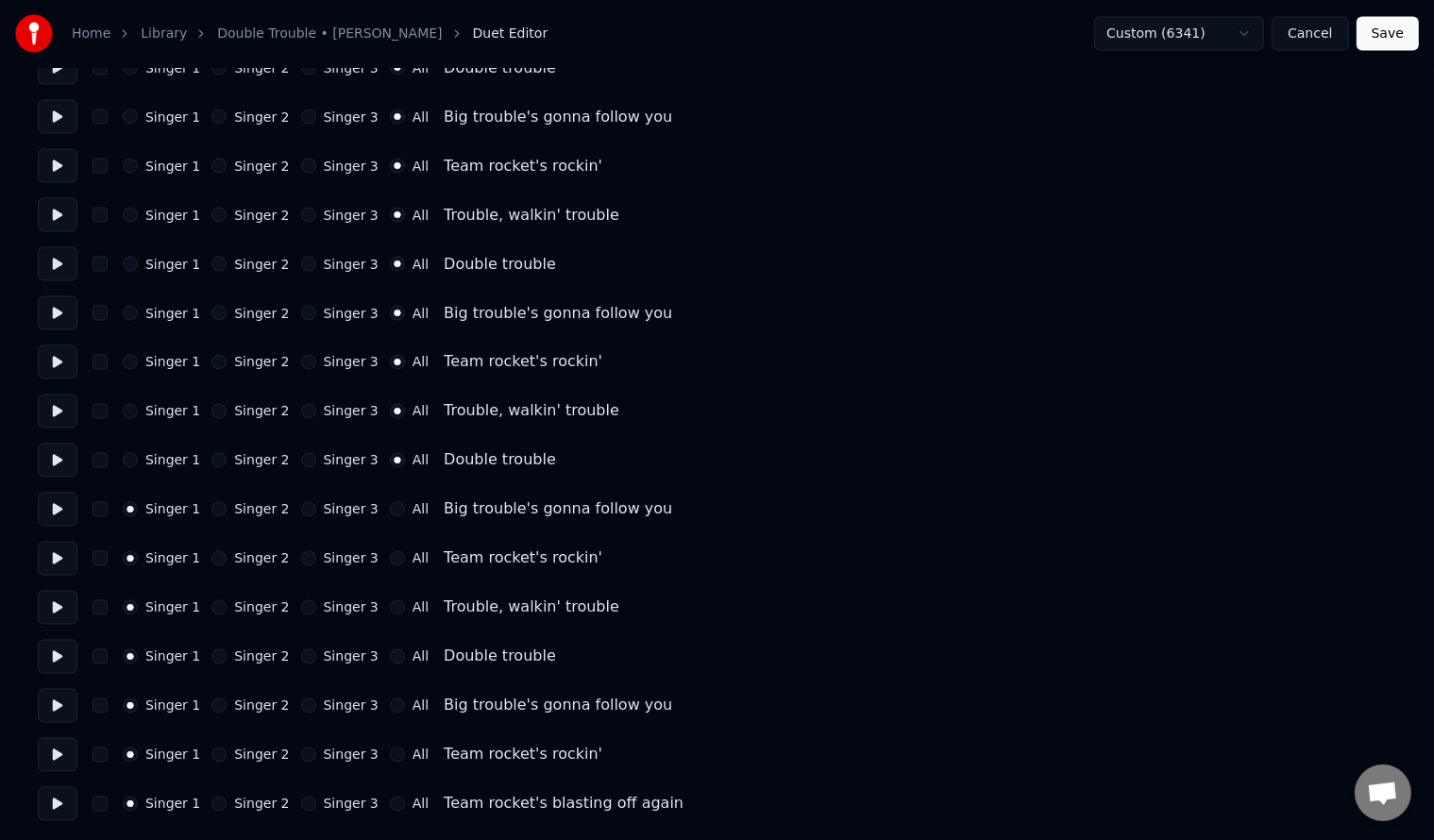
click at [390, 504] on button "All" at bounding box center [397, 509] width 15 height 15
click at [390, 559] on button "All" at bounding box center [397, 558] width 15 height 15
click at [390, 614] on button "All" at bounding box center [397, 607] width 15 height 15
click at [390, 662] on button "All" at bounding box center [397, 656] width 15 height 15
click at [390, 707] on button "All" at bounding box center [397, 706] width 15 height 15
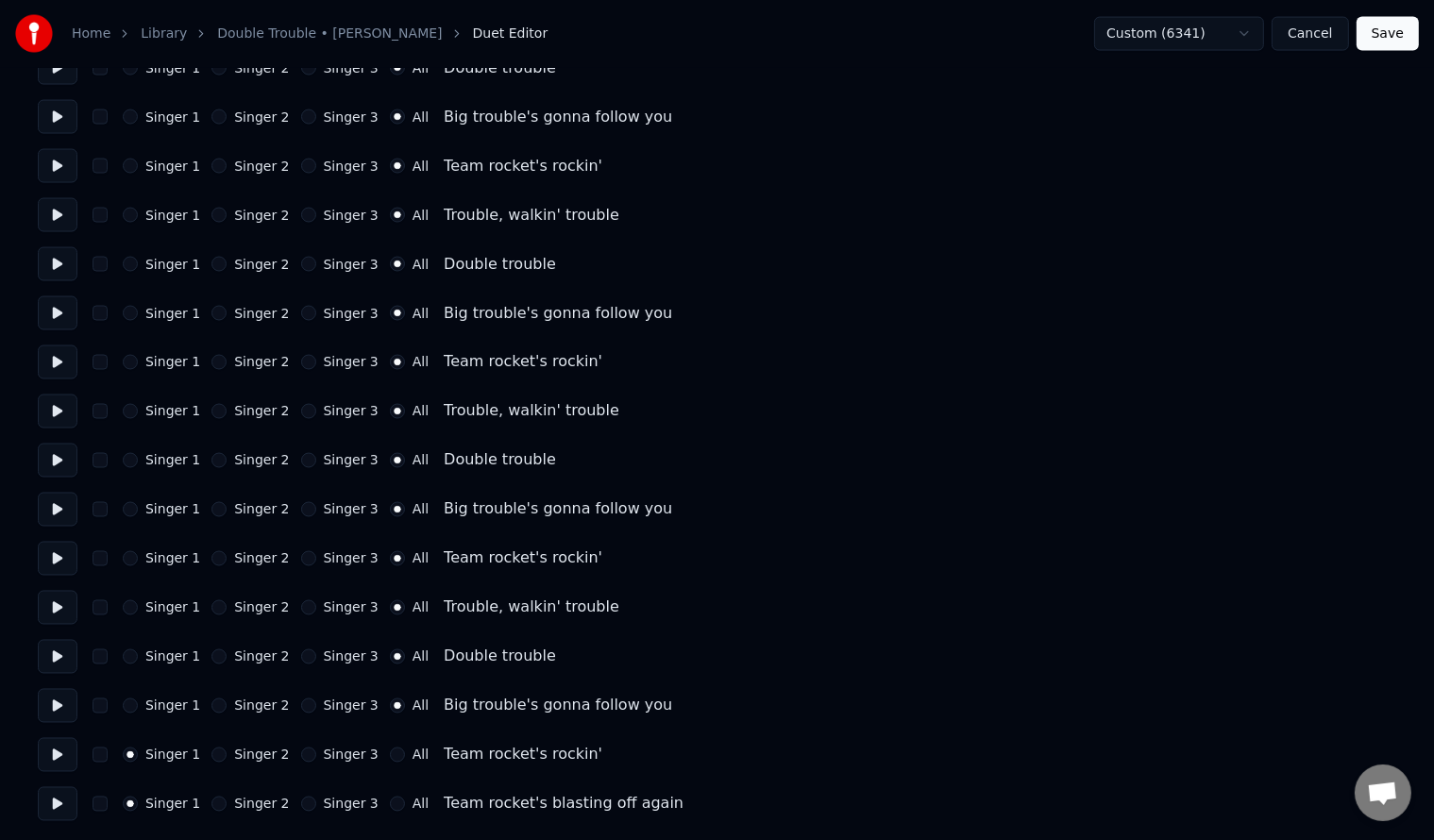
click at [376, 764] on div "Singer 1 Singer 2 Singer 3 All Team rocket's rockin'" at bounding box center [717, 755] width 1358 height 34
click at [390, 759] on button "All" at bounding box center [397, 755] width 15 height 15
click at [390, 804] on button "All" at bounding box center [397, 804] width 15 height 15
drag, startPoint x: 1384, startPoint y: 36, endPoint x: 1374, endPoint y: 49, distance: 16.2
click at [1384, 38] on button "Save" at bounding box center [1387, 34] width 62 height 34
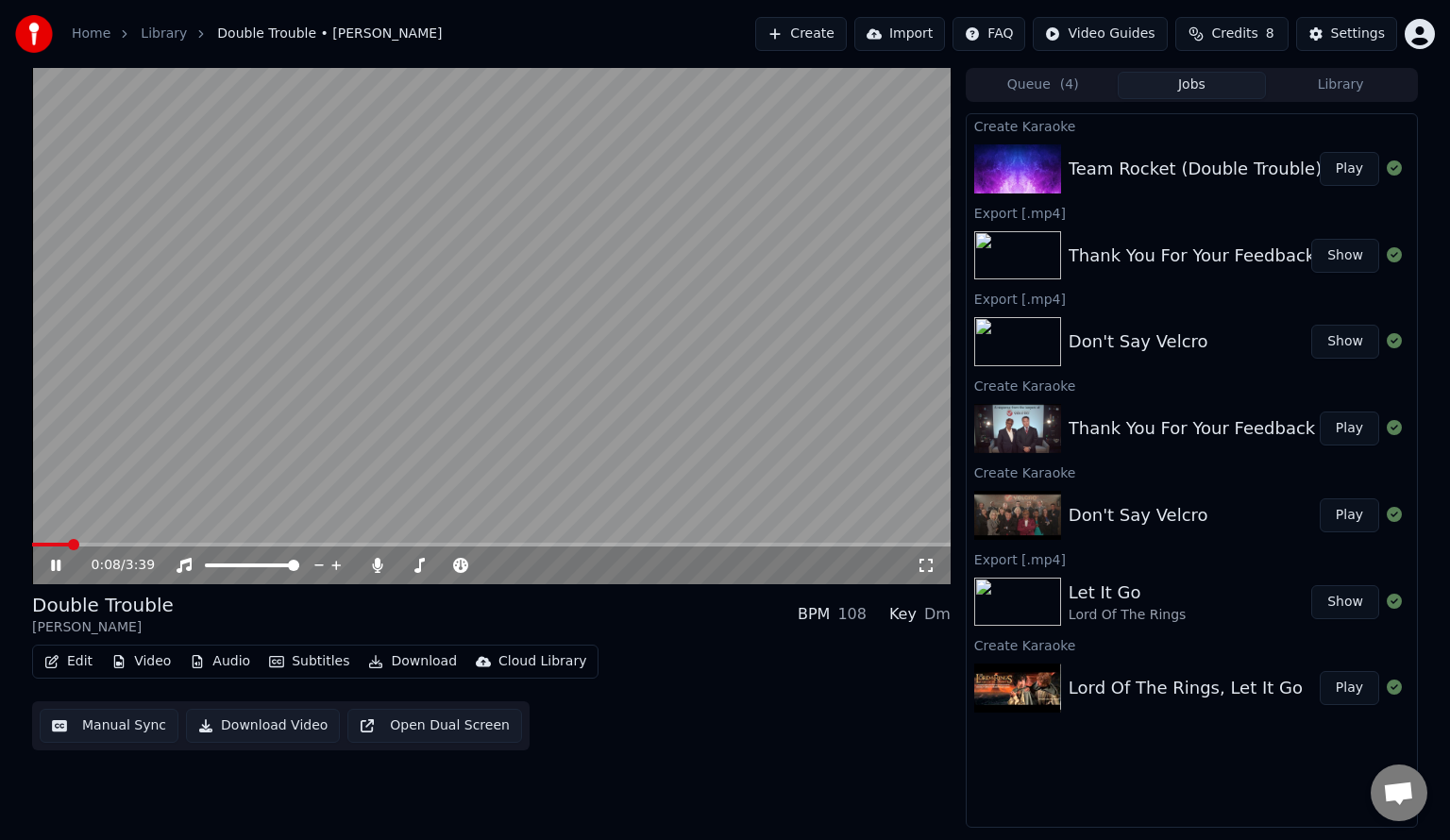
click at [286, 408] on video at bounding box center [491, 326] width 918 height 516
click at [375, 331] on video at bounding box center [491, 326] width 918 height 516
click at [517, 398] on video at bounding box center [491, 326] width 918 height 516
click at [110, 725] on button "Manual Sync" at bounding box center [109, 726] width 139 height 34
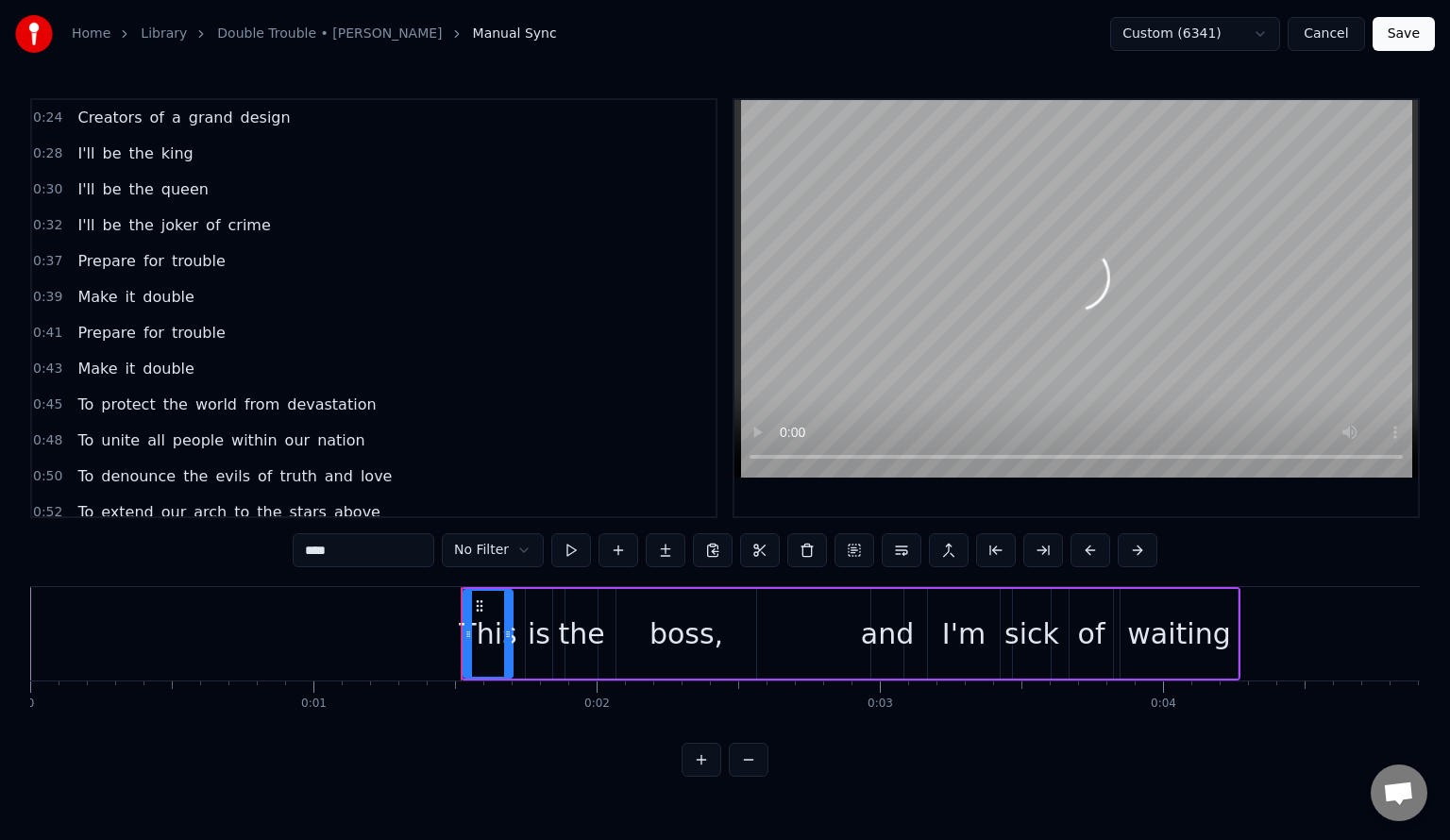
scroll to position [378, 0]
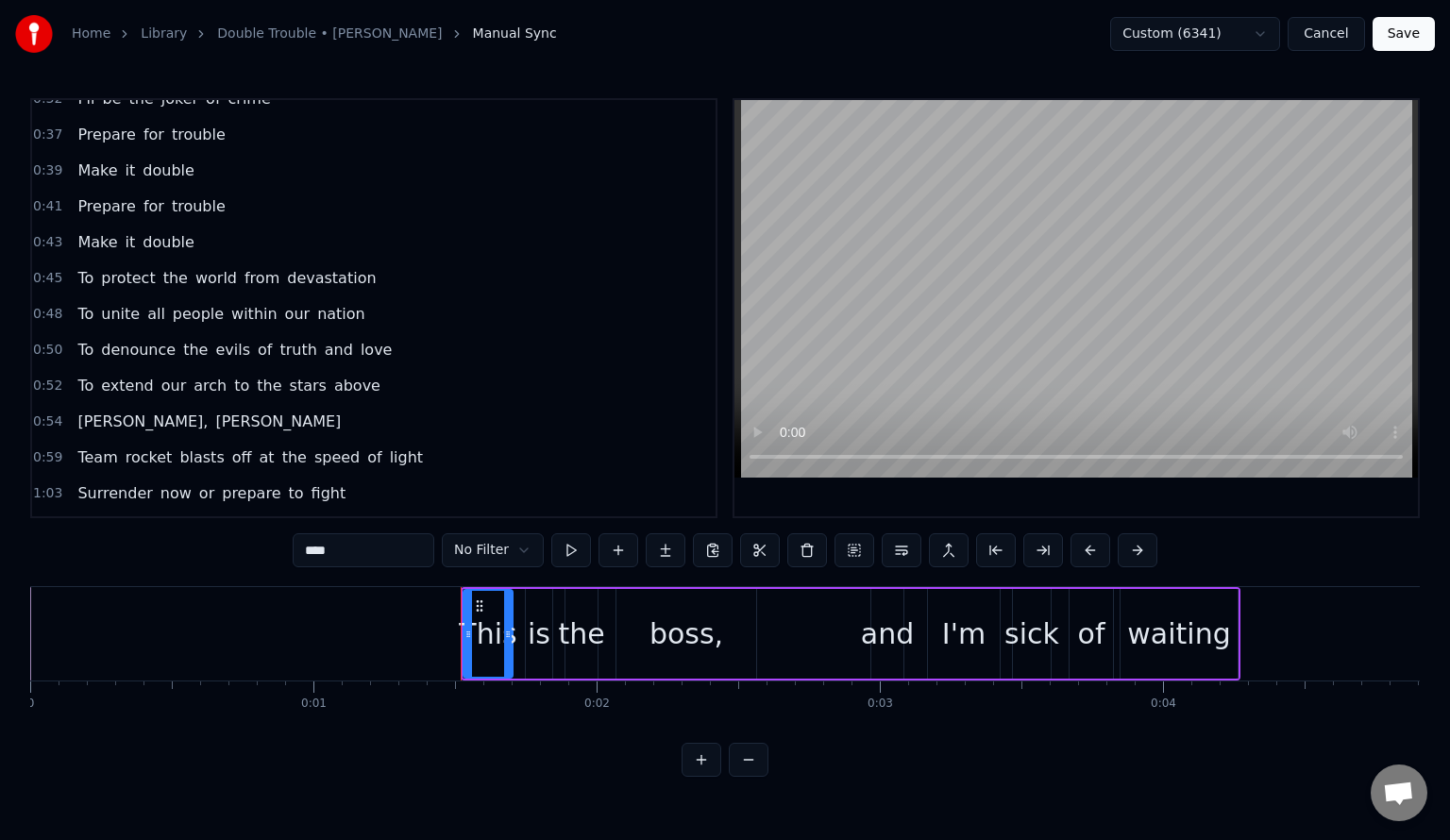
click at [192, 375] on span "arch" at bounding box center [210, 386] width 37 height 22
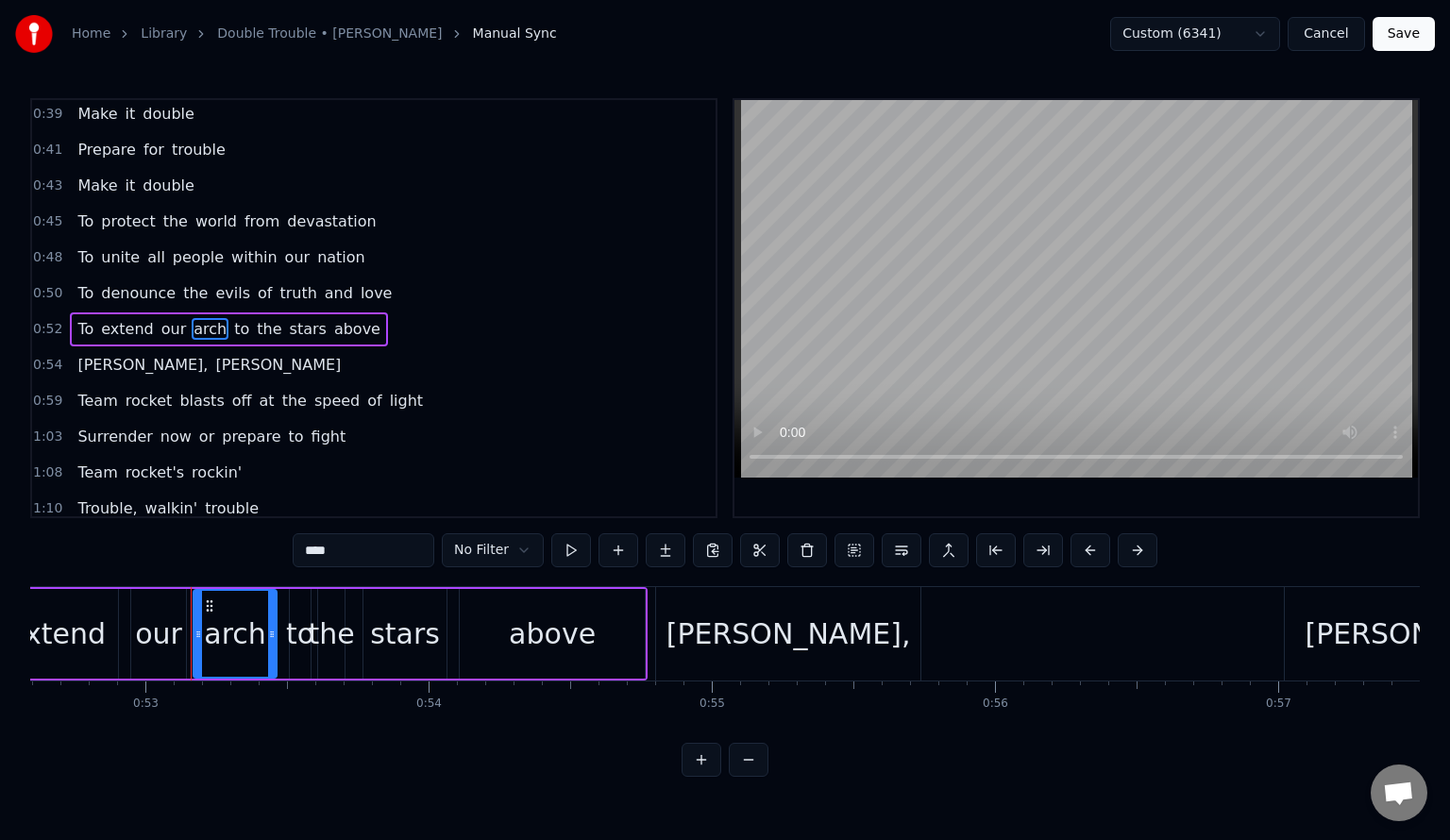
scroll to position [0, 14960]
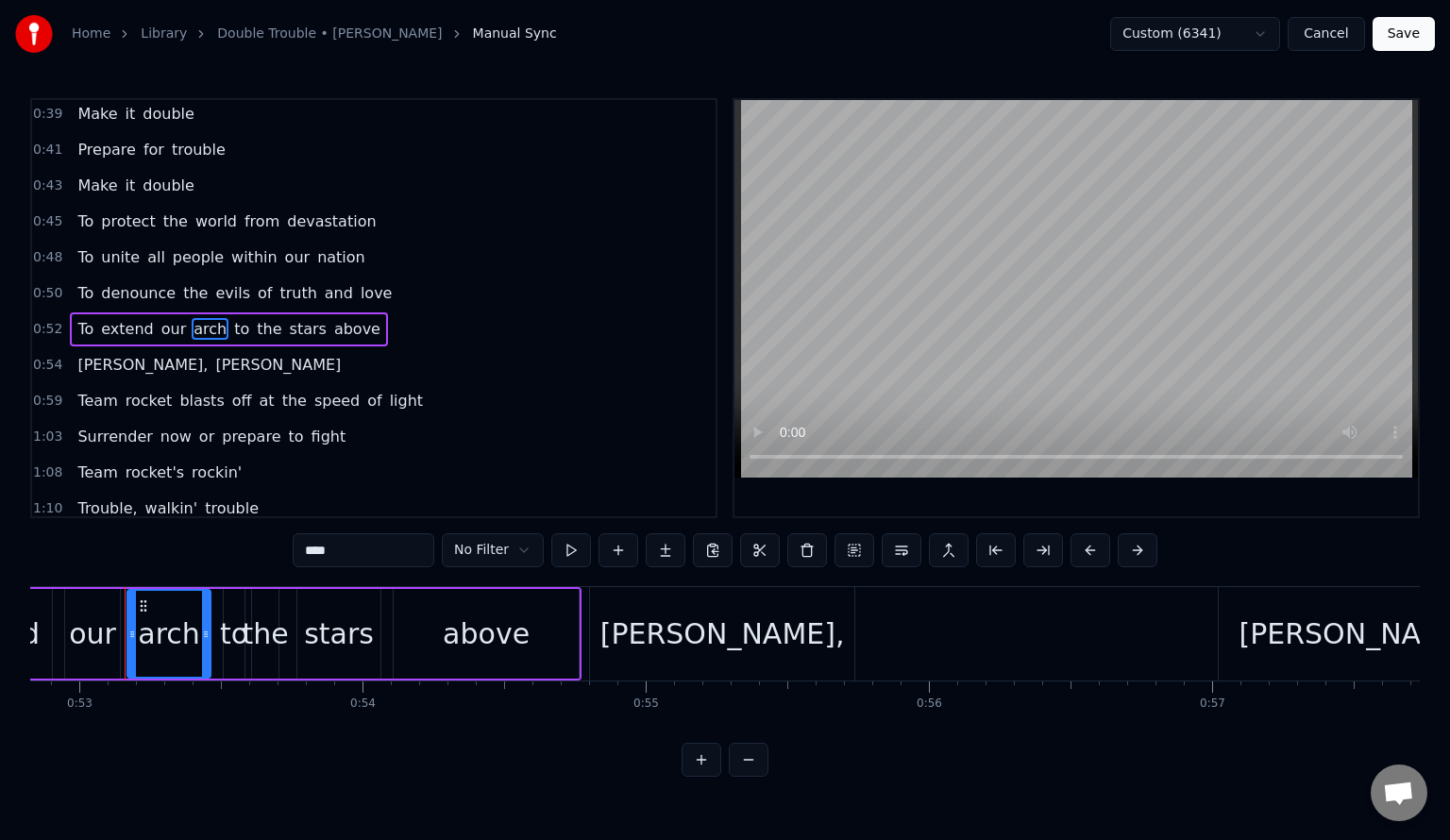
click at [320, 552] on input "****" at bounding box center [364, 550] width 142 height 34
click at [213, 354] on span "[PERSON_NAME]" at bounding box center [277, 365] width 129 height 22
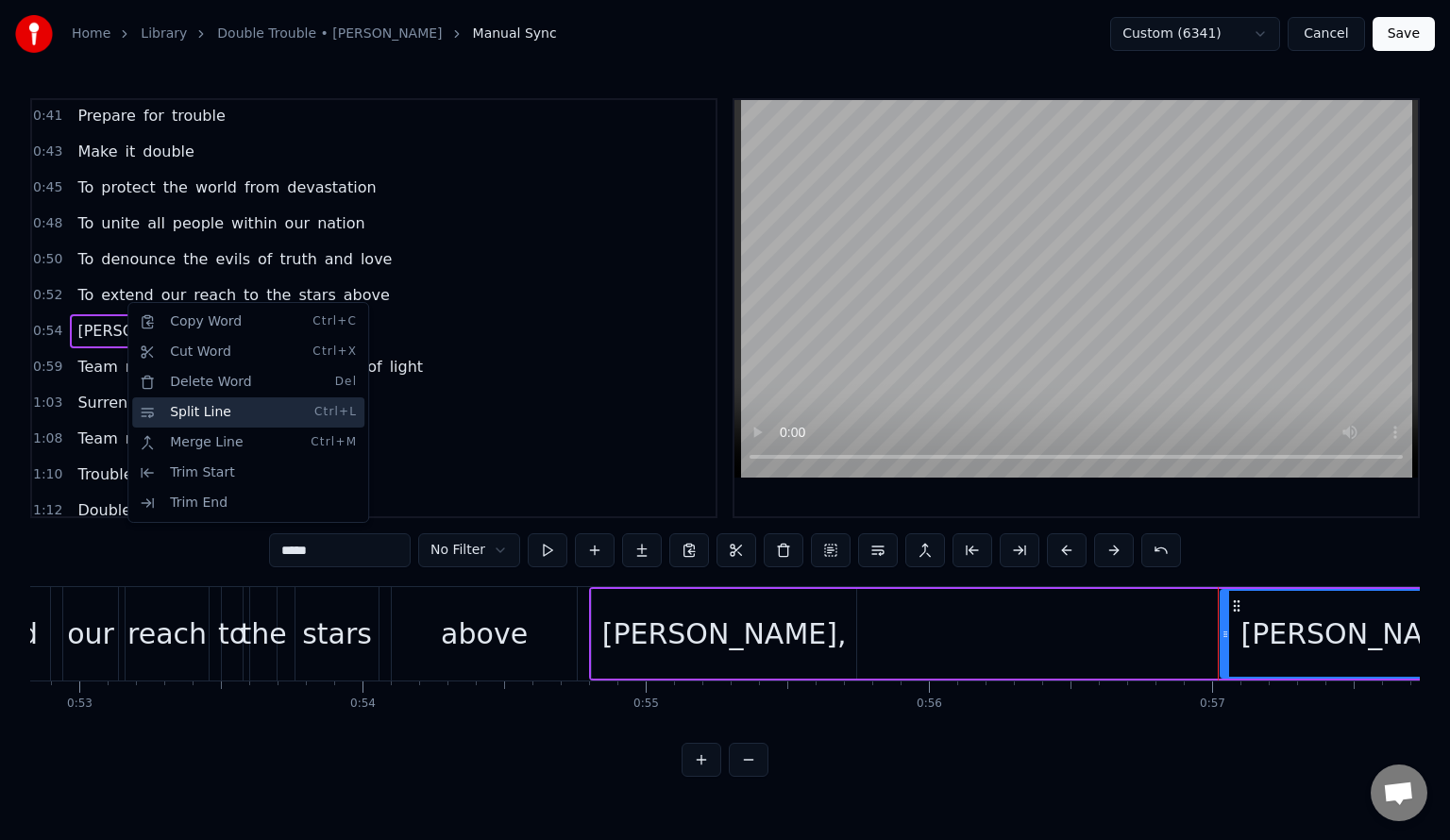
click at [167, 404] on div "Split Line Ctrl+L" at bounding box center [248, 412] width 232 height 30
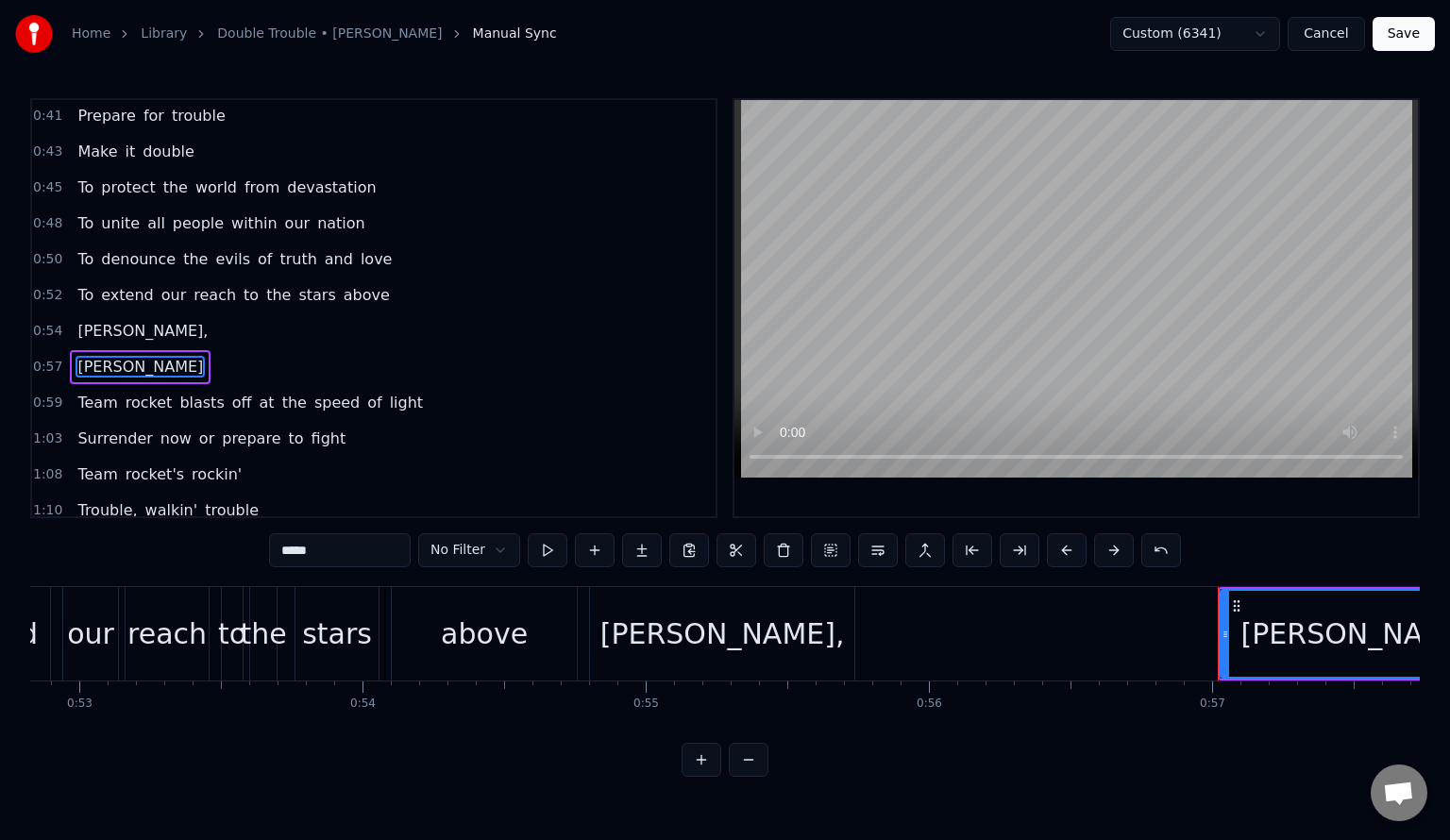
scroll to position [503, 0]
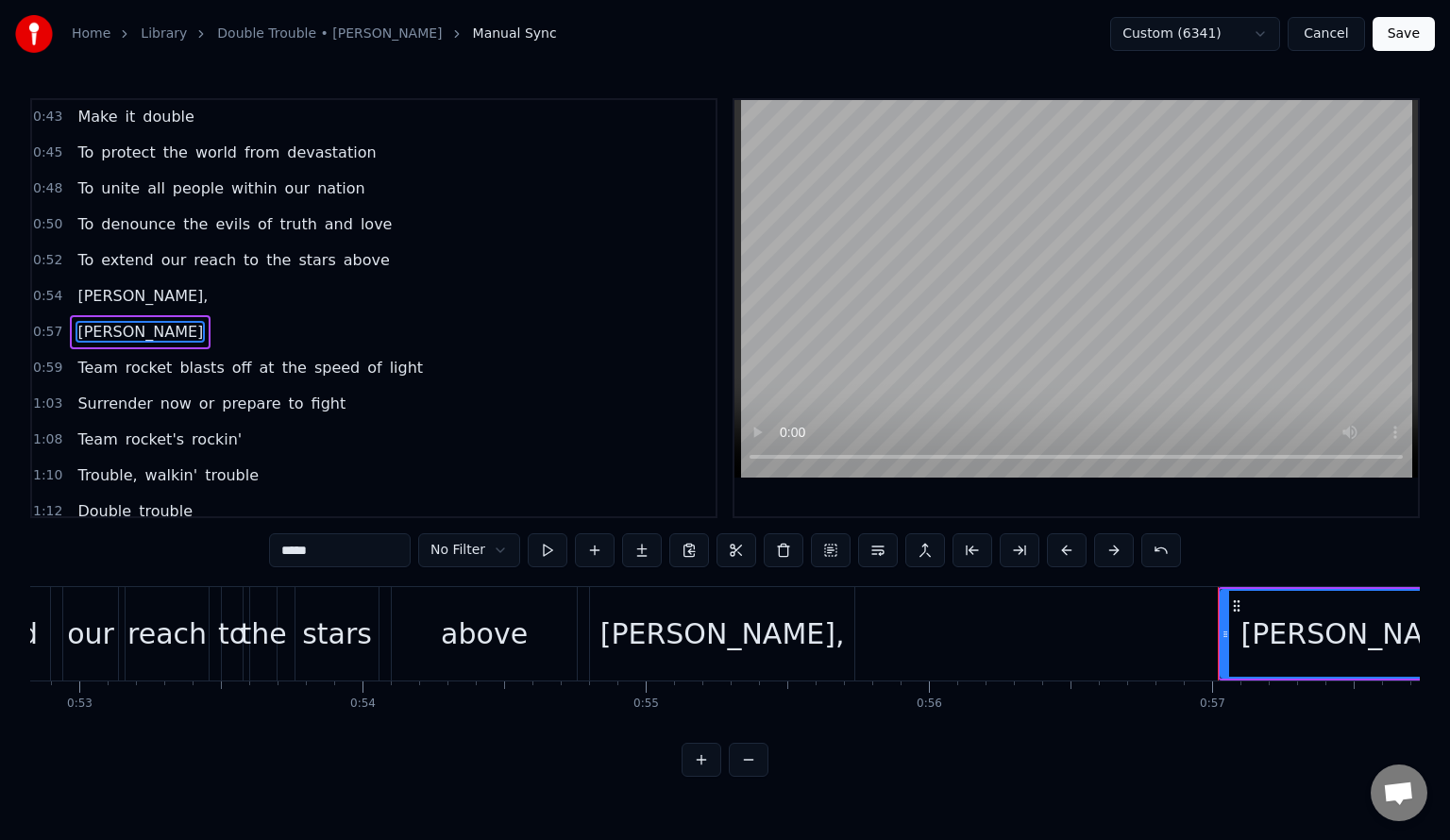
click at [107, 285] on span "[PERSON_NAME]," at bounding box center [143, 296] width 134 height 22
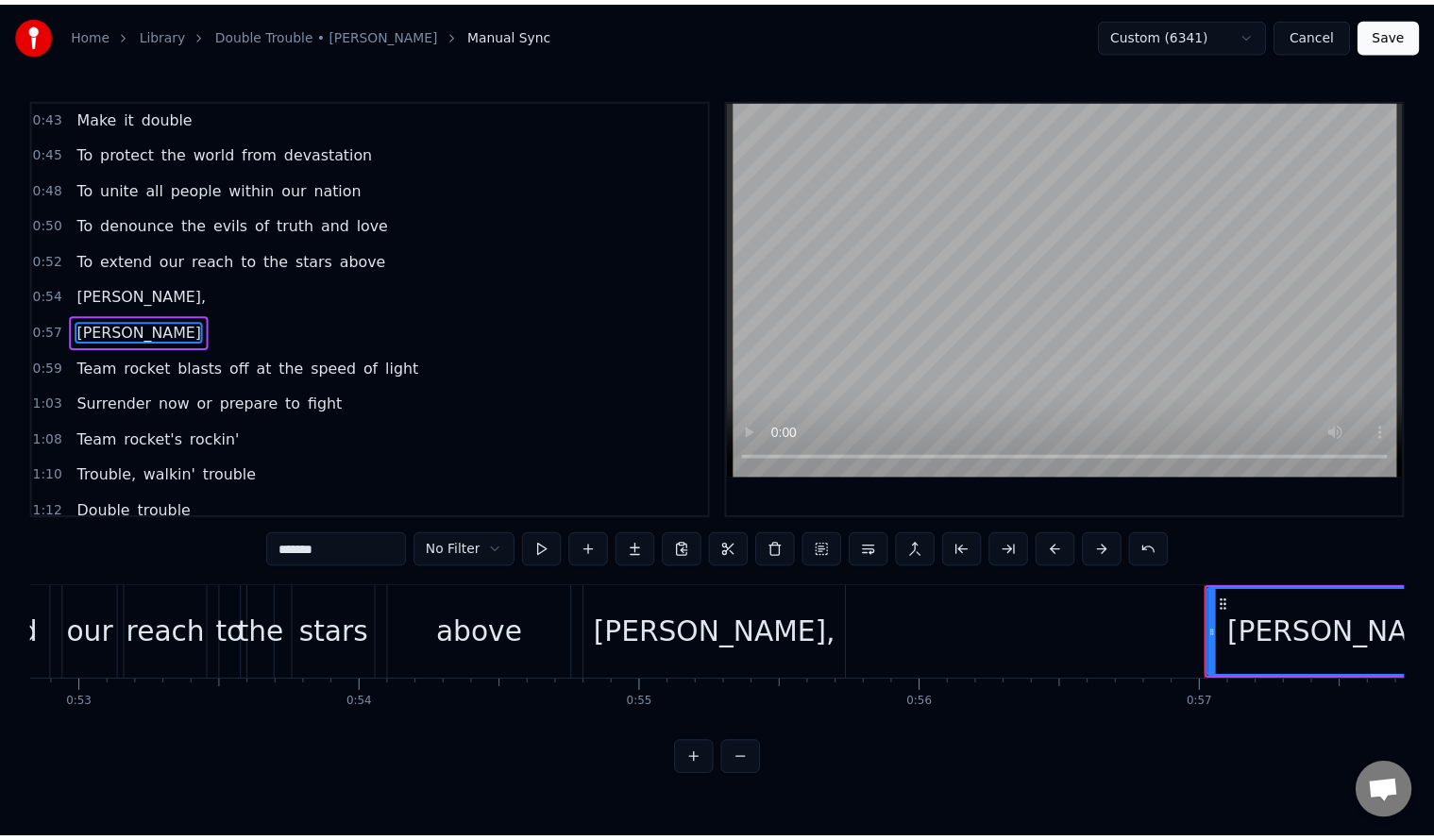
scroll to position [468, 0]
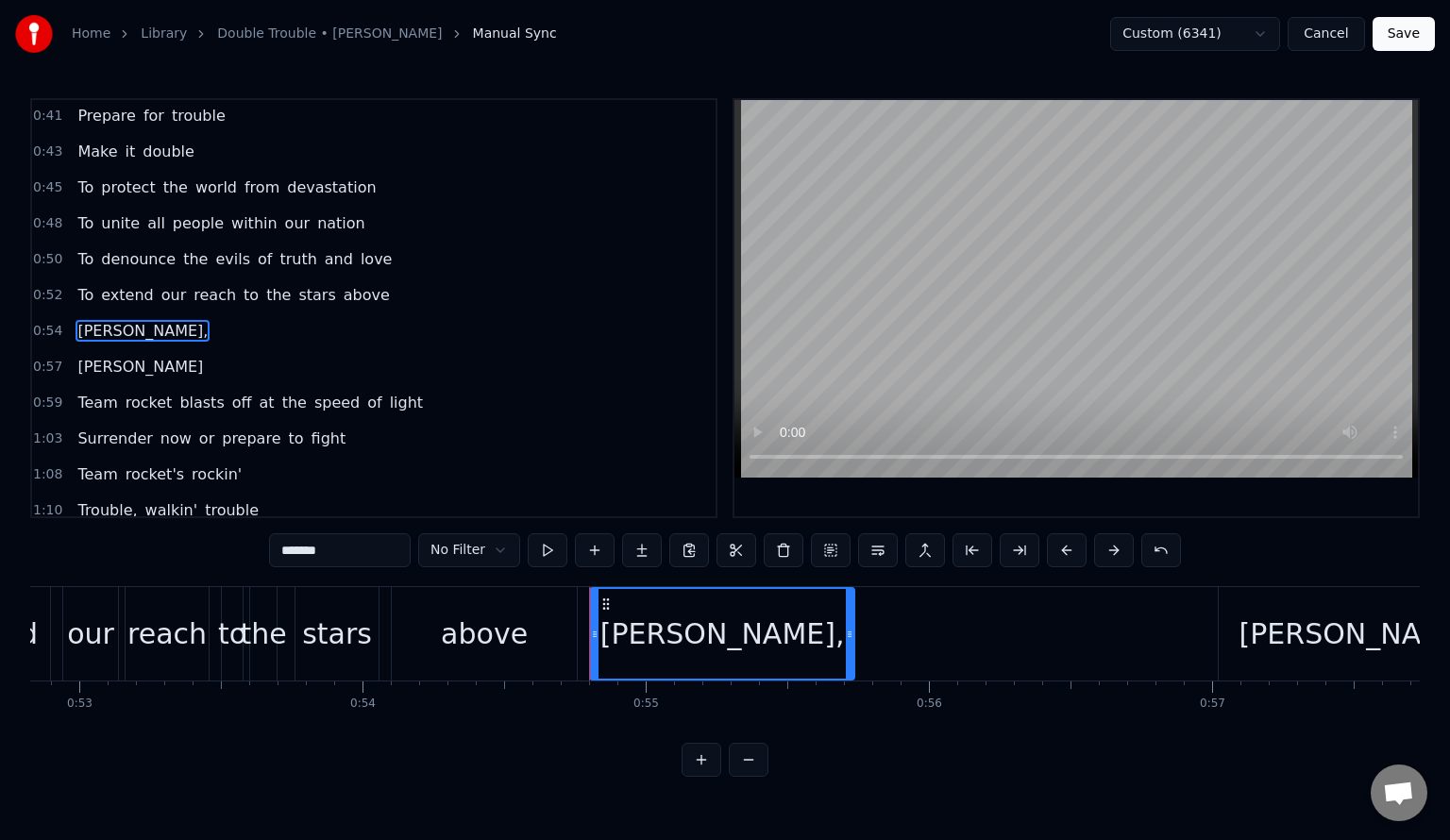
click at [335, 553] on input "*******" at bounding box center [340, 550] width 142 height 34
type input "******"
click at [1401, 34] on button "Save" at bounding box center [1404, 34] width 62 height 34
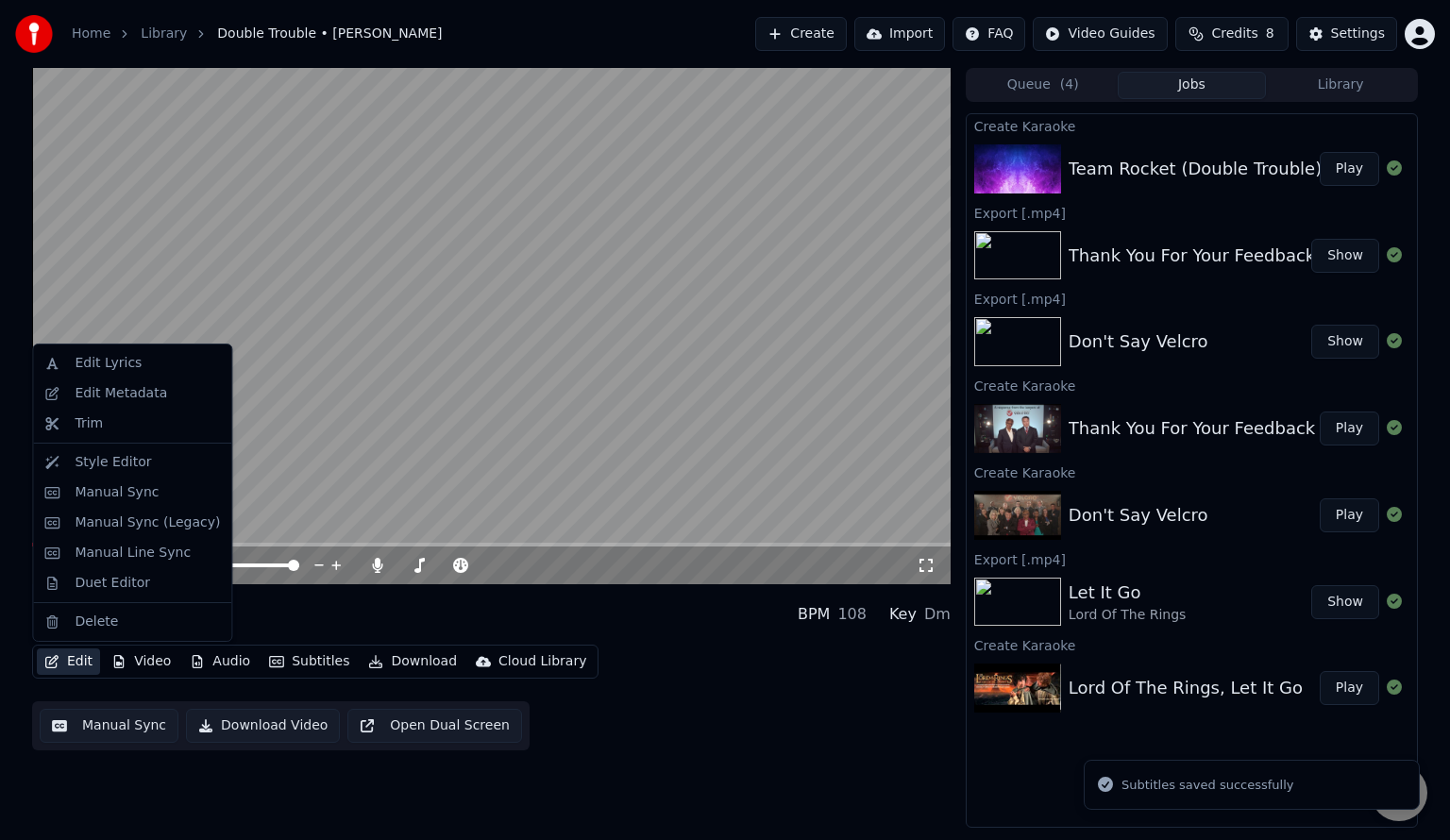
click at [76, 661] on button "Edit" at bounding box center [68, 662] width 63 height 26
click at [120, 585] on div "Duet Editor" at bounding box center [113, 583] width 76 height 19
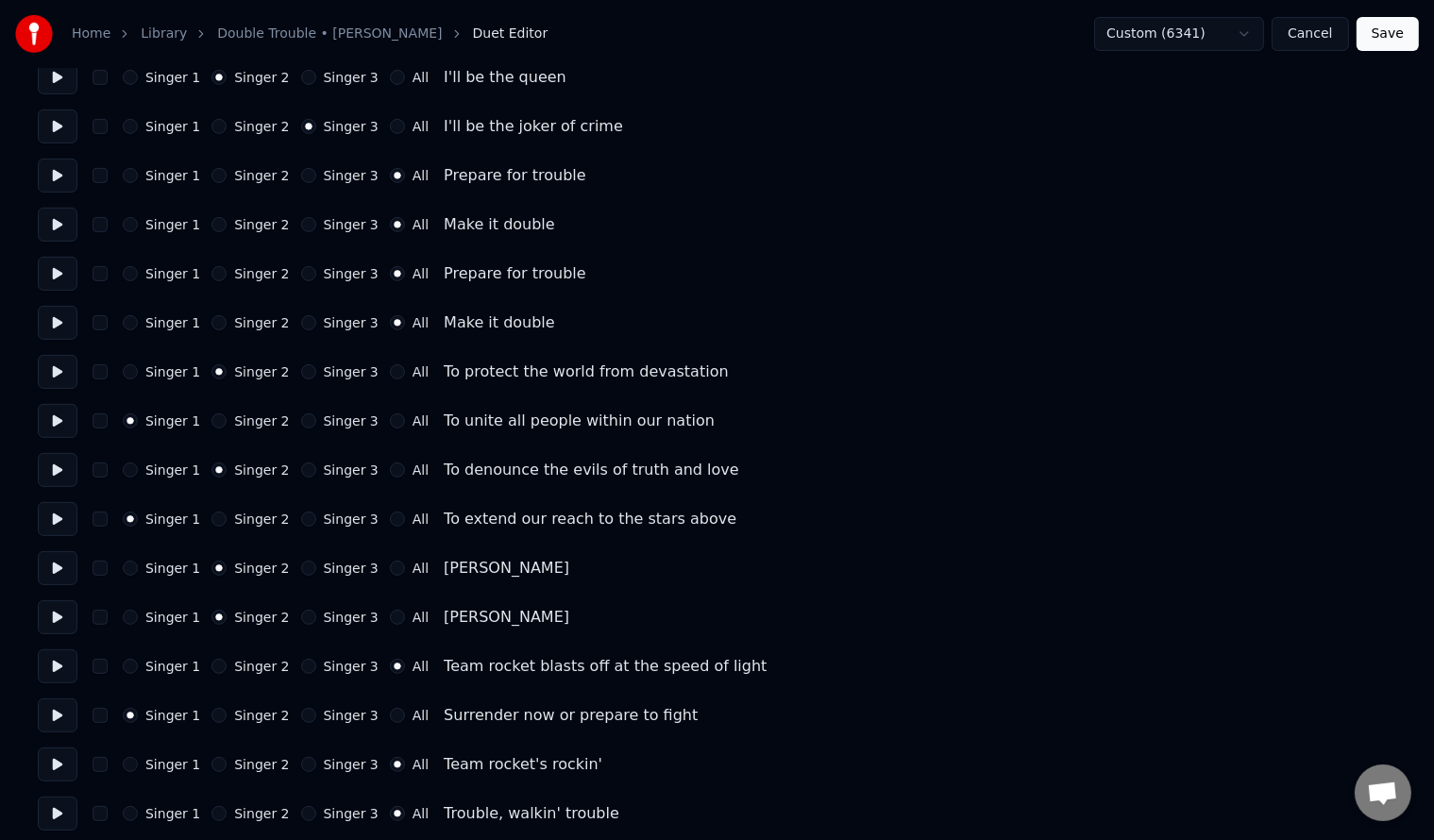
scroll to position [629, 0]
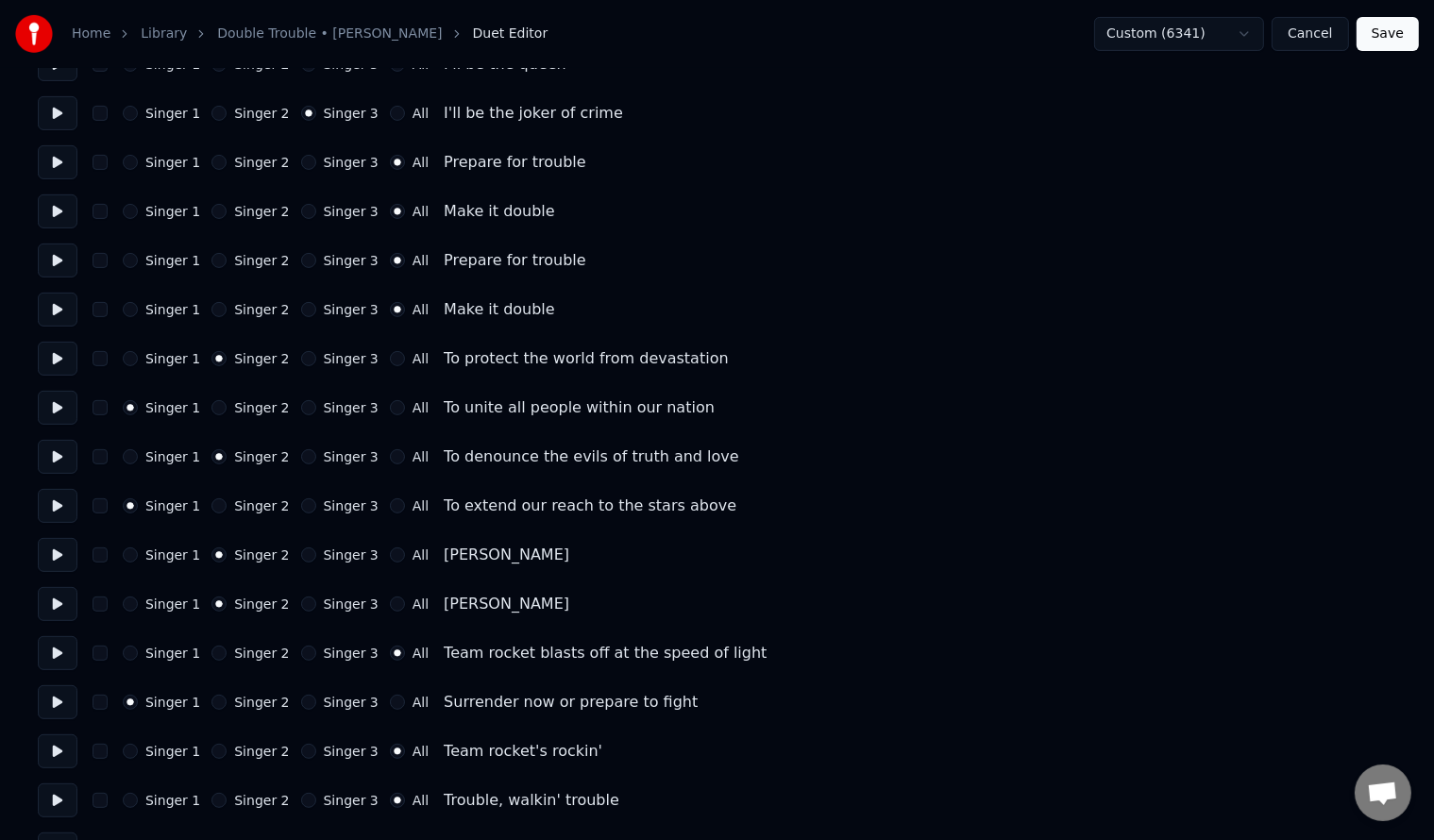
click at [146, 608] on label "Singer 1" at bounding box center [172, 604] width 55 height 13
click at [138, 608] on button "Singer 1" at bounding box center [130, 604] width 15 height 15
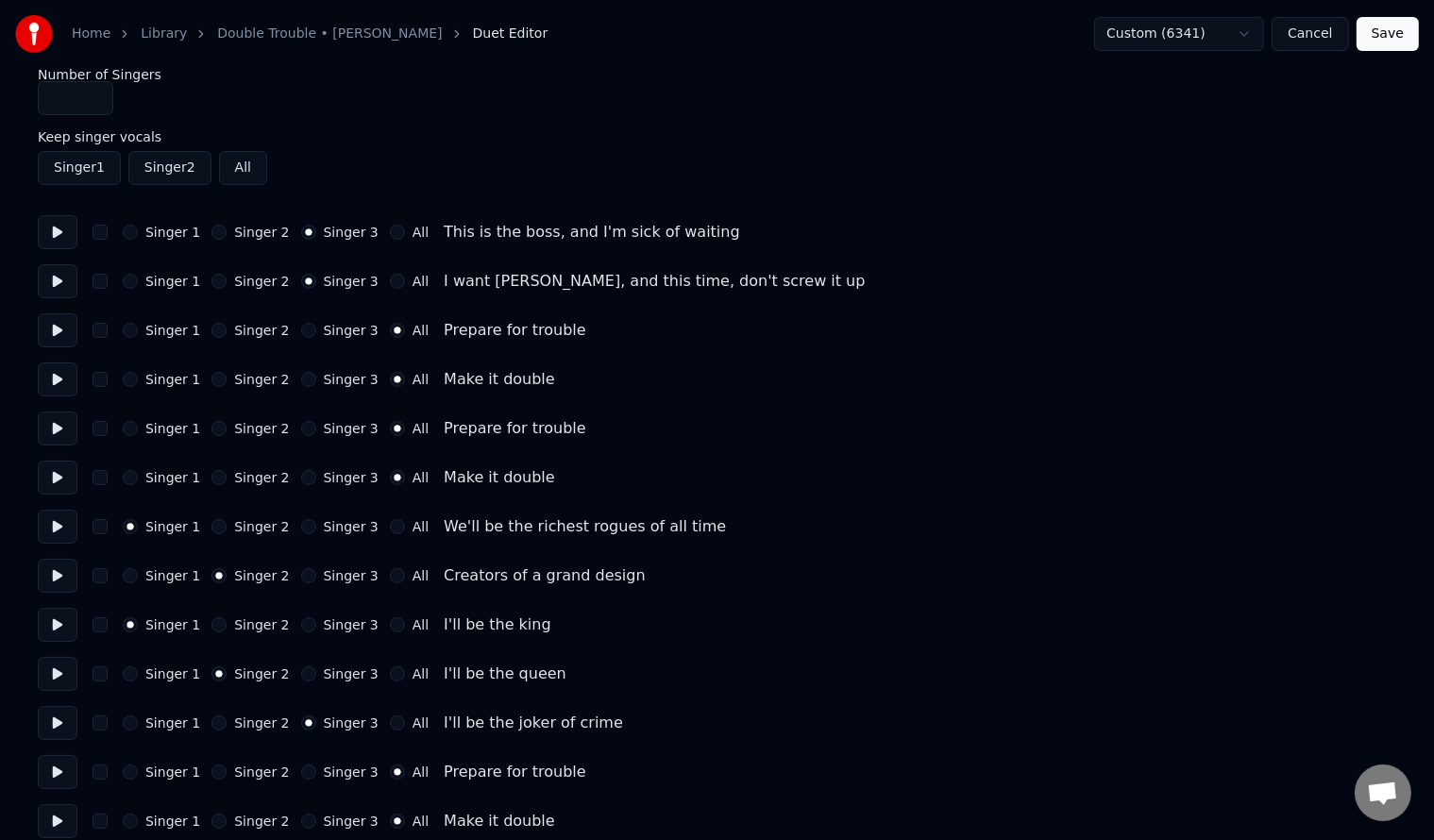
scroll to position [0, 0]
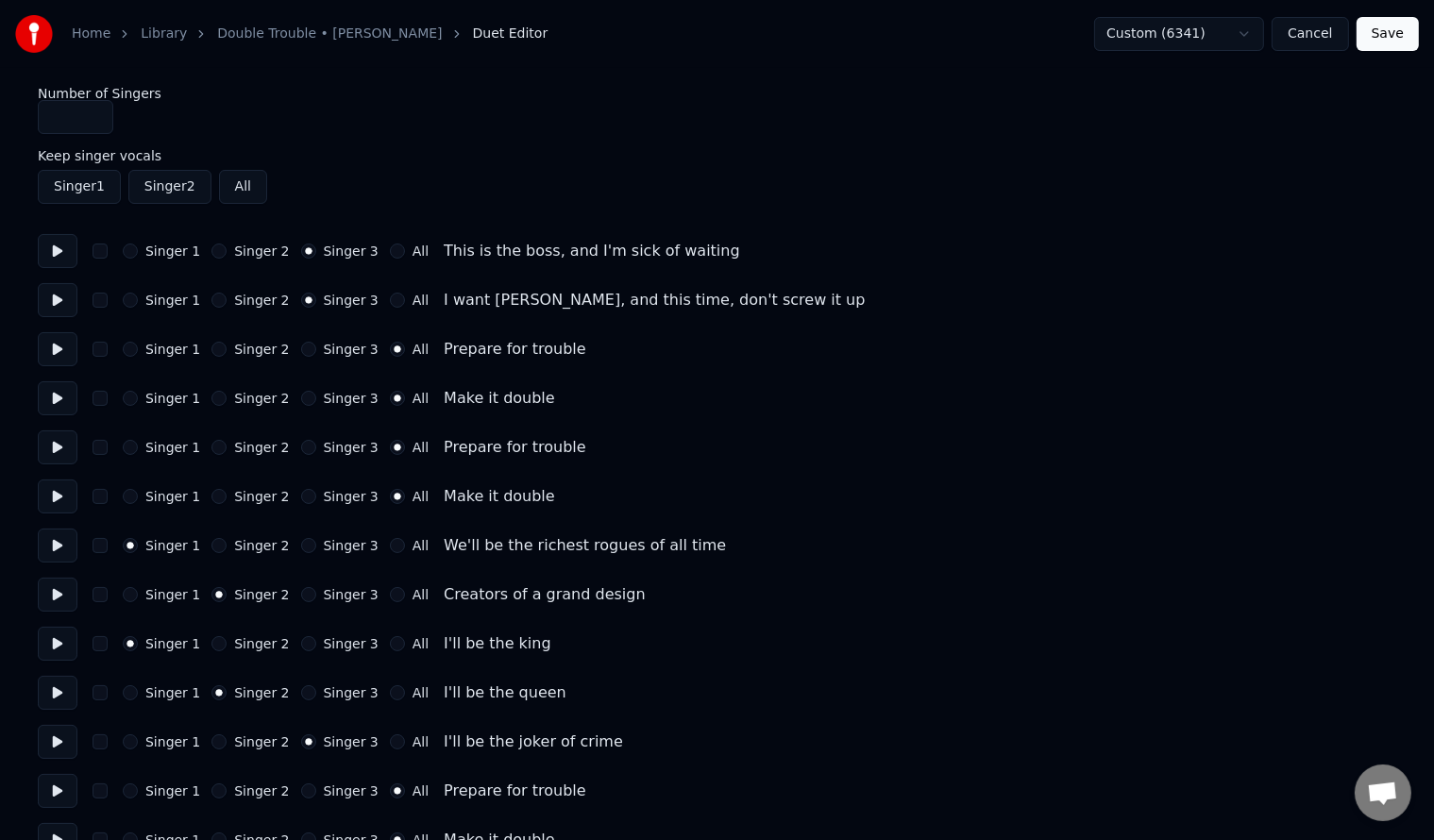
click at [1397, 34] on button "Save" at bounding box center [1387, 34] width 62 height 34
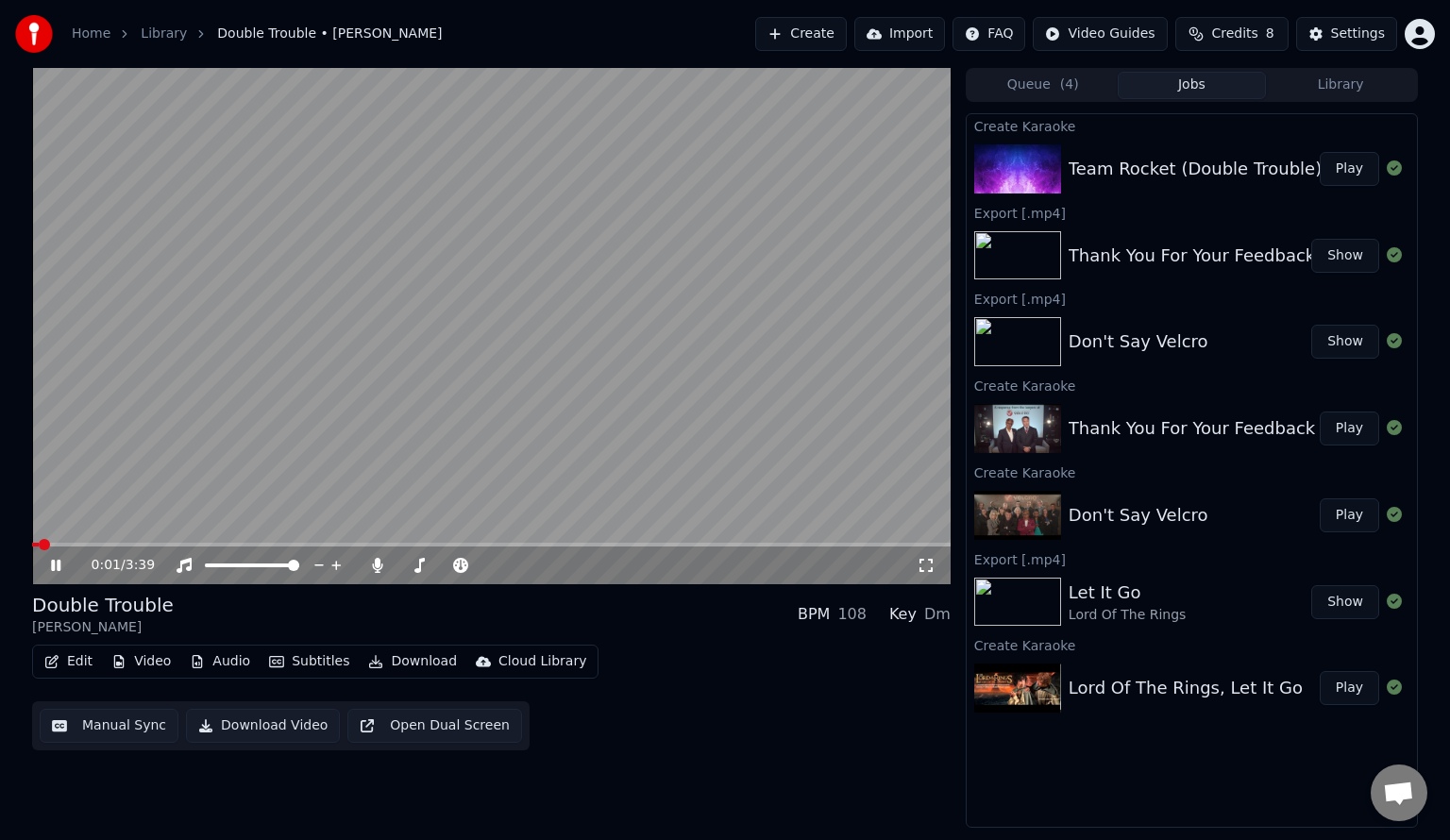
click at [381, 540] on video at bounding box center [491, 326] width 918 height 516
click at [415, 546] on span at bounding box center [491, 545] width 918 height 4
click at [576, 380] on video at bounding box center [491, 326] width 918 height 516
click at [359, 440] on video at bounding box center [491, 326] width 918 height 516
click at [342, 530] on video at bounding box center [491, 326] width 918 height 516
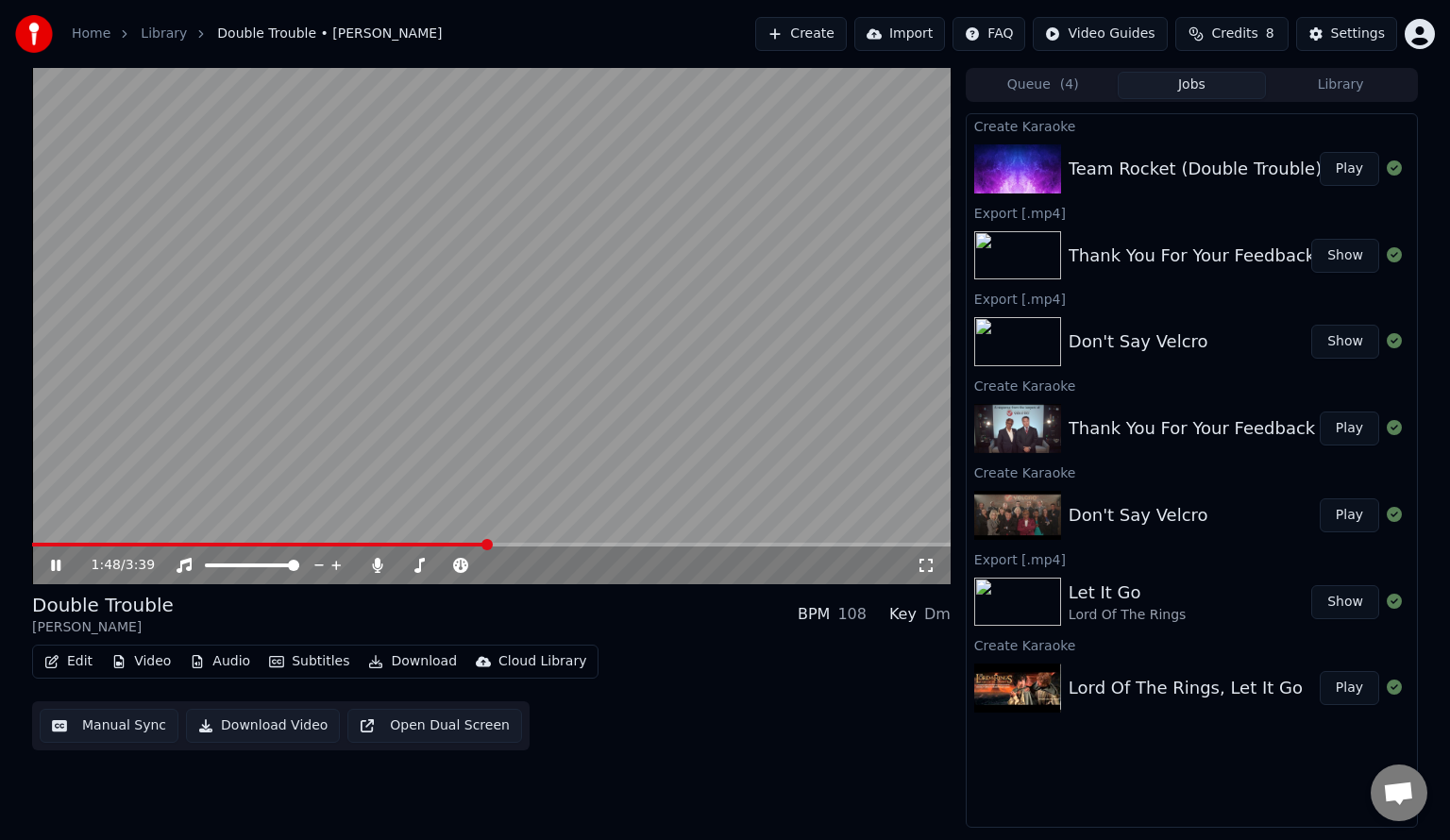
click at [379, 420] on video at bounding box center [491, 326] width 918 height 516
click at [82, 663] on button "Edit" at bounding box center [68, 662] width 63 height 26
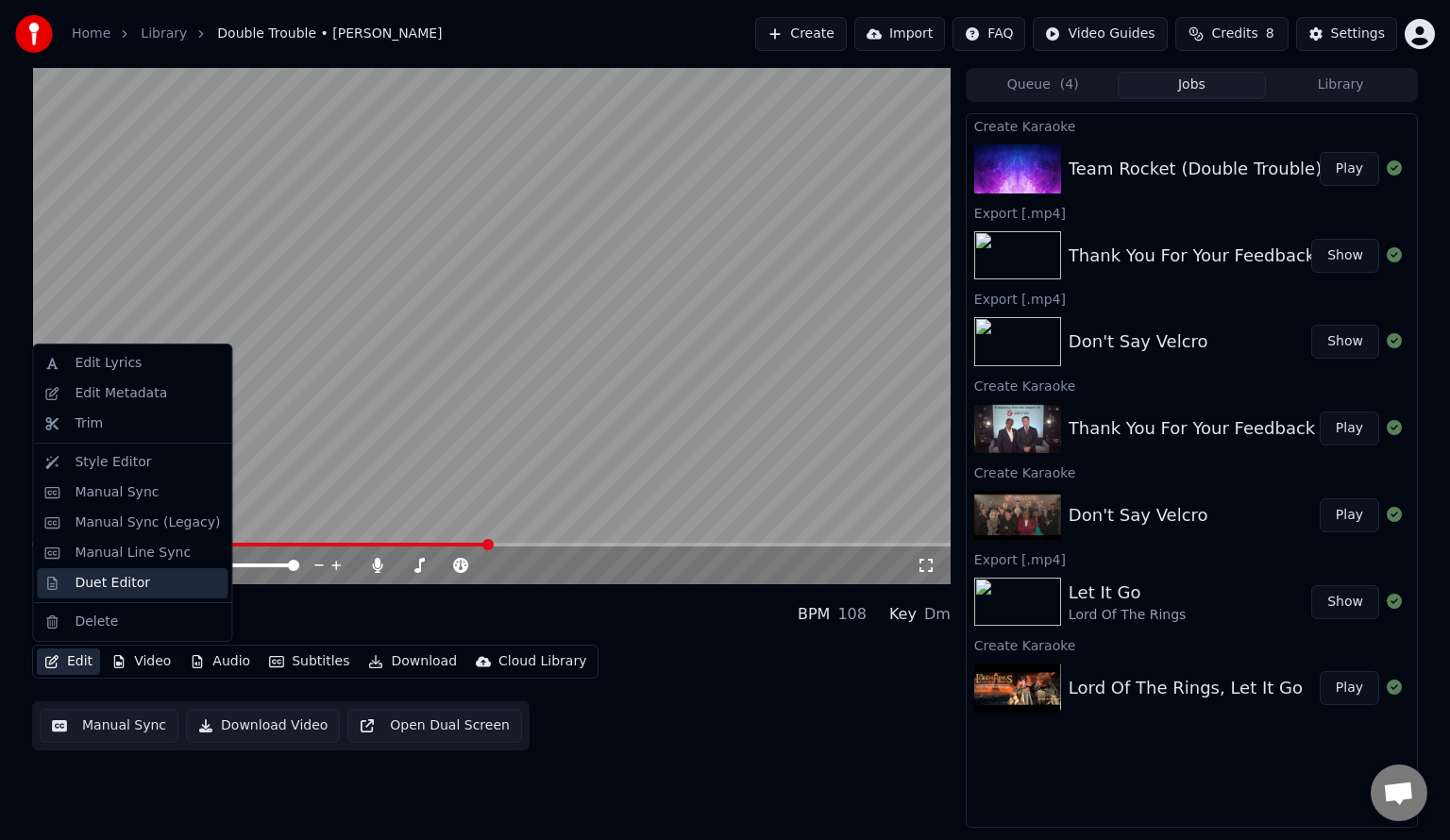
click at [121, 586] on div "Duet Editor" at bounding box center [113, 583] width 76 height 19
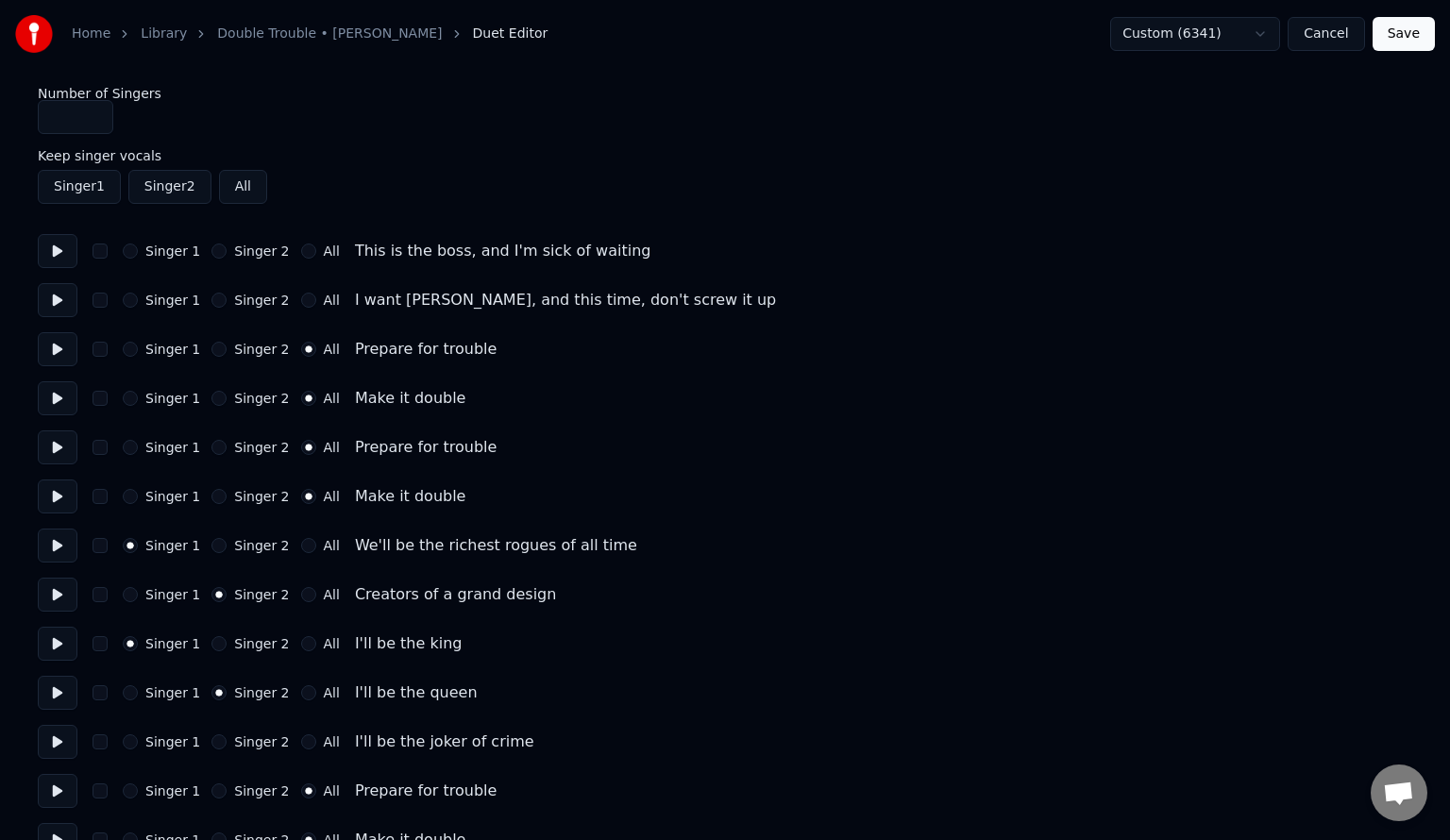
type input "*"
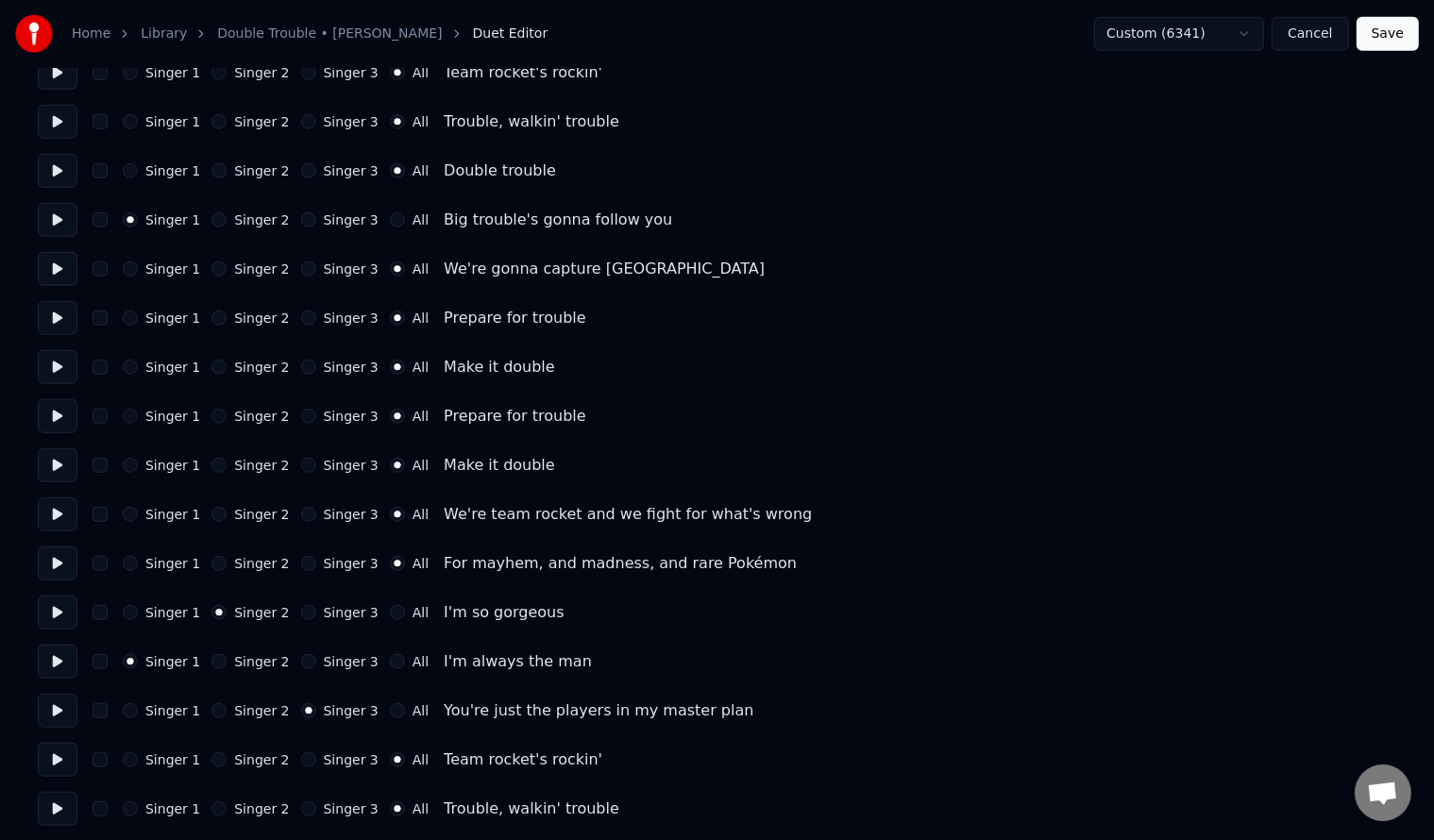
scroll to position [1510, 0]
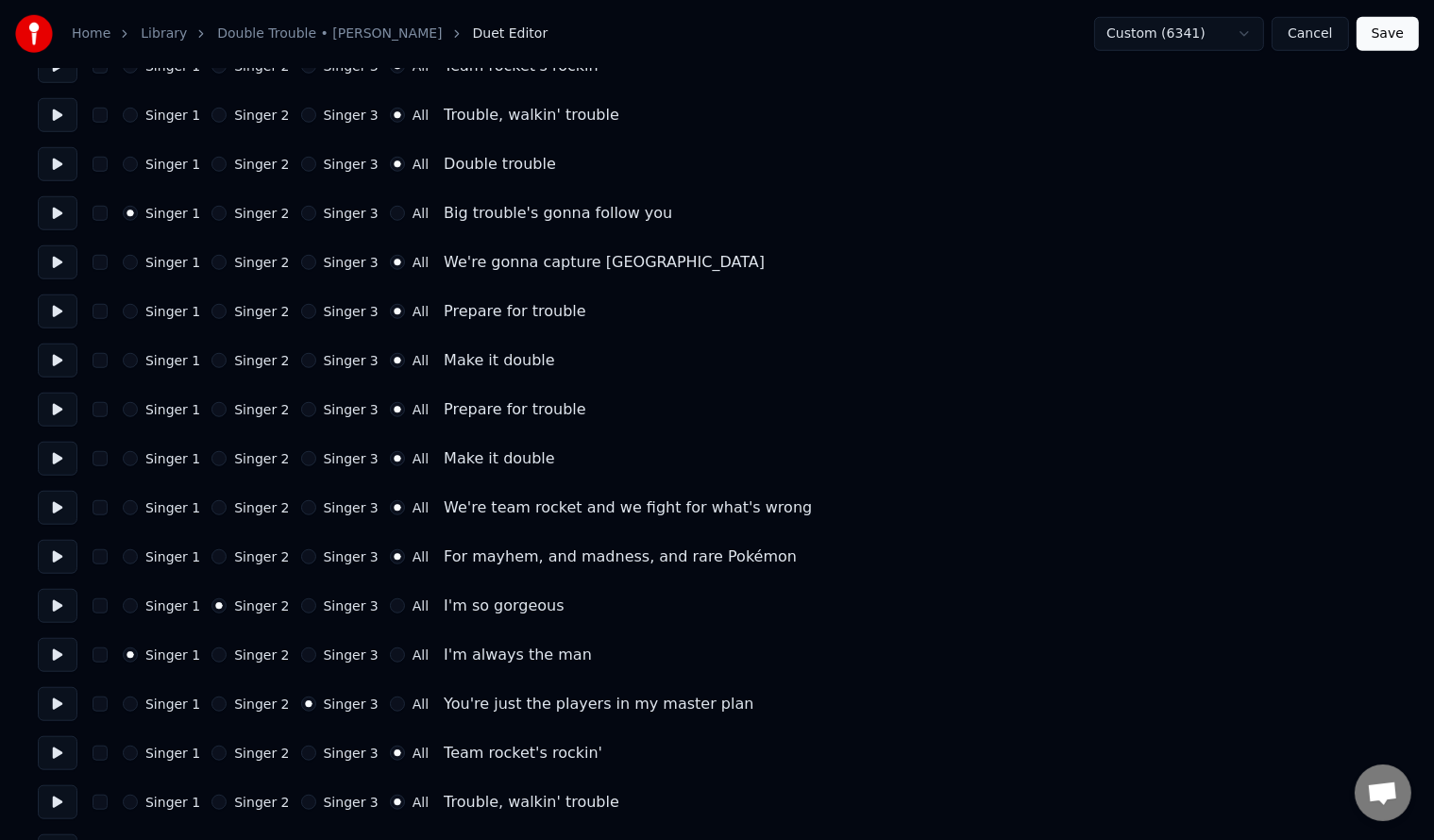
click at [301, 506] on button "Singer 3" at bounding box center [308, 507] width 15 height 15
click at [301, 560] on button "Singer 3" at bounding box center [308, 556] width 15 height 15
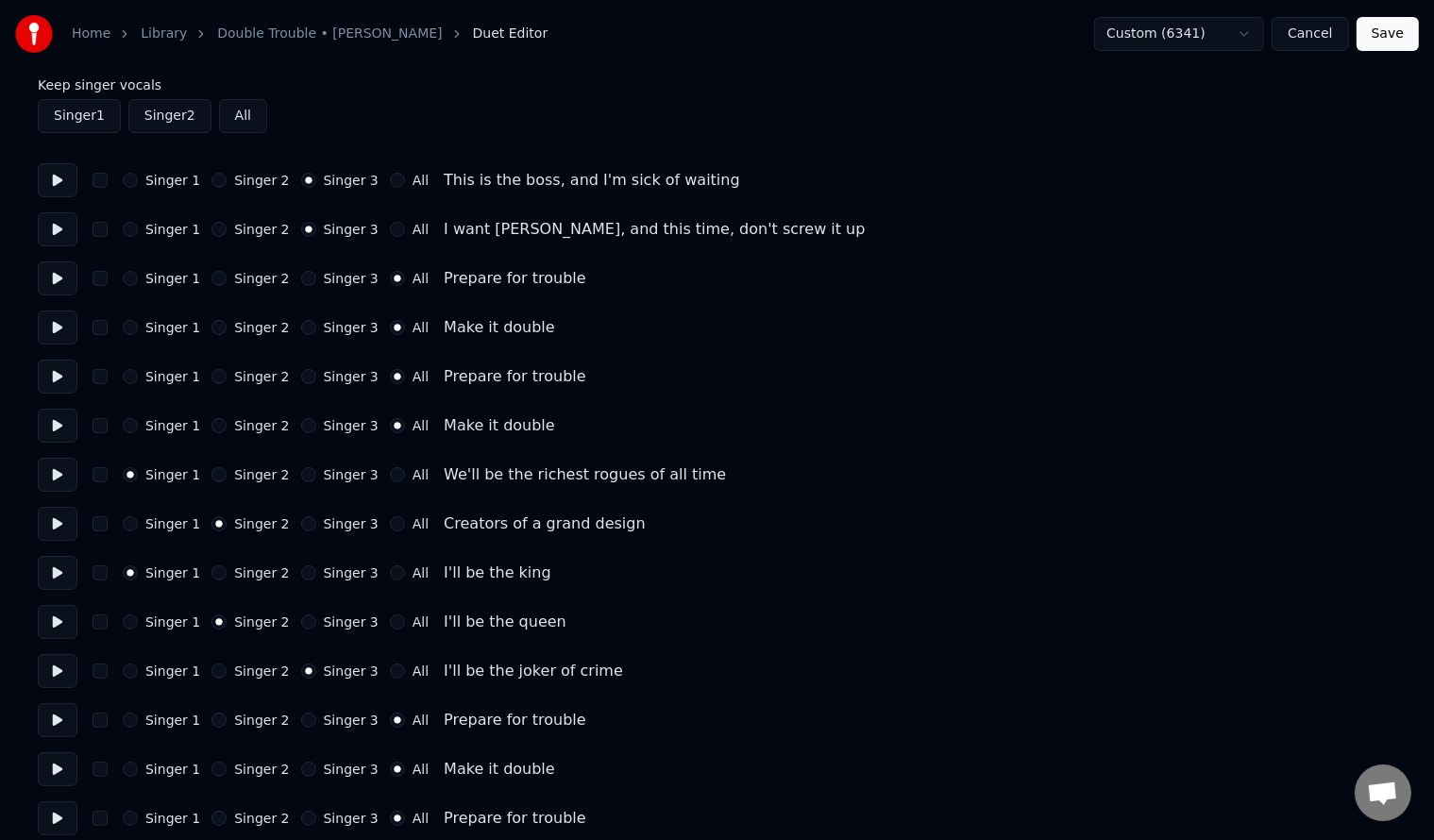
scroll to position [126, 0]
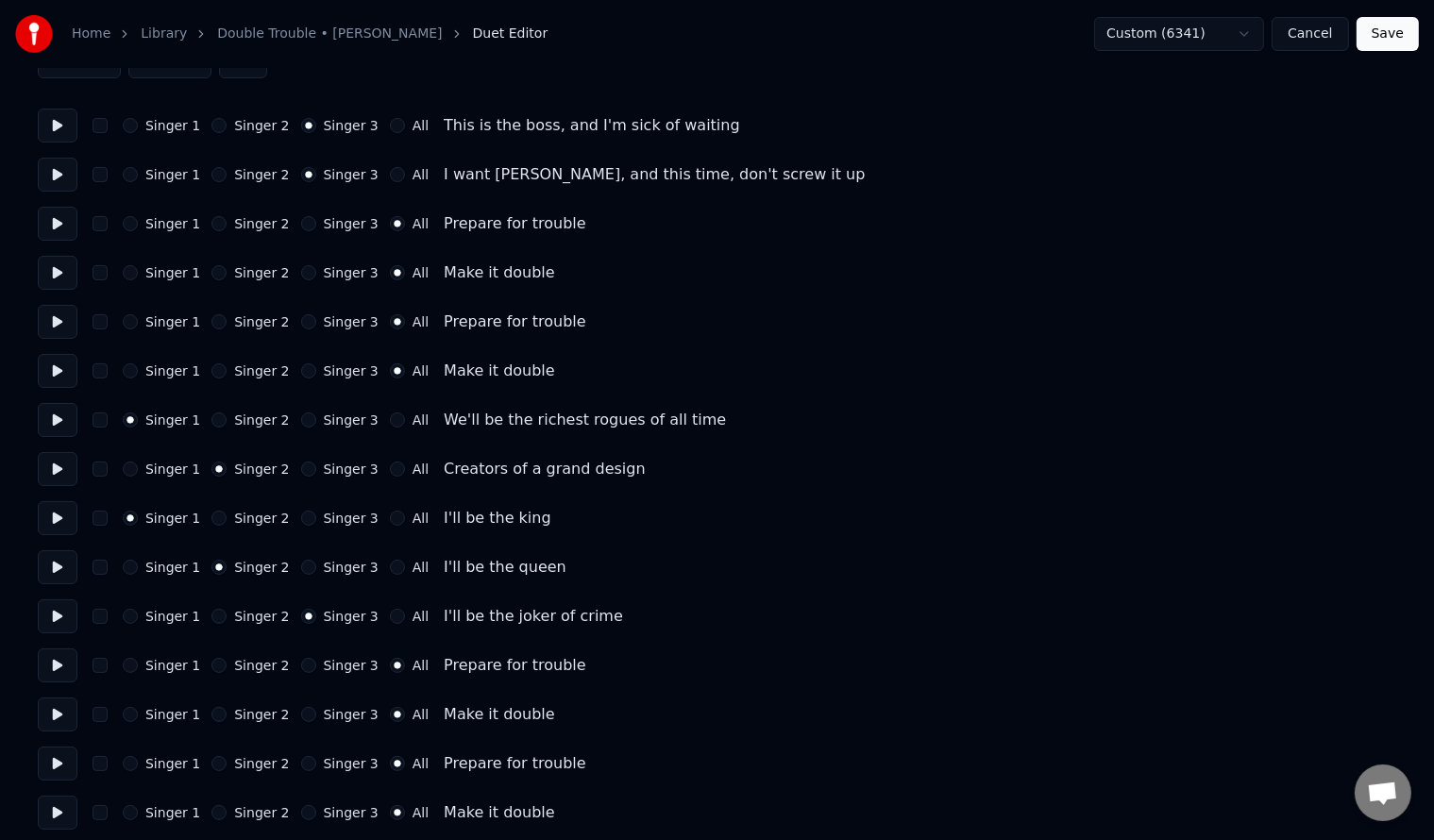
click at [134, 219] on button "Singer 1" at bounding box center [130, 223] width 15 height 15
click at [131, 274] on button "Singer 1" at bounding box center [130, 272] width 15 height 15
click at [136, 321] on button "Singer 1" at bounding box center [130, 321] width 15 height 15
click at [136, 372] on button "Singer 1" at bounding box center [130, 370] width 15 height 15
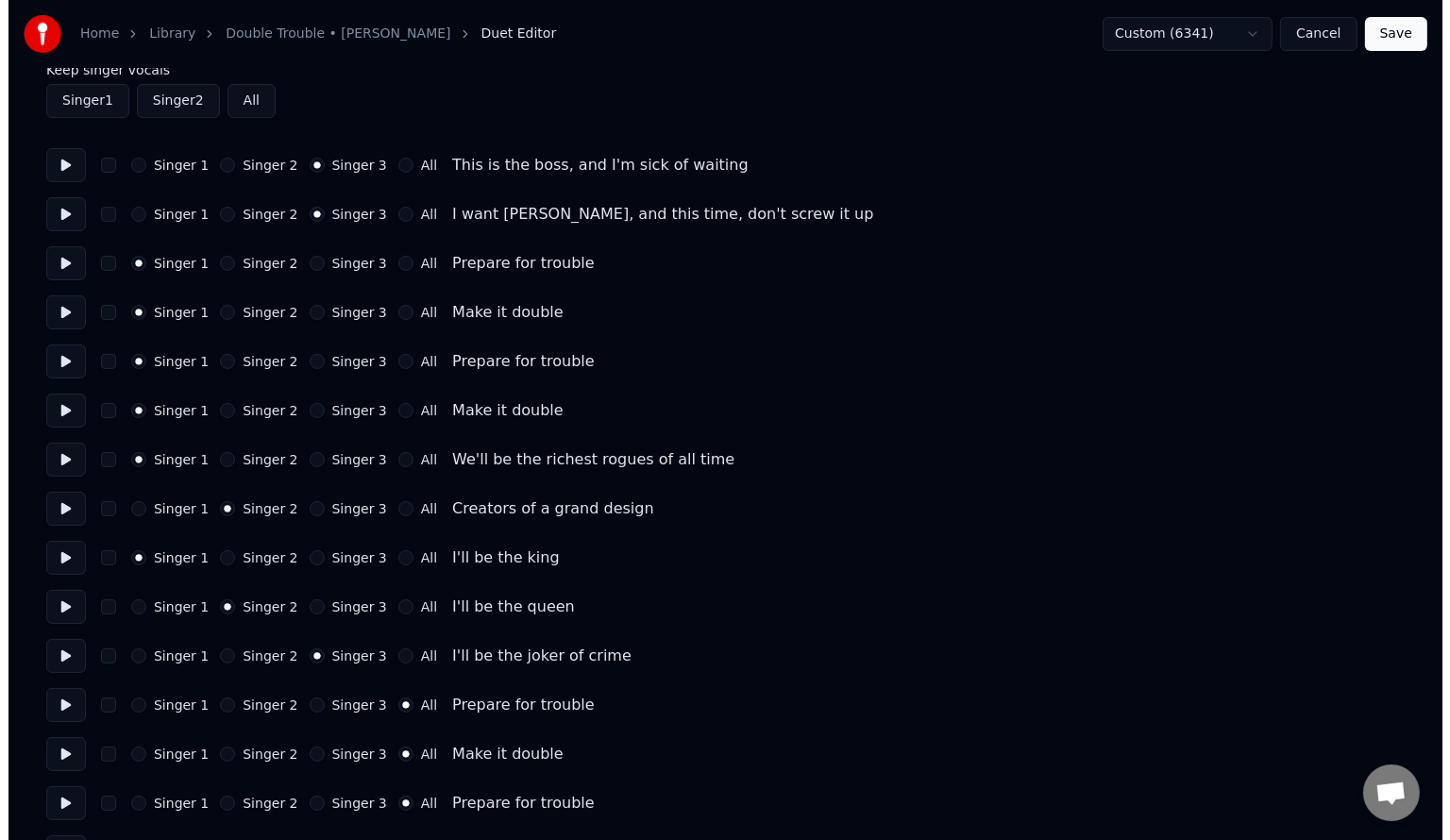
scroll to position [0, 0]
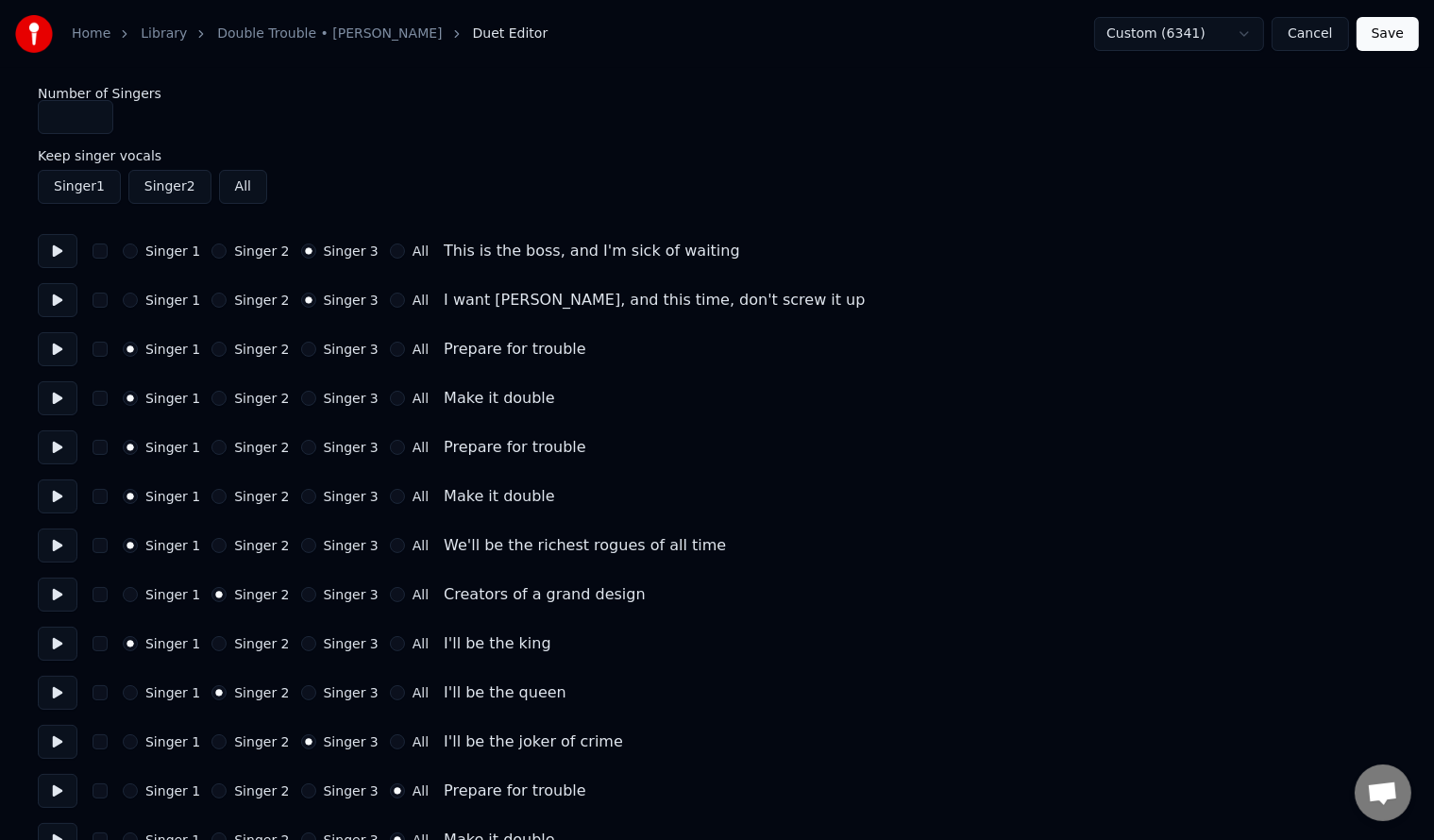
drag, startPoint x: 375, startPoint y: 347, endPoint x: 380, endPoint y: 366, distance: 19.7
click at [390, 347] on button "All" at bounding box center [397, 349] width 15 height 15
drag, startPoint x: 380, startPoint y: 396, endPoint x: 380, endPoint y: 418, distance: 22.7
click at [390, 396] on button "All" at bounding box center [397, 398] width 15 height 15
click at [390, 450] on button "All" at bounding box center [397, 447] width 15 height 15
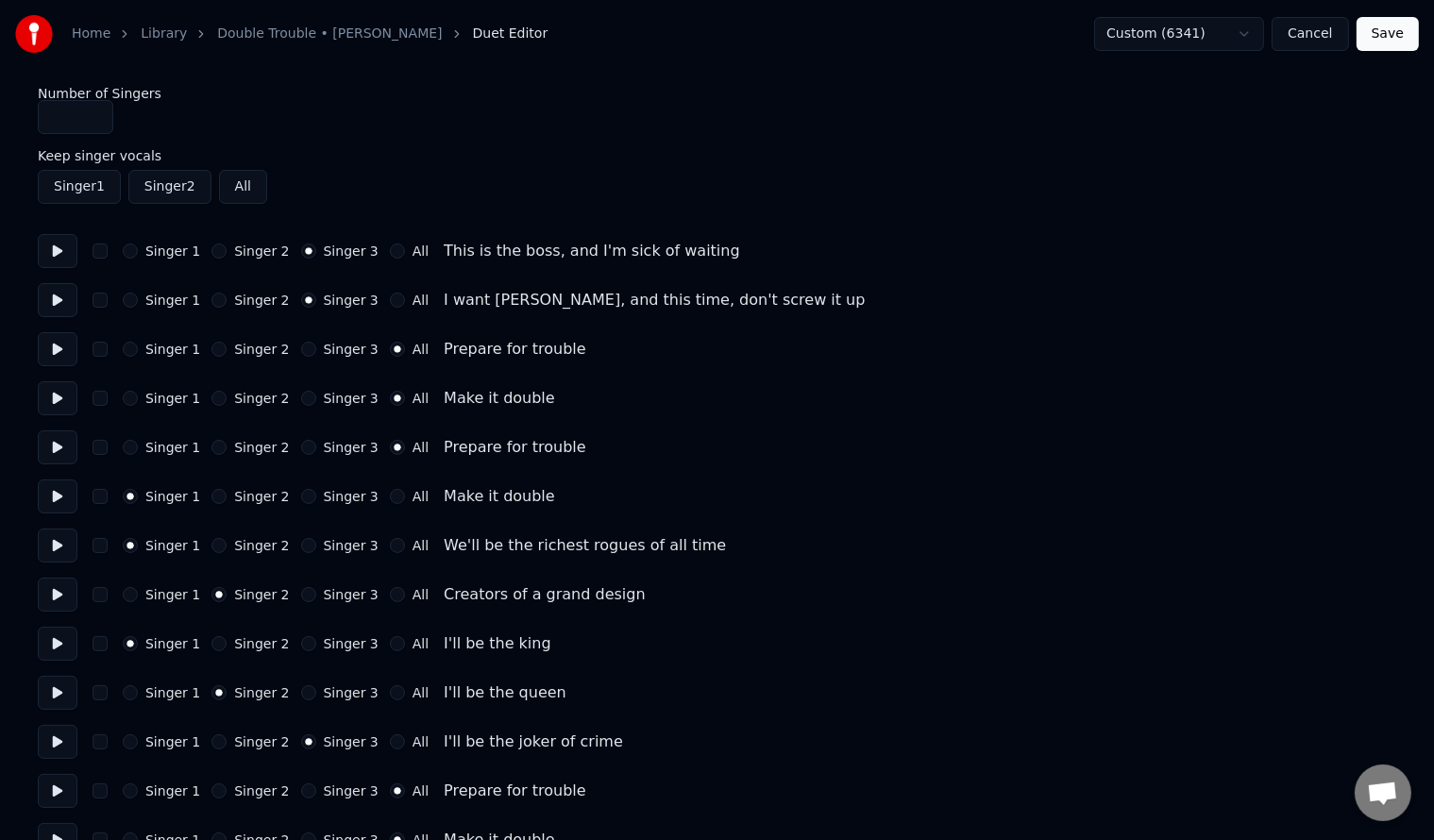
click at [390, 497] on button "All" at bounding box center [397, 496] width 15 height 15
click at [1399, 38] on button "Save" at bounding box center [1387, 34] width 62 height 34
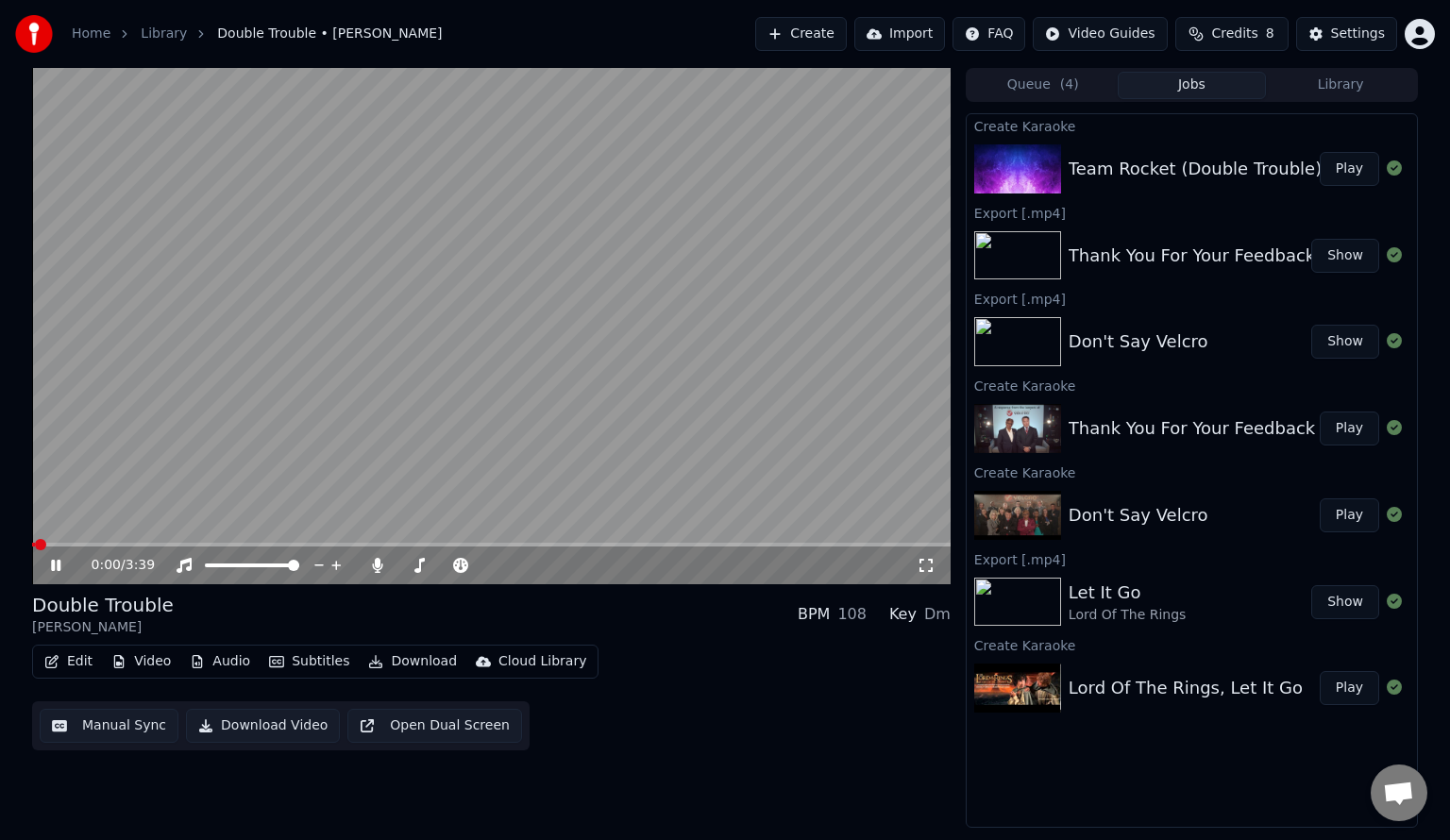
click at [459, 540] on video at bounding box center [491, 326] width 918 height 516
click at [462, 547] on span at bounding box center [491, 545] width 918 height 4
click at [495, 420] on video at bounding box center [491, 326] width 918 height 516
click at [294, 662] on button "Subtitles" at bounding box center [308, 662] width 95 height 26
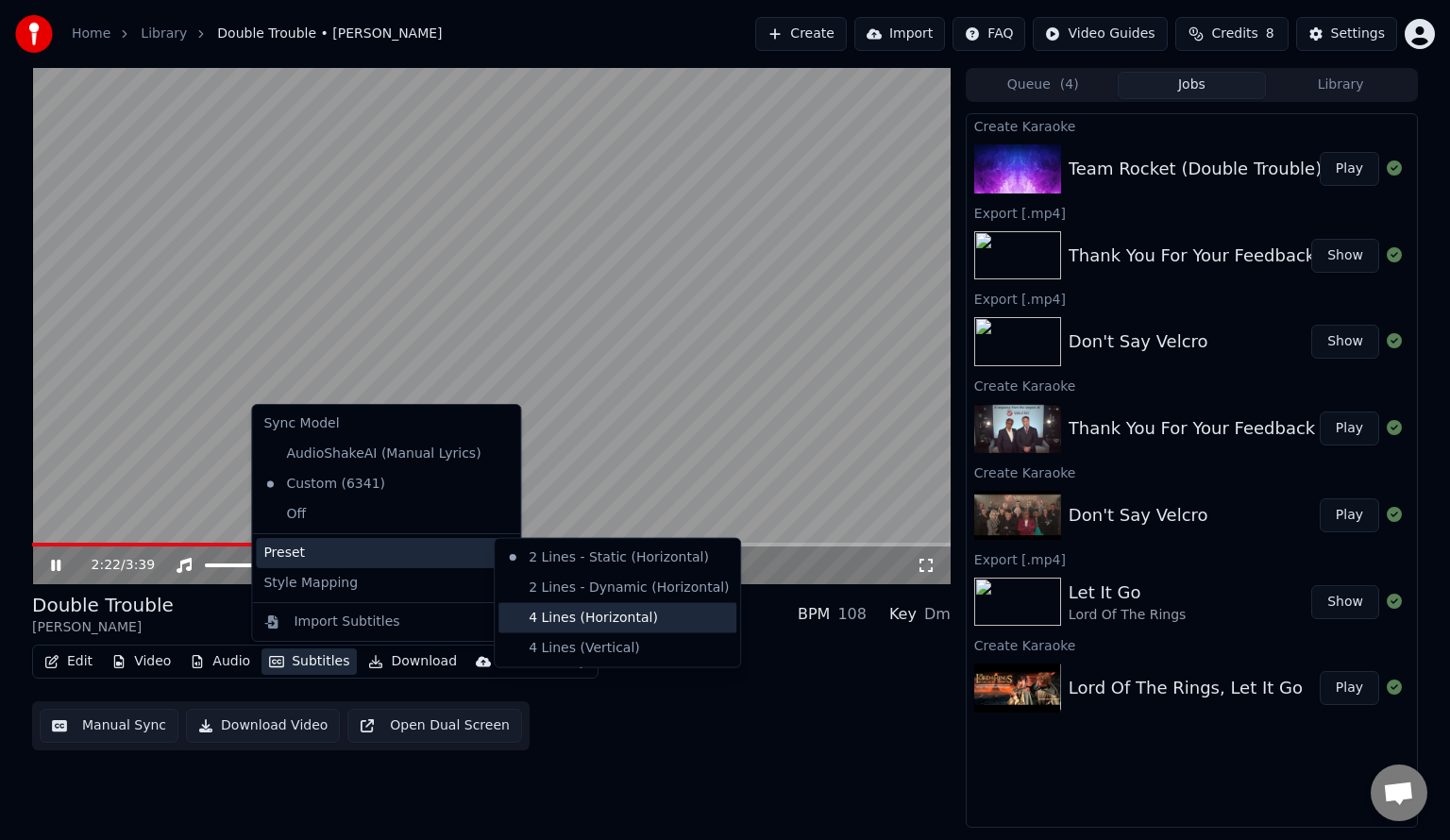
click at [617, 618] on div "4 Lines (Horizontal)" at bounding box center [617, 618] width 238 height 30
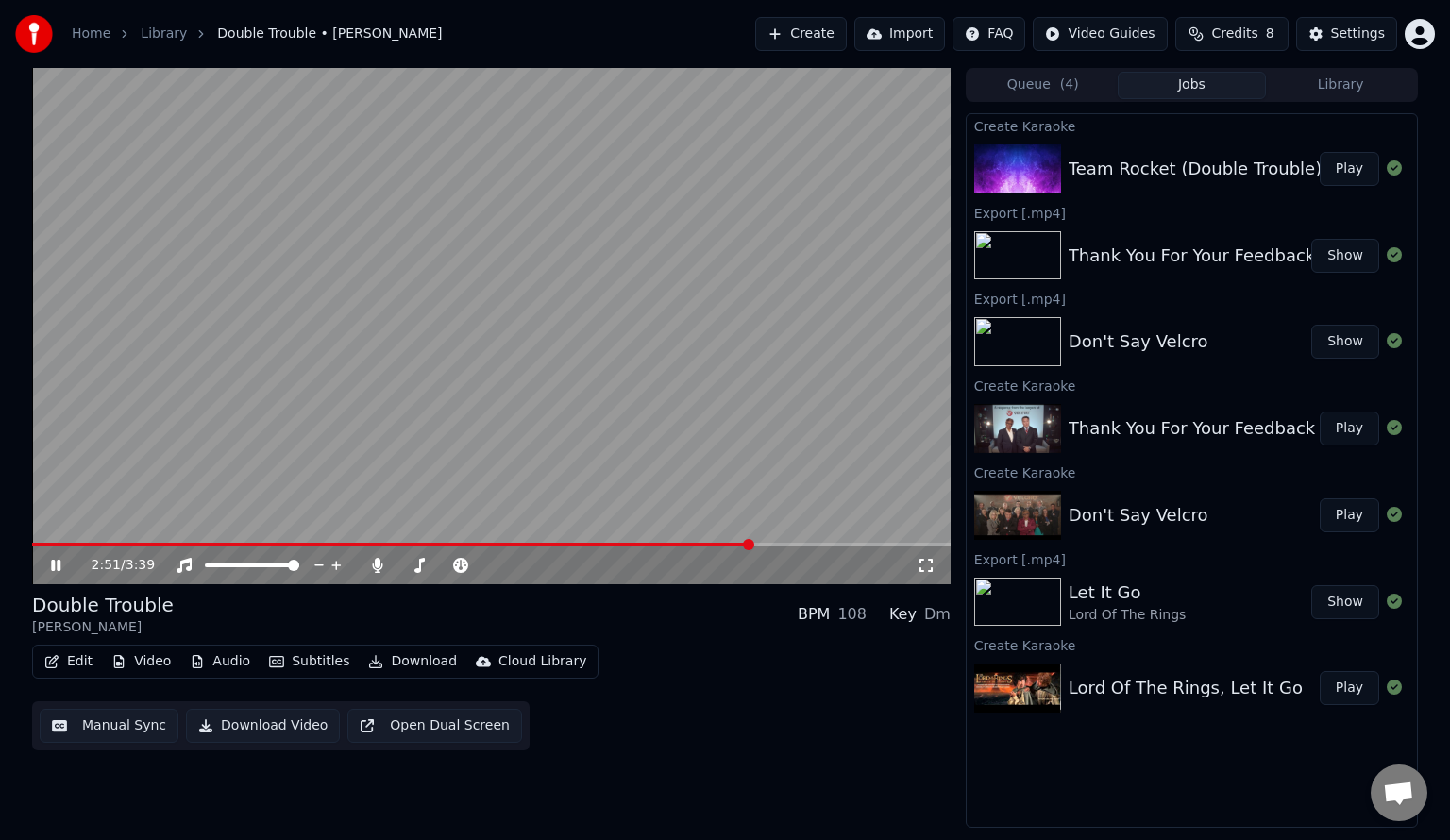
click at [322, 427] on video at bounding box center [491, 326] width 918 height 516
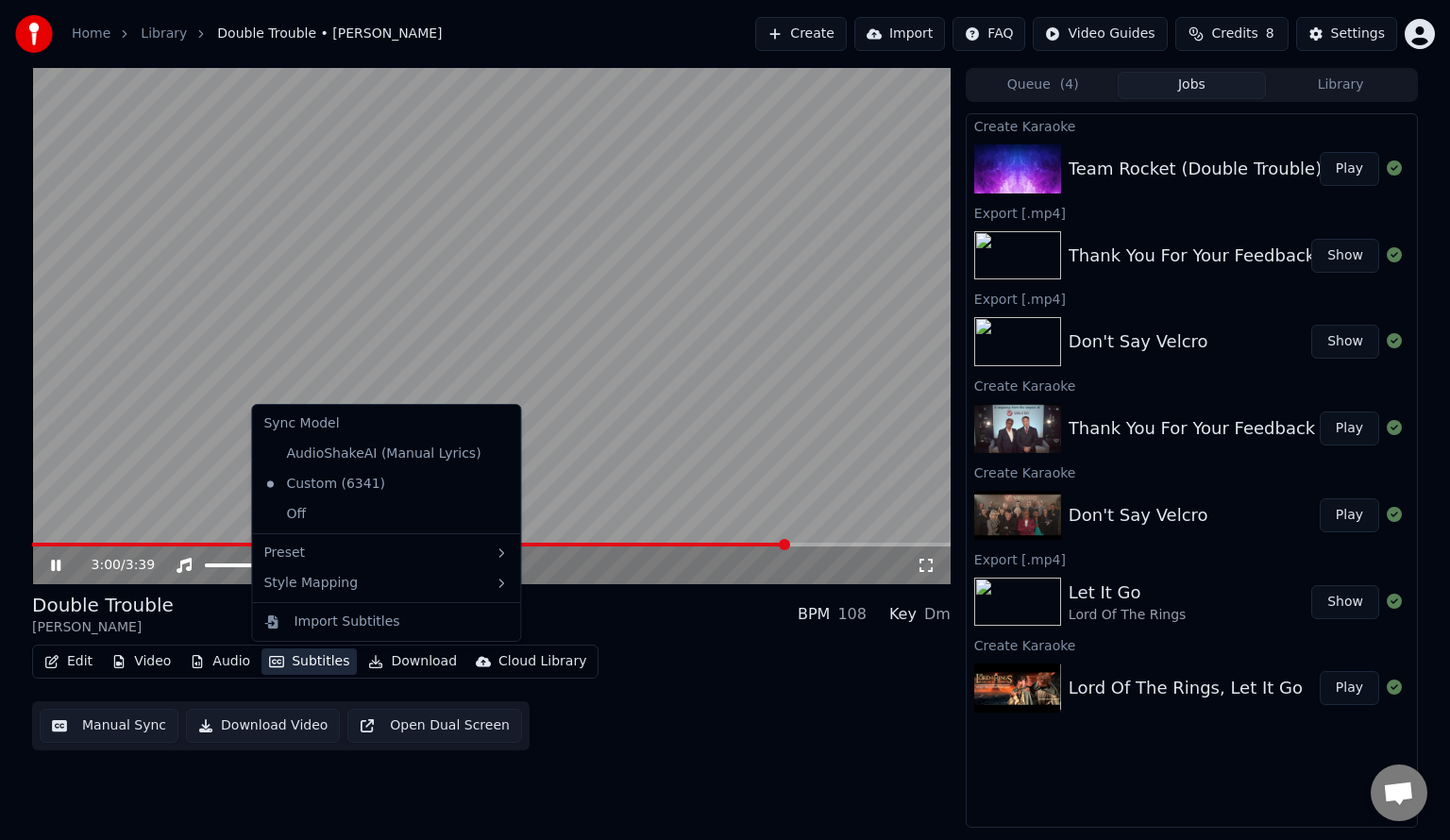
click at [292, 665] on button "Subtitles" at bounding box center [308, 662] width 95 height 26
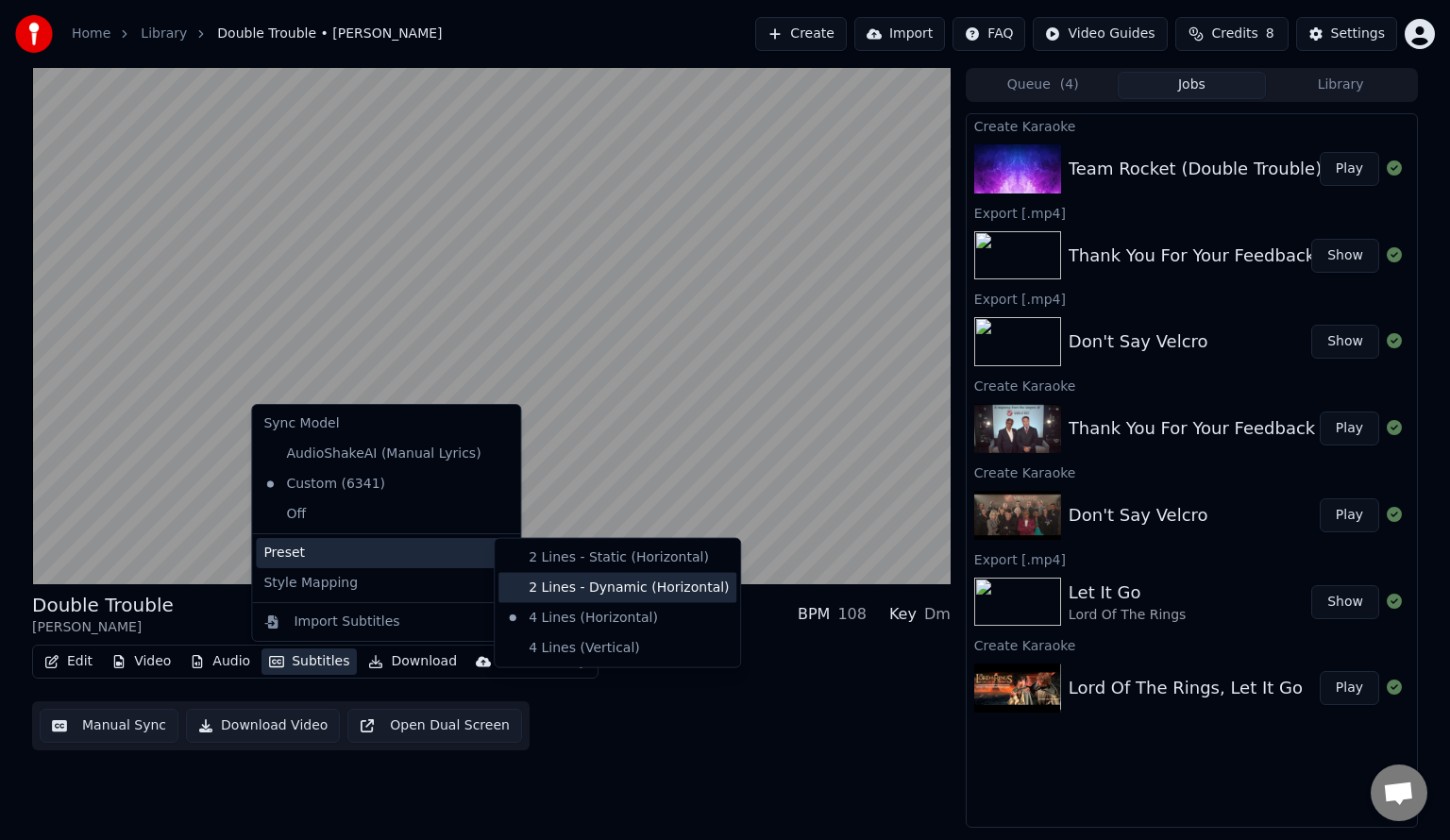
click at [595, 577] on div "2 Lines - Dynamic (Horizontal)" at bounding box center [617, 588] width 238 height 30
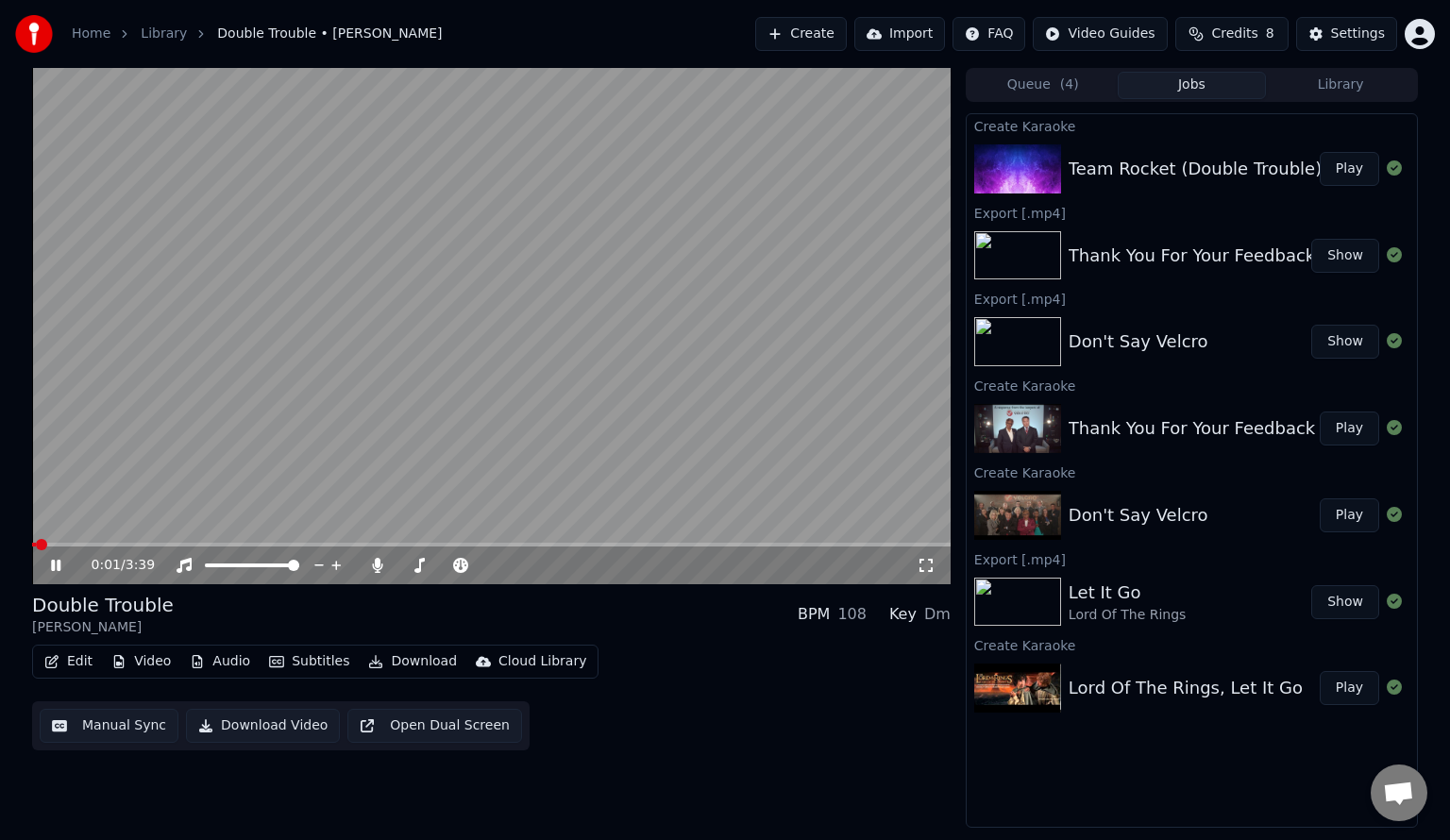
click at [36, 546] on span at bounding box center [34, 545] width 4 height 4
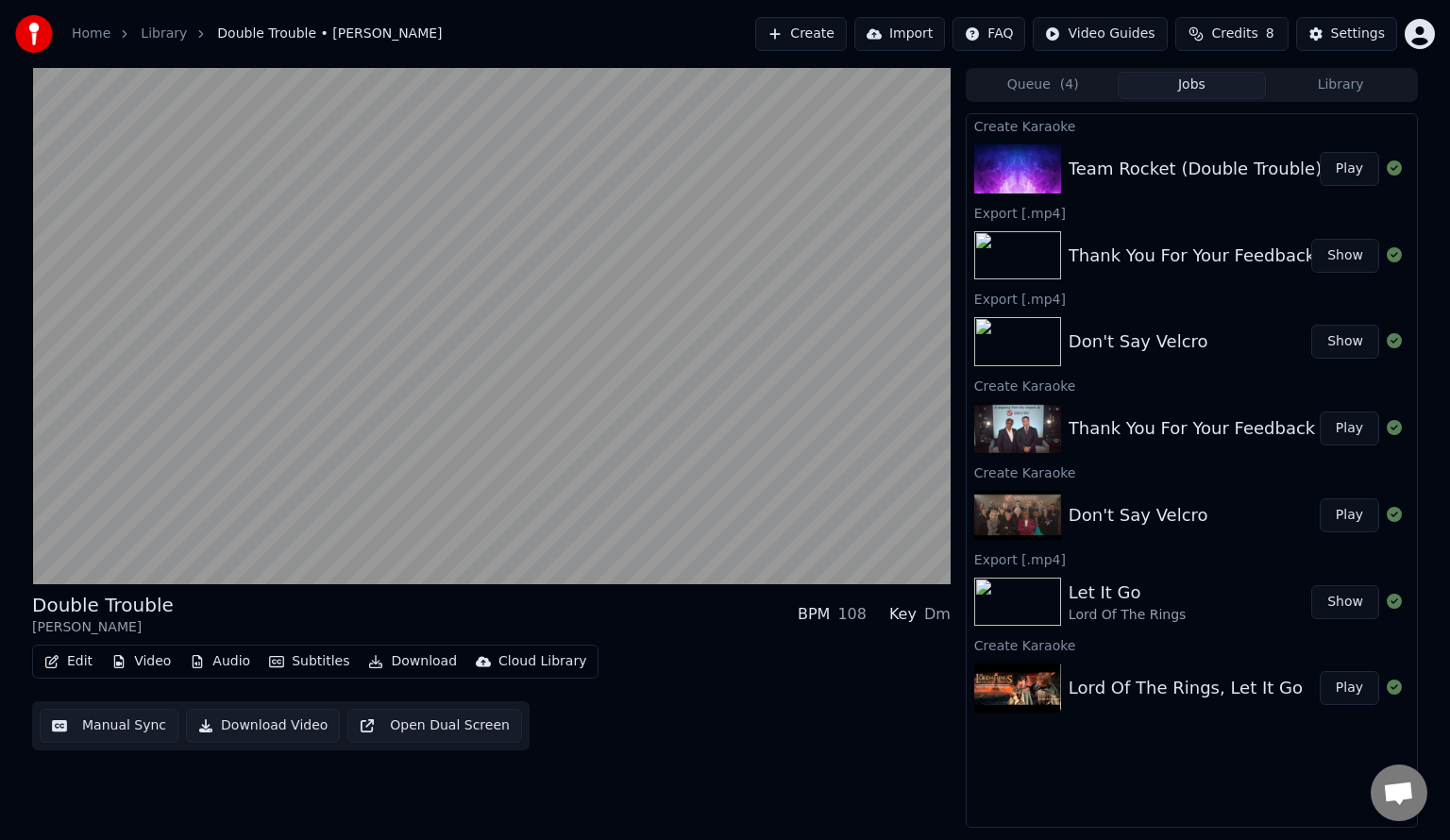
click at [64, 657] on button "Edit" at bounding box center [68, 662] width 63 height 26
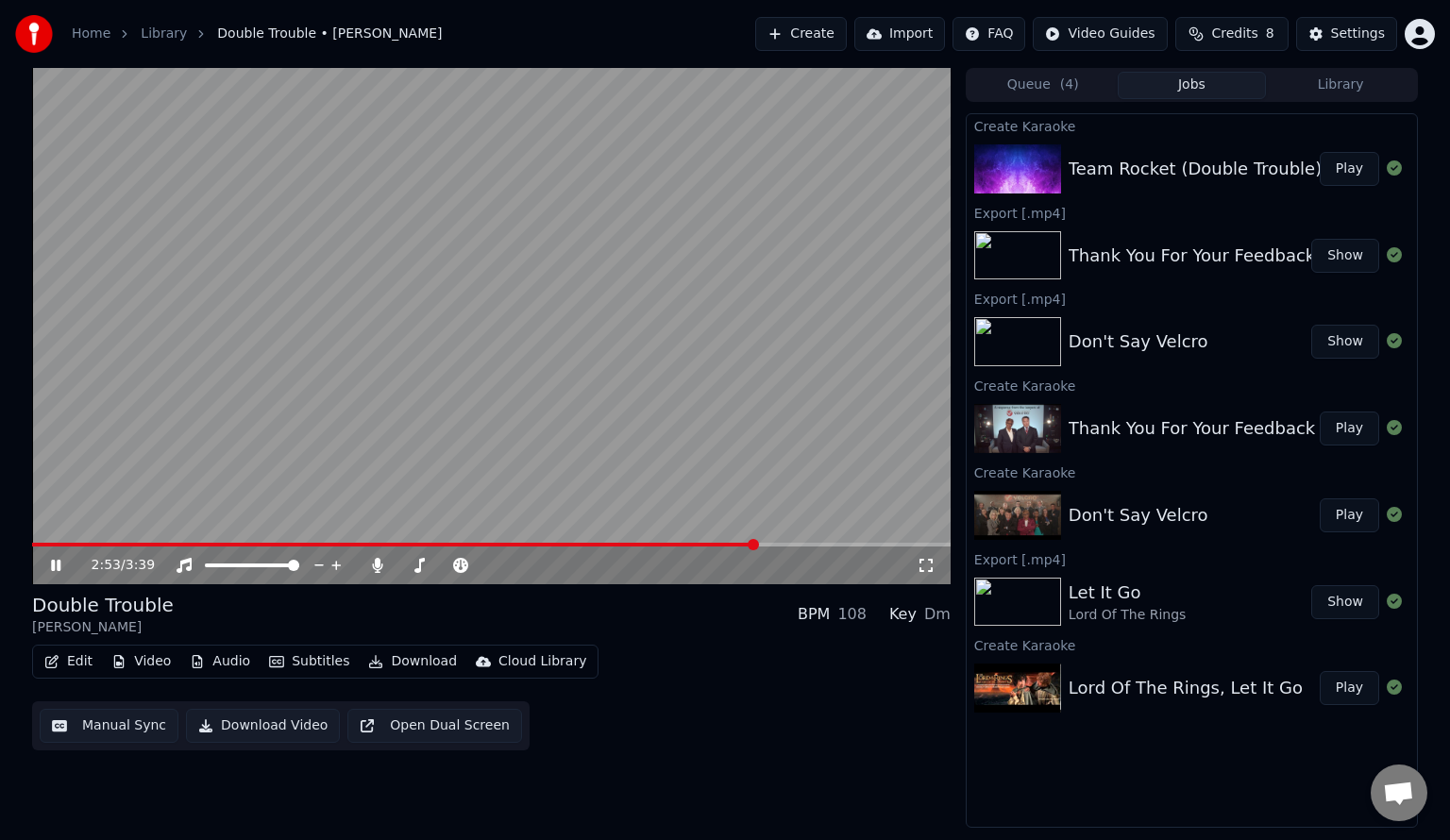
click at [677, 684] on div "Edit Video Audio Subtitles Download Cloud Library Manual Sync Download Video Op…" at bounding box center [491, 698] width 918 height 106
click at [238, 728] on button "Download Video" at bounding box center [263, 726] width 154 height 34
